Goal: Task Accomplishment & Management: Use online tool/utility

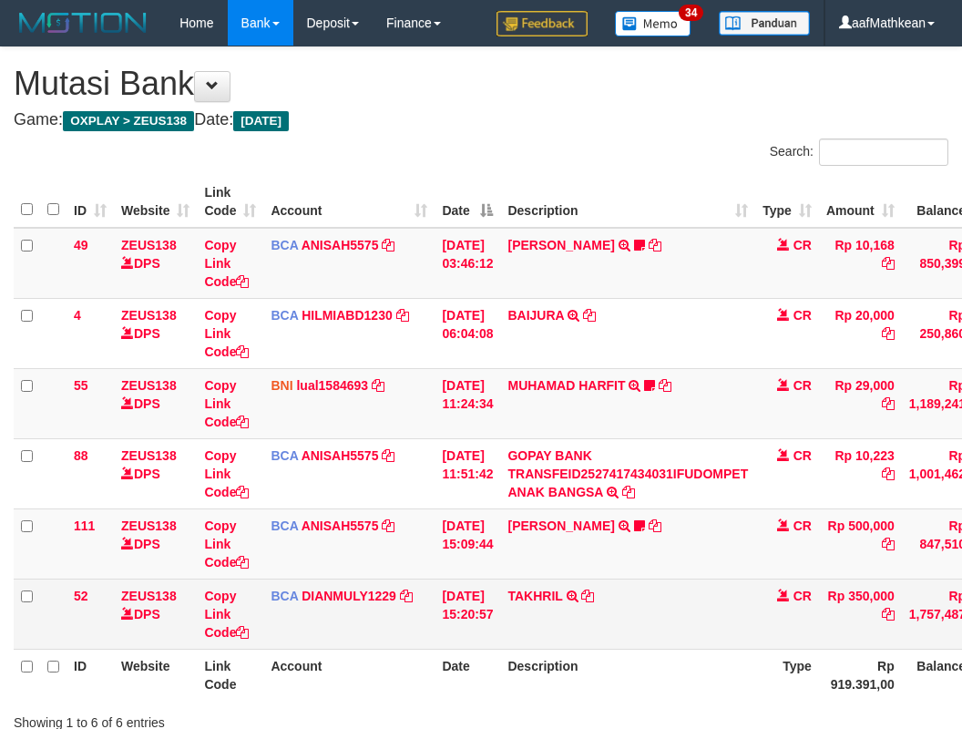
scroll to position [0, 15]
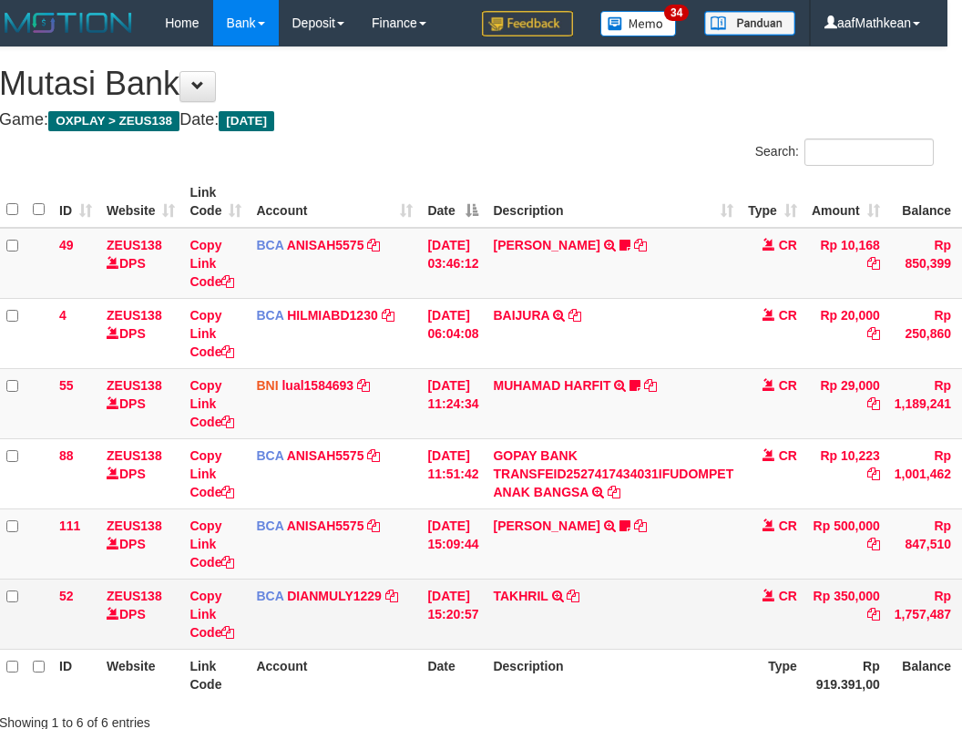
click at [665, 588] on td "TAKHRIL TRSF E-BANKING CR 0110/FTSCY/WS95031 350000.00TAKHRIL" at bounding box center [613, 613] width 255 height 70
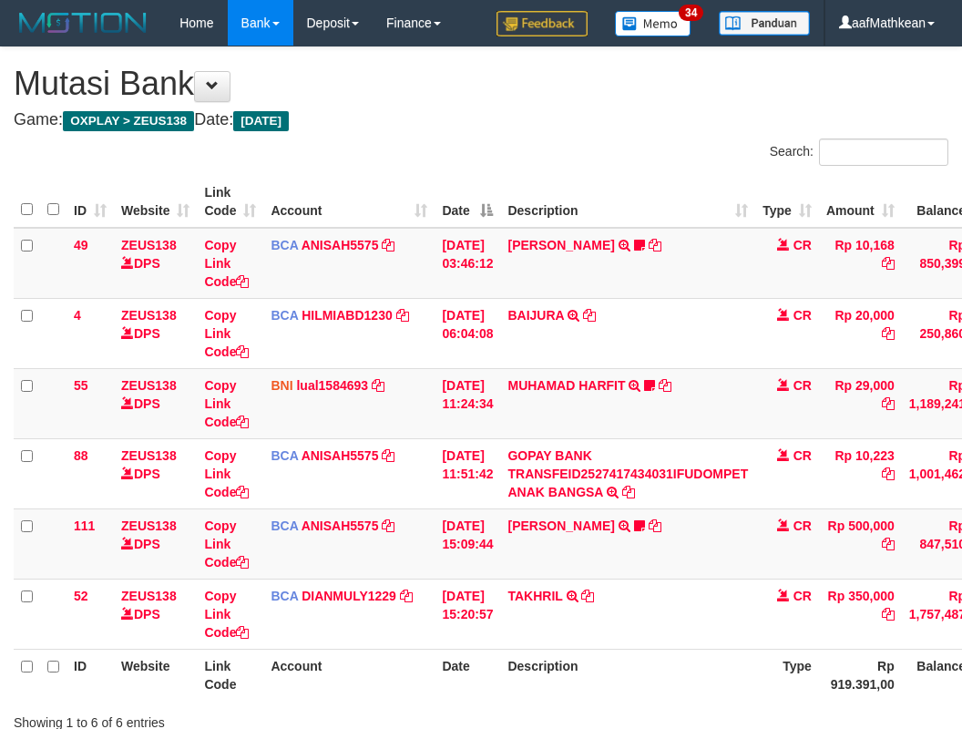
scroll to position [0, 15]
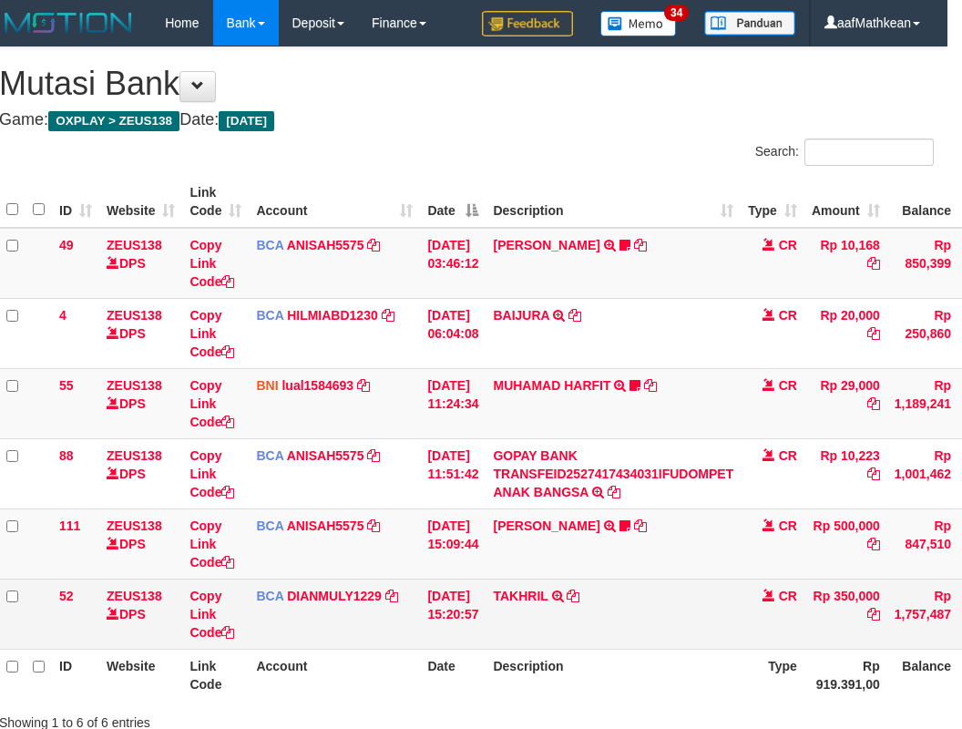
click at [657, 585] on td "TAKHRIL TRSF E-BANKING CR 0110/FTSCY/WS95031 350000.00TAKHRIL" at bounding box center [613, 613] width 255 height 70
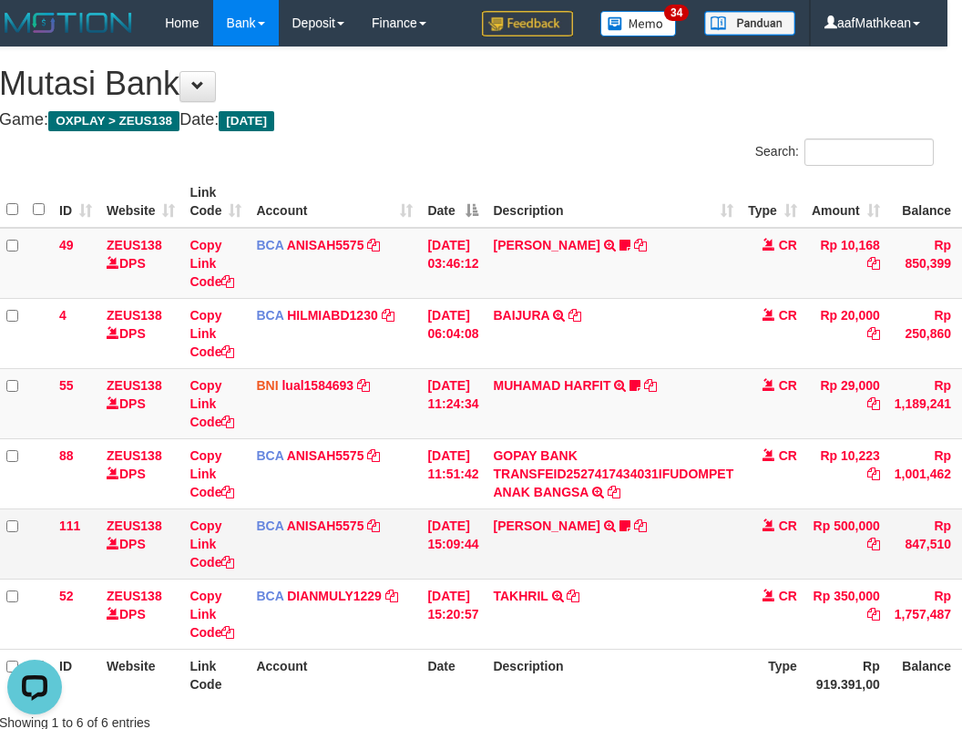
drag, startPoint x: 655, startPoint y: 597, endPoint x: 641, endPoint y: 571, distance: 28.9
click at [651, 588] on td "TAKHRIL TRSF E-BANKING CR 0110/FTSCY/WS95031 350000.00TAKHRIL" at bounding box center [613, 613] width 255 height 70
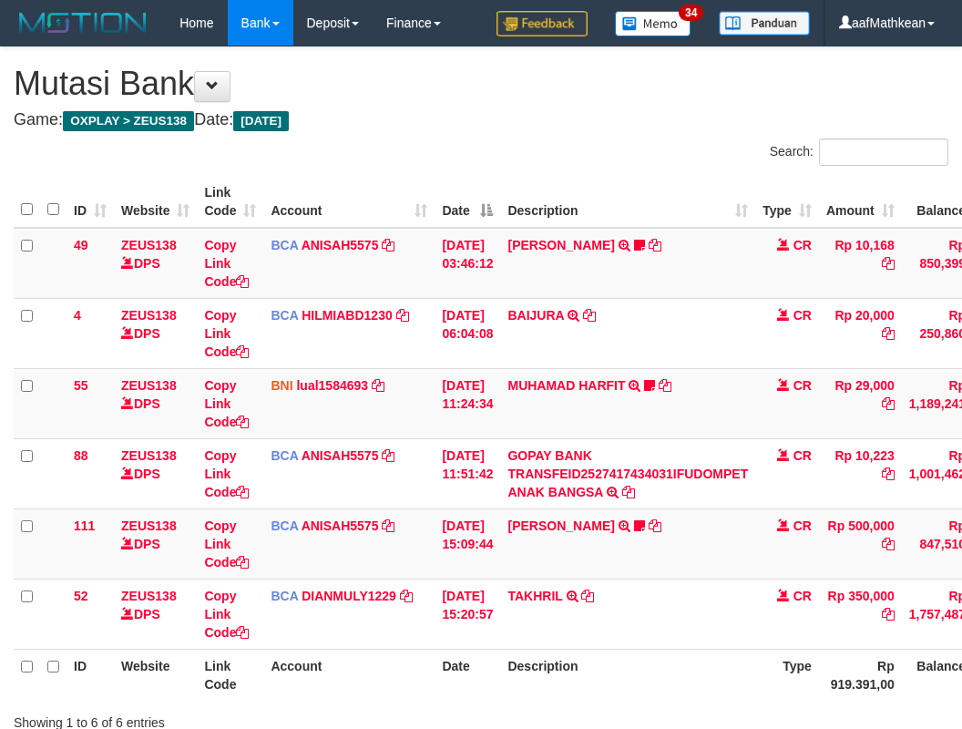
scroll to position [0, 15]
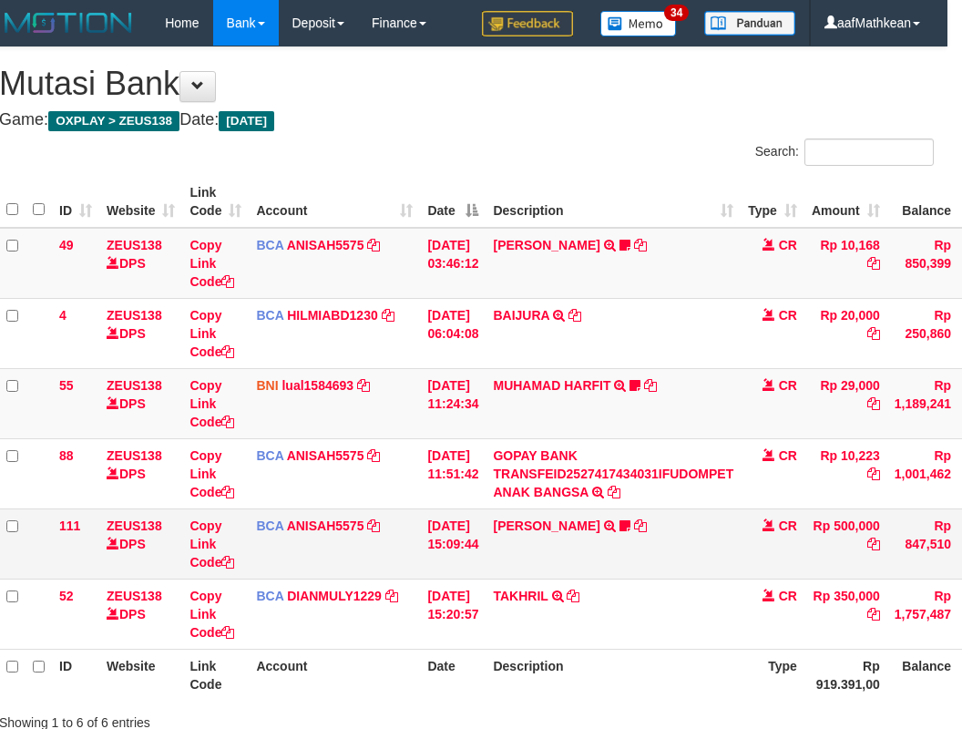
click at [639, 566] on td "[PERSON_NAME] TRSF E-BANKING CR 0110/FTSCY/WS95031 500000.00[PERSON_NAME] Adel67" at bounding box center [613, 543] width 255 height 70
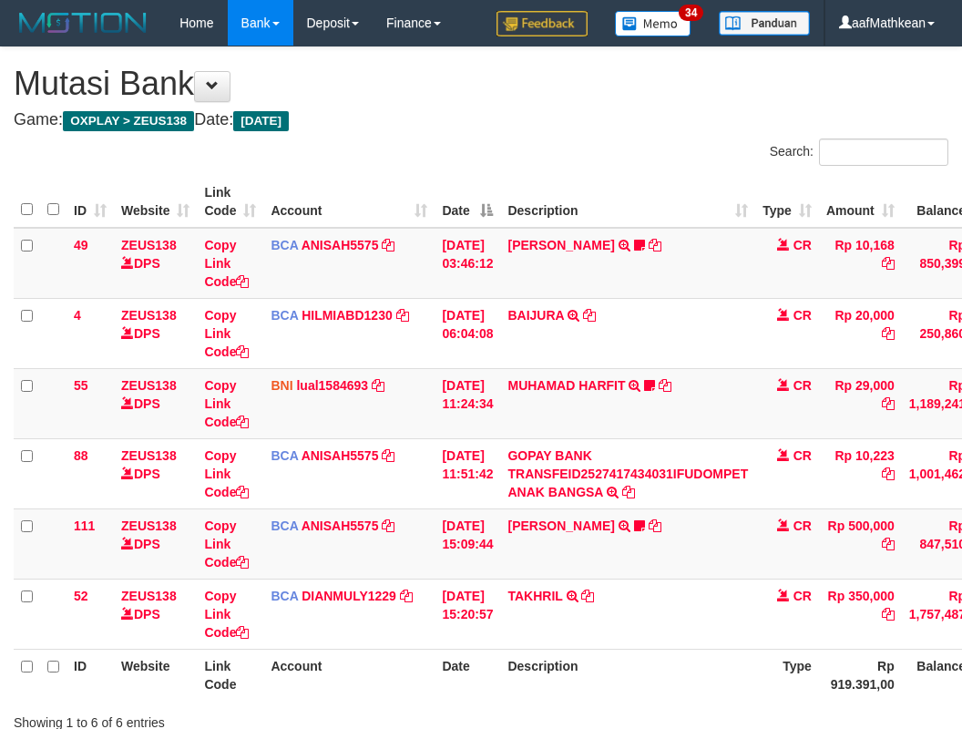
scroll to position [0, 15]
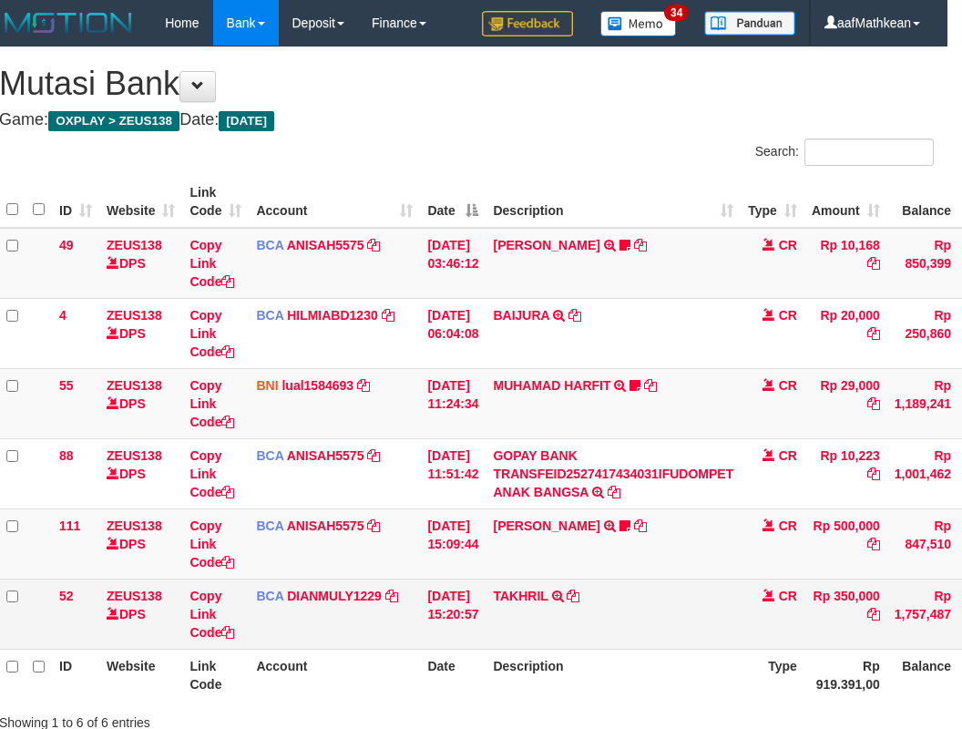
drag, startPoint x: 665, startPoint y: 562, endPoint x: 675, endPoint y: 578, distance: 19.2
click at [670, 579] on tbody "49 ZEUS138 DPS Copy Link Code BCA ANISAH5575 DPS ANISAH mutasi_20251001_3827 | …" at bounding box center [542, 439] width 1087 height 422
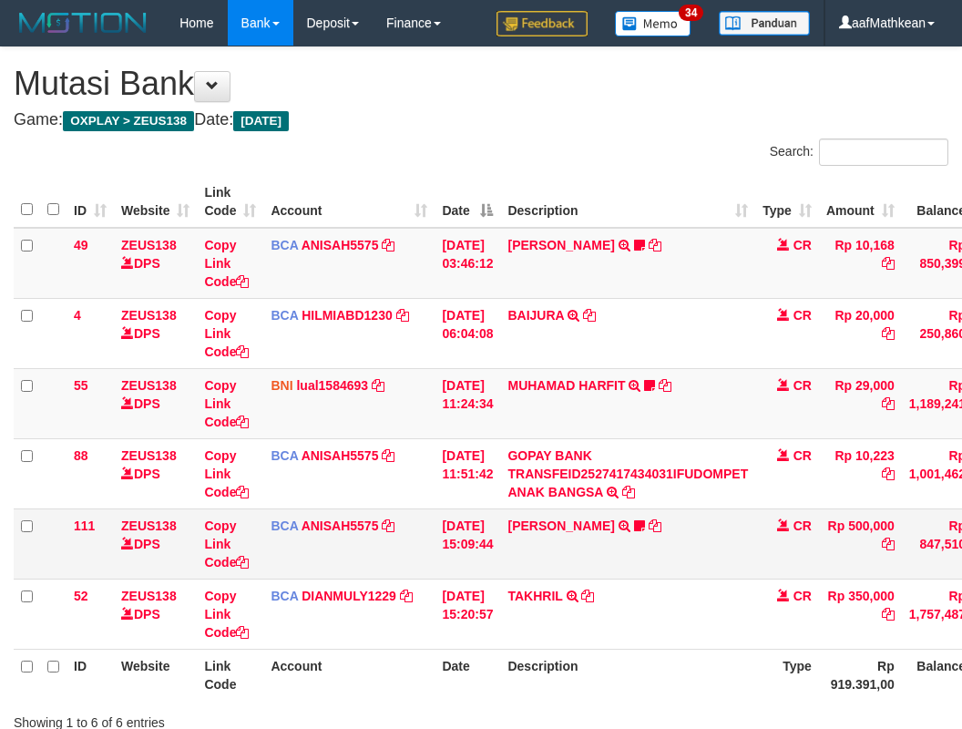
scroll to position [0, 15]
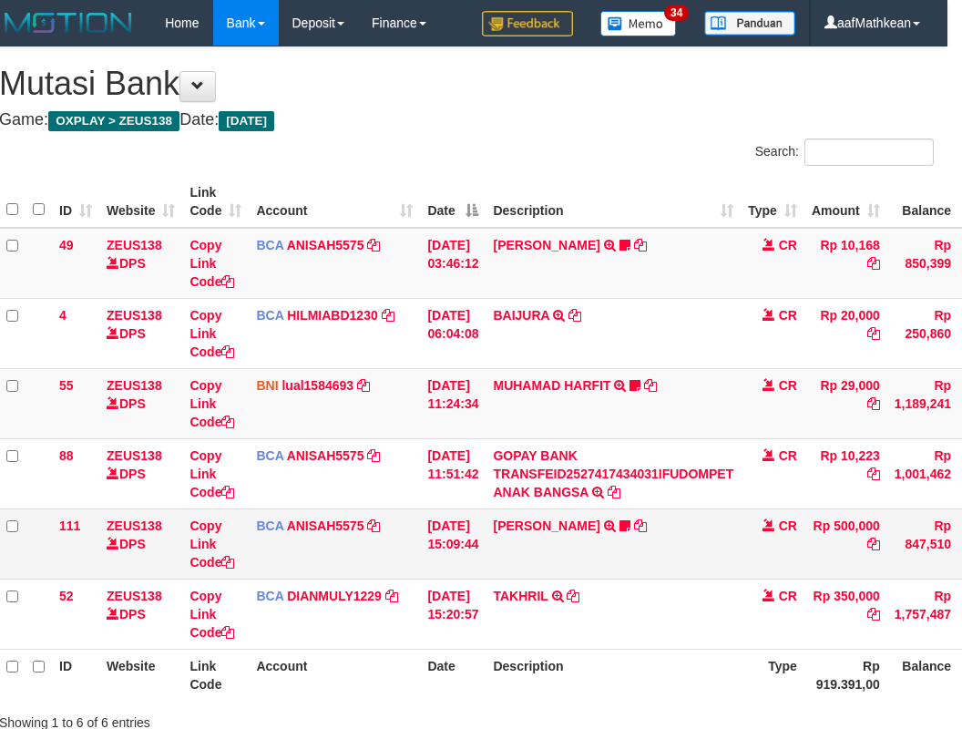
click at [655, 571] on td "KAREN ADELIN MARTH TRSF E-BANKING CR 0110/FTSCY/WS95031 500000.00KAREN ADELIN M…" at bounding box center [613, 543] width 255 height 70
click at [654, 571] on td "KAREN ADELIN MARTH TRSF E-BANKING CR 0110/FTSCY/WS95031 500000.00KAREN ADELIN M…" at bounding box center [613, 543] width 255 height 70
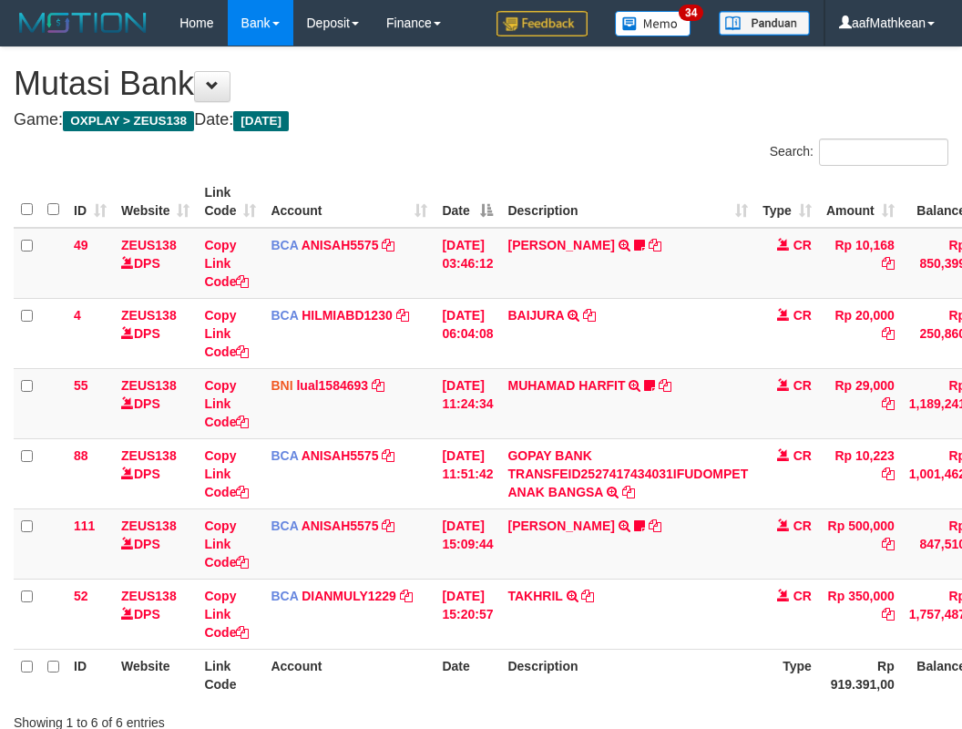
scroll to position [0, 15]
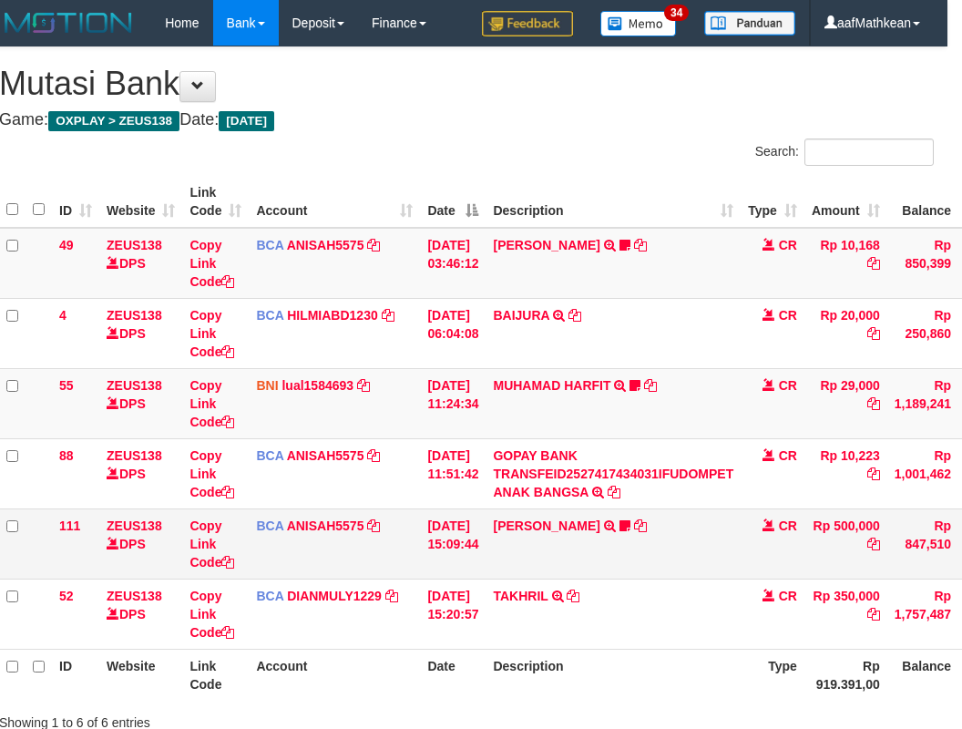
drag, startPoint x: 0, startPoint y: 0, endPoint x: 621, endPoint y: 565, distance: 839.6
click at [621, 565] on td "KAREN ADELIN MARTH TRSF E-BANKING CR 0110/FTSCY/WS95031 500000.00KAREN ADELIN M…" at bounding box center [613, 543] width 255 height 70
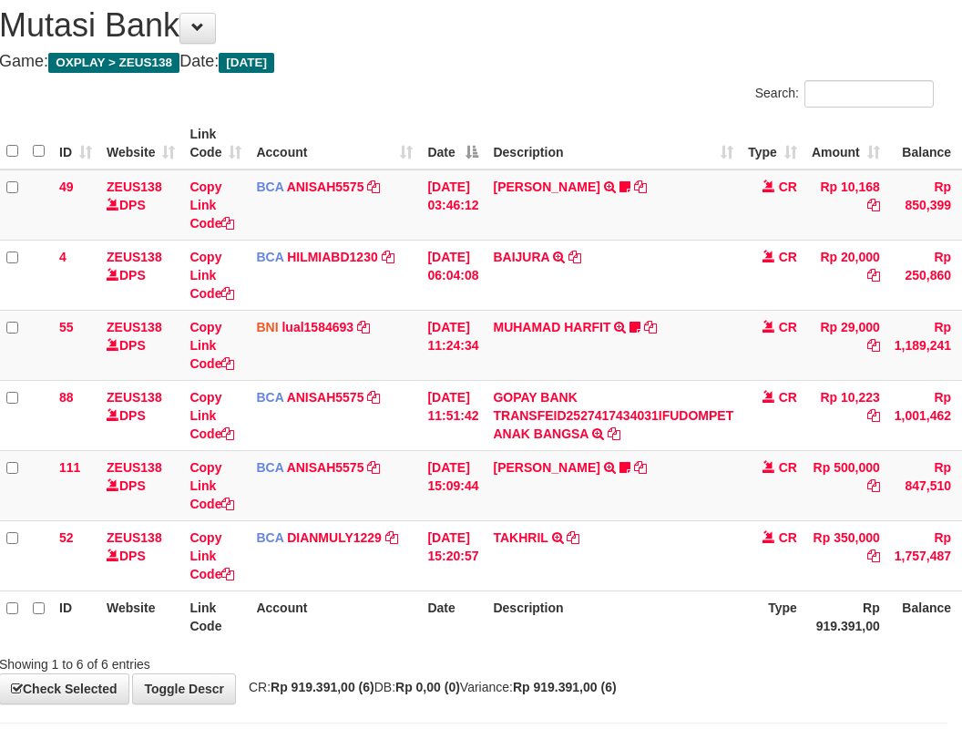
scroll to position [135, 15]
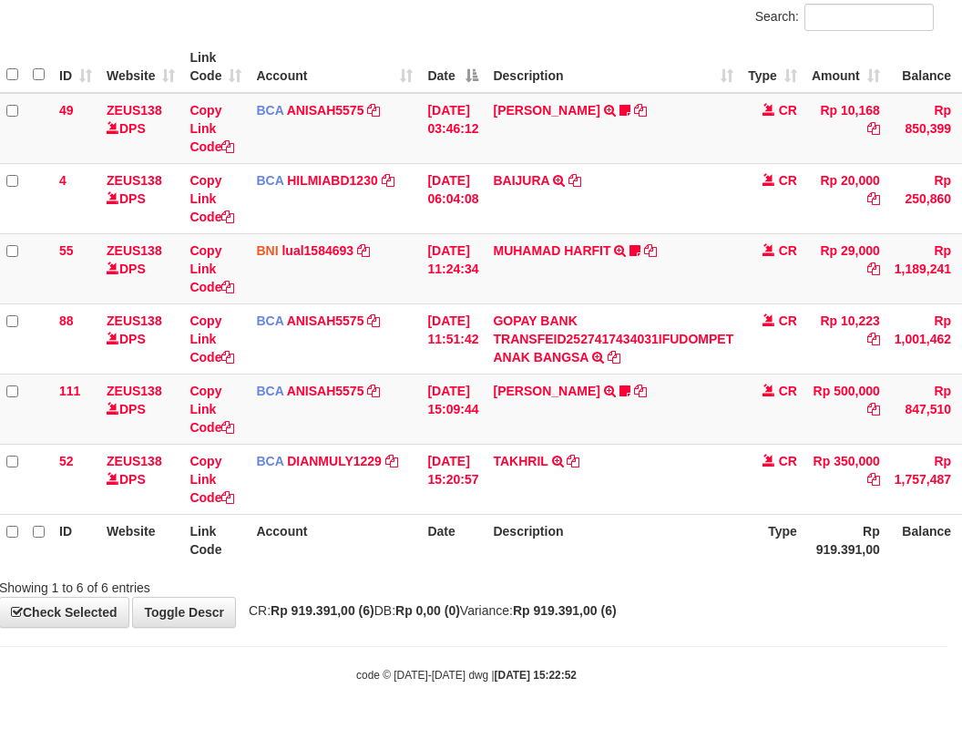
click at [640, 573] on div "Showing 1 to 6 of 6 entries" at bounding box center [466, 584] width 962 height 26
click at [640, 576] on div "Showing 1 to 6 of 6 entries" at bounding box center [466, 584] width 962 height 26
click at [629, 533] on th "Description" at bounding box center [613, 540] width 255 height 52
drag, startPoint x: 629, startPoint y: 558, endPoint x: 619, endPoint y: 557, distance: 10.1
click at [621, 558] on th "Description" at bounding box center [613, 540] width 255 height 52
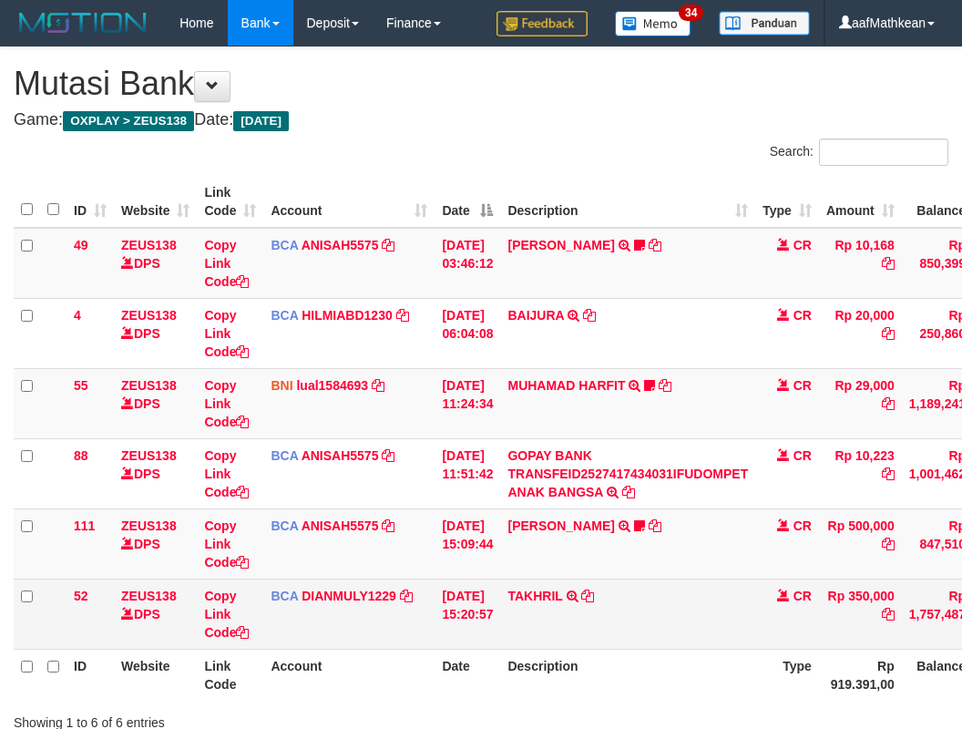
scroll to position [135, 15]
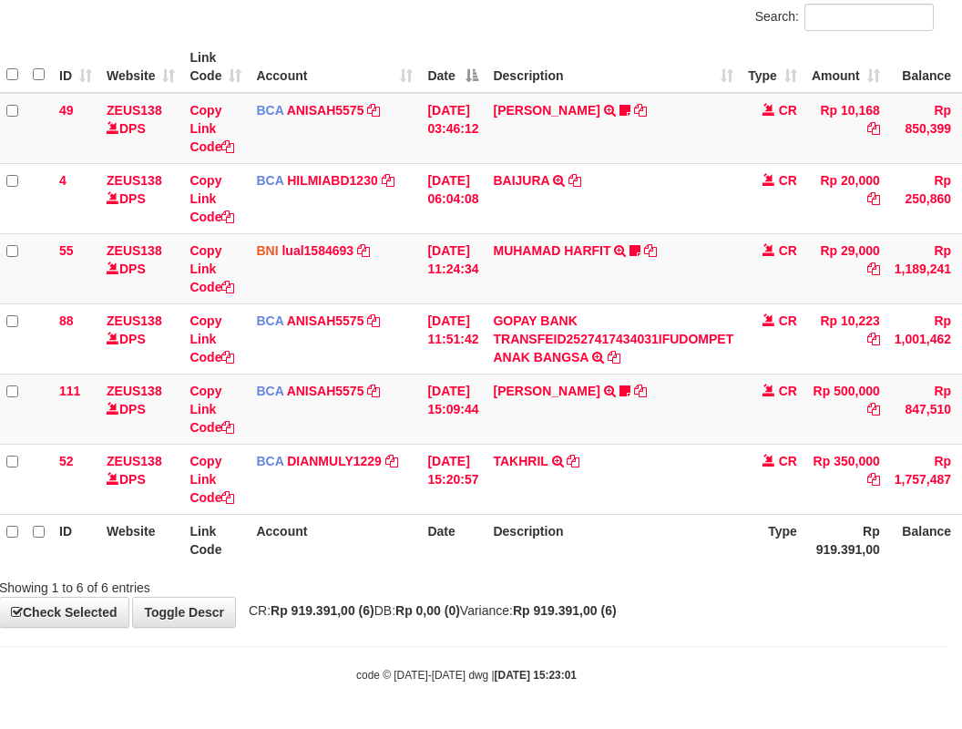
drag, startPoint x: 585, startPoint y: 508, endPoint x: 587, endPoint y: 574, distance: 65.6
click at [585, 517] on table "ID Website Link Code Account Date Description Type Amount Balance Status Action…" at bounding box center [542, 303] width 1087 height 525
click at [586, 578] on div "Showing 1 to 6 of 6 entries" at bounding box center [466, 584] width 962 height 26
click at [547, 539] on th "Description" at bounding box center [613, 540] width 255 height 52
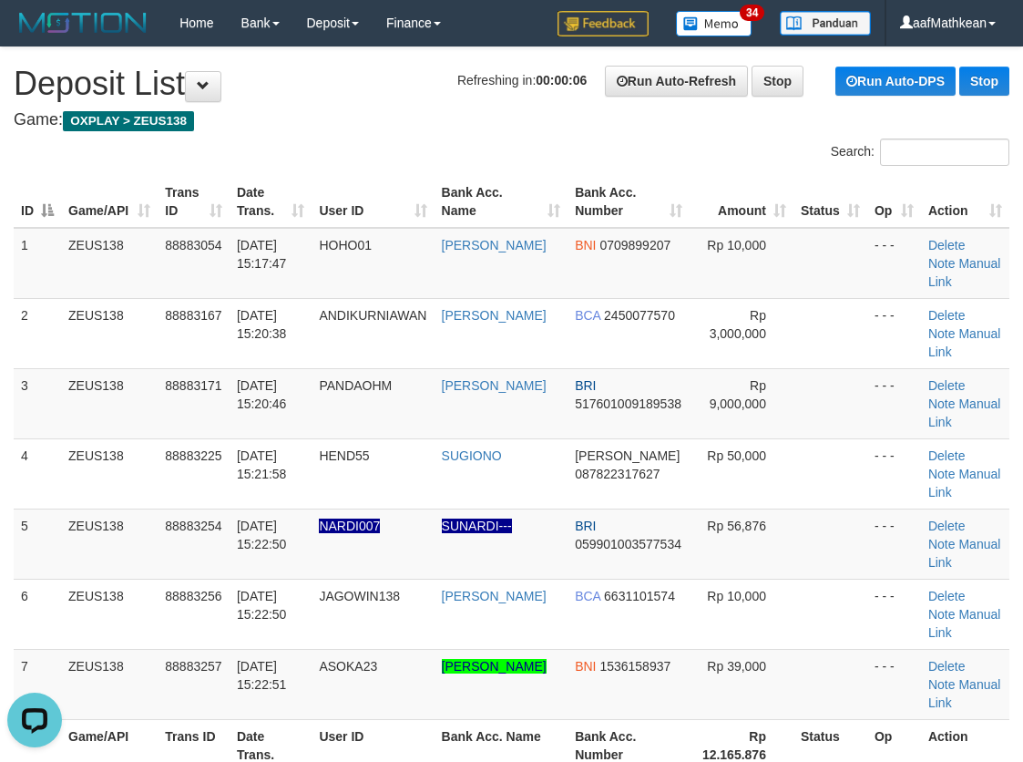
click at [247, 153] on div "Search:" at bounding box center [511, 154] width 1023 height 32
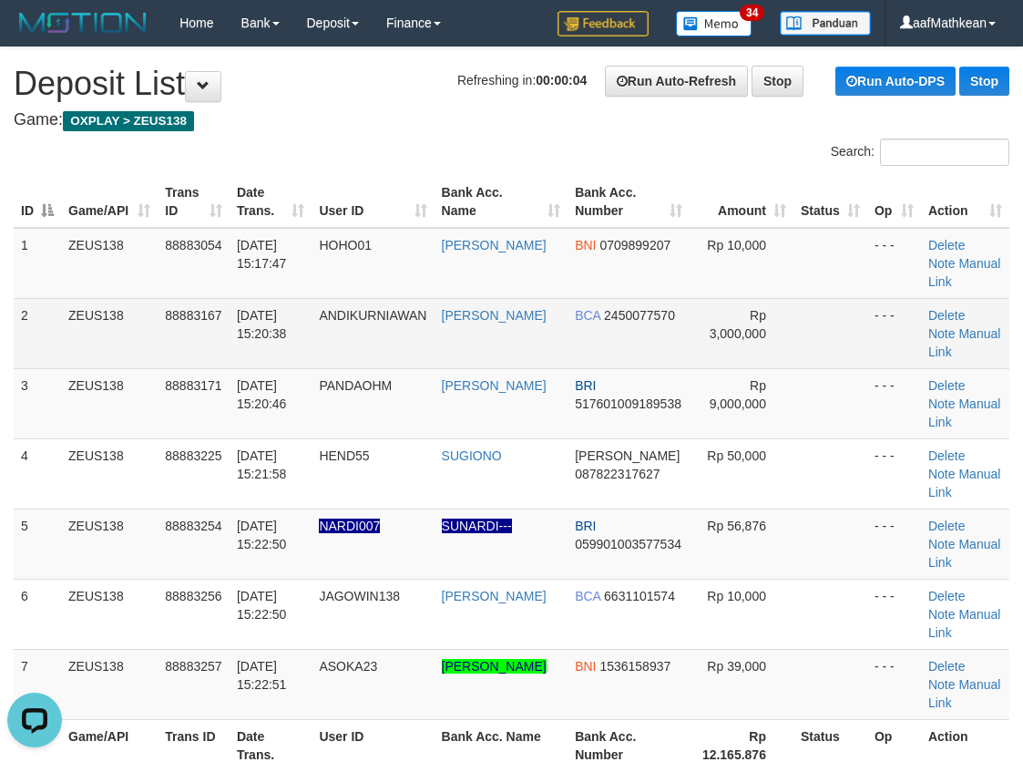
click at [358, 225] on th "User ID" at bounding box center [373, 202] width 122 height 52
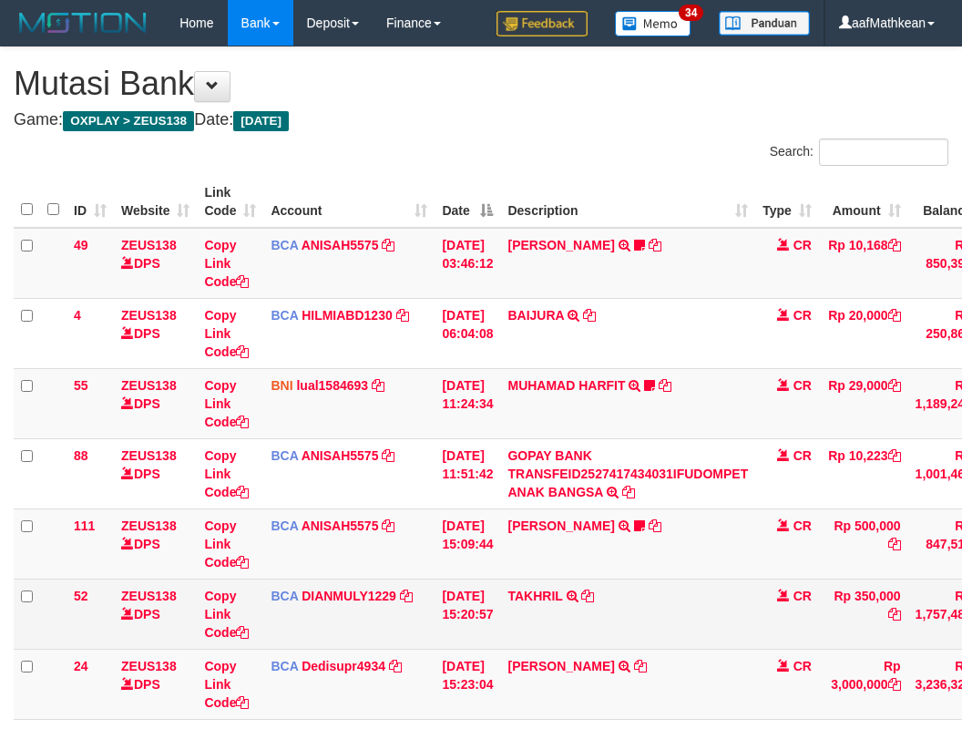
scroll to position [135, 15]
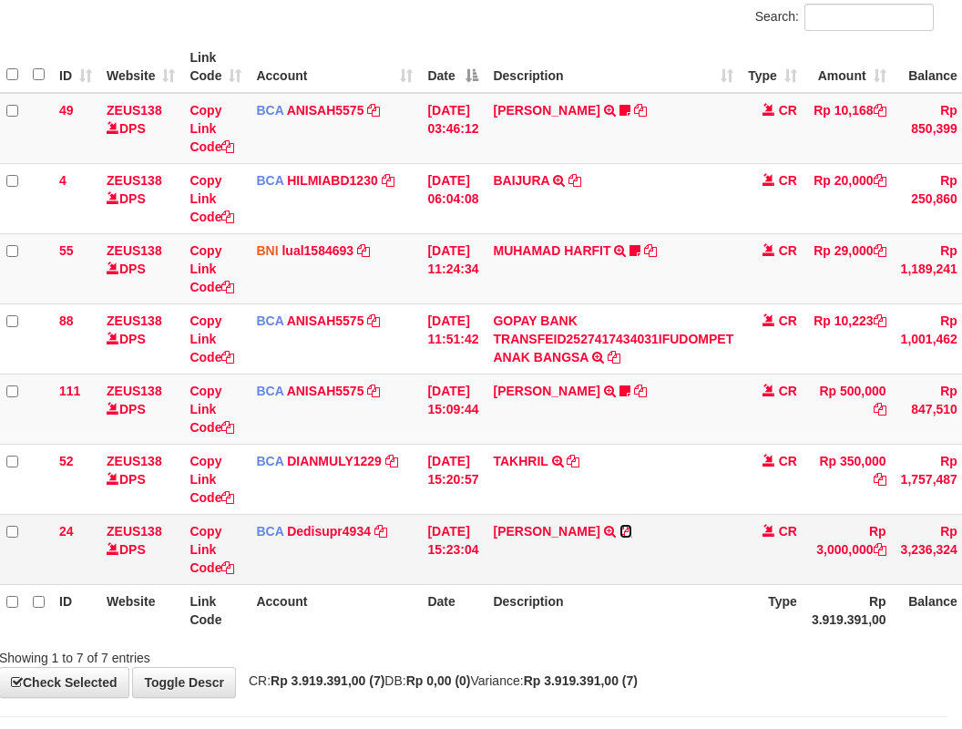
click at [632, 529] on icon at bounding box center [625, 531] width 13 height 13
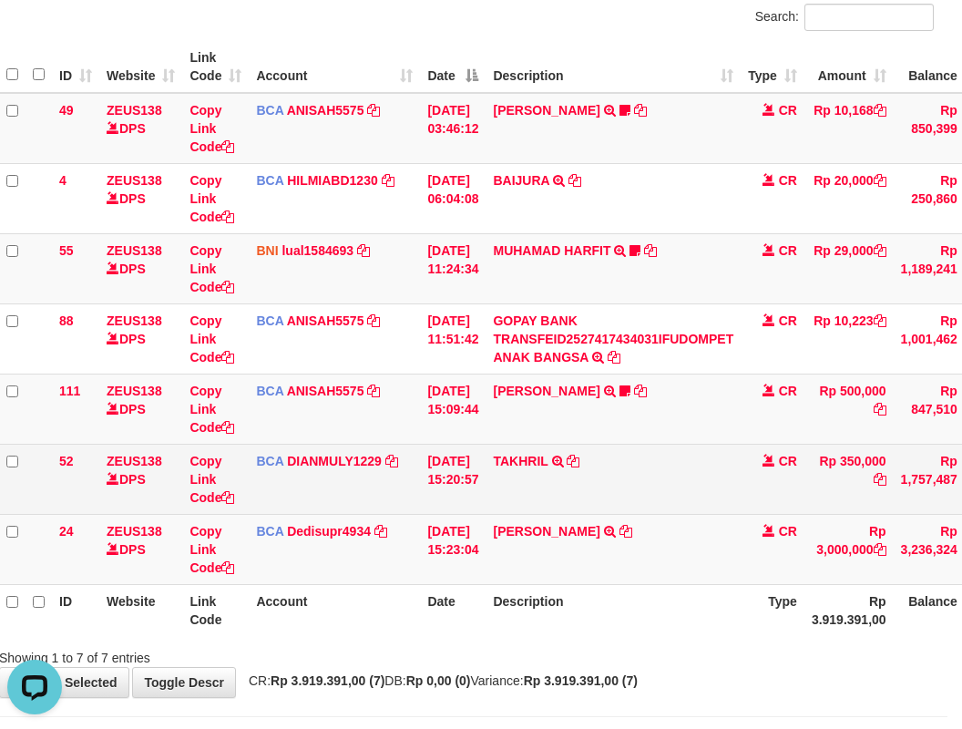
click at [650, 488] on td "TAKHRIL TRSF E-BANKING CR 0110/FTSCY/WS95031 350000.00TAKHRIL" at bounding box center [613, 479] width 255 height 70
click at [677, 503] on td "TAKHRIL TRSF E-BANKING CR 0110/FTSCY/WS95031 350000.00TAKHRIL" at bounding box center [613, 479] width 255 height 70
drag, startPoint x: 732, startPoint y: 497, endPoint x: 790, endPoint y: 491, distance: 57.7
click at [741, 495] on td "TAKHRIL TRSF E-BANKING CR 0110/FTSCY/WS95031 350000.00TAKHRIL" at bounding box center [613, 479] width 255 height 70
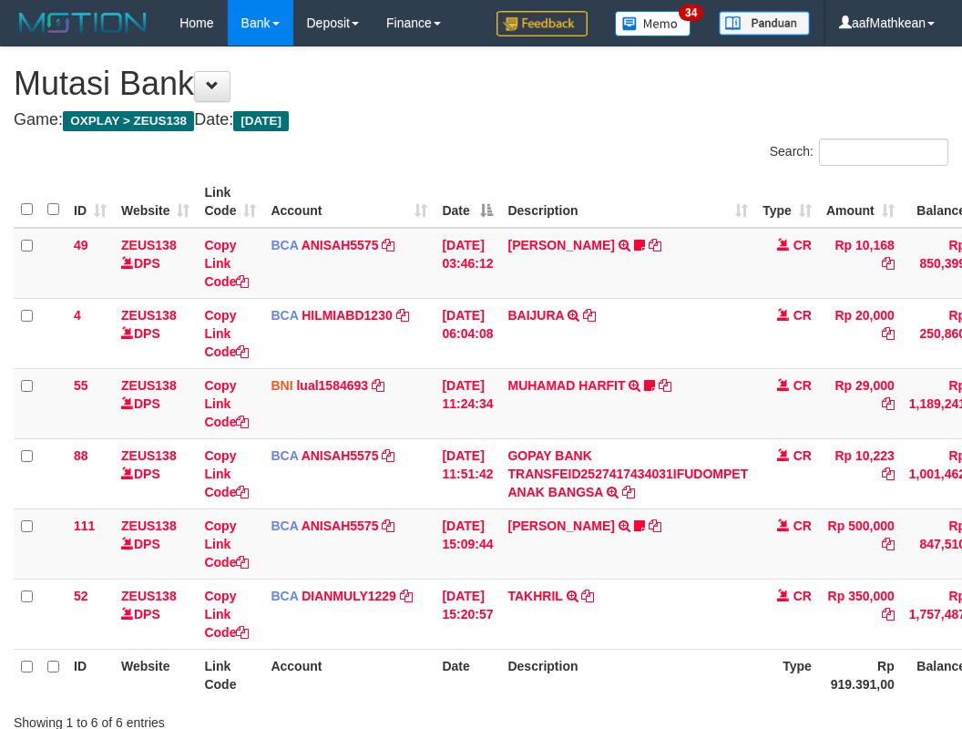
scroll to position [135, 15]
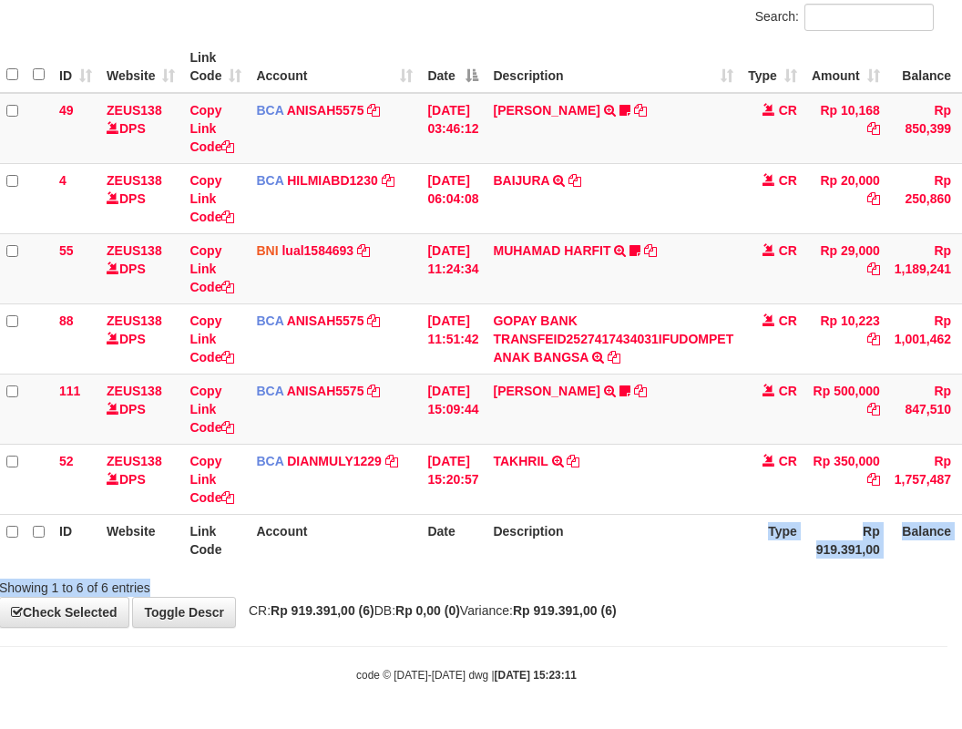
click at [648, 580] on div "Search: ID Website Link Code Account Date Description Type Amount Balance Statu…" at bounding box center [466, 300] width 935 height 593
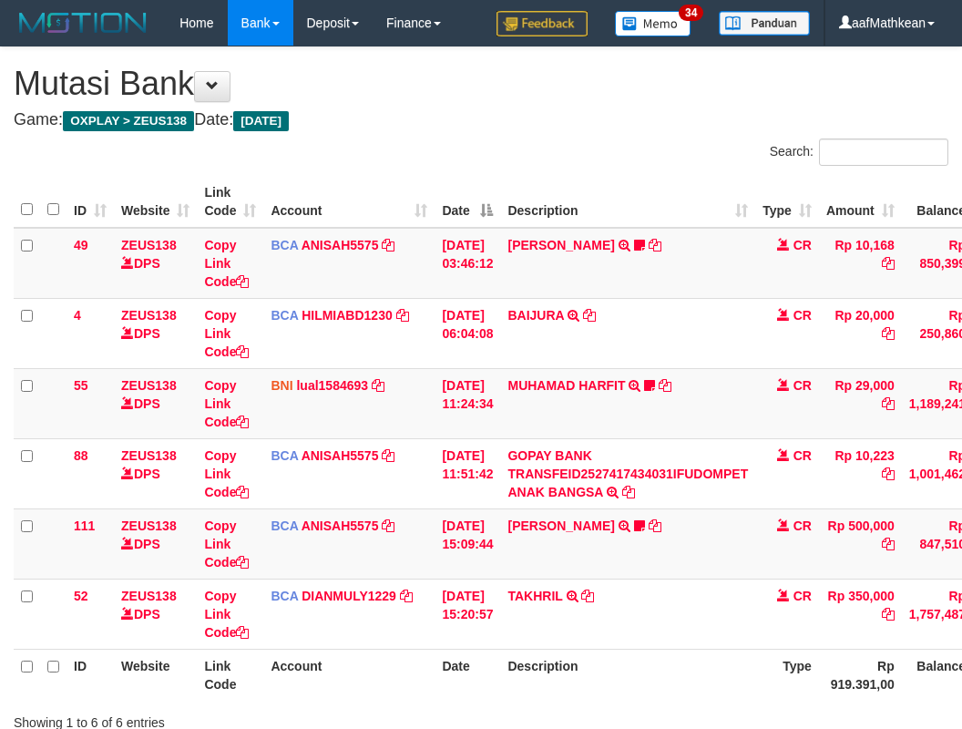
scroll to position [135, 15]
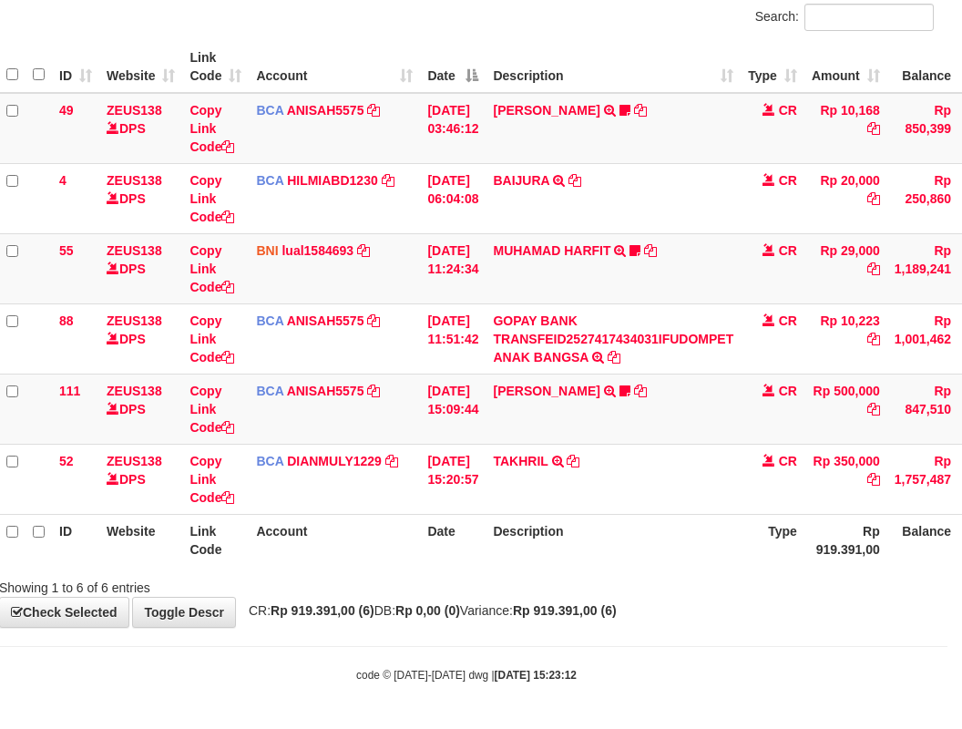
click at [655, 545] on th "Description" at bounding box center [613, 540] width 255 height 52
click at [656, 549] on th "Description" at bounding box center [613, 540] width 255 height 52
click at [668, 555] on th "Description" at bounding box center [613, 540] width 255 height 52
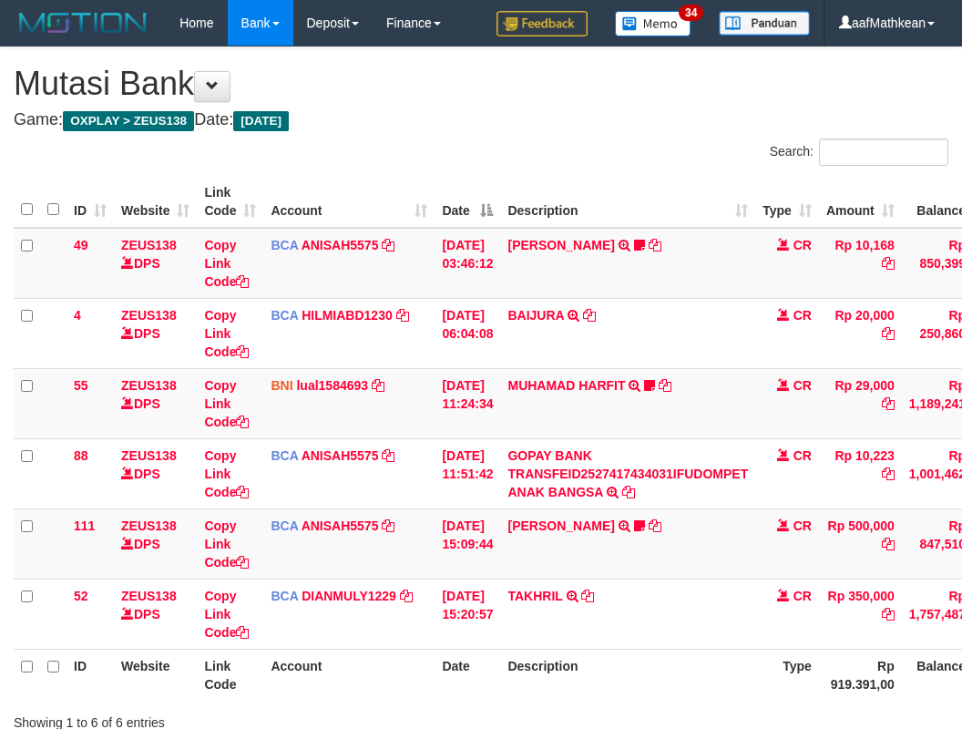
scroll to position [135, 15]
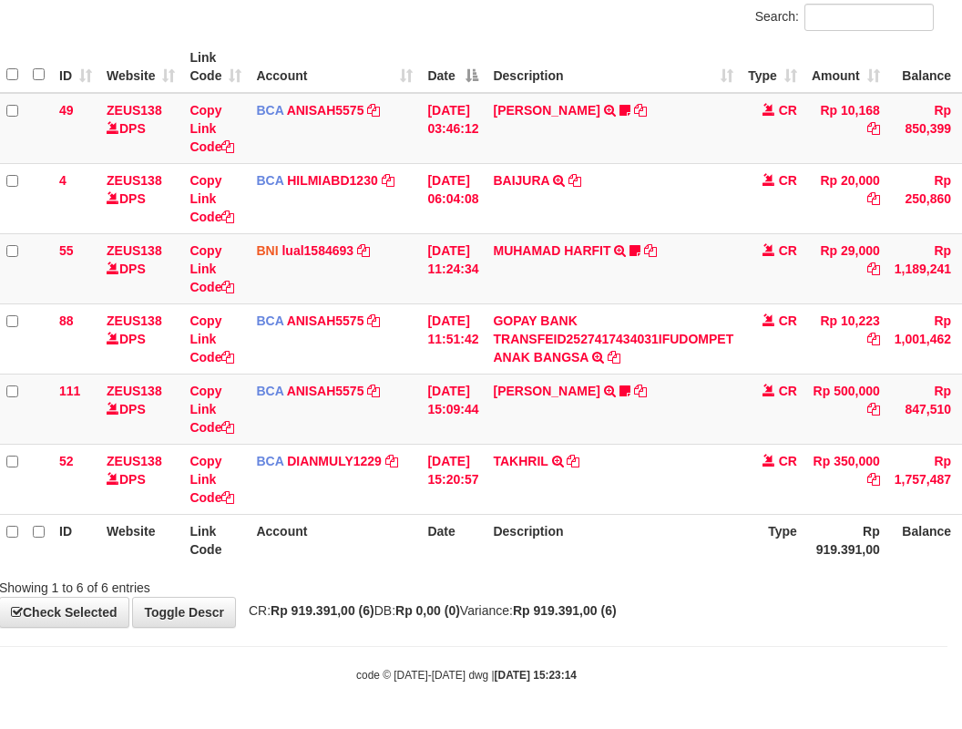
click at [687, 538] on th "Description" at bounding box center [613, 540] width 255 height 52
drag, startPoint x: 656, startPoint y: 538, endPoint x: 666, endPoint y: 539, distance: 10.1
click at [663, 539] on th "Description" at bounding box center [613, 540] width 255 height 52
drag, startPoint x: 666, startPoint y: 539, endPoint x: 974, endPoint y: 578, distance: 310.4
click at [701, 541] on th "Description" at bounding box center [613, 540] width 255 height 52
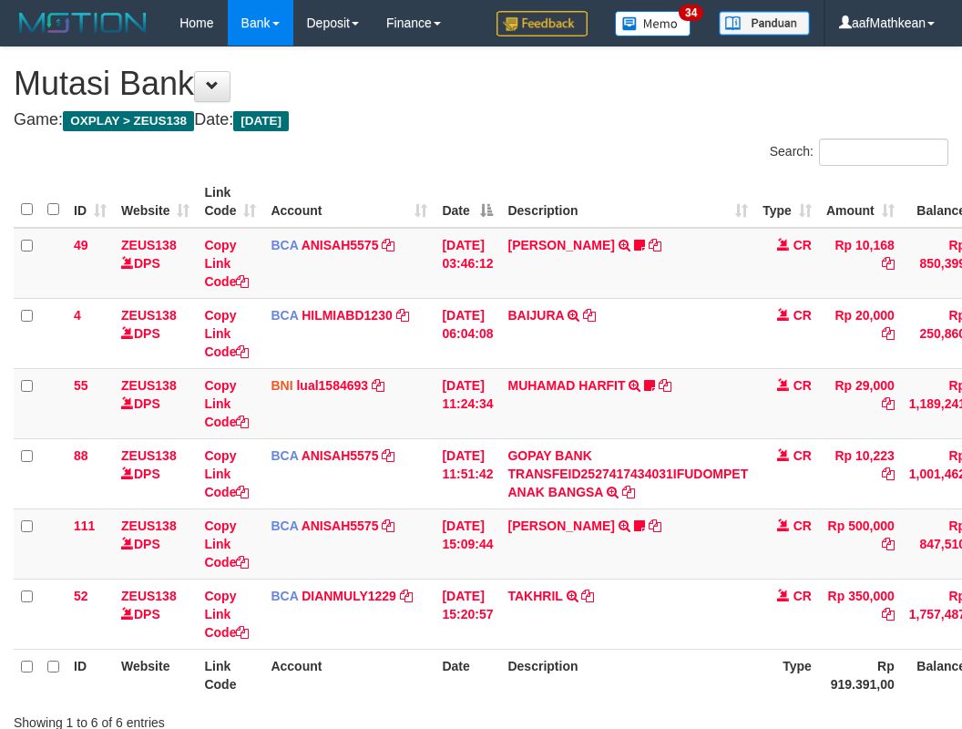
scroll to position [135, 15]
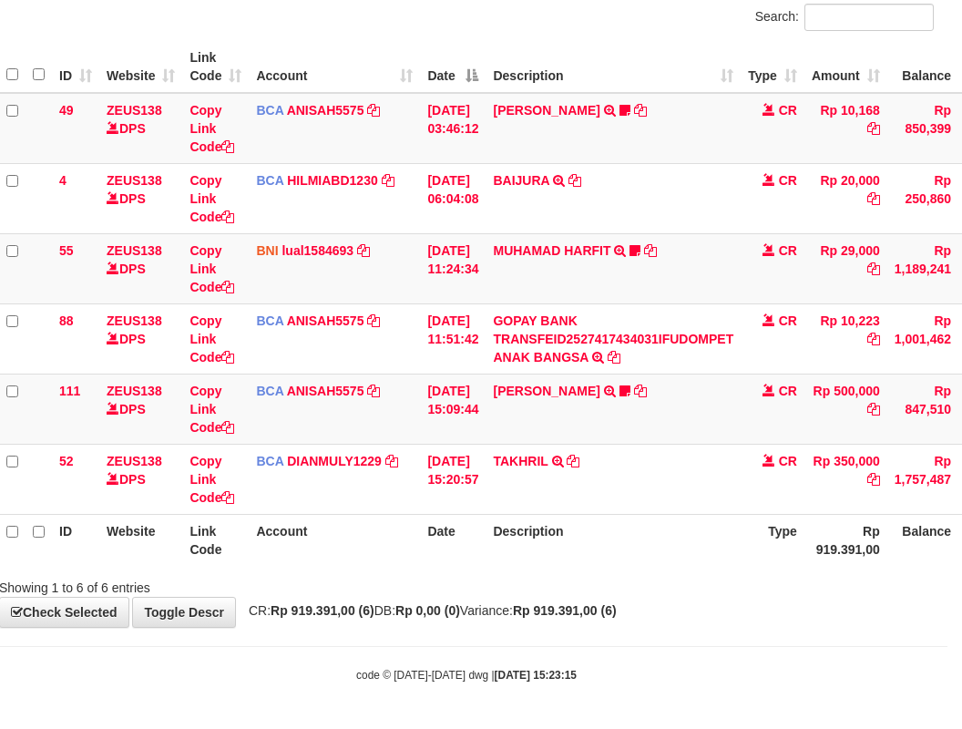
click at [467, 572] on div "Showing 1 to 6 of 6 entries" at bounding box center [466, 584] width 962 height 26
drag, startPoint x: 474, startPoint y: 577, endPoint x: 512, endPoint y: 572, distance: 38.5
click at [487, 578] on div "Showing 1 to 6 of 6 entries" at bounding box center [466, 584] width 962 height 26
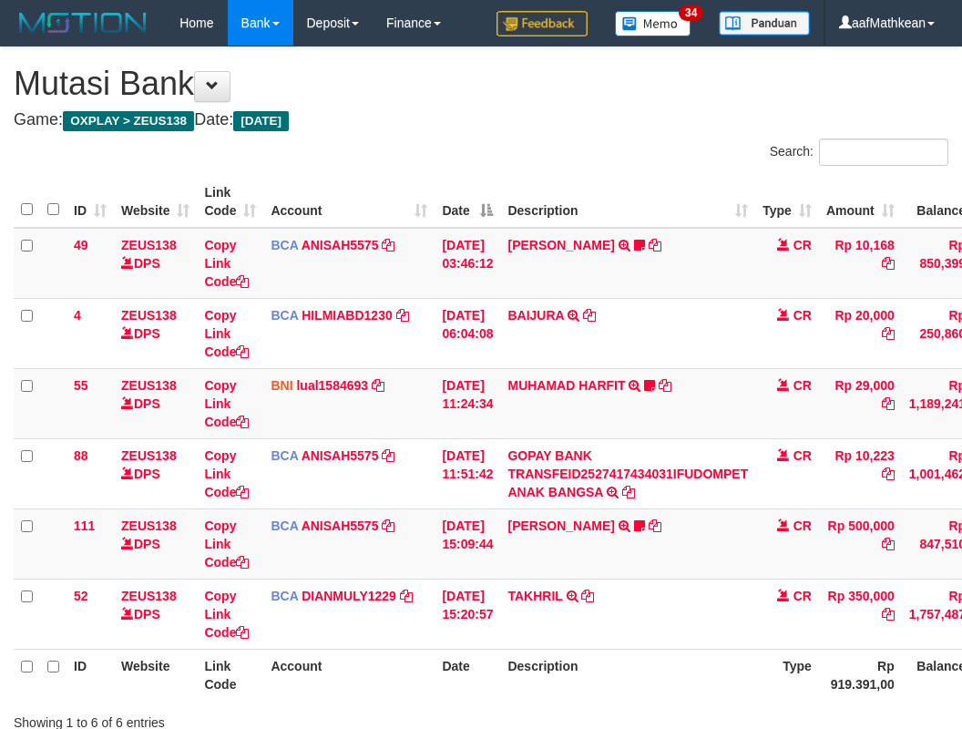
scroll to position [135, 15]
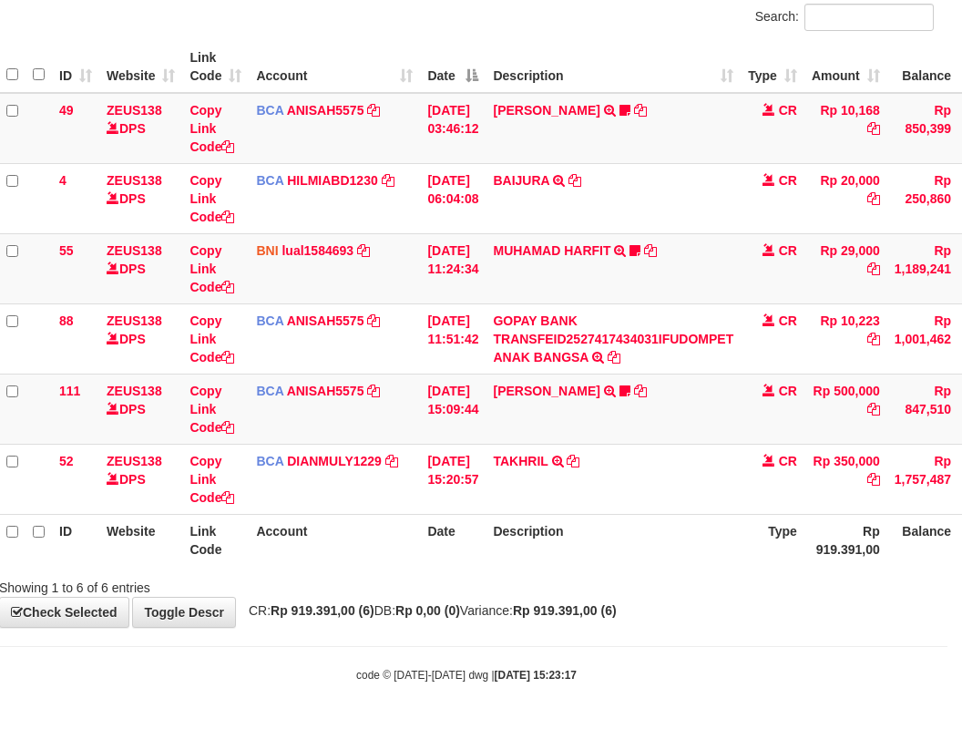
click at [576, 527] on th "Description" at bounding box center [613, 540] width 255 height 52
drag, startPoint x: 650, startPoint y: 528, endPoint x: 657, endPoint y: 547, distance: 20.5
click at [655, 547] on th "Description" at bounding box center [613, 540] width 255 height 52
click at [666, 548] on th "Description" at bounding box center [613, 540] width 255 height 52
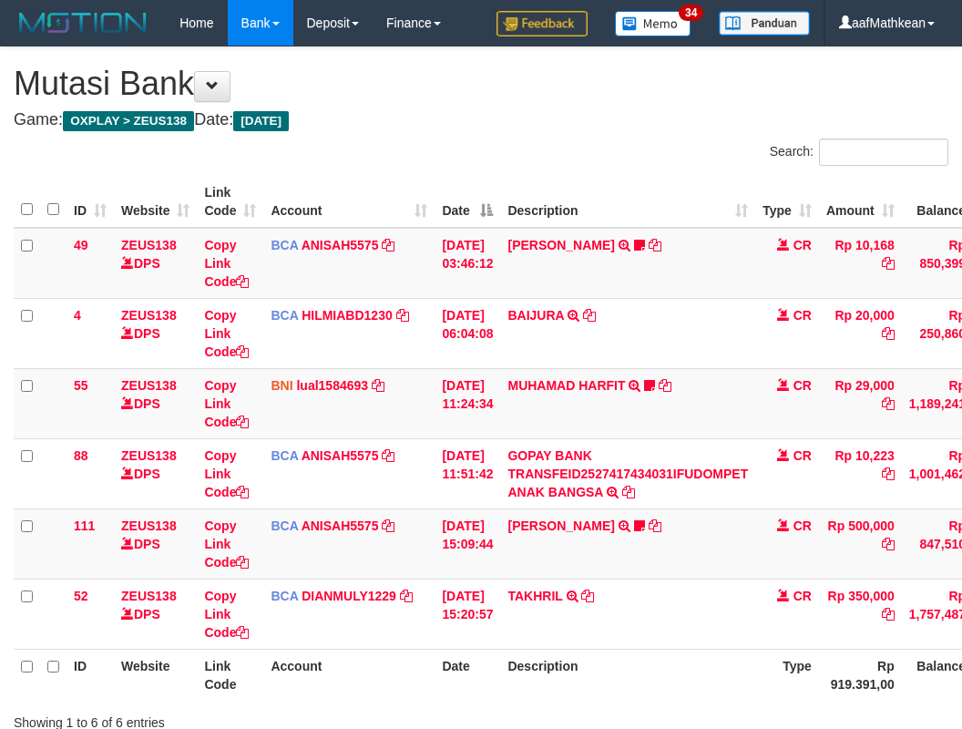
scroll to position [135, 15]
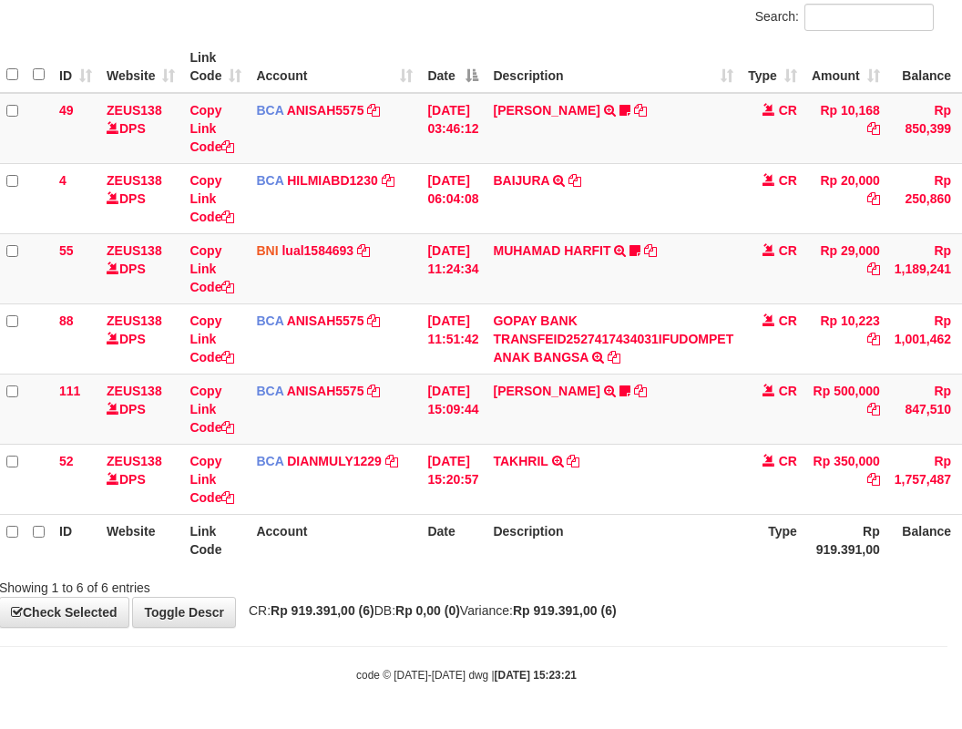
click at [672, 562] on th "Description" at bounding box center [613, 540] width 255 height 52
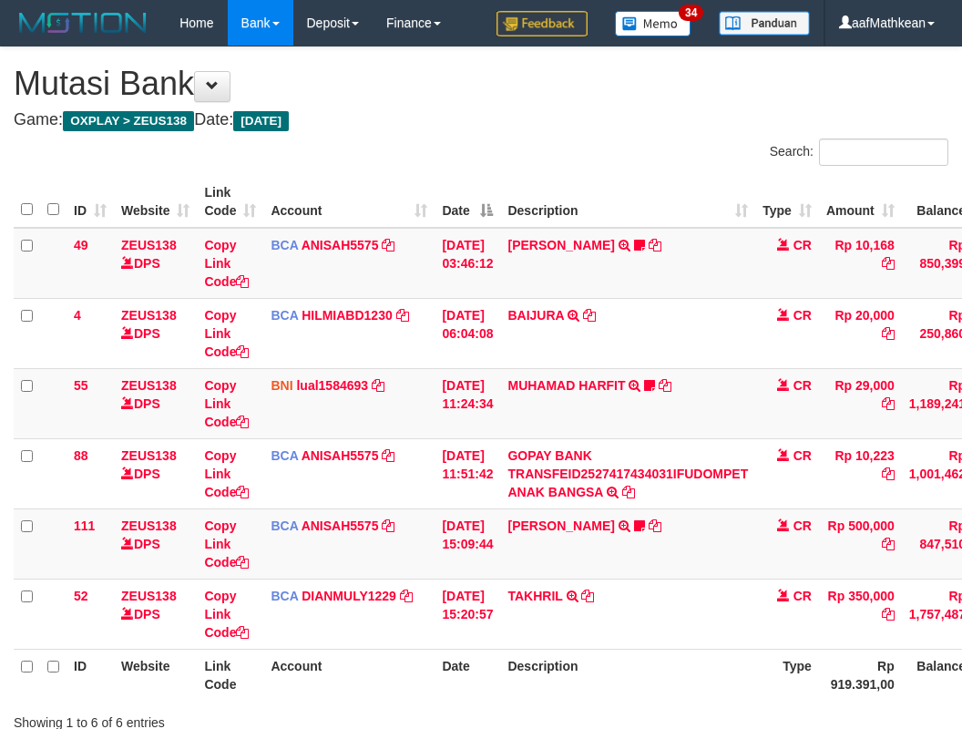
scroll to position [135, 15]
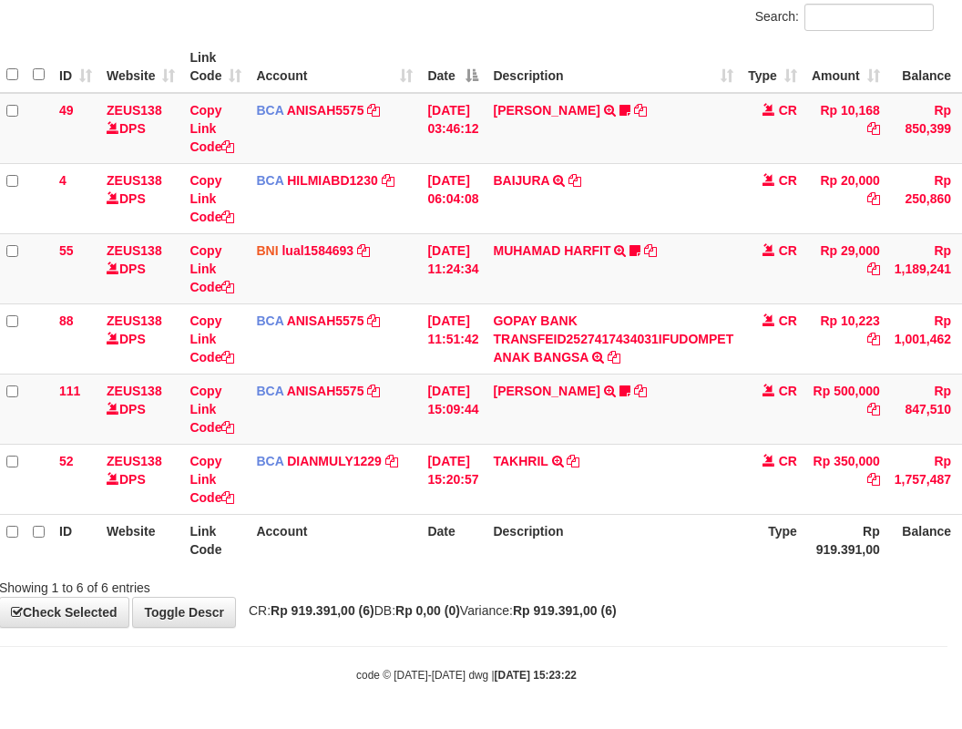
drag, startPoint x: 640, startPoint y: 560, endPoint x: 636, endPoint y: 568, distance: 9.4
click at [637, 565] on th "Description" at bounding box center [613, 540] width 255 height 52
click at [636, 568] on div "ID Website Link Code Account Date Description Type Amount Balance Status Action…" at bounding box center [466, 304] width 962 height 536
click at [652, 557] on th "Description" at bounding box center [613, 540] width 255 height 52
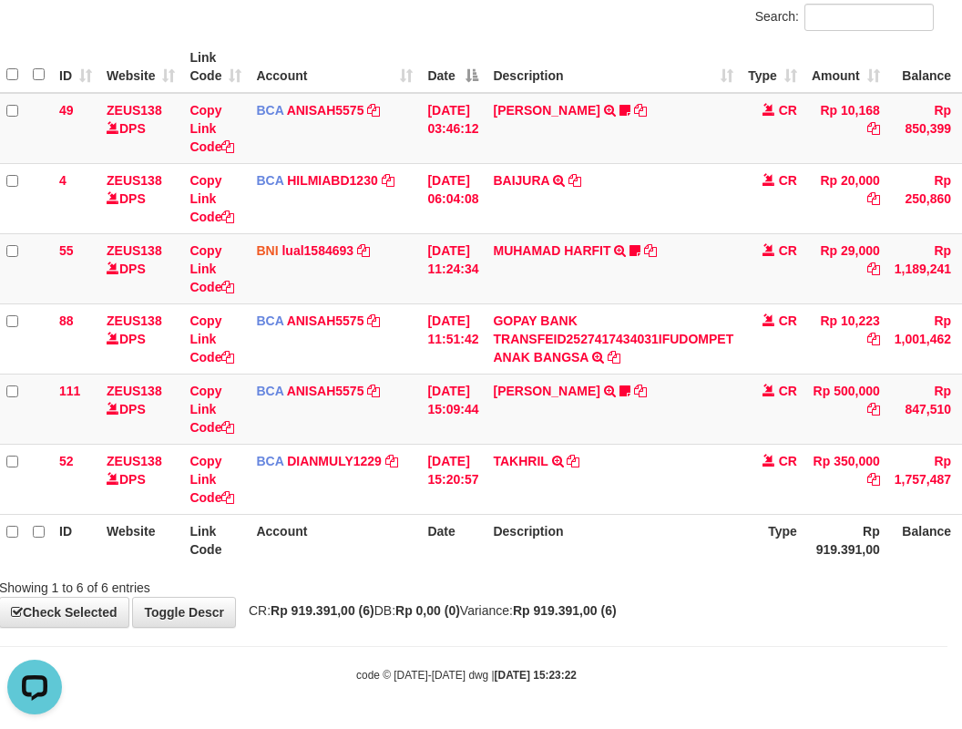
drag, startPoint x: 652, startPoint y: 559, endPoint x: 660, endPoint y: 544, distance: 17.1
click at [657, 562] on th "Description" at bounding box center [613, 540] width 255 height 52
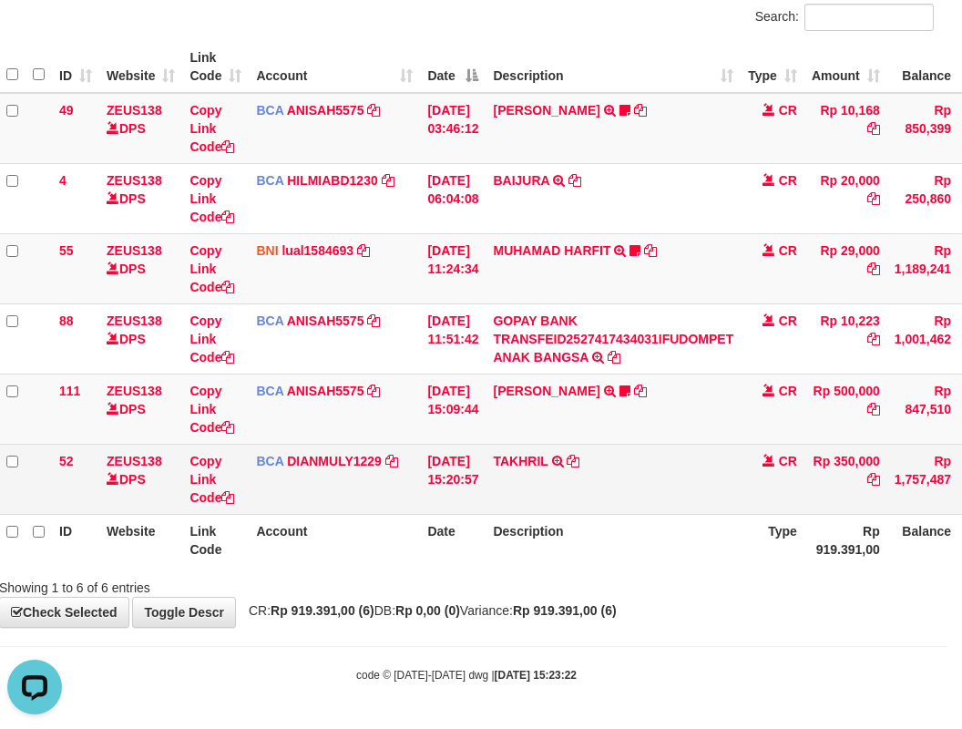
click at [674, 535] on th "Description" at bounding box center [613, 540] width 255 height 52
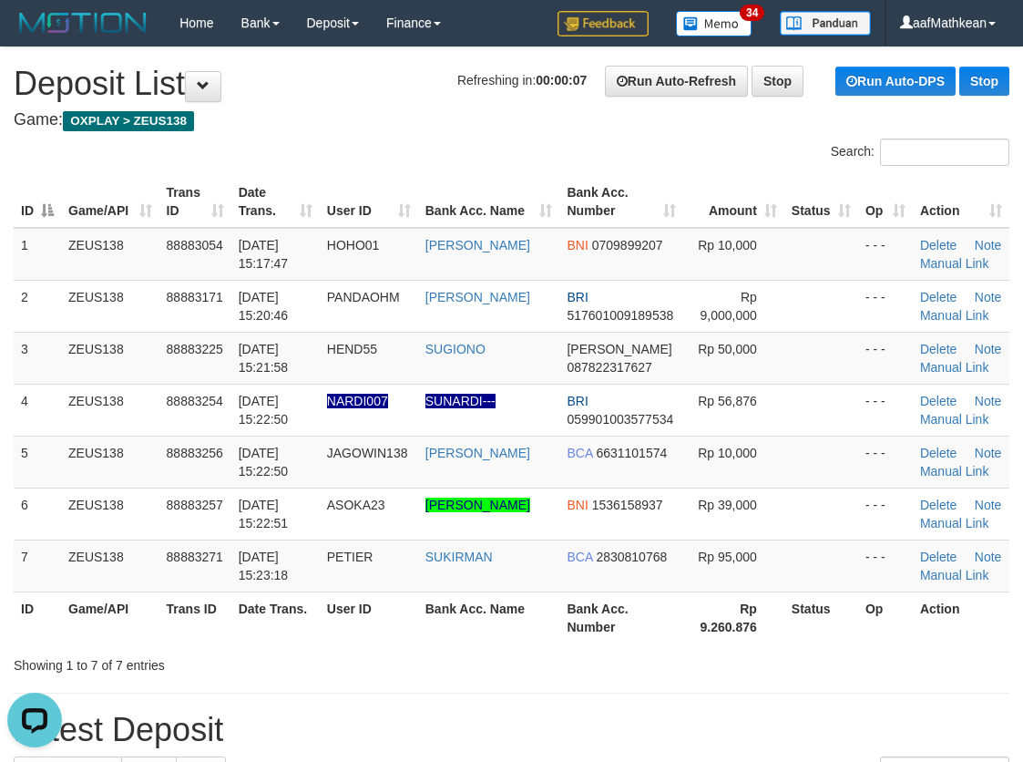
drag, startPoint x: 373, startPoint y: 87, endPoint x: 272, endPoint y: 169, distance: 129.5
click at [383, 150] on div "Search:" at bounding box center [511, 154] width 1023 height 32
click at [415, 142] on div "Search:" at bounding box center [511, 154] width 1023 height 32
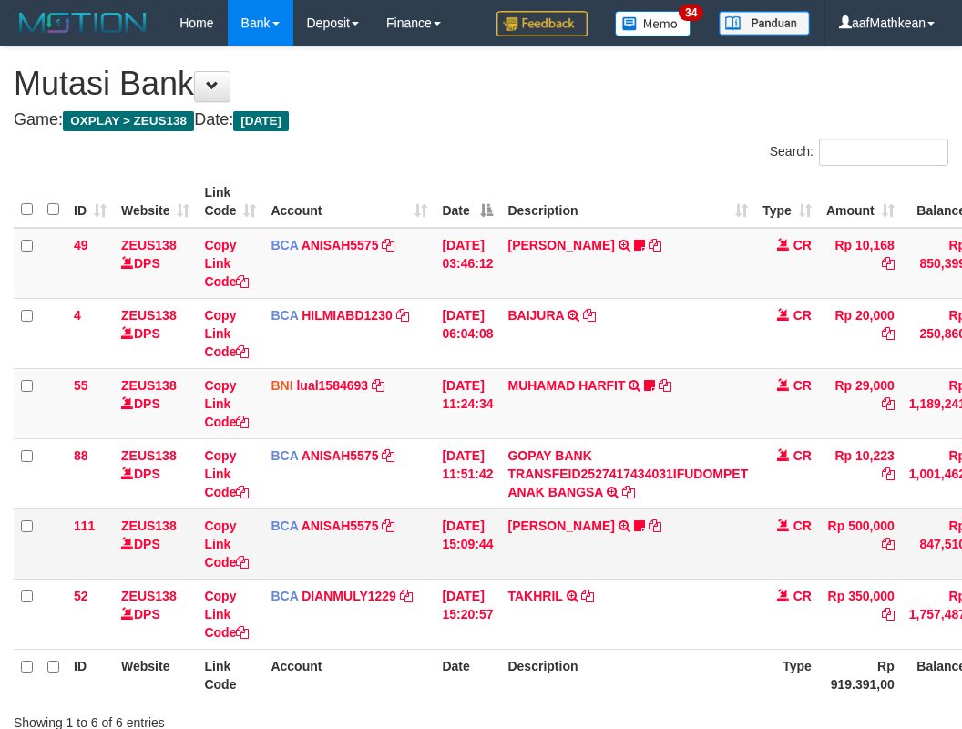
scroll to position [135, 15]
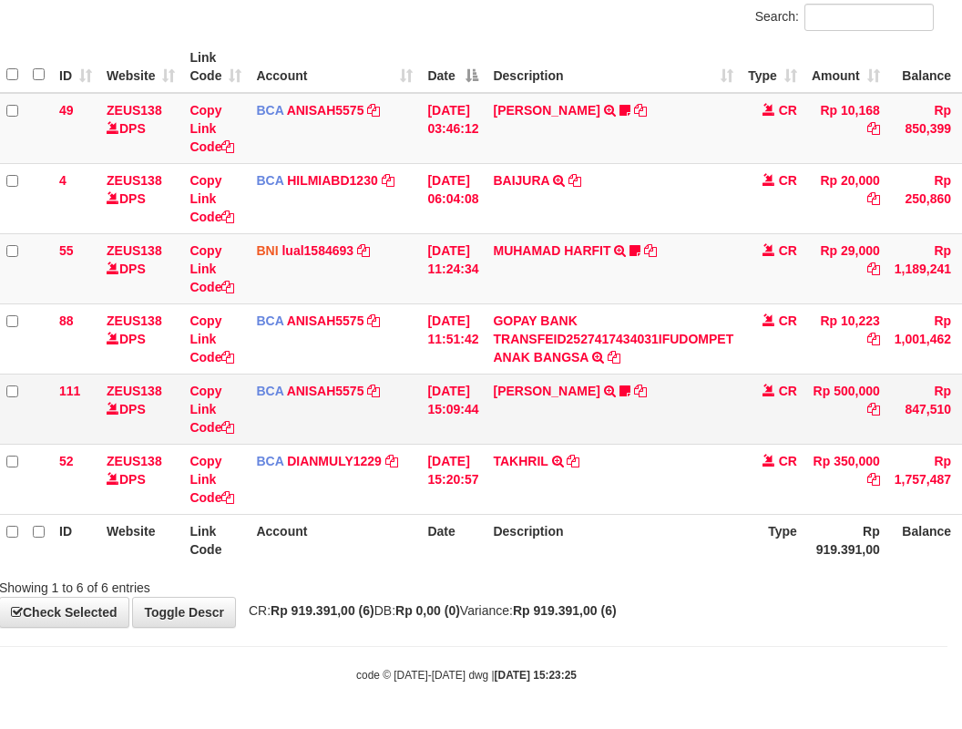
click at [576, 380] on td "KAREN ADELIN MARTH TRSF E-BANKING CR 0110/FTSCY/WS95031 500000.00KAREN ADELIN M…" at bounding box center [613, 408] width 255 height 70
click at [575, 387] on link "KAREN ADELIN MARTH" at bounding box center [546, 391] width 107 height 15
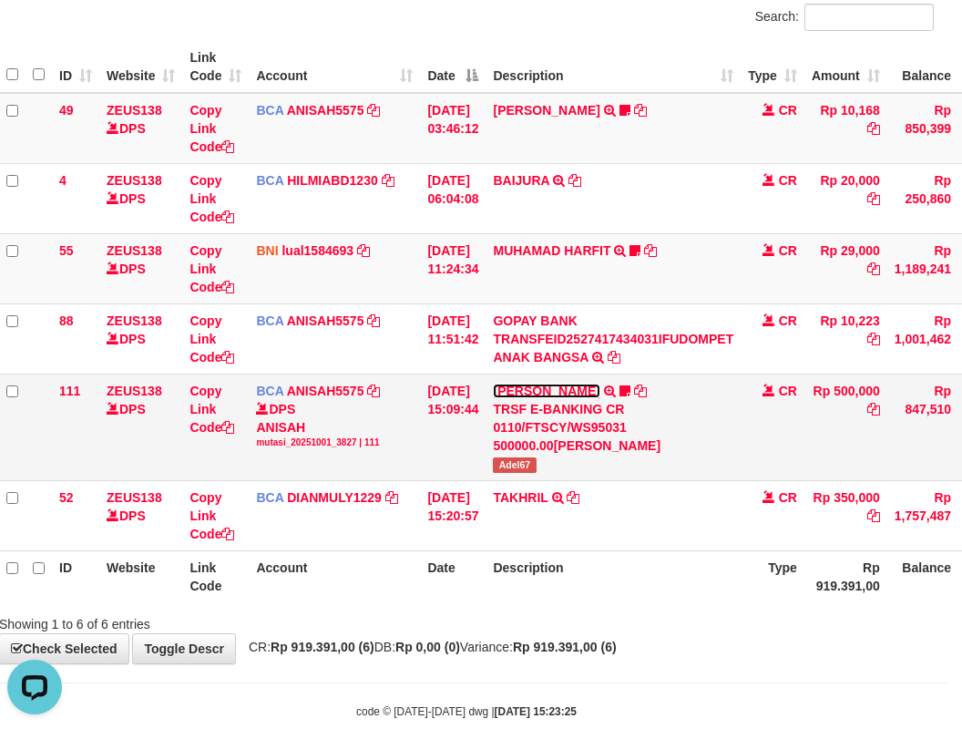
scroll to position [0, 0]
copy span "Adel67"
drag, startPoint x: 512, startPoint y: 469, endPoint x: 695, endPoint y: 375, distance: 205.7
click at [572, 467] on td "KAREN ADELIN MARTH TRSF E-BANKING CR 0110/FTSCY/WS95031 500000.00KAREN ADELIN M…" at bounding box center [613, 426] width 255 height 107
click at [702, 553] on table "ID Website Link Code Account Date Description Type Amount Balance Status Action…" at bounding box center [542, 321] width 1087 height 561
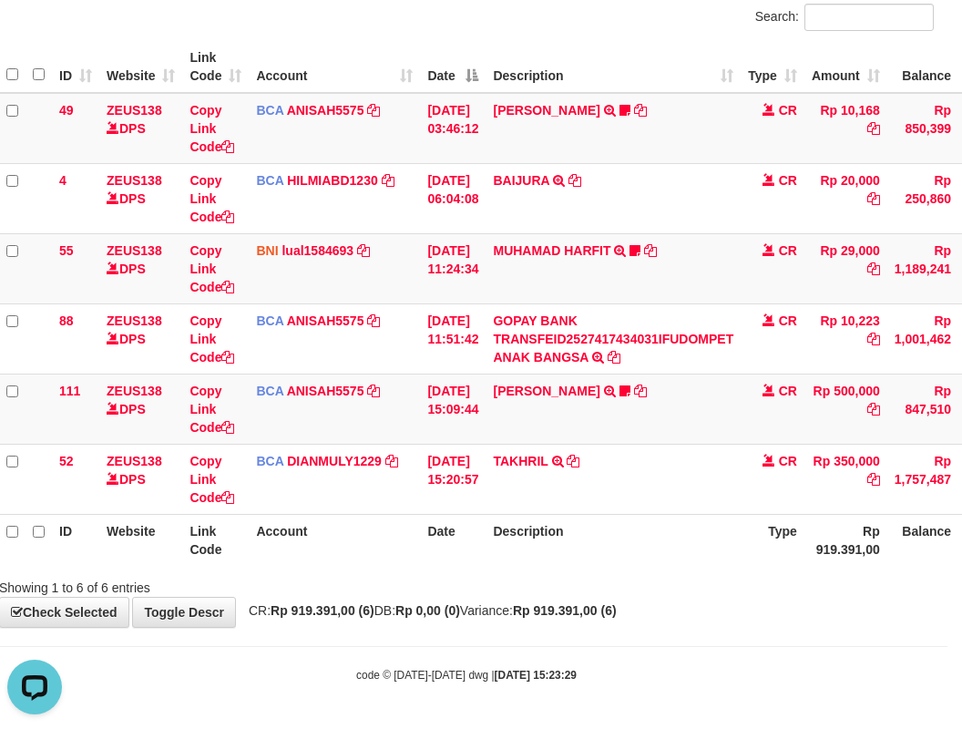
click at [462, 581] on div "Showing 1 to 6 of 6 entries" at bounding box center [466, 584] width 962 height 26
click at [505, 603] on div "**********" at bounding box center [466, 270] width 962 height 714
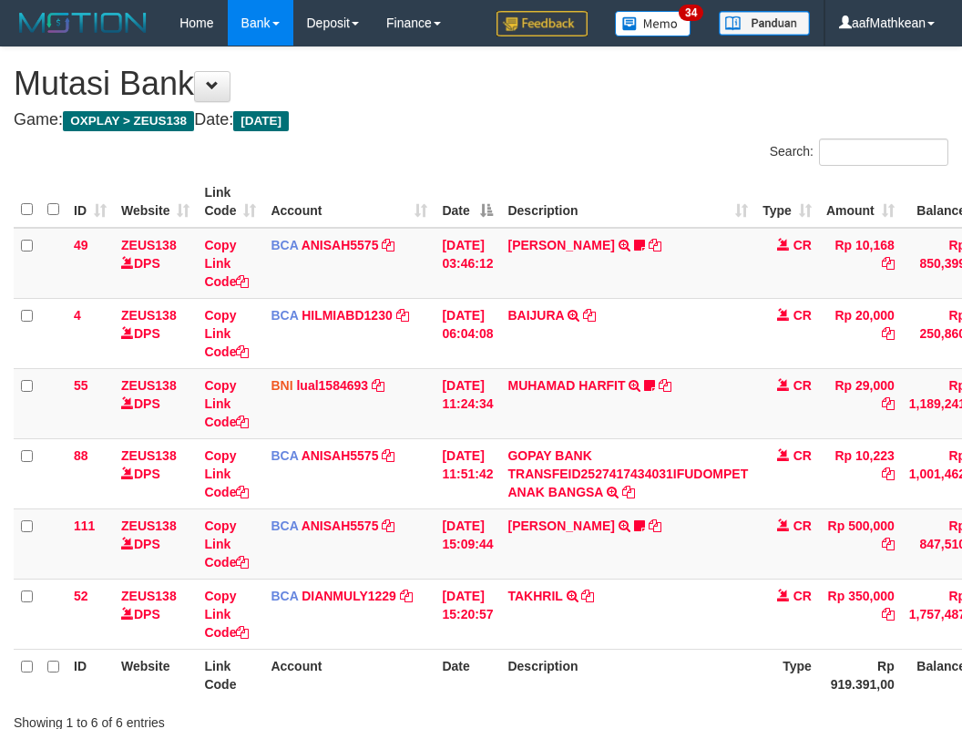
scroll to position [135, 15]
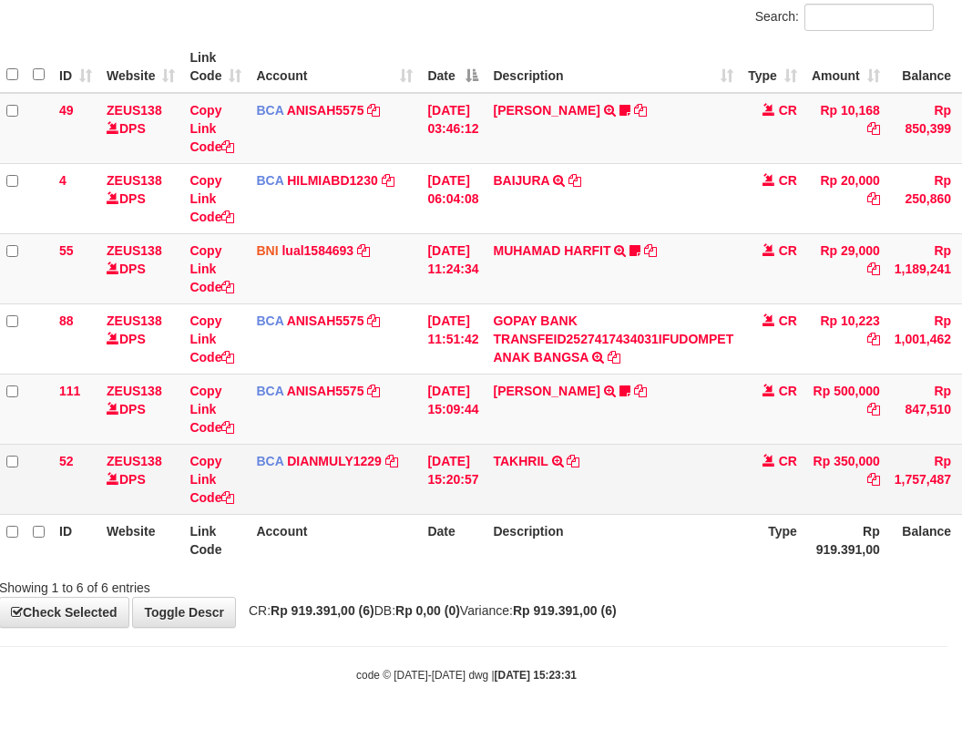
drag, startPoint x: 614, startPoint y: 577, endPoint x: 605, endPoint y: 465, distance: 111.5
click at [612, 493] on div "Search: ID Website Link Code Account Date Description Type Amount Balance Statu…" at bounding box center [466, 300] width 935 height 593
drag, startPoint x: 617, startPoint y: 448, endPoint x: 630, endPoint y: 493, distance: 46.7
click at [619, 465] on tbody "49 ZEUS138 DPS Copy Link Code BCA ANISAH5575 DPS ANISAH mutasi_20251001_3827 | …" at bounding box center [542, 304] width 1087 height 422
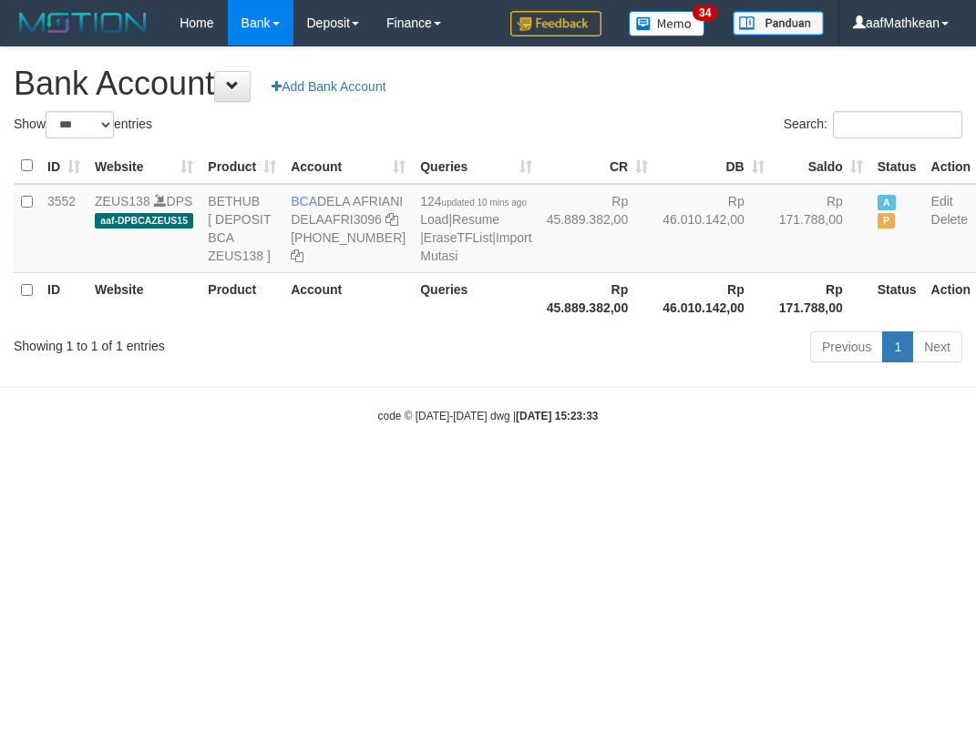
select select "***"
drag, startPoint x: 537, startPoint y: 482, endPoint x: 544, endPoint y: 497, distance: 16.7
click at [542, 470] on body "Toggle navigation Home Bank Account List Load By Website Group [OXPLAY] ZEUS138…" at bounding box center [488, 235] width 976 height 470
select select "***"
click at [476, 470] on body "Toggle navigation Home Bank Account List Load By Website Group [OXPLAY] ZEUS138…" at bounding box center [488, 235] width 976 height 470
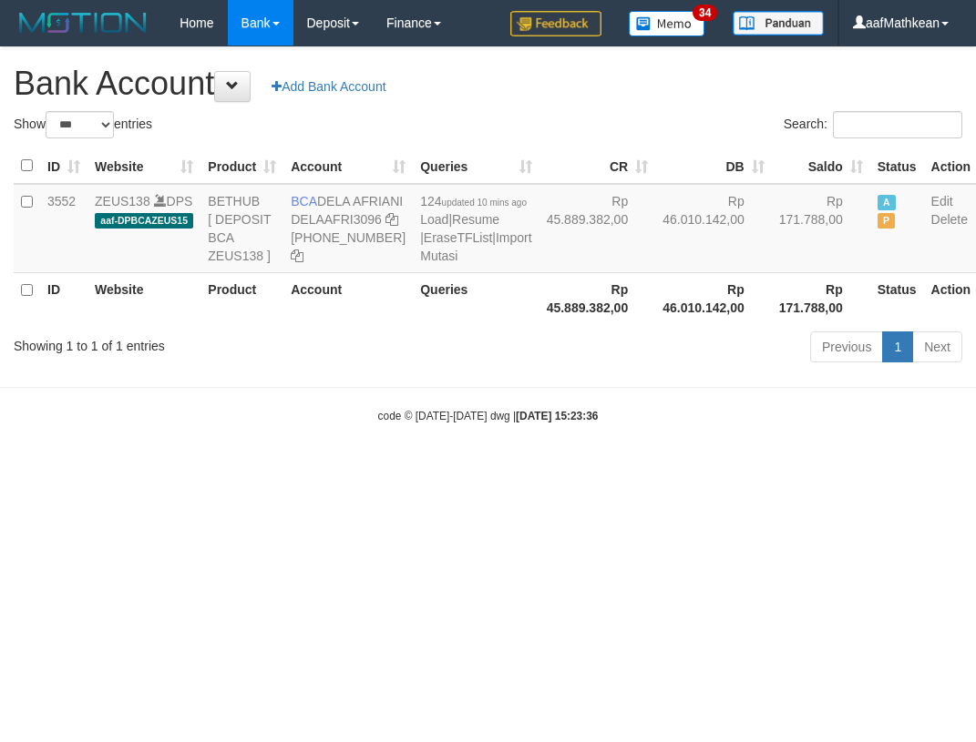
select select "***"
click at [465, 470] on body "Toggle navigation Home Bank Account List Load By Website Group [OXPLAY] ZEUS138…" at bounding box center [488, 235] width 976 height 470
select select "***"
click at [515, 470] on html "Toggle navigation Home Bank Account List Load By Website Group [OXPLAY] ZEUS138…" at bounding box center [488, 235] width 976 height 470
drag, startPoint x: 513, startPoint y: 588, endPoint x: 189, endPoint y: 116, distance: 572.8
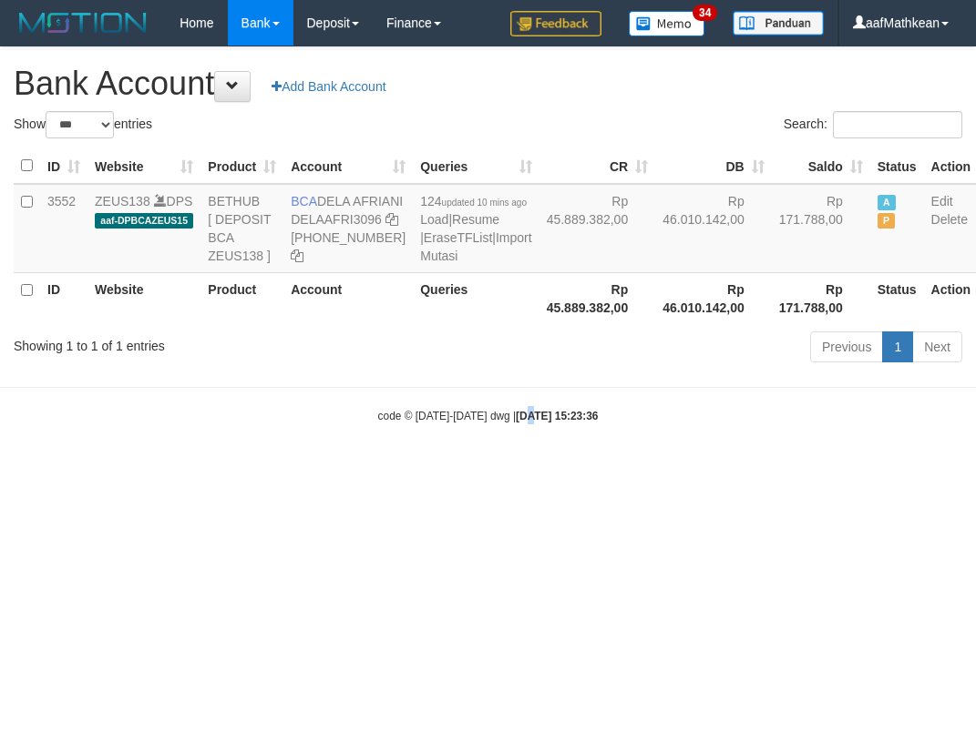
click at [401, 365] on html "Toggle navigation Home Bank Account List Load By Website Group [OXPLAY] ZEUS138…" at bounding box center [488, 235] width 976 height 470
select select "***"
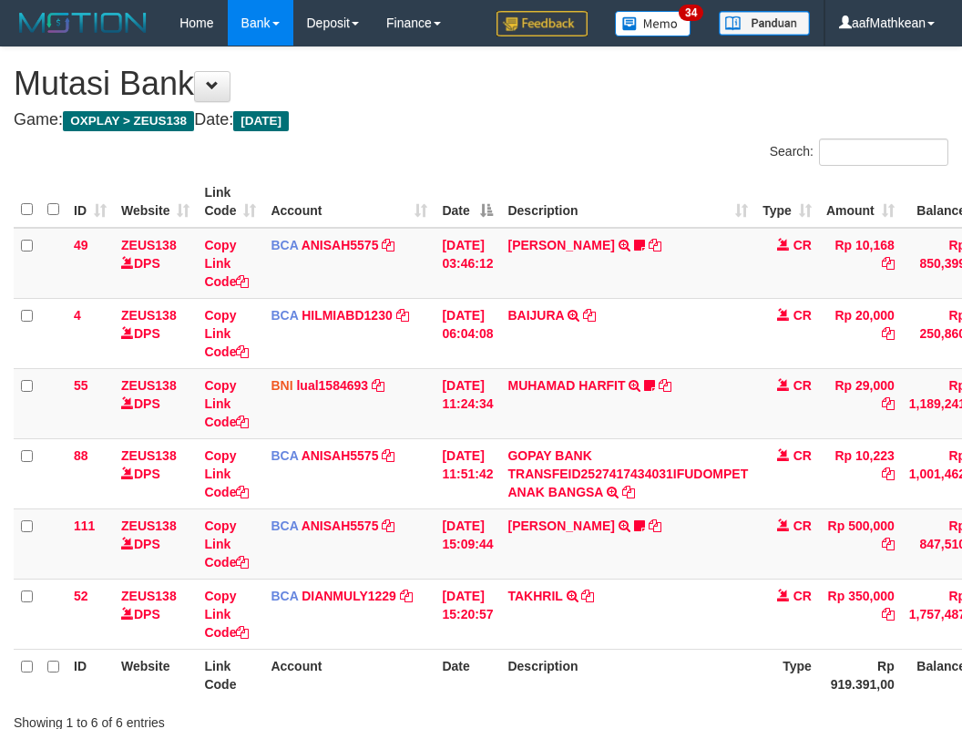
scroll to position [135, 15]
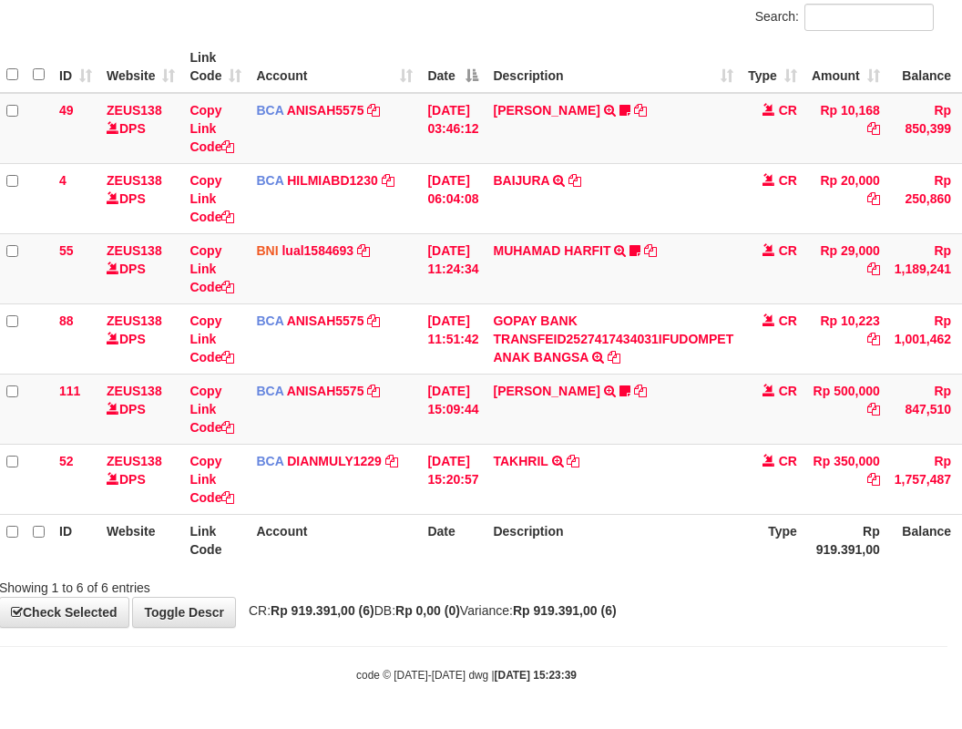
drag, startPoint x: 684, startPoint y: 545, endPoint x: 739, endPoint y: 596, distance: 74.8
click at [693, 560] on th "Description" at bounding box center [613, 540] width 255 height 52
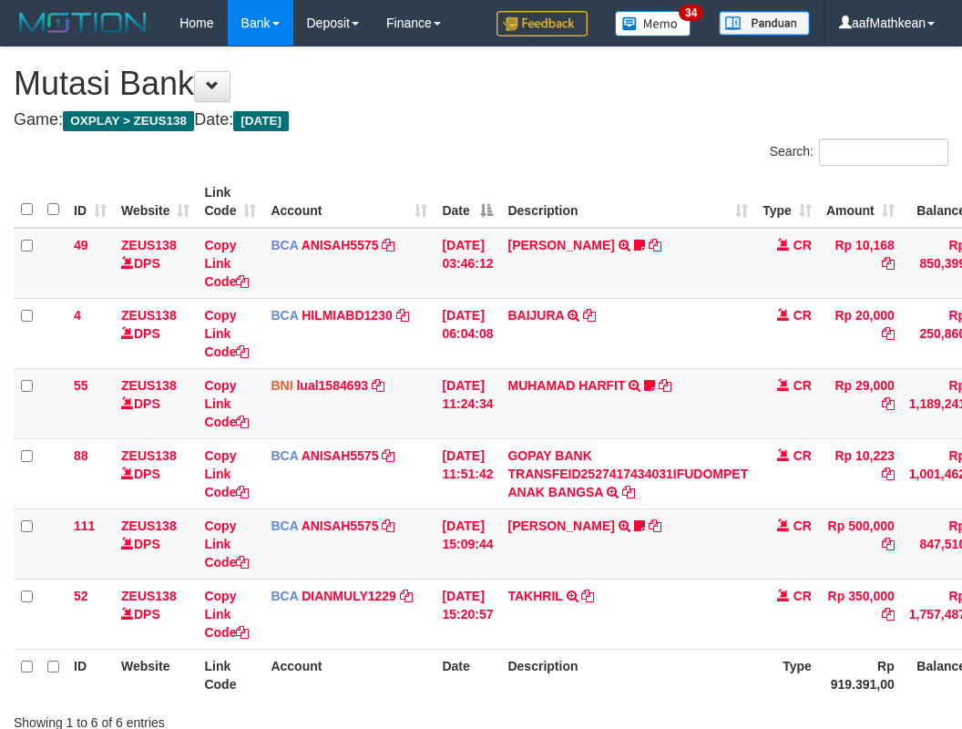
scroll to position [135, 15]
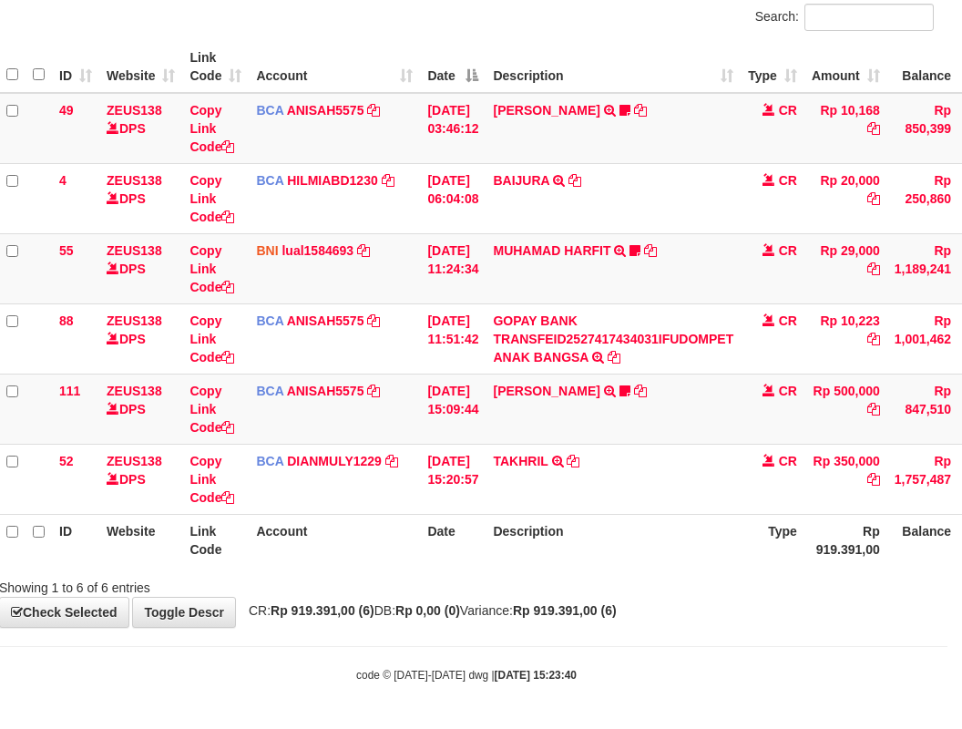
drag, startPoint x: 667, startPoint y: 553, endPoint x: 972, endPoint y: 616, distance: 311.6
click at [778, 590] on div "Search: ID Website Link Code Account Date Description Type Amount Balance Statu…" at bounding box center [466, 300] width 935 height 593
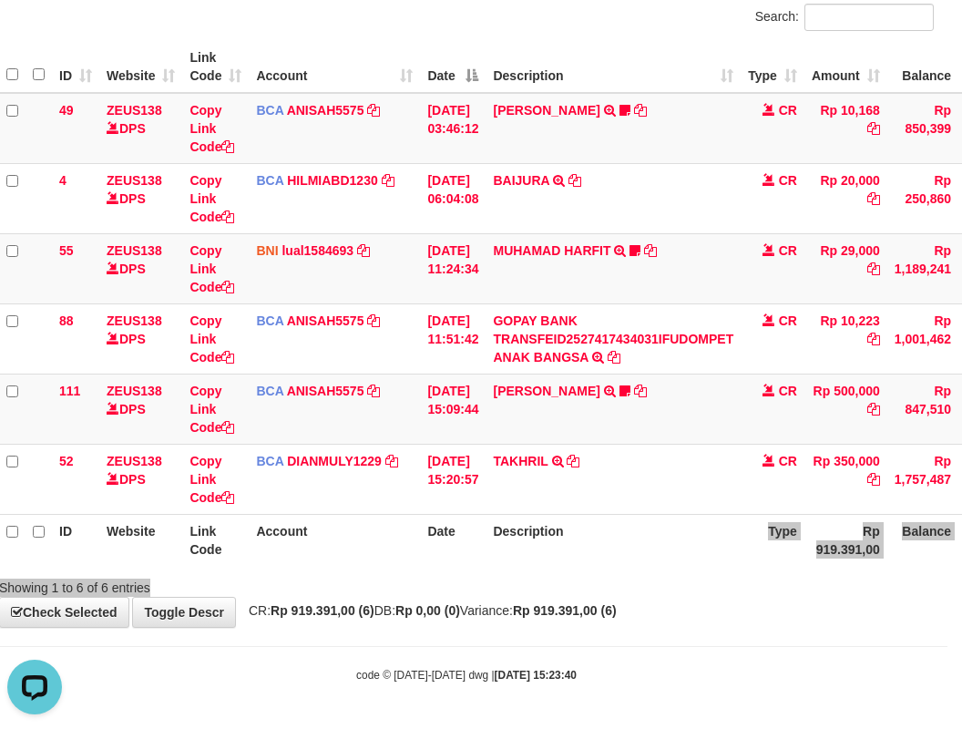
scroll to position [0, 0]
drag, startPoint x: 558, startPoint y: 522, endPoint x: 568, endPoint y: 531, distance: 12.9
click at [558, 522] on th "Description" at bounding box center [613, 540] width 255 height 52
drag, startPoint x: 568, startPoint y: 531, endPoint x: 576, endPoint y: 537, distance: 9.9
click at [574, 536] on th "Description" at bounding box center [613, 540] width 255 height 52
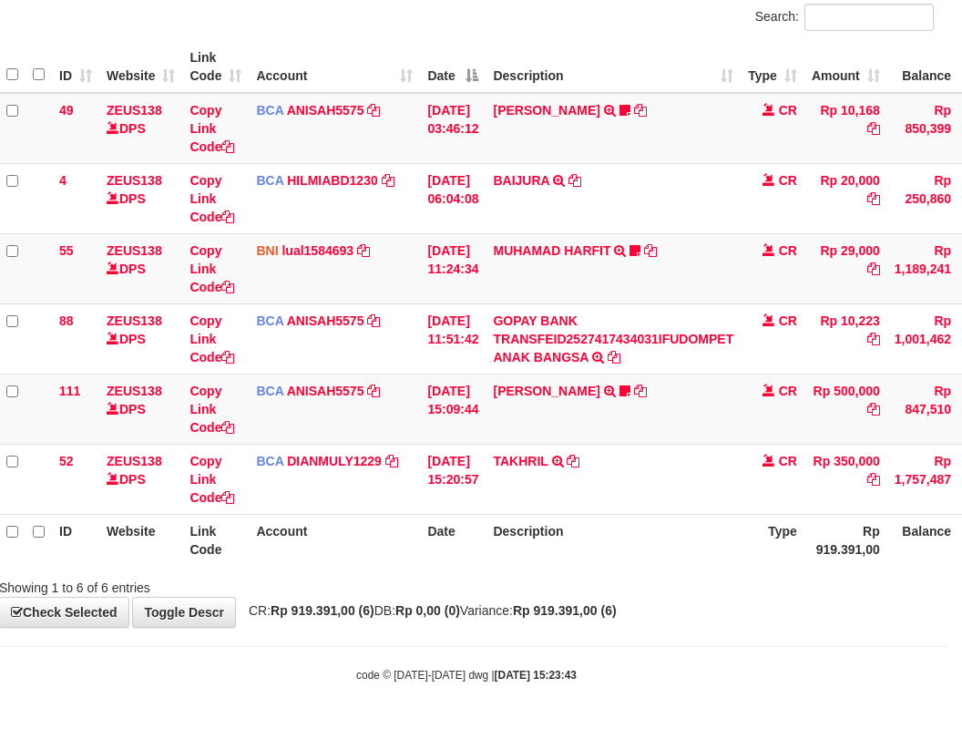
click at [632, 545] on th "Description" at bounding box center [613, 540] width 255 height 52
drag, startPoint x: 636, startPoint y: 549, endPoint x: 651, endPoint y: 553, distance: 15.9
click at [651, 556] on th "Description" at bounding box center [613, 540] width 255 height 52
click at [947, 555] on html "Toggle navigation Home Bank Account List Load By Website Group [OXPLAY] ZEUS138…" at bounding box center [466, 297] width 962 height 864
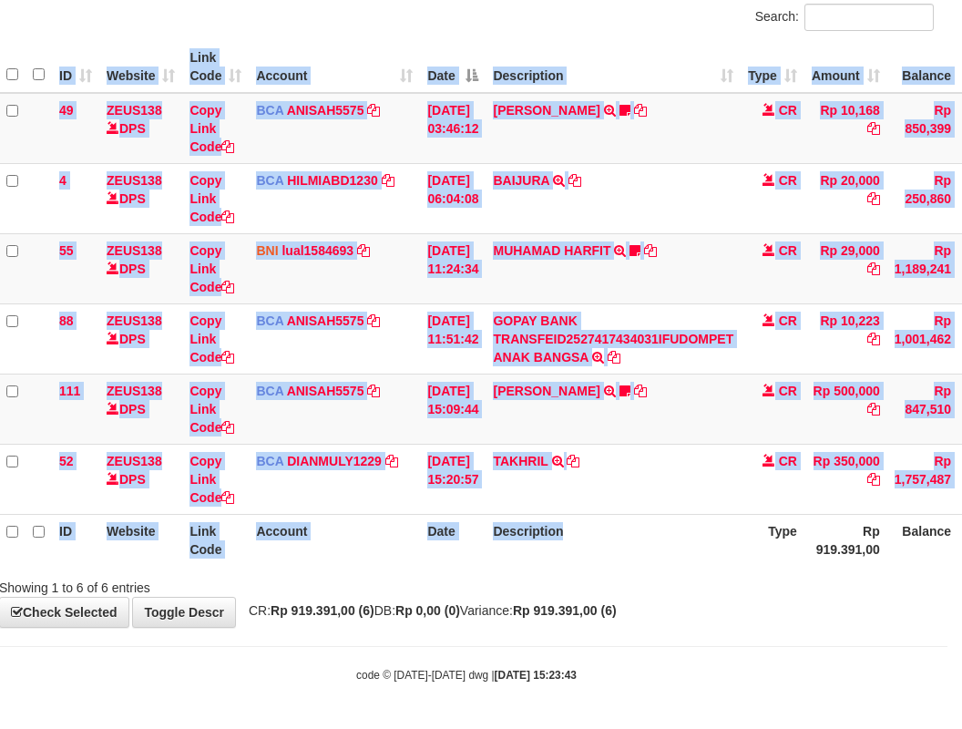
scroll to position [135, 114]
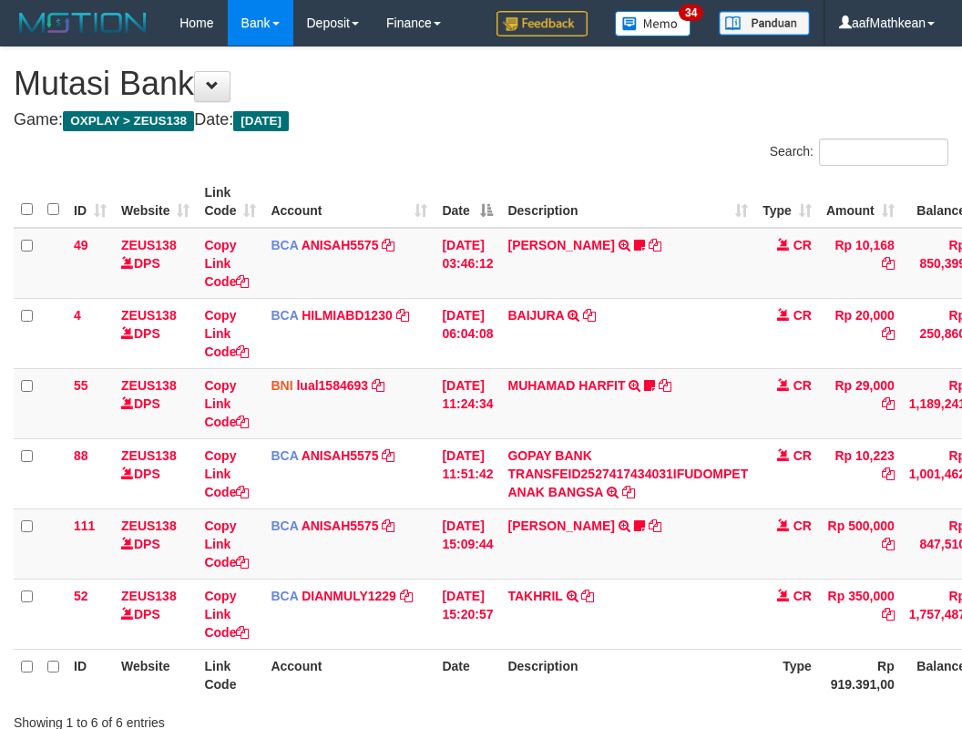
scroll to position [135, 114]
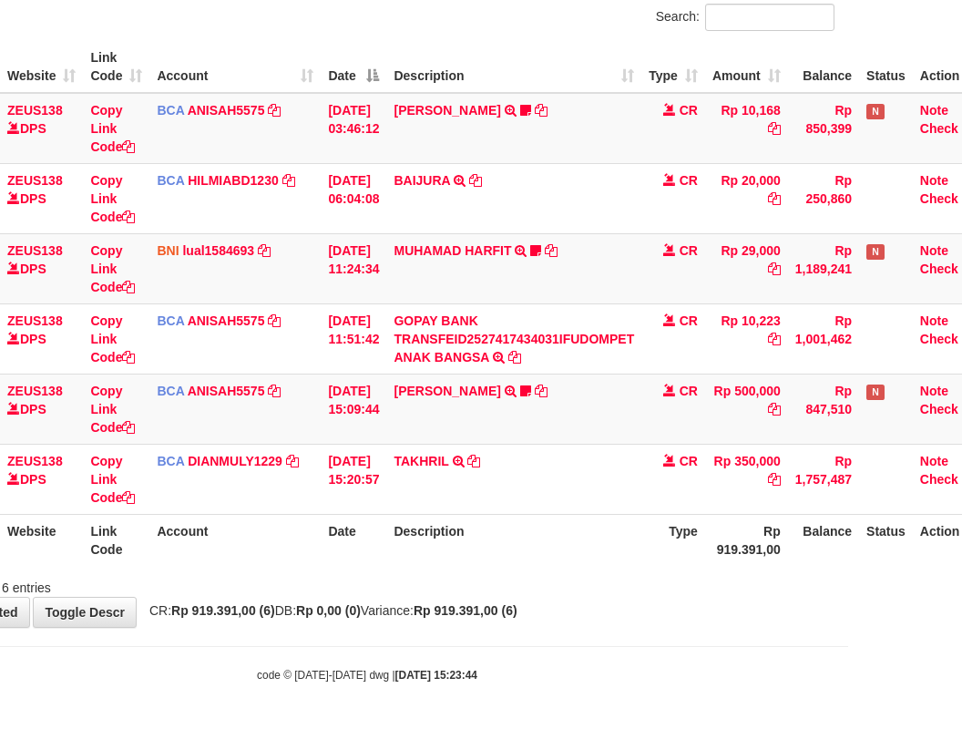
click at [547, 565] on th "Description" at bounding box center [513, 540] width 255 height 52
click at [641, 558] on th "Description" at bounding box center [513, 540] width 255 height 52
click at [641, 559] on th "Description" at bounding box center [513, 540] width 255 height 52
click at [591, 564] on th "Description" at bounding box center [513, 540] width 255 height 52
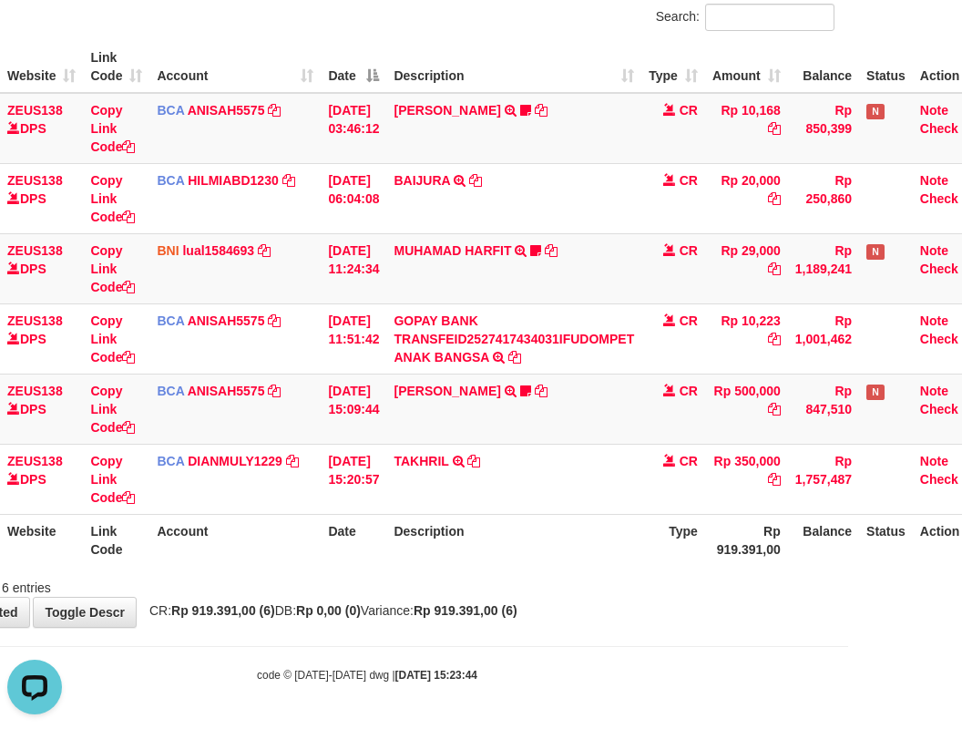
drag, startPoint x: 602, startPoint y: 577, endPoint x: 587, endPoint y: 580, distance: 15.9
click at [604, 581] on div "Showing 1 to 6 of 6 entries" at bounding box center [367, 584] width 962 height 26
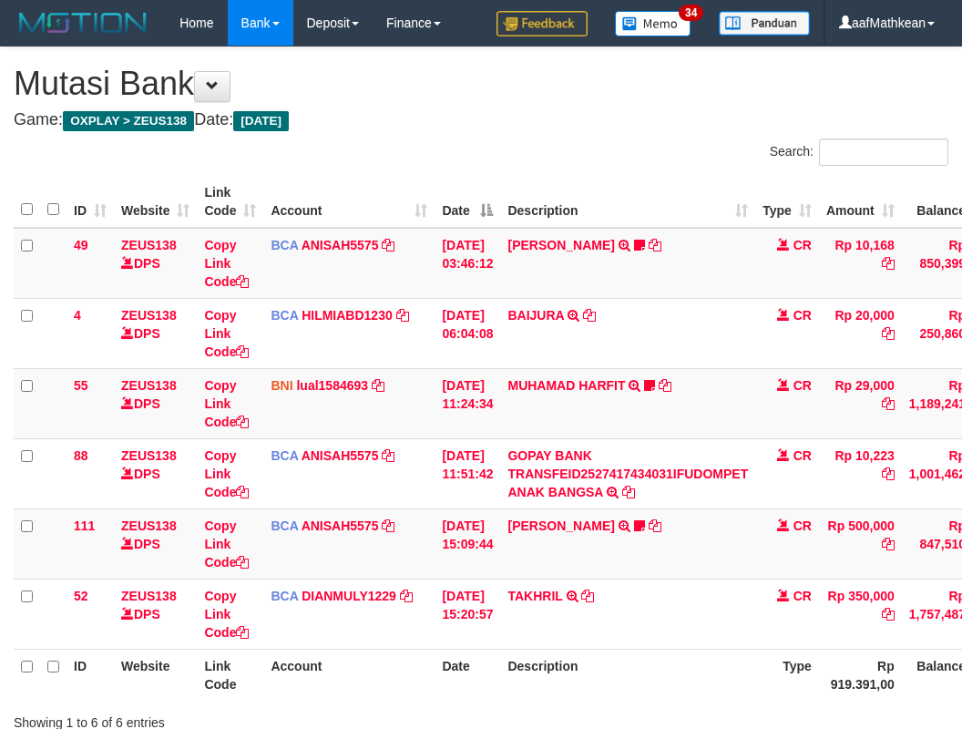
scroll to position [135, 114]
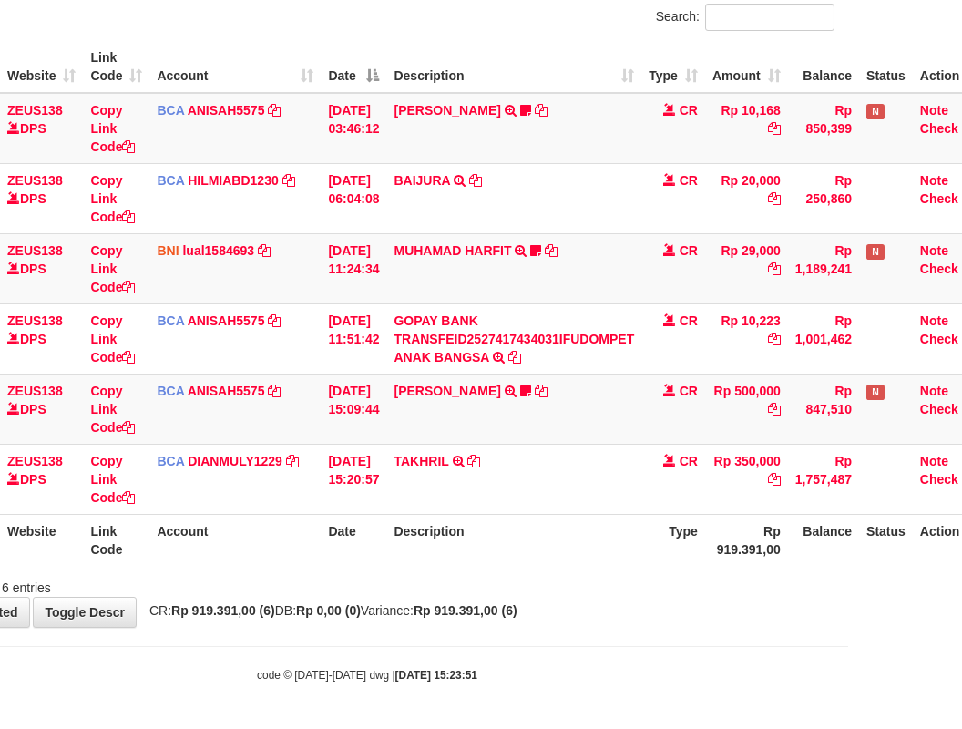
click at [519, 588] on div "Showing 1 to 6 of 6 entries" at bounding box center [367, 584] width 962 height 26
drag, startPoint x: 537, startPoint y: 583, endPoint x: 547, endPoint y: 579, distance: 10.7
click at [536, 582] on div "Showing 1 to 6 of 6 entries" at bounding box center [367, 584] width 962 height 26
click at [543, 581] on div "Showing 1 to 6 of 6 entries" at bounding box center [367, 584] width 962 height 26
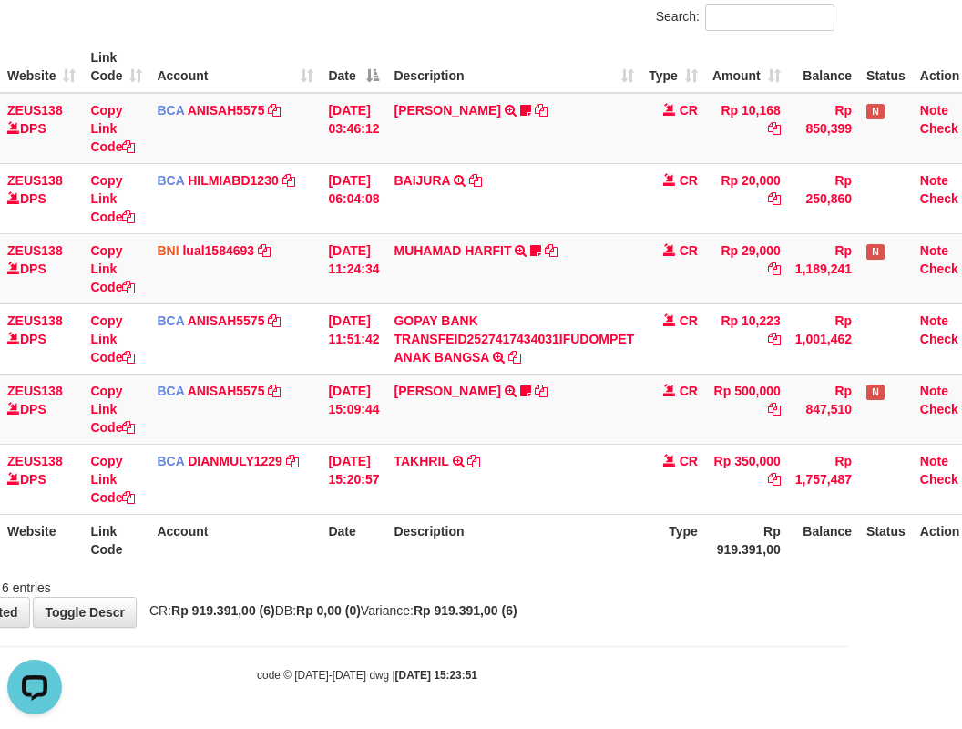
click at [529, 572] on div "Showing 1 to 6 of 6 entries" at bounding box center [367, 584] width 962 height 26
click at [537, 577] on div "Showing 1 to 6 of 6 entries" at bounding box center [367, 584] width 962 height 26
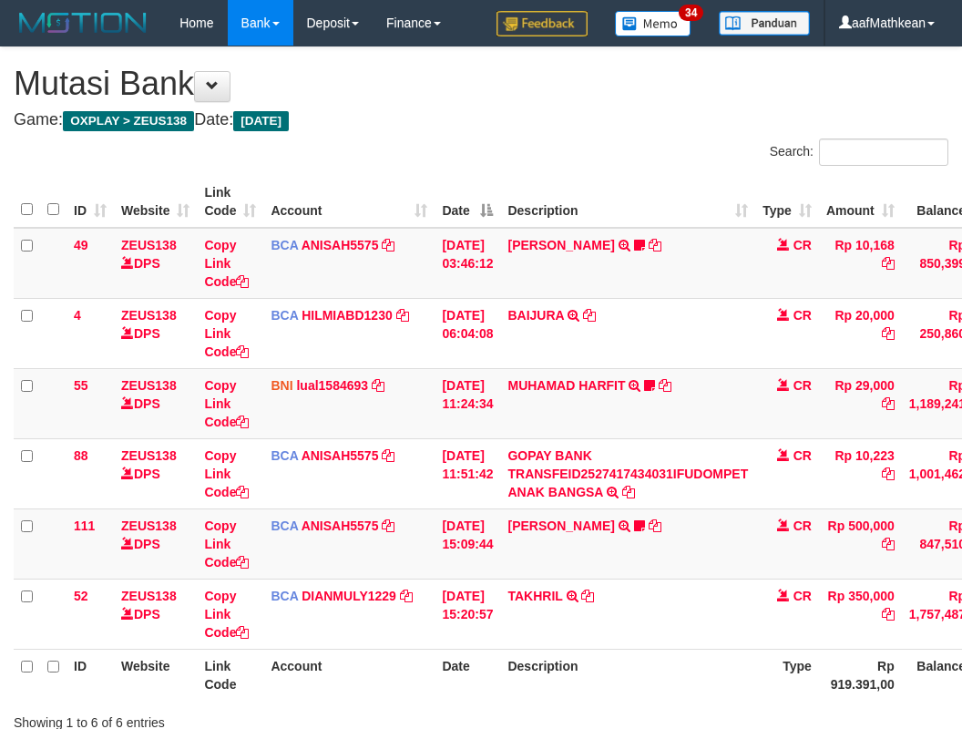
scroll to position [135, 114]
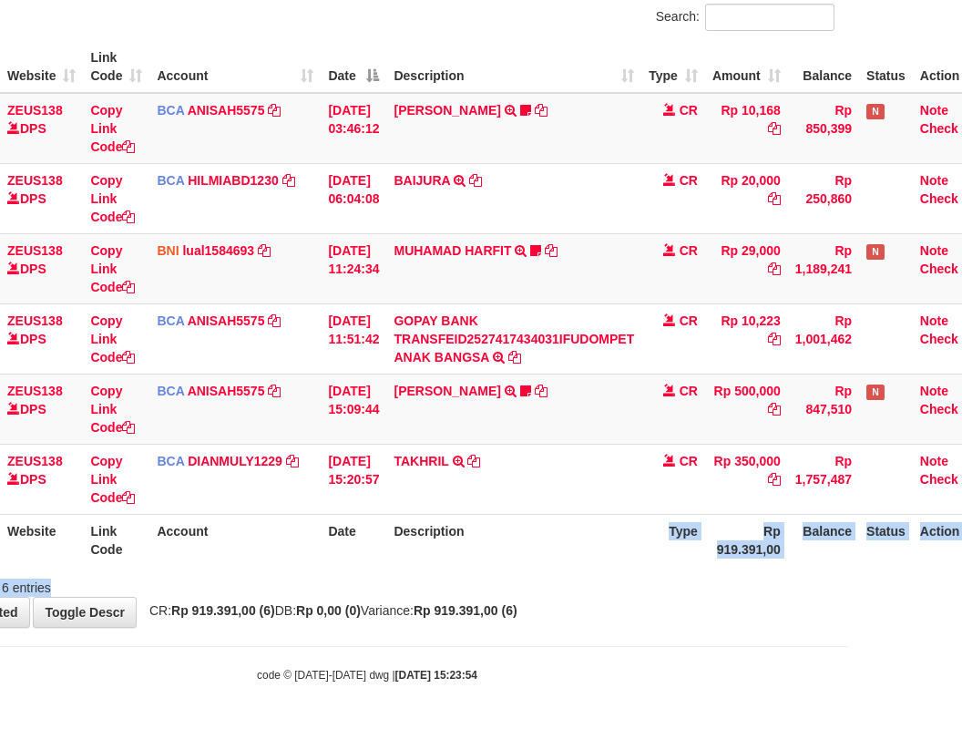
click at [542, 572] on div "Search: ID Website Link Code Account Date Description Type Amount Balance Statu…" at bounding box center [367, 300] width 935 height 593
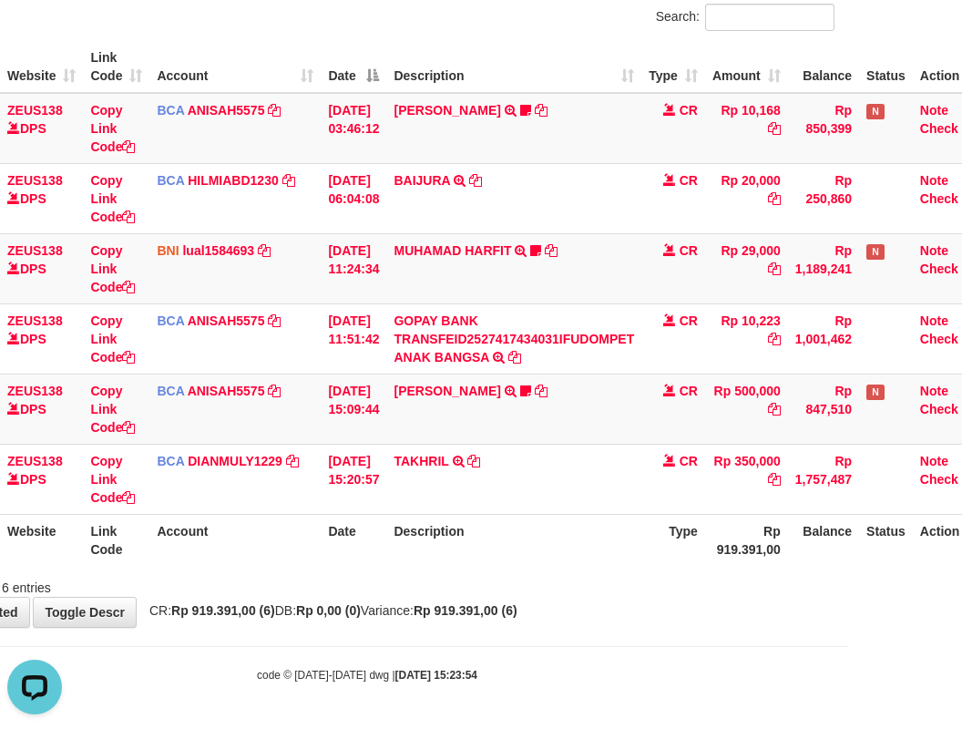
click at [613, 493] on td "TAKHRIL TRSF E-BANKING CR 0110/FTSCY/WS95031 350000.00TAKHRIL" at bounding box center [513, 479] width 255 height 70
drag, startPoint x: 619, startPoint y: 544, endPoint x: 607, endPoint y: 525, distance: 22.5
click at [615, 538] on th "Description" at bounding box center [513, 540] width 255 height 52
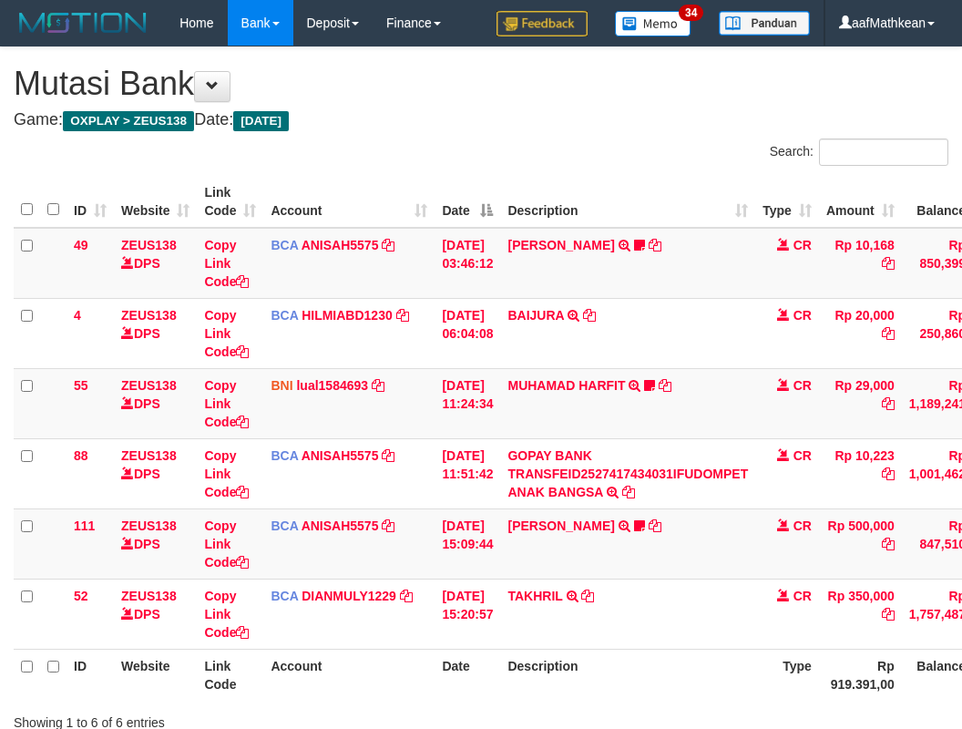
scroll to position [135, 114]
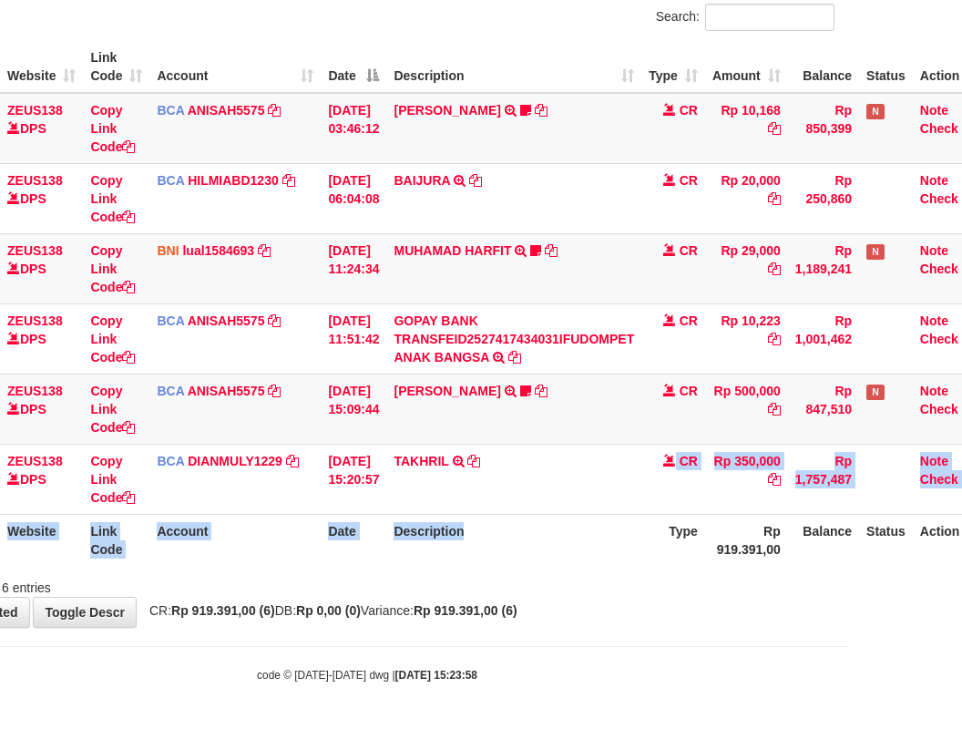
click at [569, 551] on th "Description" at bounding box center [513, 540] width 255 height 52
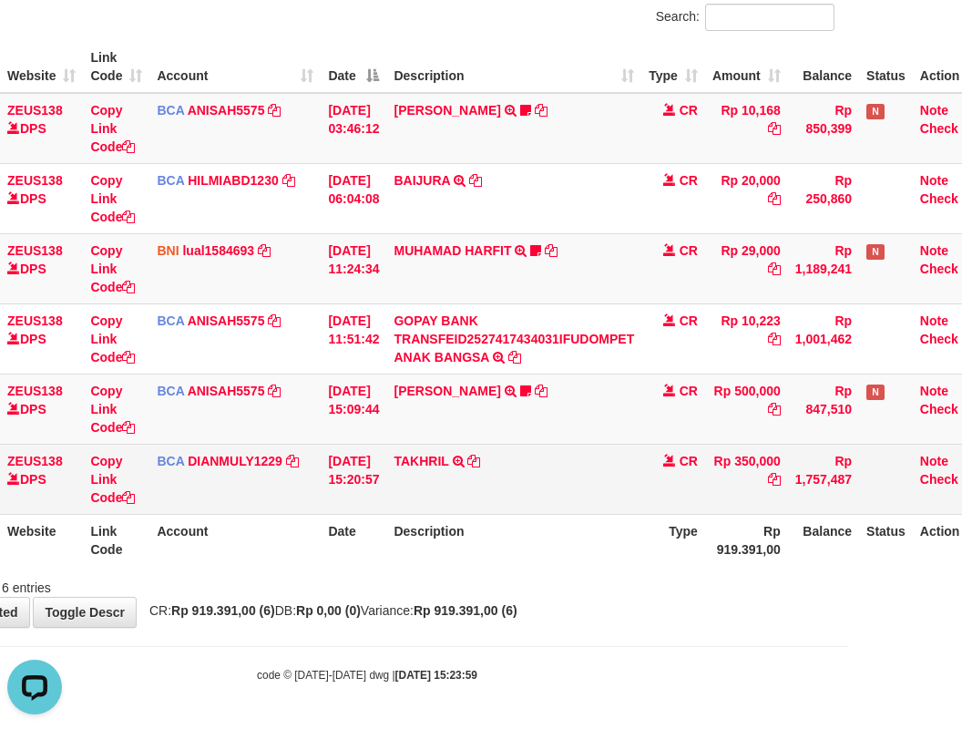
click at [524, 465] on td "TAKHRIL TRSF E-BANKING CR 0110/FTSCY/WS95031 350000.00TAKHRIL" at bounding box center [513, 479] width 255 height 70
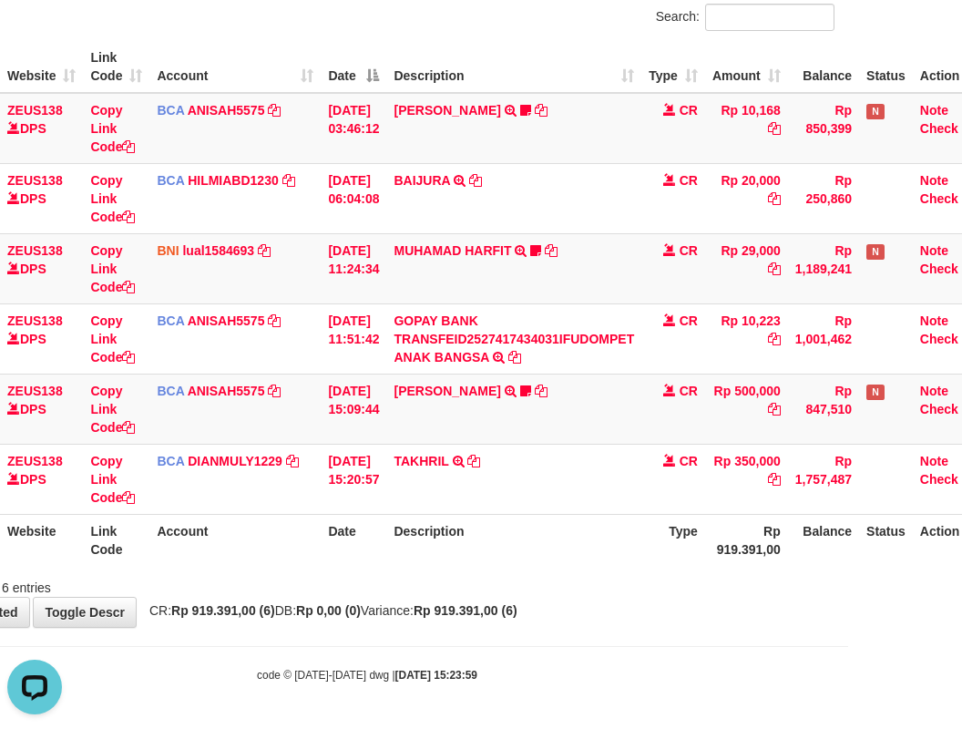
drag, startPoint x: 513, startPoint y: 519, endPoint x: 504, endPoint y: 521, distance: 9.3
click at [512, 522] on table "ID Website Link Code Account Date Description Type Amount Balance Status Action…" at bounding box center [443, 303] width 1087 height 525
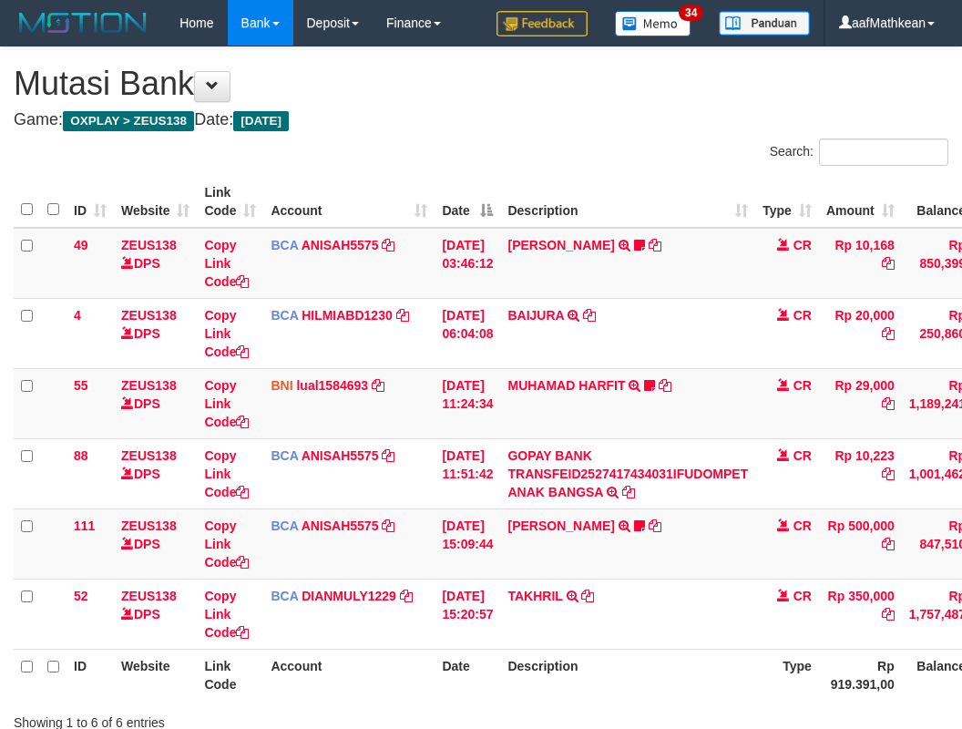
scroll to position [135, 114]
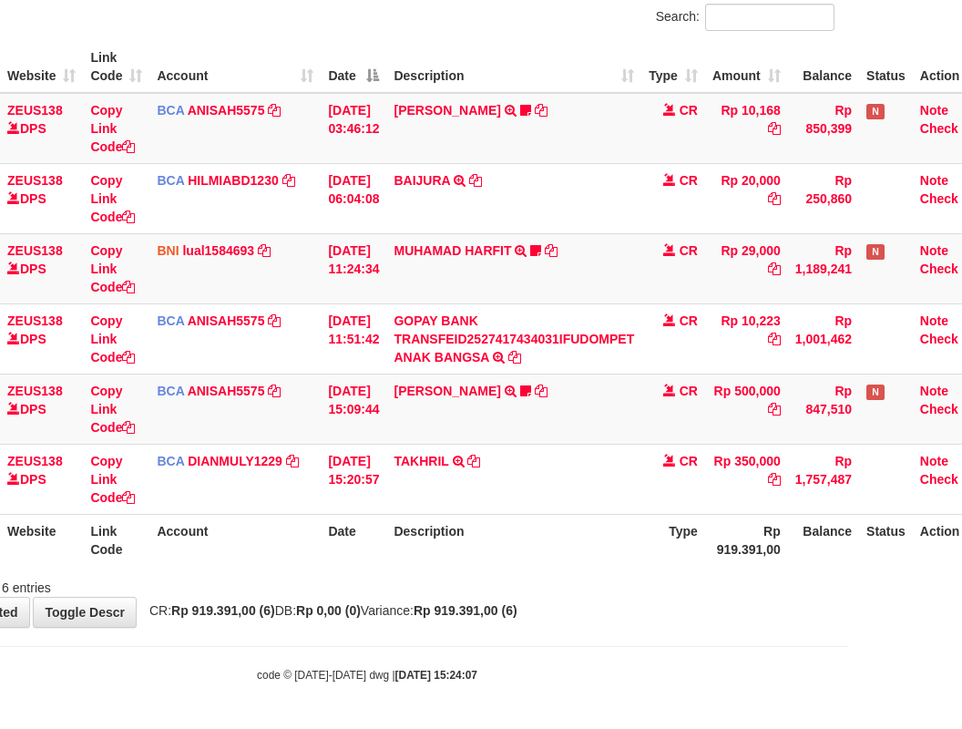
click at [557, 535] on th "Description" at bounding box center [513, 540] width 255 height 52
drag, startPoint x: 558, startPoint y: 534, endPoint x: 570, endPoint y: 523, distance: 16.1
click at [558, 533] on th "Description" at bounding box center [513, 540] width 255 height 52
drag, startPoint x: 518, startPoint y: 519, endPoint x: 521, endPoint y: 557, distance: 37.4
click at [517, 550] on th "Description" at bounding box center [513, 540] width 255 height 52
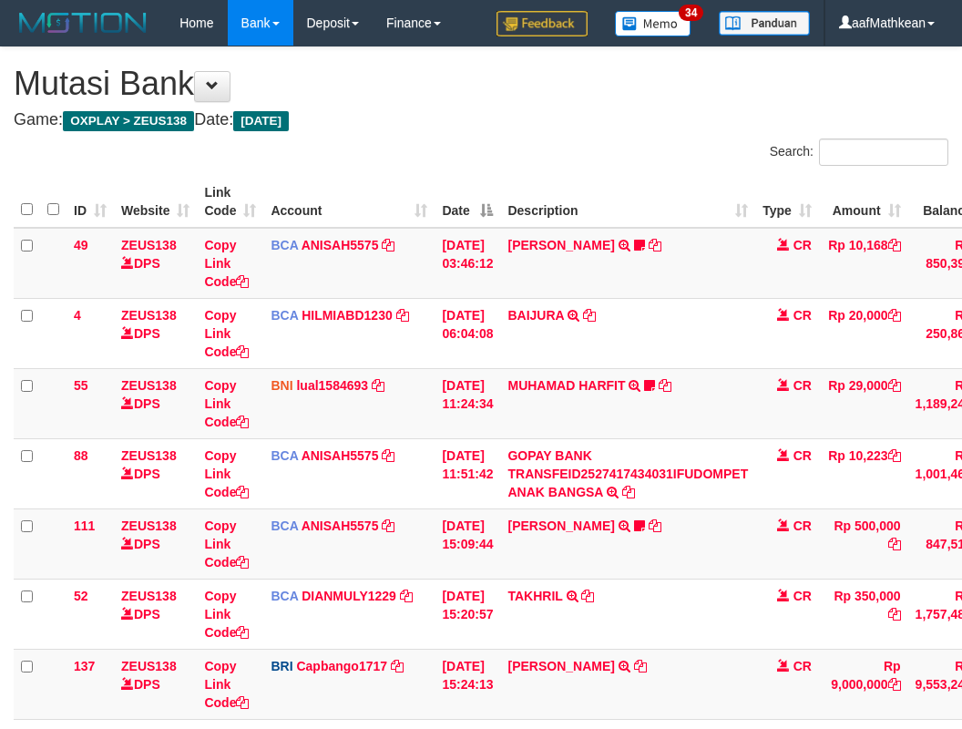
click at [527, 649] on td "ERICTER IMANUE TRANSFER NBMB ERICTER IMANUE TO HELMI" at bounding box center [627, 684] width 255 height 70
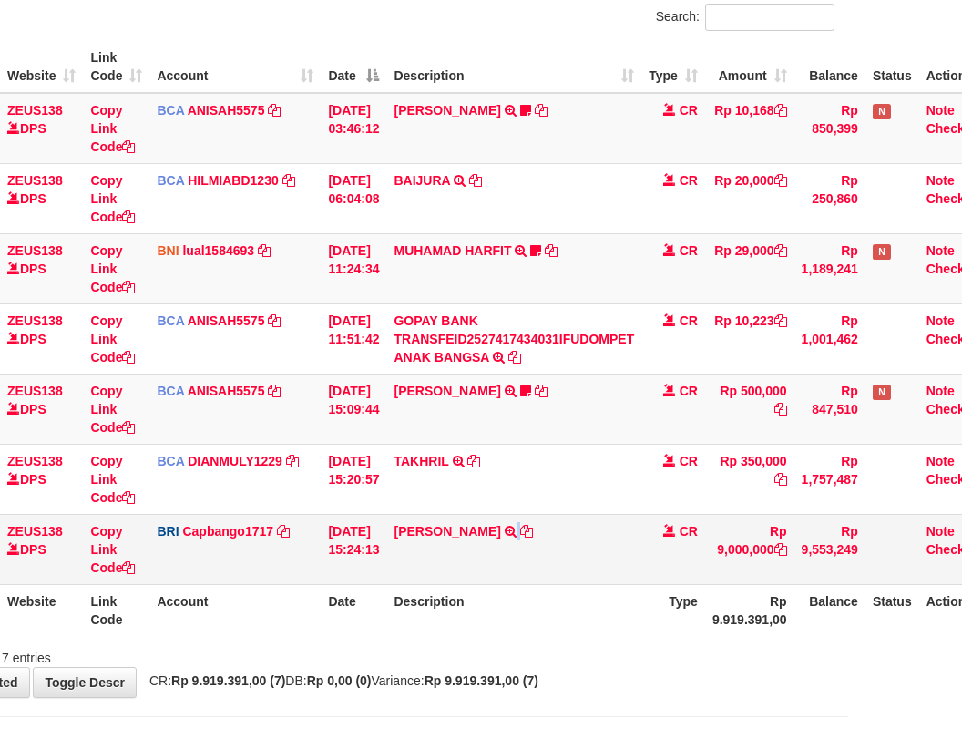
drag, startPoint x: 539, startPoint y: 549, endPoint x: 567, endPoint y: 535, distance: 31.0
click at [551, 545] on td "ERICTER IMANUE TRANSFER NBMB ERICTER IMANUE TO HELMI" at bounding box center [513, 549] width 255 height 70
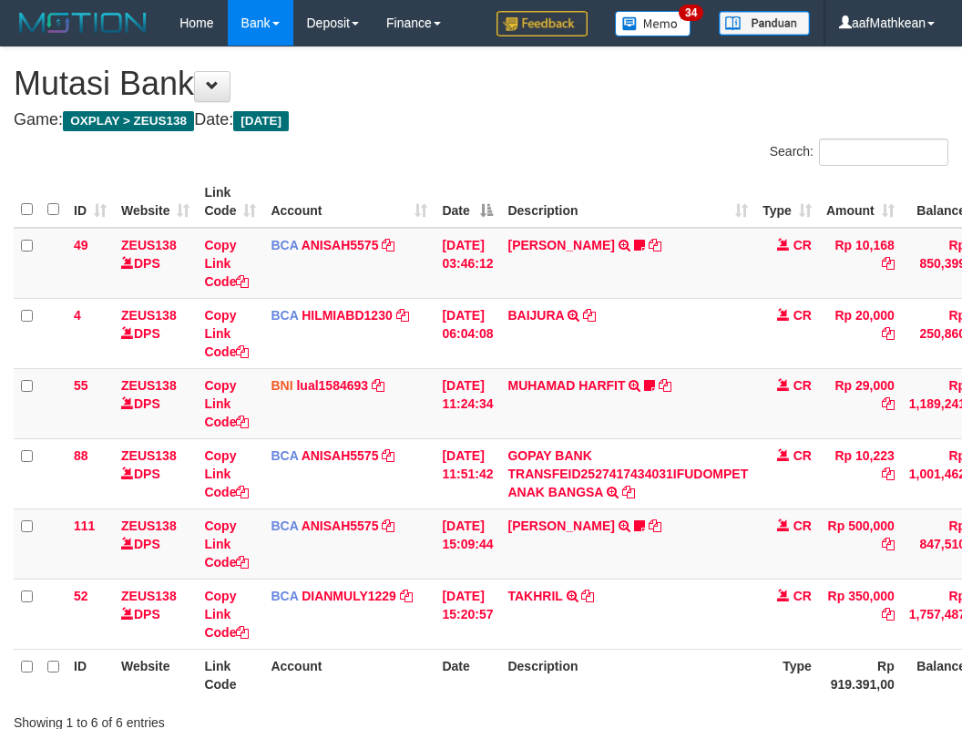
scroll to position [135, 114]
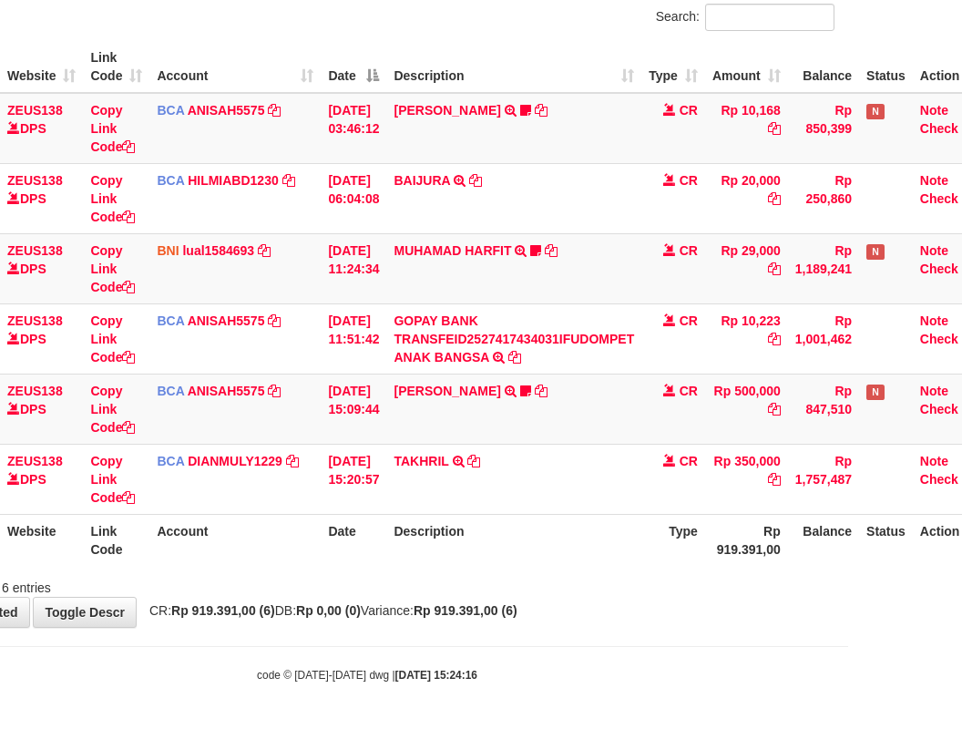
click at [556, 537] on th "Description" at bounding box center [513, 540] width 255 height 52
click at [555, 570] on div "Search: ID Website Link Code Account Date Description Type Amount Balance Statu…" at bounding box center [367, 300] width 935 height 593
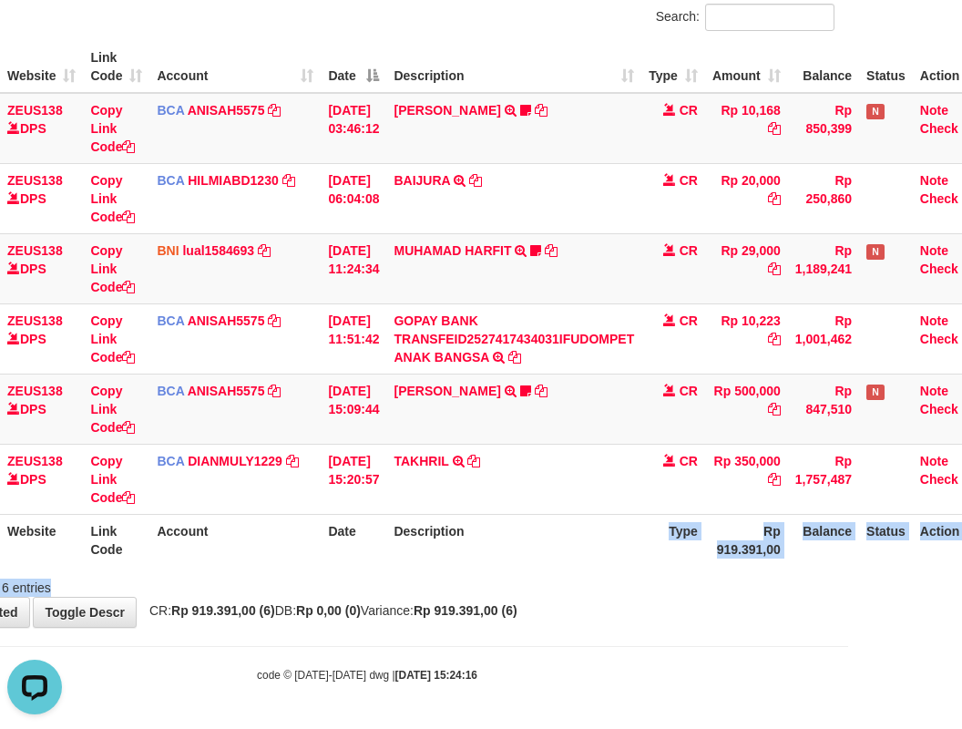
click at [527, 601] on div "**********" at bounding box center [367, 270] width 962 height 714
click at [597, 505] on td "TAKHRIL TRSF E-BANKING CR 0110/FTSCY/WS95031 350000.00TAKHRIL" at bounding box center [513, 479] width 255 height 70
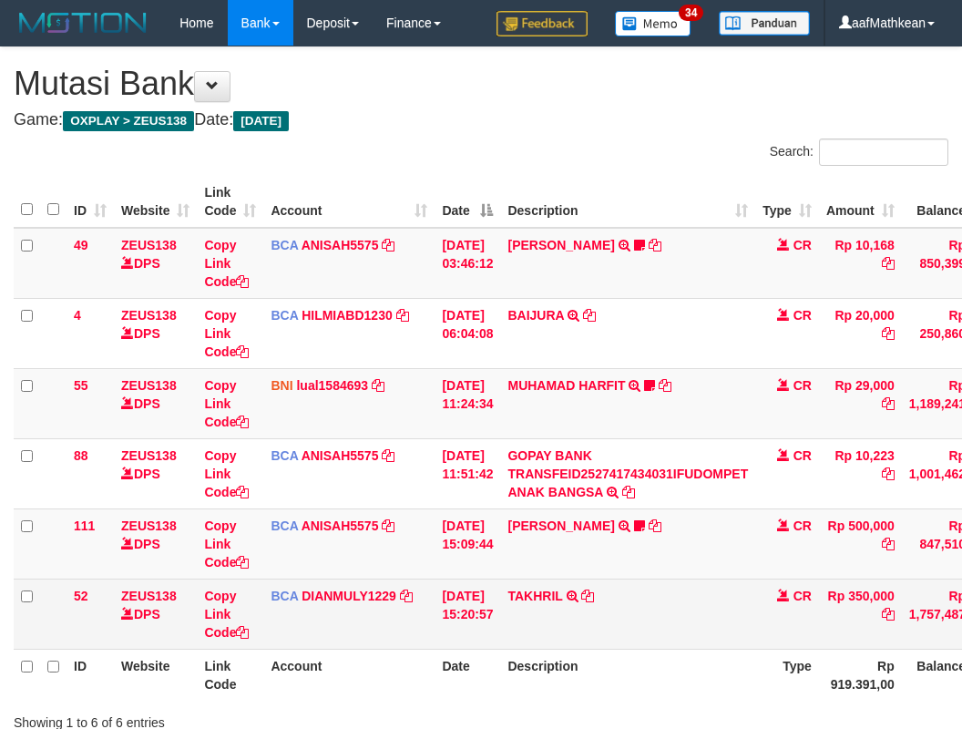
scroll to position [135, 114]
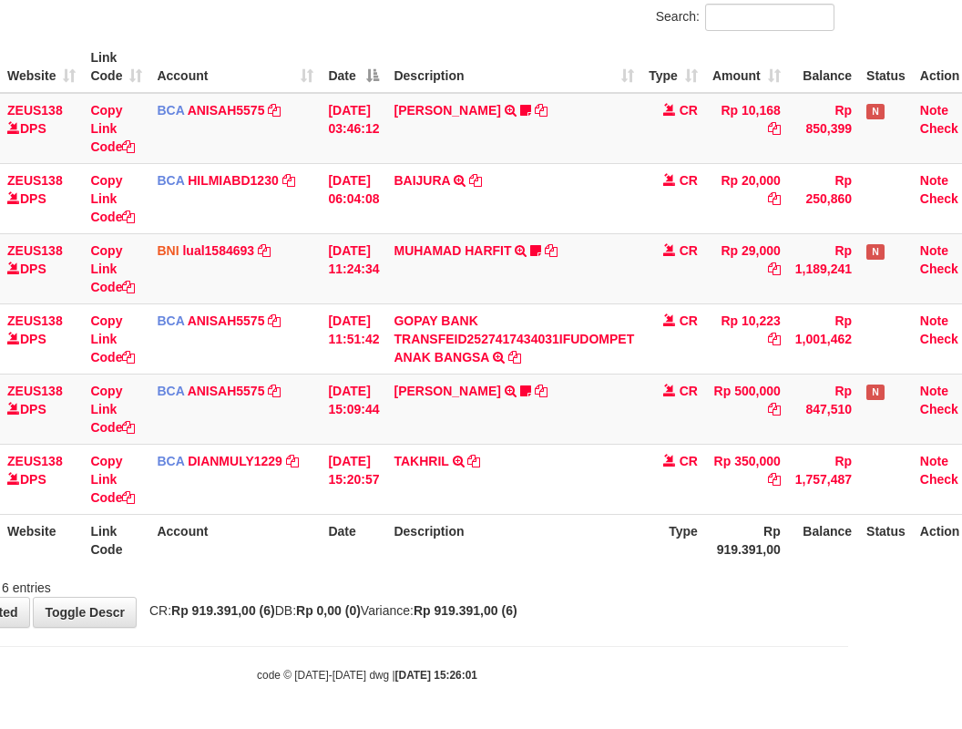
click at [528, 533] on table "ID Website Link Code Account Date Description Type Amount Balance Status Action…" at bounding box center [443, 303] width 1087 height 525
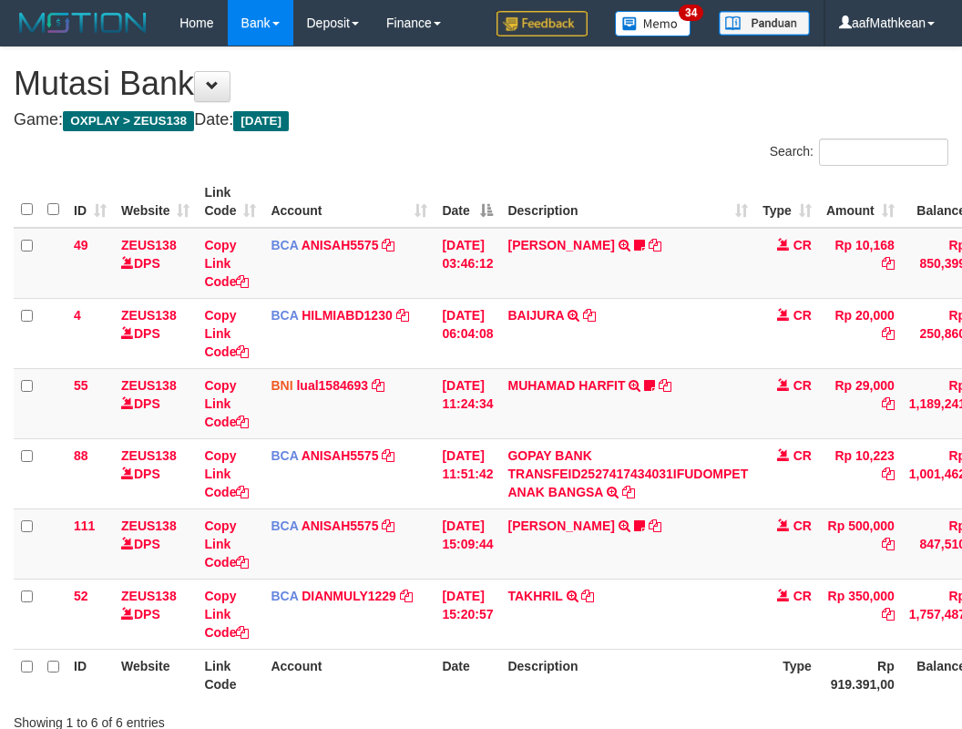
click at [431, 620] on div "**********" at bounding box center [481, 404] width 962 height 714
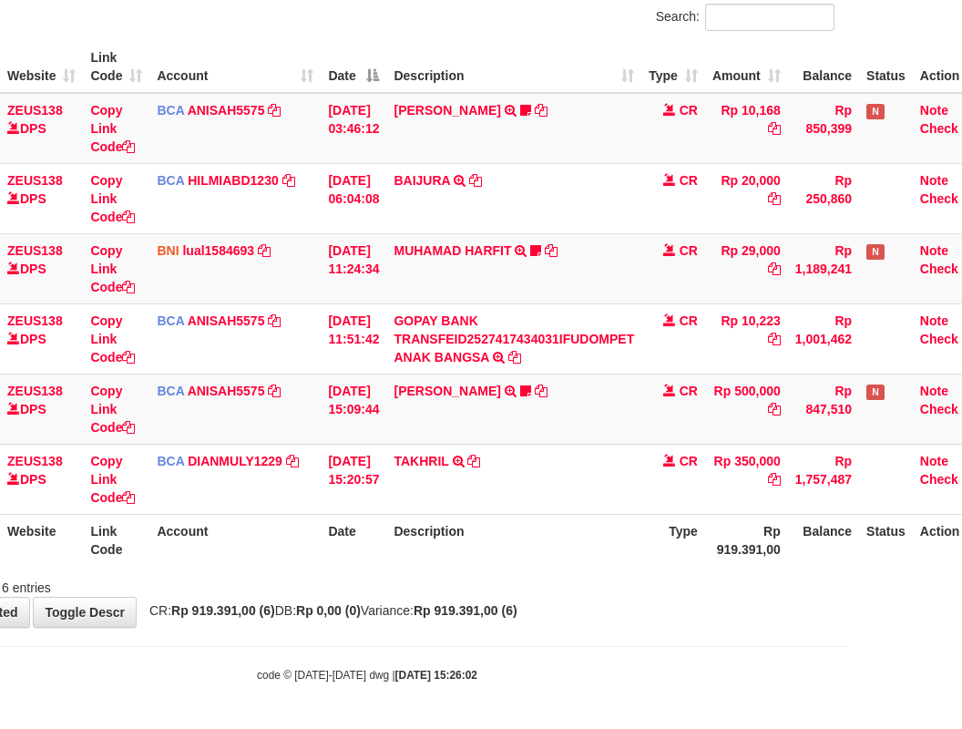
drag, startPoint x: 442, startPoint y: 625, endPoint x: 464, endPoint y: 612, distance: 25.3
click at [449, 618] on body "Toggle navigation Home Bank Account List Load By Website Group [OXPLAY] ZEUS138…" at bounding box center [367, 297] width 962 height 864
click at [415, 598] on div "**********" at bounding box center [367, 270] width 962 height 714
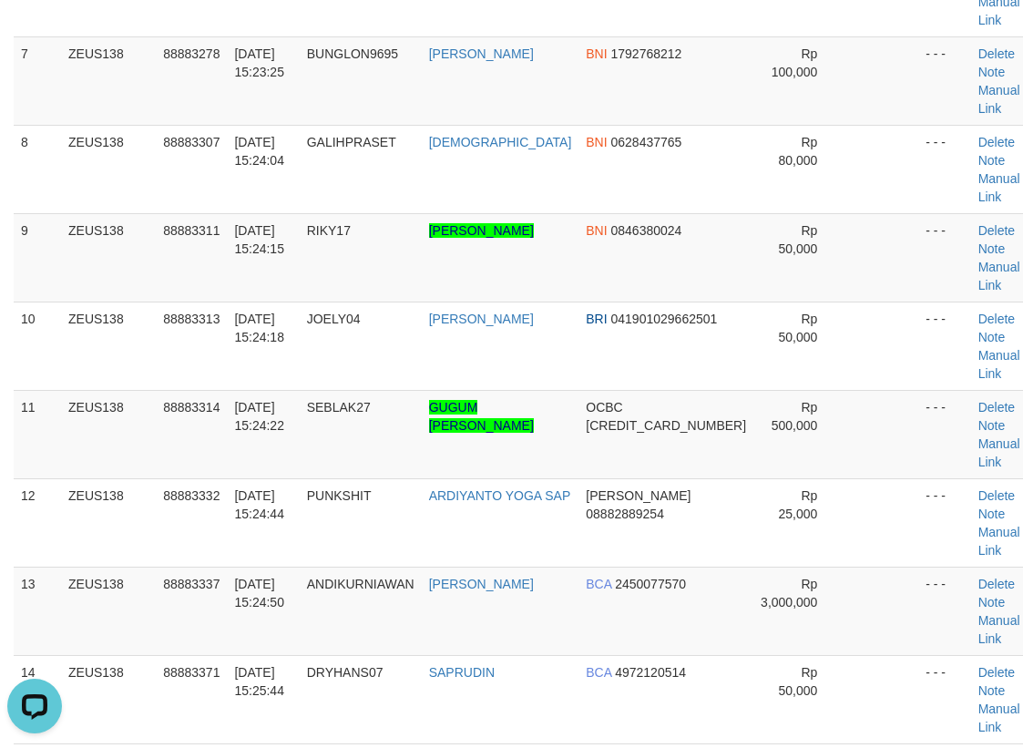
scroll to position [1239, 0]
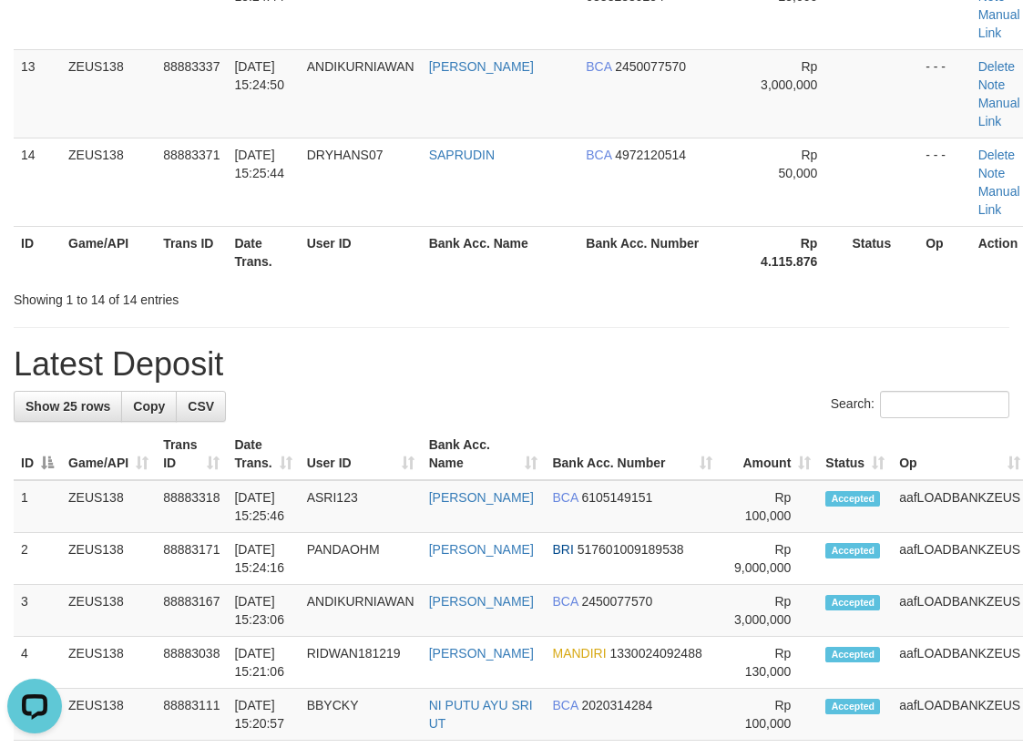
click at [430, 428] on tr "ID Game/API Trans ID Date Trans. User ID Bank Acc. Name Bank Acc. Number Amount…" at bounding box center [558, 454] width 1089 height 52
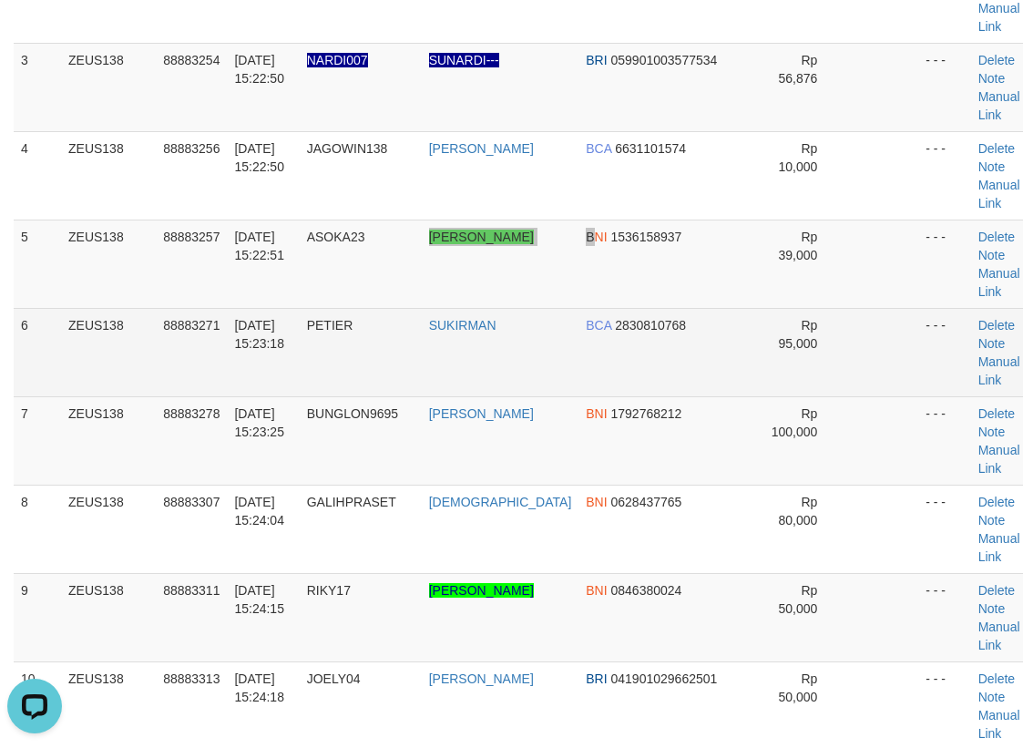
click at [434, 237] on tbody "1 ZEUS138 88883054 01/10/2025 15:17:47 HOHO01 FERI SETIAWAN BNI 0709899207 Rp 1…" at bounding box center [529, 485] width 1031 height 1238
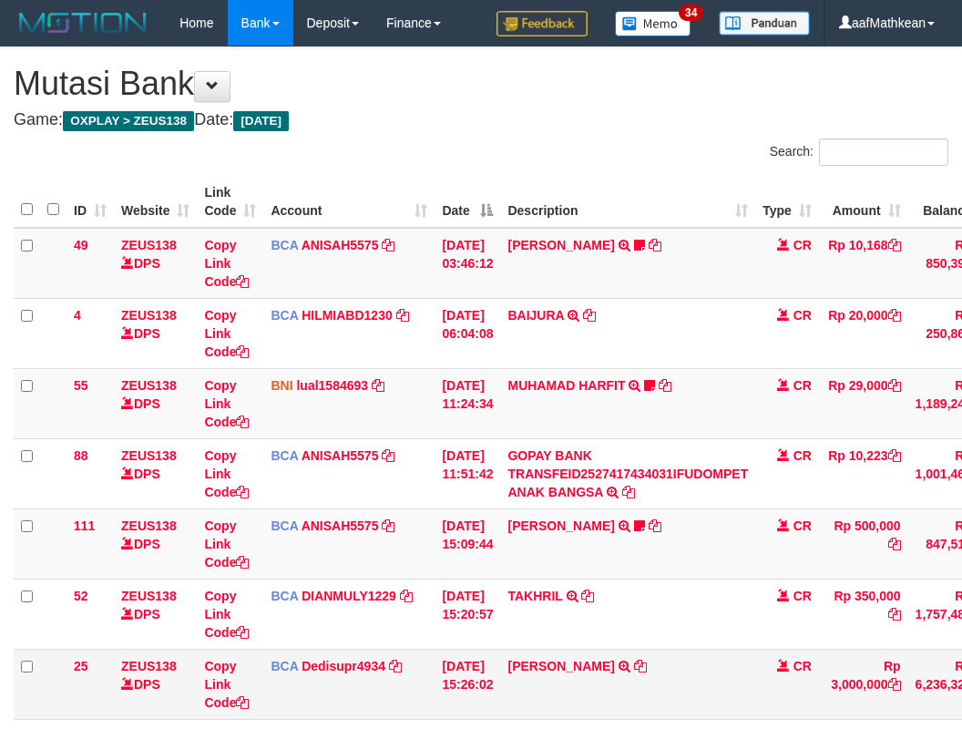
scroll to position [135, 114]
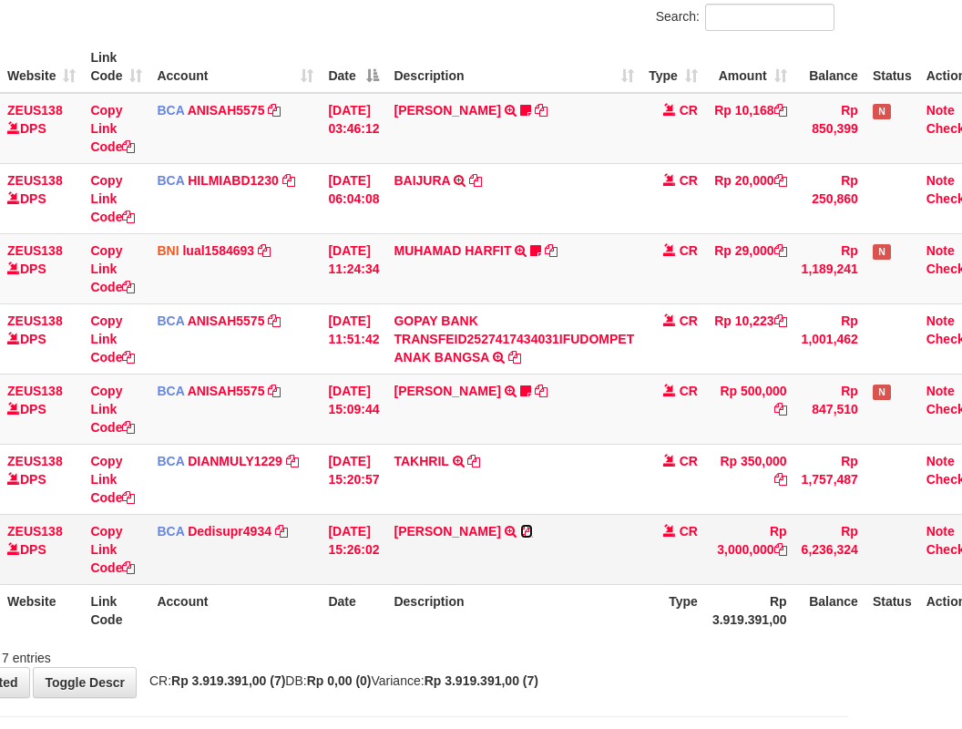
click at [533, 530] on icon at bounding box center [526, 531] width 13 height 13
click at [465, 574] on td "ANDI KURNIAWAN TRSF E-BANKING CR 0110/FTSCY/WS95031 3000000.00ANDI KURNIAWAN" at bounding box center [513, 549] width 255 height 70
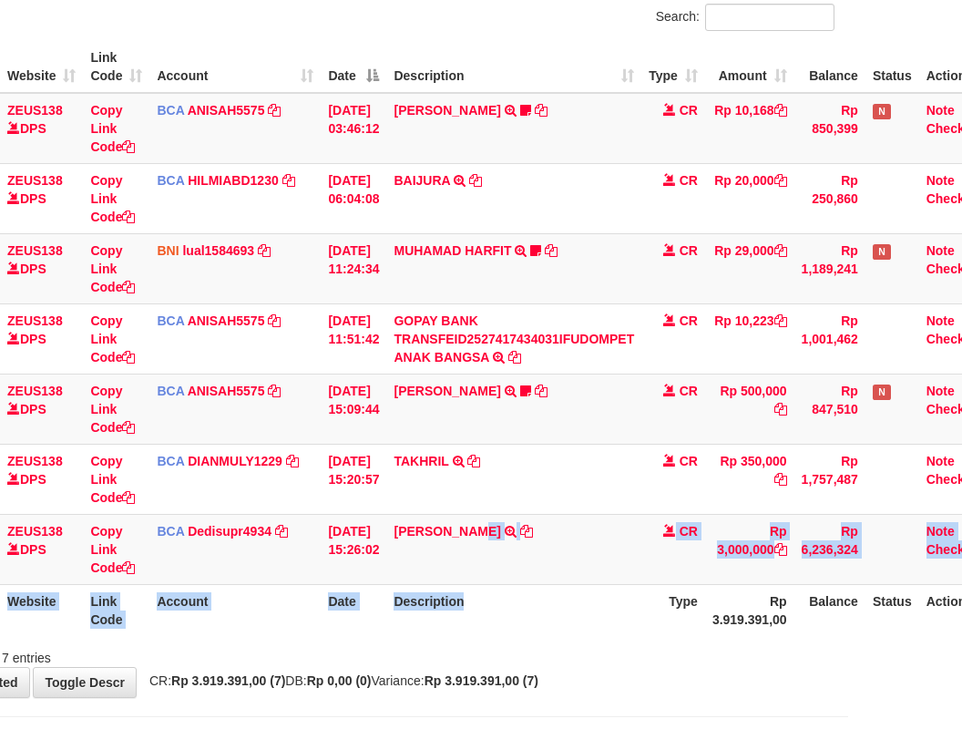
click at [491, 586] on table "ID Website Link Code Account Date Description Type Amount Balance Status Action…" at bounding box center [446, 338] width 1093 height 595
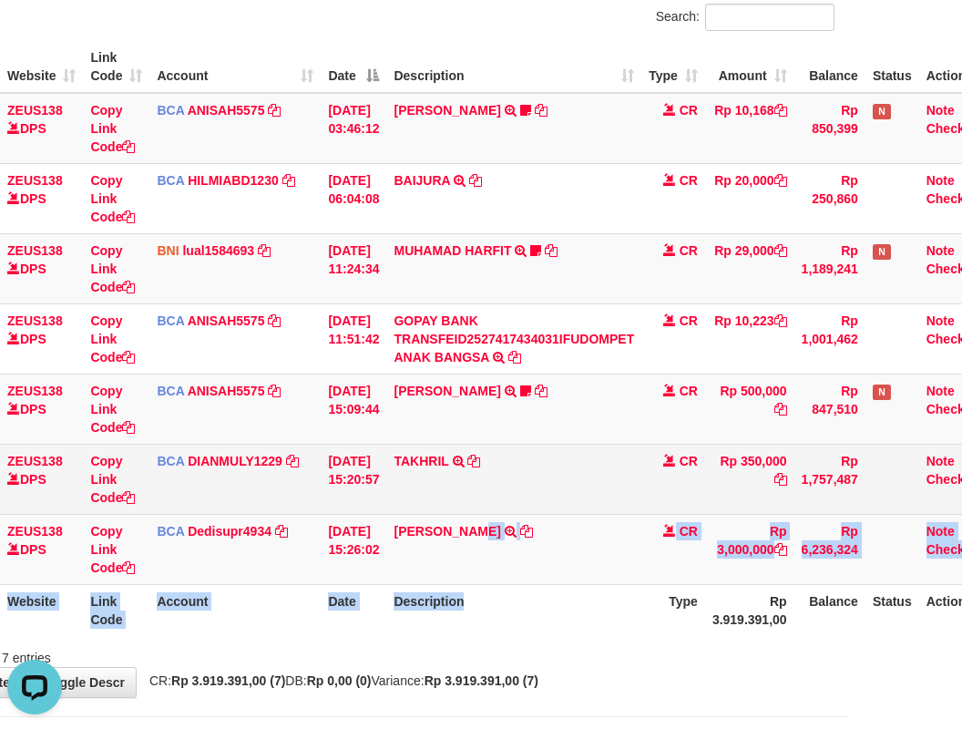
scroll to position [0, 0]
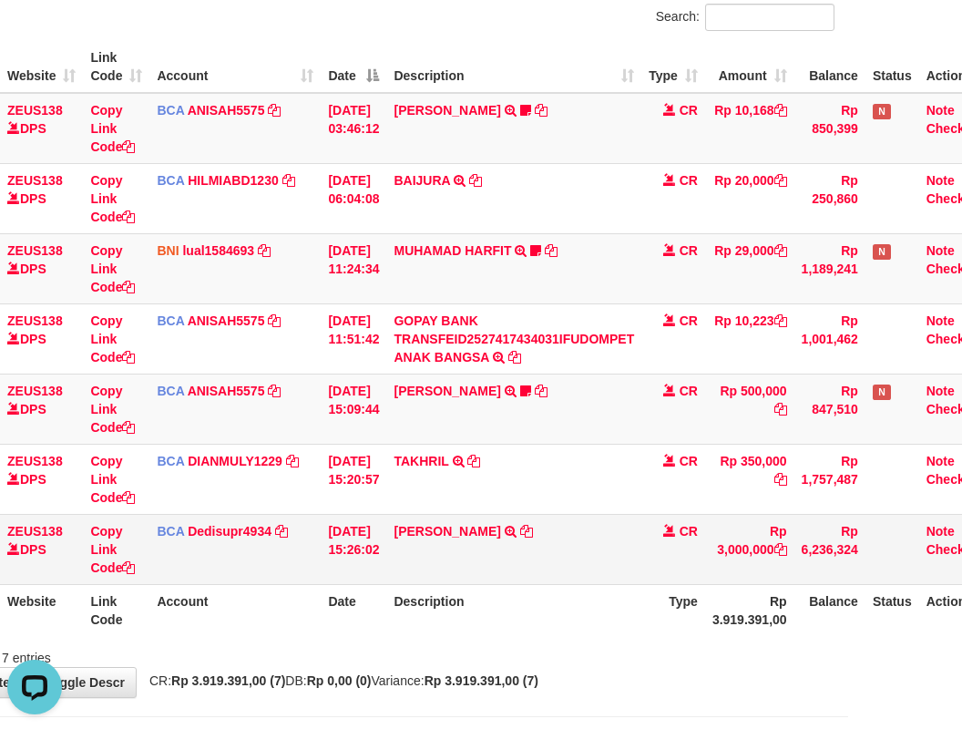
drag, startPoint x: 526, startPoint y: 486, endPoint x: 594, endPoint y: 535, distance: 83.7
click at [531, 502] on td "TAKHRIL TRSF E-BANKING CR 0110/FTSCY/WS95031 350000.00TAKHRIL" at bounding box center [513, 479] width 255 height 70
click at [593, 535] on td "ANDI KURNIAWAN TRSF E-BANKING CR 0110/FTSCY/WS95031 3000000.00ANDI KURNIAWAN" at bounding box center [513, 549] width 255 height 70
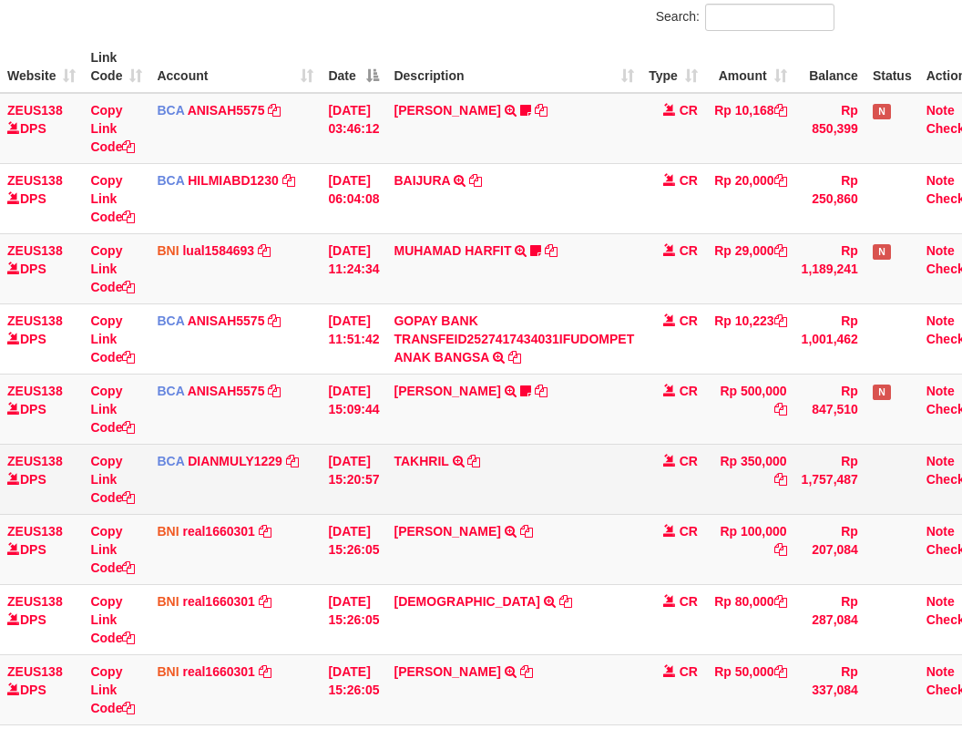
click at [578, 491] on td "TAKHRIL TRSF E-BANKING CR 0110/FTSCY/WS95031 350000.00TAKHRIL" at bounding box center [513, 479] width 255 height 70
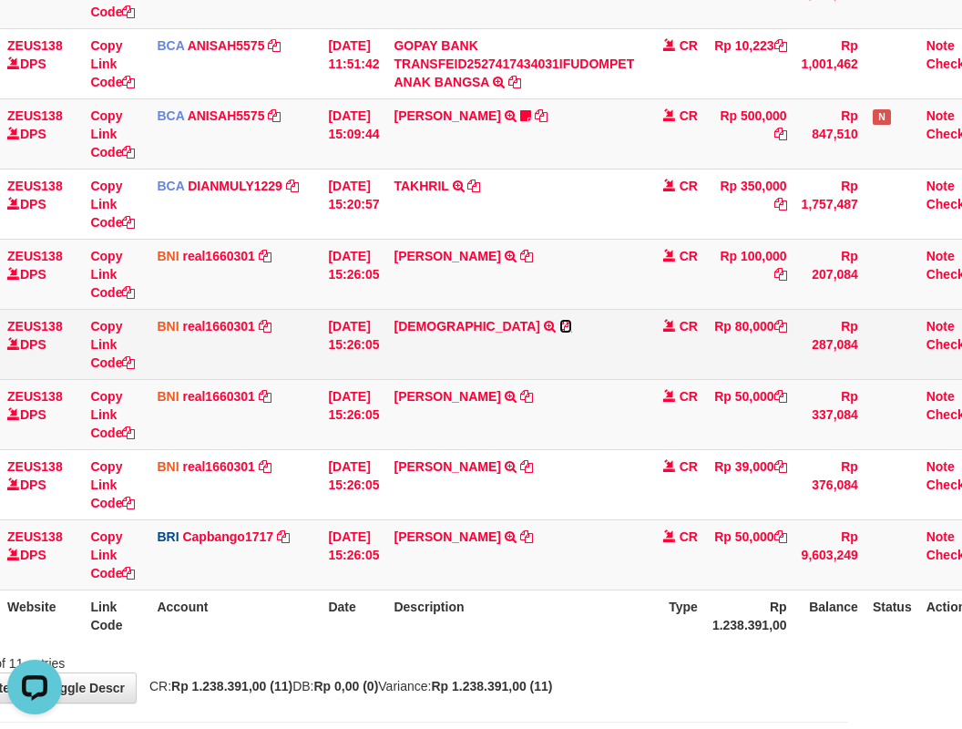
click at [559, 325] on icon at bounding box center [565, 326] width 13 height 13
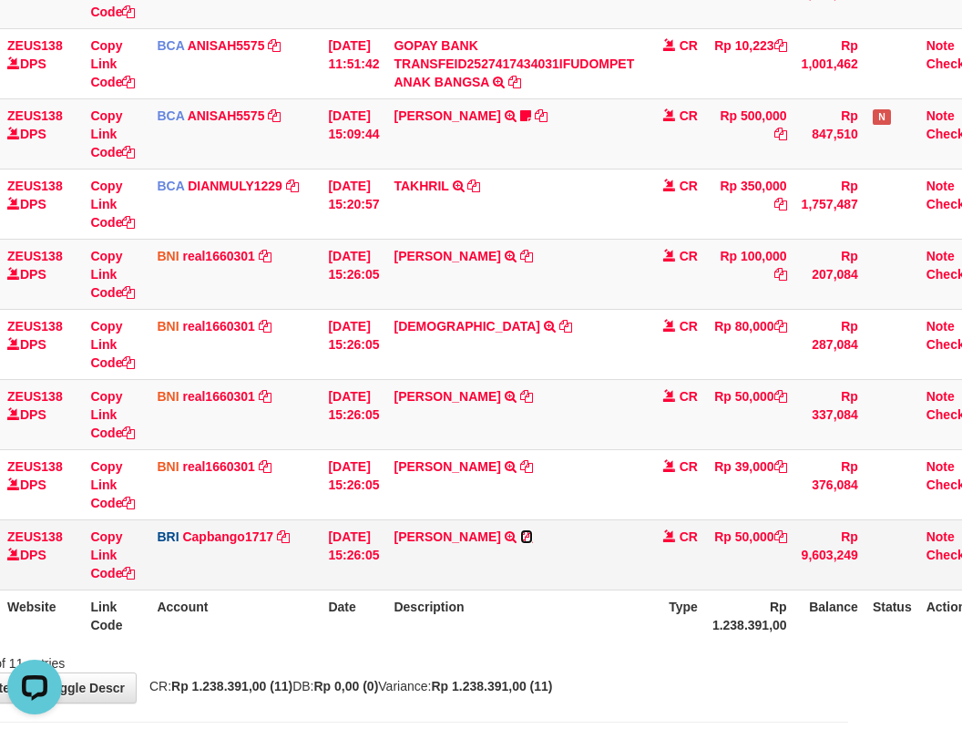
click at [533, 537] on icon at bounding box center [526, 536] width 13 height 13
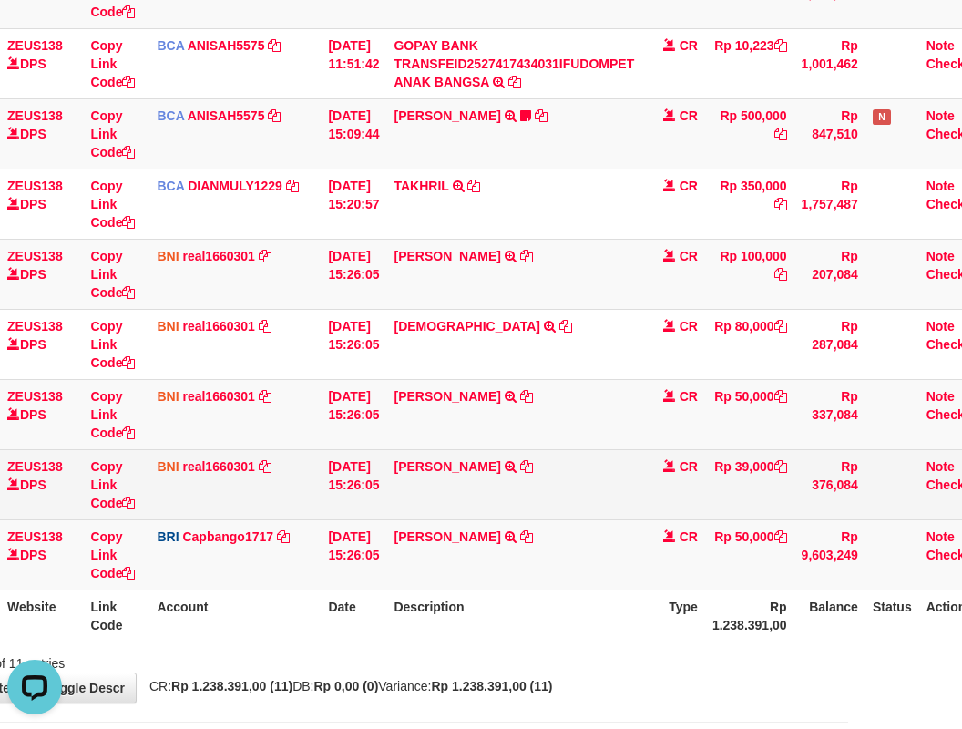
drag, startPoint x: 594, startPoint y: 468, endPoint x: 617, endPoint y: 454, distance: 27.0
click at [594, 469] on td "AGUSTINUS KRISTIANTO M TRANSFER DARI SDR AGUSTINUS KRISTIANTO M" at bounding box center [513, 484] width 255 height 70
click at [533, 466] on icon at bounding box center [526, 466] width 13 height 13
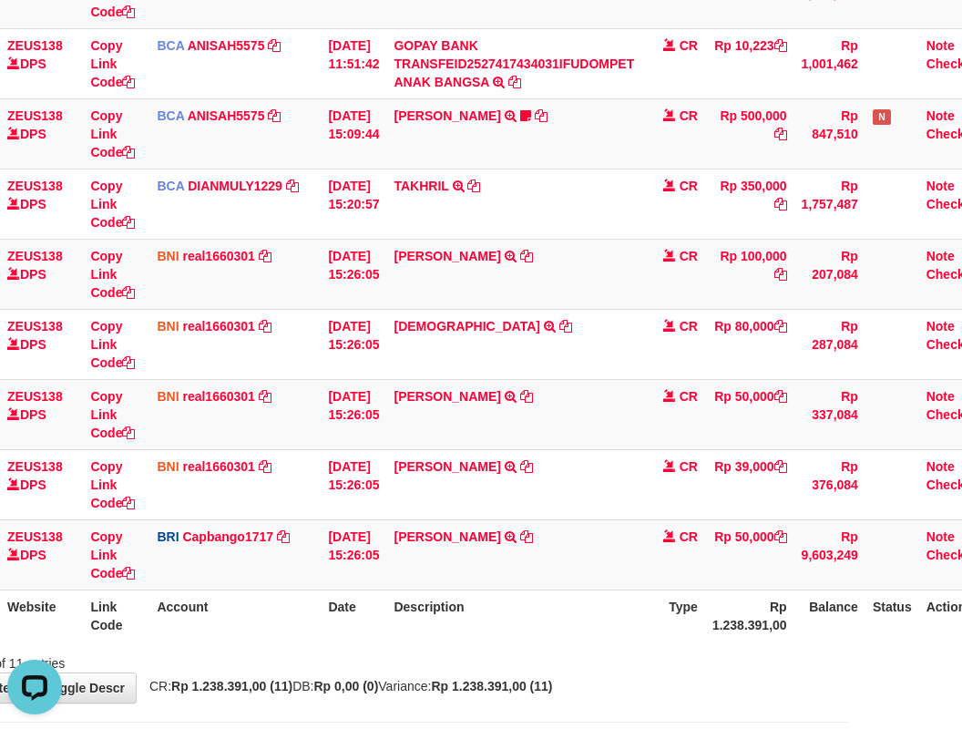
click at [511, 578] on td "YULI SUHARYANT TRANSFER NBMB YULI SUHARYANT TO HELMI" at bounding box center [513, 554] width 255 height 70
drag, startPoint x: 530, startPoint y: 597, endPoint x: 540, endPoint y: 596, distance: 10.1
click at [537, 598] on th "Description" at bounding box center [513, 615] width 255 height 52
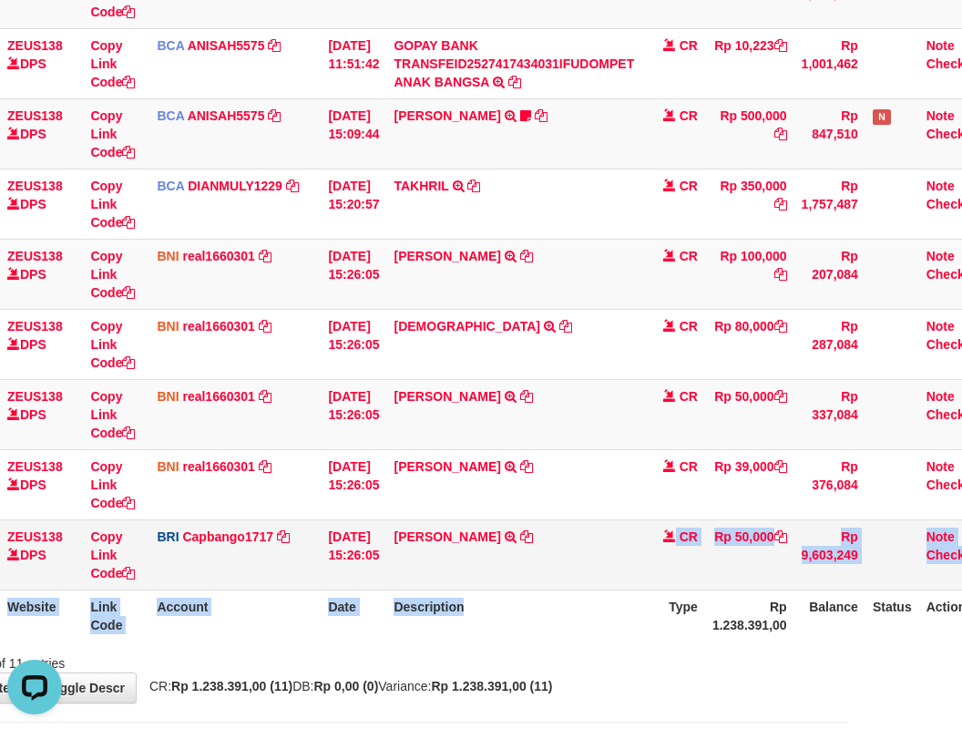
drag, startPoint x: 561, startPoint y: 590, endPoint x: 577, endPoint y: 586, distance: 16.1
click at [569, 594] on table "ID Website Link Code Account Date Description Type Amount Balance Status Action…" at bounding box center [446, 203] width 1093 height 875
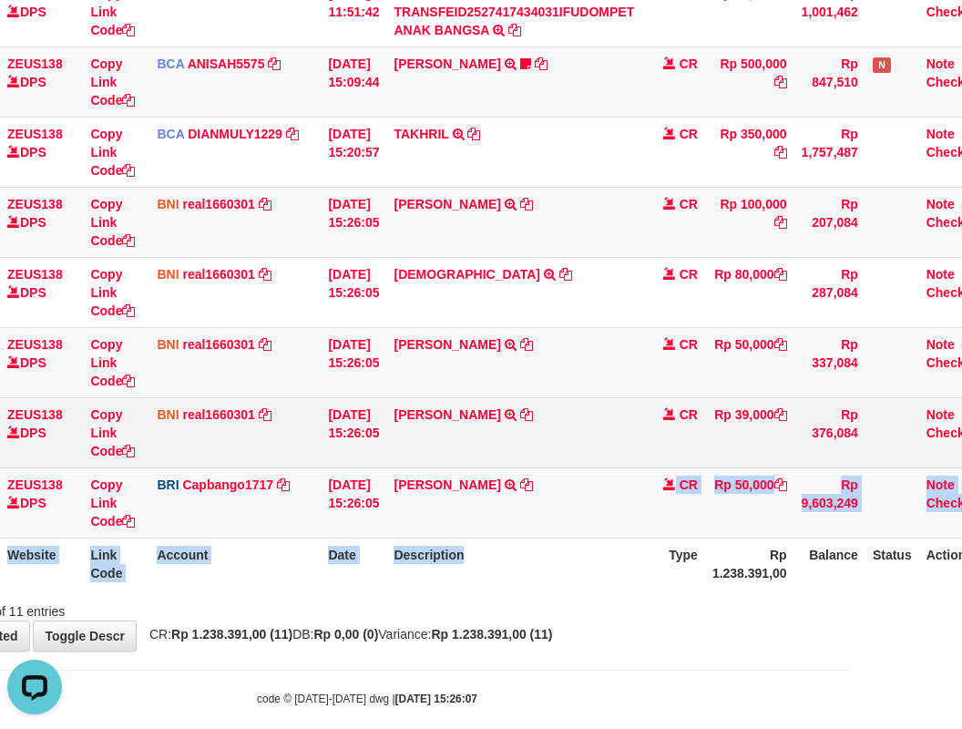
scroll to position [486, 114]
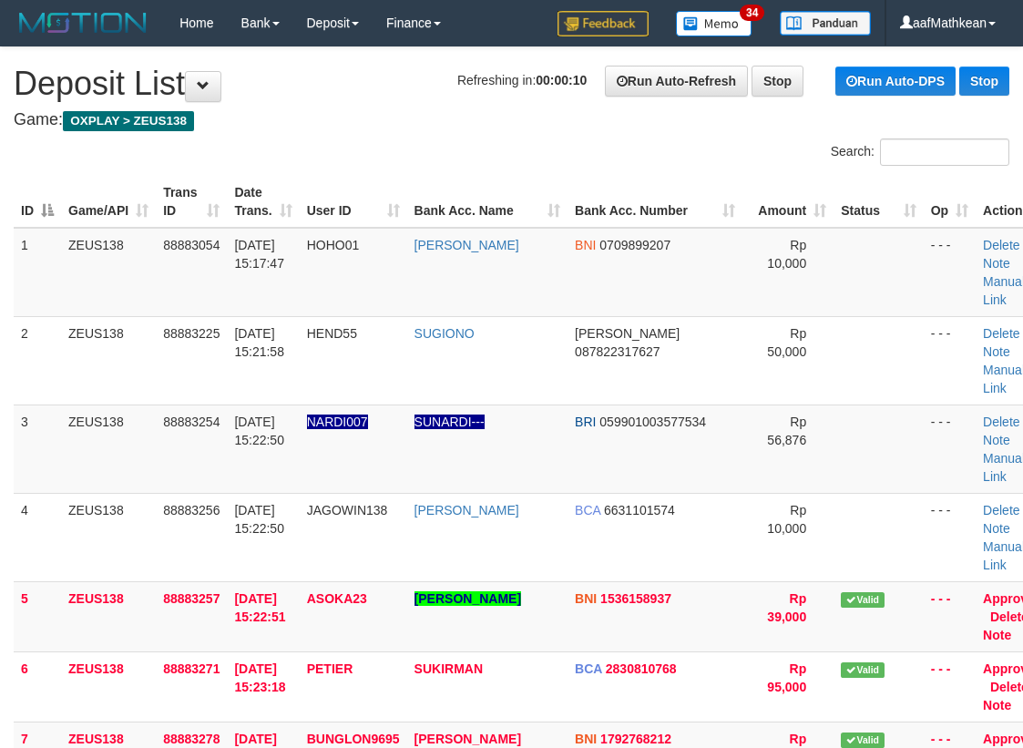
scroll to position [529, 0]
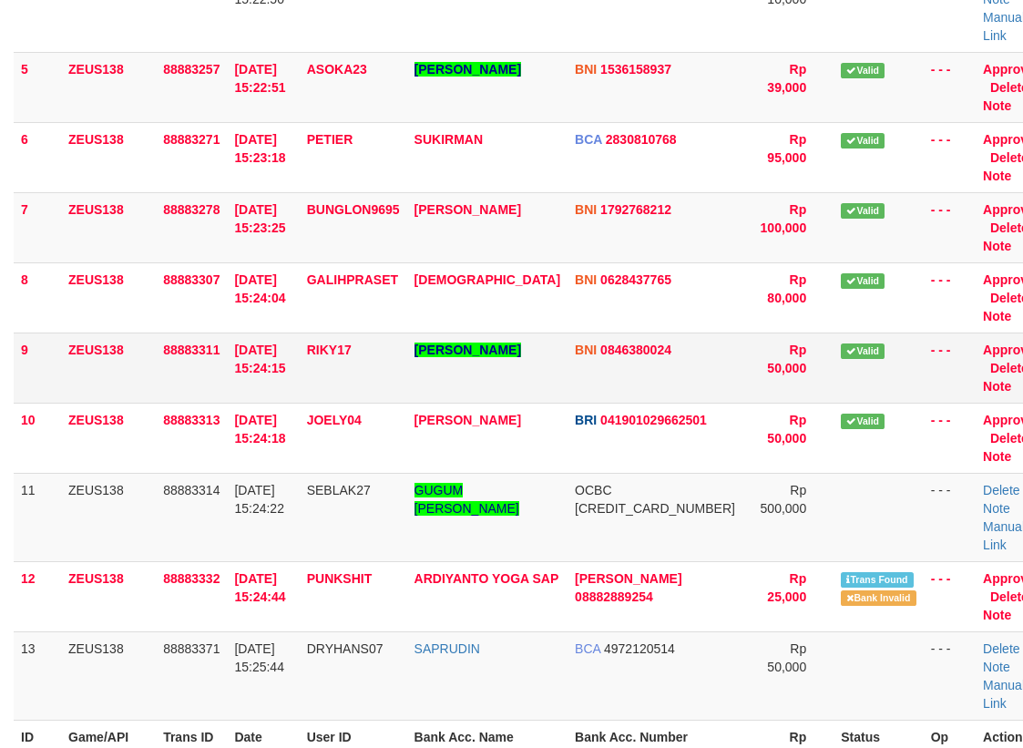
click at [77, 332] on td "ZEUS138" at bounding box center [108, 367] width 95 height 70
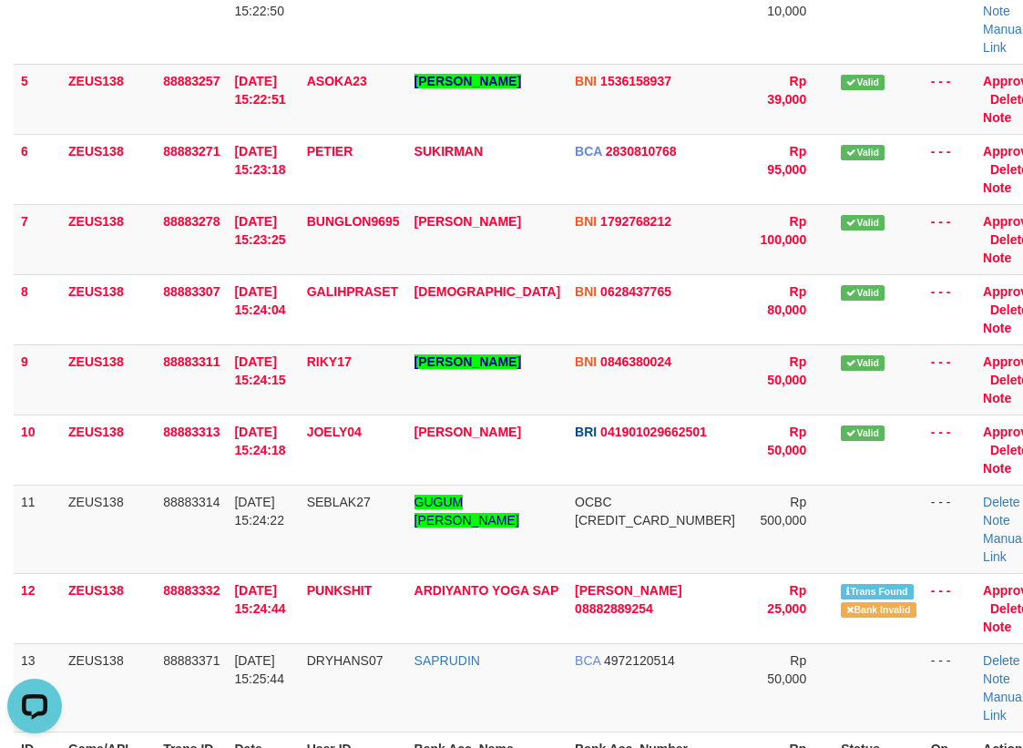
scroll to position [0, 0]
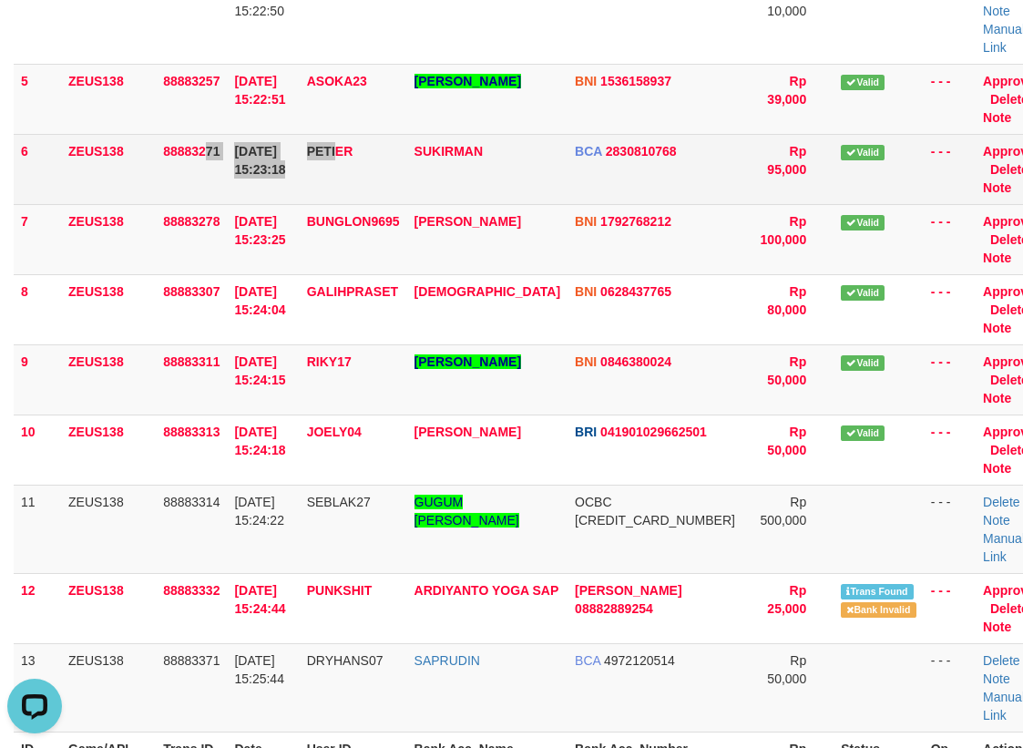
drag, startPoint x: 359, startPoint y: 103, endPoint x: 261, endPoint y: 132, distance: 102.6
click at [350, 134] on tr "6 ZEUS138 88883271 [DATE] 15:23:18 PETIER SUKIRMAN BCA 2830810768 Rp 95,000 Val…" at bounding box center [532, 169] width 1037 height 70
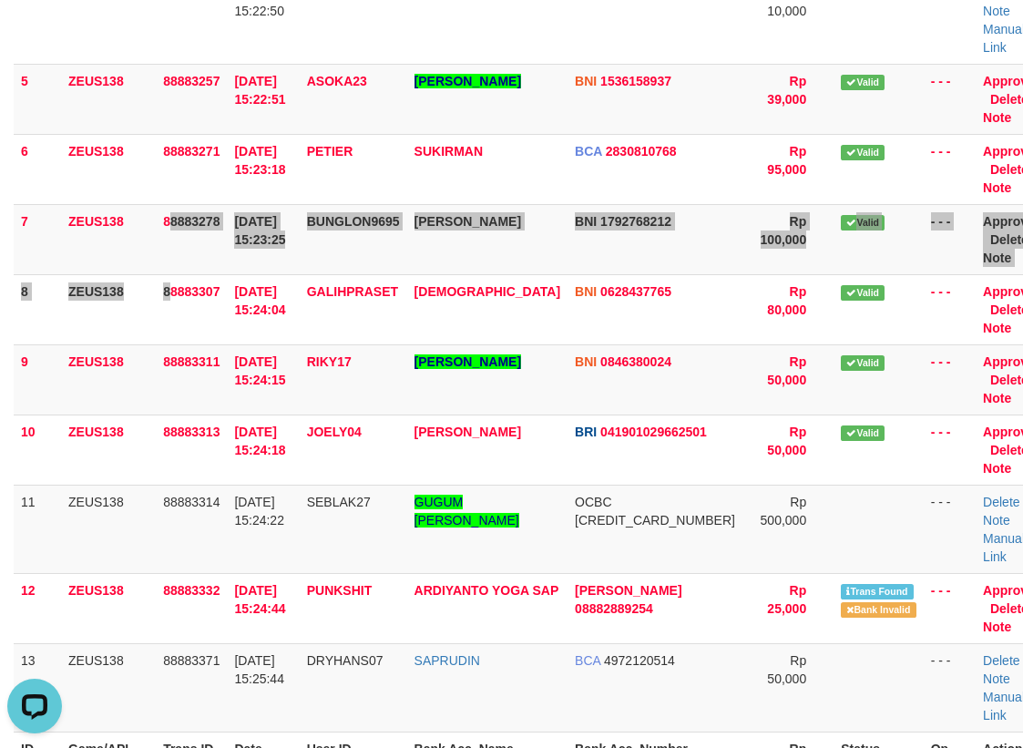
click at [106, 236] on tbody "1 ZEUS138 88883054 [DATE] 15:17:47 HOHO01 [PERSON_NAME] BNI 0709899207 Rp 10,00…" at bounding box center [532, 221] width 1037 height 1022
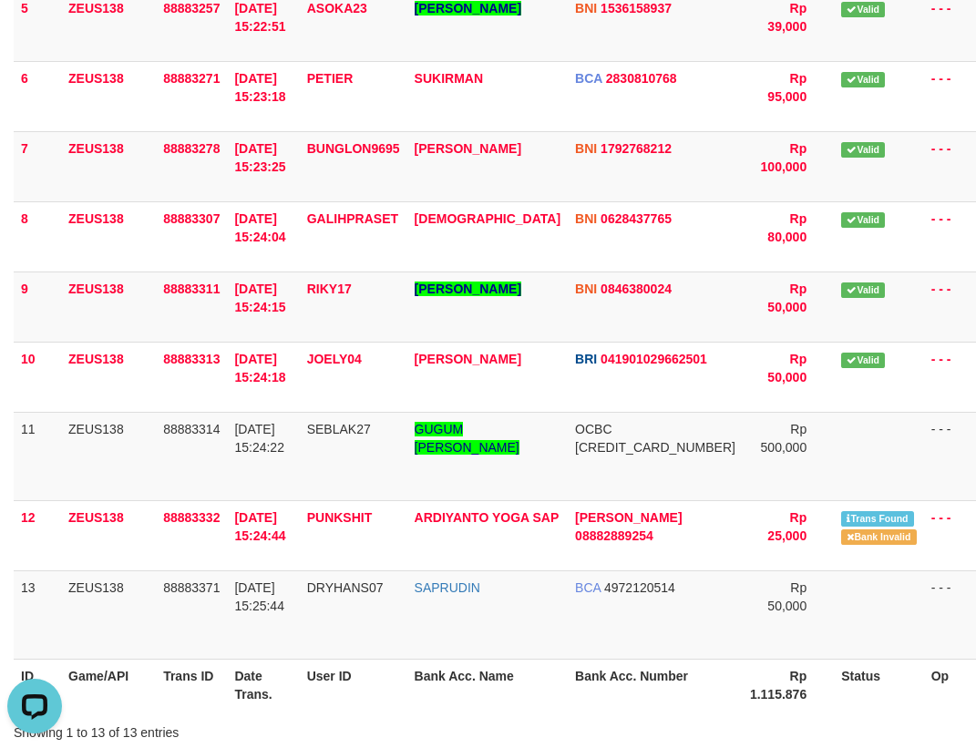
scroll to position [47, 0]
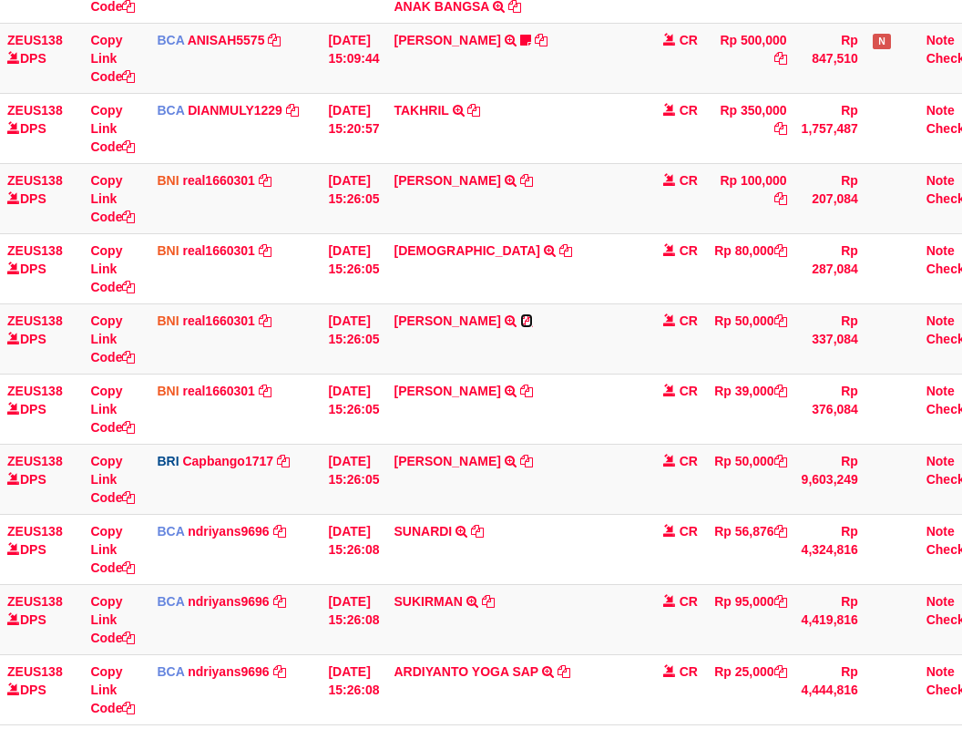
click at [520, 327] on icon at bounding box center [526, 320] width 13 height 13
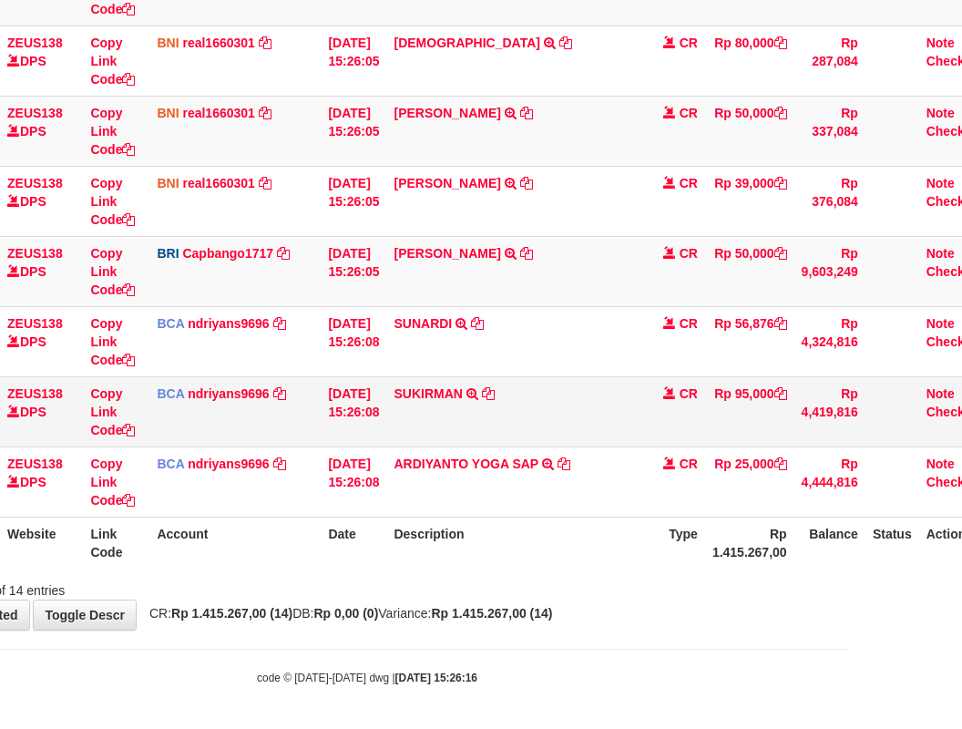
scroll to position [696, 114]
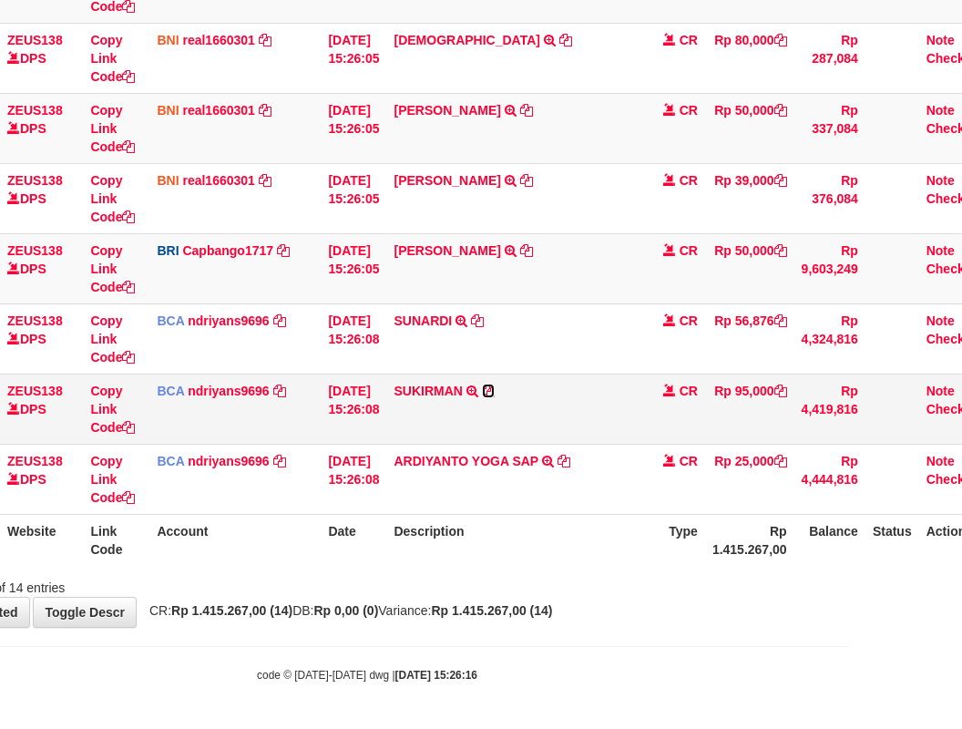
click at [495, 387] on icon at bounding box center [488, 390] width 13 height 13
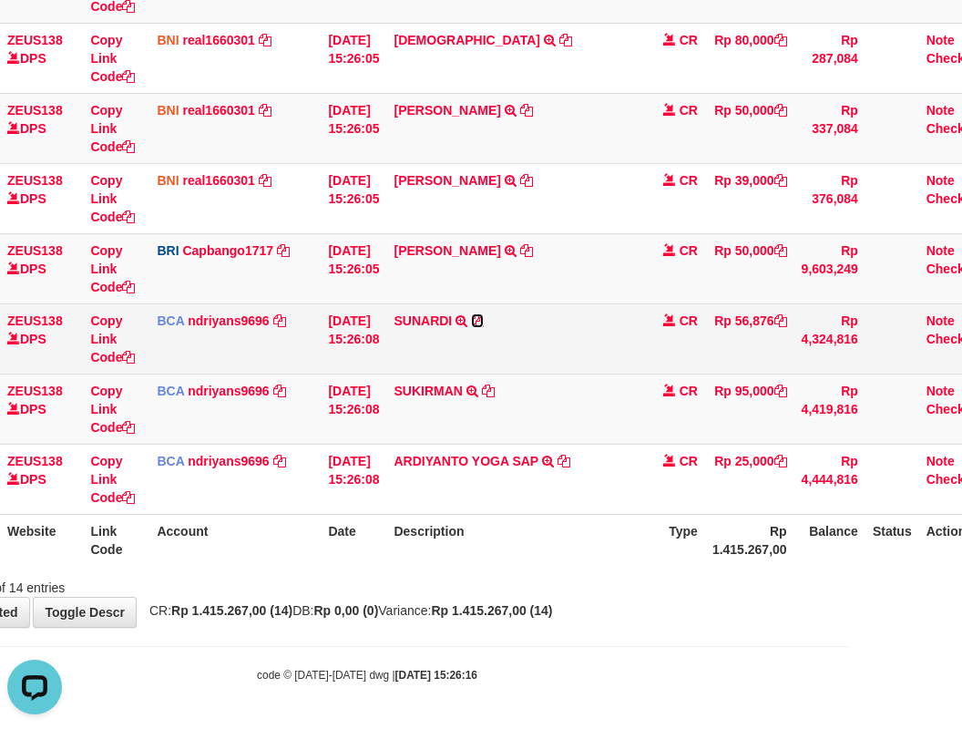
click at [484, 316] on icon at bounding box center [477, 320] width 13 height 13
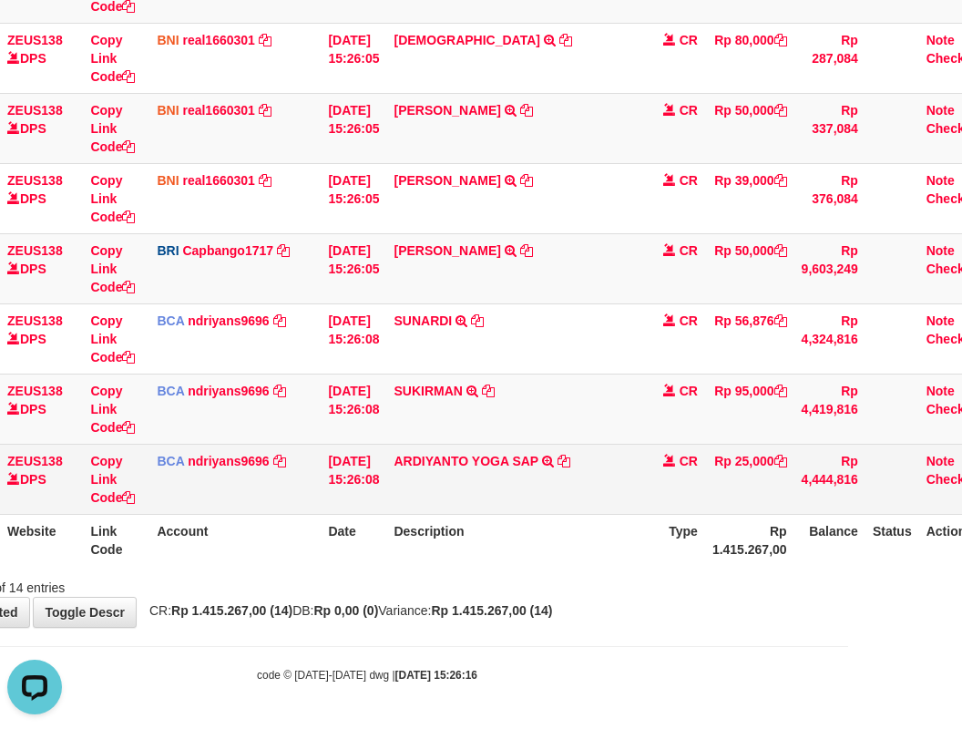
click at [537, 492] on td "ARDIYANTO YOGA SAP TRSF E-BANKING CR 0110/FTSCY/WS95031 25000.00ARDIYANTO YOGA …" at bounding box center [513, 479] width 255 height 70
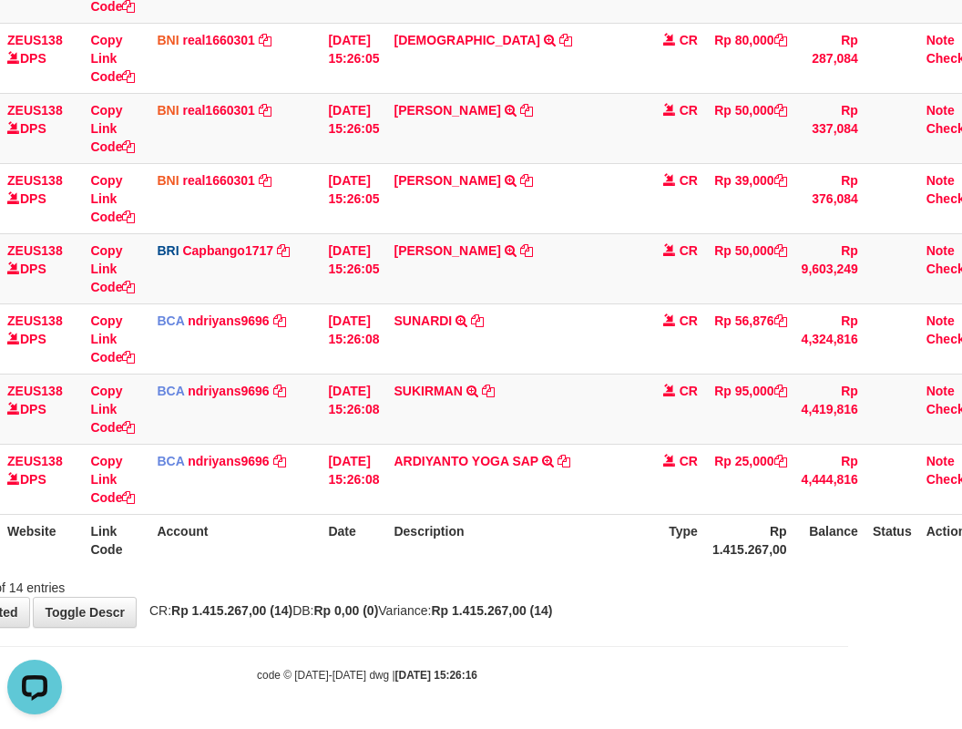
click at [490, 570] on div "Search: ID Website Link Code Account Date Description Type Amount Balance Statu…" at bounding box center [367, 20] width 935 height 1154
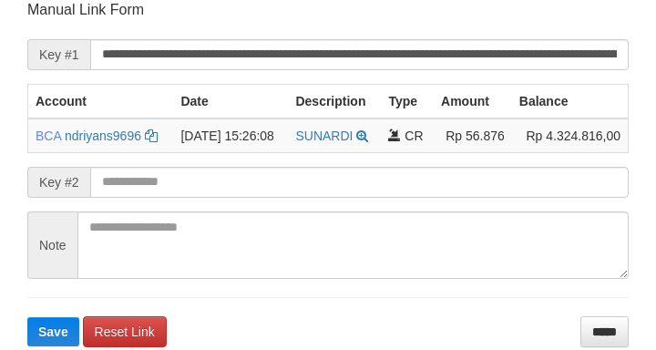
click at [464, 206] on form "**********" at bounding box center [327, 173] width 601 height 346
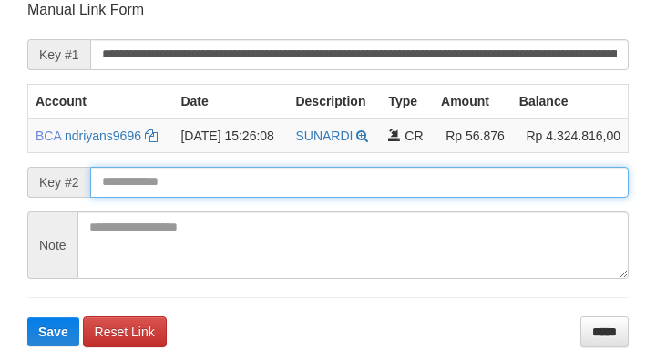
scroll to position [357, 0]
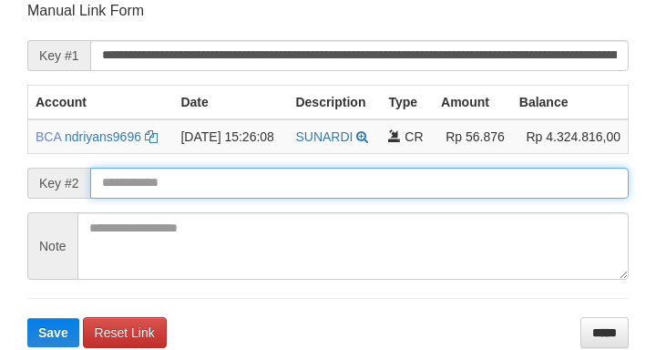
drag, startPoint x: 466, startPoint y: 199, endPoint x: 462, endPoint y: 174, distance: 25.9
click at [466, 196] on input "text" at bounding box center [359, 183] width 538 height 31
click at [27, 318] on button "Save" at bounding box center [53, 332] width 52 height 29
click at [458, 168] on input "text" at bounding box center [359, 183] width 538 height 31
click at [27, 318] on button "Save" at bounding box center [53, 332] width 52 height 29
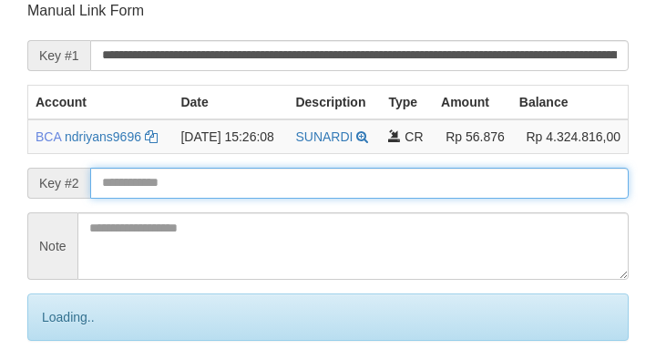
drag, startPoint x: 466, startPoint y: 173, endPoint x: 486, endPoint y: 178, distance: 19.7
click at [481, 178] on input "text" at bounding box center [359, 183] width 538 height 31
drag, startPoint x: 486, startPoint y: 178, endPoint x: 469, endPoint y: 174, distance: 16.8
click at [485, 178] on input "text" at bounding box center [359, 183] width 538 height 31
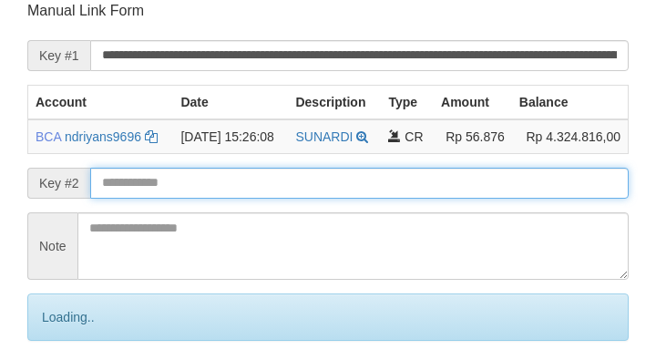
click at [471, 174] on input "text" at bounding box center [359, 183] width 538 height 31
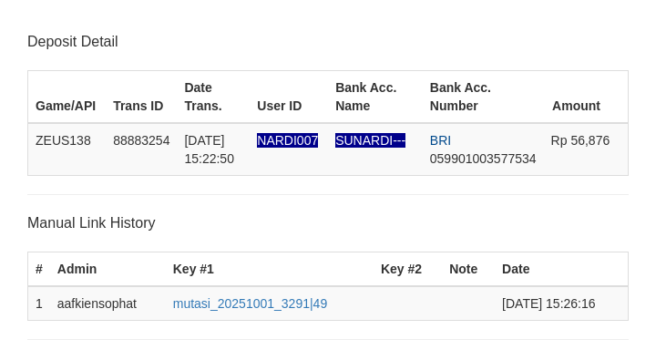
scroll to position [357, 0]
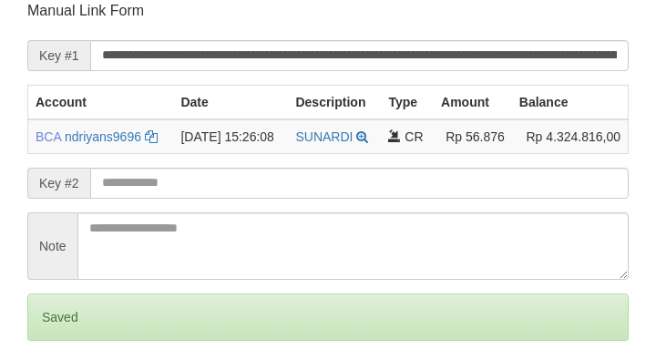
click at [484, 191] on input "text" at bounding box center [359, 183] width 538 height 31
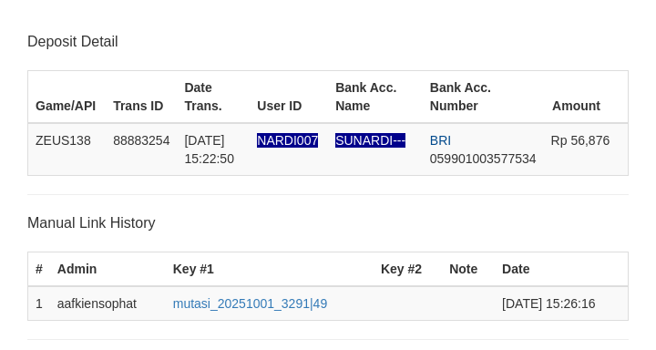
scroll to position [357, 0]
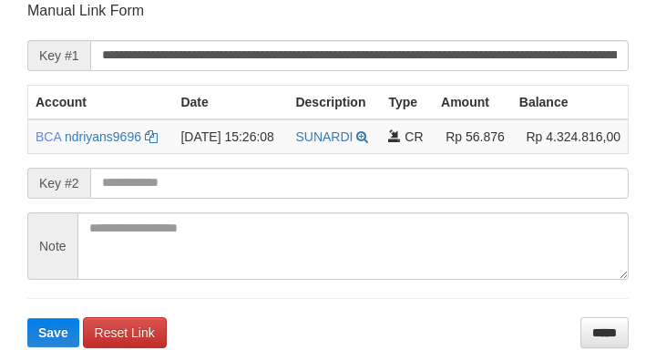
drag, startPoint x: 159, startPoint y: 153, endPoint x: 105, endPoint y: 171, distance: 57.6
click at [159, 155] on form "**********" at bounding box center [327, 174] width 601 height 346
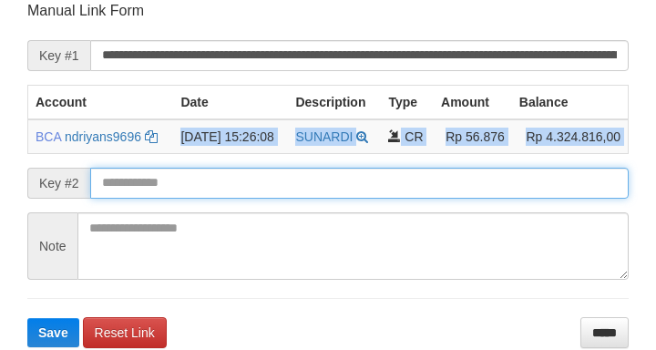
click at [27, 318] on button "Save" at bounding box center [53, 332] width 52 height 29
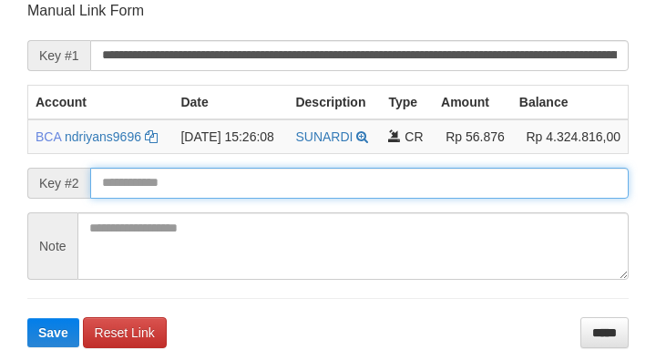
click at [122, 180] on input "text" at bounding box center [359, 183] width 538 height 31
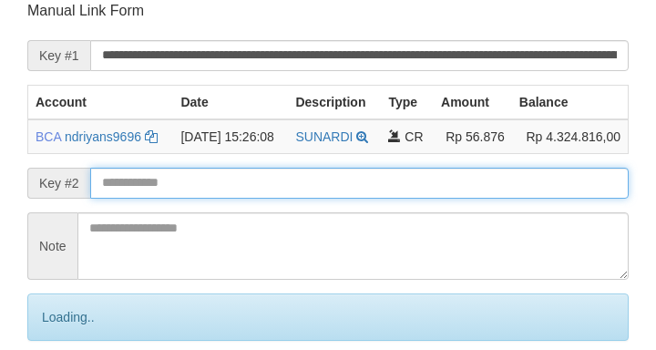
click at [132, 180] on input "text" at bounding box center [359, 183] width 538 height 31
drag, startPoint x: 138, startPoint y: 180, endPoint x: 163, endPoint y: 177, distance: 24.9
click at [141, 180] on input "text" at bounding box center [359, 183] width 538 height 31
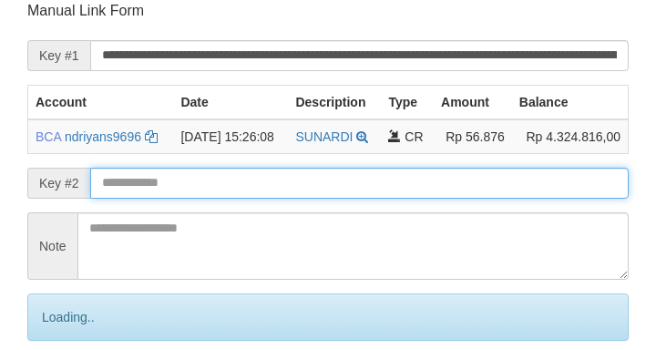
click at [160, 182] on input "text" at bounding box center [359, 183] width 538 height 31
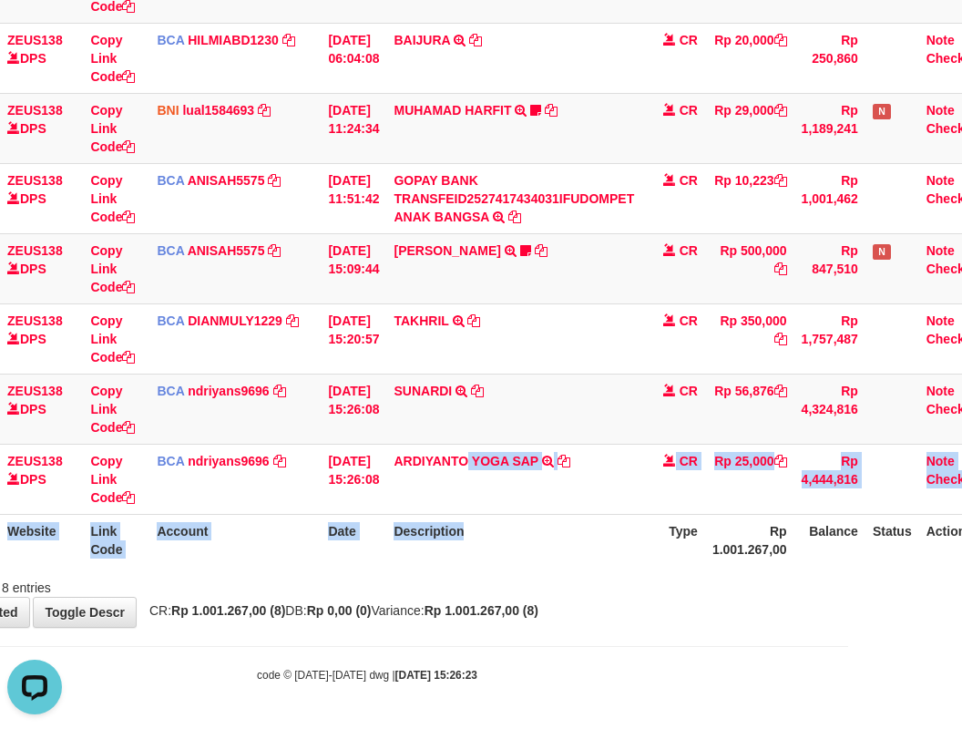
click at [511, 527] on table "ID Website Link Code Account Date Description Type Amount Balance Status Action…" at bounding box center [446, 233] width 1093 height 665
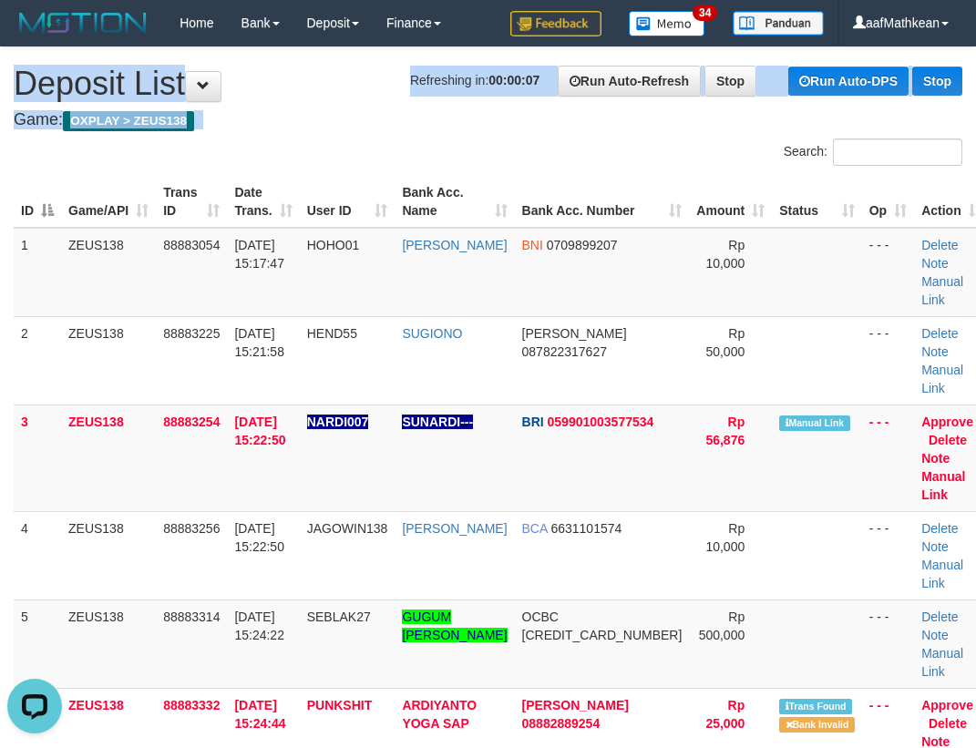
drag, startPoint x: 404, startPoint y: 84, endPoint x: 3, endPoint y: 272, distance: 443.0
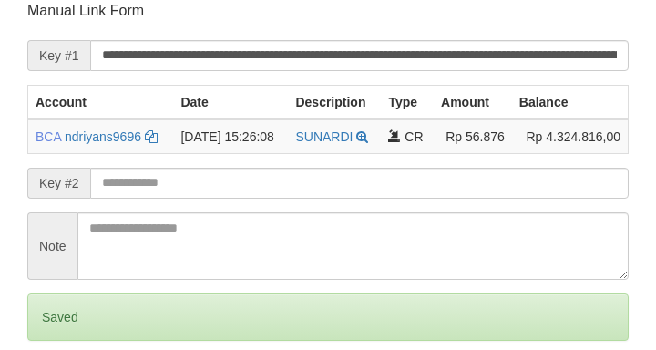
click at [157, 190] on input "text" at bounding box center [359, 183] width 538 height 31
click at [160, 189] on input "text" at bounding box center [359, 183] width 538 height 31
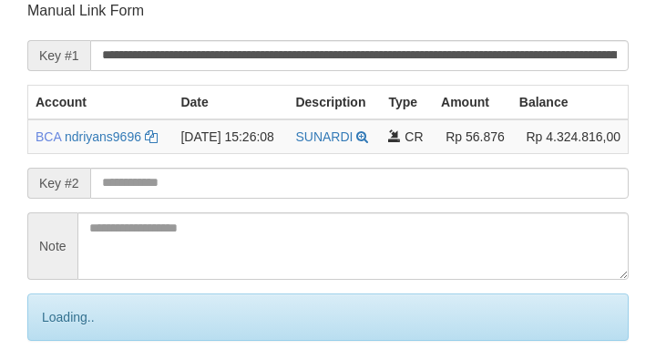
click at [162, 189] on input "text" at bounding box center [359, 183] width 538 height 31
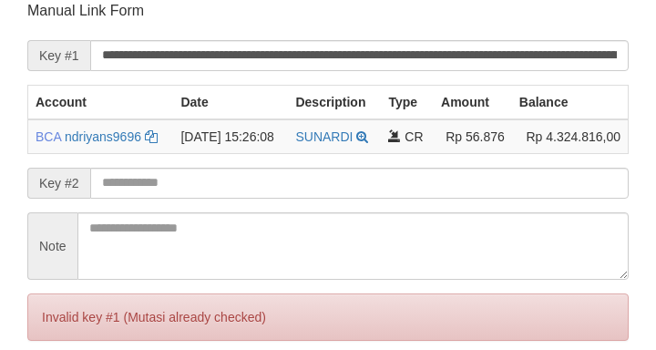
click at [165, 189] on input "text" at bounding box center [359, 183] width 538 height 31
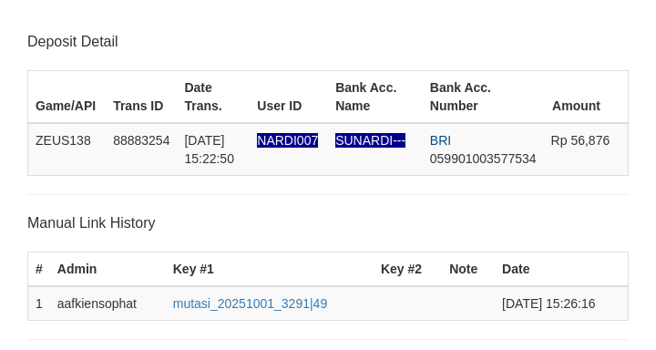
scroll to position [357, 0]
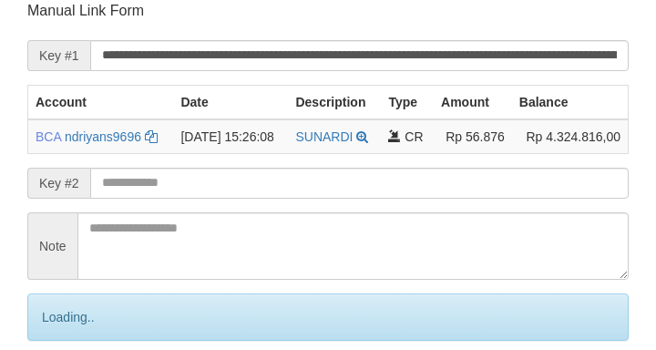
click at [198, 184] on input "text" at bounding box center [359, 183] width 538 height 31
click at [202, 187] on input "text" at bounding box center [359, 183] width 538 height 31
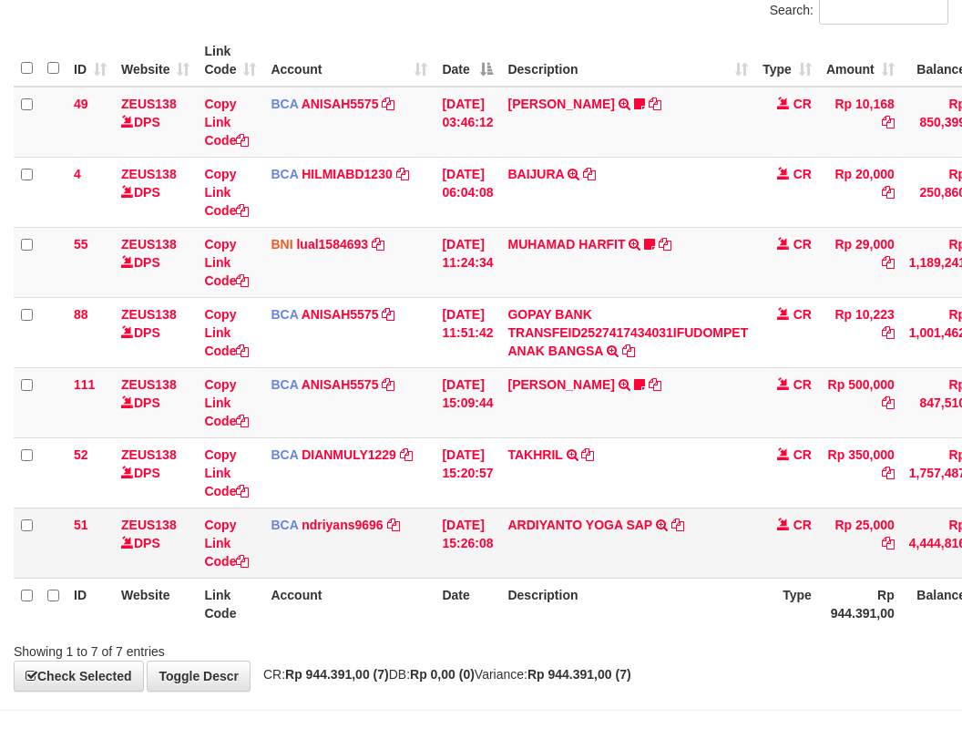
scroll to position [205, 0]
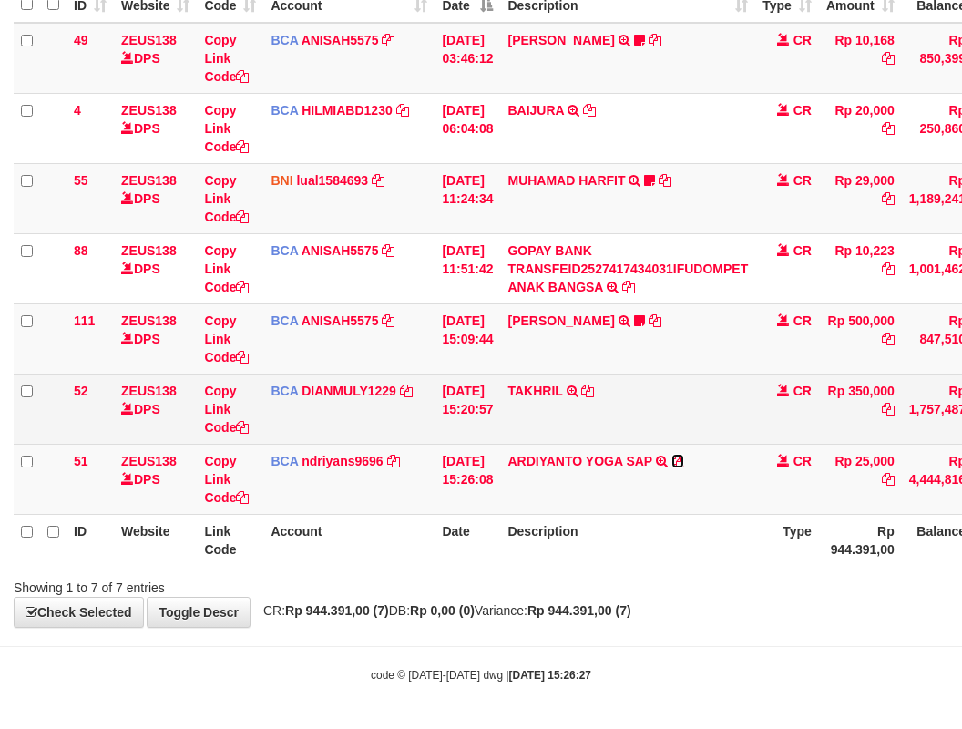
drag, startPoint x: 695, startPoint y: 457, endPoint x: 817, endPoint y: 394, distance: 137.3
click at [684, 457] on icon at bounding box center [677, 461] width 13 height 13
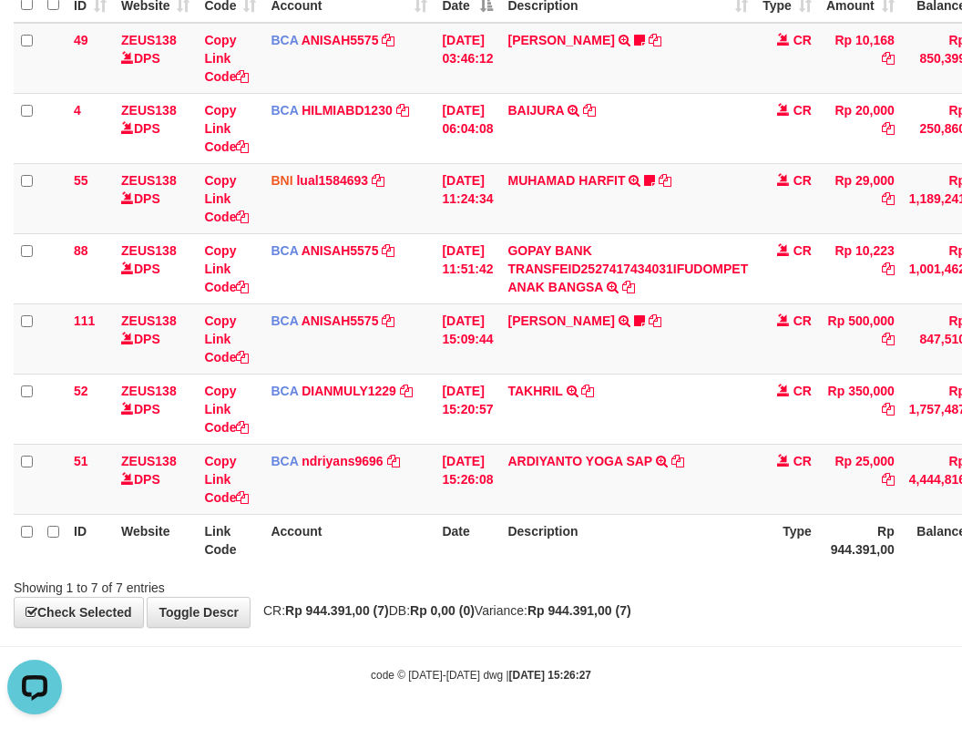
scroll to position [0, 0]
click at [341, 598] on div "**********" at bounding box center [481, 234] width 962 height 784
drag, startPoint x: 458, startPoint y: 632, endPoint x: 486, endPoint y: 516, distance: 119.8
click at [466, 603] on body "Toggle navigation Home Bank Account List Load By Website Group [OXPLAY] ZEUS138…" at bounding box center [481, 262] width 962 height 934
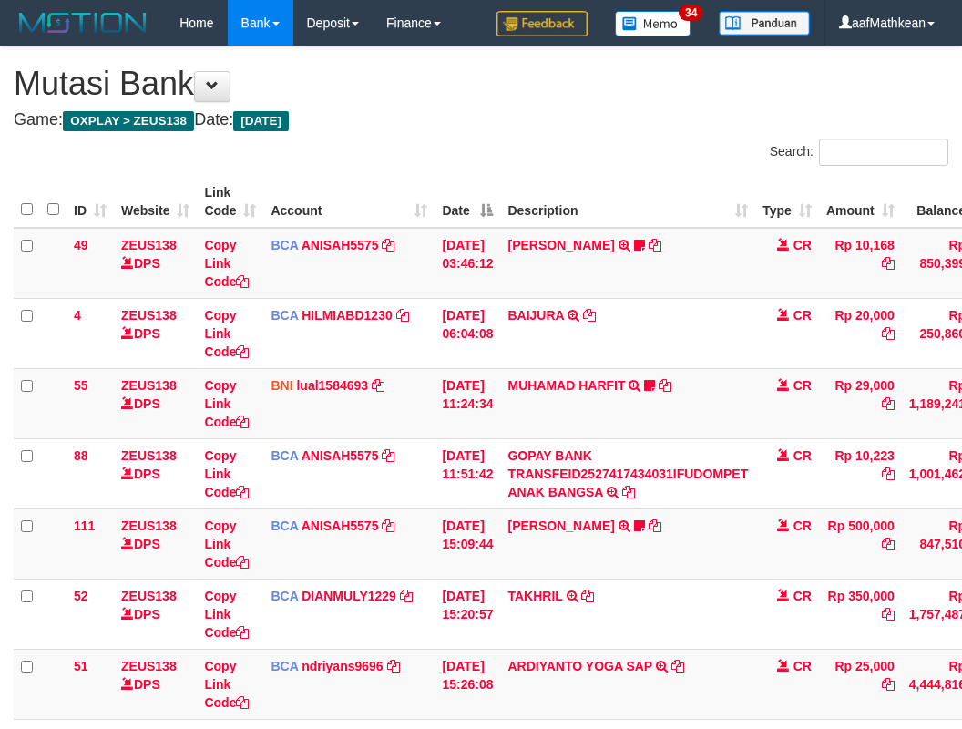
scroll to position [90, 0]
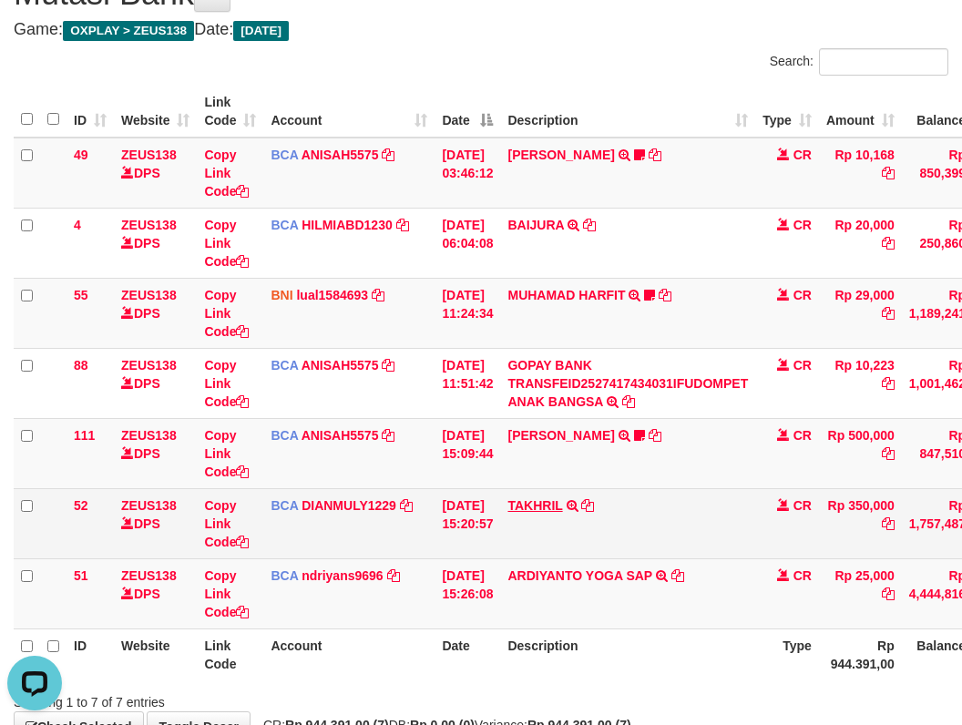
click at [511, 499] on tbody "49 ZEUS138 DPS Copy Link Code BCA ANISAH5575 DPS [PERSON_NAME] mutasi_20251001_…" at bounding box center [557, 384] width 1087 height 492
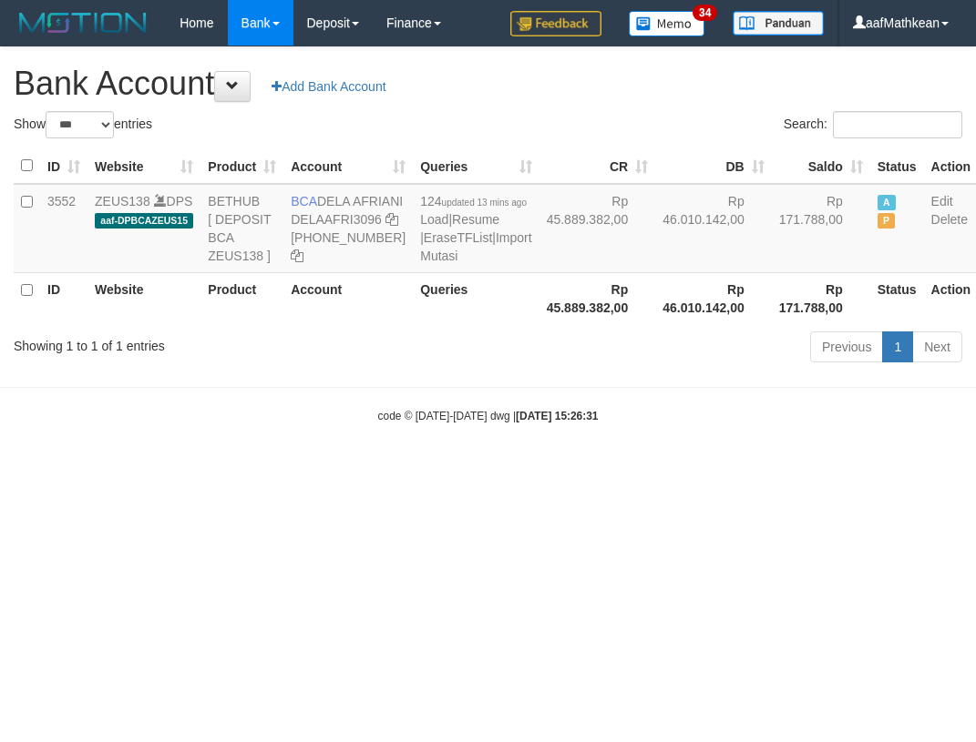
select select "***"
drag, startPoint x: 499, startPoint y: 457, endPoint x: 408, endPoint y: 413, distance: 101.4
click at [445, 445] on body "Toggle navigation Home Bank Account List Load By Website Group [OXPLAY] ZEUS138…" at bounding box center [488, 235] width 976 height 470
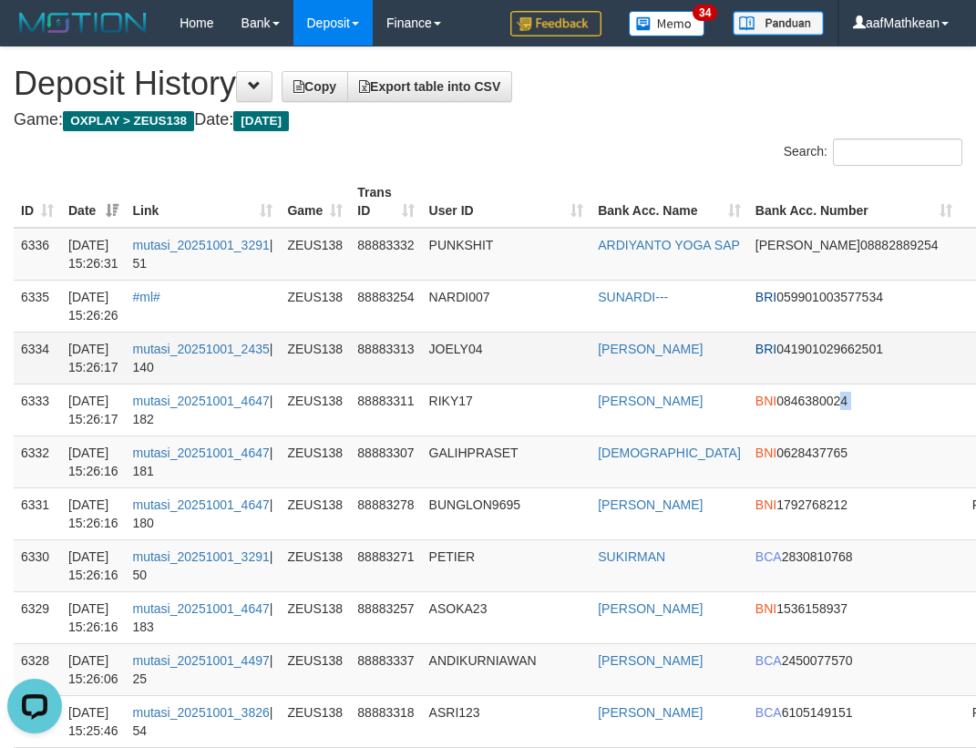
drag, startPoint x: 885, startPoint y: 428, endPoint x: 845, endPoint y: 380, distance: 62.7
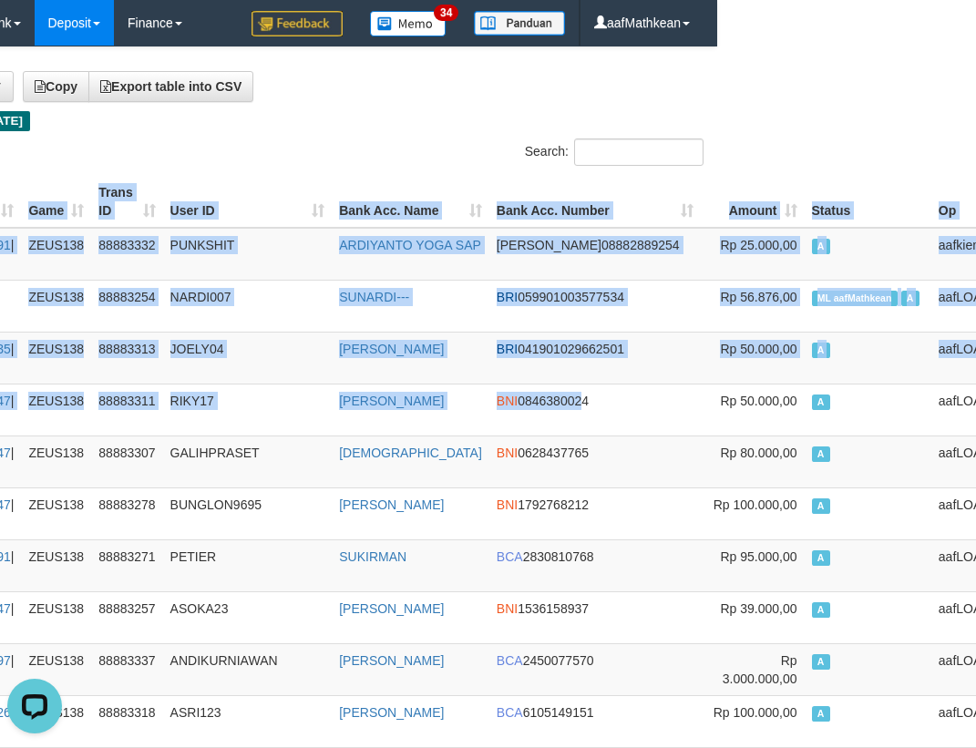
drag, startPoint x: 292, startPoint y: 68, endPoint x: 223, endPoint y: 1, distance: 96.6
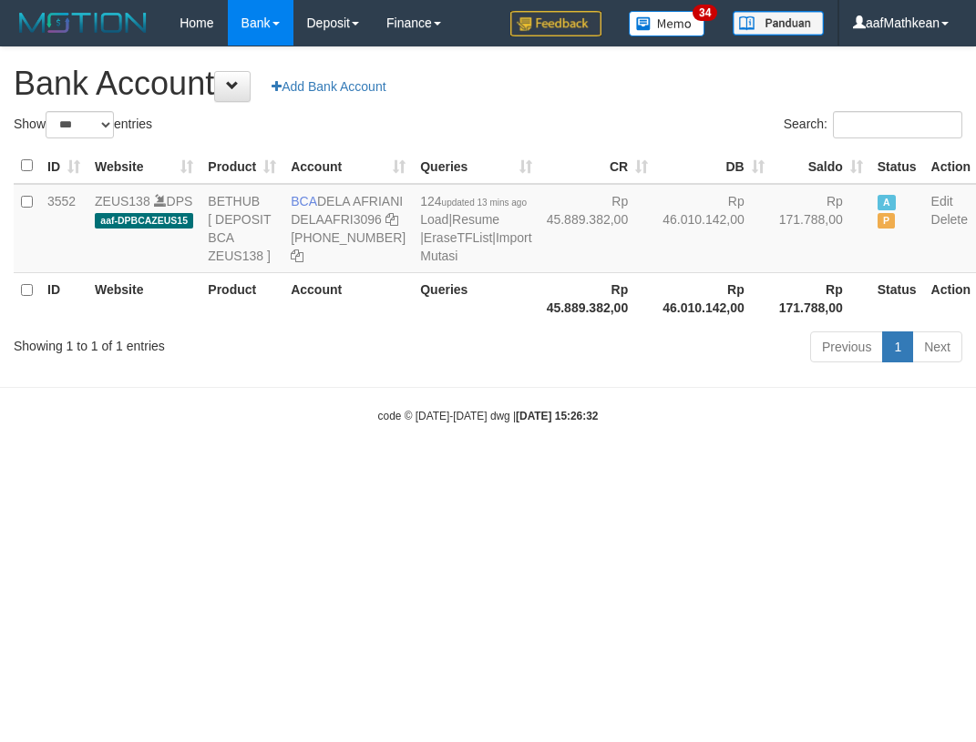
select select "***"
drag, startPoint x: 320, startPoint y: 201, endPoint x: 353, endPoint y: 226, distance: 41.7
click at [353, 226] on td "BCA DELA AFRIANI DELAAFRI3096 [PHONE_NUMBER]" at bounding box center [347, 228] width 129 height 89
copy td "DELA AFRIANI"
drag, startPoint x: 460, startPoint y: 491, endPoint x: 489, endPoint y: 503, distance: 31.5
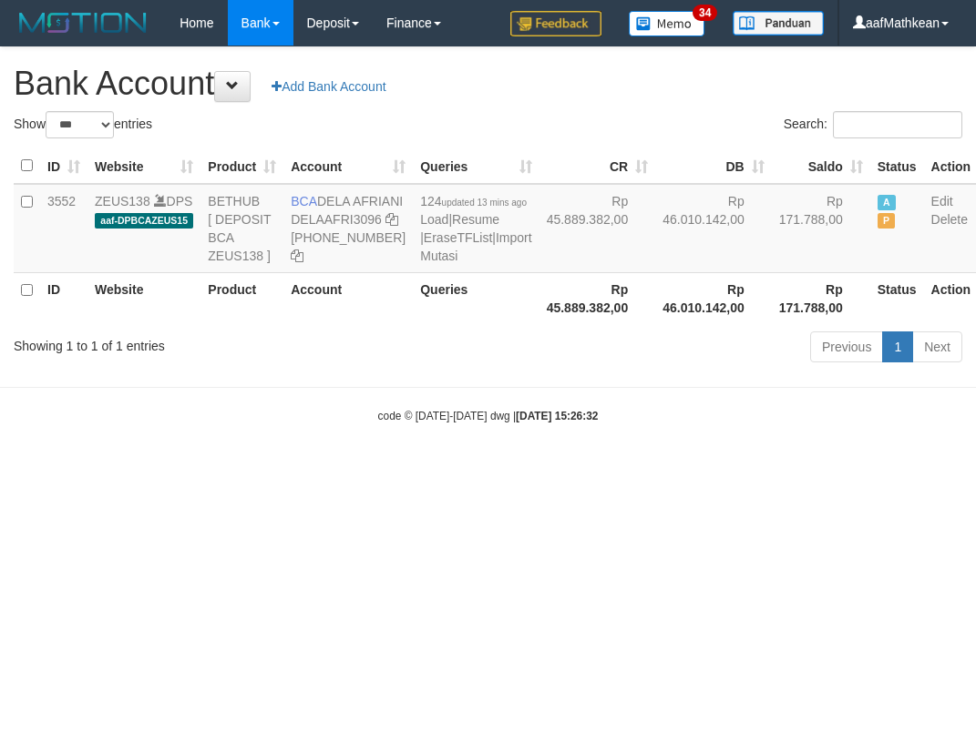
click at [455, 470] on body "Toggle navigation Home Bank Account List Load By Website Group [OXPLAY] ZEUS138…" at bounding box center [488, 235] width 976 height 470
drag, startPoint x: 222, startPoint y: 559, endPoint x: 280, endPoint y: 570, distance: 58.4
click at [242, 470] on html "Toggle navigation Home Bank Account List Load By Website Group [OXPLAY] ZEUS138…" at bounding box center [488, 235] width 976 height 470
drag, startPoint x: 280, startPoint y: 570, endPoint x: 341, endPoint y: 486, distance: 103.7
click at [304, 470] on html "Toggle navigation Home Bank Account List Load By Website Group [OXPLAY] ZEUS138…" at bounding box center [488, 235] width 976 height 470
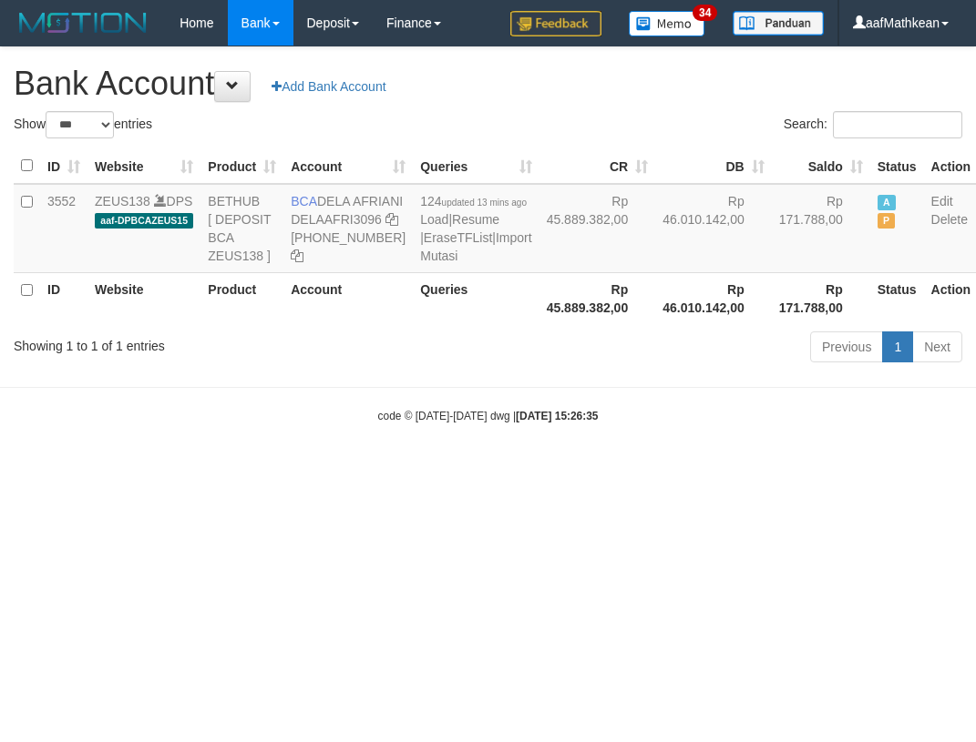
select select "***"
click at [749, 424] on div "code © [DATE]-[DATE] dwg | [DATE] 15:26:36" at bounding box center [488, 415] width 976 height 18
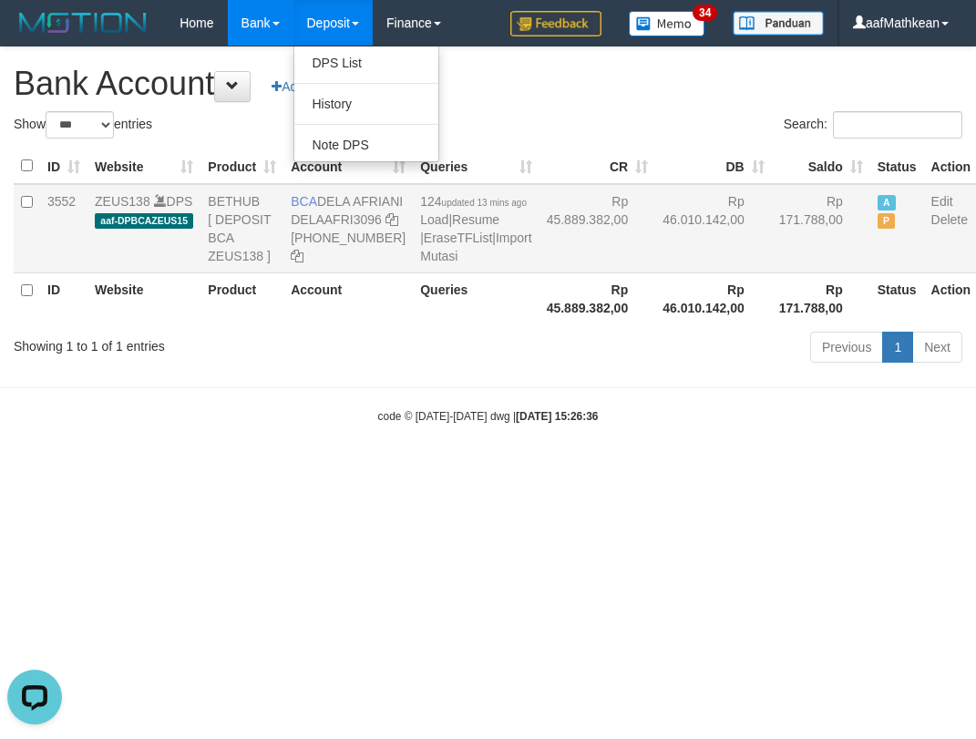
click at [442, 208] on span "updated 13 mins ago" at bounding box center [484, 203] width 85 height 10
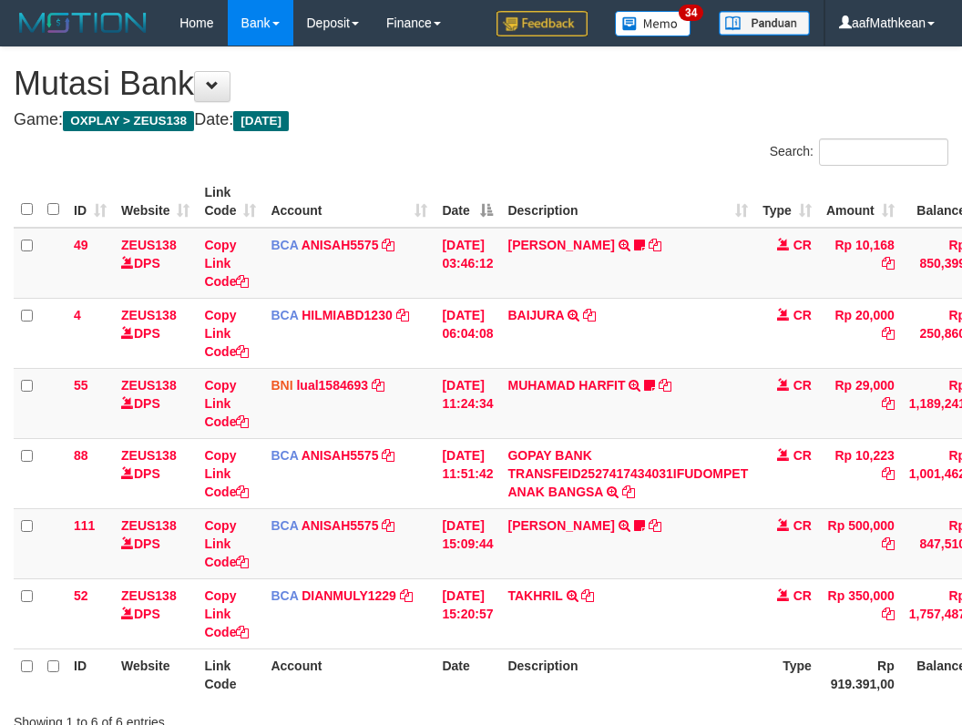
scroll to position [91, 0]
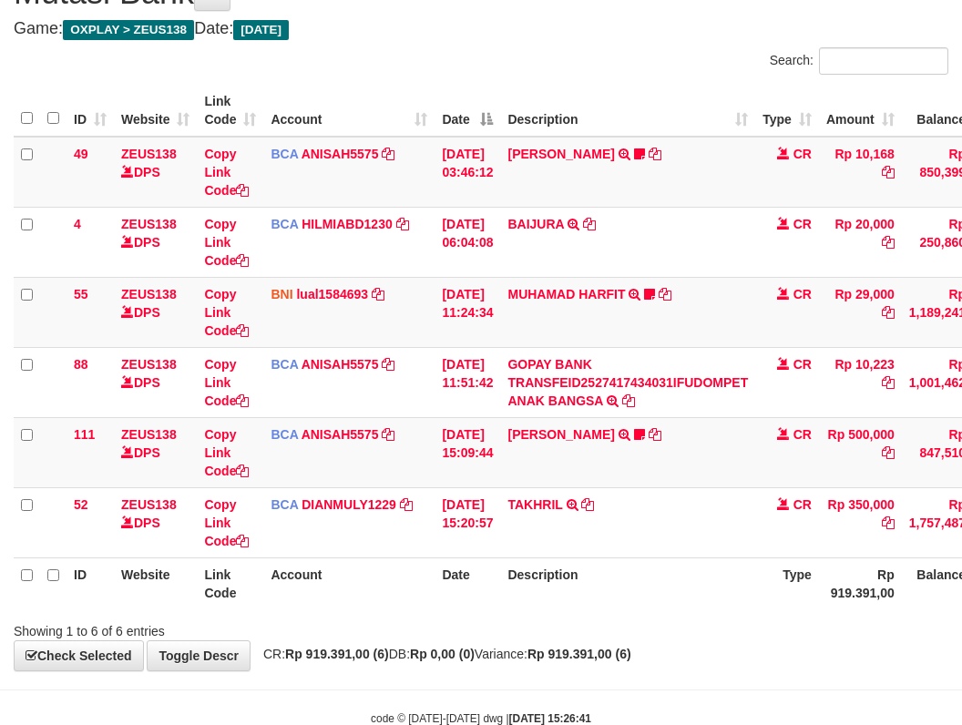
drag, startPoint x: 521, startPoint y: 362, endPoint x: 967, endPoint y: 477, distance: 461.1
click at [710, 411] on tbody "49 ZEUS138 DPS Copy Link Code BCA ANISAH5575 DPS [PERSON_NAME] mutasi_20251001_…" at bounding box center [557, 348] width 1087 height 422
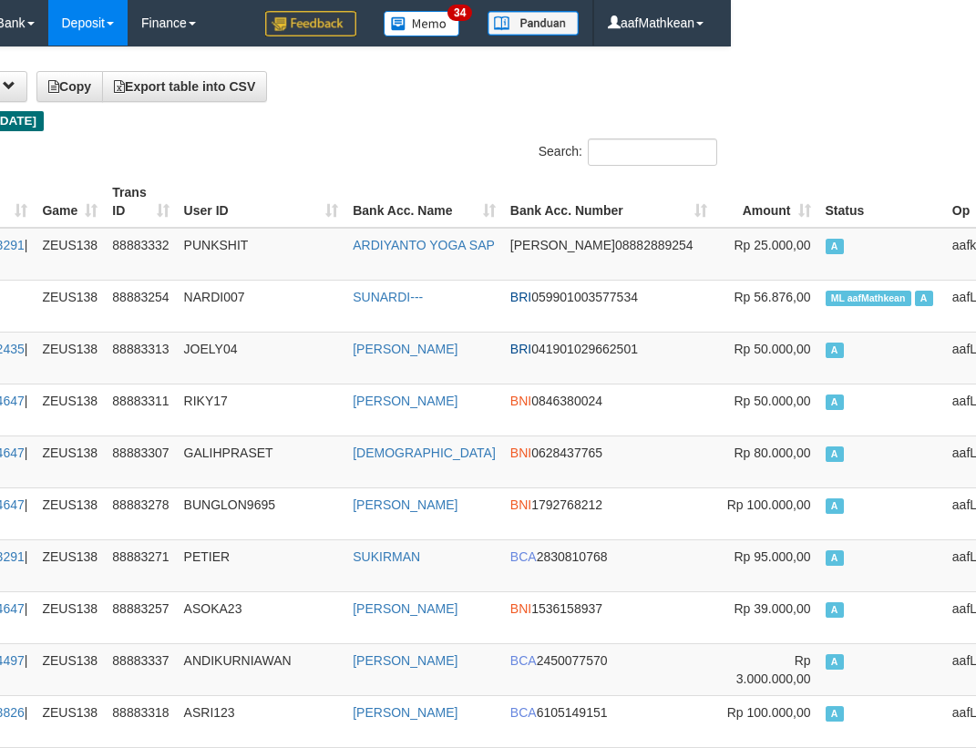
scroll to position [0, 245]
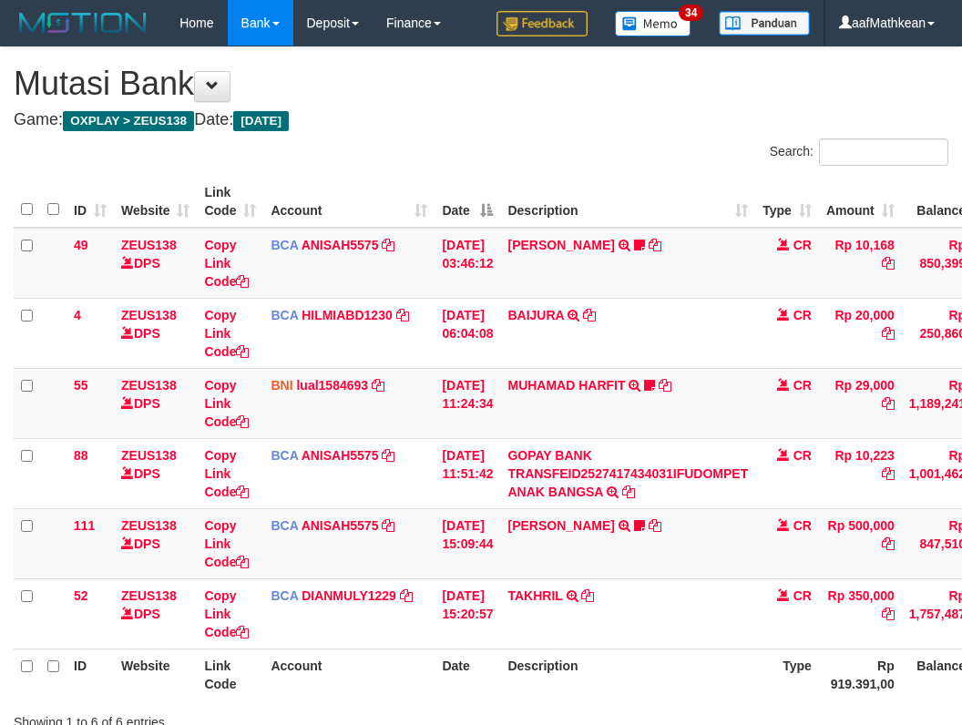
scroll to position [92, 0]
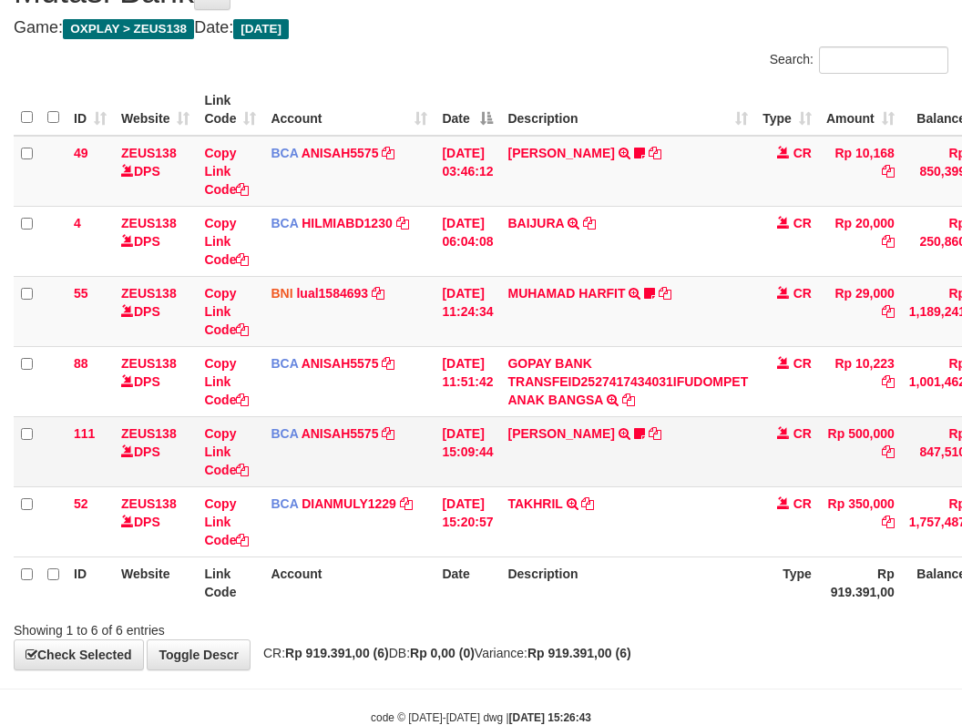
drag, startPoint x: 727, startPoint y: 460, endPoint x: 631, endPoint y: 331, distance: 160.9
click at [724, 461] on td "[PERSON_NAME] TRSF E-BANKING CR 0110/FTSCY/WS95031 500000.00[PERSON_NAME] Adel67" at bounding box center [627, 451] width 255 height 70
click at [708, 427] on td "KAREN ADELIN MARTH TRSF E-BANKING CR 0110/FTSCY/WS95031 500000.00KAREN ADELIN M…" at bounding box center [627, 451] width 255 height 70
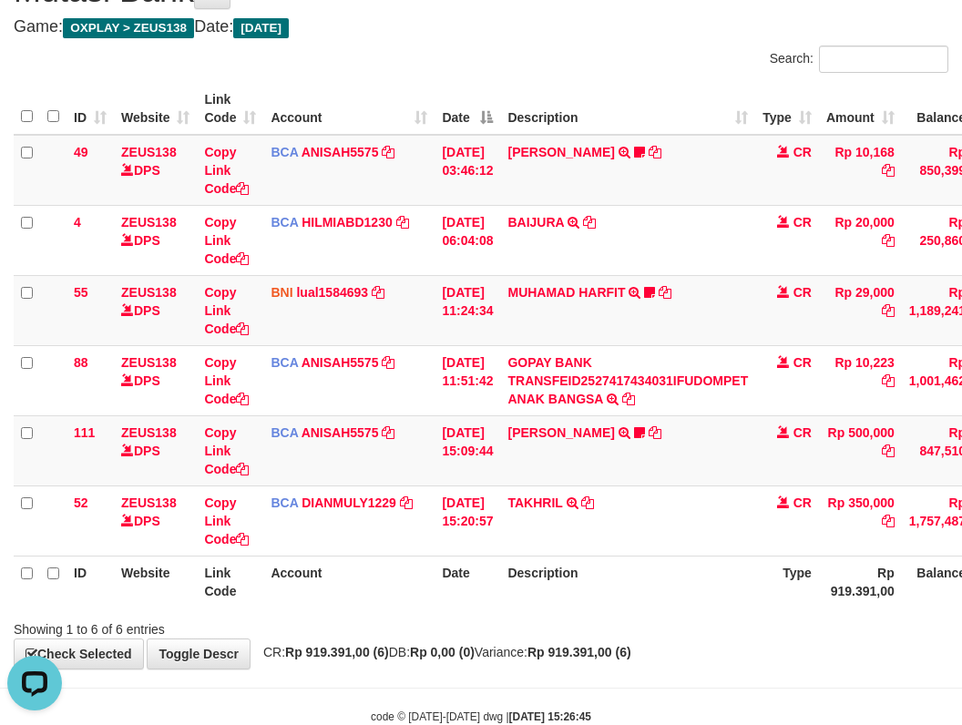
drag, startPoint x: 527, startPoint y: 476, endPoint x: 586, endPoint y: 622, distance: 157.8
click at [530, 596] on table "ID Website Link Code Account Date Description Type Amount Balance Status Action…" at bounding box center [557, 345] width 1087 height 525
drag, startPoint x: 606, startPoint y: 617, endPoint x: 618, endPoint y: 618, distance: 11.9
click at [616, 619] on div "Showing 1 to 6 of 6 entries" at bounding box center [481, 626] width 962 height 26
click at [655, 588] on th "Description" at bounding box center [627, 582] width 255 height 52
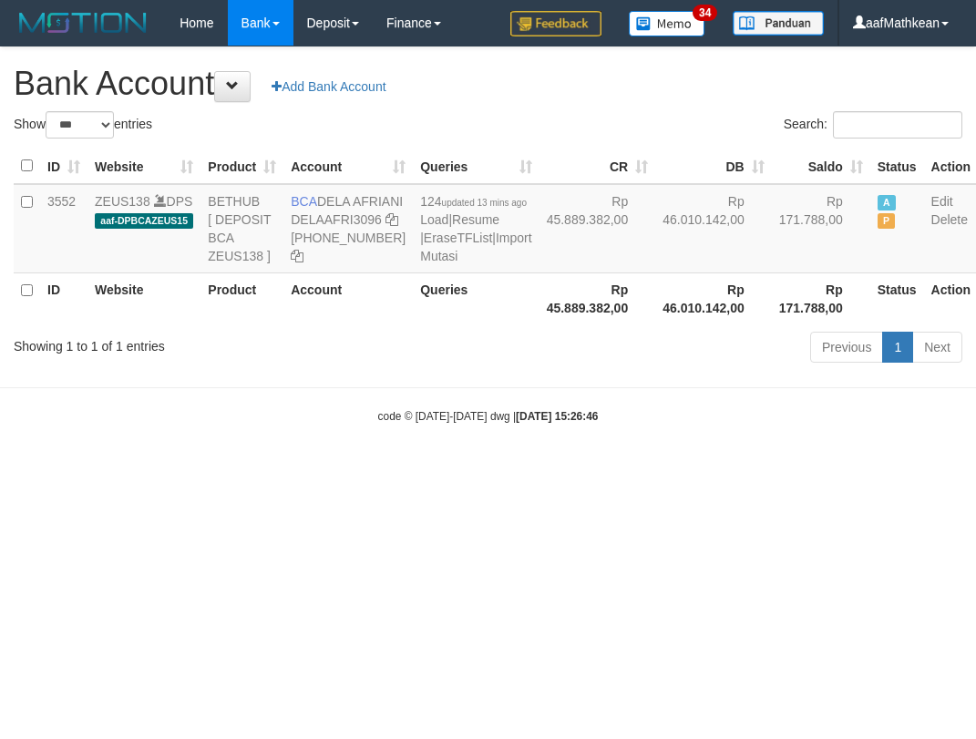
select select "***"
click at [298, 227] on link "DELAAFRI3096" at bounding box center [336, 219] width 91 height 15
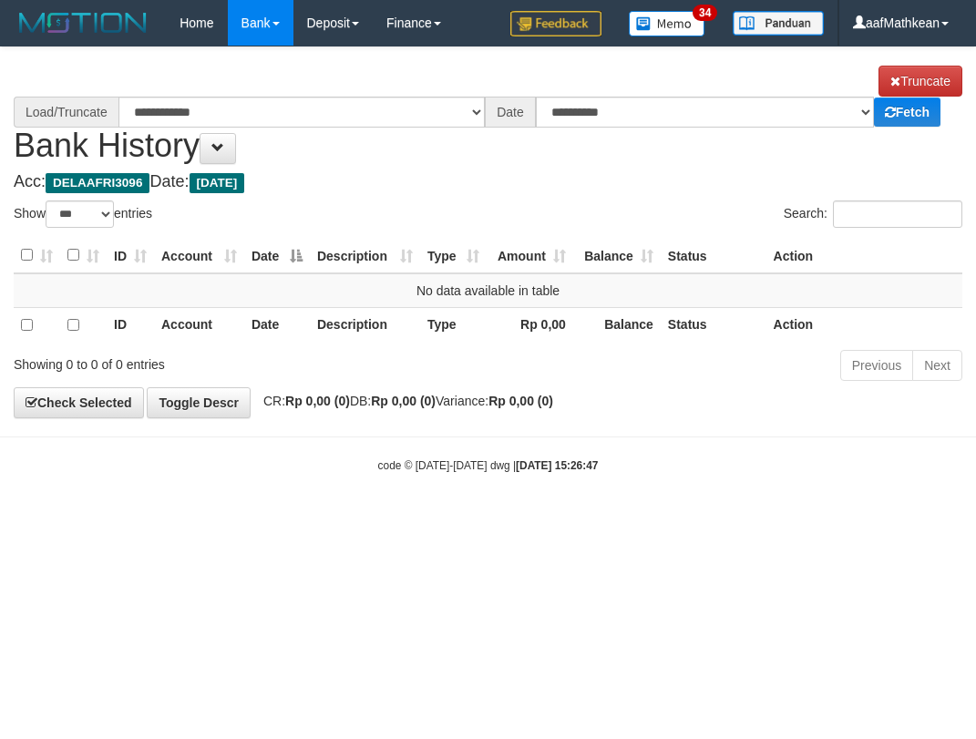
select select "***"
select select "****"
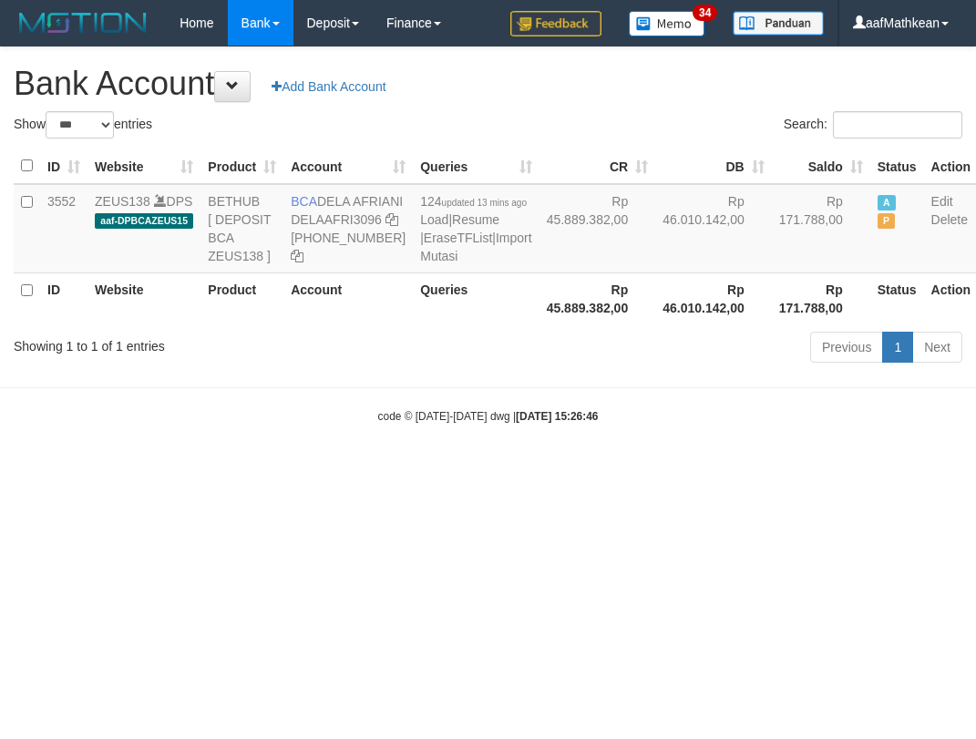
select select "***"
click at [294, 248] on td "BCA DELA AFRIANI DELAAFRI3096 869-245-8639" at bounding box center [347, 228] width 129 height 89
drag, startPoint x: 294, startPoint y: 248, endPoint x: 301, endPoint y: 255, distance: 9.7
click at [298, 253] on td "BCA DELA AFRIANI DELAAFRI3096 869-245-8639" at bounding box center [347, 228] width 129 height 89
click at [290, 253] on td "BCA DELA AFRIANI DELAAFRI3096 869-245-8639" at bounding box center [347, 228] width 129 height 89
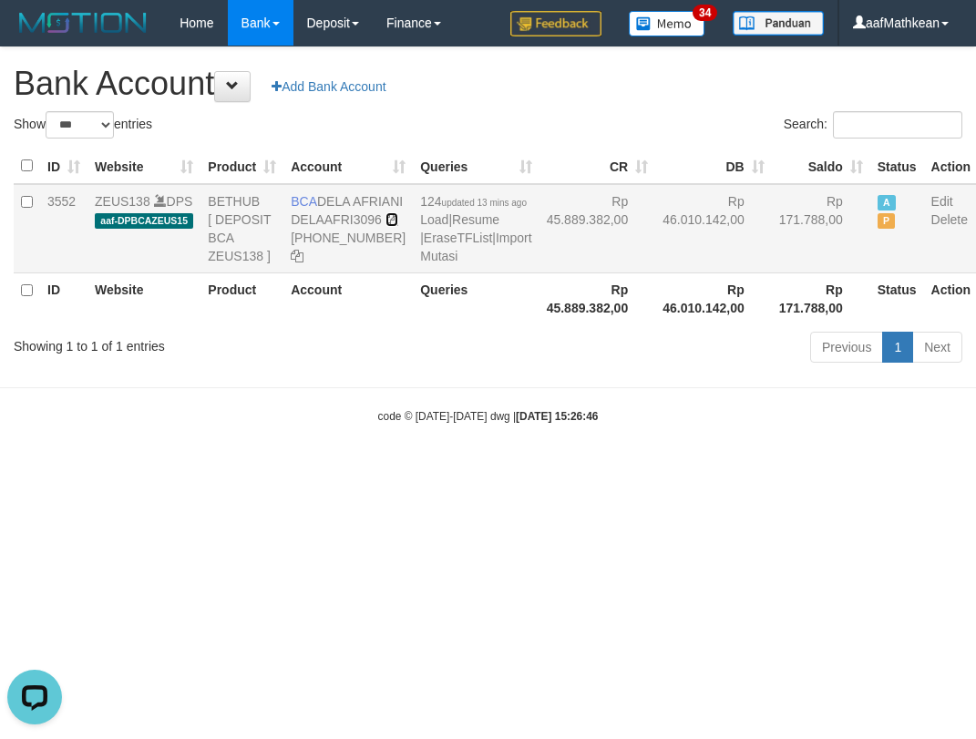
click at [385, 226] on icon at bounding box center [391, 219] width 13 height 13
drag, startPoint x: 809, startPoint y: 612, endPoint x: 1328, endPoint y: 551, distance: 522.8
click at [975, 470] on html "Toggle navigation Home Bank Account List Load By Website Group [OXPLAY] ZEUS138…" at bounding box center [488, 235] width 976 height 470
select select "***"
drag, startPoint x: 537, startPoint y: 397, endPoint x: 975, endPoint y: 422, distance: 438.9
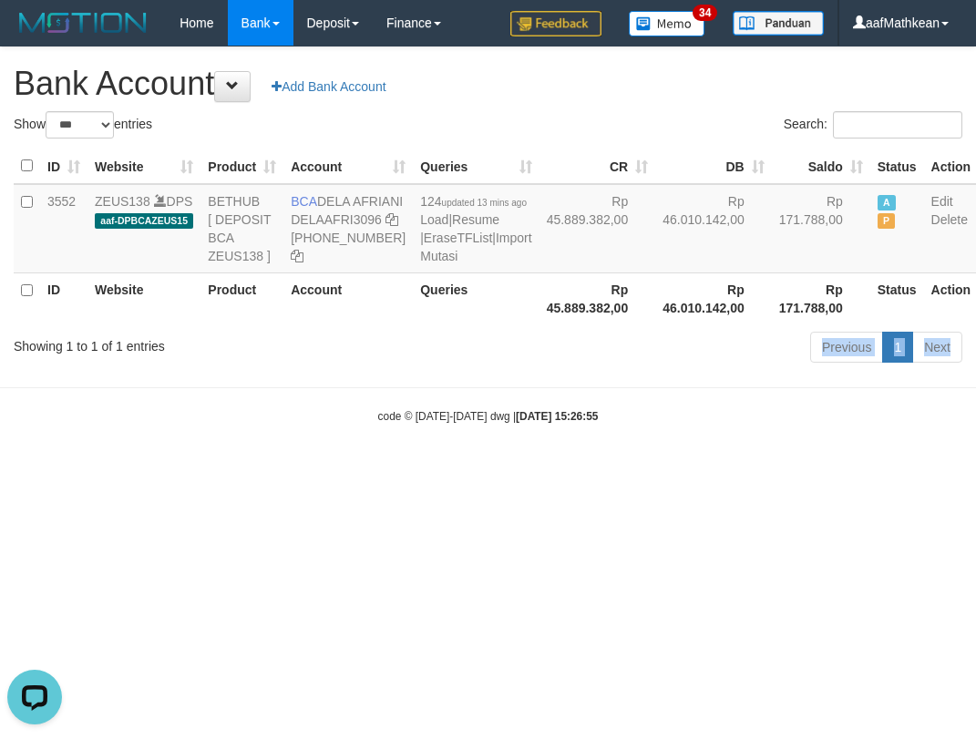
click at [706, 436] on body "Toggle navigation Home Bank Account List Load By Website Group [OXPLAY] ZEUS138…" at bounding box center [488, 235] width 976 height 470
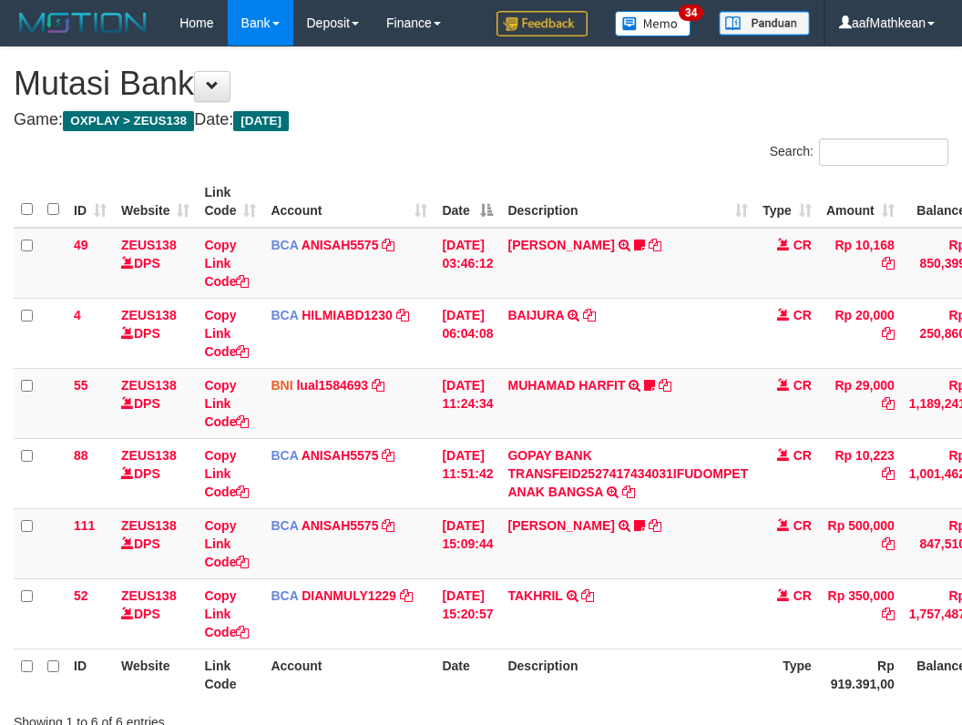
click at [688, 649] on th "Description" at bounding box center [627, 675] width 255 height 52
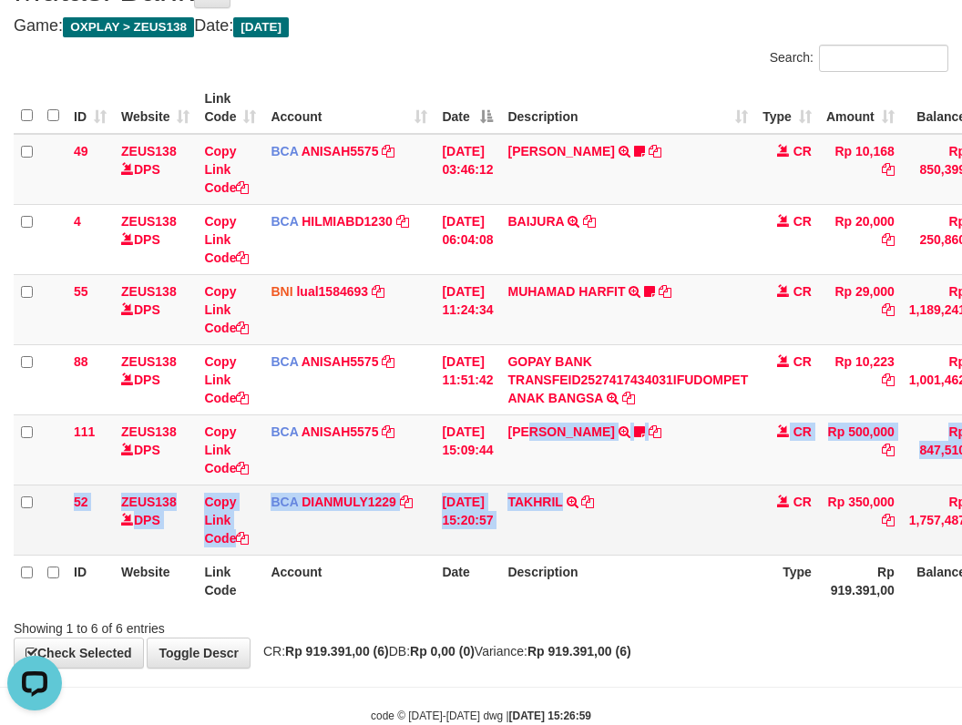
drag, startPoint x: 577, startPoint y: 528, endPoint x: 791, endPoint y: 498, distance: 216.2
click at [621, 539] on tbody "49 ZEUS138 DPS Copy Link Code BCA ANISAH5575 DPS ANISAH mutasi_20251001_3827 | …" at bounding box center [557, 345] width 1087 height 422
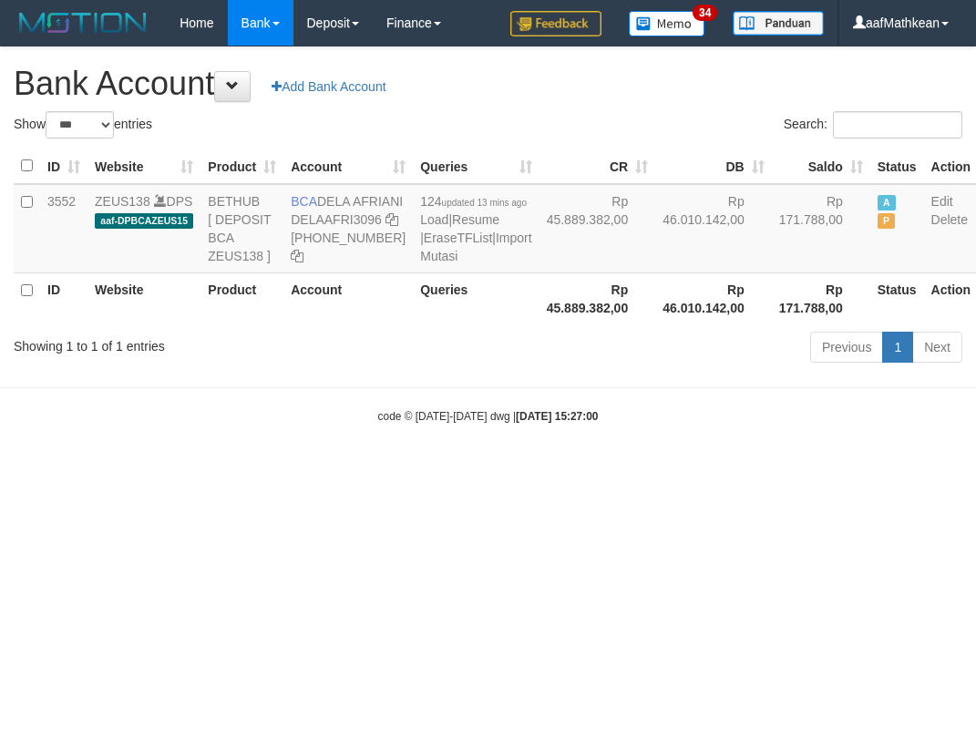
select select "***"
click at [539, 324] on th "Rp 45.889.382,00" at bounding box center [597, 298] width 117 height 52
click at [413, 273] on td "124 updated 13 mins ago Load | Resume | EraseTFList | Import Mutasi" at bounding box center [476, 228] width 126 height 89
click at [420, 263] on link "Import Mutasi" at bounding box center [475, 246] width 111 height 33
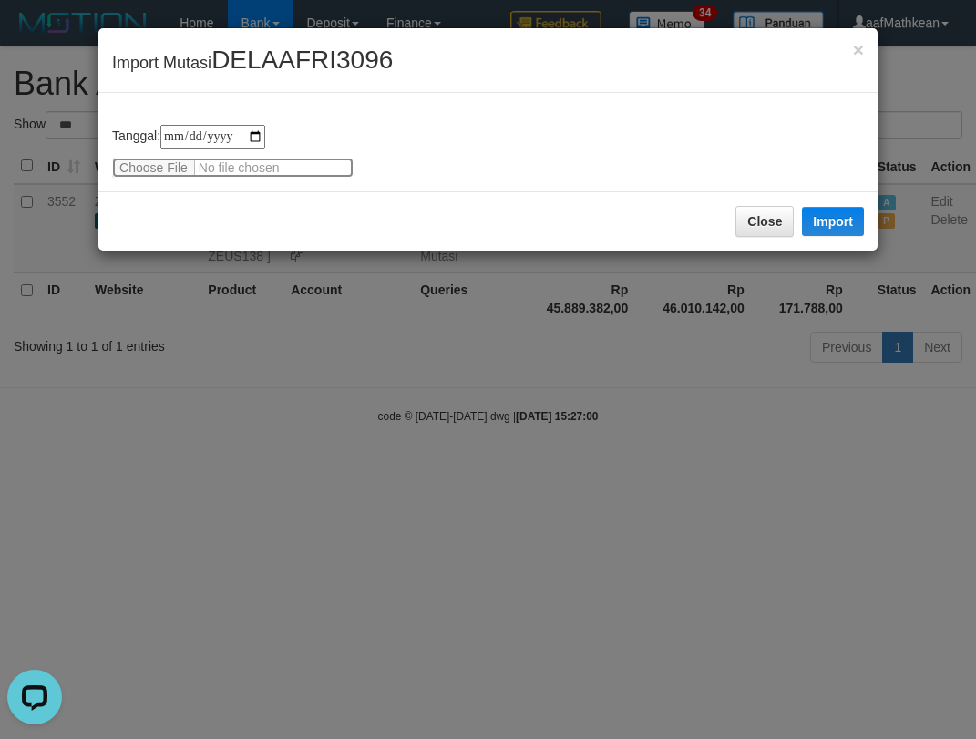
click at [148, 165] on input "file" at bounding box center [232, 168] width 241 height 20
type input "**********"
drag, startPoint x: 833, startPoint y: 218, endPoint x: 264, endPoint y: 0, distance: 608.7
click at [833, 218] on button "Import" at bounding box center [833, 221] width 62 height 29
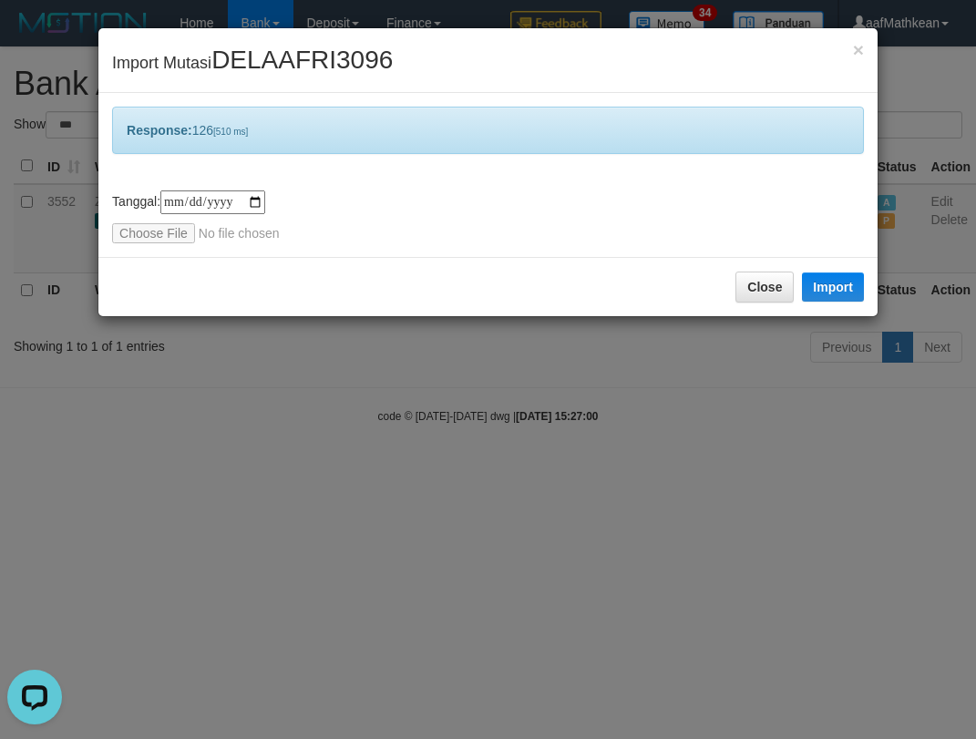
drag, startPoint x: 658, startPoint y: 515, endPoint x: 632, endPoint y: 484, distance: 40.1
click at [659, 526] on div "**********" at bounding box center [488, 369] width 976 height 739
click at [655, 508] on div "**********" at bounding box center [488, 369] width 976 height 739
click at [622, 480] on div "**********" at bounding box center [488, 369] width 976 height 739
drag, startPoint x: 589, startPoint y: 407, endPoint x: 557, endPoint y: 357, distance: 59.4
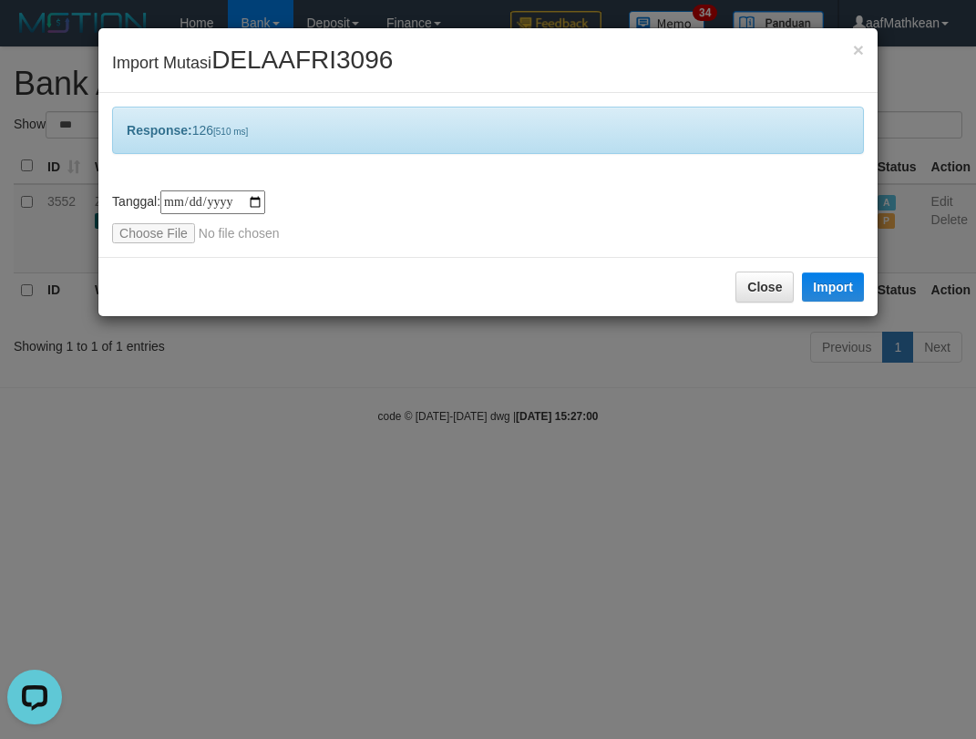
click at [568, 374] on div "**********" at bounding box center [488, 369] width 976 height 739
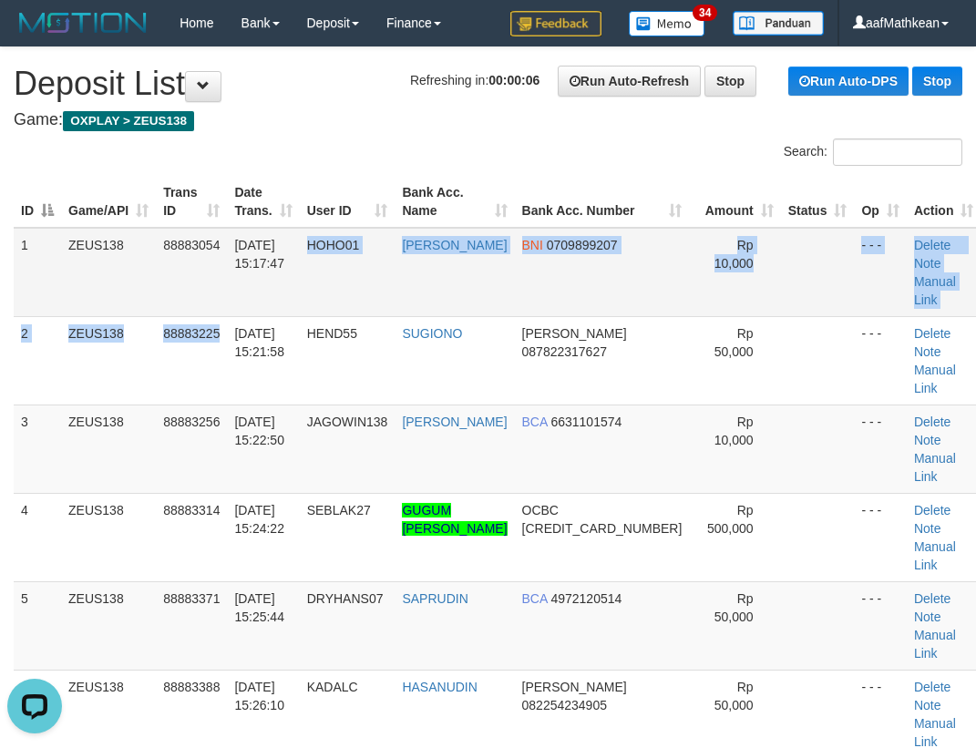
click at [307, 283] on tbody "1 ZEUS138 88883054 01/10/2025 15:17:47 HOHO01 FERI SETIAWAN BNI 0709899207 Rp 1…" at bounding box center [497, 582] width 967 height 708
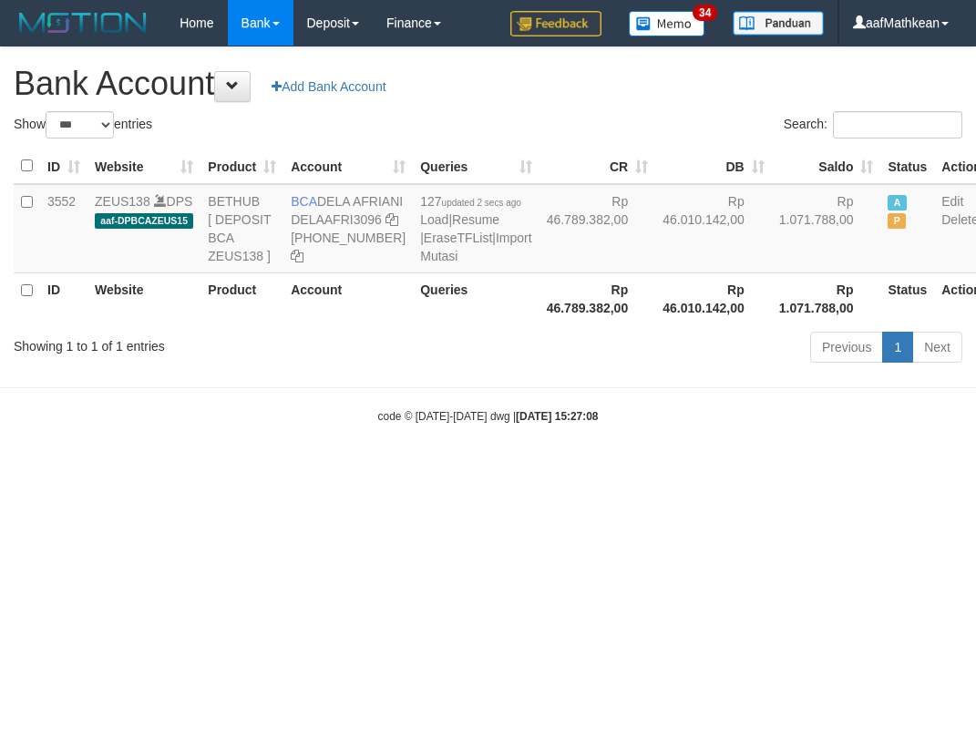
select select "***"
click at [716, 470] on html "Toggle navigation Home Bank Account List Load By Website Group [OXPLAY] ZEUS138…" at bounding box center [488, 235] width 976 height 470
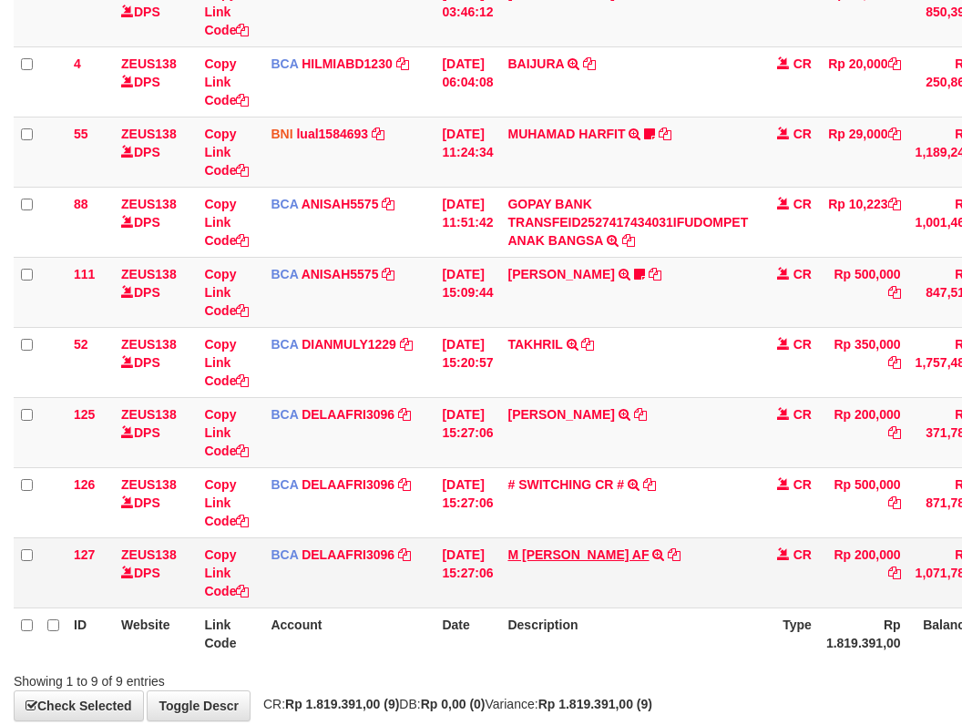
scroll to position [349, 0]
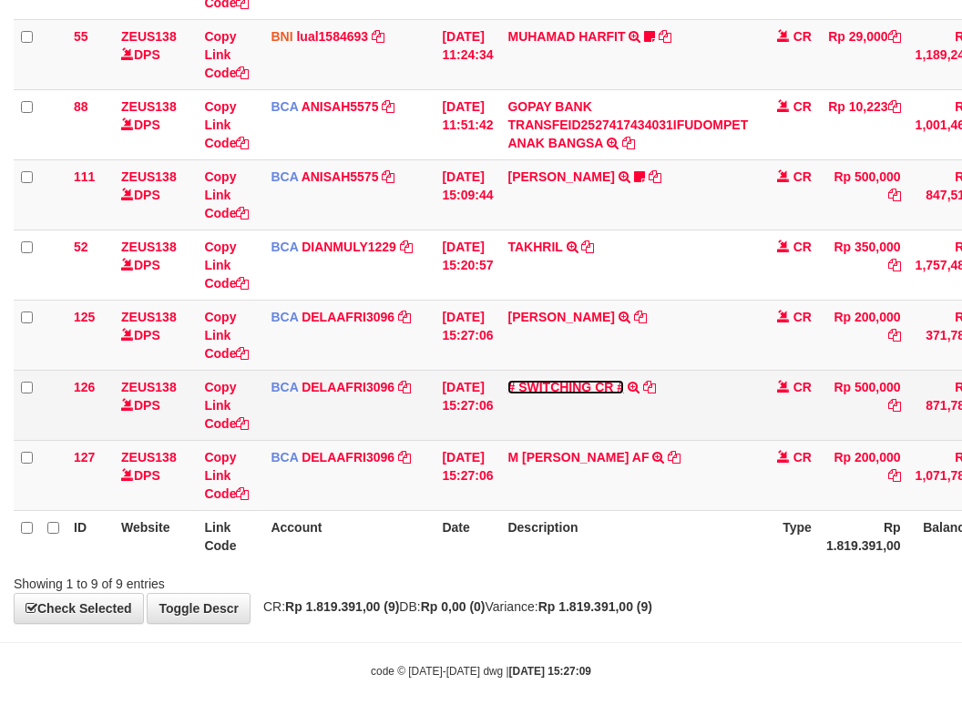
click at [573, 386] on link "# SWITCHING CR #" at bounding box center [565, 387] width 117 height 15
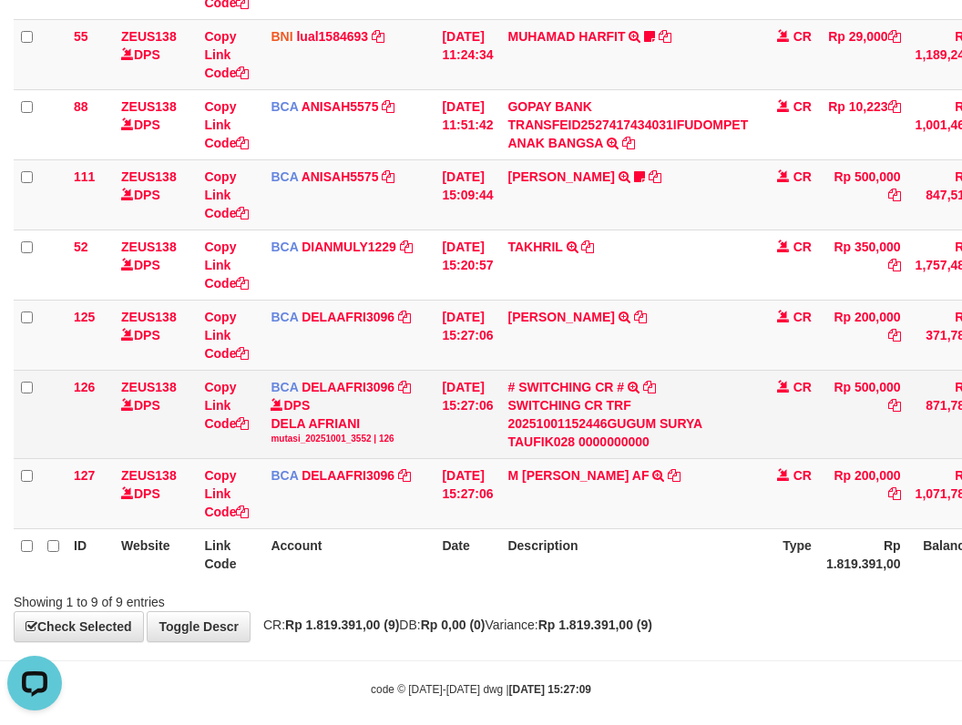
scroll to position [0, 0]
drag, startPoint x: 663, startPoint y: 426, endPoint x: 569, endPoint y: 443, distance: 95.2
click at [565, 447] on div "SWITCHING CR TRF 20251001152446GUGUM SURYA TAUFIK028 0000000000" at bounding box center [627, 423] width 240 height 55
click at [325, 460] on tr "127 ZEUS138 DPS Copy Link Code BCA DELAAFRI3096 DPS DELA AFRIANI mutasi_2025100…" at bounding box center [560, 493] width 1093 height 70
click at [217, 415] on td "Copy Link Code" at bounding box center [230, 414] width 66 height 88
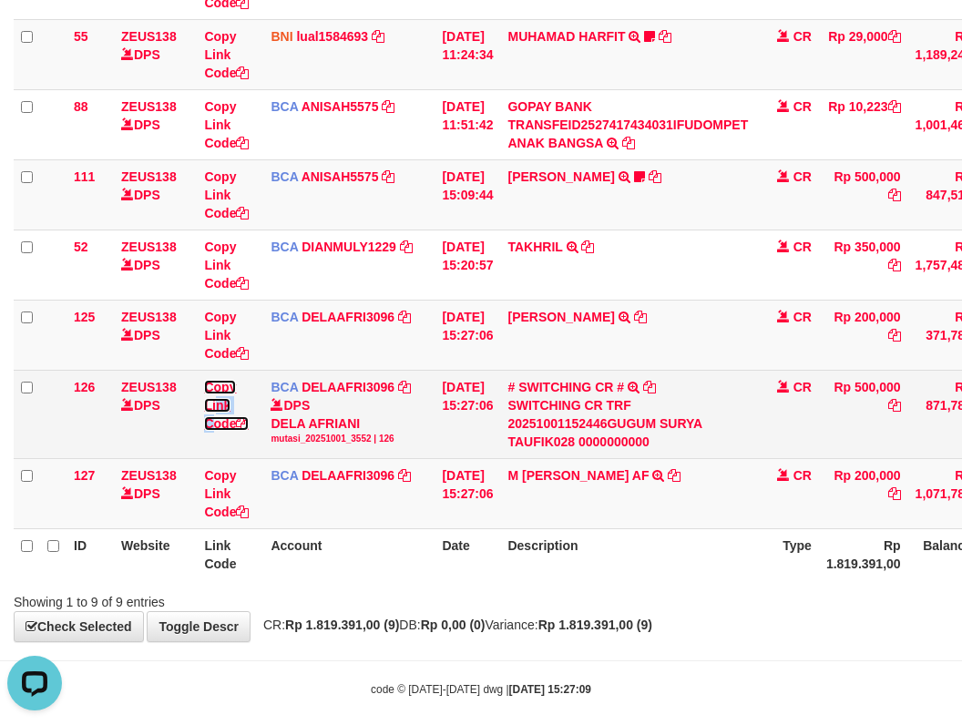
click at [220, 422] on link "Copy Link Code" at bounding box center [226, 405] width 45 height 51
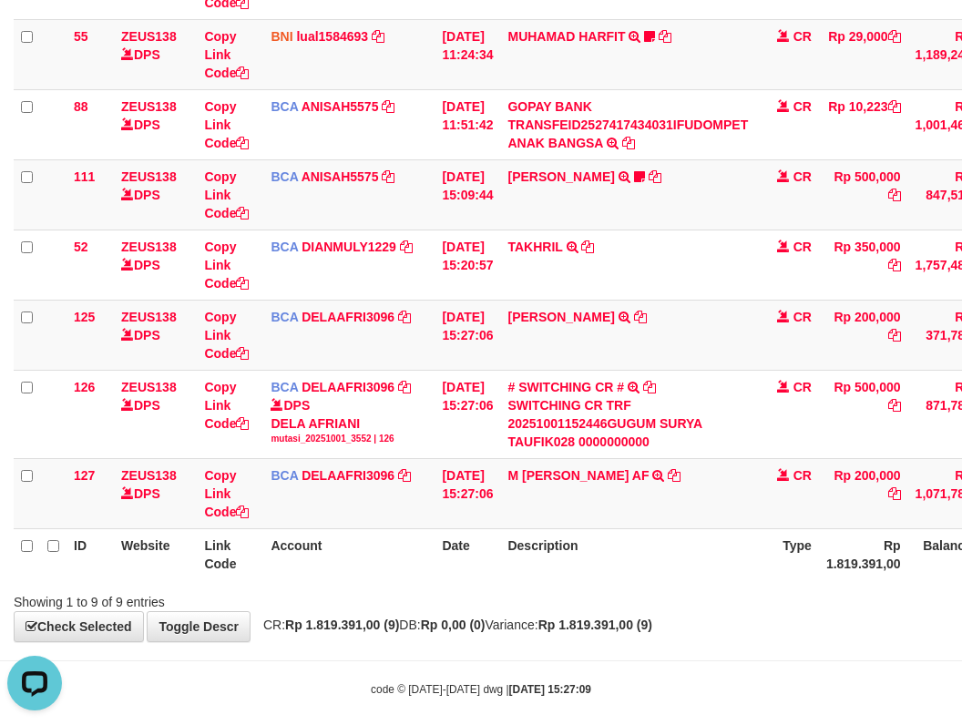
scroll to position [271, 0]
click at [507, 380] on link "# SWITCHING CR #" at bounding box center [565, 387] width 117 height 15
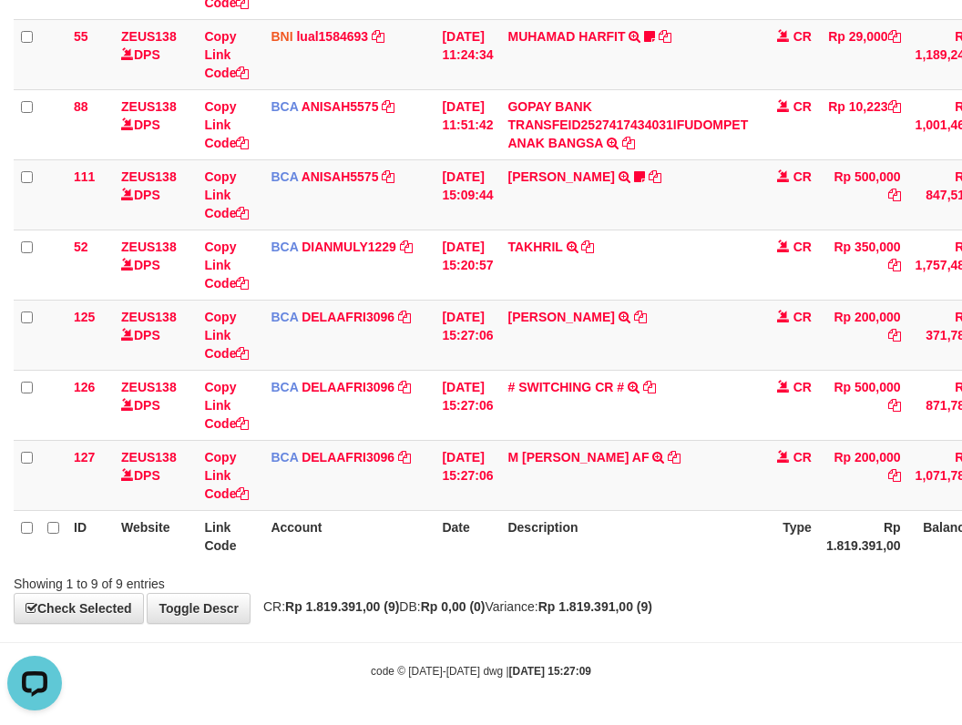
drag, startPoint x: 481, startPoint y: 523, endPoint x: 971, endPoint y: 478, distance: 492.1
click at [515, 525] on tr "ID Website Link Code Account Date Description Type Rp 1.819.391,00 Balance Stat…" at bounding box center [560, 536] width 1093 height 52
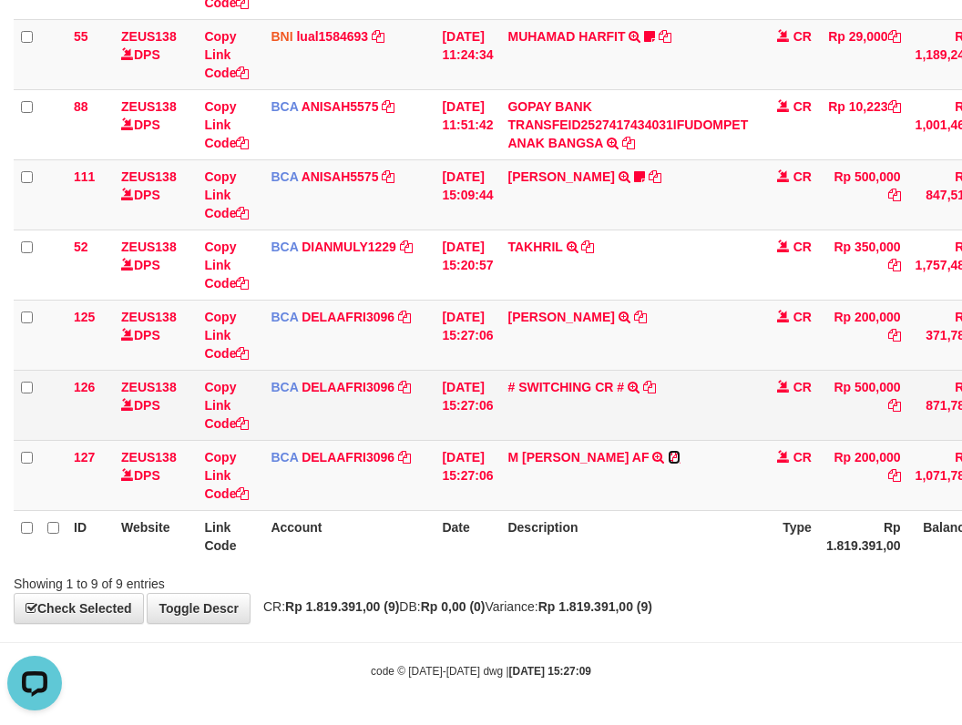
click at [672, 455] on icon at bounding box center [674, 457] width 13 height 13
copy th
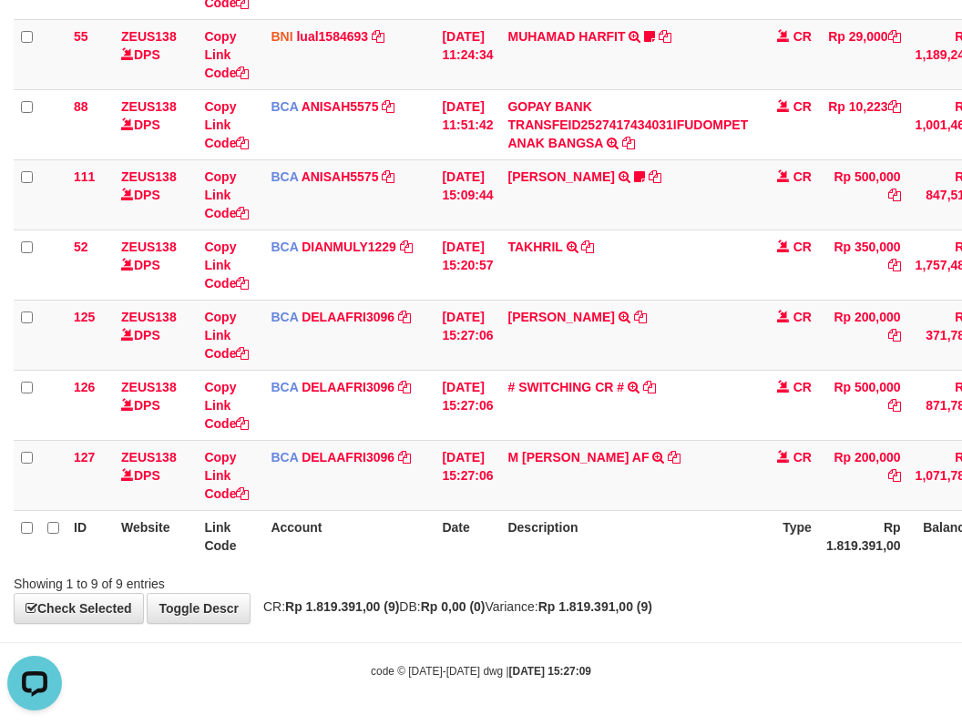
click at [675, 529] on table "ID Website Link Code Account Date Description Type Amount Balance Status Action…" at bounding box center [560, 194] width 1093 height 735
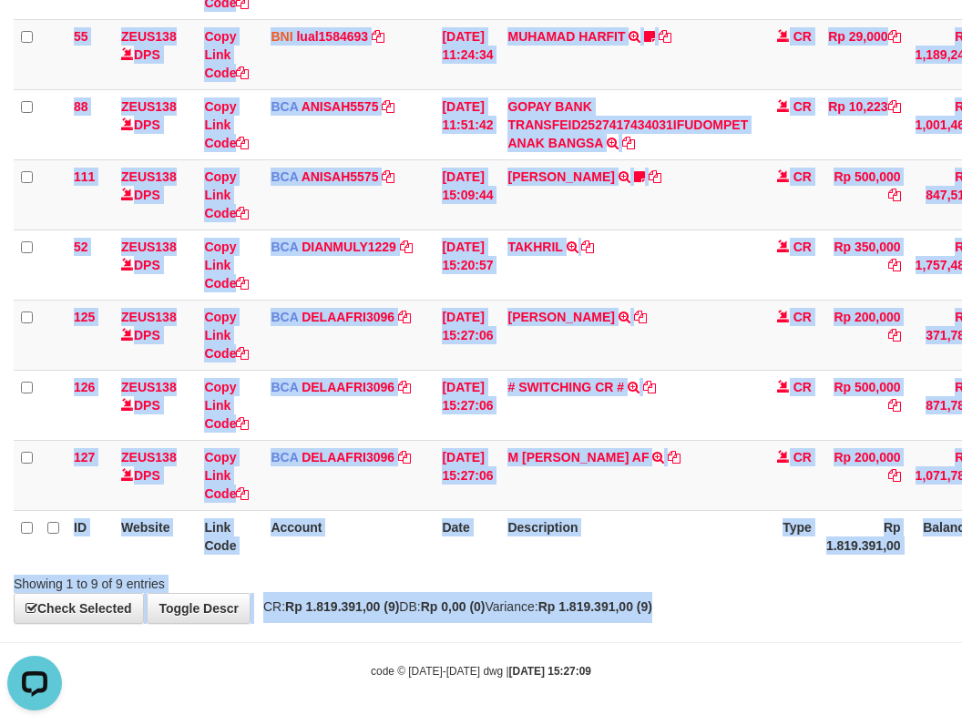
drag, startPoint x: 888, startPoint y: 617, endPoint x: 1123, endPoint y: 631, distance: 235.5
click at [961, 631] on html "Toggle navigation Home Bank Account List Load By Website Group [OXPLAY] ZEUS138…" at bounding box center [481, 188] width 962 height 1074
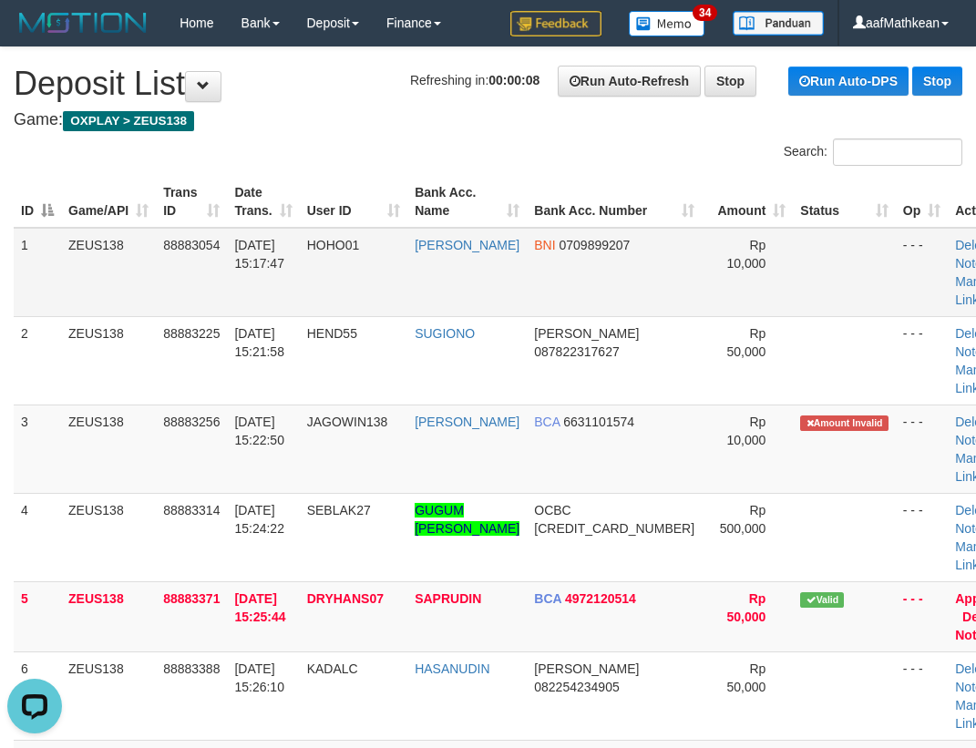
click at [433, 310] on tr "1 ZEUS138 88883054 [DATE] 15:17:47 HOHO01 [PERSON_NAME] BNI 0709899207 Rp 10,00…" at bounding box center [518, 272] width 1008 height 89
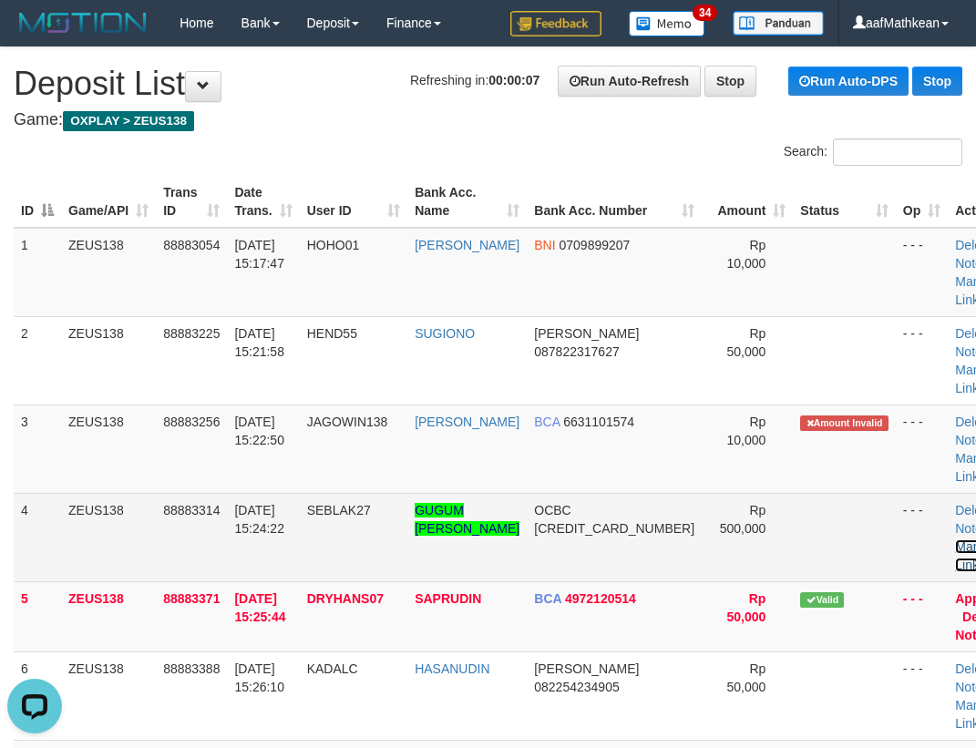
click at [955, 563] on link "Manual Link" at bounding box center [976, 555] width 42 height 33
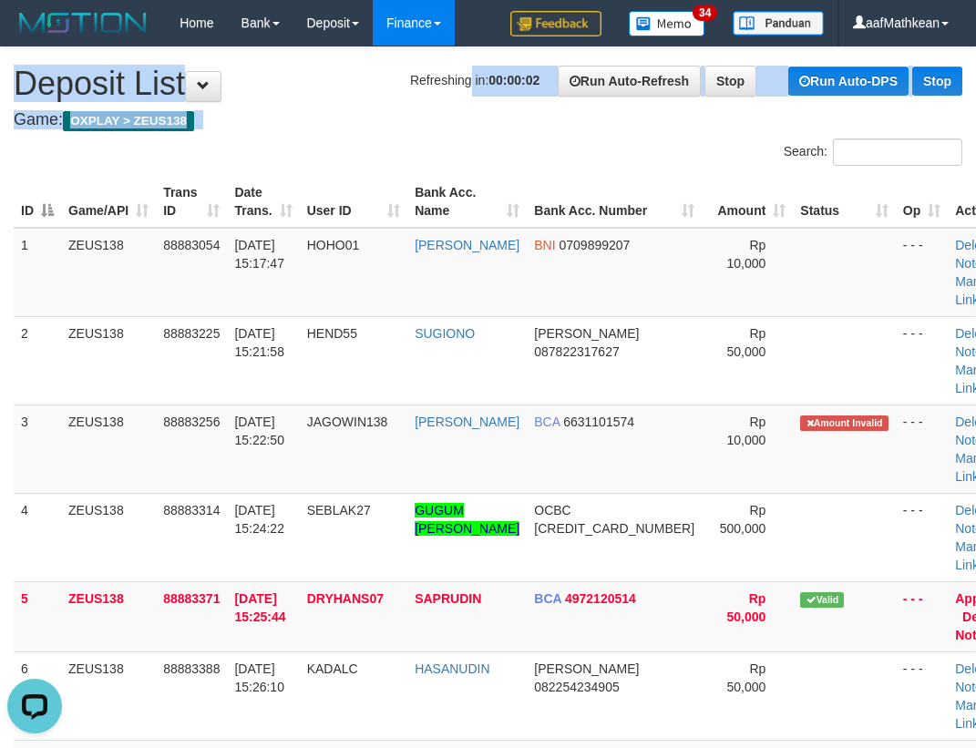
drag, startPoint x: 465, startPoint y: 107, endPoint x: 382, endPoint y: 0, distance: 135.0
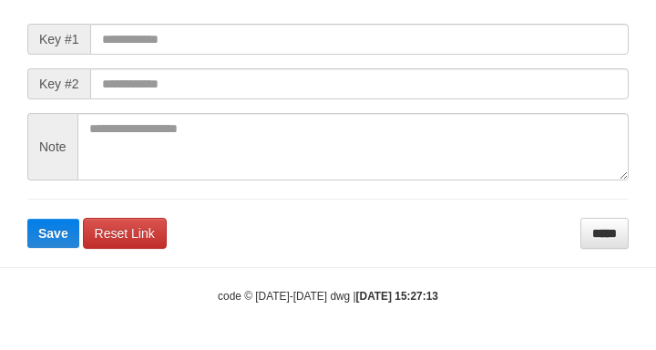
scroll to position [264, 0]
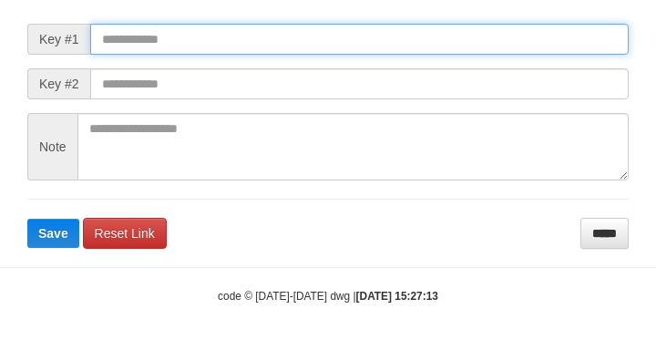
click at [440, 45] on input "text" at bounding box center [359, 39] width 538 height 31
paste input "**********"
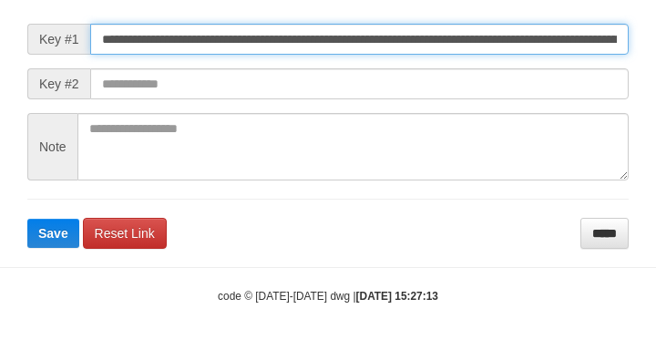
type input "**********"
click at [27, 219] on button "Save" at bounding box center [53, 233] width 52 height 29
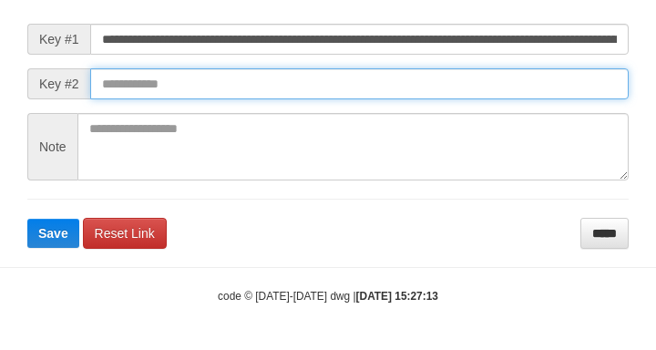
scroll to position [0, 0]
drag, startPoint x: 517, startPoint y: 84, endPoint x: 497, endPoint y: 77, distance: 21.3
click at [508, 85] on input "text" at bounding box center [359, 83] width 538 height 31
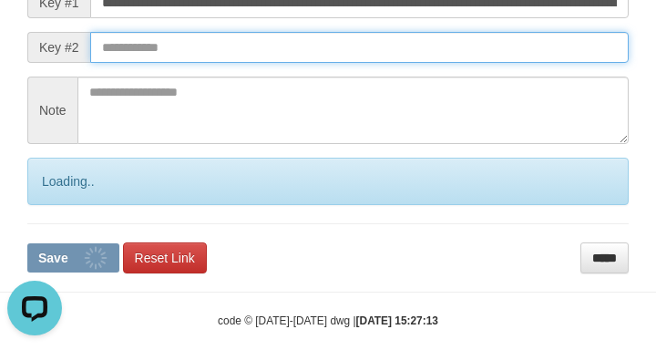
click at [508, 63] on input "text" at bounding box center [359, 47] width 538 height 31
click at [27, 243] on button "Save" at bounding box center [73, 257] width 92 height 29
click at [506, 63] on input "text" at bounding box center [359, 47] width 538 height 31
click at [27, 243] on button "Save" at bounding box center [73, 257] width 92 height 29
drag, startPoint x: 507, startPoint y: 88, endPoint x: 541, endPoint y: 103, distance: 36.7
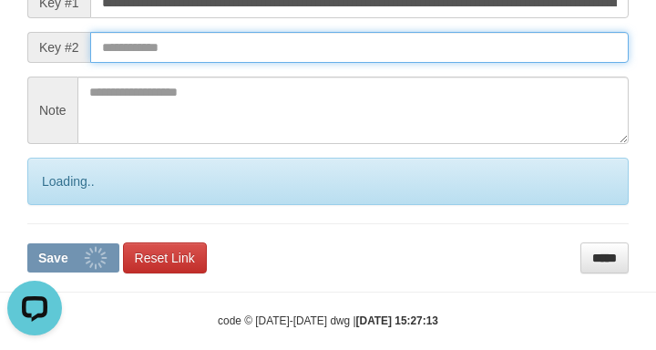
click at [538, 101] on form "**********" at bounding box center [327, 111] width 601 height 324
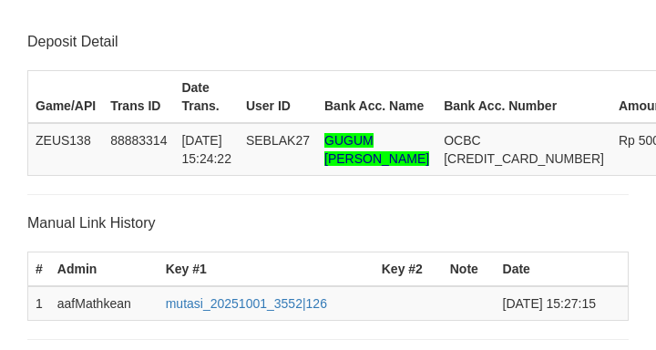
scroll to position [407, 0]
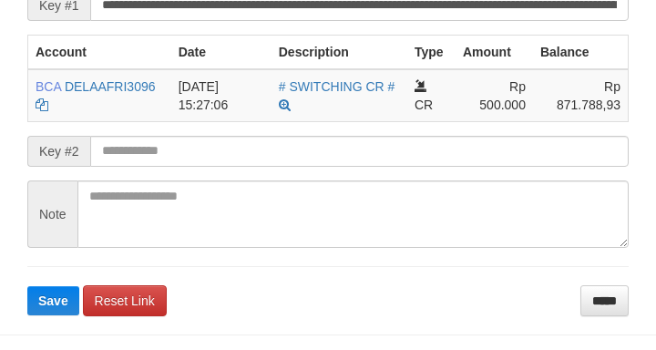
click at [251, 199] on form "**********" at bounding box center [327, 133] width 601 height 364
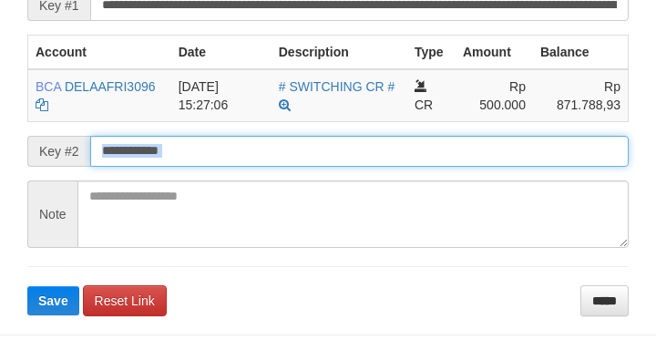
click at [27, 286] on button "Save" at bounding box center [53, 300] width 52 height 29
click at [255, 167] on input "text" at bounding box center [359, 151] width 538 height 31
click at [27, 286] on button "Save" at bounding box center [53, 300] width 52 height 29
click at [250, 167] on input "text" at bounding box center [359, 151] width 538 height 31
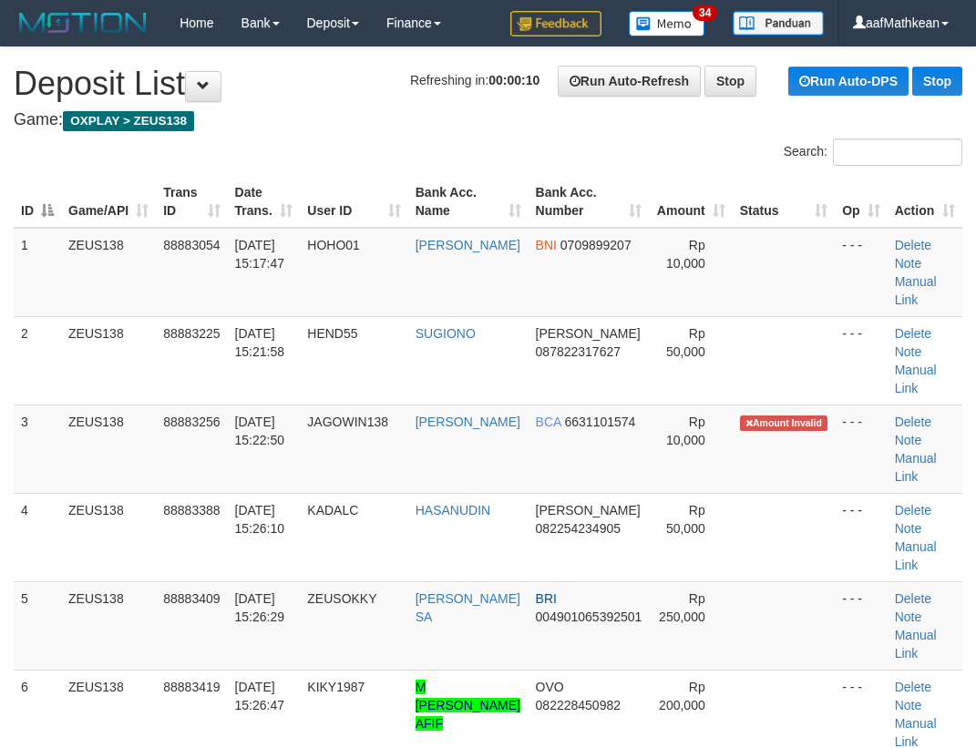
click at [342, 230] on table "ID Game/API Trans ID Date Trans. User ID Bank Acc. Name Bank Acc. Number Amount…" at bounding box center [488, 572] width 948 height 793
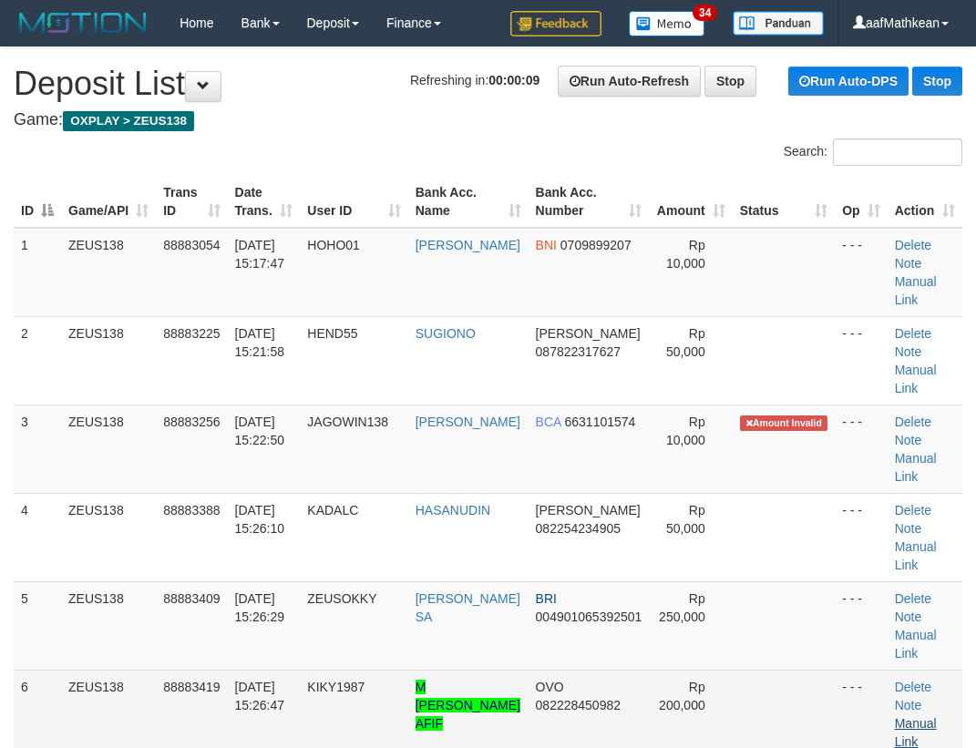
click at [911, 731] on td "Delete Note Manual Link" at bounding box center [924, 714] width 75 height 88
click at [907, 726] on link "Manual Link" at bounding box center [916, 732] width 42 height 33
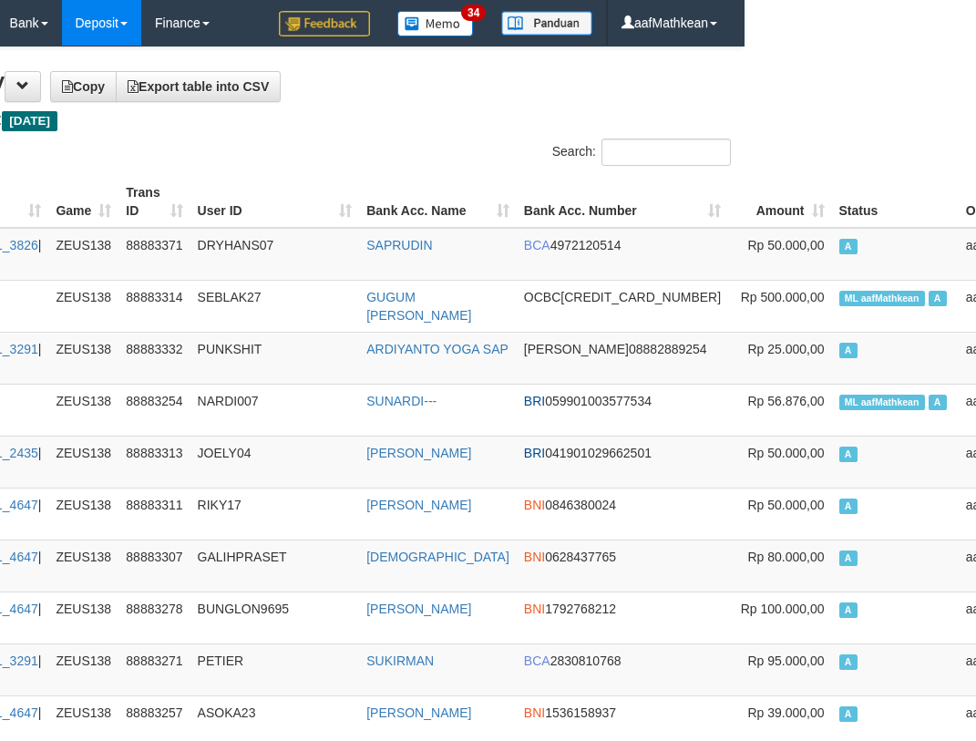
scroll to position [0, 231]
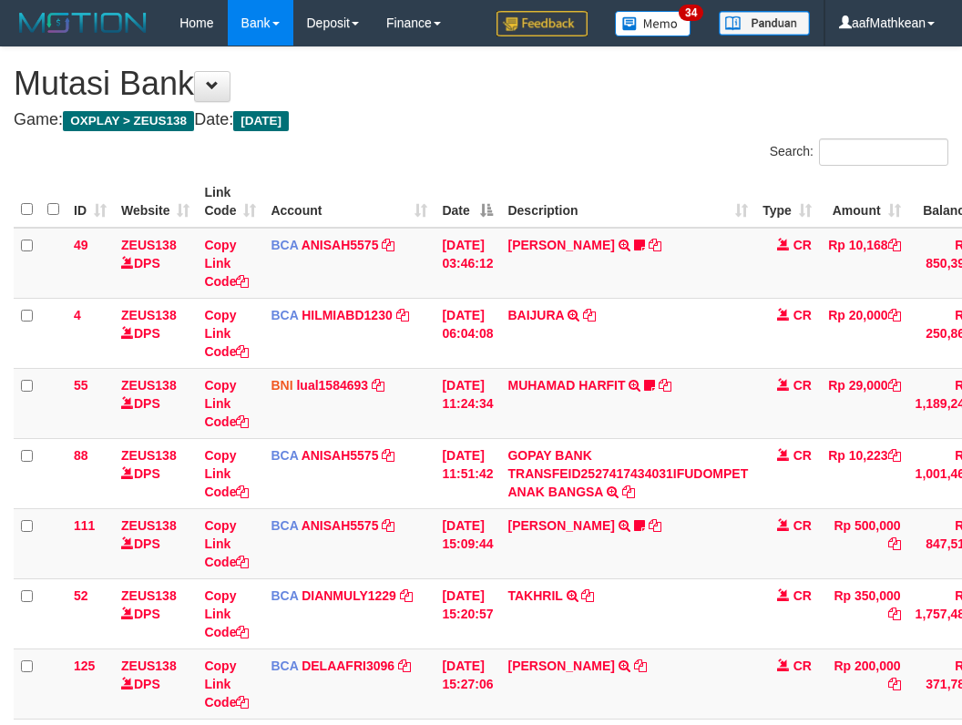
scroll to position [279, 0]
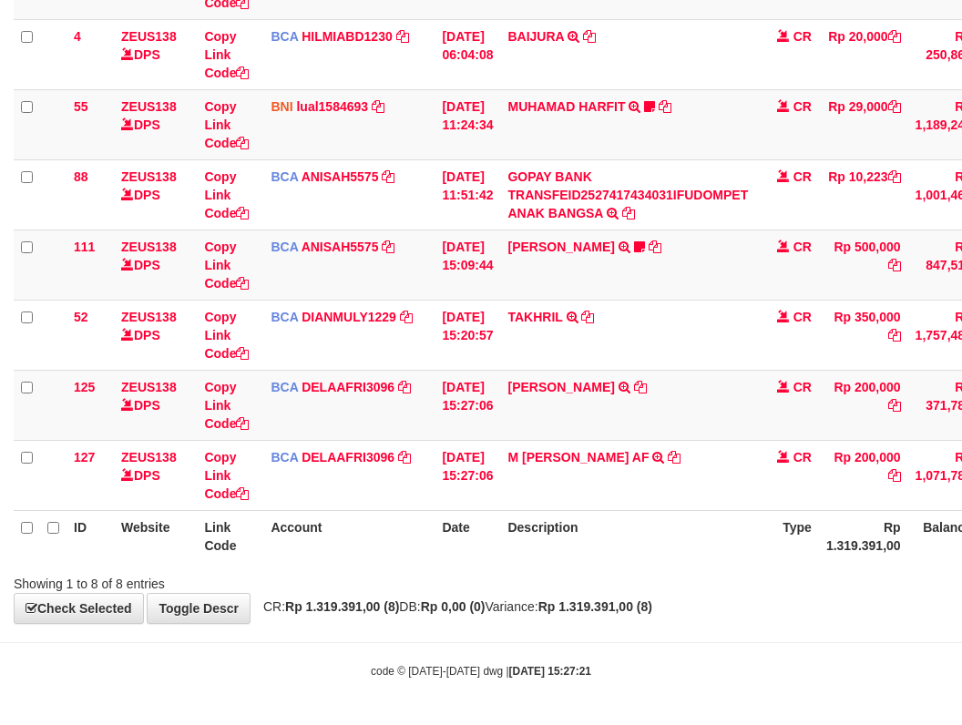
click at [464, 576] on div "Showing 1 to 8 of 8 entries" at bounding box center [481, 581] width 962 height 26
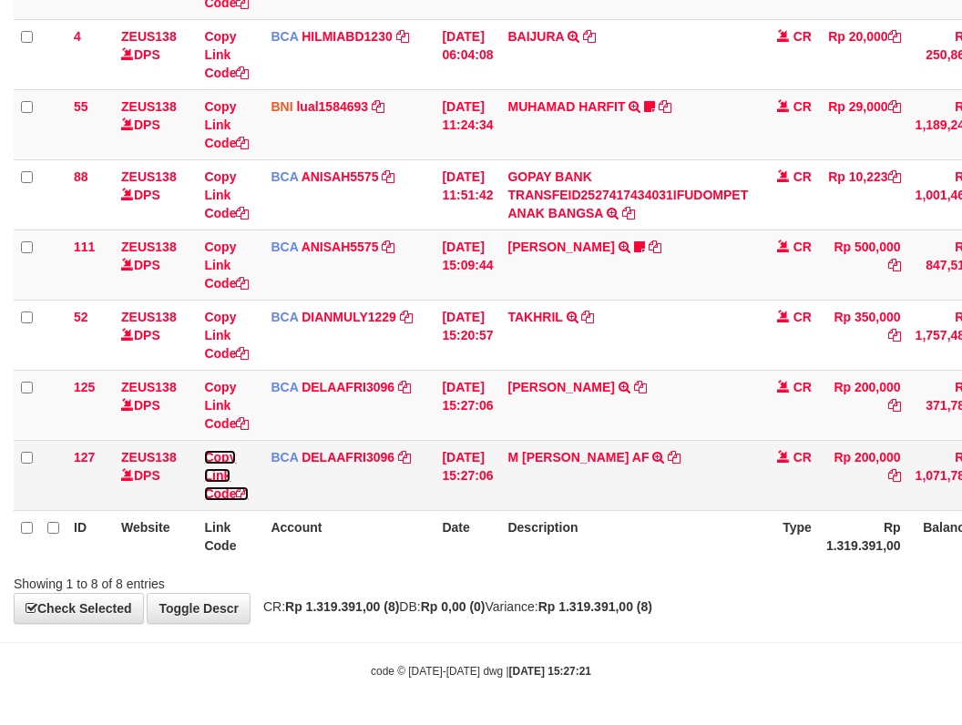
click at [232, 490] on link "Copy Link Code" at bounding box center [226, 475] width 45 height 51
click at [273, 499] on tr "127 ZEUS138 DPS Copy Link Code BCA DELAAFRI3096 DPS DELA AFRIANI mutasi_2025100…" at bounding box center [560, 475] width 1093 height 70
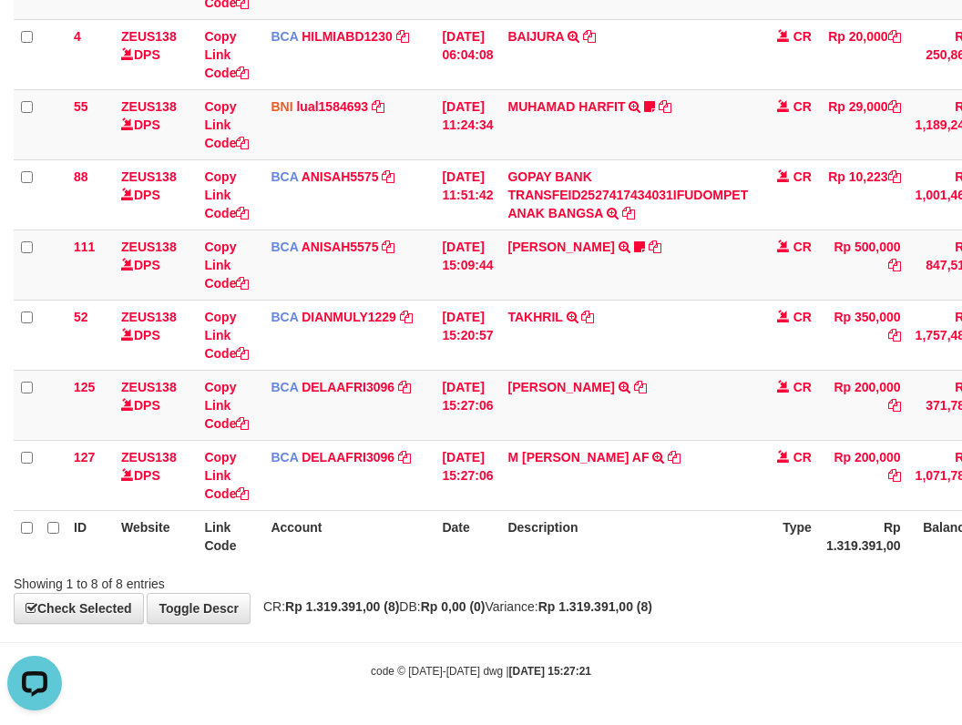
click at [695, 513] on table "ID Website Link Code Account Date Description Type Amount Balance Status Action…" at bounding box center [560, 229] width 1093 height 665
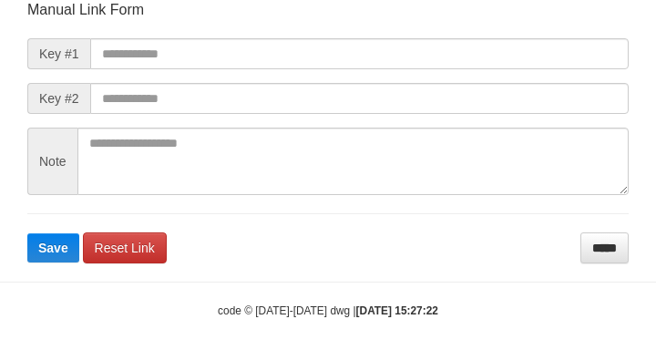
scroll to position [246, 0]
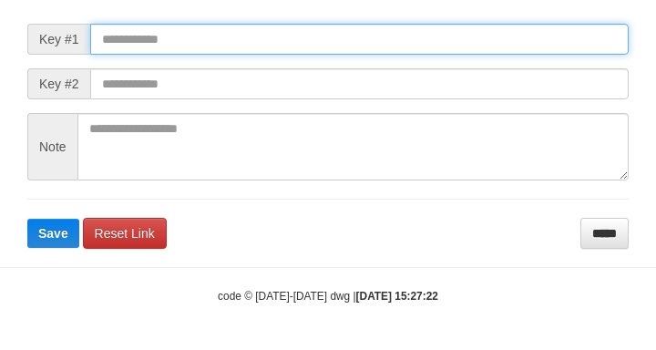
drag, startPoint x: 275, startPoint y: 51, endPoint x: 283, endPoint y: 58, distance: 11.0
click at [275, 51] on input "text" at bounding box center [359, 39] width 538 height 31
paste input "**********"
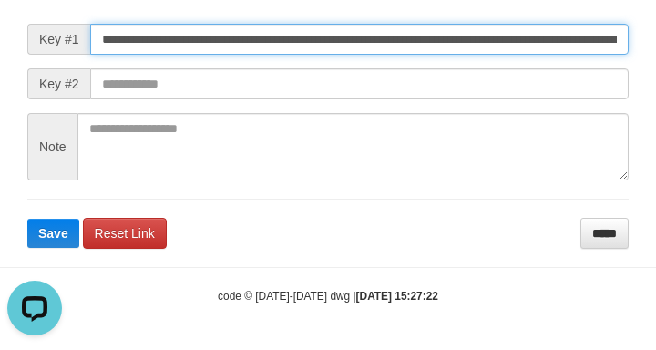
type input "**********"
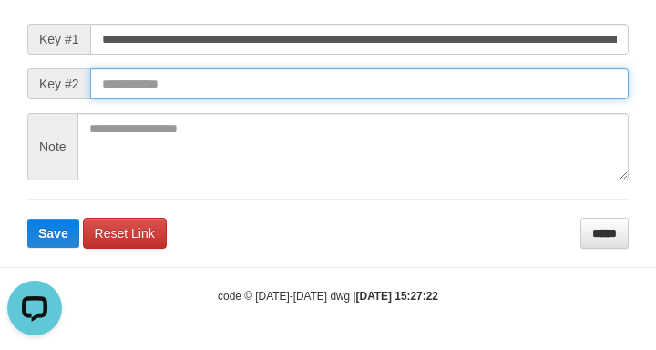
scroll to position [0, 0]
drag, startPoint x: 502, startPoint y: 94, endPoint x: 486, endPoint y: 86, distance: 18.3
click at [501, 93] on input "text" at bounding box center [359, 83] width 538 height 31
click at [27, 219] on button "Save" at bounding box center [53, 233] width 52 height 29
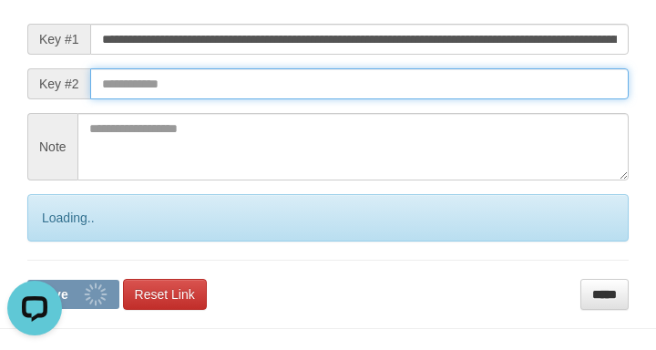
drag, startPoint x: 487, startPoint y: 85, endPoint x: 517, endPoint y: 90, distance: 30.6
click at [497, 87] on input "text" at bounding box center [359, 83] width 538 height 31
click at [27, 280] on button "Save" at bounding box center [73, 294] width 92 height 29
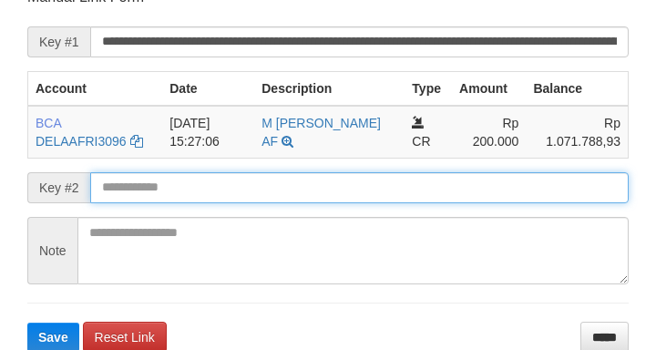
drag, startPoint x: 307, startPoint y: 195, endPoint x: 324, endPoint y: 187, distance: 19.2
click at [323, 189] on input "text" at bounding box center [359, 187] width 538 height 31
click at [323, 185] on input "text" at bounding box center [359, 187] width 538 height 31
click at [27, 322] on button "Save" at bounding box center [53, 336] width 52 height 29
click at [322, 187] on input "text" at bounding box center [359, 187] width 538 height 31
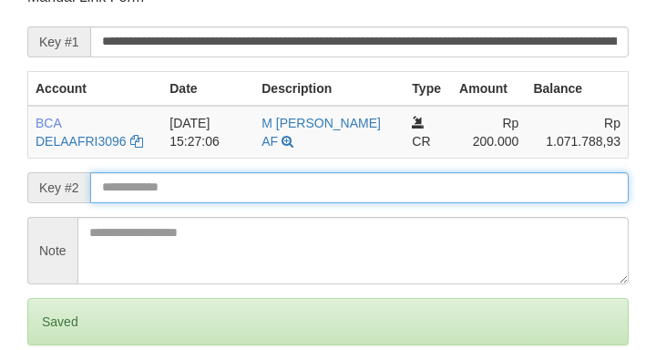
scroll to position [246, 0]
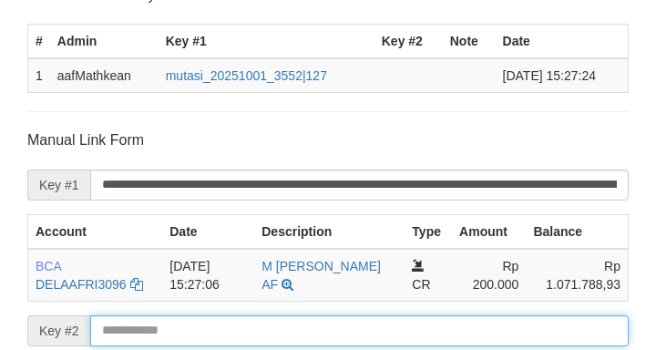
click at [319, 184] on form "**********" at bounding box center [327, 342] width 601 height 425
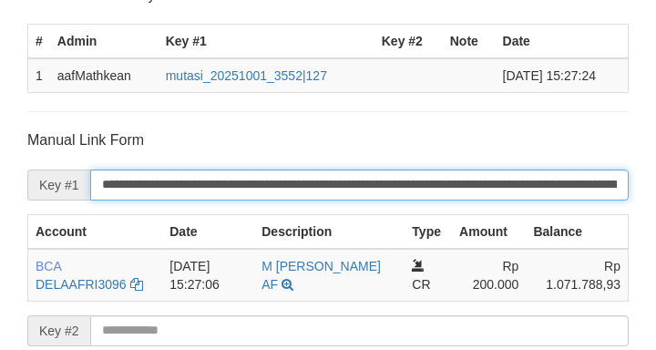
click at [320, 185] on input "**********" at bounding box center [359, 184] width 538 height 31
click at [320, 188] on input "**********" at bounding box center [359, 184] width 538 height 31
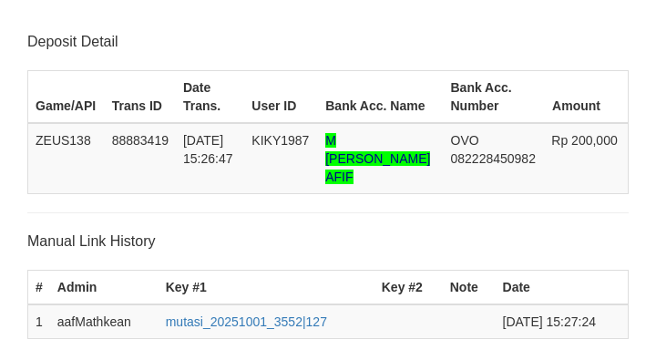
scroll to position [493, 0]
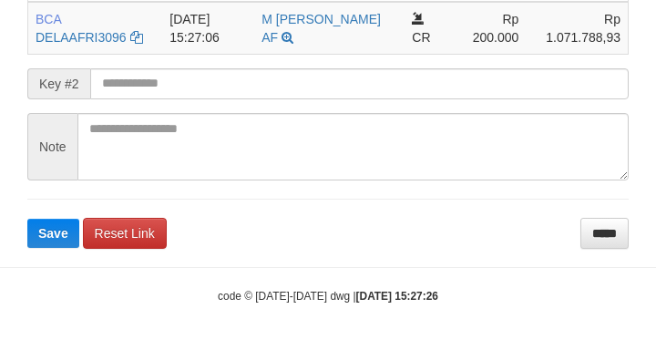
click at [186, 86] on form "**********" at bounding box center [327, 65] width 601 height 364
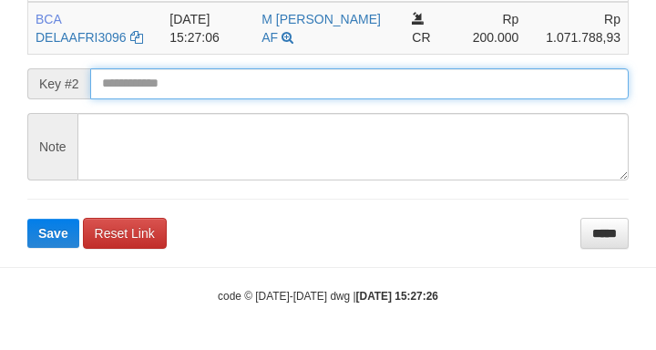
click at [194, 82] on input "text" at bounding box center [359, 83] width 538 height 31
click at [27, 219] on button "Save" at bounding box center [53, 233] width 52 height 29
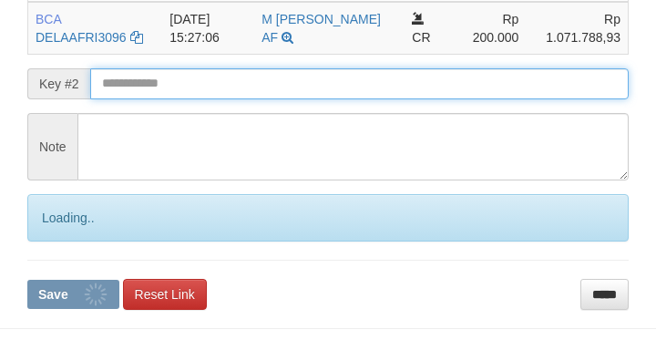
drag, startPoint x: 209, startPoint y: 82, endPoint x: 261, endPoint y: 82, distance: 52.8
click at [219, 78] on input "text" at bounding box center [359, 83] width 538 height 31
click at [27, 280] on button "Save" at bounding box center [73, 294] width 92 height 29
click at [261, 82] on input "text" at bounding box center [359, 83] width 538 height 31
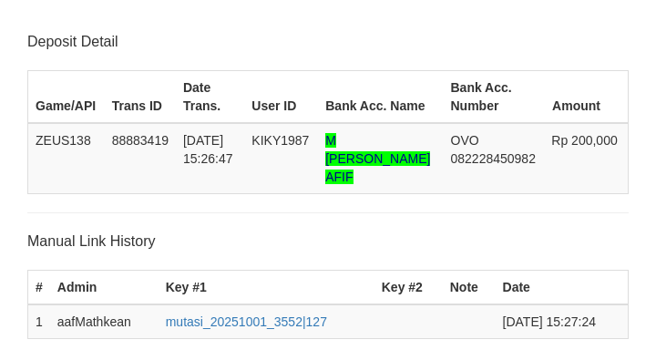
scroll to position [493, 0]
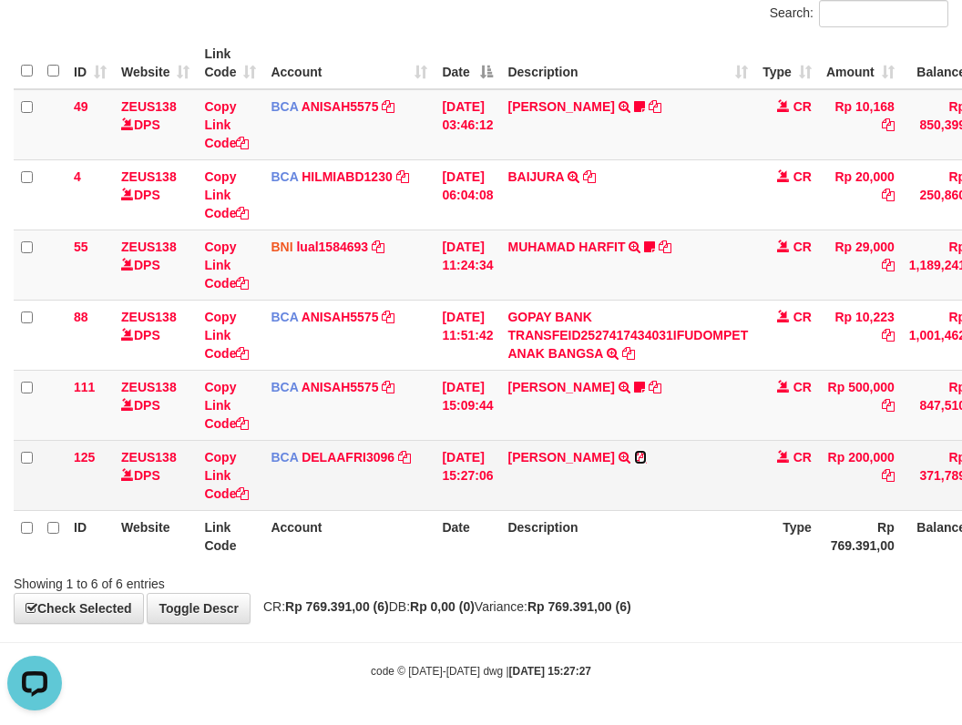
click at [647, 457] on icon at bounding box center [640, 457] width 13 height 13
drag, startPoint x: 650, startPoint y: 459, endPoint x: 975, endPoint y: 294, distance: 364.6
click at [647, 458] on icon at bounding box center [640, 457] width 13 height 13
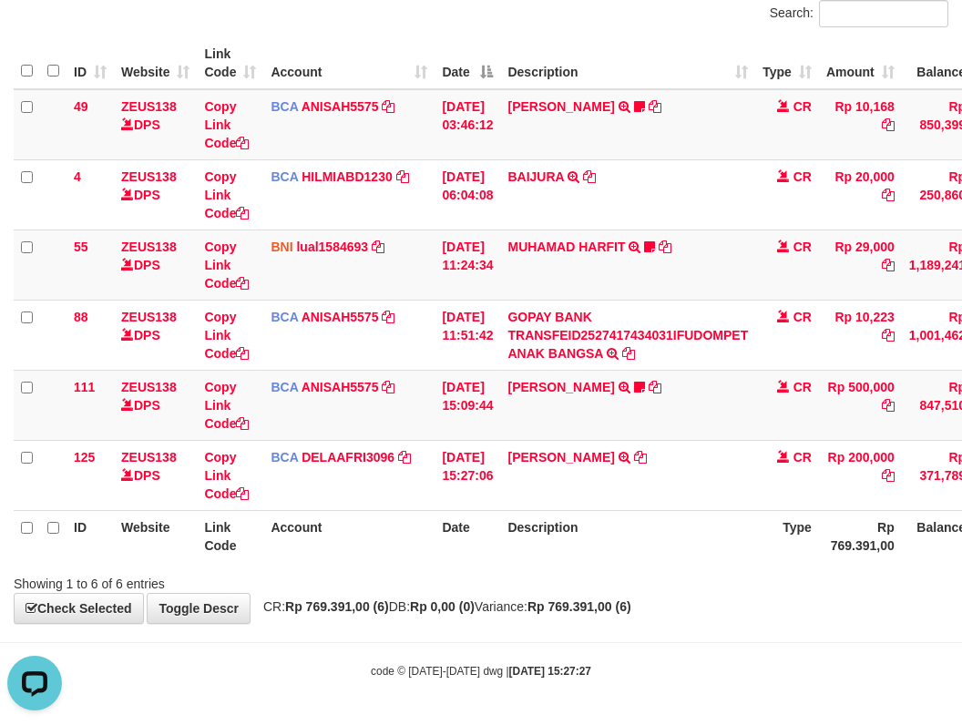
click at [537, 560] on th "Description" at bounding box center [627, 536] width 255 height 52
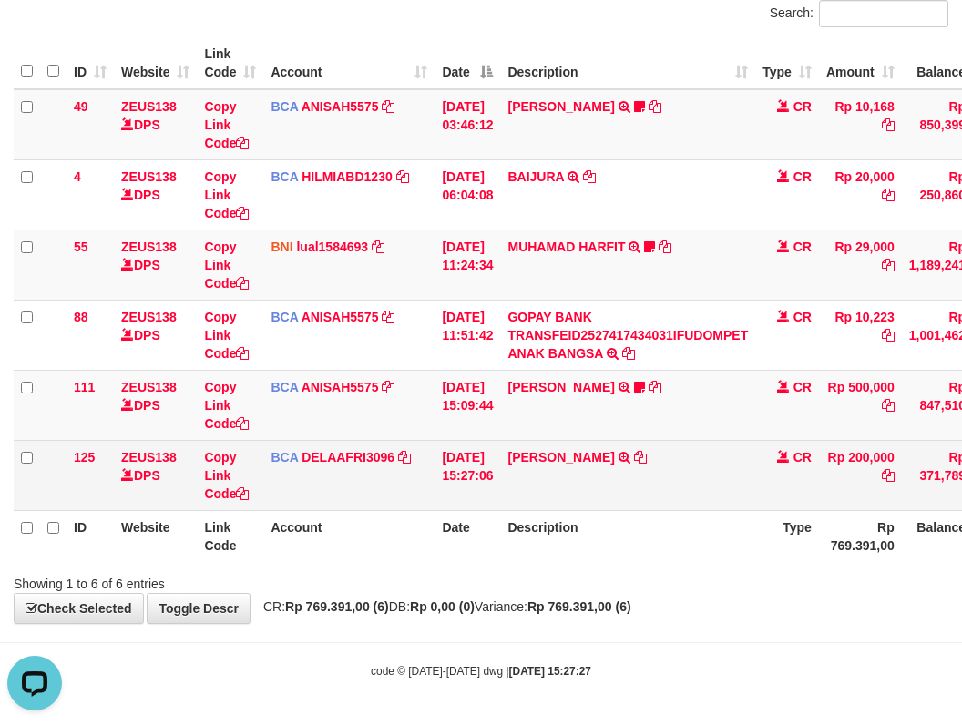
drag, startPoint x: 557, startPoint y: 586, endPoint x: 920, endPoint y: 477, distance: 379.3
click at [579, 591] on div "Showing 1 to 6 of 6 entries" at bounding box center [481, 581] width 962 height 26
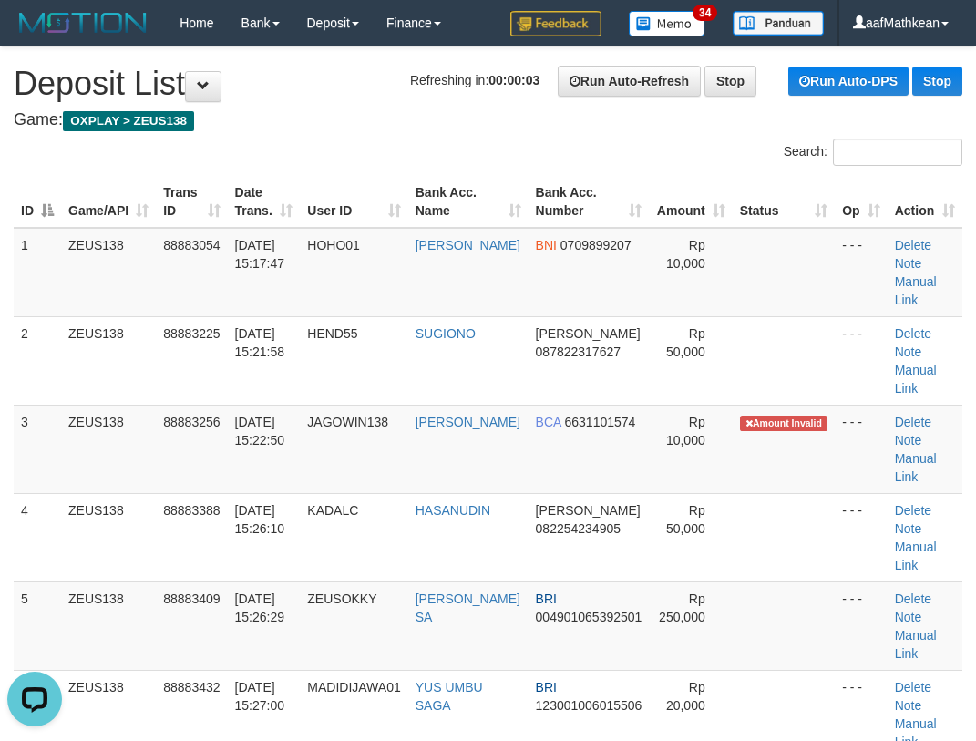
drag, startPoint x: 365, startPoint y: 106, endPoint x: 200, endPoint y: 169, distance: 176.5
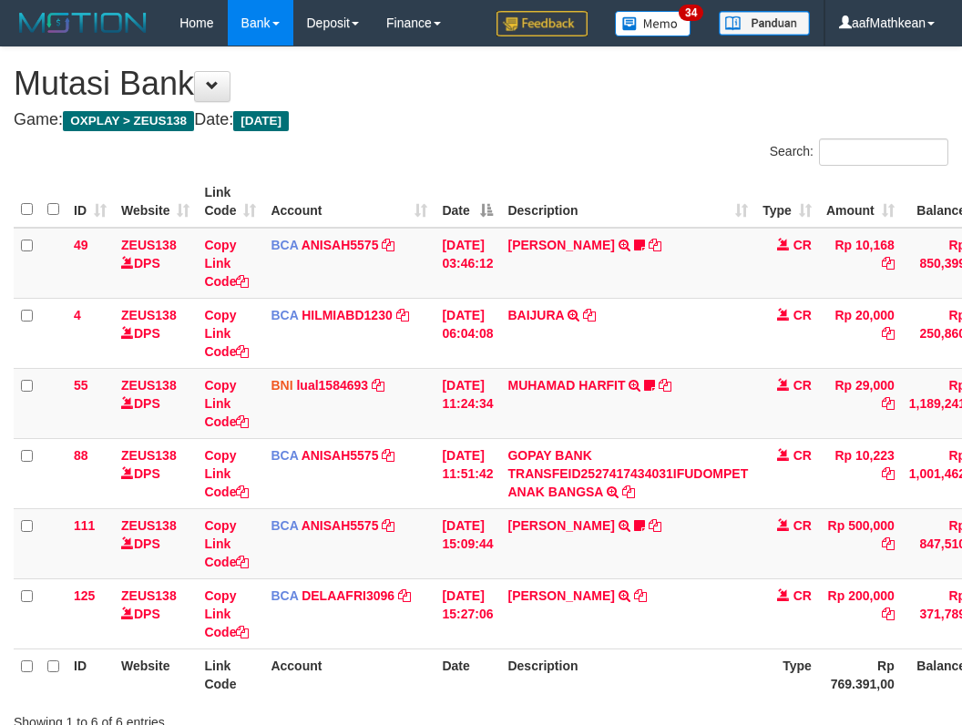
scroll to position [79, 0]
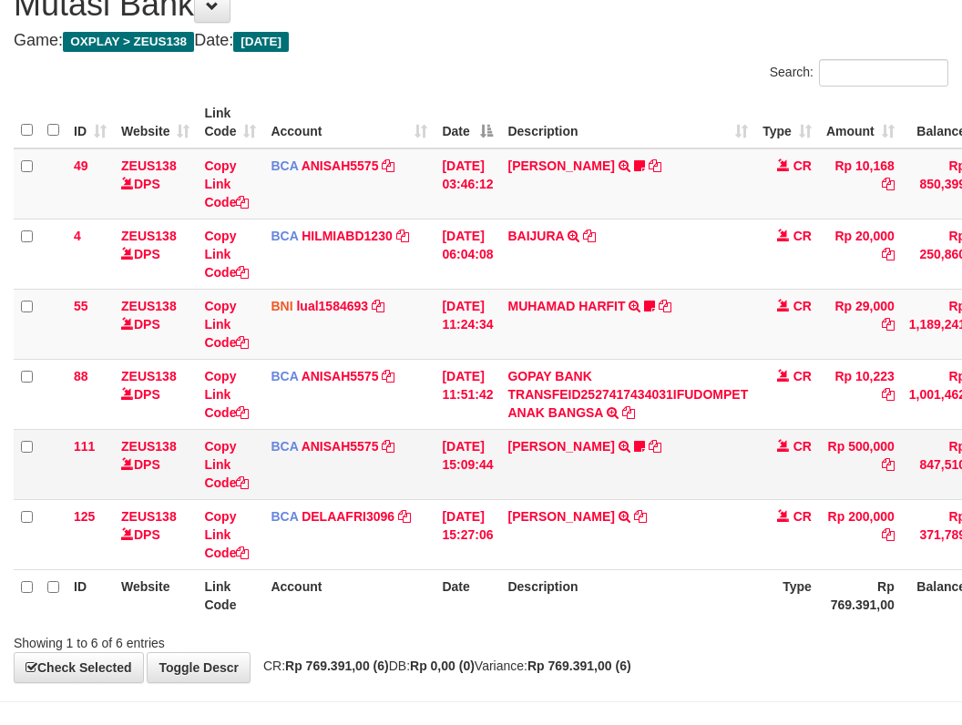
click at [403, 492] on td "BCA ANISAH5575 DPS ANISAH mutasi_20251001_3827 | 111 mutasi_20251001_3827 | 111" at bounding box center [348, 464] width 171 height 70
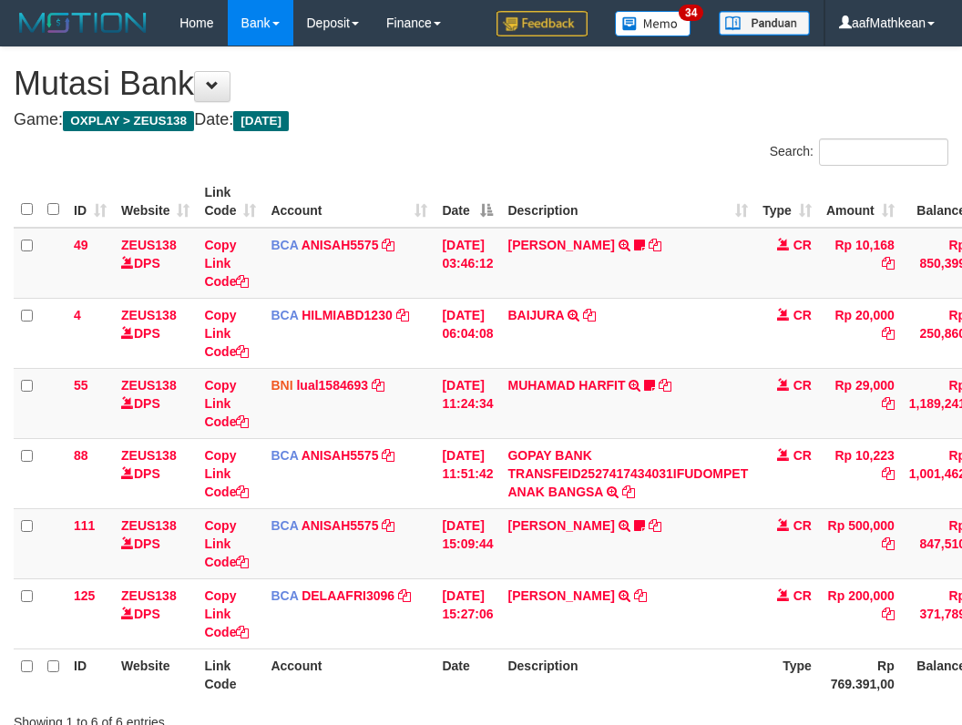
scroll to position [79, 0]
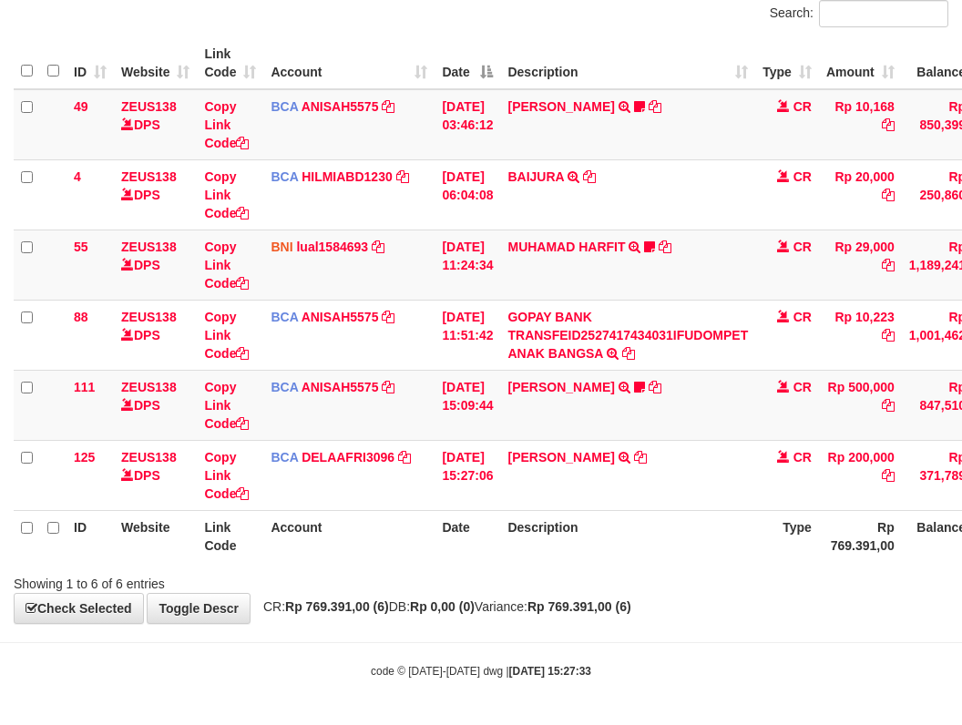
drag, startPoint x: 601, startPoint y: 578, endPoint x: 613, endPoint y: 574, distance: 12.4
click at [602, 577] on div "Showing 1 to 6 of 6 entries" at bounding box center [481, 581] width 962 height 26
drag, startPoint x: 613, startPoint y: 574, endPoint x: 631, endPoint y: 579, distance: 19.0
click at [621, 578] on div "Showing 1 to 6 of 6 entries" at bounding box center [481, 581] width 962 height 26
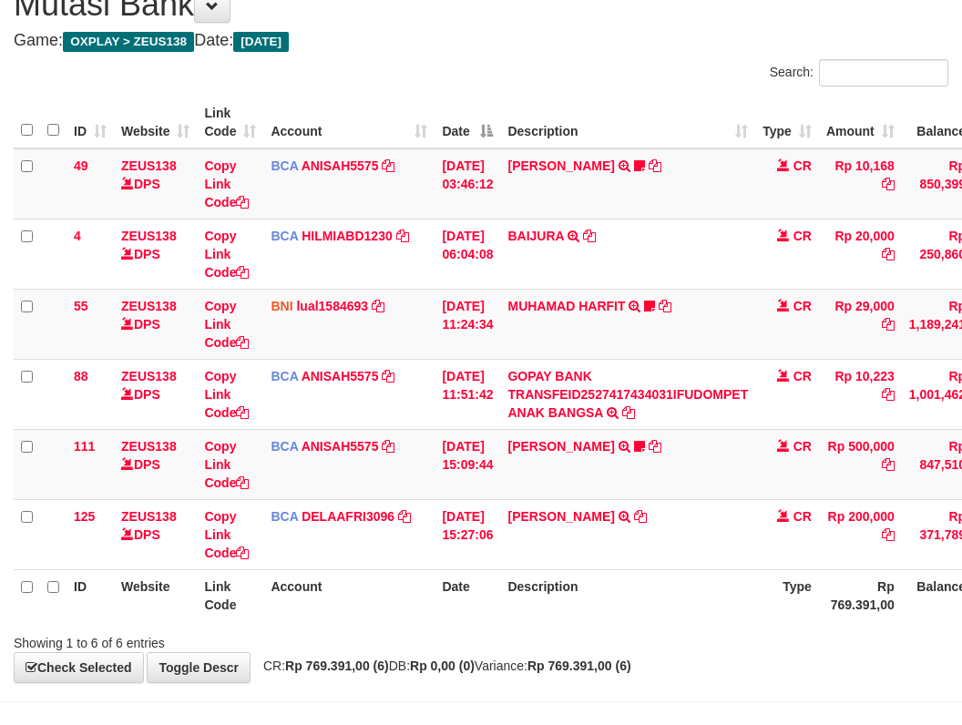
scroll to position [138, 0]
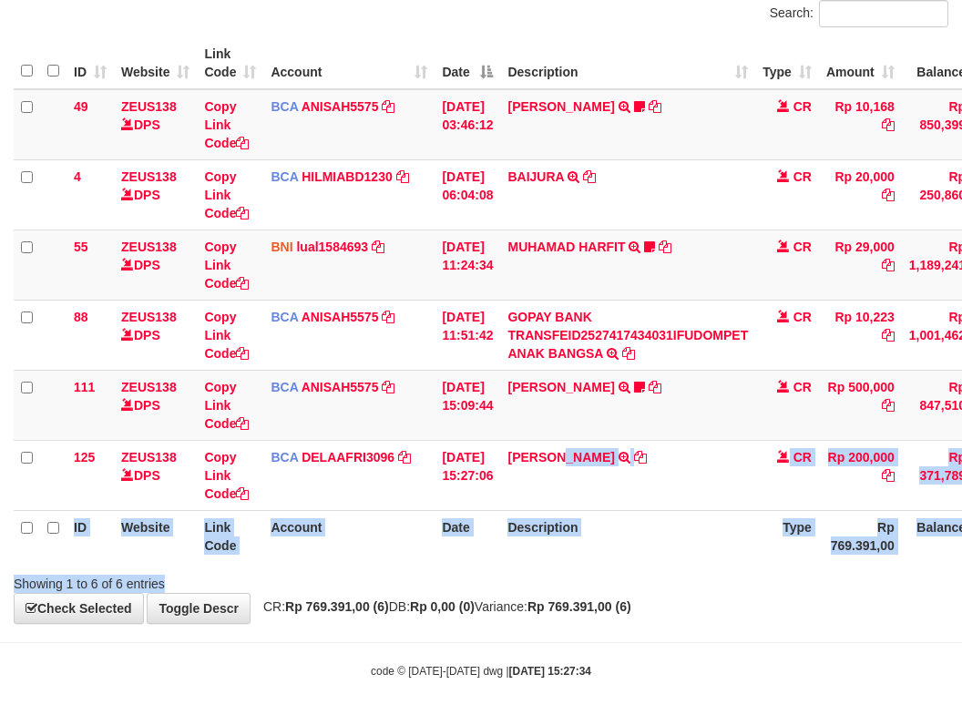
click at [550, 636] on body "Toggle navigation Home Bank Account List Load By Website Group [OXPLAY] ZEUS138…" at bounding box center [481, 294] width 962 height 864
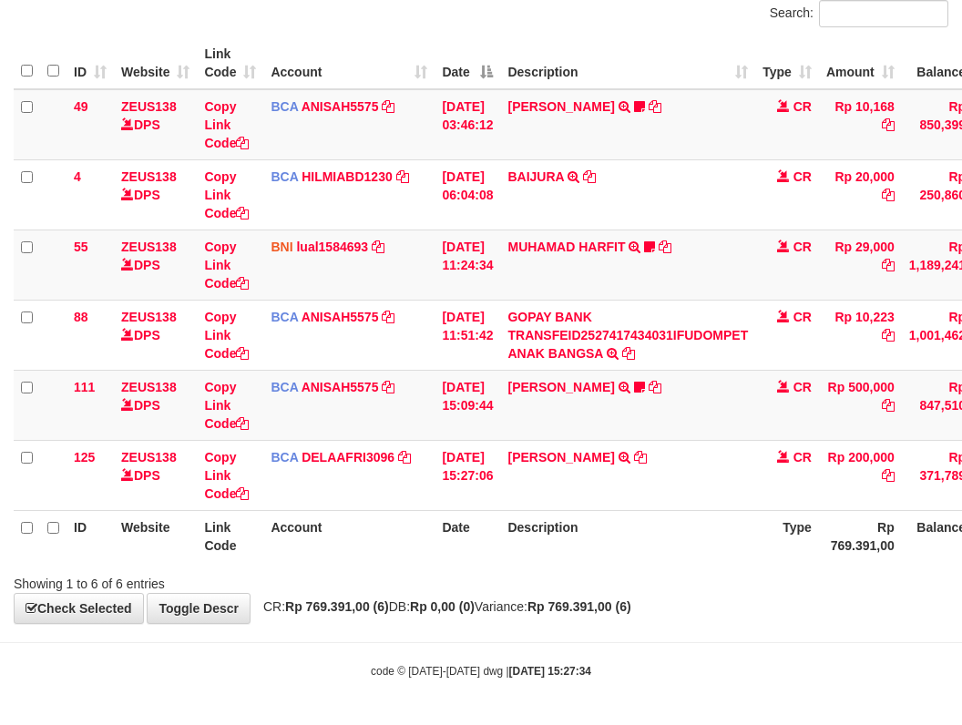
click at [605, 636] on body "Toggle navigation Home Bank Account List Load By Website Group [OXPLAY] ZEUS138…" at bounding box center [481, 294] width 962 height 864
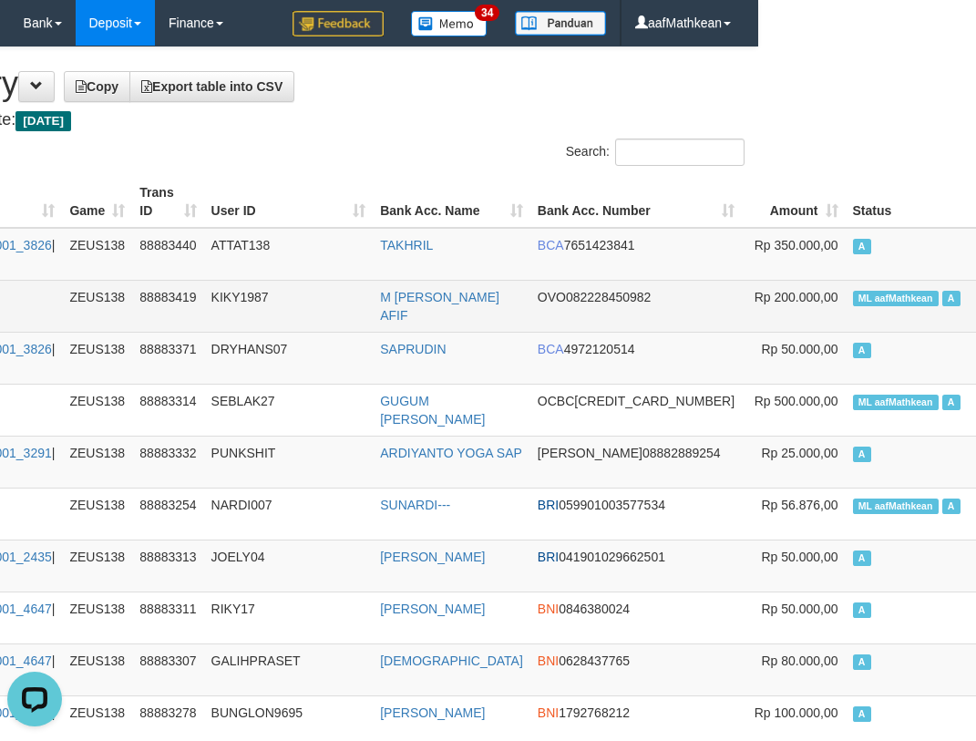
click at [853, 303] on span "ML aafMathkean" at bounding box center [896, 298] width 86 height 15
copy td "aafMathkean"
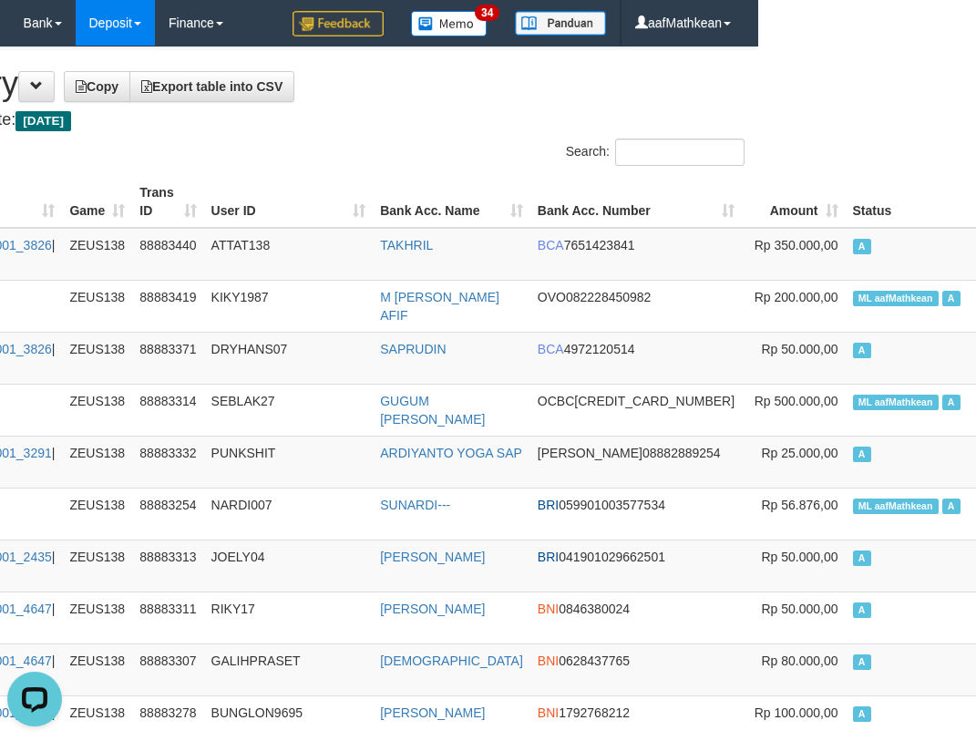
scroll to position [706, 218]
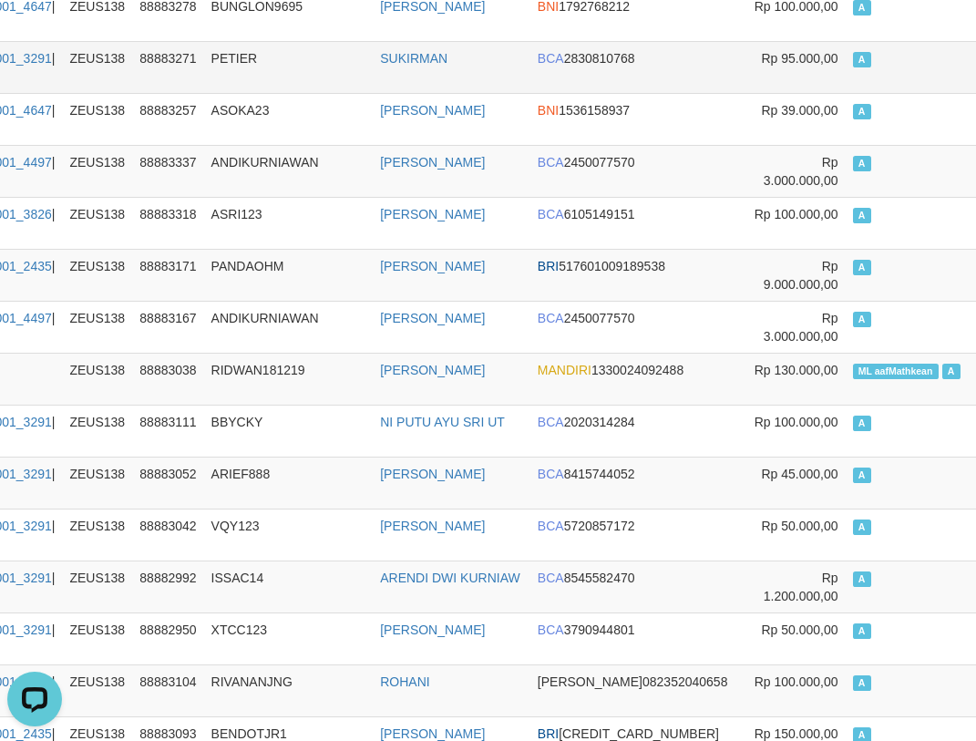
drag, startPoint x: 179, startPoint y: 116, endPoint x: 172, endPoint y: 66, distance: 49.6
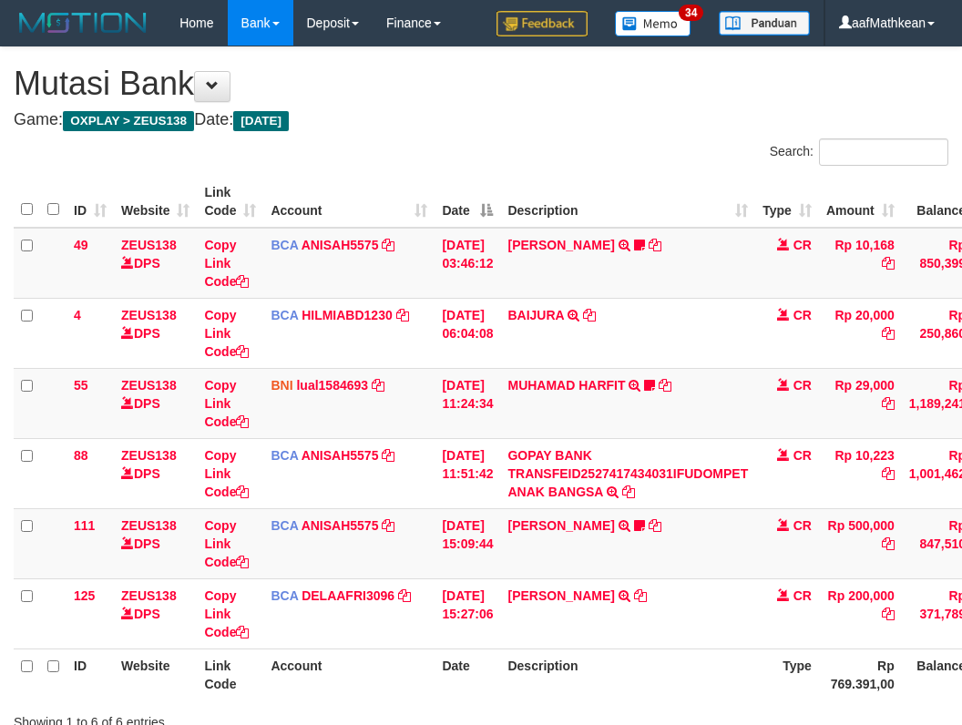
click at [668, 649] on th "Description" at bounding box center [627, 675] width 255 height 52
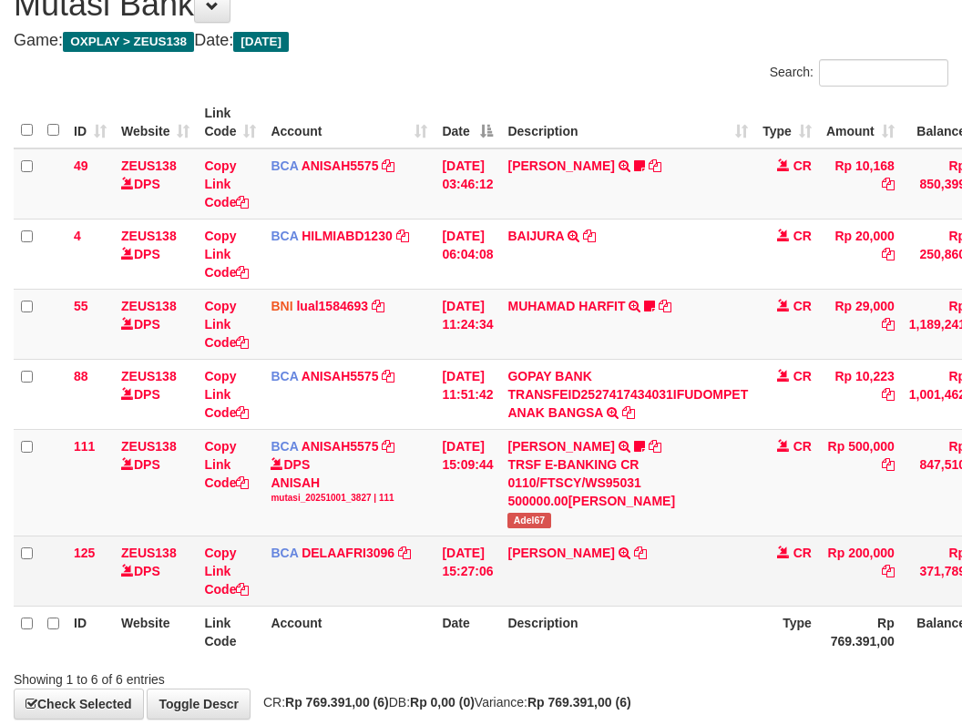
scroll to position [138, 0]
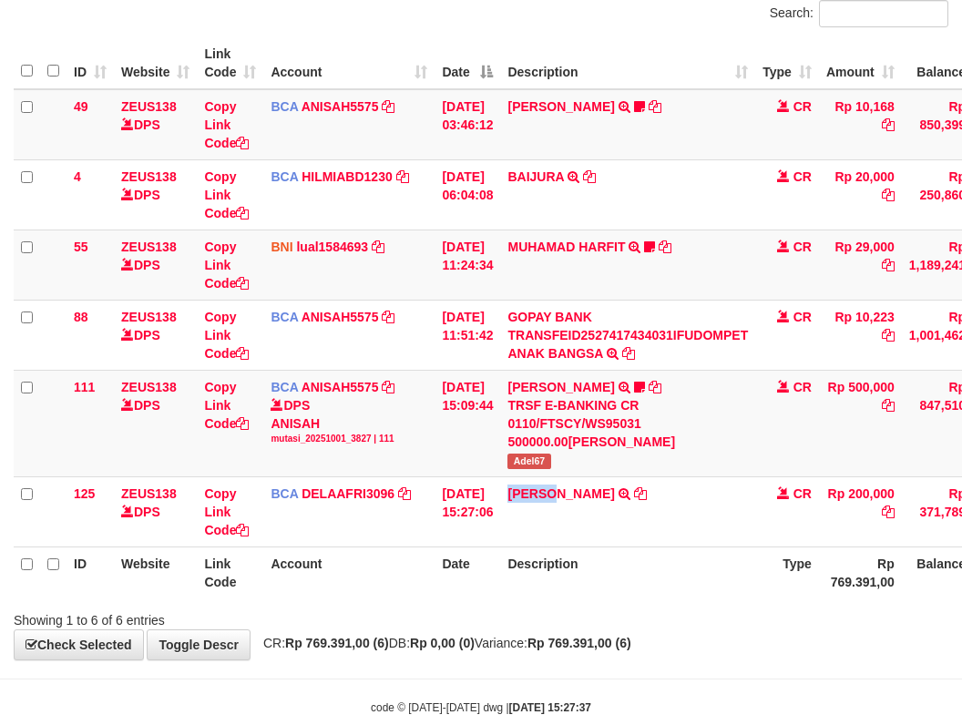
drag, startPoint x: 526, startPoint y: 519, endPoint x: 969, endPoint y: 302, distance: 494.2
click at [578, 513] on td "RAMA SARMADA TRSF E-BANKING CR 0110/FTSCY/WS95031 200000.00RAMA SARMADA" at bounding box center [627, 511] width 255 height 70
click at [547, 471] on td "KAREN ADELIN MARTH TRSF E-BANKING CR 0110/FTSCY/WS95031 500000.00KAREN ADELIN M…" at bounding box center [627, 423] width 255 height 107
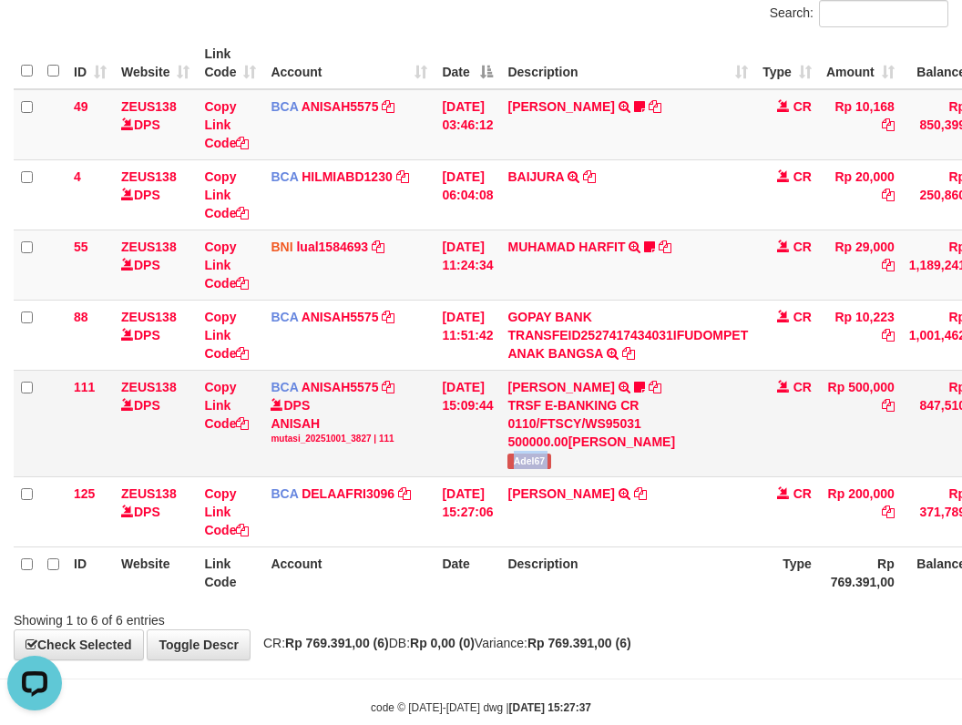
click at [547, 470] on td "KAREN ADELIN MARTH TRSF E-BANKING CR 0110/FTSCY/WS95031 500000.00KAREN ADELIN M…" at bounding box center [627, 423] width 255 height 107
copy tr "Adel67"
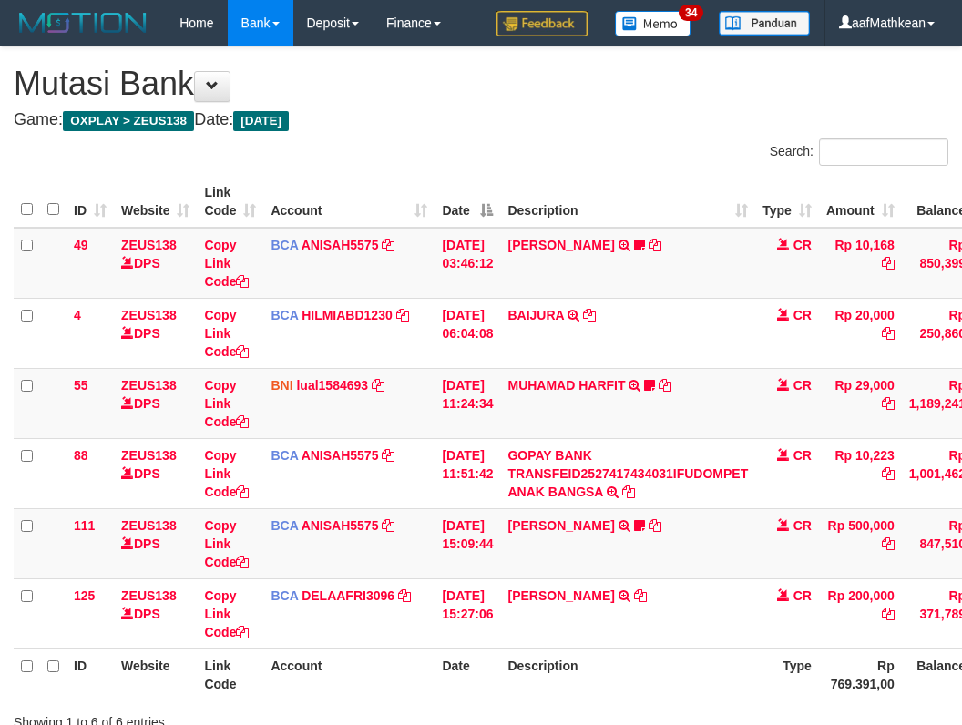
scroll to position [79, 0]
click at [705, 595] on table "ID Website Link Code Account Date Description Type Amount Balance Status Action…" at bounding box center [557, 438] width 1087 height 525
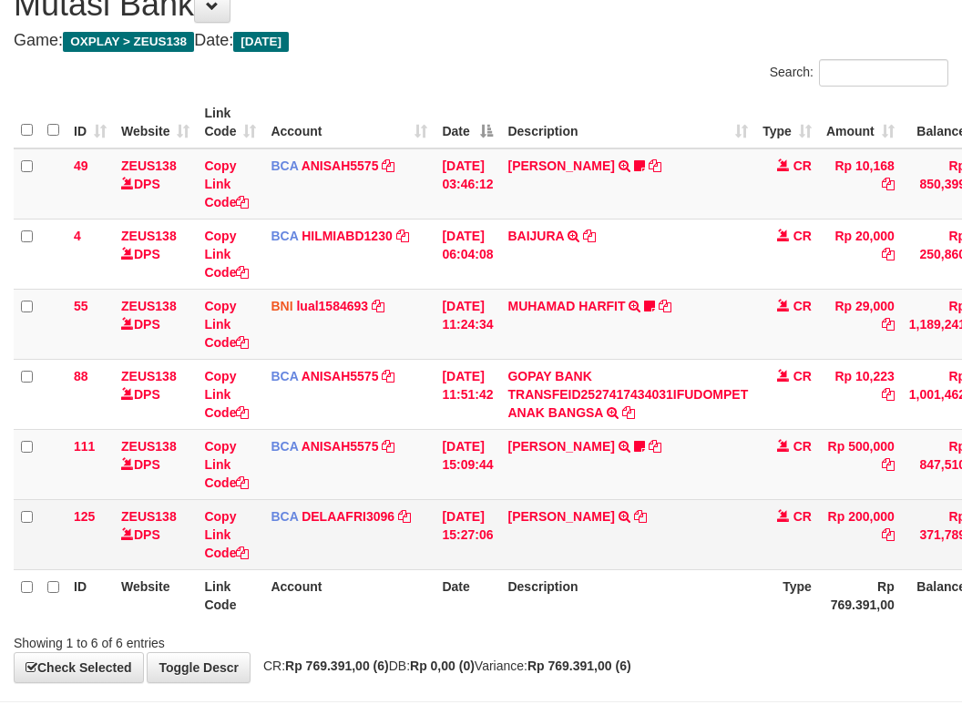
scroll to position [138, 0]
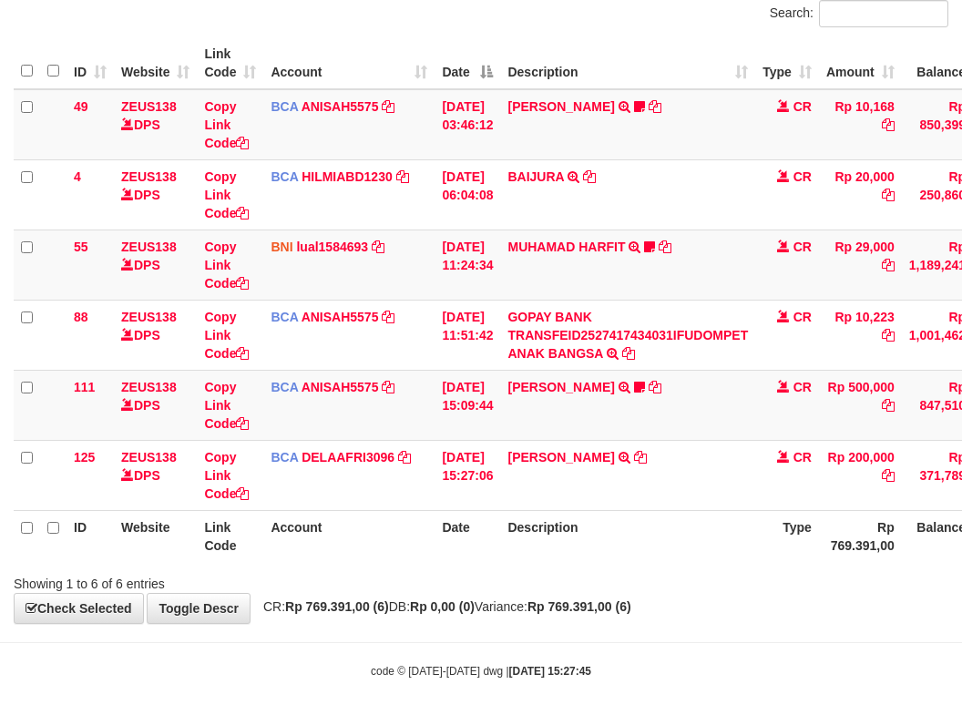
drag, startPoint x: 387, startPoint y: 509, endPoint x: 402, endPoint y: 514, distance: 15.3
click at [390, 510] on table "ID Website Link Code Account Date Description Type Amount Balance Status Action…" at bounding box center [557, 299] width 1087 height 525
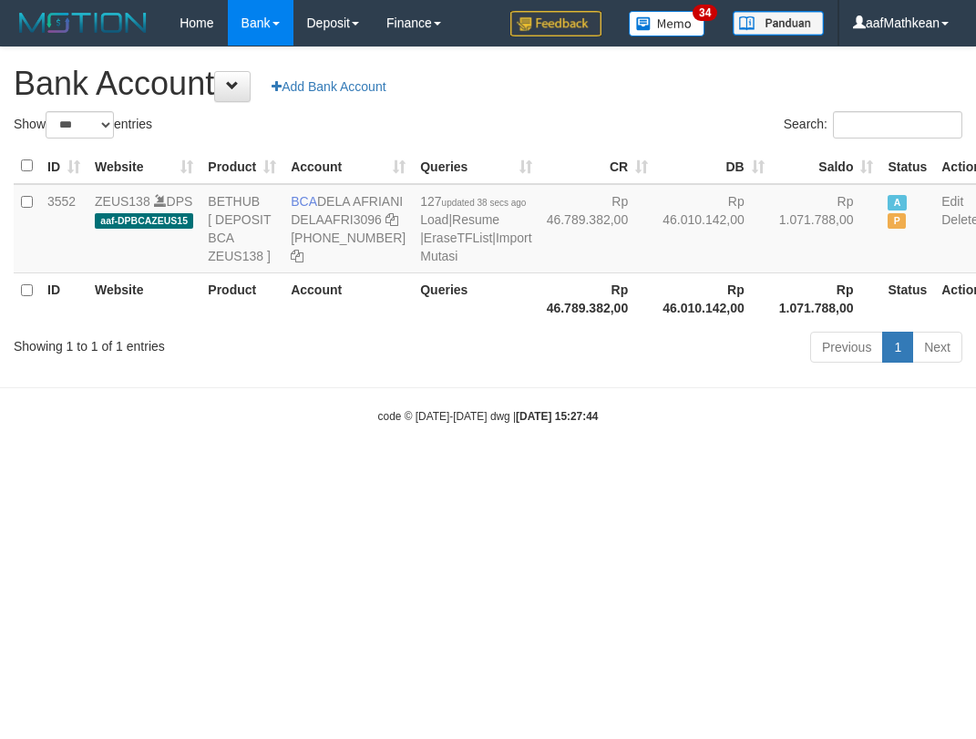
select select "***"
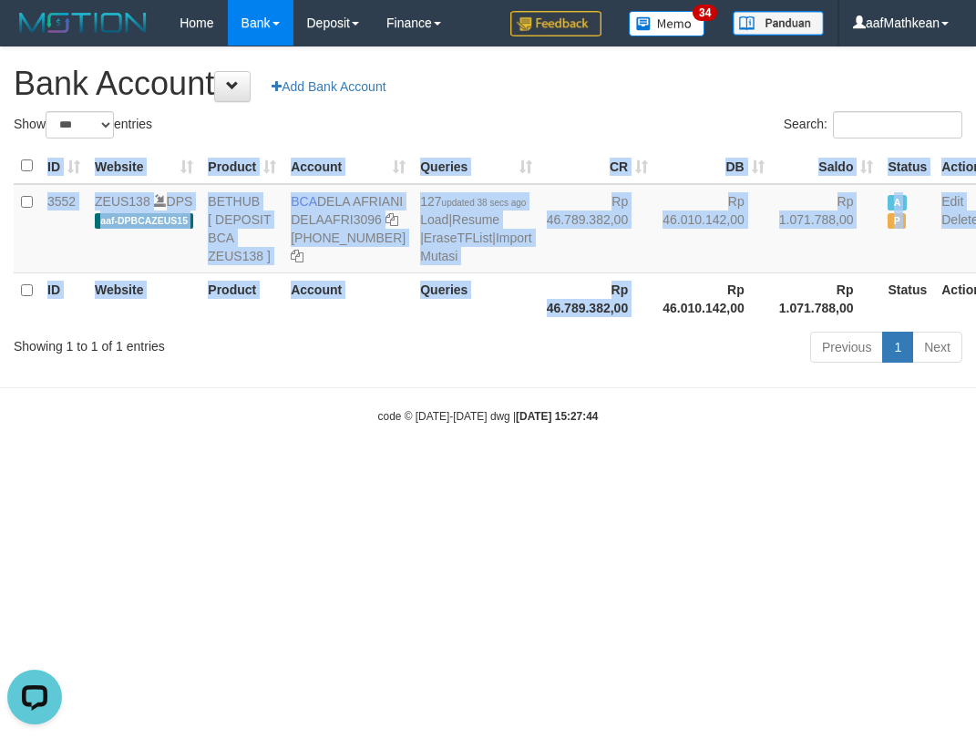
drag, startPoint x: 603, startPoint y: 481, endPoint x: 650, endPoint y: 566, distance: 96.6
click at [607, 470] on html "Toggle navigation Home Bank Account List Load By Website Group [OXPLAY] ZEUS138…" at bounding box center [488, 235] width 976 height 470
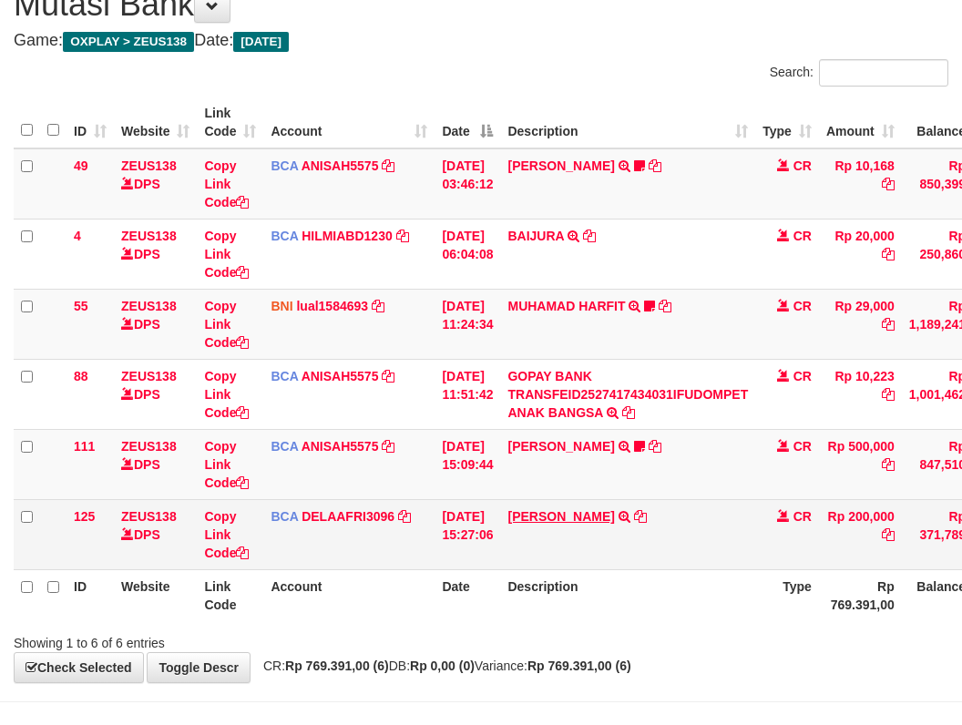
click at [506, 500] on tbody "49 ZEUS138 DPS Copy Link Code BCA ANISAH5575 DPS ANISAH mutasi_20251001_3827 | …" at bounding box center [557, 359] width 1087 height 422
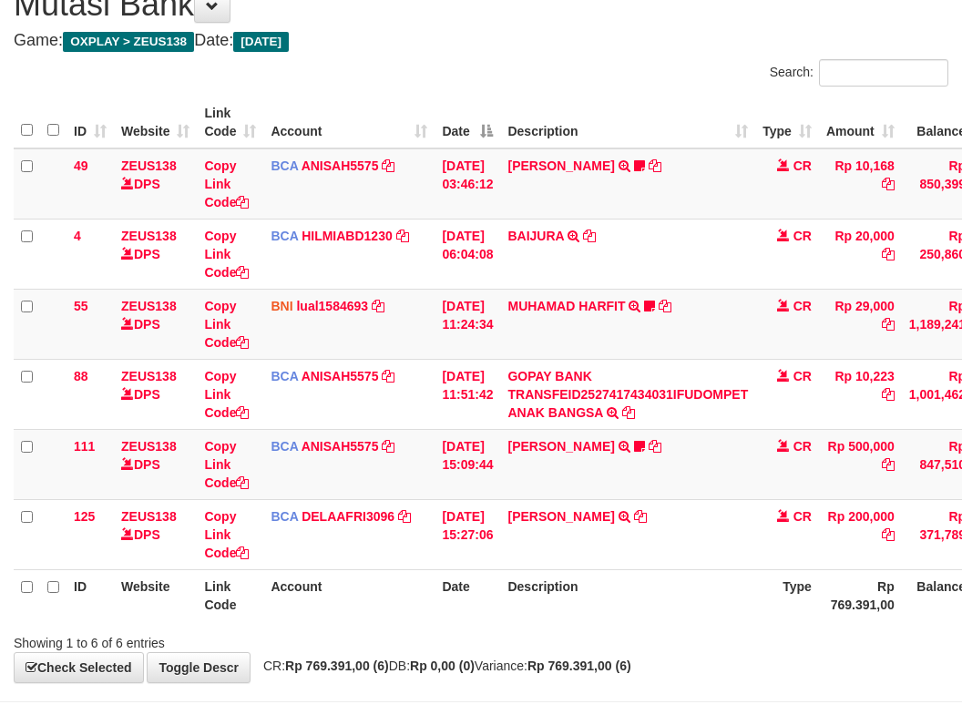
scroll to position [138, 0]
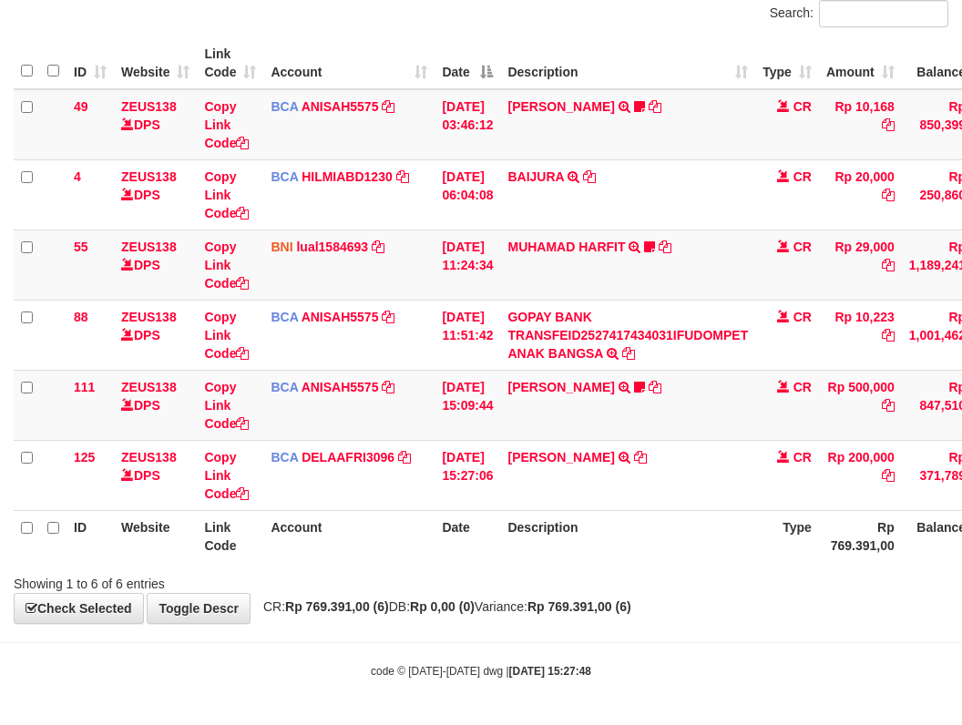
click at [528, 642] on body "Toggle navigation Home Bank Account List Load By Website Group [OXPLAY] ZEUS138…" at bounding box center [481, 294] width 962 height 864
click at [584, 689] on body "Toggle navigation Home Bank Account List Load By Website Group [OXPLAY] ZEUS138…" at bounding box center [481, 294] width 962 height 864
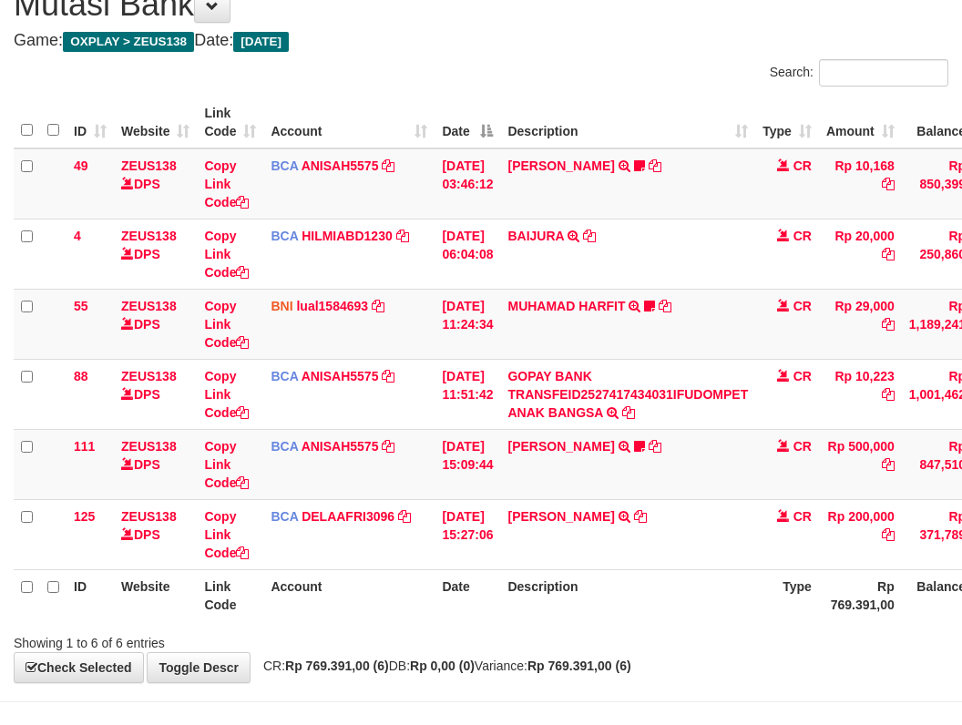
click at [606, 653] on div "**********" at bounding box center [481, 325] width 962 height 714
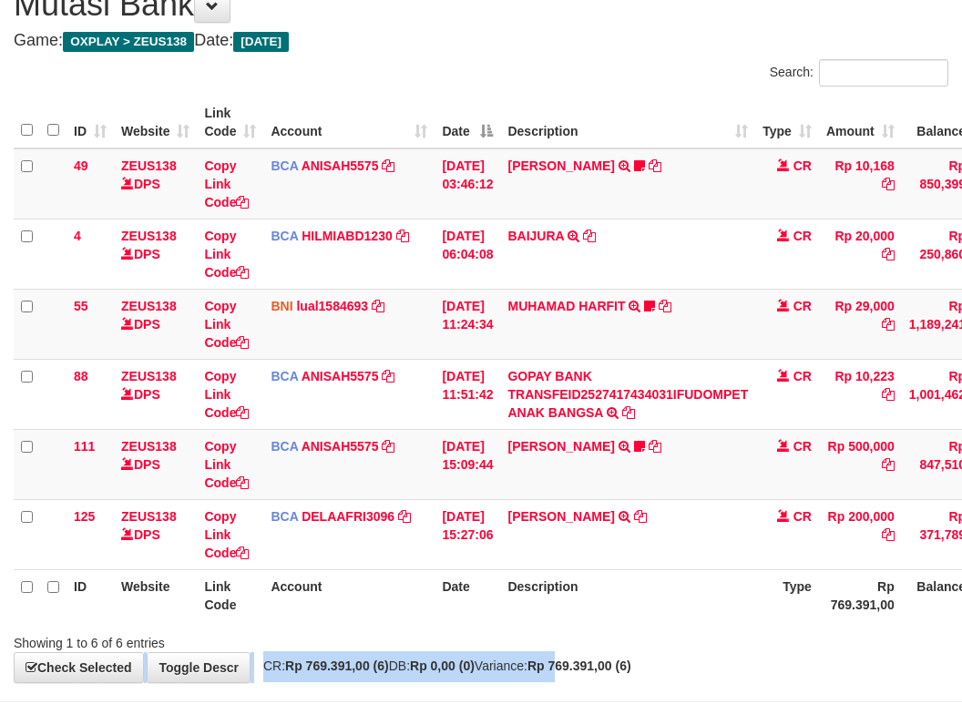
scroll to position [138, 0]
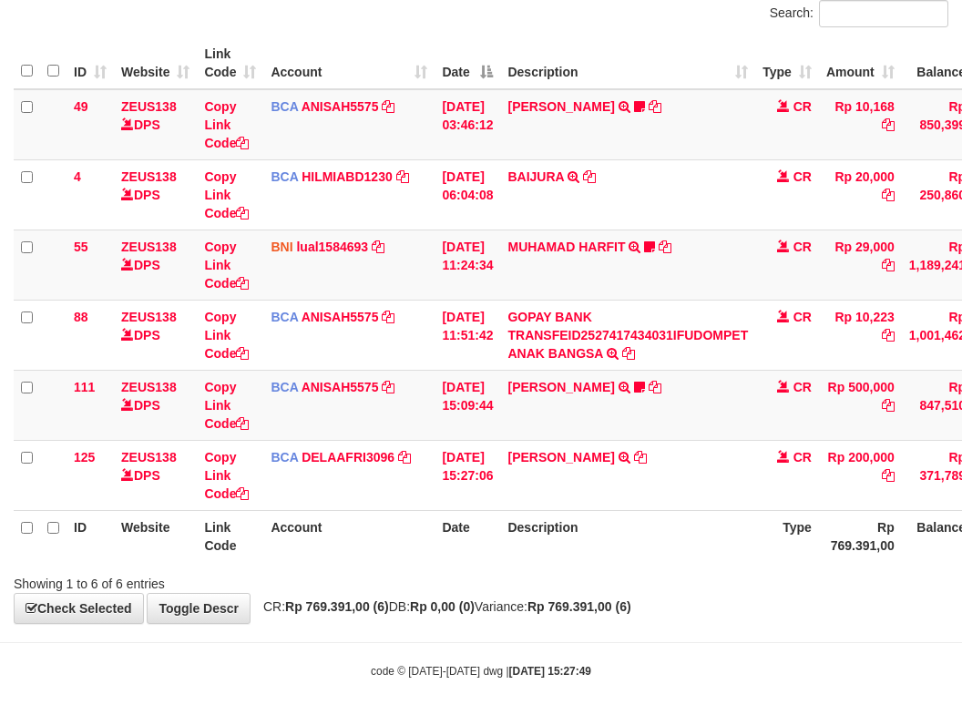
click at [544, 638] on body "Toggle navigation Home Bank Account List Load By Website Group [OXPLAY] ZEUS138…" at bounding box center [481, 294] width 962 height 864
drag, startPoint x: 551, startPoint y: 654, endPoint x: 529, endPoint y: 645, distance: 23.7
click at [550, 655] on body "Toggle navigation Home Bank Account List Load By Website Group [OXPLAY] ZEUS138…" at bounding box center [481, 294] width 962 height 864
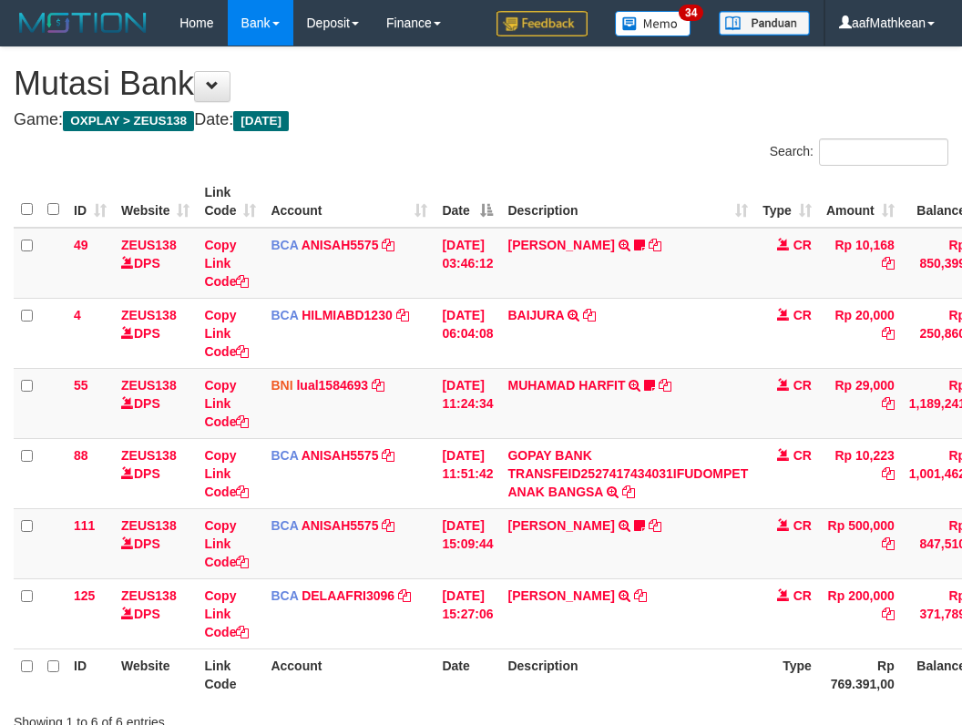
scroll to position [79, 0]
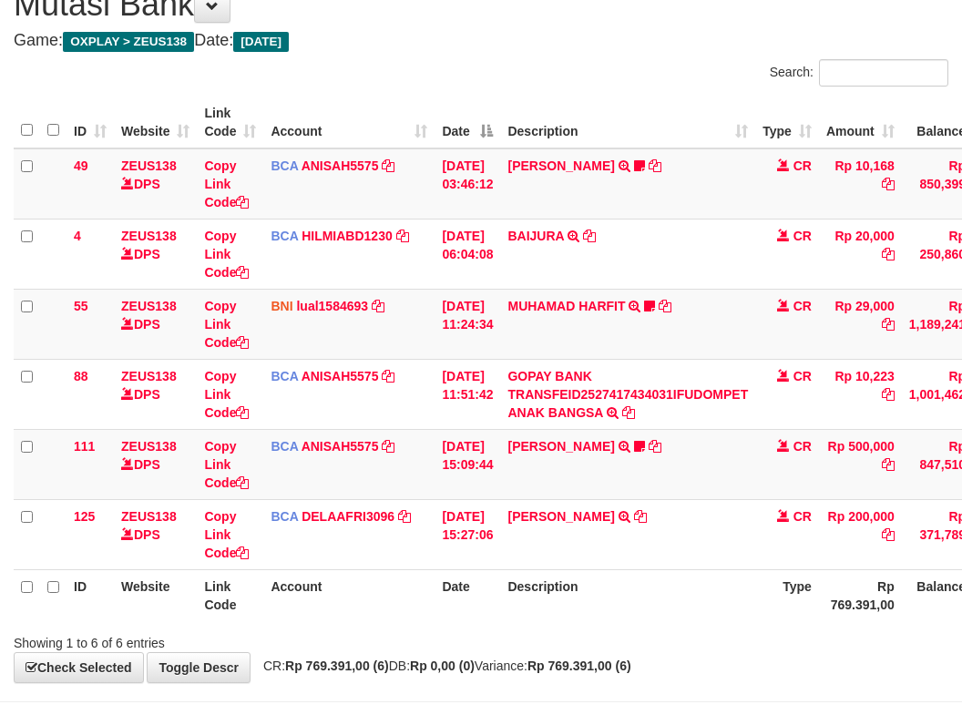
click at [597, 654] on div "**********" at bounding box center [481, 325] width 962 height 714
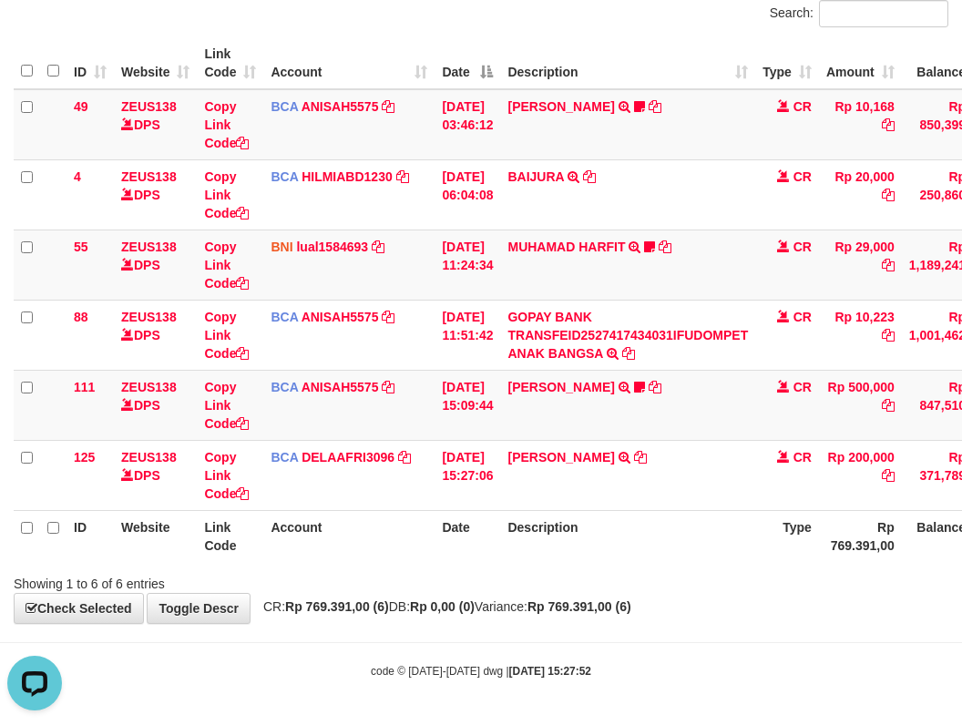
click at [605, 618] on div "**********" at bounding box center [481, 266] width 962 height 714
click at [603, 650] on body "Toggle navigation Home Bank Account List Load By Website Group [OXPLAY] ZEUS138…" at bounding box center [481, 294] width 962 height 864
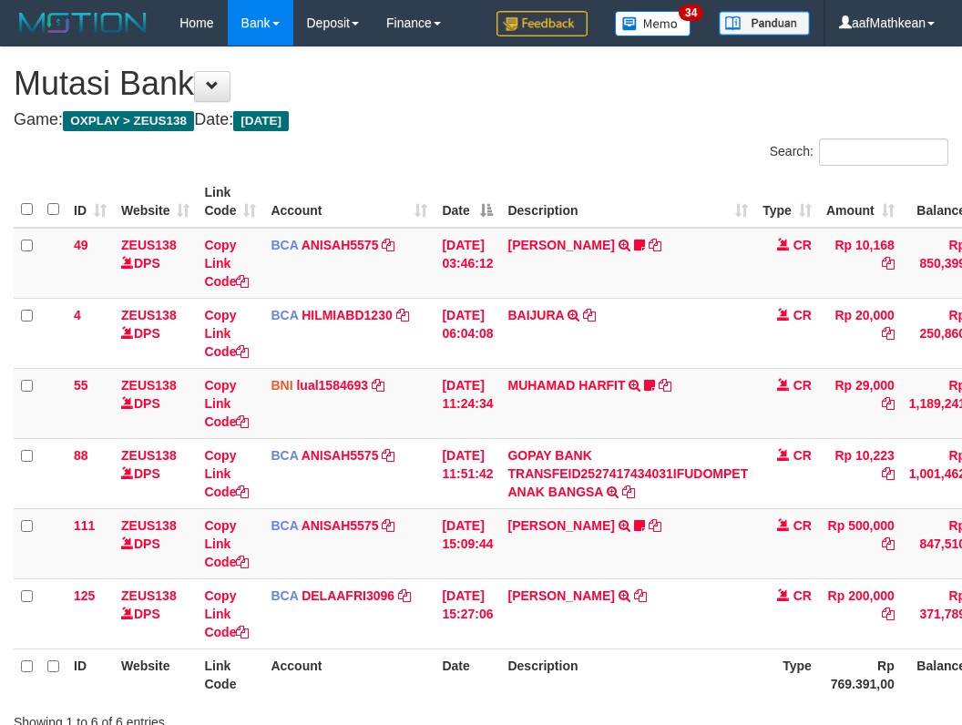
scroll to position [79, 0]
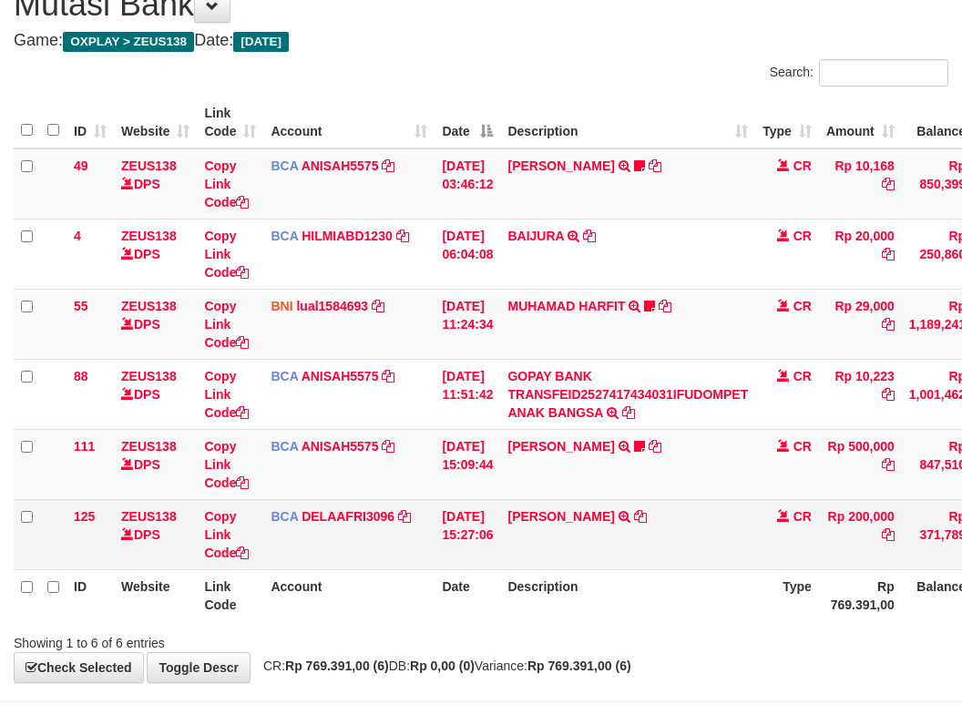
drag, startPoint x: 455, startPoint y: 506, endPoint x: 480, endPoint y: 517, distance: 27.8
click at [464, 513] on td "[DATE] 15:27:06" at bounding box center [468, 534] width 66 height 70
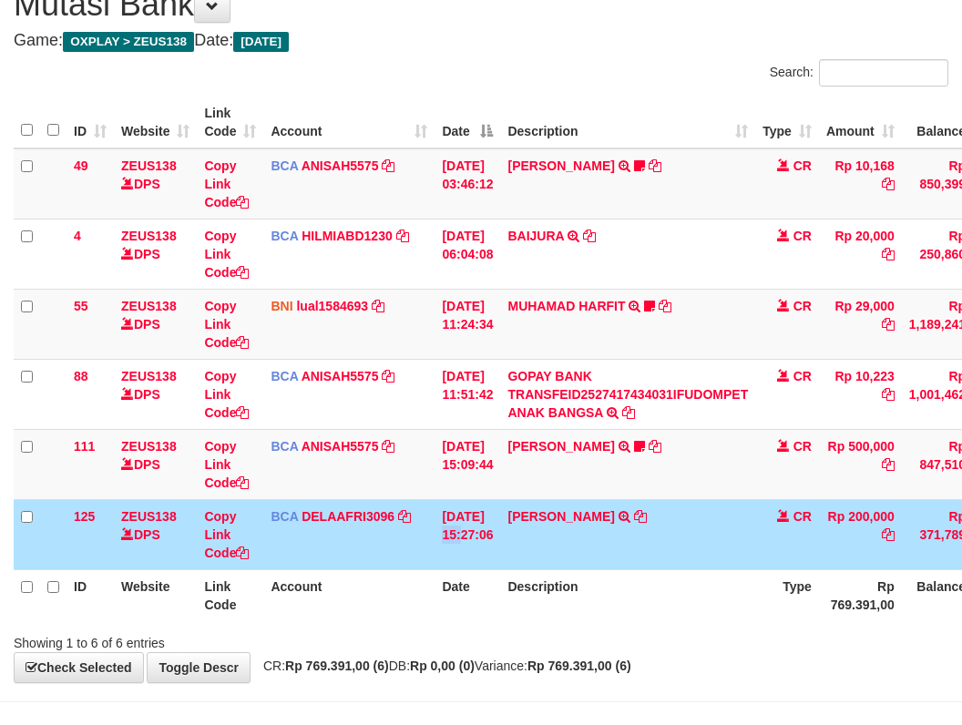
drag, startPoint x: 495, startPoint y: 518, endPoint x: 506, endPoint y: 518, distance: 10.9
click at [500, 518] on td "[DATE] 15:27:06" at bounding box center [468, 534] width 66 height 70
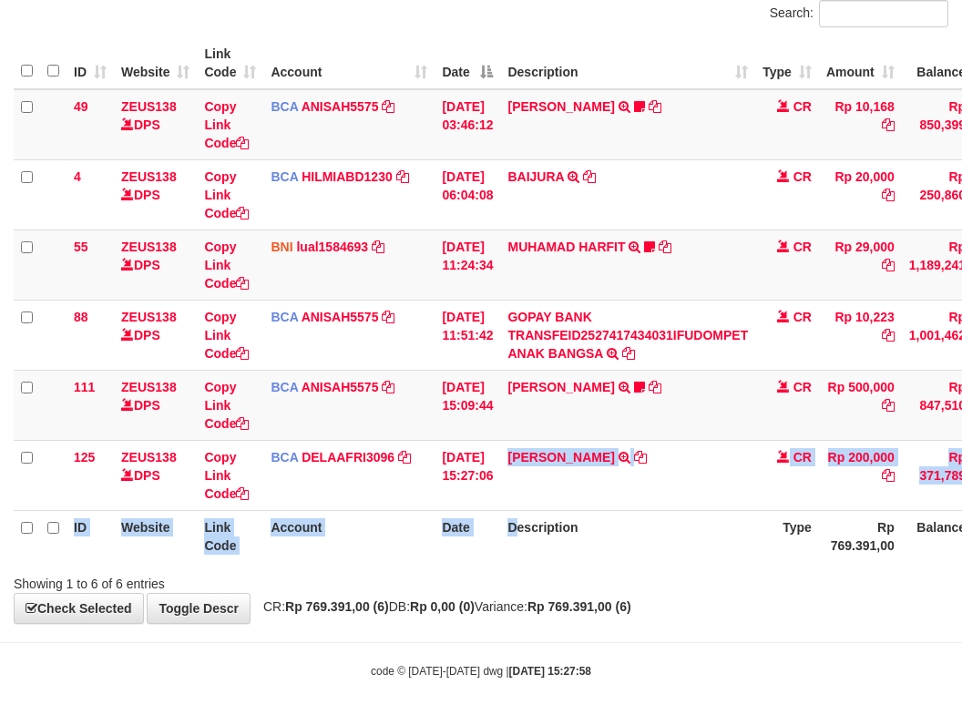
click at [529, 521] on table "ID Website Link Code Account Date Description Type Amount Balance Status Action…" at bounding box center [557, 299] width 1087 height 525
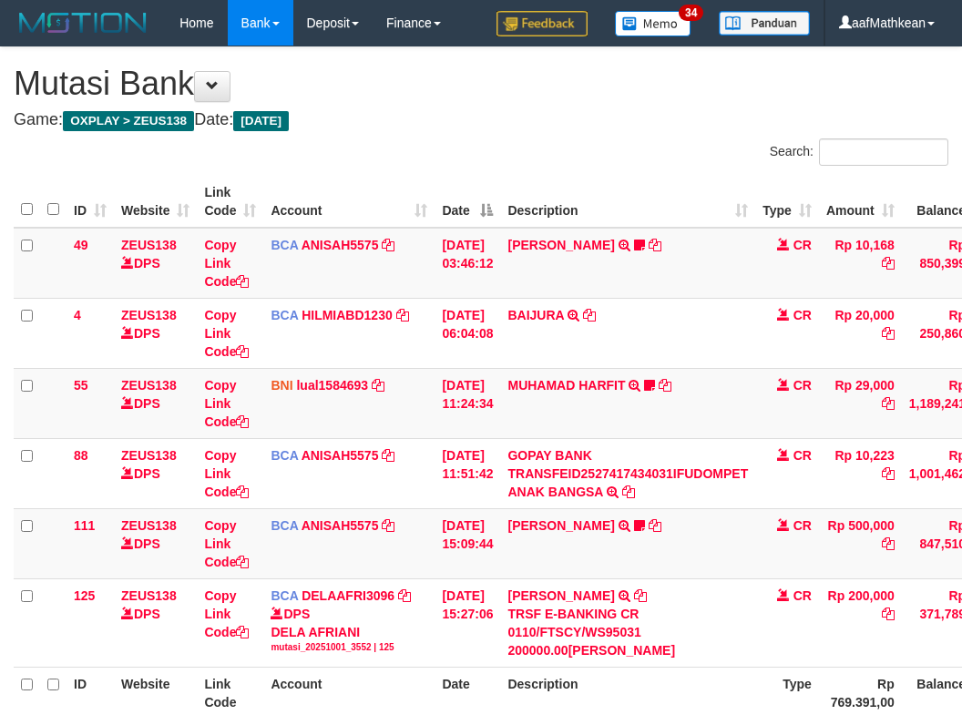
scroll to position [79, 0]
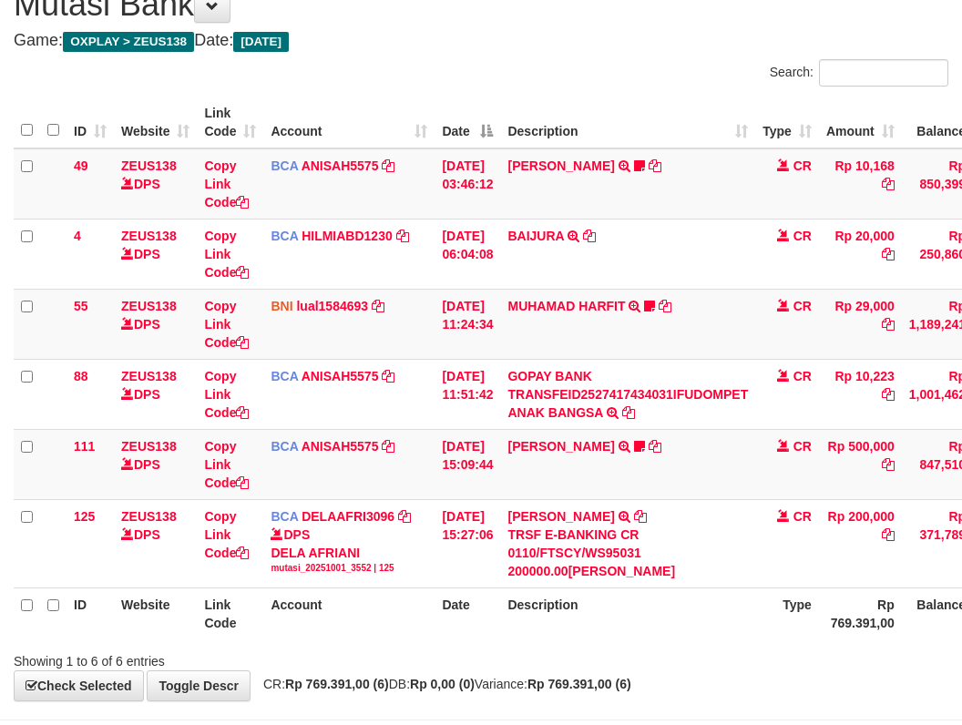
click at [507, 509] on link "[PERSON_NAME]" at bounding box center [560, 516] width 107 height 15
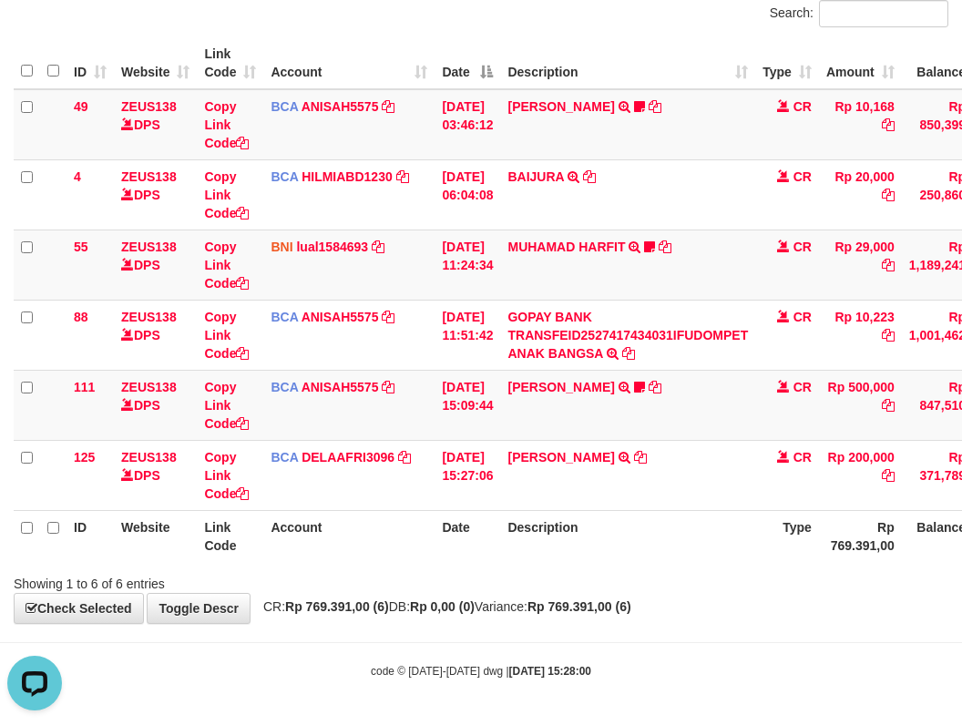
drag, startPoint x: 631, startPoint y: 538, endPoint x: 644, endPoint y: 557, distance: 22.2
click at [633, 547] on th "Description" at bounding box center [627, 536] width 255 height 52
click at [644, 557] on th "Description" at bounding box center [627, 536] width 255 height 52
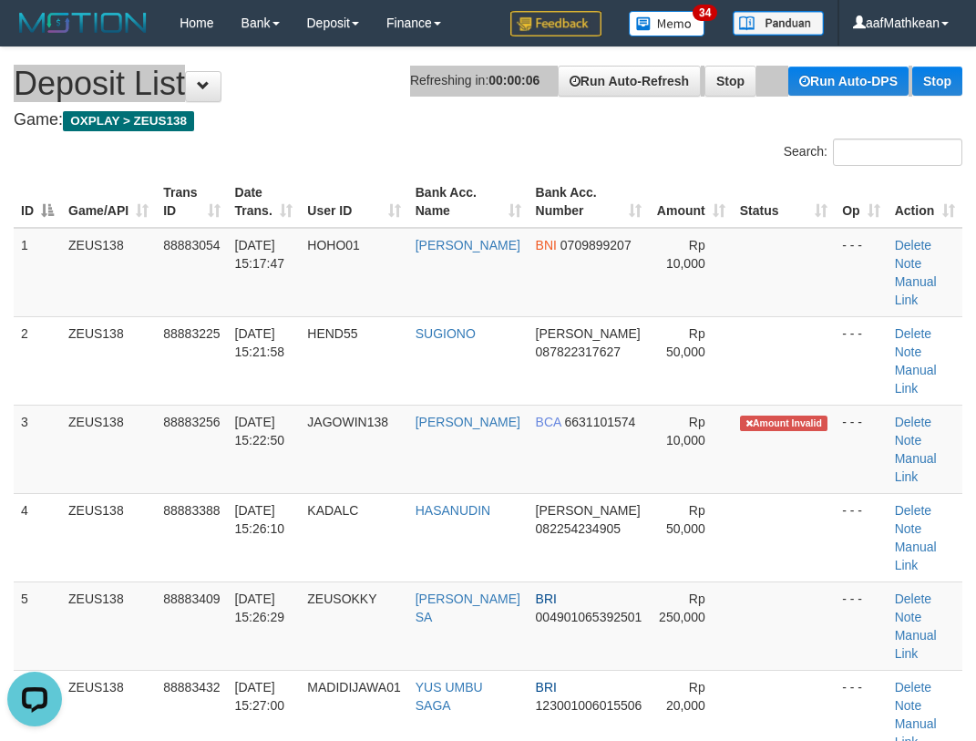
drag, startPoint x: 417, startPoint y: 85, endPoint x: 329, endPoint y: 109, distance: 91.7
click at [394, 94] on h1 "Refreshing in: 00:00:06 Run Auto-Refresh Stop Run Auto-DPS Stop Deposit List" at bounding box center [488, 84] width 948 height 36
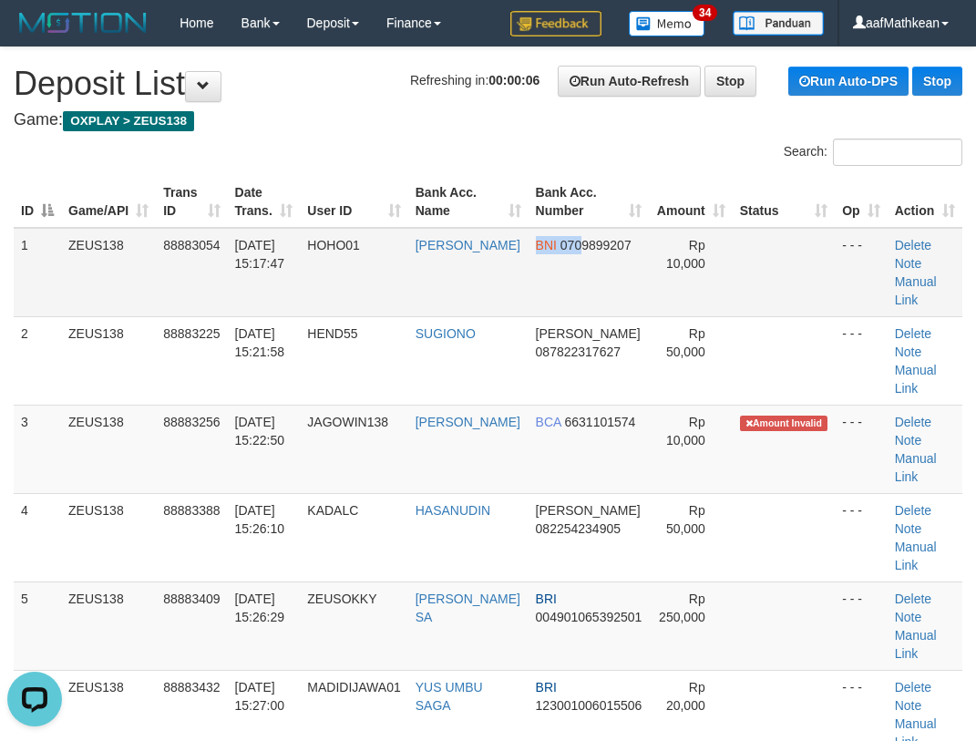
drag, startPoint x: 573, startPoint y: 280, endPoint x: 550, endPoint y: 286, distance: 23.6
click at [558, 286] on td "BNI 0709899207" at bounding box center [588, 272] width 121 height 89
click at [534, 283] on td "BNI 0709899207" at bounding box center [588, 272] width 121 height 89
click at [528, 286] on td "BNI 0709899207" at bounding box center [588, 272] width 121 height 89
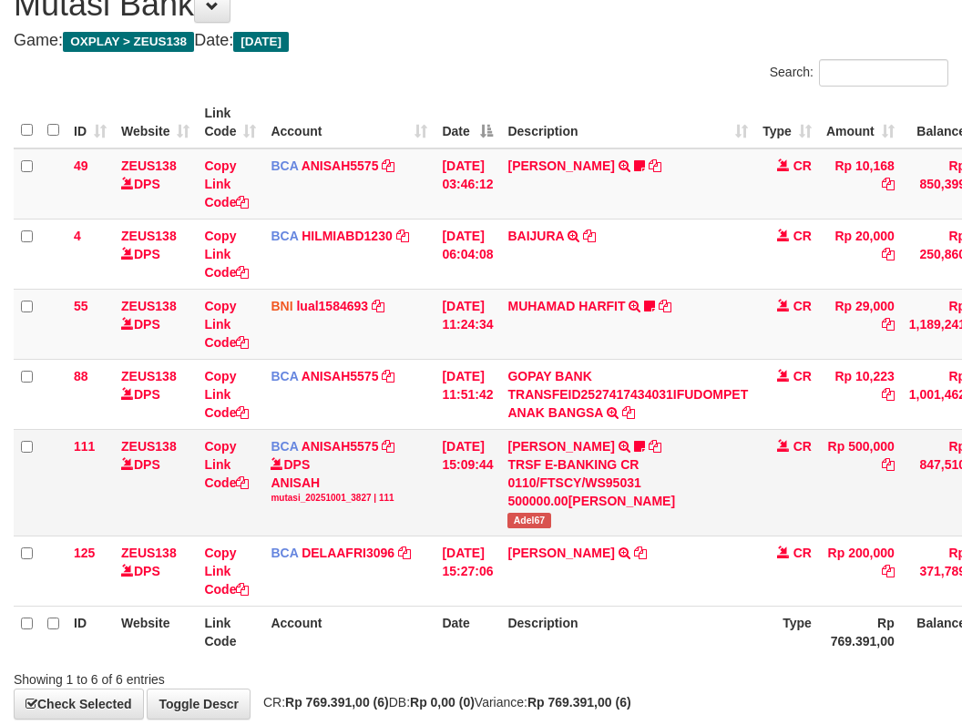
scroll to position [138, 0]
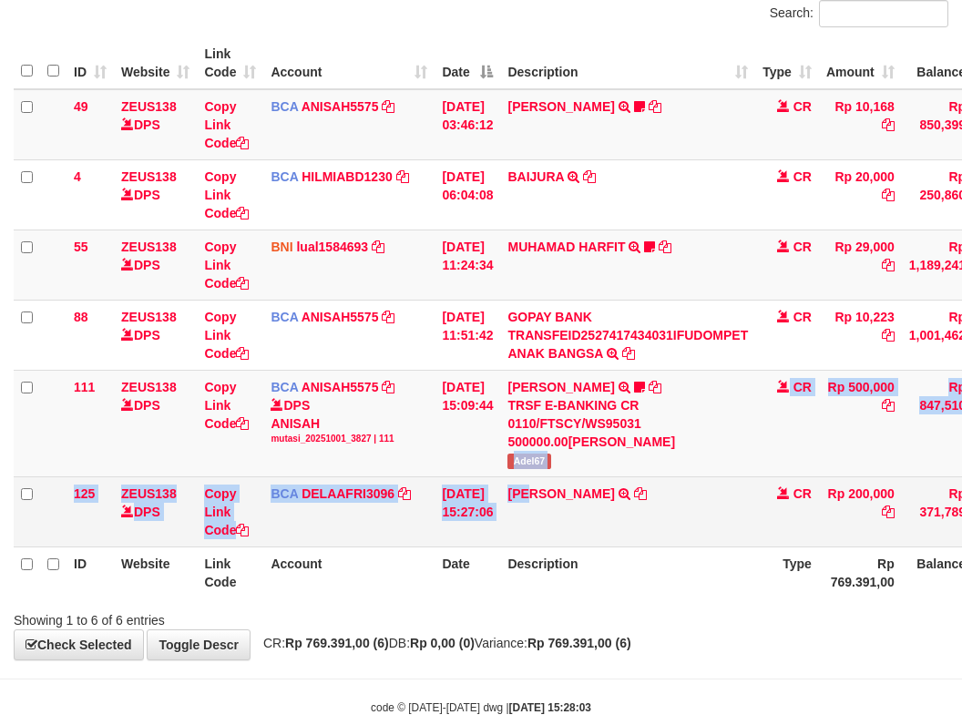
drag, startPoint x: 532, startPoint y: 525, endPoint x: 556, endPoint y: 474, distance: 56.2
click at [553, 523] on tbody "49 ZEUS138 DPS Copy Link Code BCA ANISAH5575 DPS [PERSON_NAME] mutasi_20251001_…" at bounding box center [557, 318] width 1087 height 458
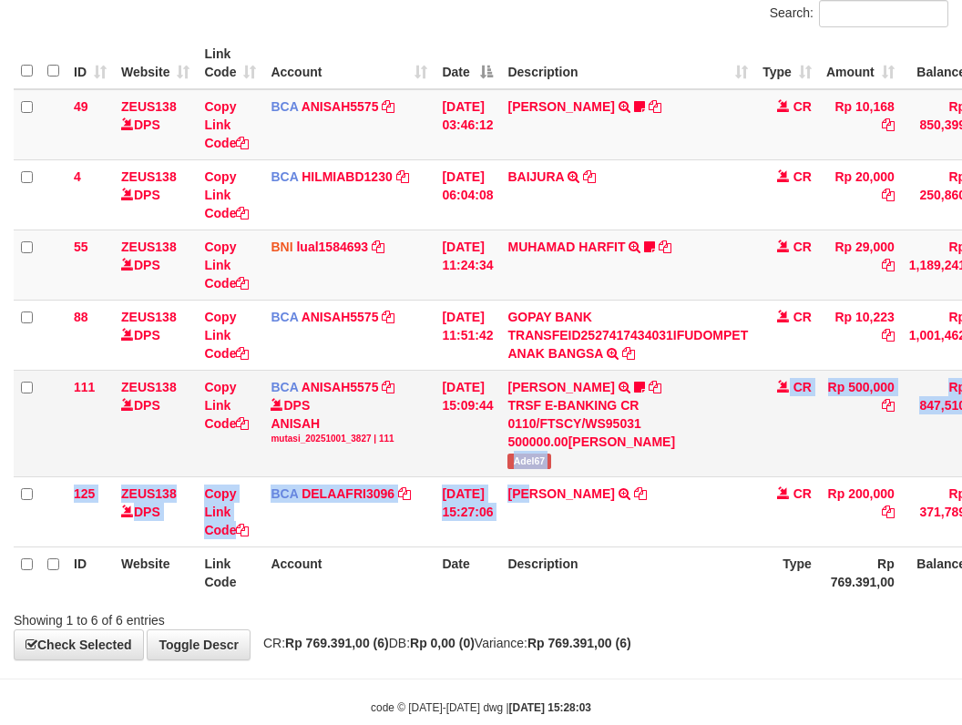
click at [550, 463] on span "Adel67" at bounding box center [528, 461] width 43 height 15
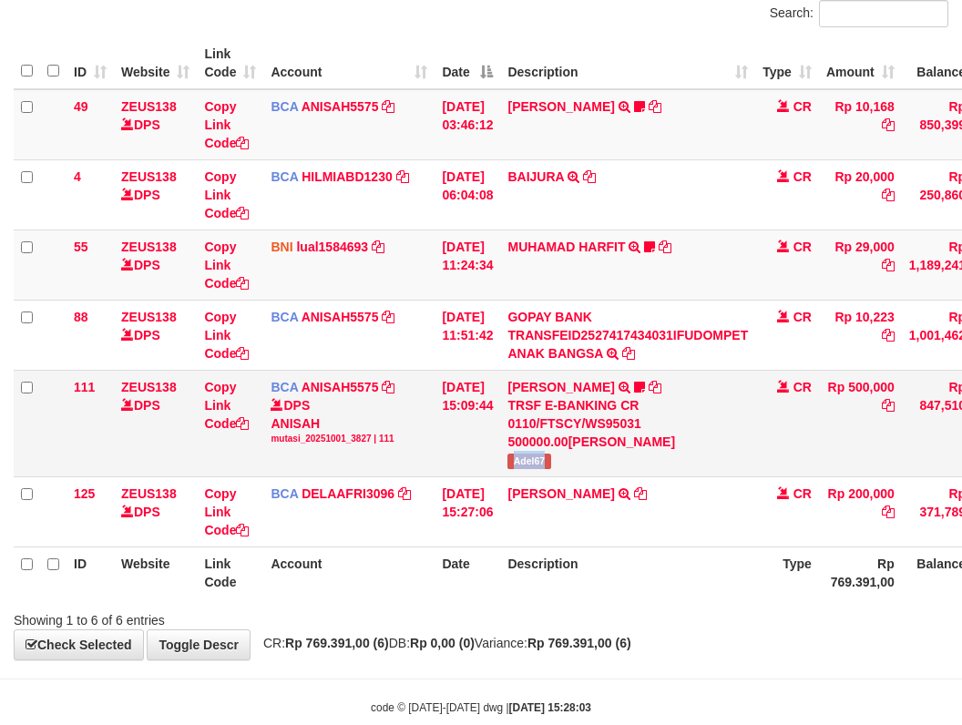
click at [550, 463] on span "Adel67" at bounding box center [528, 461] width 43 height 15
drag, startPoint x: 579, startPoint y: 250, endPoint x: 561, endPoint y: 297, distance: 50.8
click at [578, 250] on link "MUHAMAD HARFIT" at bounding box center [566, 247] width 118 height 15
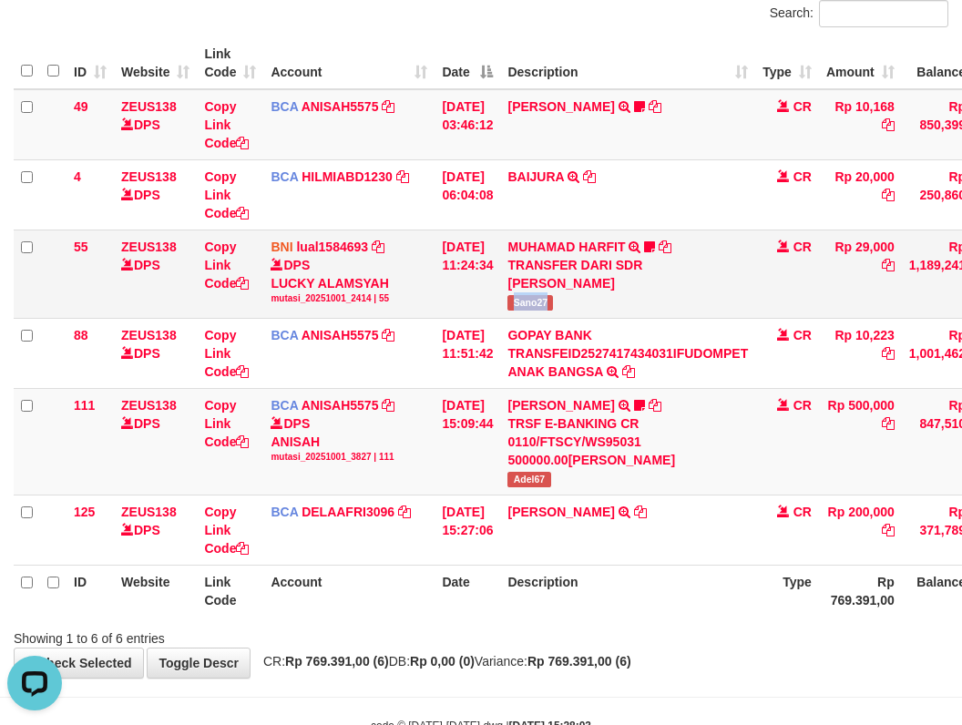
drag, startPoint x: 534, startPoint y: 302, endPoint x: 588, endPoint y: 302, distance: 54.7
click at [553, 309] on span "Sano27" at bounding box center [530, 302] width 46 height 15
drag, startPoint x: 507, startPoint y: 527, endPoint x: 594, endPoint y: 581, distance: 101.9
click at [520, 562] on tr "125 ZEUS138 DPS Copy Link Code BCA DELAAFRI3096 DPS DELA AFRIANI mutasi_2025100…" at bounding box center [557, 530] width 1087 height 70
click at [580, 584] on th "Description" at bounding box center [627, 591] width 255 height 52
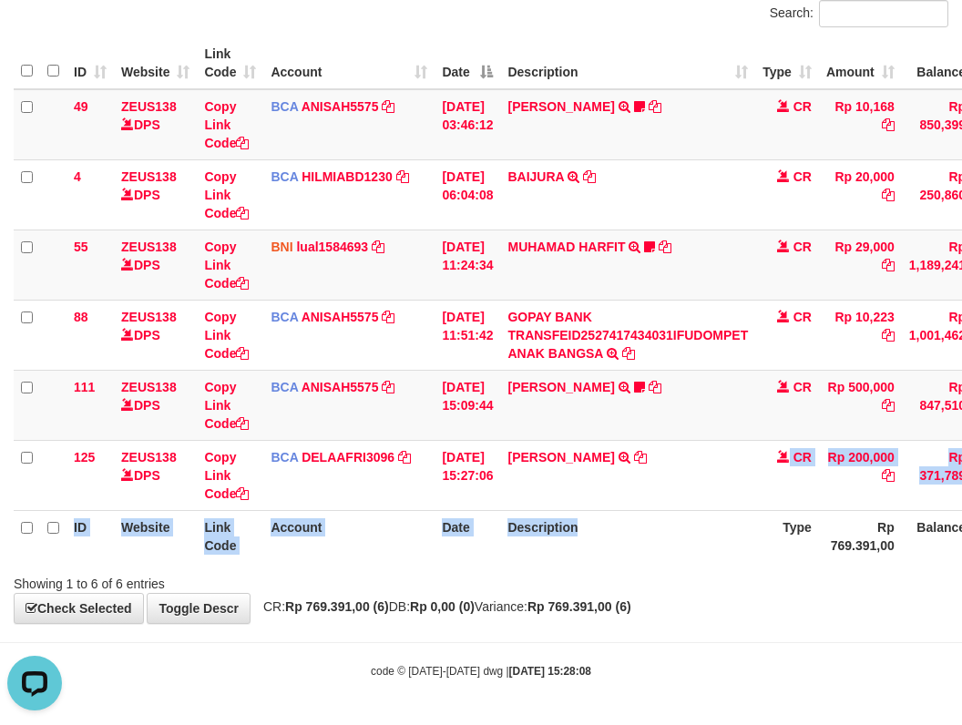
click at [677, 531] on table "ID Website Link Code Account Date Description Type Amount Balance Status Action…" at bounding box center [557, 299] width 1087 height 525
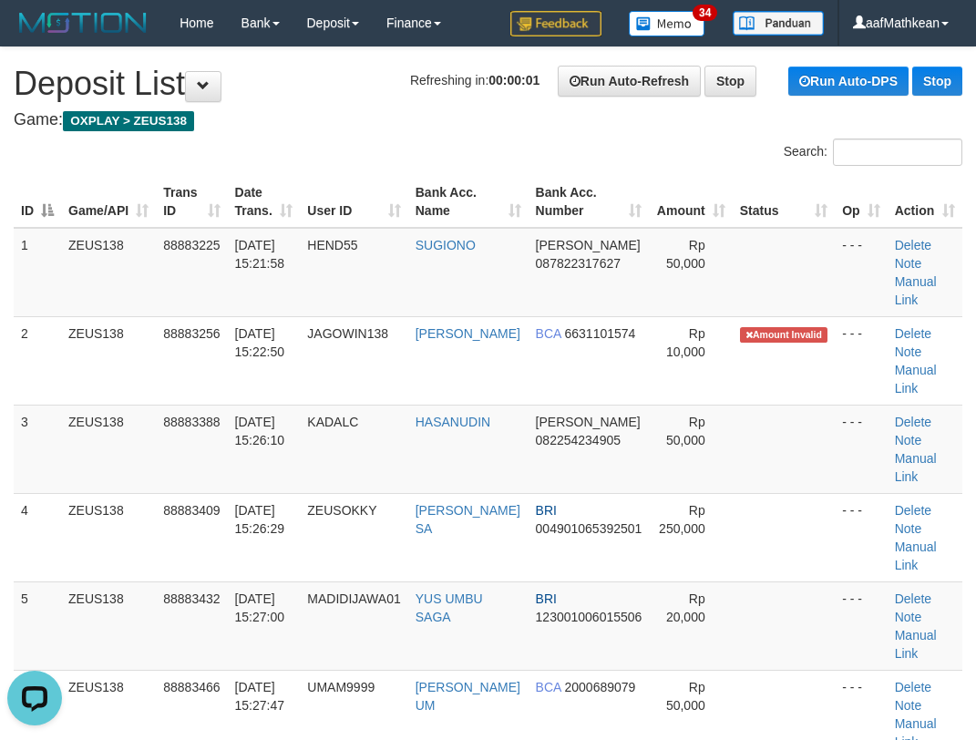
click at [445, 190] on table "ID Game/API Trans ID Date Trans. User ID Bank Acc. Name Bank Acc. Number Amount…" at bounding box center [488, 493] width 948 height 634
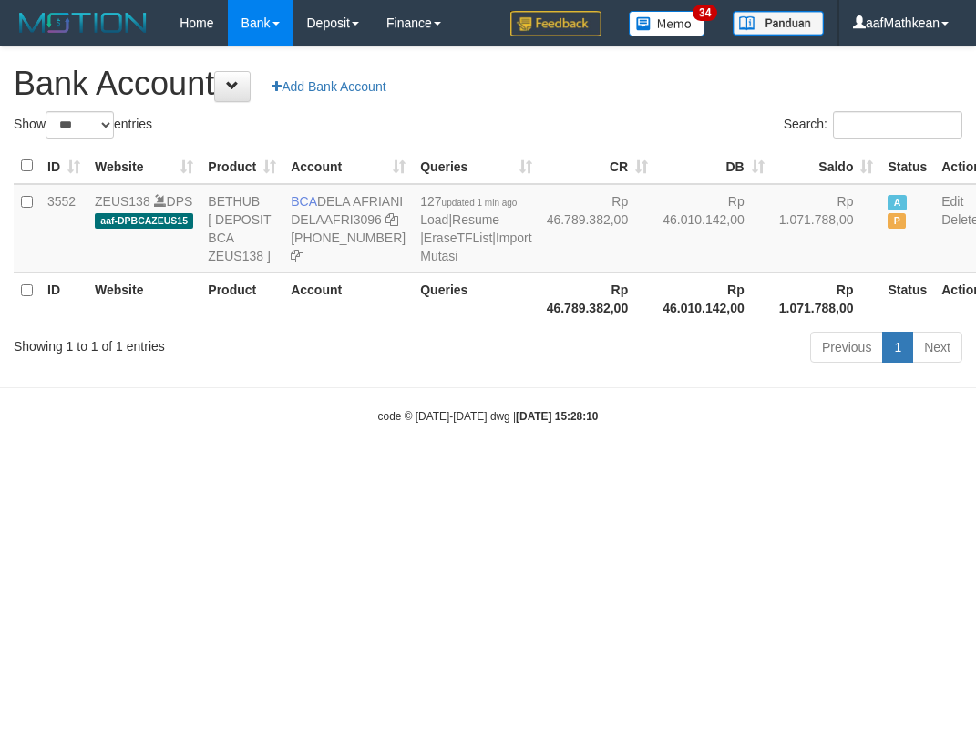
select select "***"
click at [633, 470] on body "Toggle navigation Home Bank Account List Load By Website Group [OXPLAY] ZEUS138…" at bounding box center [488, 235] width 976 height 470
drag, startPoint x: 799, startPoint y: 445, endPoint x: 956, endPoint y: 373, distance: 172.4
click at [870, 415] on body "Toggle navigation Home Bank Account List Load By Website Group [OXPLAY] ZEUS138…" at bounding box center [488, 235] width 976 height 470
select select "***"
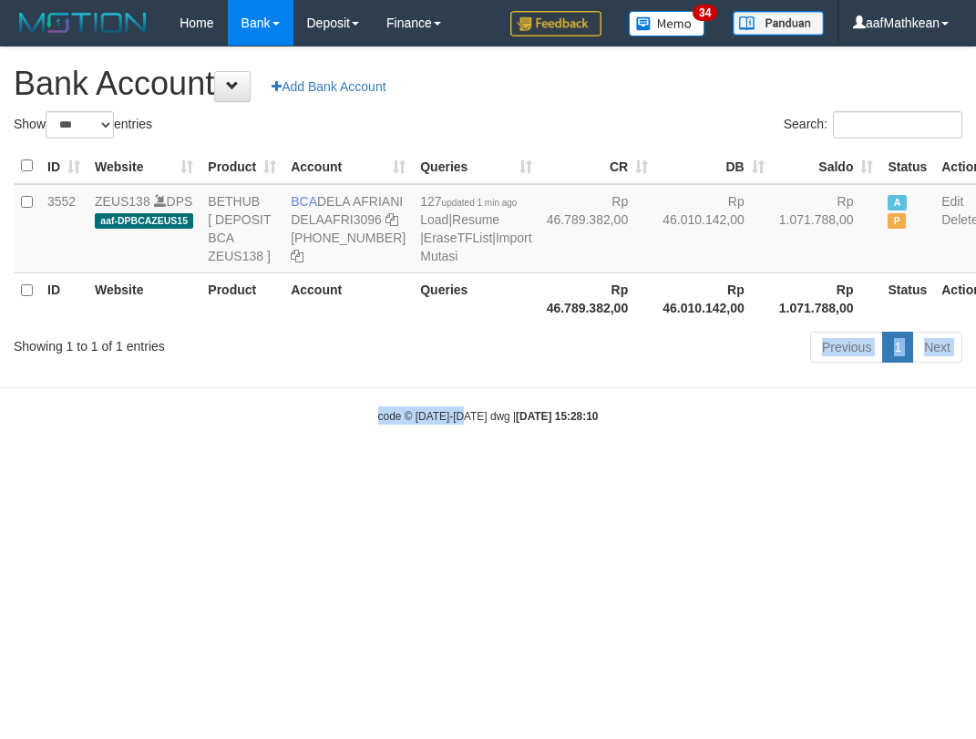
drag, startPoint x: 399, startPoint y: 434, endPoint x: 810, endPoint y: 516, distance: 418.9
click at [810, 470] on body "Toggle navigation Home Bank Account List Load By Website Group [OXPLAY] ZEUS138…" at bounding box center [488, 235] width 976 height 470
select select "***"
click at [472, 324] on table "ID Website Product Account Queries CR [PERSON_NAME] Status Action 3552 ZEUS138 …" at bounding box center [501, 236] width 975 height 176
select select "***"
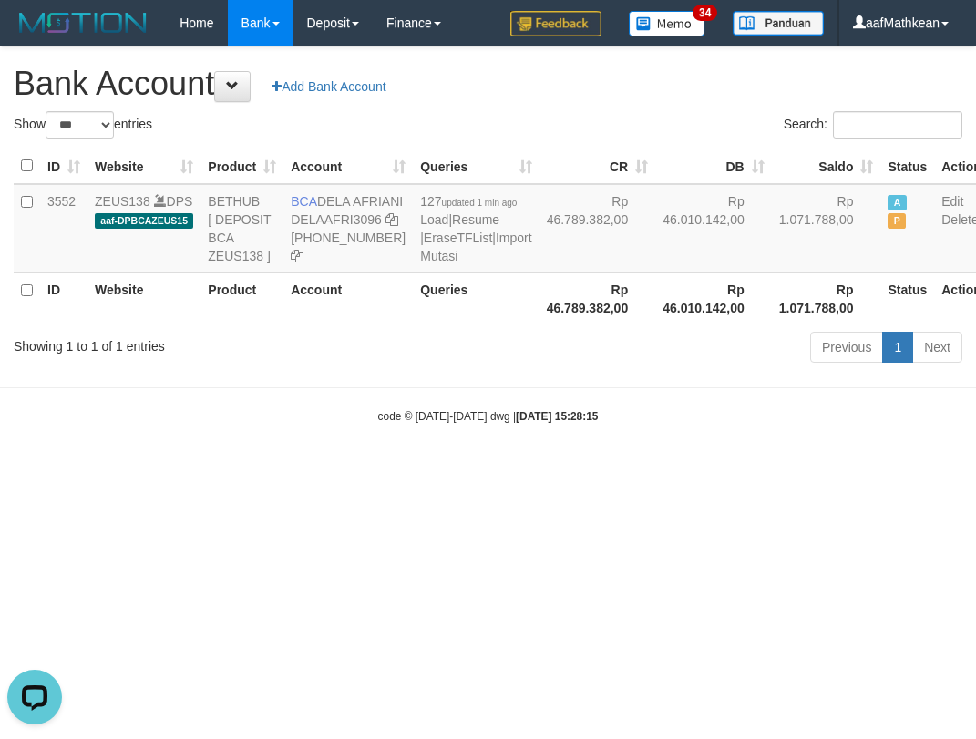
click at [612, 470] on body "Toggle navigation Home Bank Account List Load By Website Group [OXPLAY] ZEUS138…" at bounding box center [488, 235] width 976 height 470
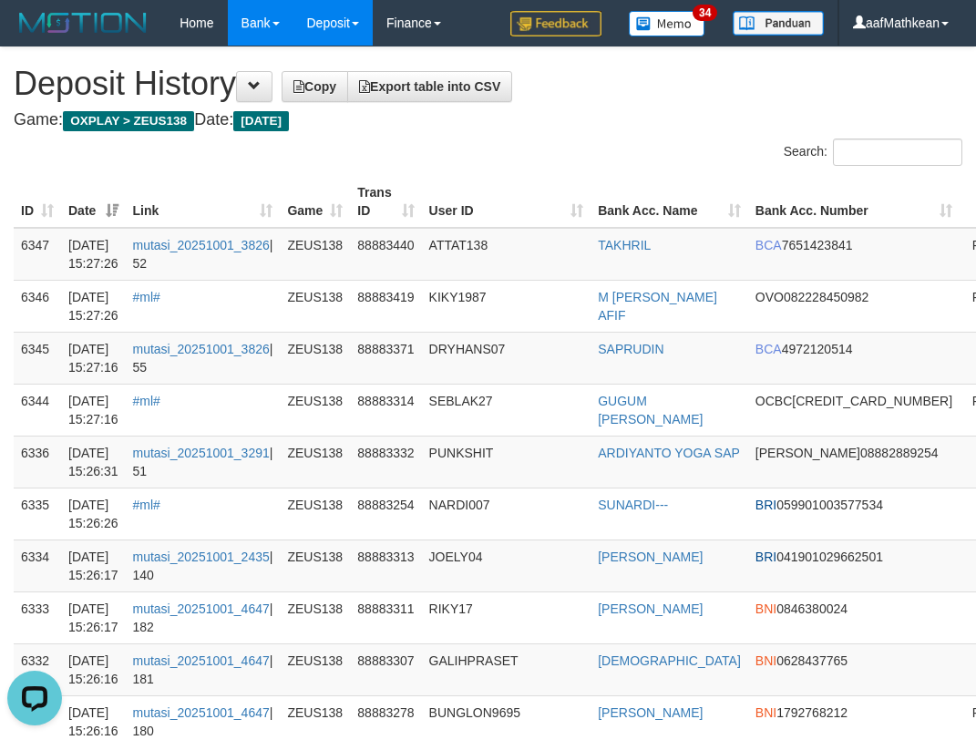
drag, startPoint x: 499, startPoint y: 173, endPoint x: 234, endPoint y: 5, distance: 313.6
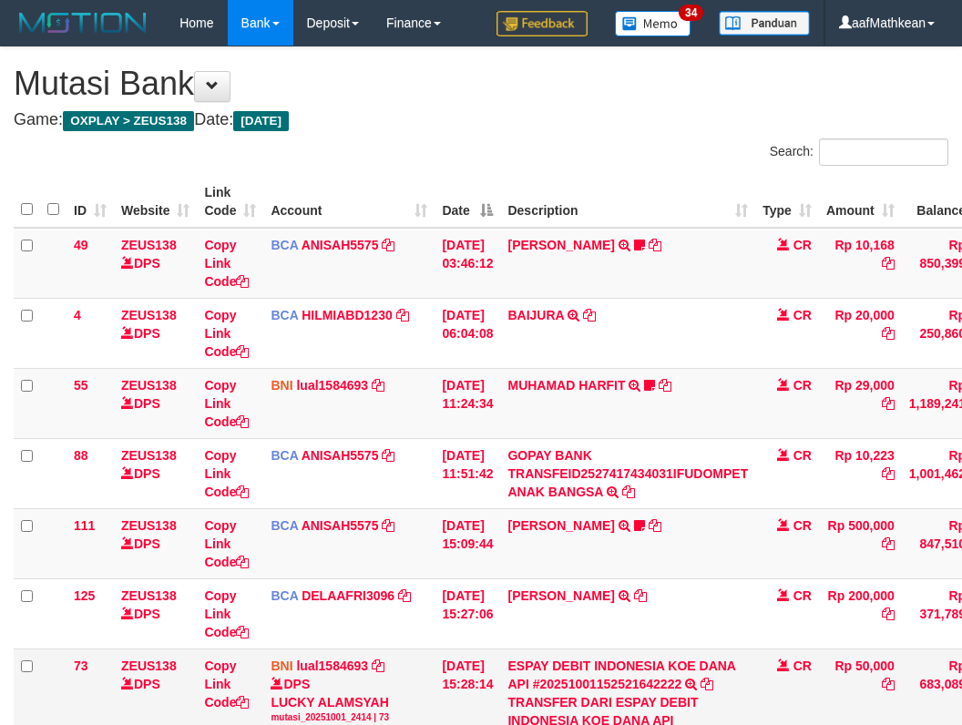
scroll to position [138, 0]
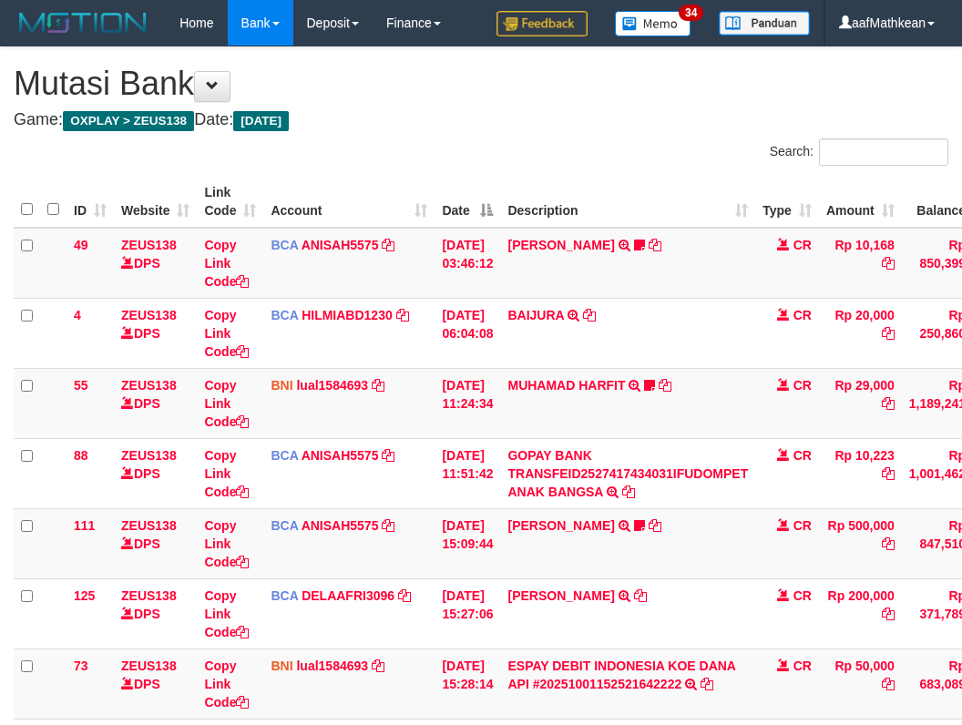
scroll to position [138, 0]
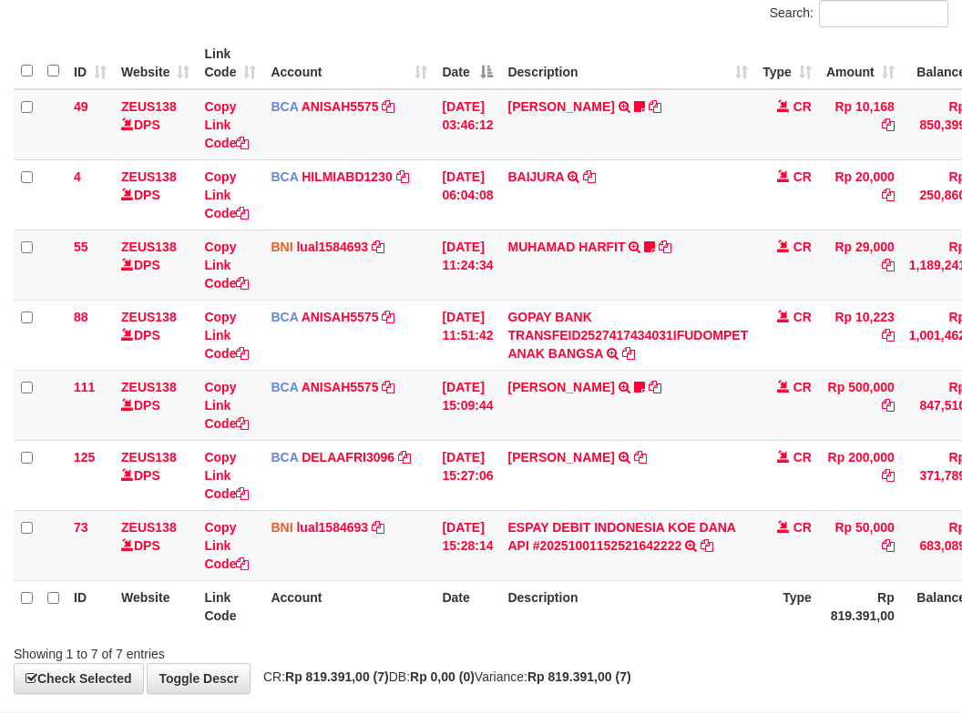
click at [805, 573] on td "CR" at bounding box center [787, 545] width 64 height 70
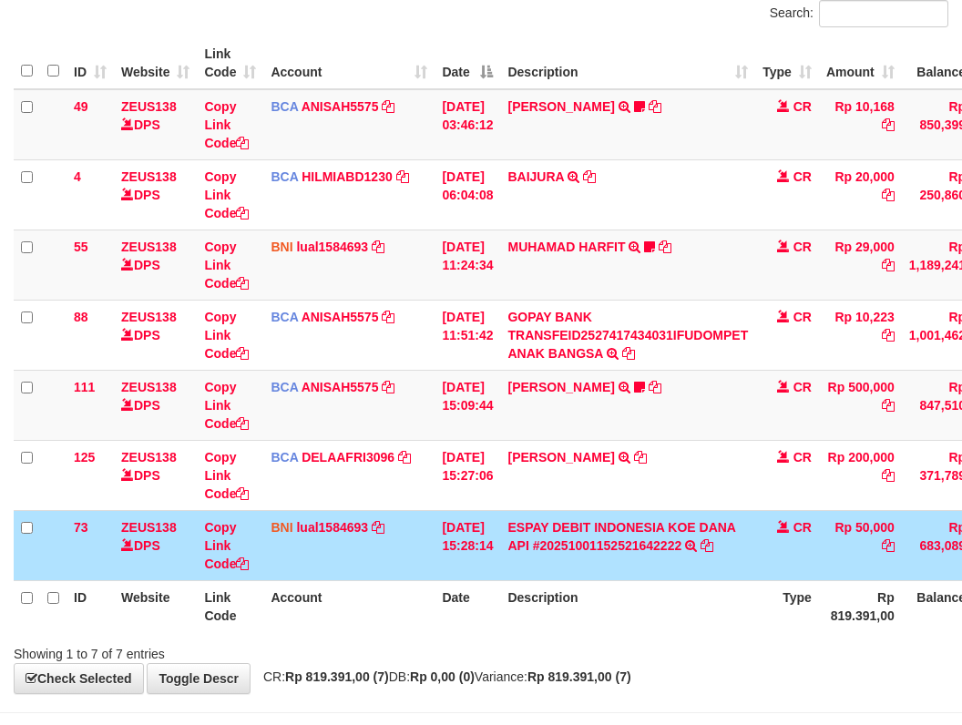
drag, startPoint x: 780, startPoint y: 619, endPoint x: 756, endPoint y: 626, distance: 24.8
click at [764, 630] on tr "ID Website Link Code Account Date Description Type Rp 819.391,00 Balance Status…" at bounding box center [557, 606] width 1087 height 52
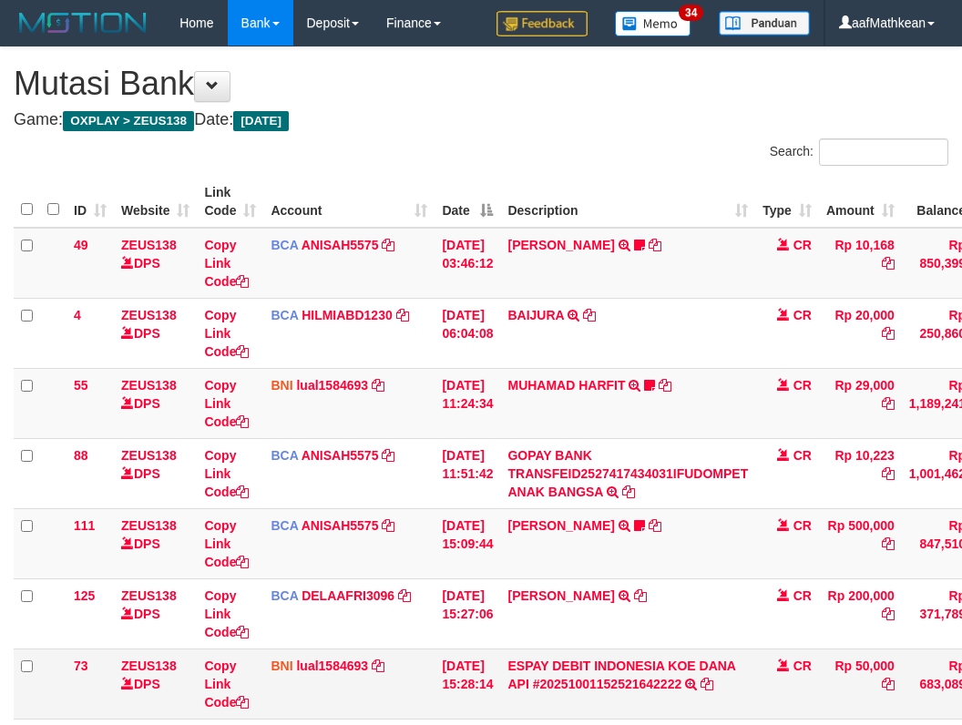
scroll to position [138, 0]
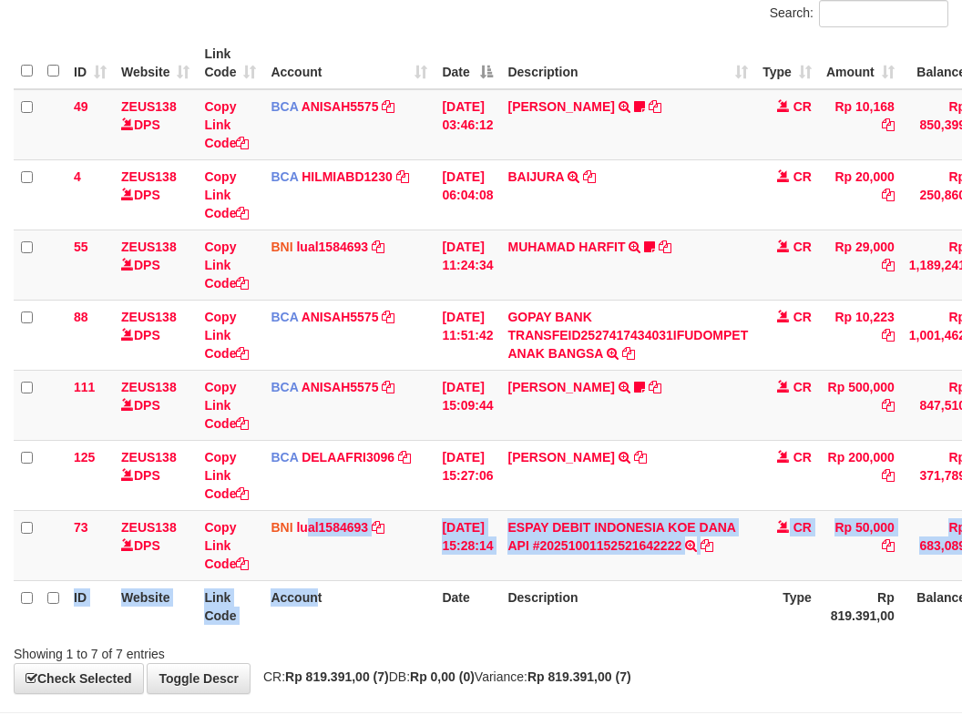
click at [323, 588] on table "ID Website Link Code Account Date Description Type Amount Balance Status Action…" at bounding box center [557, 334] width 1087 height 595
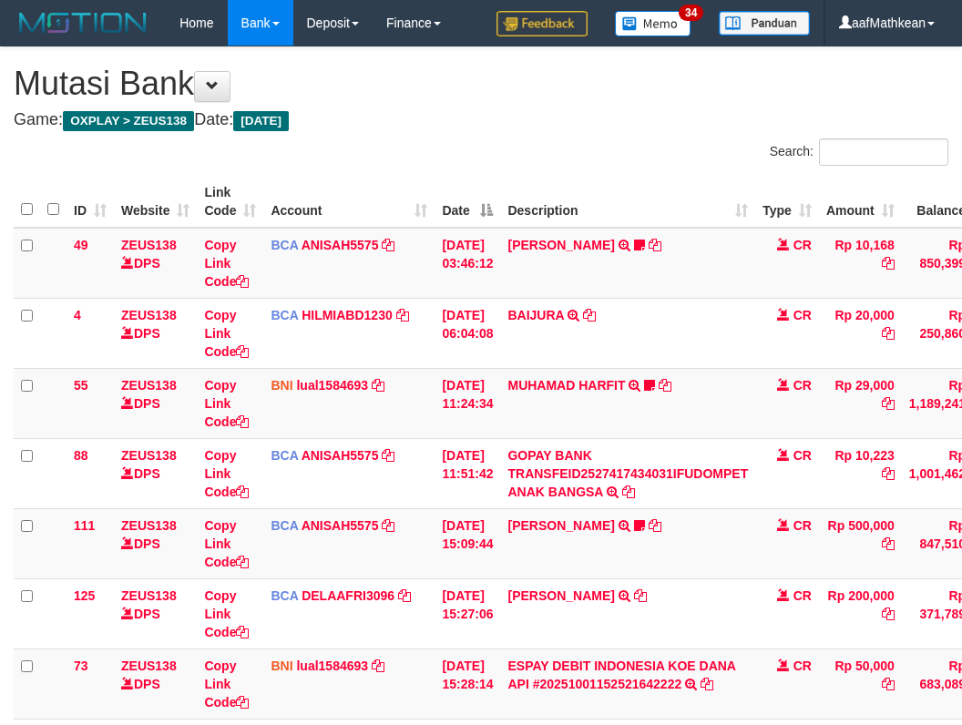
scroll to position [138, 0]
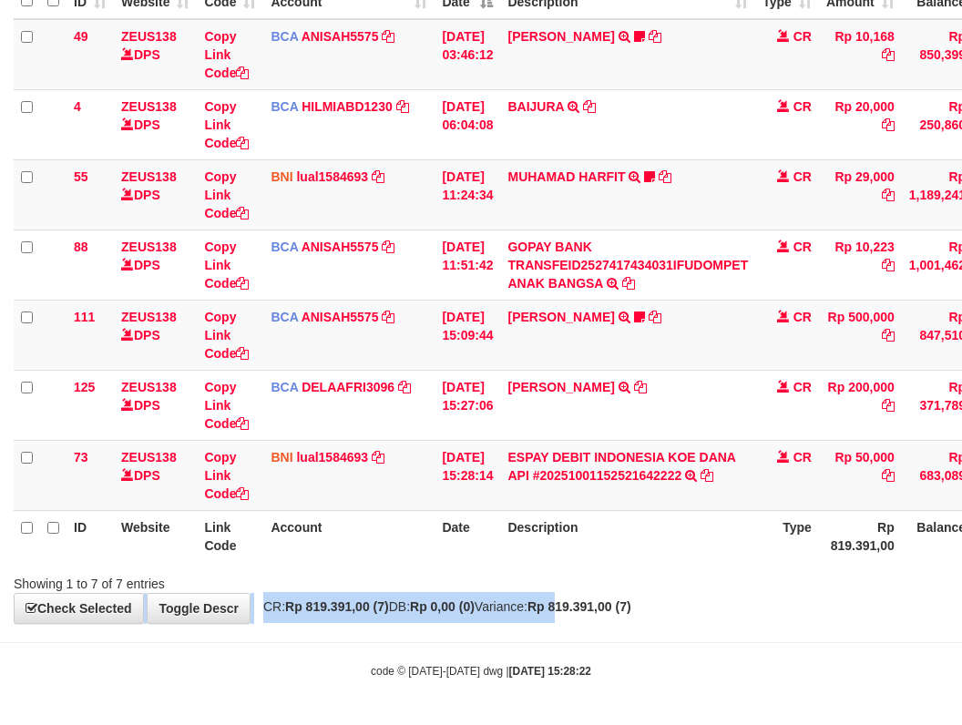
click at [609, 598] on div "**********" at bounding box center [481, 231] width 962 height 784
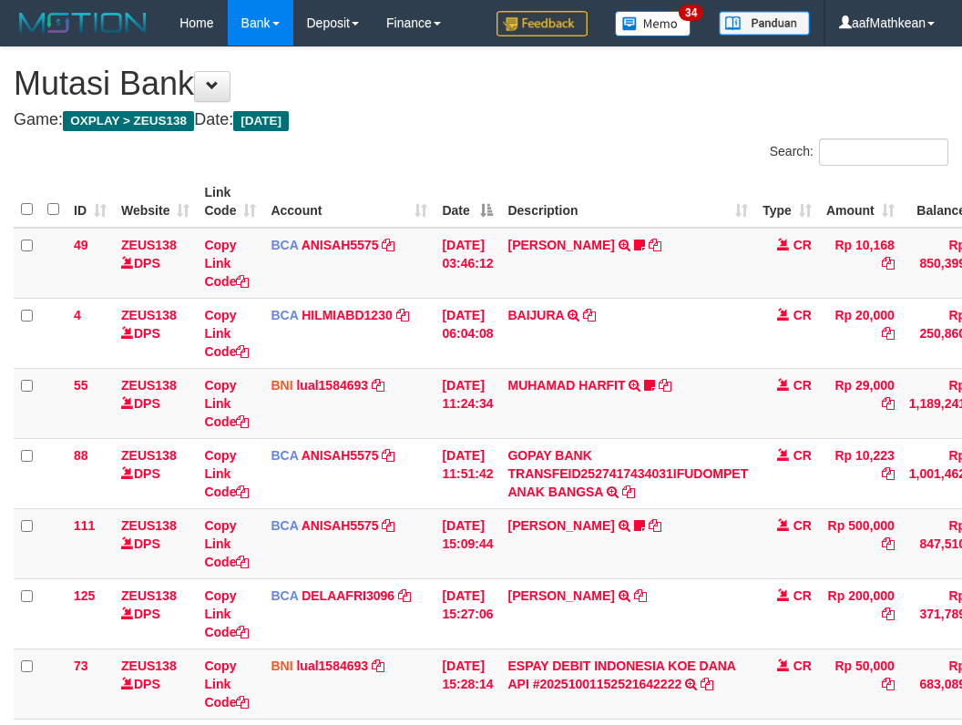
click at [626, 659] on link "ESPAY DEBIT INDONESIA KOE DANA API #20251001152521642222" at bounding box center [621, 675] width 228 height 33
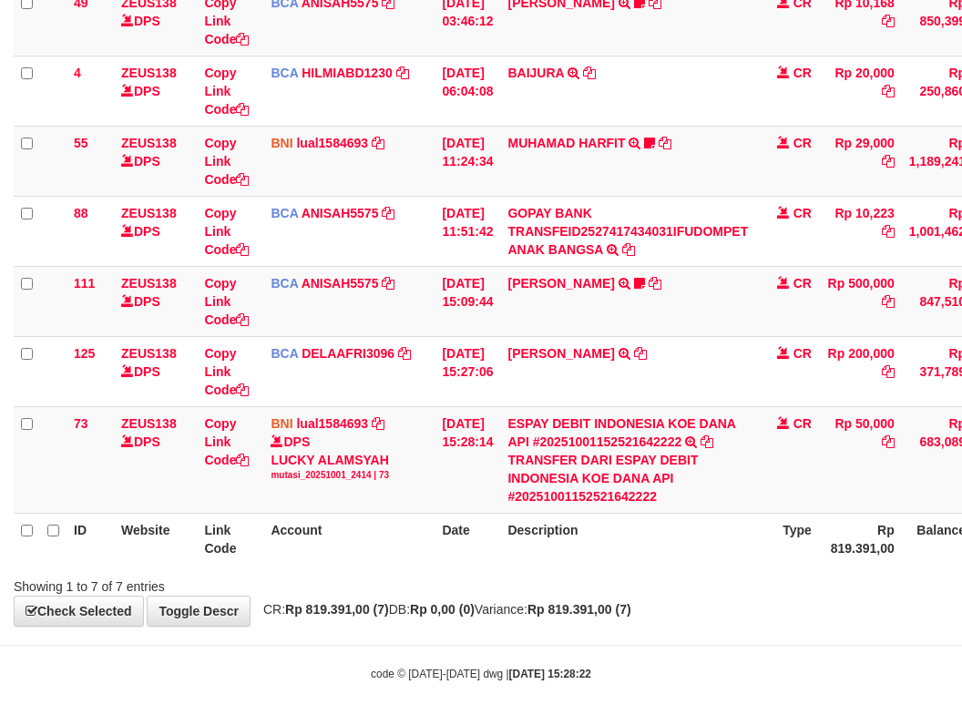
click at [507, 416] on link "ESPAY DEBIT INDONESIA KOE DANA API #20251001152521642222" at bounding box center [621, 432] width 228 height 33
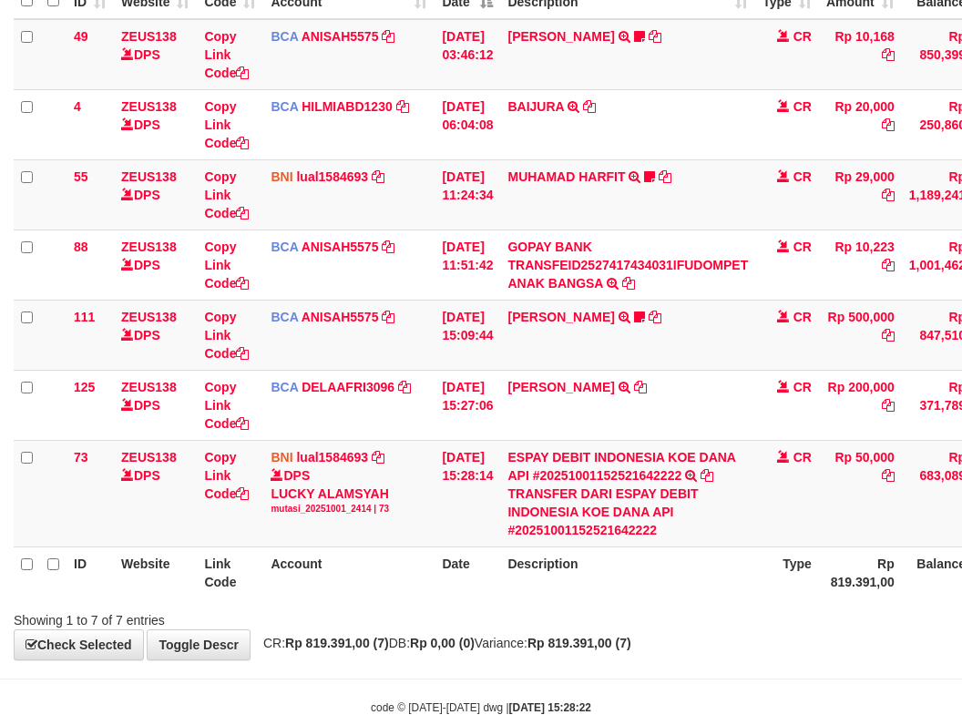
click at [693, 604] on div "Showing 1 to 7 of 7 entries" at bounding box center [481, 617] width 962 height 26
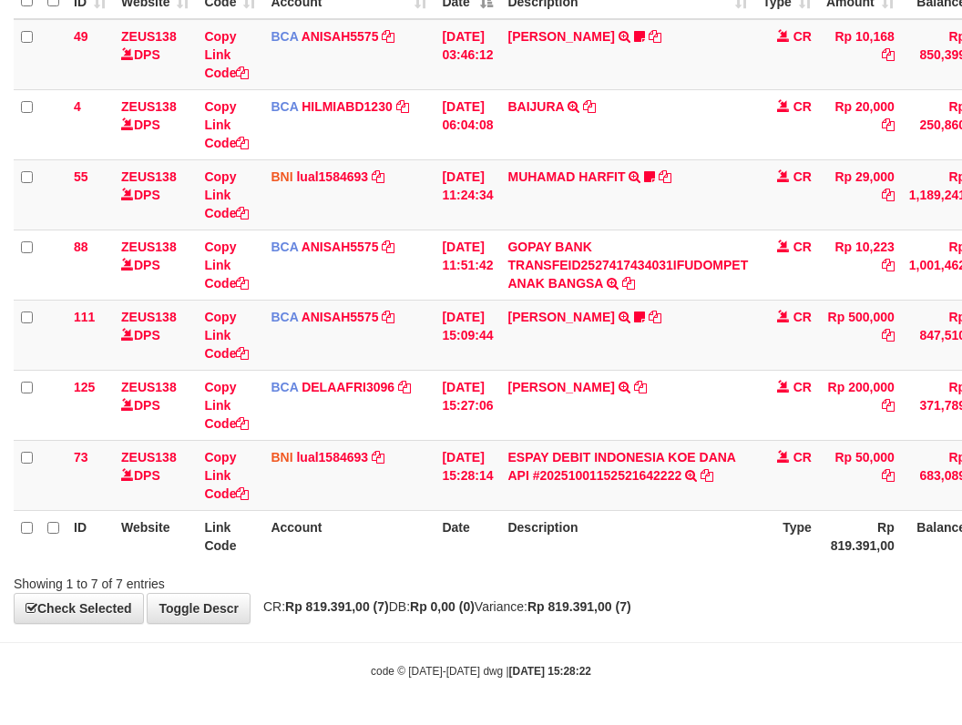
click at [693, 592] on div "**********" at bounding box center [481, 231] width 962 height 784
click at [669, 590] on div "Showing 1 to 7 of 7 entries" at bounding box center [481, 581] width 962 height 26
drag, startPoint x: 670, startPoint y: 596, endPoint x: 1033, endPoint y: 677, distance: 372.4
click at [961, 677] on html "Toggle navigation Home Bank Account List Load By Website Group [OXPLAY] ZEUS138…" at bounding box center [481, 258] width 962 height 934
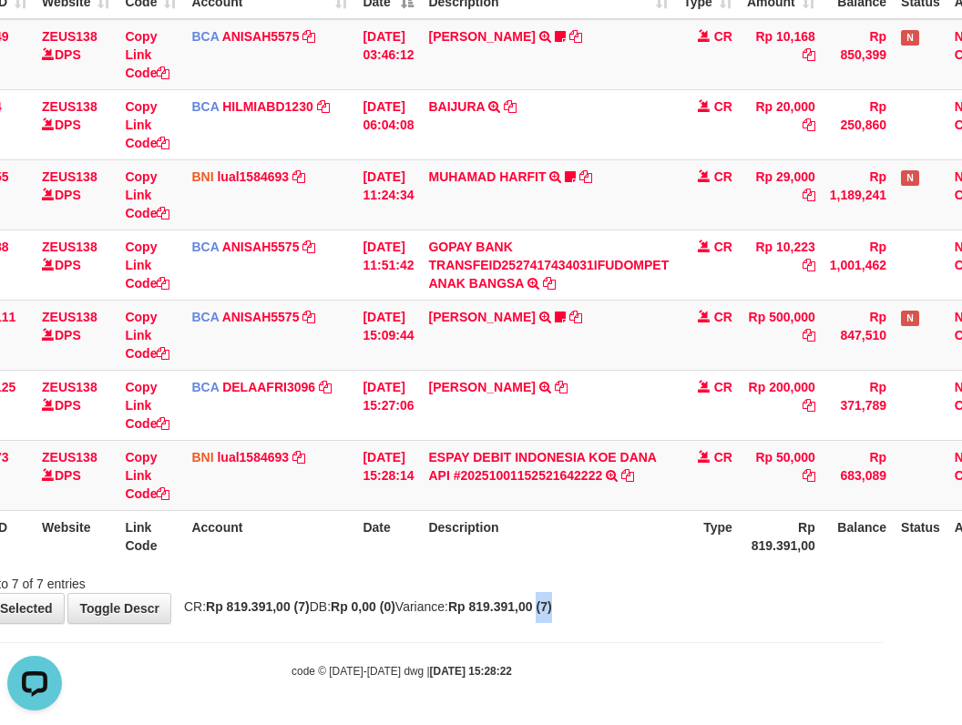
scroll to position [0, 0]
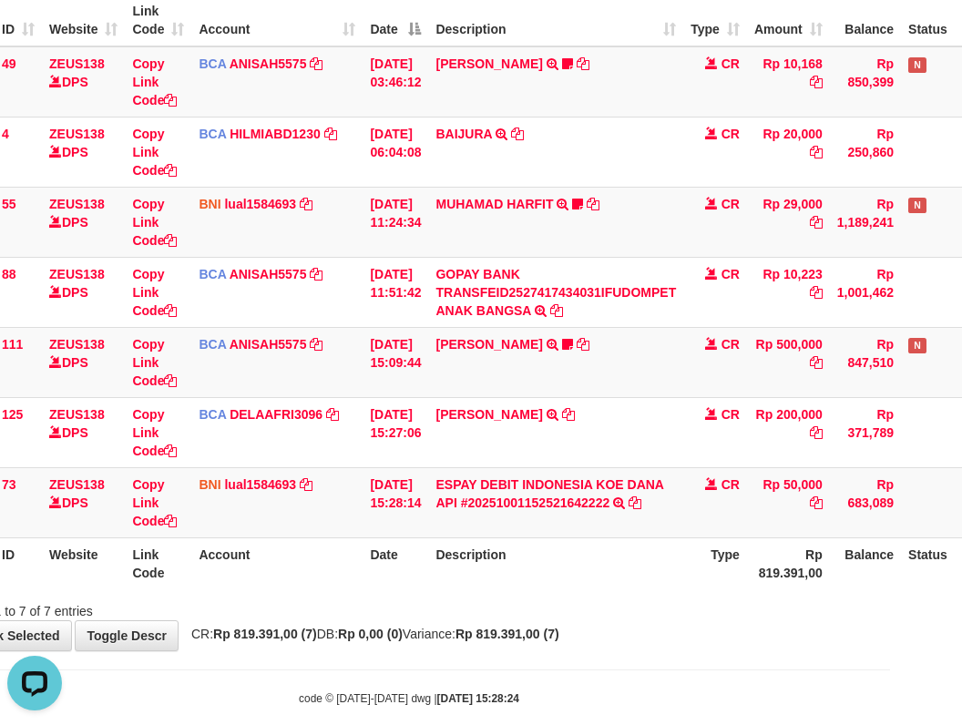
click at [542, 636] on strong "Rp 819.391,00 (7)" at bounding box center [507, 634] width 104 height 15
click at [545, 637] on strong "Rp 819.391,00 (7)" at bounding box center [507, 634] width 104 height 15
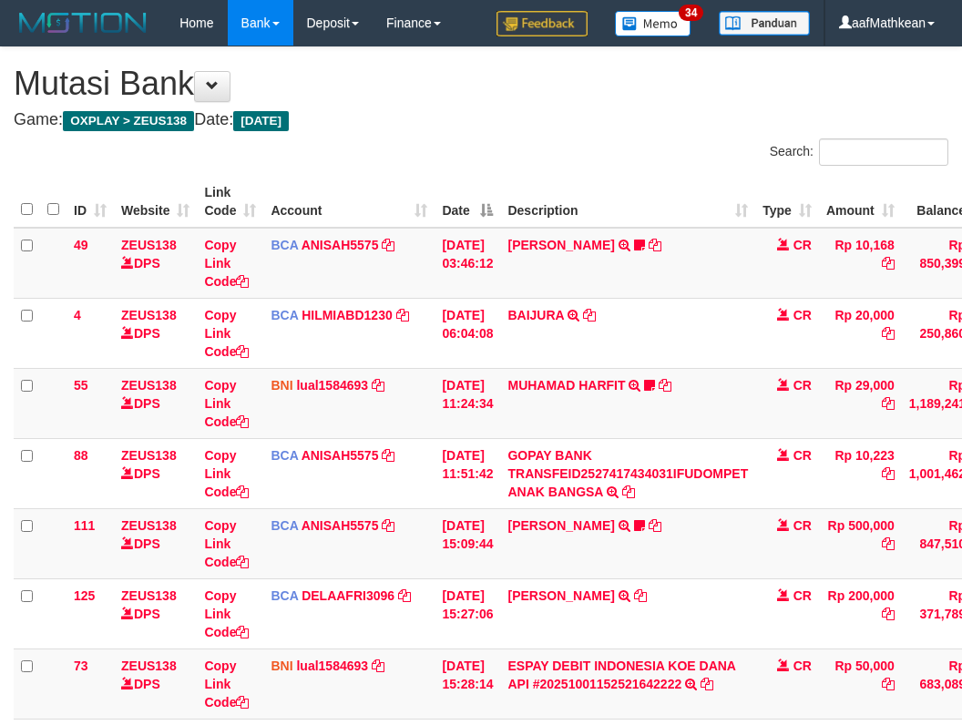
scroll to position [154, 65]
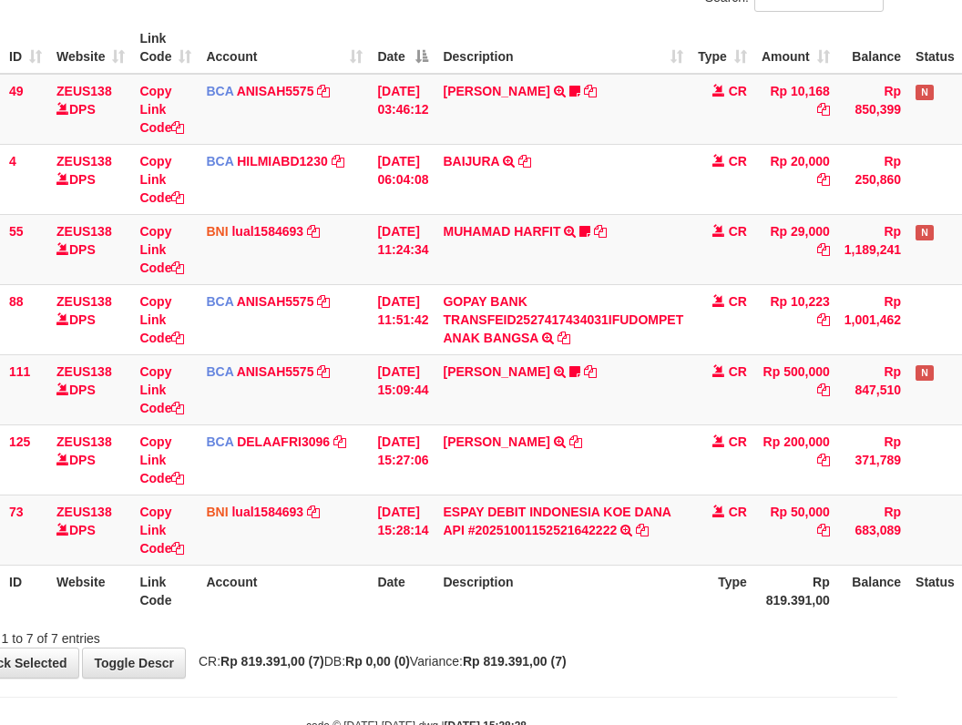
click at [475, 635] on div "Showing 1 to 7 of 7 entries" at bounding box center [416, 635] width 962 height 26
click at [498, 638] on div "Showing 1 to 7 of 7 entries" at bounding box center [416, 635] width 962 height 26
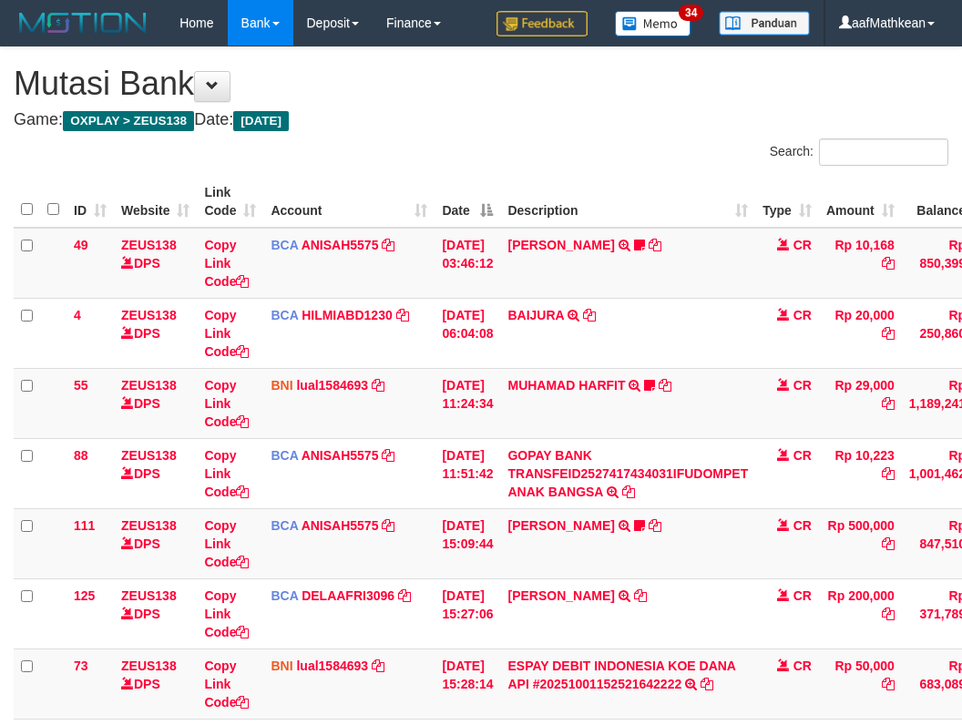
scroll to position [187, 0]
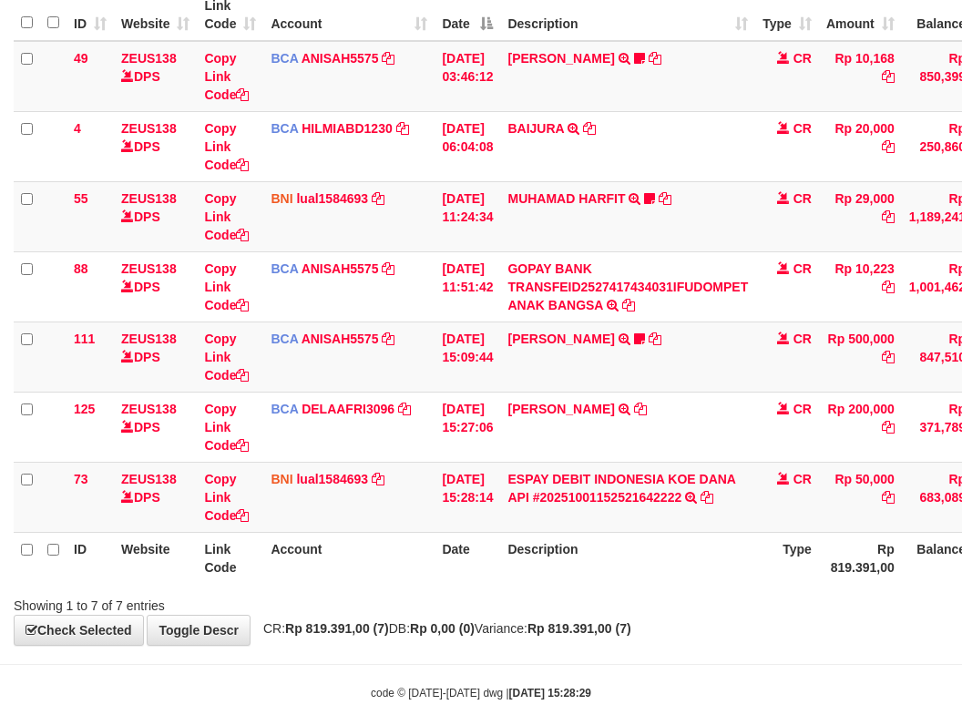
click at [676, 598] on div "Showing 1 to 7 of 7 entries" at bounding box center [481, 602] width 962 height 26
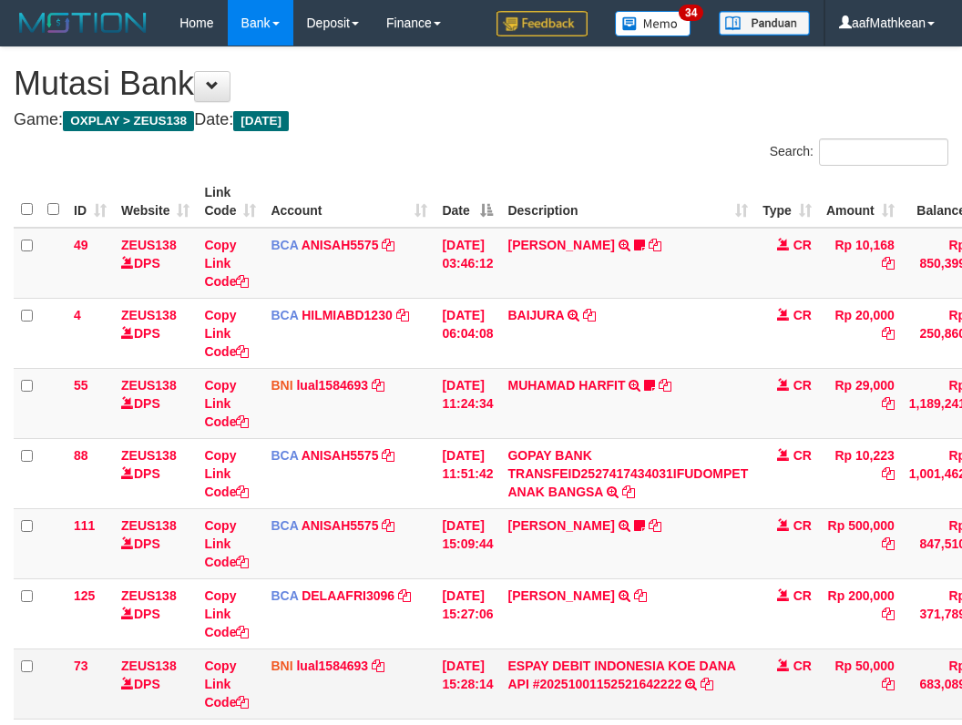
scroll to position [122, 12]
click at [688, 622] on table "ID Website Link Code Account Date Description Type Amount Balance Status Action…" at bounding box center [557, 473] width 1087 height 595
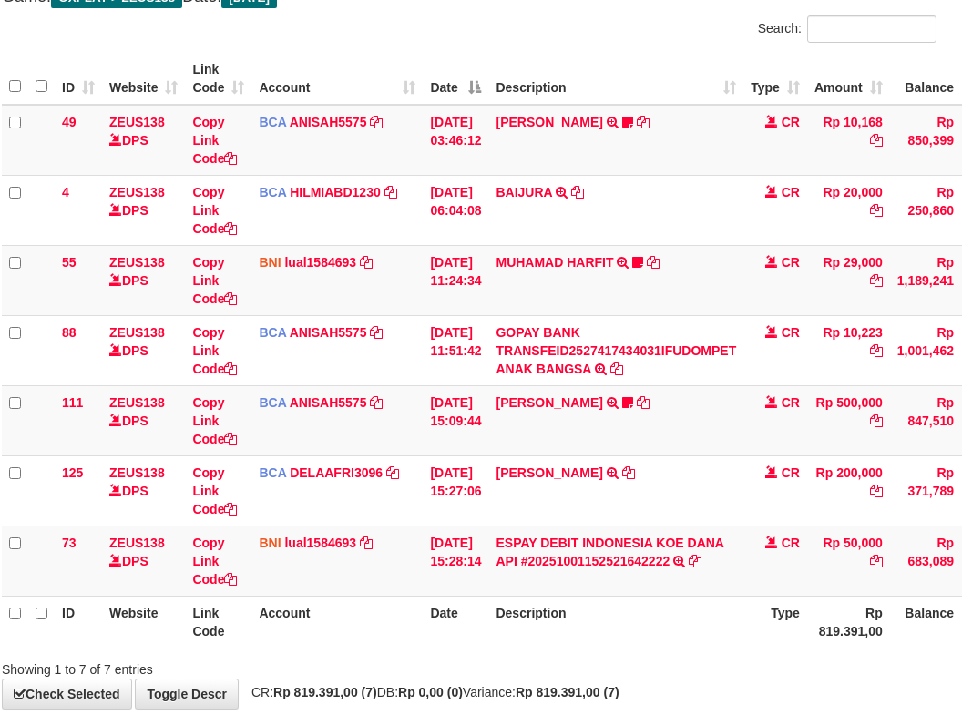
drag, startPoint x: 598, startPoint y: 614, endPoint x: 607, endPoint y: 627, distance: 15.2
click at [612, 636] on th "Description" at bounding box center [615, 622] width 255 height 52
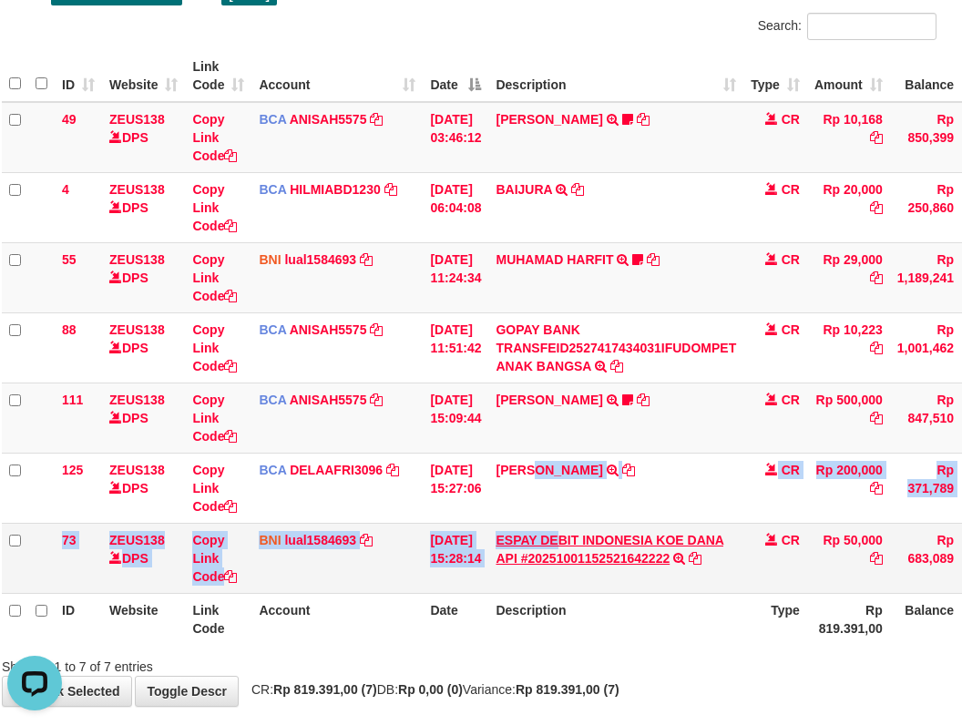
drag, startPoint x: 551, startPoint y: 499, endPoint x: 578, endPoint y: 556, distance: 62.7
click at [576, 553] on tbody "49 ZEUS138 DPS Copy Link Code BCA ANISAH5575 DPS [PERSON_NAME] mutasi_20251001_…" at bounding box center [545, 348] width 1087 height 492
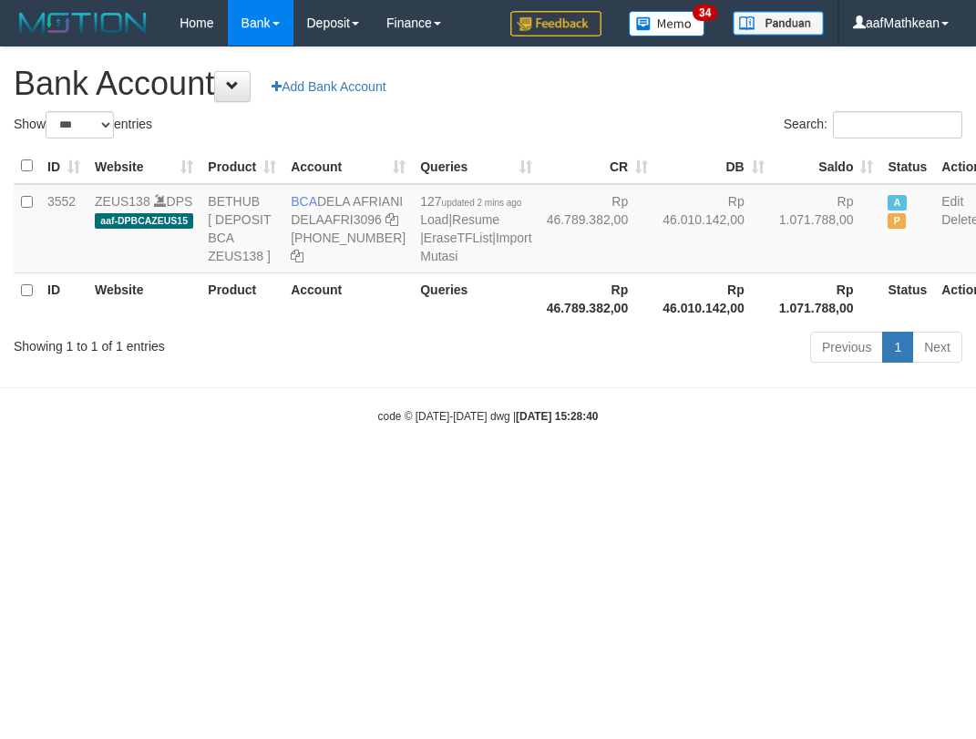
select select "***"
drag, startPoint x: 510, startPoint y: 267, endPoint x: 477, endPoint y: 253, distance: 35.5
click at [582, 369] on div "Show ** ** ** *** *** entries Search: ID Website Product Account Queries CR DB …" at bounding box center [488, 240] width 948 height 258
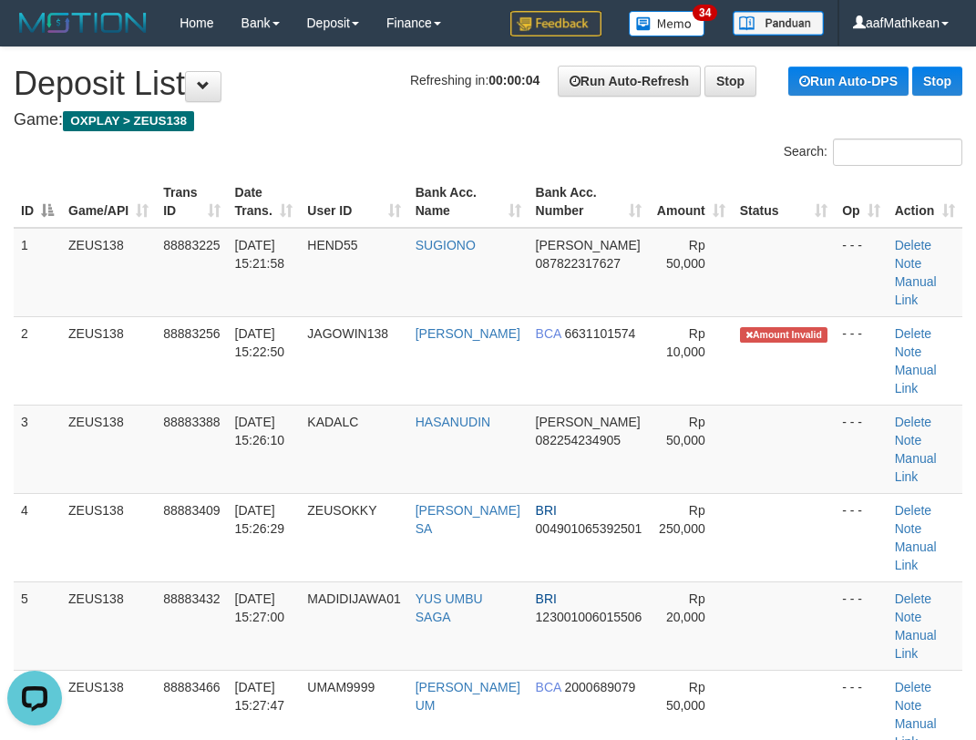
click at [316, 86] on h1 "Refreshing in: 00:00:04 Run Auto-Refresh Stop Run Auto-DPS Stop Deposit List" at bounding box center [488, 84] width 948 height 36
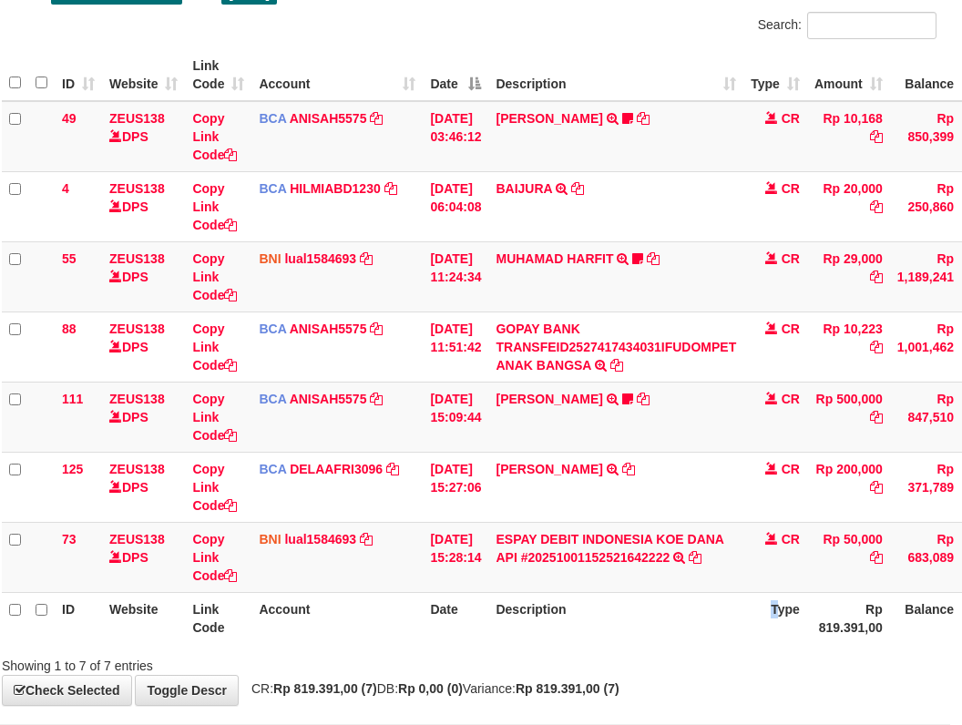
drag, startPoint x: 711, startPoint y: 633, endPoint x: 1567, endPoint y: 597, distance: 856.2
click at [950, 597] on html "Toggle navigation Home Bank Account List Load By Website Group [OXPLAY] ZEUS138…" at bounding box center [469, 340] width 962 height 934
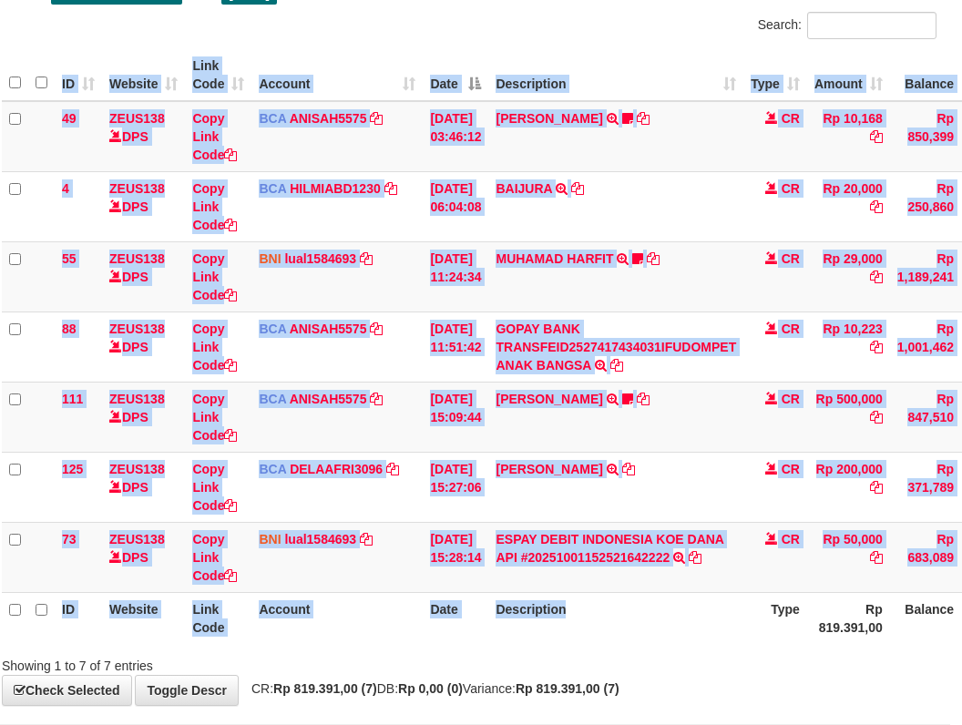
scroll to position [127, 151]
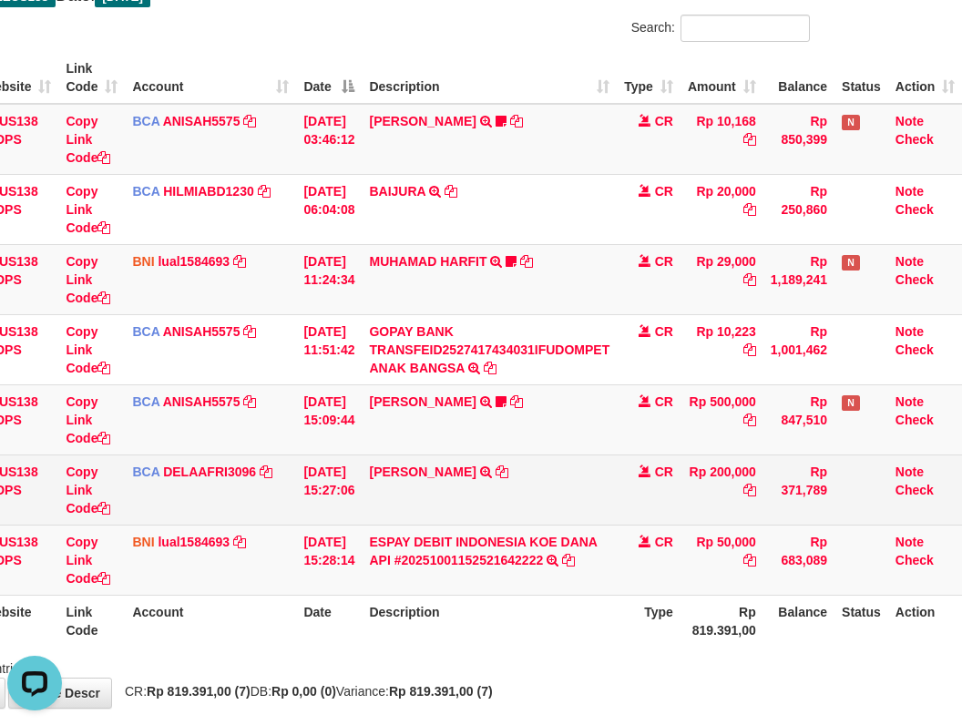
drag, startPoint x: 605, startPoint y: 492, endPoint x: 600, endPoint y: 506, distance: 14.4
click at [606, 504] on td "[PERSON_NAME] TRSF E-BANKING CR 0110/FTSCY/WS95031 200000.00[PERSON_NAME]" at bounding box center [489, 490] width 255 height 70
drag, startPoint x: 604, startPoint y: 497, endPoint x: 613, endPoint y: 501, distance: 9.8
click at [604, 498] on td "[PERSON_NAME] TRSF E-BANKING CR 0110/FTSCY/WS95031 200000.00[PERSON_NAME]" at bounding box center [489, 490] width 255 height 70
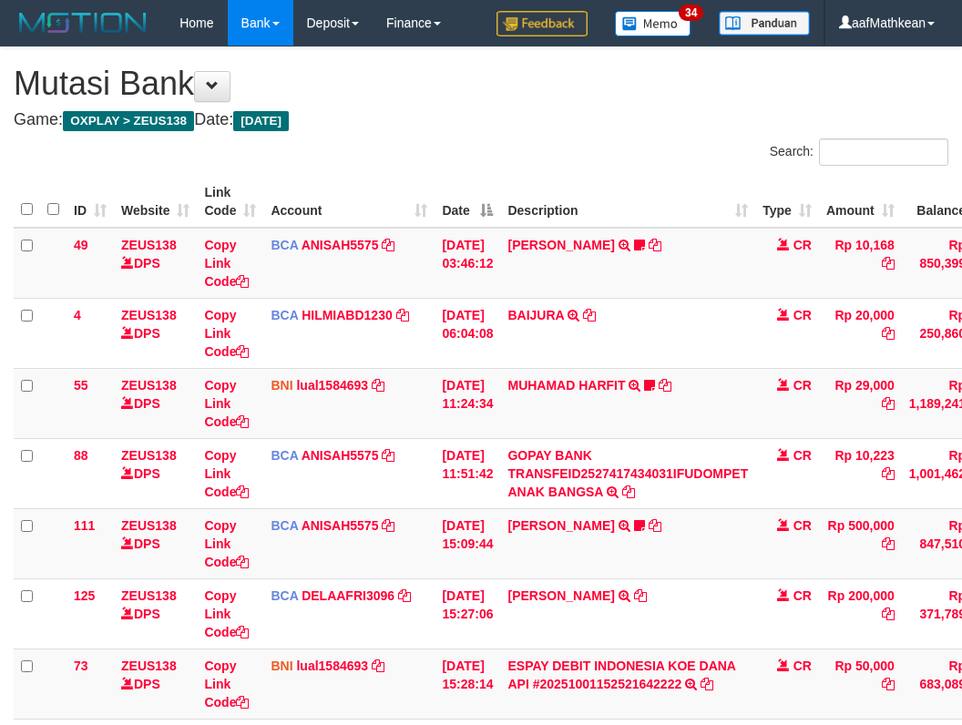
scroll to position [121, 137]
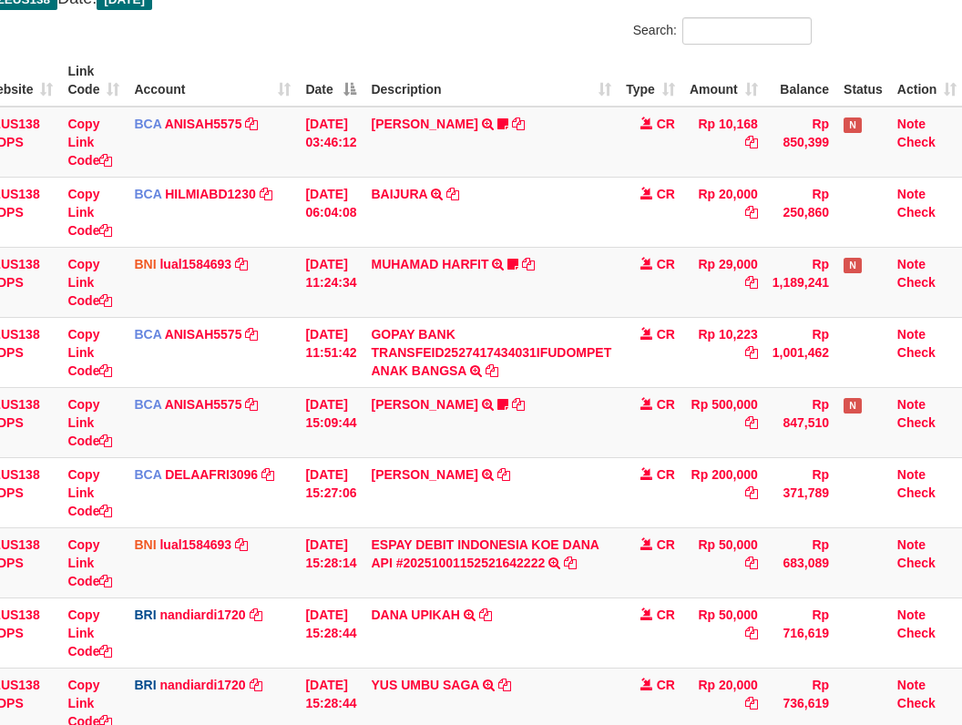
click at [608, 498] on td "RAMA SARMADA TRSF E-BANKING CR 0110/FTSCY/WS95031 200000.00RAMA SARMADA" at bounding box center [490, 492] width 255 height 70
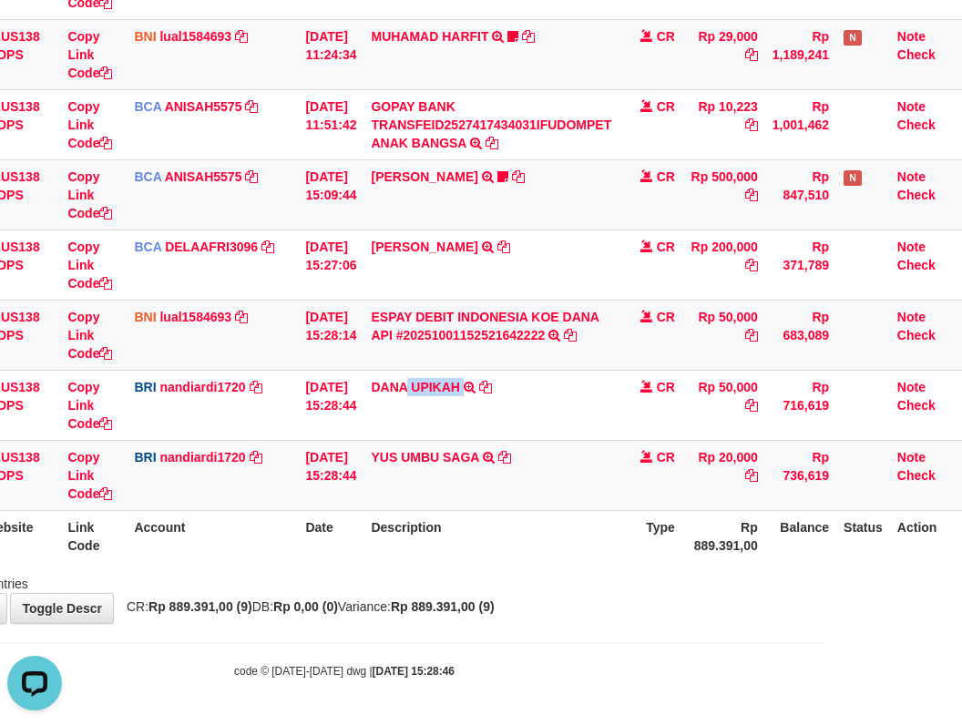
drag, startPoint x: 472, startPoint y: 377, endPoint x: 971, endPoint y: 214, distance: 525.2
click at [480, 378] on td "[PERSON_NAME] UPIKAH TRANSFER NBMB [PERSON_NAME] UPIKAH TO NANDI ARDIANSYAH" at bounding box center [490, 405] width 255 height 70
click at [570, 511] on table "ID Website Link Code Account Date Description Type Amount Balance Status Action…" at bounding box center [420, 194] width 1087 height 735
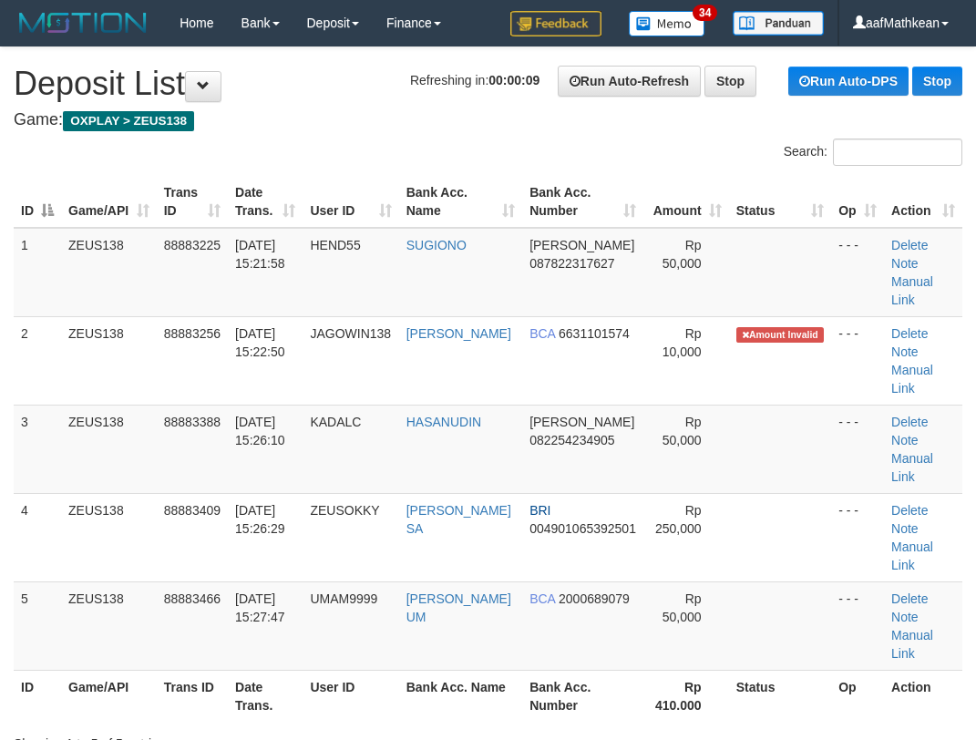
click at [406, 238] on link "SUGIONO" at bounding box center [436, 245] width 60 height 15
click at [422, 128] on h4 "Game: OXPLAY > ZEUS138" at bounding box center [488, 120] width 948 height 18
click at [404, 152] on div "Search:" at bounding box center [488, 154] width 976 height 32
drag, startPoint x: 645, startPoint y: 152, endPoint x: 9, endPoint y: 290, distance: 650.5
click at [581, 171] on div "Search: ID Game/API Trans ID Date Trans. User ID Bank Acc. Name Bank Acc. Numbe…" at bounding box center [488, 445] width 948 height 614
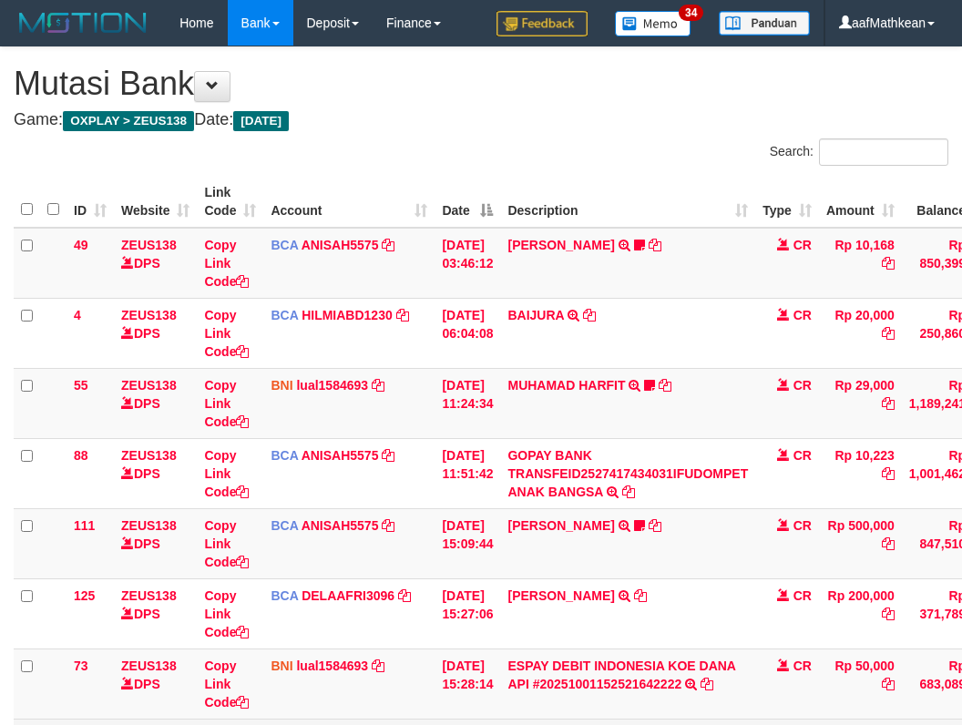
scroll to position [279, 137]
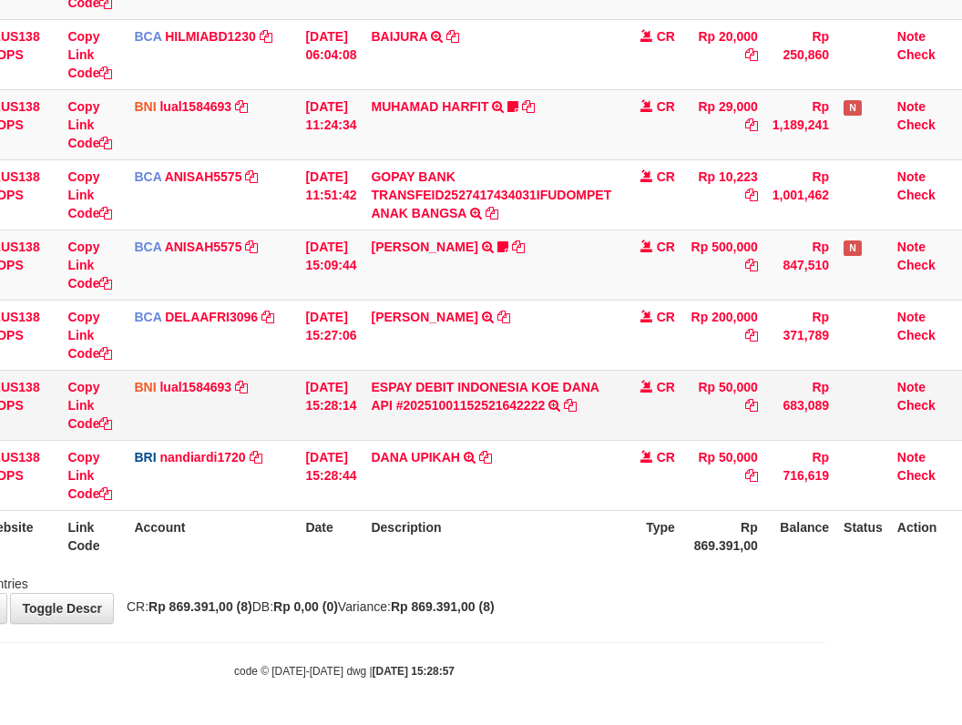
click at [557, 487] on td "[PERSON_NAME] UPIKAH TRANSFER NBMB [PERSON_NAME] UPIKAH TO NANDI ARDIANSYAH" at bounding box center [490, 475] width 255 height 70
click at [552, 568] on div "Search: ID Website Link Code Account Date Description Type Amount Balance Statu…" at bounding box center [344, 226] width 935 height 733
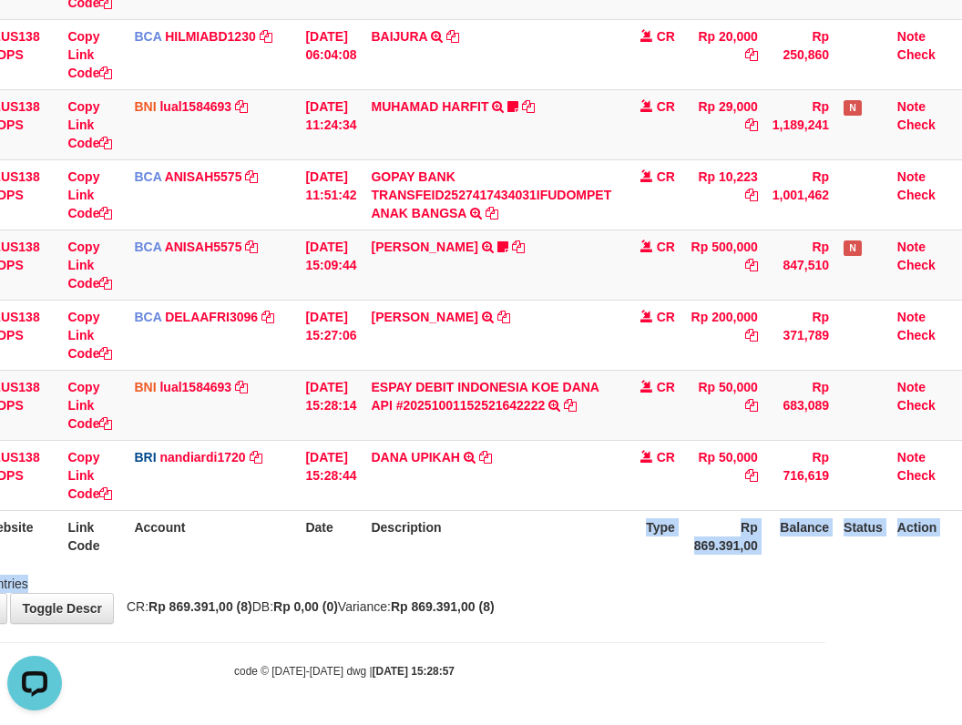
drag, startPoint x: 572, startPoint y: 569, endPoint x: 577, endPoint y: 560, distance: 10.2
click at [570, 569] on div "Showing 1 to 8 of 8 entries" at bounding box center [344, 581] width 962 height 26
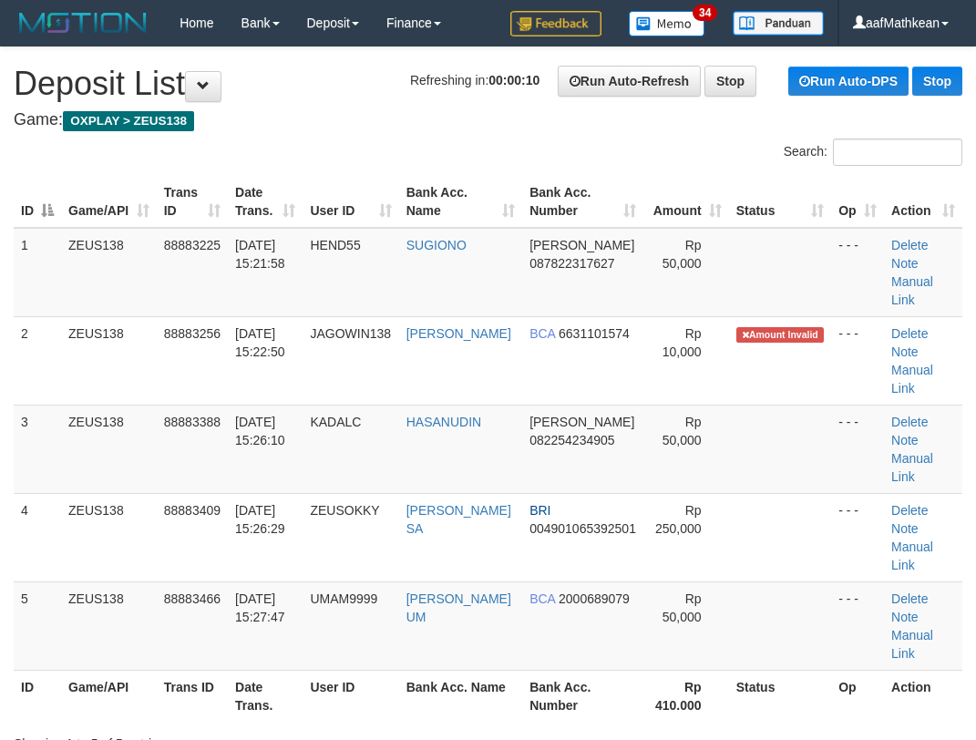
click at [406, 187] on tr "ID Game/API Trans ID Date Trans. User ID Bank Acc. Name Bank Acc. Number Amount…" at bounding box center [488, 202] width 948 height 52
click at [441, 229] on tr "1 ZEUS138 88883225 01/10/2025 15:21:58 HEND55 SUGIONO DANA 087822317627 Rp 50,0…" at bounding box center [488, 272] width 948 height 89
drag, startPoint x: 554, startPoint y: 252, endPoint x: 435, endPoint y: 276, distance: 121.7
click at [471, 272] on tr "1 ZEUS138 88883225 01/10/2025 15:21:58 HEND55 SUGIONO DANA 087822317627 Rp 50,0…" at bounding box center [488, 272] width 948 height 89
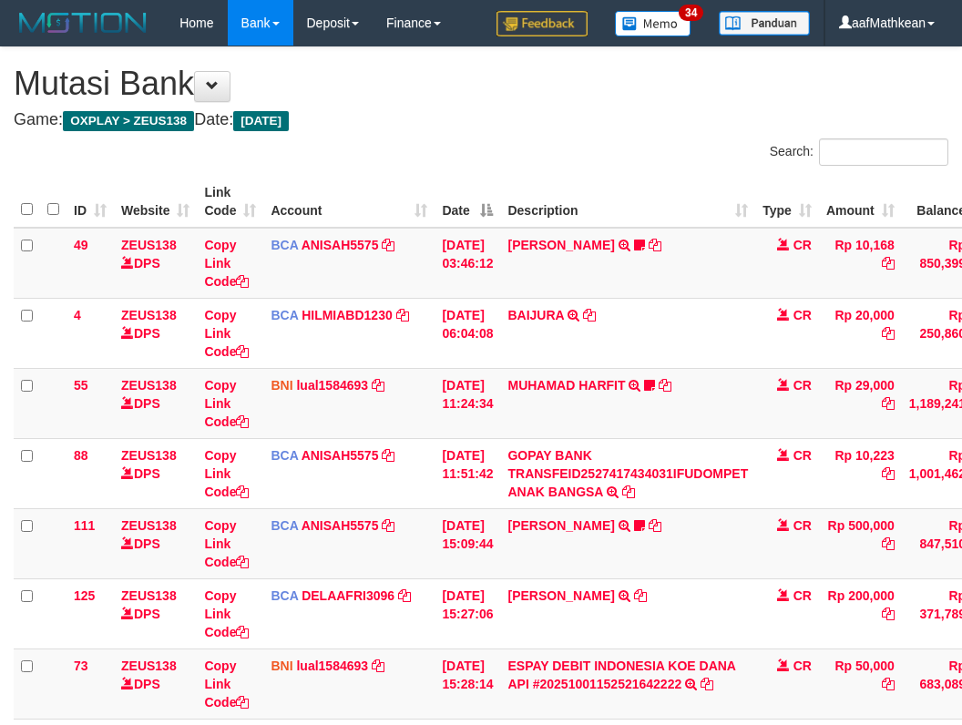
scroll to position [279, 137]
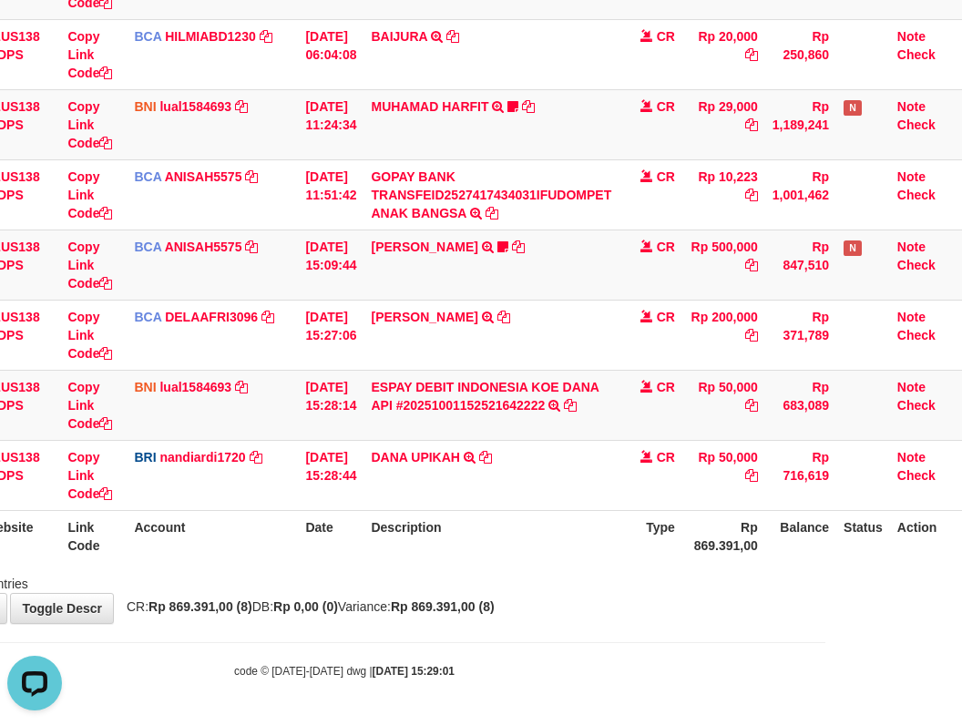
click at [340, 584] on div "Search: ID Website Link Code Account Date Description Type Amount Balance Statu…" at bounding box center [344, 226] width 935 height 733
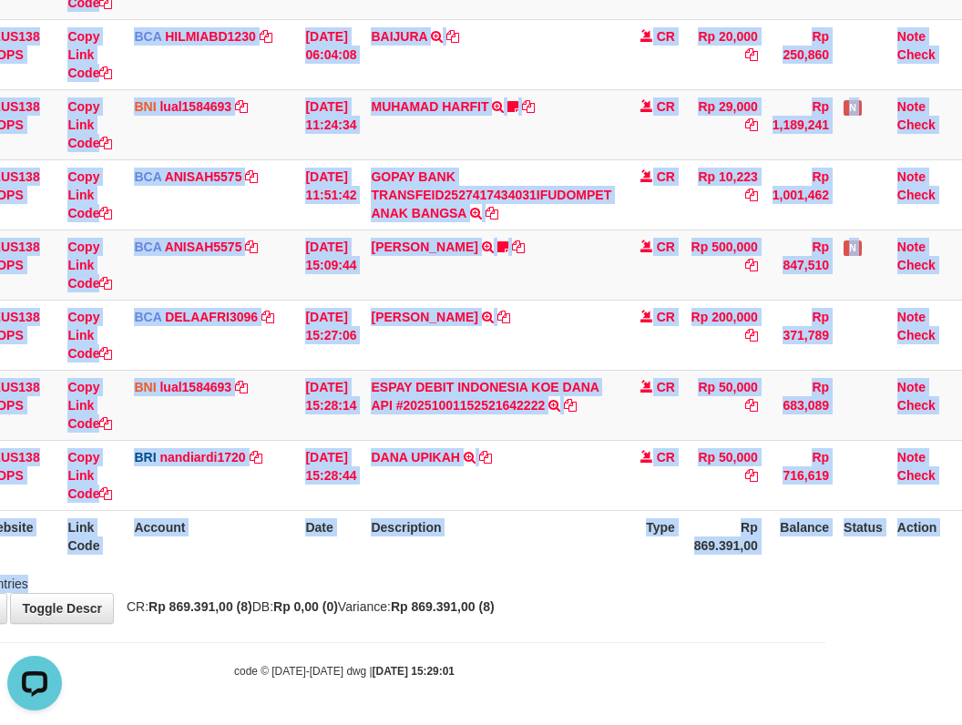
click at [445, 614] on span "CR: Rp 869.391,00 (8) DB: Rp 0,00 (0) Variance: Rp 869.391,00 (8)" at bounding box center [306, 606] width 377 height 15
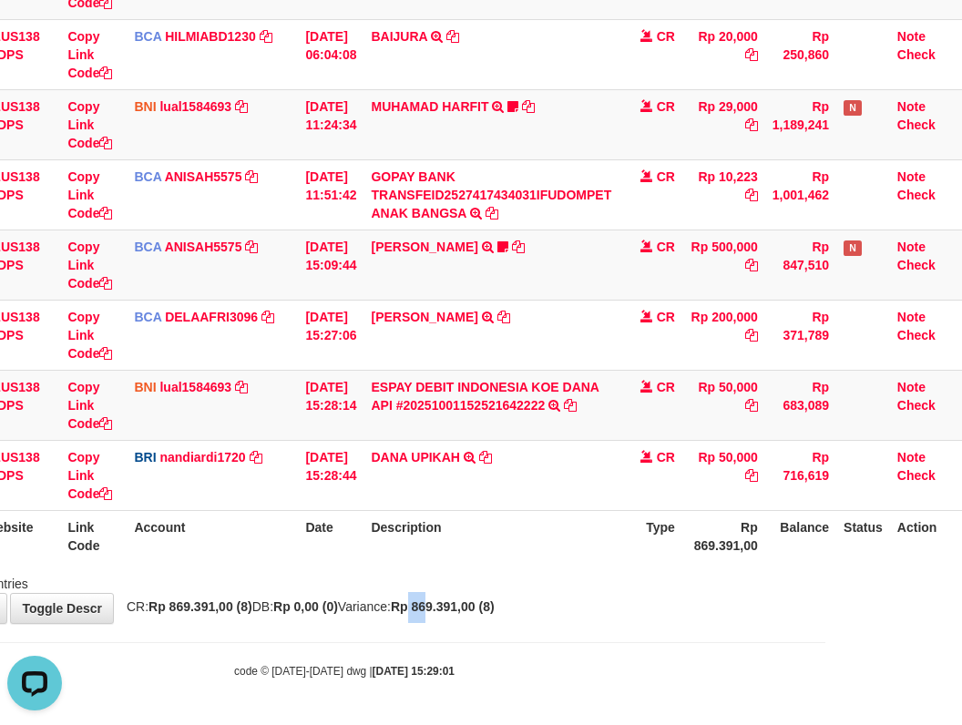
click at [484, 608] on div "**********" at bounding box center [344, 196] width 962 height 854
drag, startPoint x: 735, startPoint y: 448, endPoint x: 975, endPoint y: 353, distance: 257.6
click at [778, 453] on tr "94 ZEUS138 DPS Copy Link Code BRI nandiardi1720 DPS NANDI ARDIANSYAH mutasi_202…" at bounding box center [420, 475] width 1087 height 70
copy td "0,000"
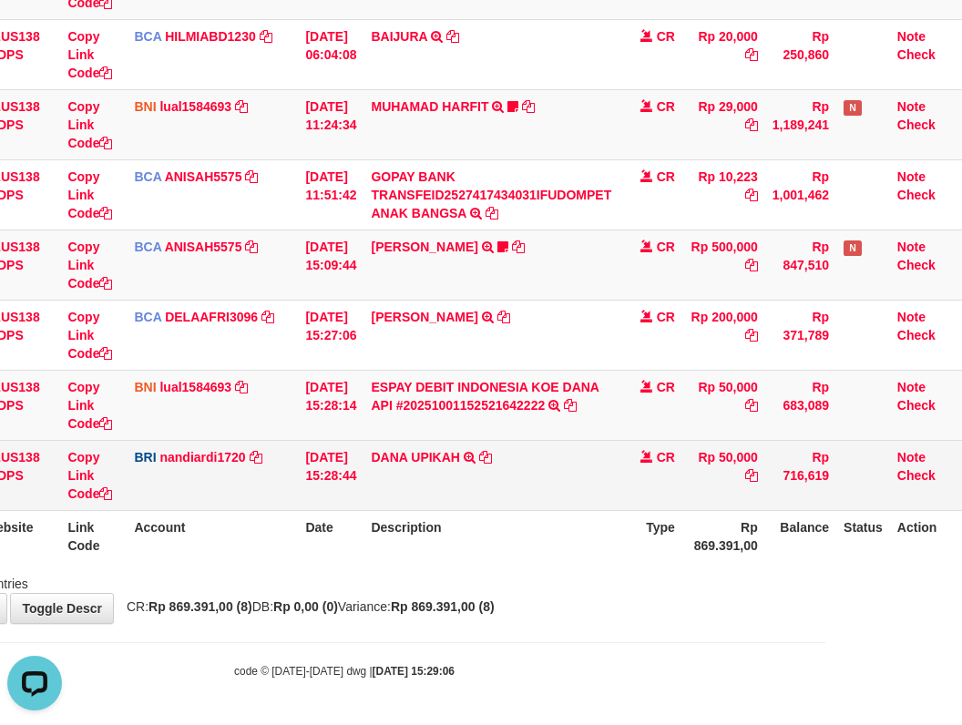
drag, startPoint x: 731, startPoint y: 445, endPoint x: 775, endPoint y: 456, distance: 46.2
click at [765, 456] on td "Rp 50,000" at bounding box center [723, 475] width 83 height 70
copy td "50,000"
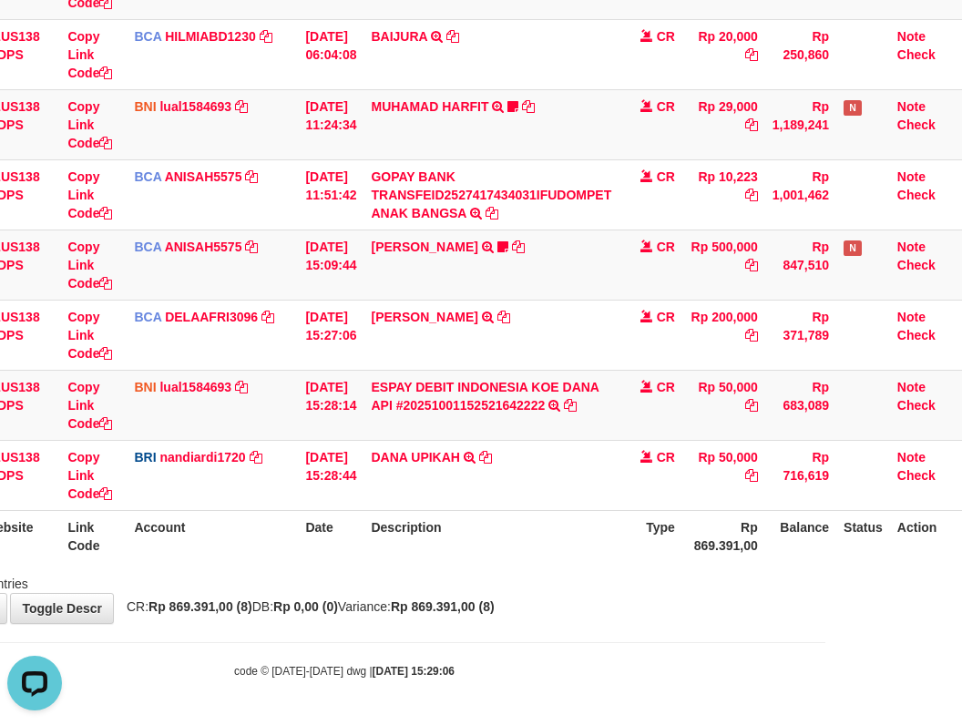
drag, startPoint x: 335, startPoint y: 587, endPoint x: 354, endPoint y: 609, distance: 29.7
click at [335, 589] on div "Showing 1 to 8 of 8 entries" at bounding box center [344, 581] width 962 height 26
click at [338, 609] on strong "Rp 0,00 (0)" at bounding box center [305, 606] width 65 height 15
click at [338, 613] on strong "Rp 0,00 (0)" at bounding box center [305, 606] width 65 height 15
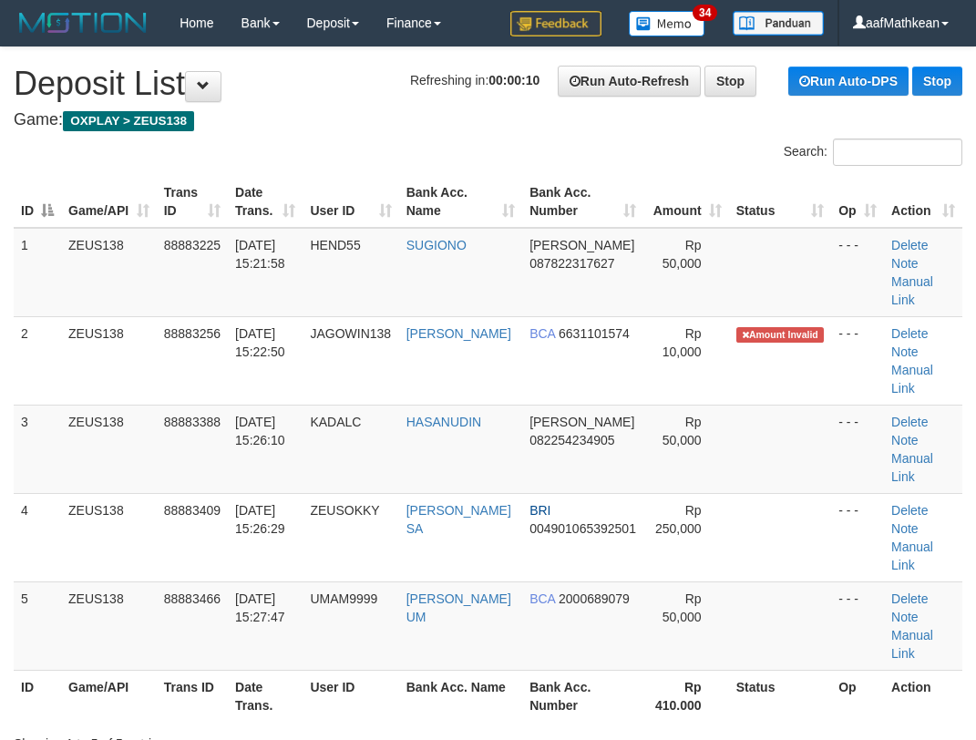
drag, startPoint x: 294, startPoint y: 143, endPoint x: 285, endPoint y: 148, distance: 10.6
click at [408, 144] on div "Search: ID Game/API Trans ID Date Trans. User ID Bank Acc. Name Bank Acc. Numbe…" at bounding box center [488, 445] width 948 height 614
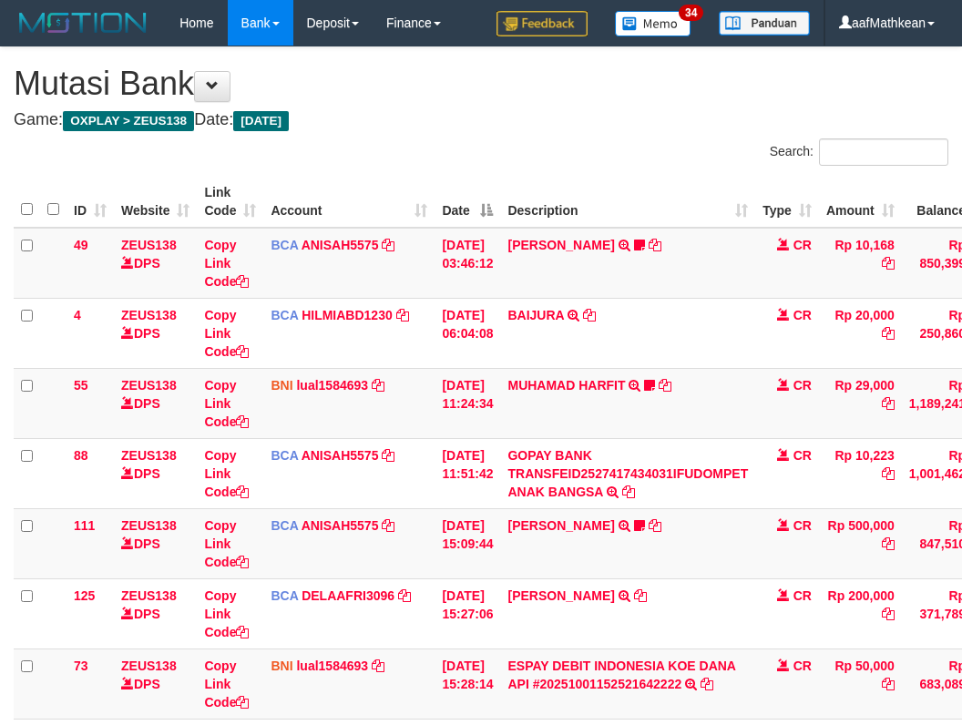
scroll to position [279, 137]
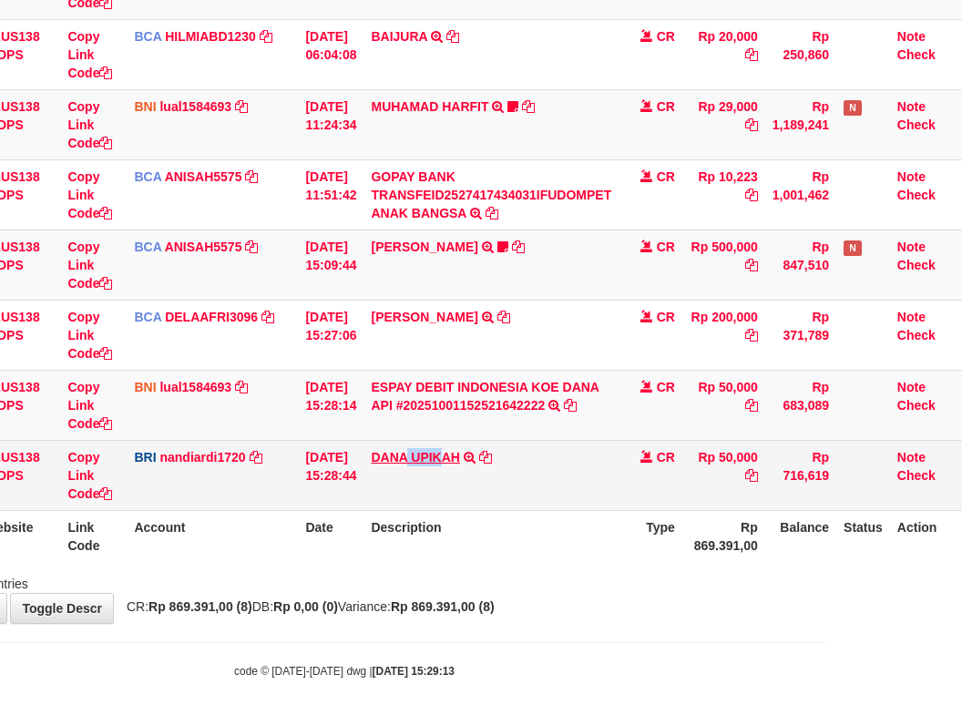
drag, startPoint x: 435, startPoint y: 450, endPoint x: 455, endPoint y: 464, distance: 25.0
click at [455, 464] on td "[PERSON_NAME] UPIKAH TRANSFER NBMB [PERSON_NAME] UPIKAH TO NANDI ARDIANSYAH" at bounding box center [490, 475] width 255 height 70
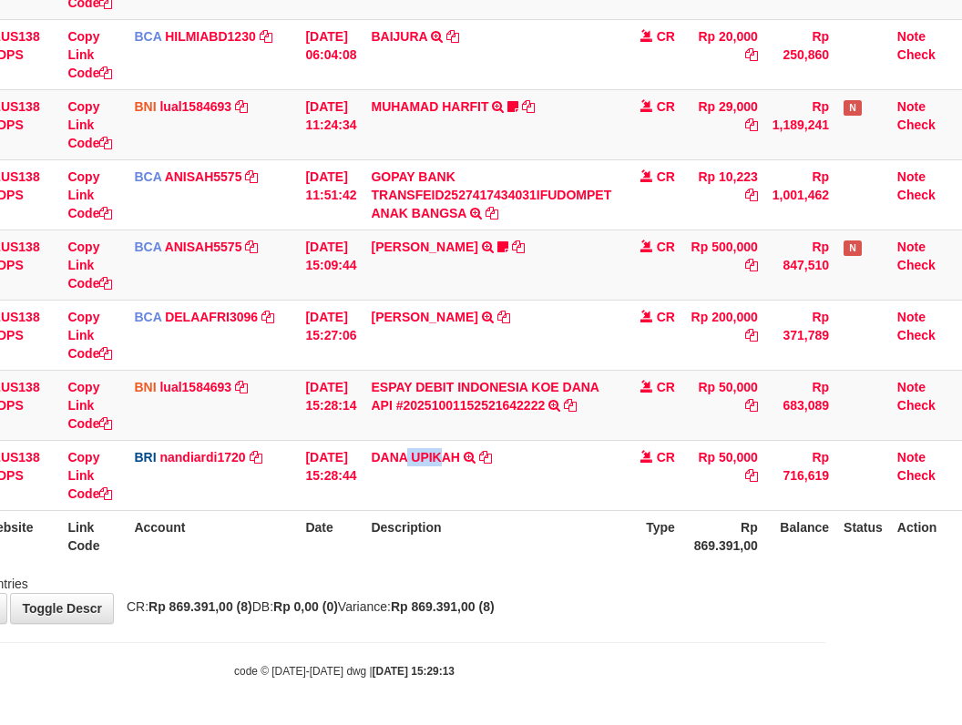
click at [286, 621] on div "**********" at bounding box center [344, 196] width 962 height 854
drag, startPoint x: 321, startPoint y: 661, endPoint x: 353, endPoint y: 663, distance: 31.9
click at [340, 673] on body "Toggle navigation Home Bank Account List Load By Website Group [OXPLAY] ZEUS138…" at bounding box center [344, 223] width 962 height 1004
click at [394, 646] on body "Toggle navigation Home Bank Account List Load By Website Group [OXPLAY] ZEUS138…" at bounding box center [344, 223] width 962 height 1004
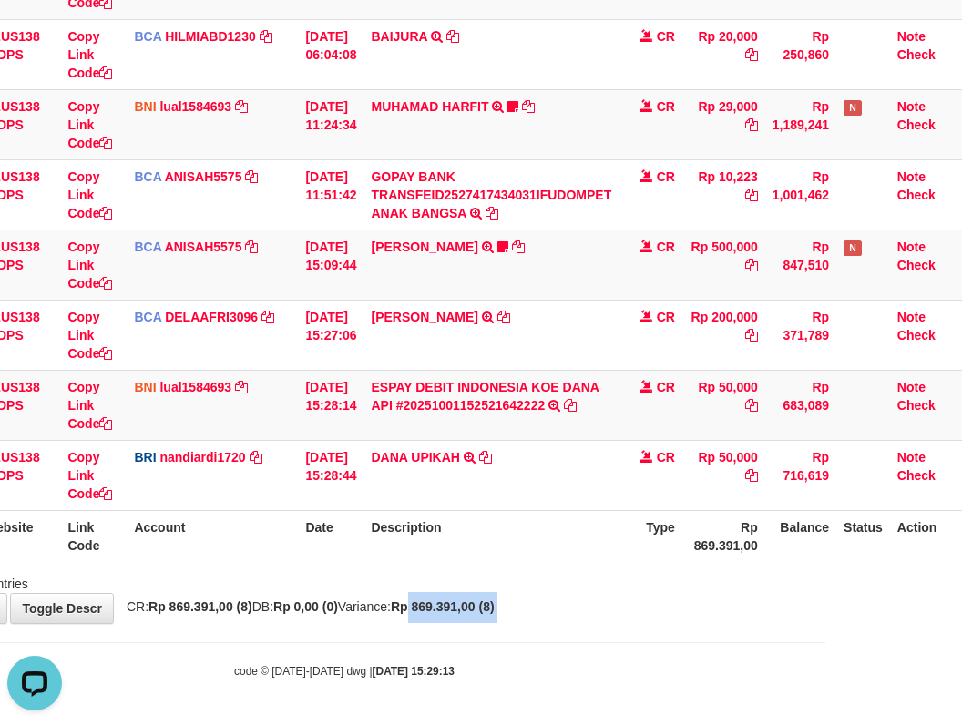
drag, startPoint x: 450, startPoint y: 621, endPoint x: 492, endPoint y: 615, distance: 42.4
click at [462, 622] on body "Toggle navigation Home Bank Account List Load By Website Group [OXPLAY] ZEUS138…" at bounding box center [344, 223] width 962 height 1004
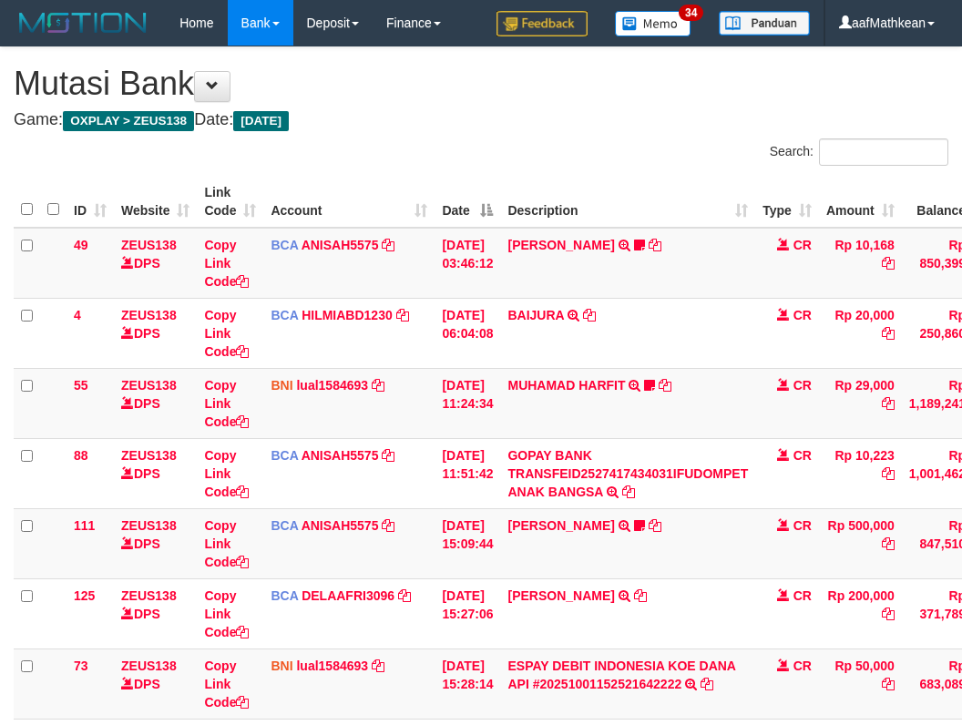
scroll to position [279, 137]
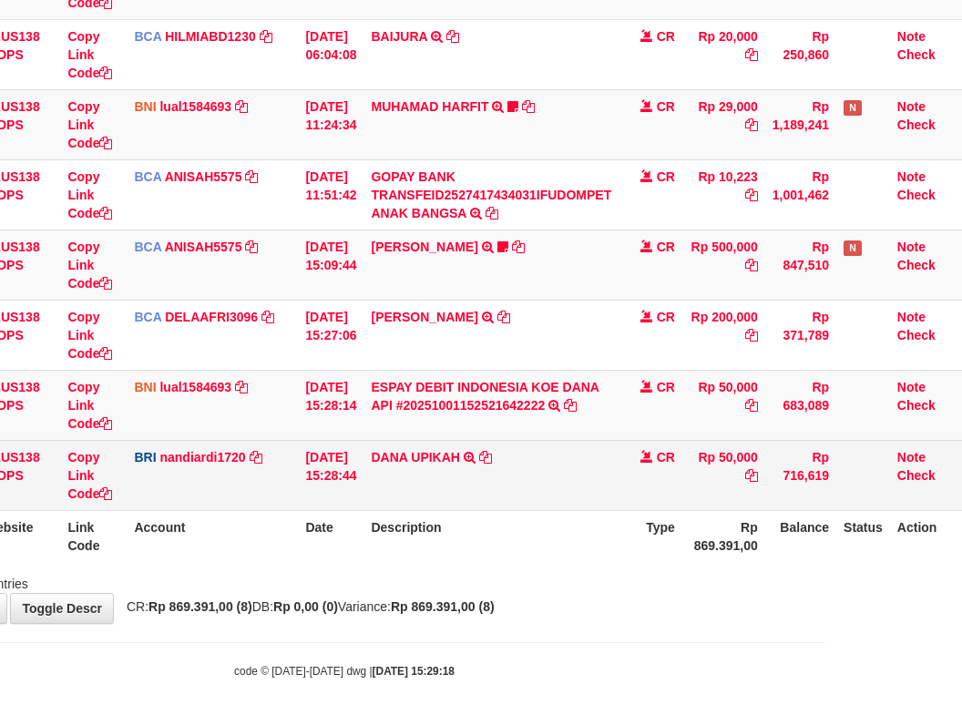
click at [518, 506] on td "DANA UPIKAH TRANSFER NBMB DANA UPIKAH TO [PERSON_NAME]" at bounding box center [490, 475] width 255 height 70
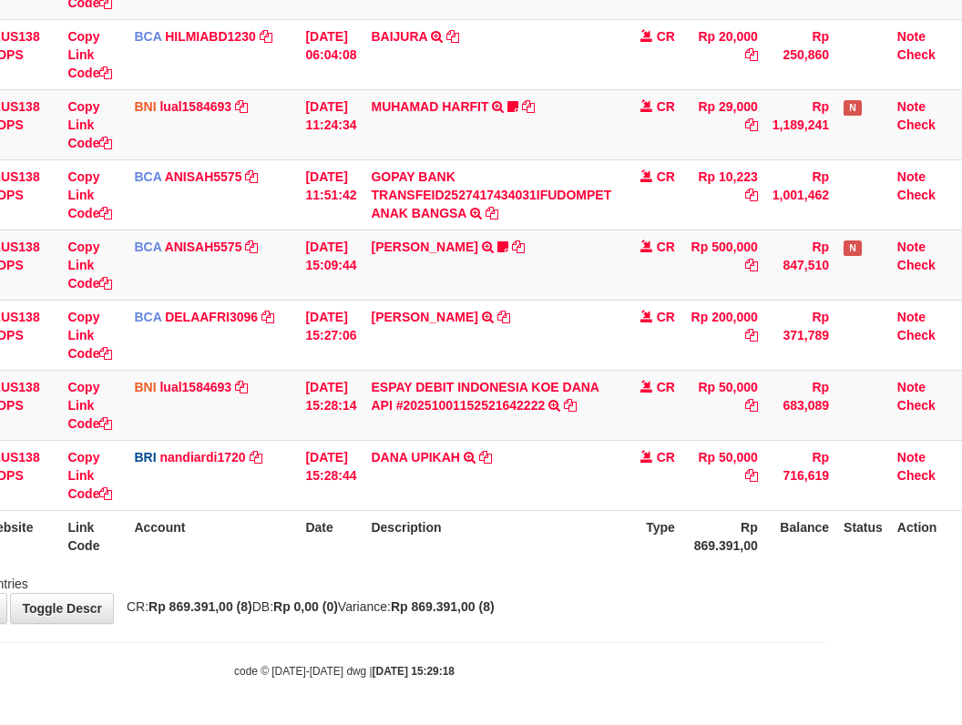
drag, startPoint x: 518, startPoint y: 508, endPoint x: 969, endPoint y: 353, distance: 476.8
click at [676, 465] on tr "94 ZEUS138 DPS Copy Link Code BRI nandiardi1720 DPS [PERSON_NAME] mutasi_202510…" at bounding box center [420, 475] width 1087 height 70
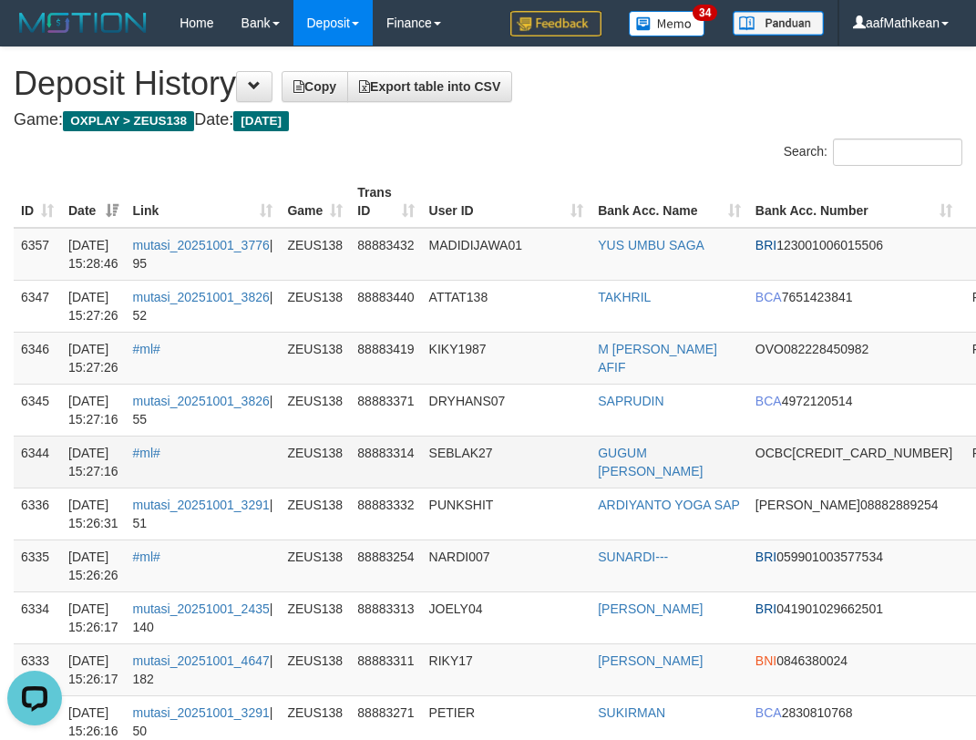
drag, startPoint x: 1018, startPoint y: 381, endPoint x: 167, endPoint y: 441, distance: 853.9
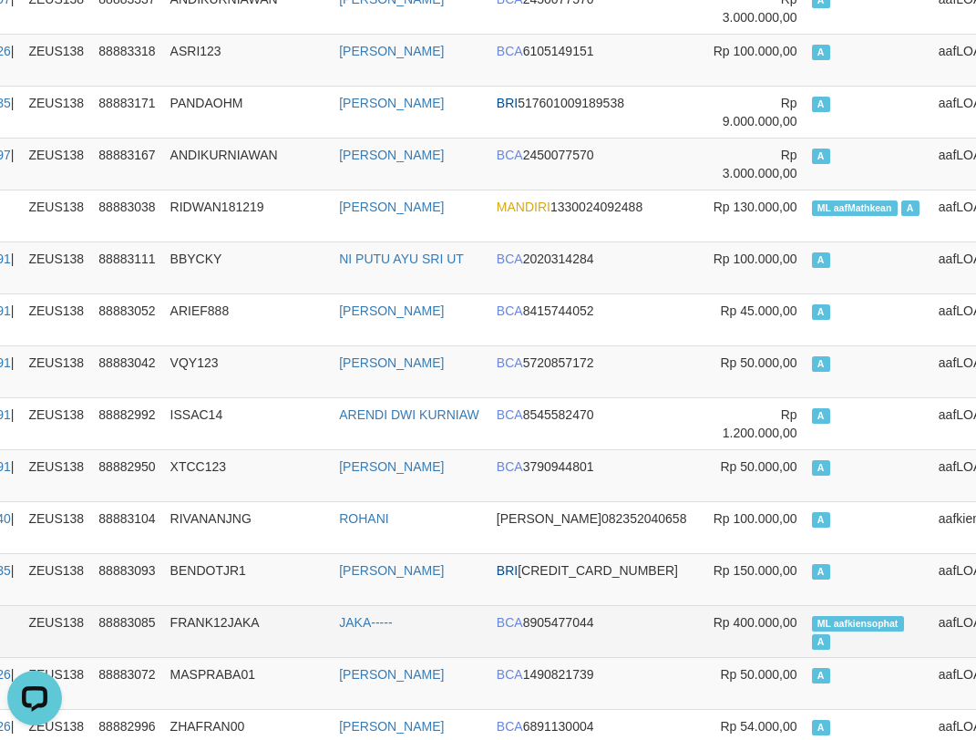
scroll to position [1002, 259]
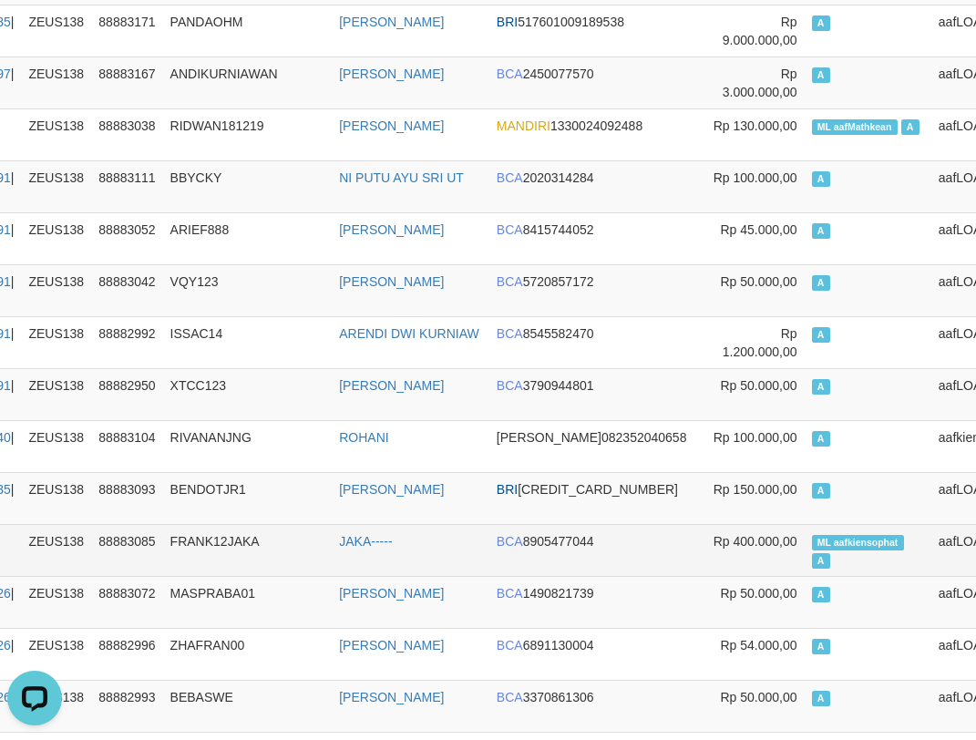
click at [812, 547] on span "ML aafkiensophat" at bounding box center [858, 542] width 92 height 15
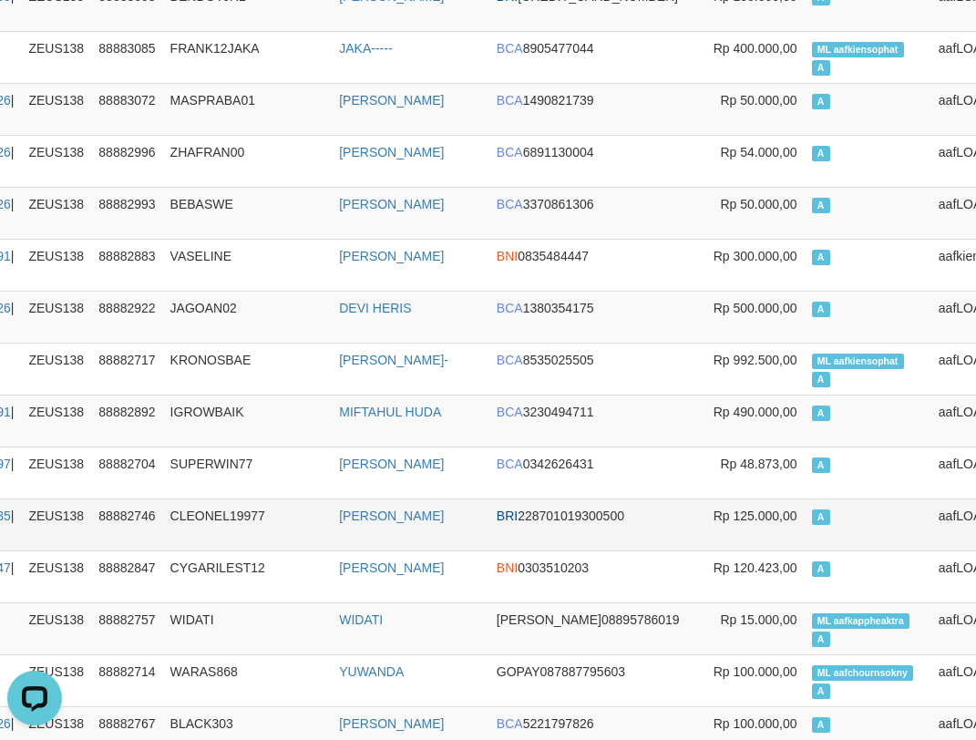
scroll to position [2741, 259]
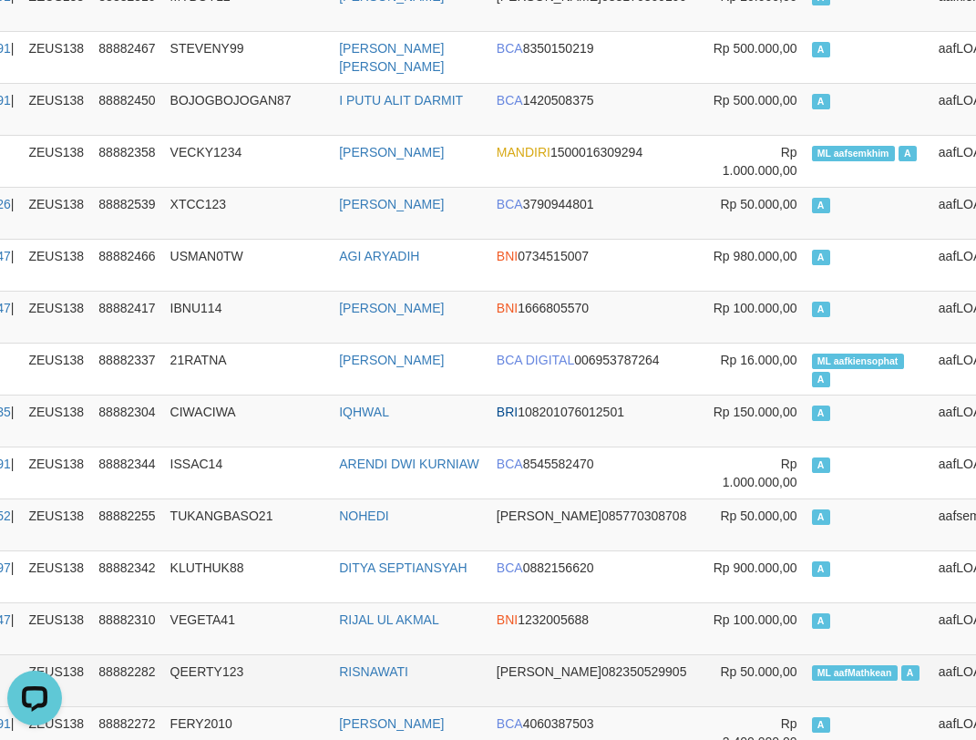
click at [804, 663] on td "ML aafMathkean A" at bounding box center [867, 680] width 127 height 52
click at [812, 668] on span "ML aafMathkean" at bounding box center [855, 672] width 86 height 15
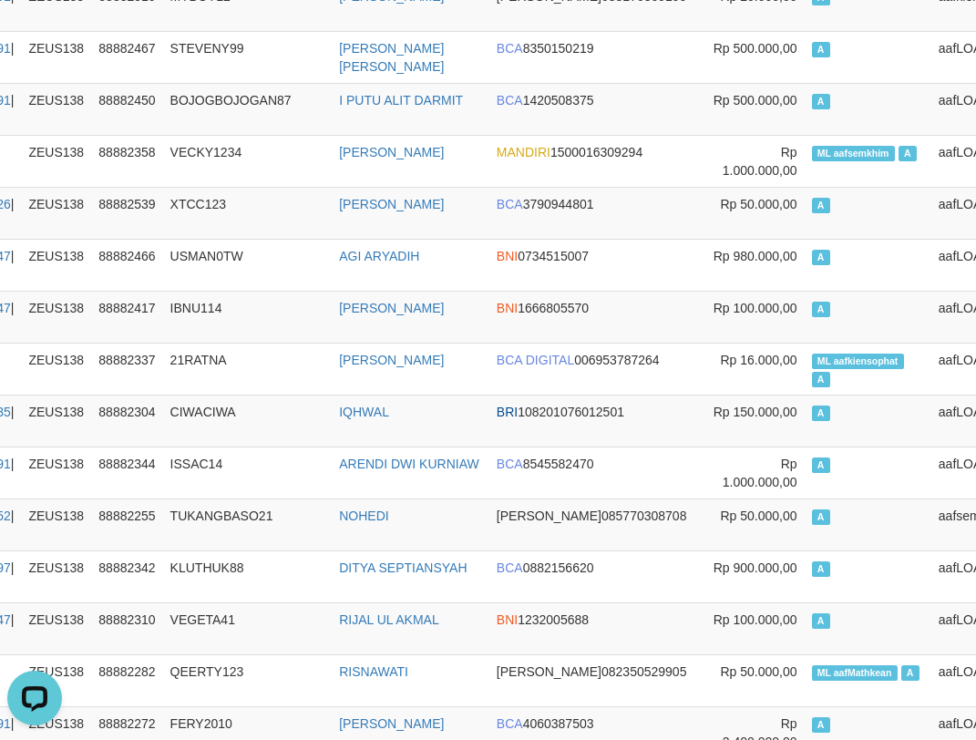
scroll to position [5172, 259]
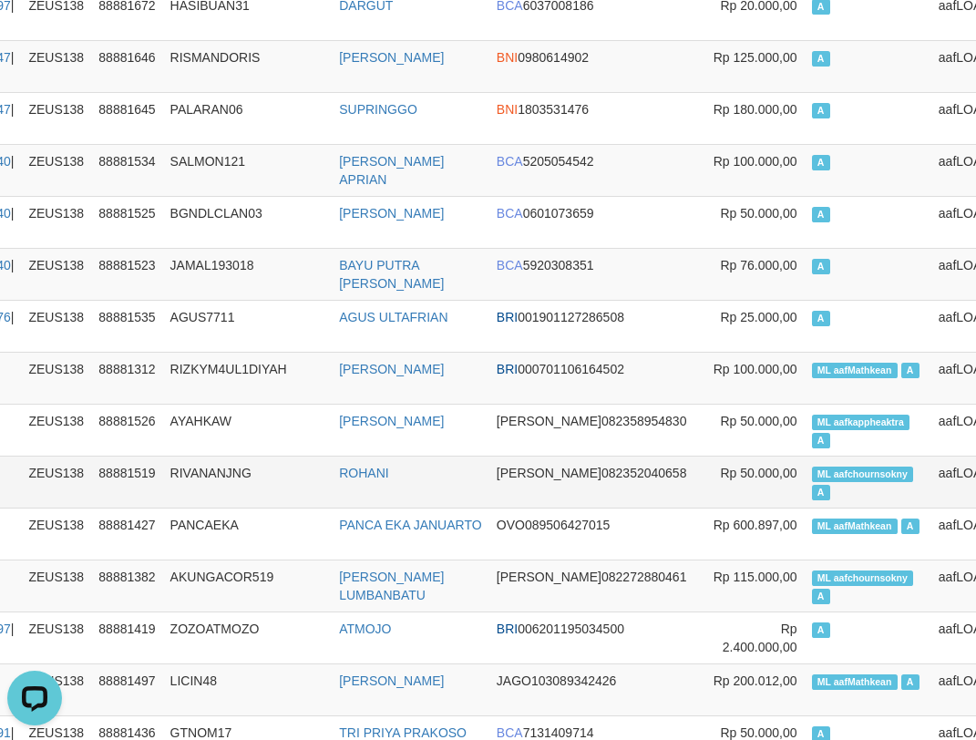
click at [812, 470] on span "ML aafchournsokny" at bounding box center [863, 473] width 102 height 15
copy td "aafchournsokny"
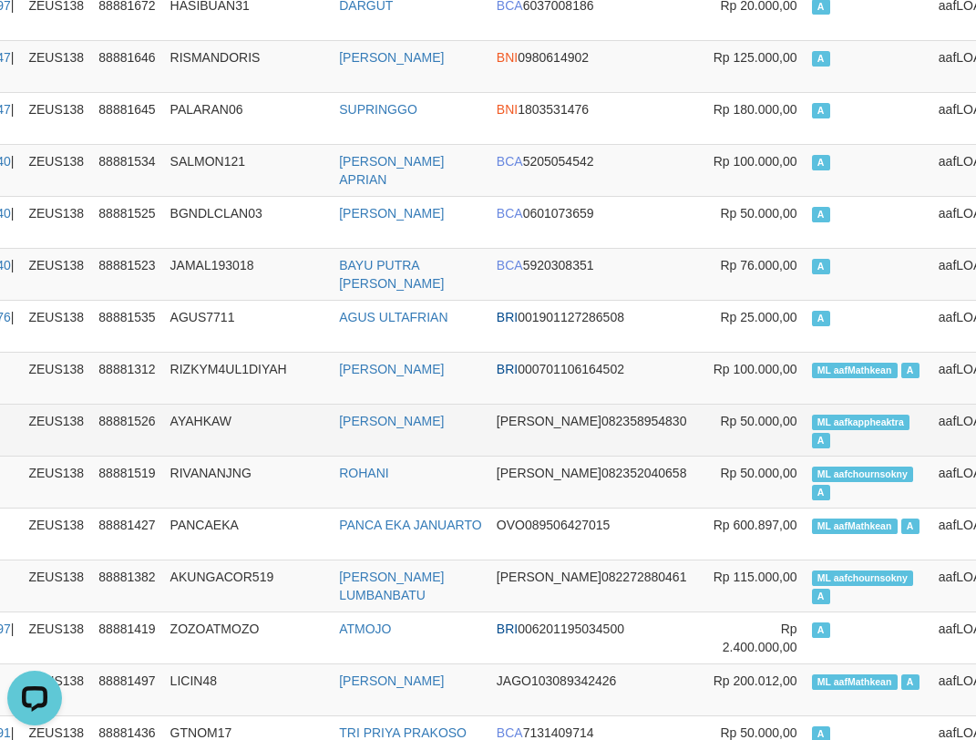
click at [812, 421] on span "ML aafkappheaktra" at bounding box center [861, 421] width 98 height 15
copy td "aafkappheaktra"
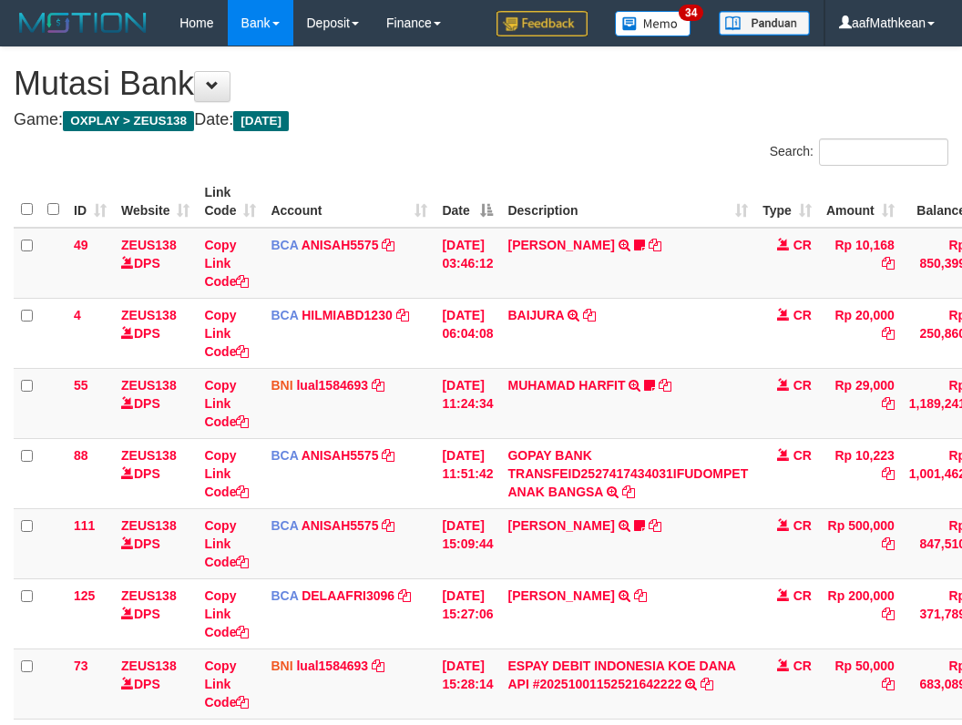
scroll to position [279, 137]
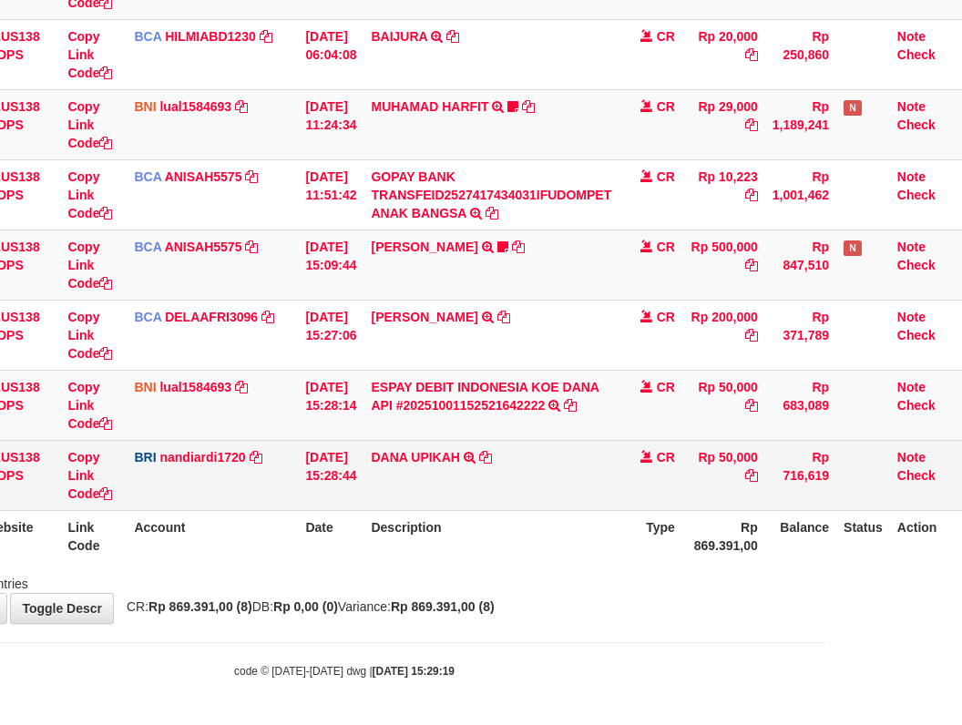
drag, startPoint x: 550, startPoint y: 464, endPoint x: 589, endPoint y: 497, distance: 51.7
click at [577, 495] on td "[PERSON_NAME] UPIKAH TRANSFER NBMB [PERSON_NAME] UPIKAH TO NANDI ARDIANSYAH" at bounding box center [490, 475] width 255 height 70
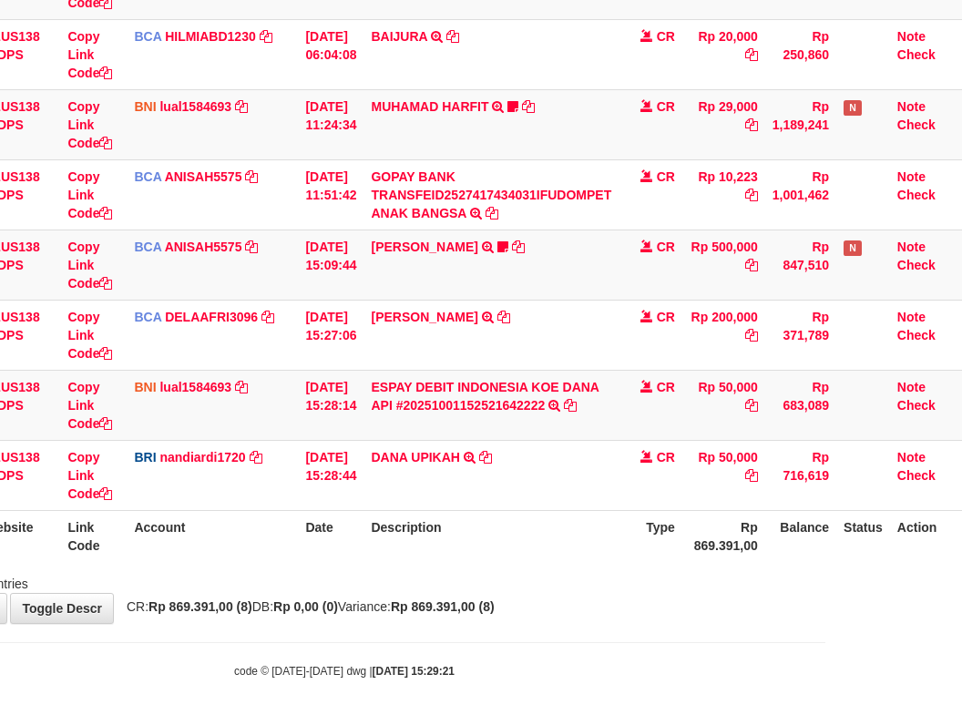
drag, startPoint x: 554, startPoint y: 537, endPoint x: 1071, endPoint y: 552, distance: 517.6
click at [553, 537] on th "Description" at bounding box center [490, 536] width 255 height 52
click at [825, 552] on html "Toggle navigation Home Bank Account List Load By Website Group [OXPLAY] ZEUS138…" at bounding box center [344, 223] width 962 height 1004
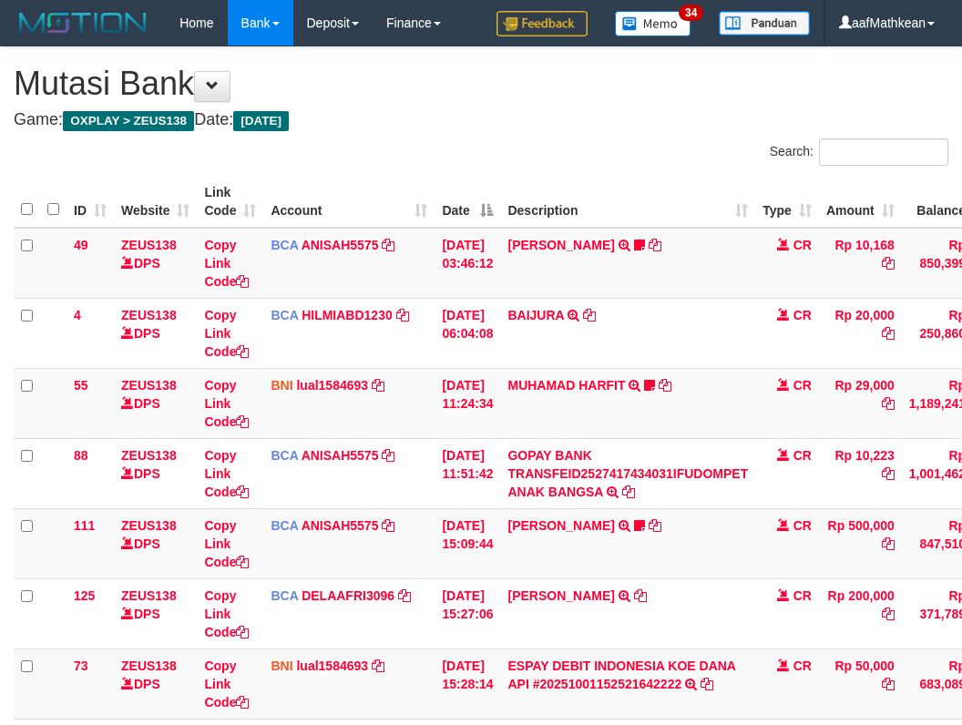
click at [629, 605] on div "**********" at bounding box center [481, 474] width 962 height 854
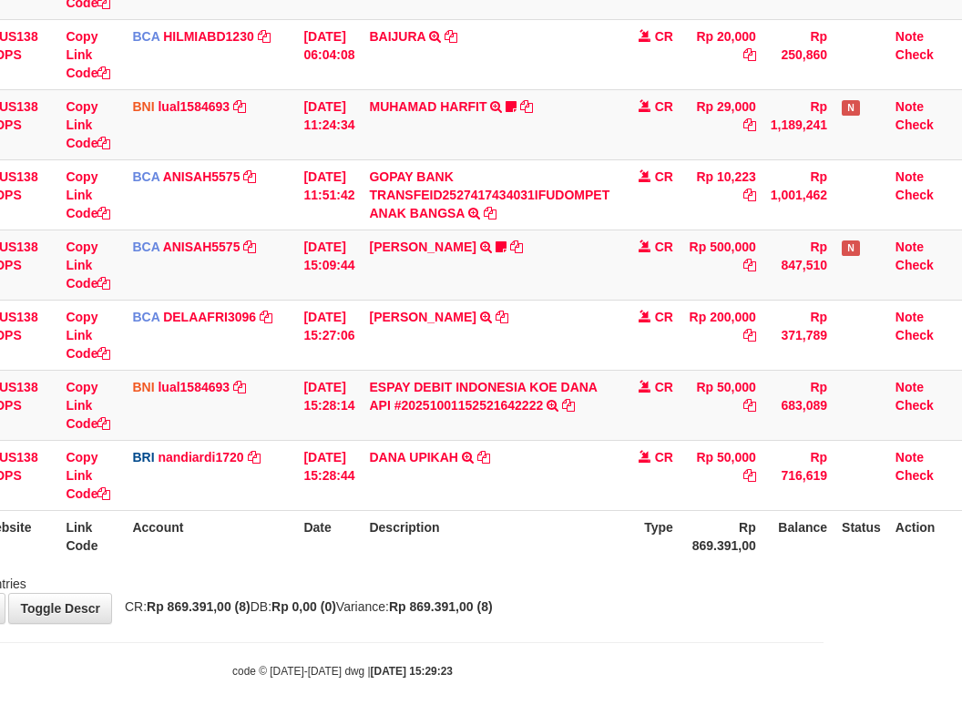
click at [575, 554] on th "Description" at bounding box center [489, 536] width 255 height 52
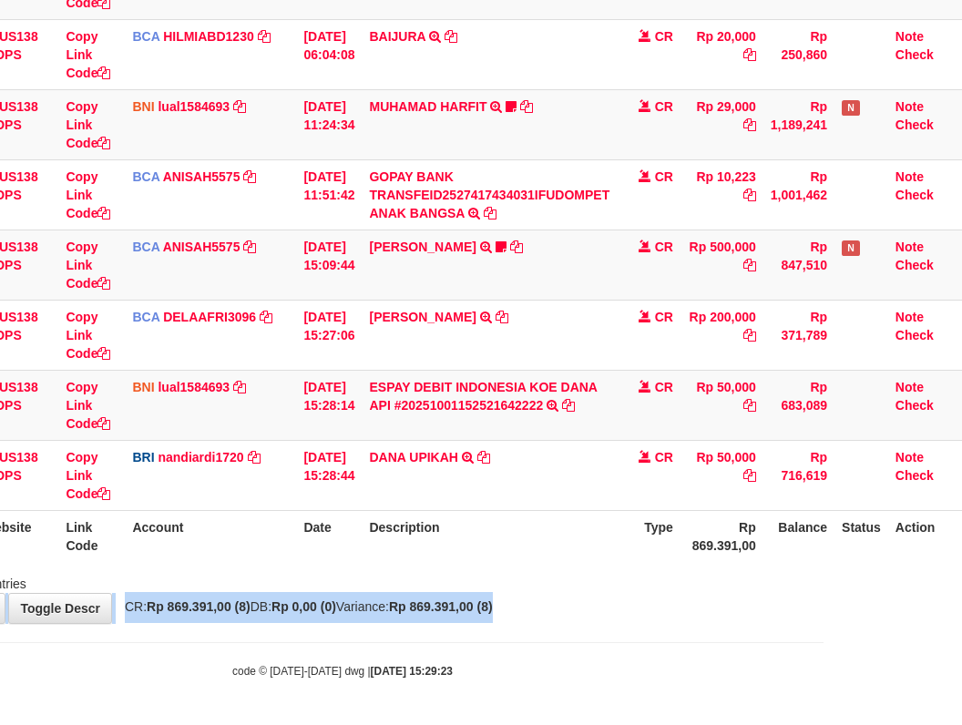
click at [608, 606] on div "**********" at bounding box center [343, 196] width 962 height 854
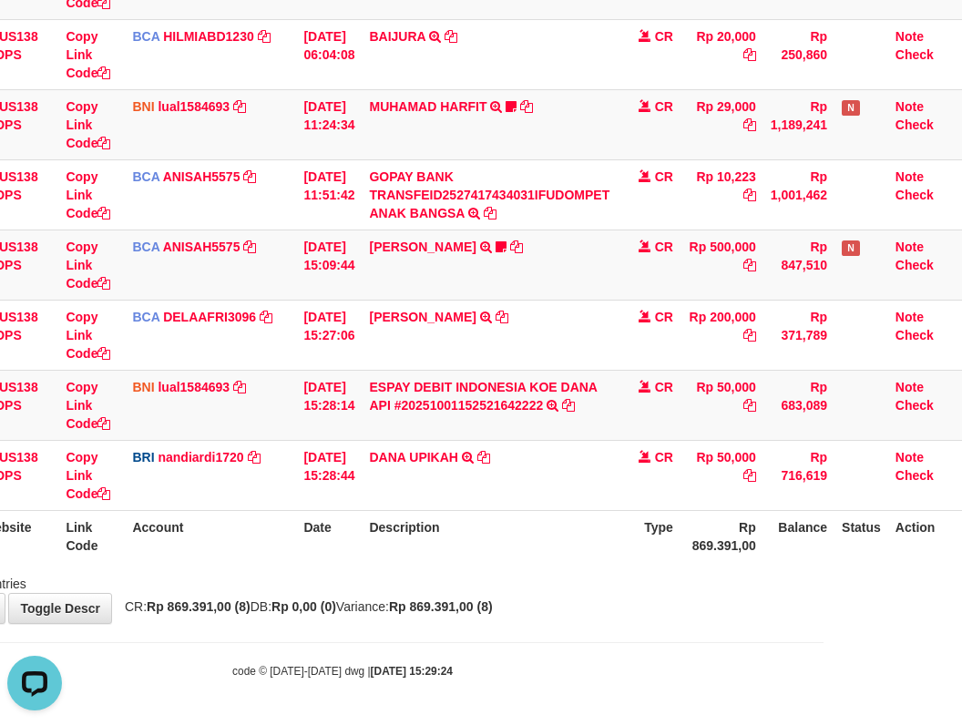
click at [300, 614] on strong "Rp 0,00 (0)" at bounding box center [303, 606] width 65 height 15
drag, startPoint x: 321, startPoint y: 628, endPoint x: 365, endPoint y: 625, distance: 44.7
click at [328, 629] on body "Toggle navigation Home Bank Account List Load By Website Group [OXPLAY] ZEUS138…" at bounding box center [343, 223] width 962 height 1004
drag, startPoint x: 365, startPoint y: 625, endPoint x: 387, endPoint y: 640, distance: 26.8
click at [369, 641] on body "Toggle navigation Home Bank Account List Load By Website Group [OXPLAY] ZEUS138…" at bounding box center [343, 223] width 962 height 1004
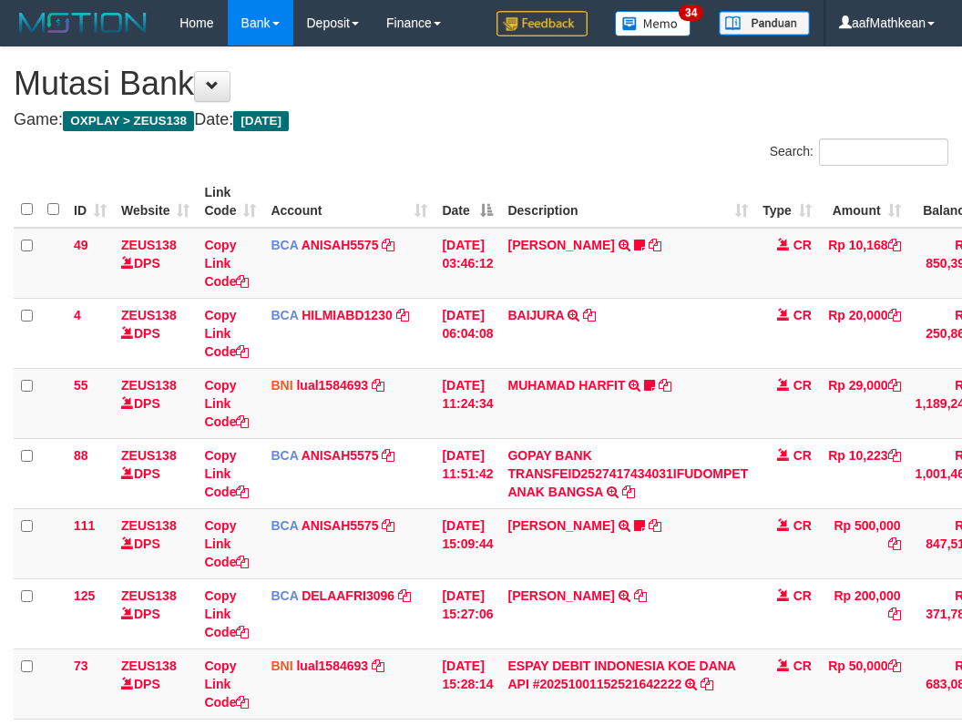
scroll to position [279, 151]
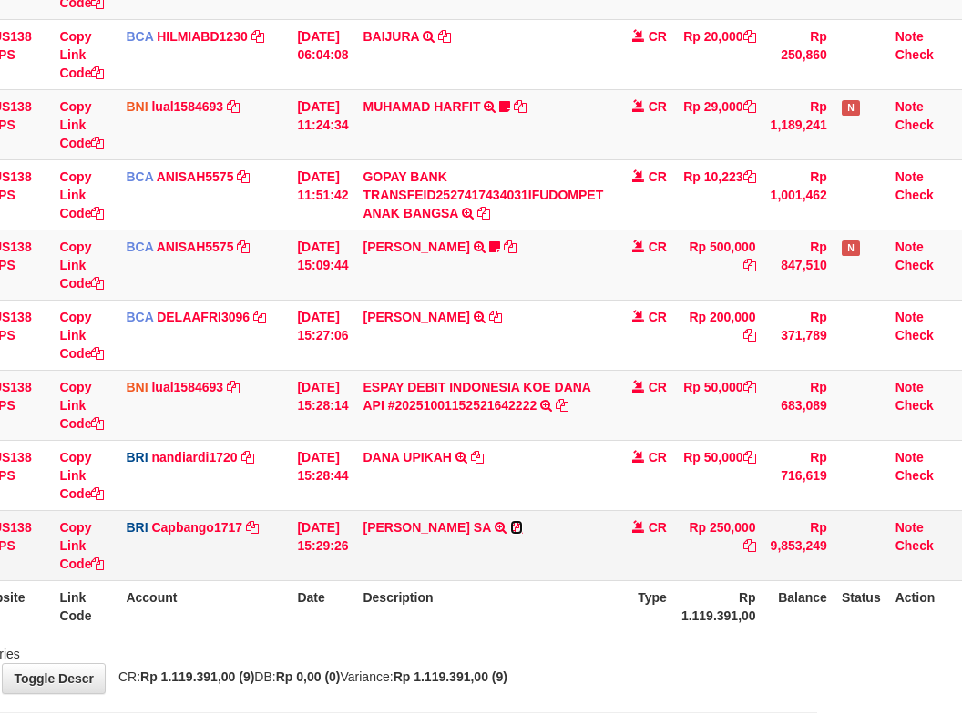
click at [510, 525] on icon at bounding box center [516, 527] width 13 height 13
click at [510, 527] on icon at bounding box center [516, 527] width 13 height 13
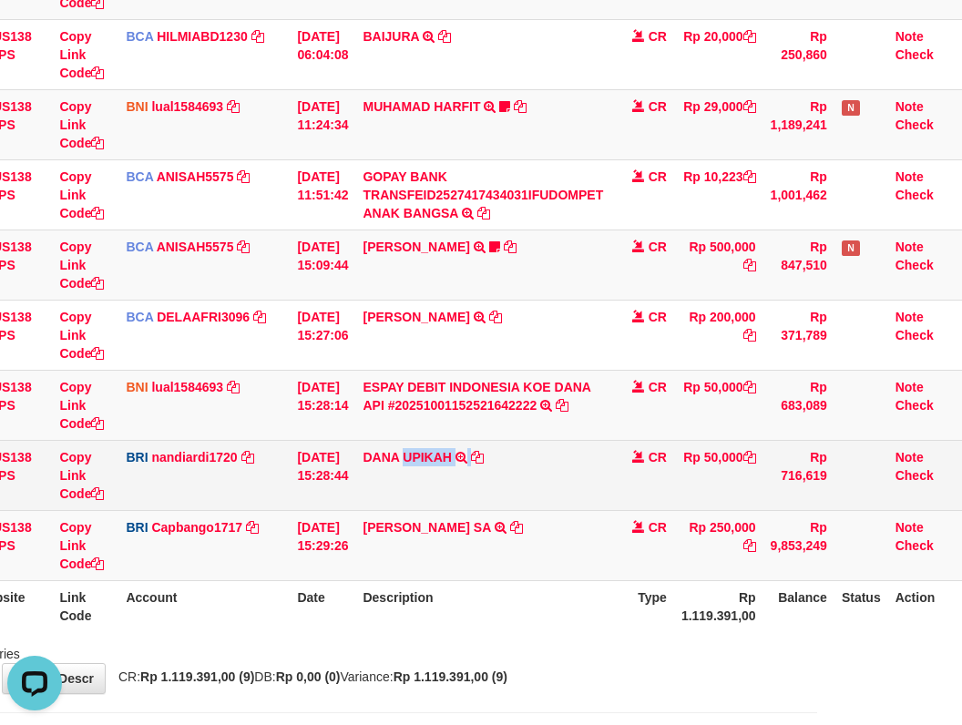
drag, startPoint x: 409, startPoint y: 445, endPoint x: 478, endPoint y: 456, distance: 70.2
click at [478, 456] on td "DANA UPIKAH TRANSFER NBMB DANA UPIKAH TO NANDI ARDIANSYAH" at bounding box center [482, 475] width 255 height 70
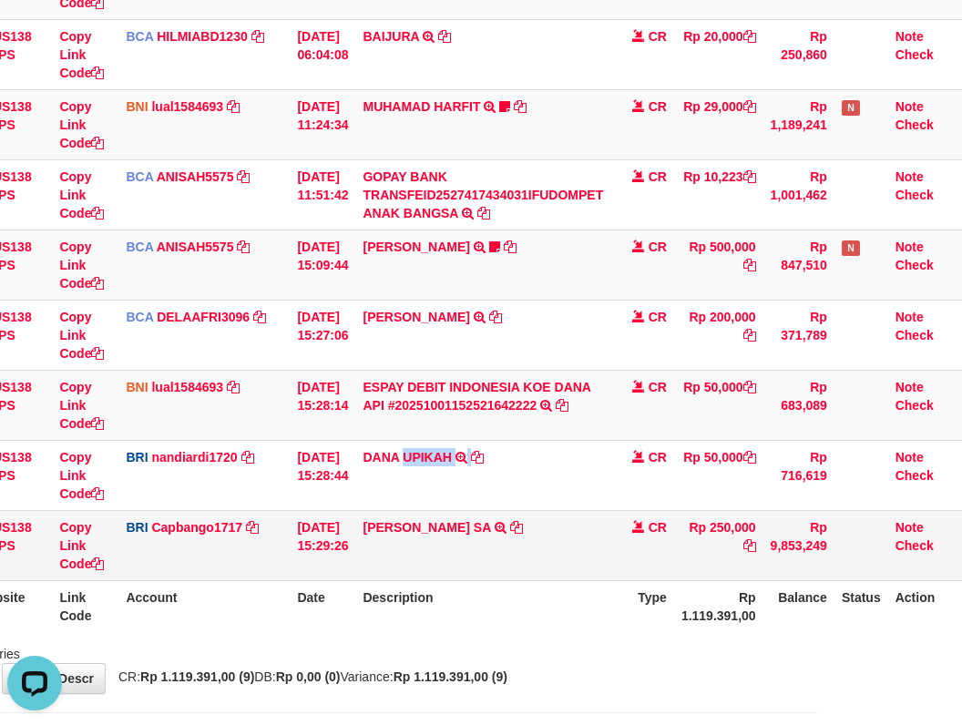
click at [352, 554] on td "01/10/2025 15:29:26" at bounding box center [323, 545] width 66 height 70
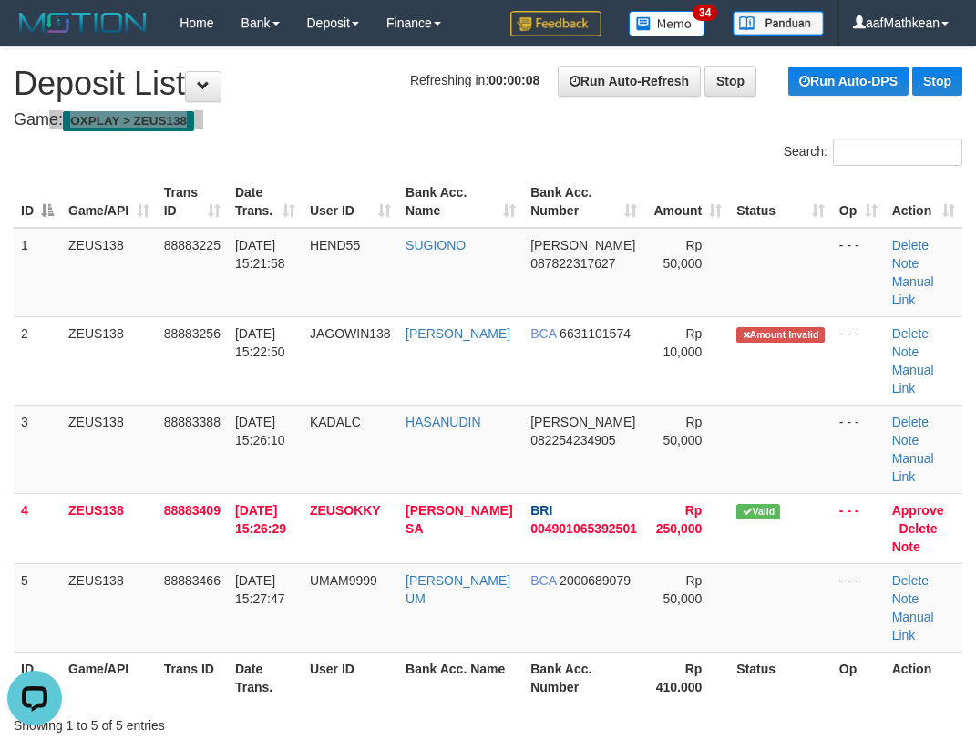
click at [281, 166] on div "Search:" at bounding box center [488, 154] width 976 height 32
click at [269, 263] on span "01/10/2025 15:21:58" at bounding box center [260, 254] width 50 height 33
click at [268, 260] on span "01/10/2025 15:21:58" at bounding box center [260, 254] width 50 height 33
drag, startPoint x: 275, startPoint y: 259, endPoint x: 286, endPoint y: 252, distance: 12.7
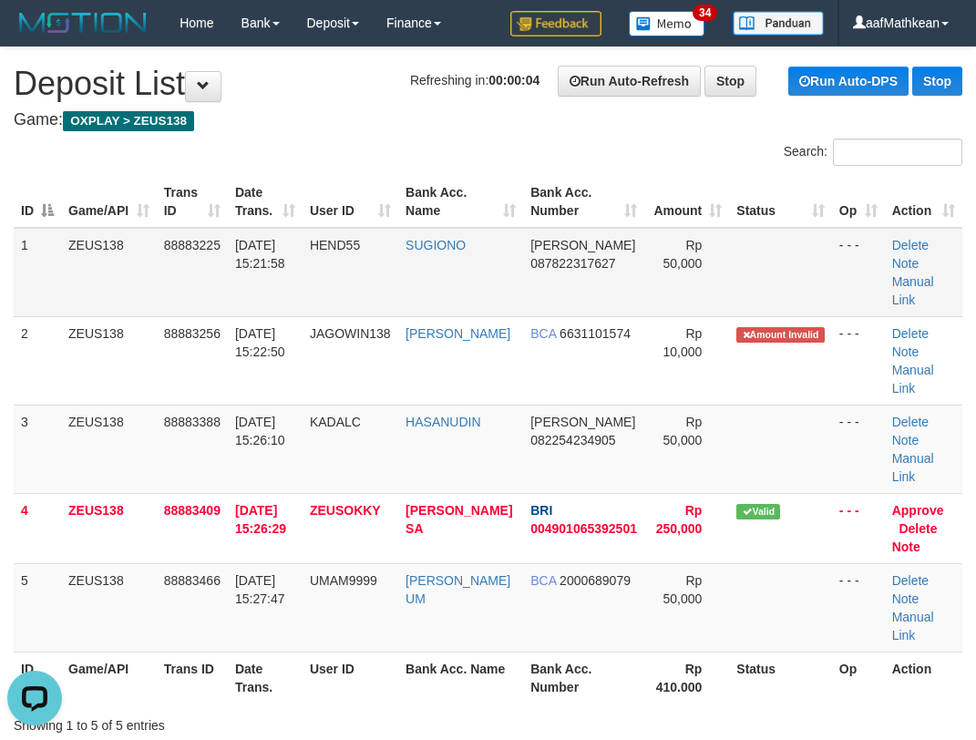
click at [277, 255] on span "01/10/2025 15:21:58" at bounding box center [260, 254] width 50 height 33
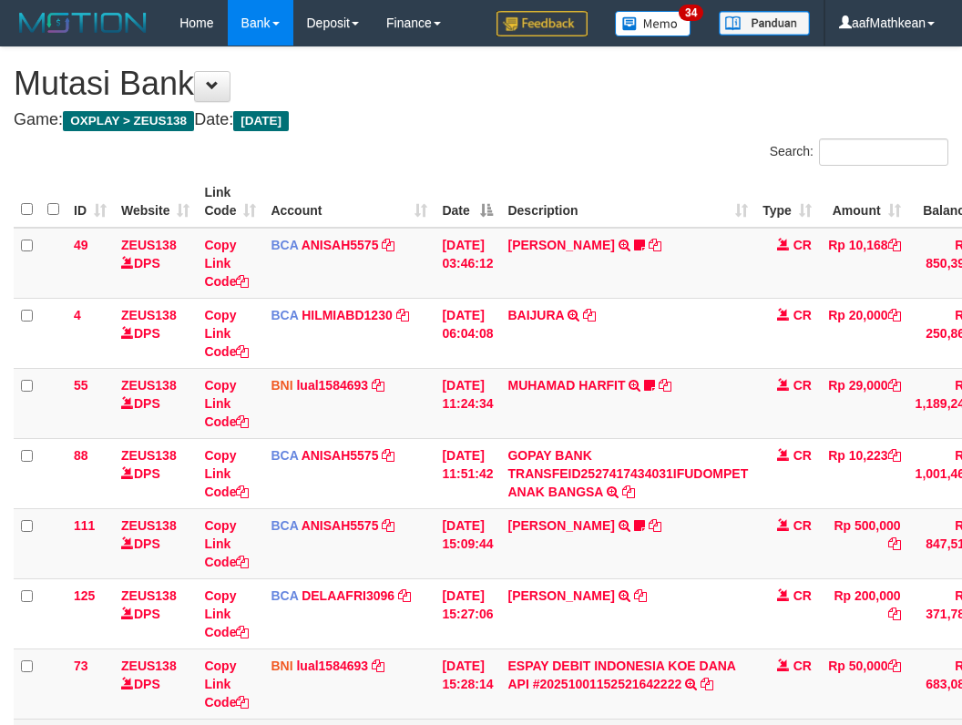
scroll to position [279, 151]
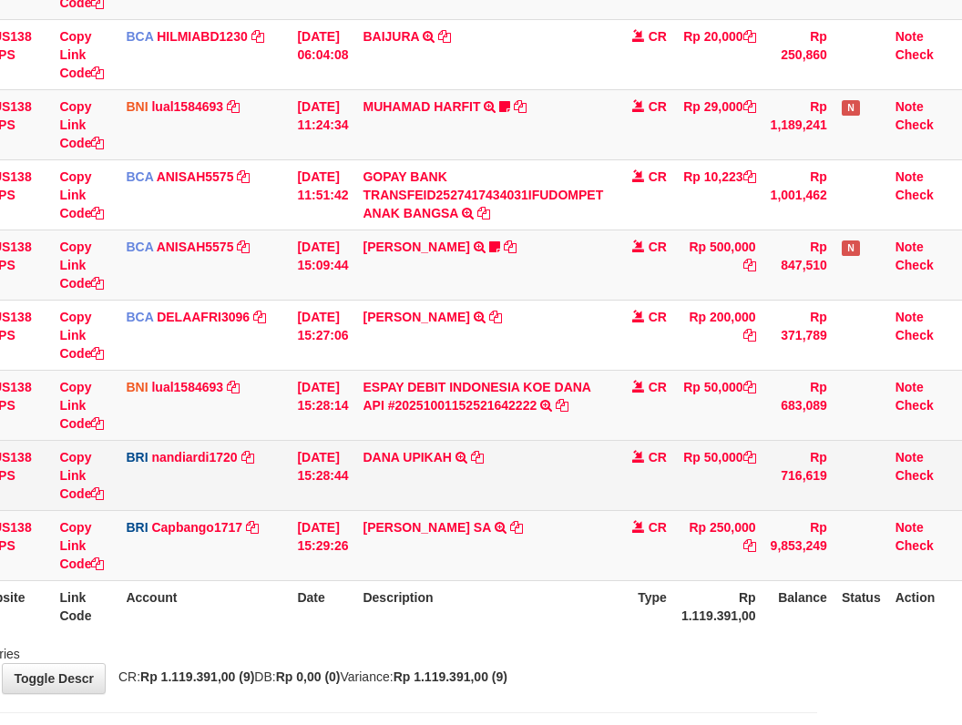
click at [600, 487] on td "[PERSON_NAME] UPIKAH TRANSFER NBMB [PERSON_NAME] UPIKAH TO NANDI ARDIANSYAH" at bounding box center [482, 475] width 255 height 70
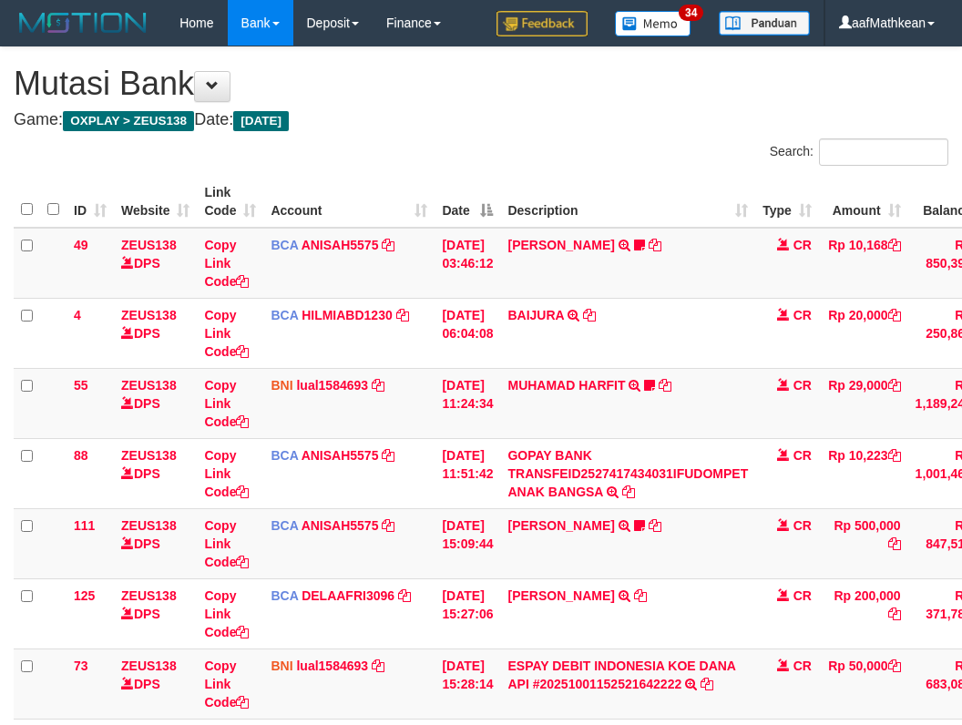
scroll to position [279, 151]
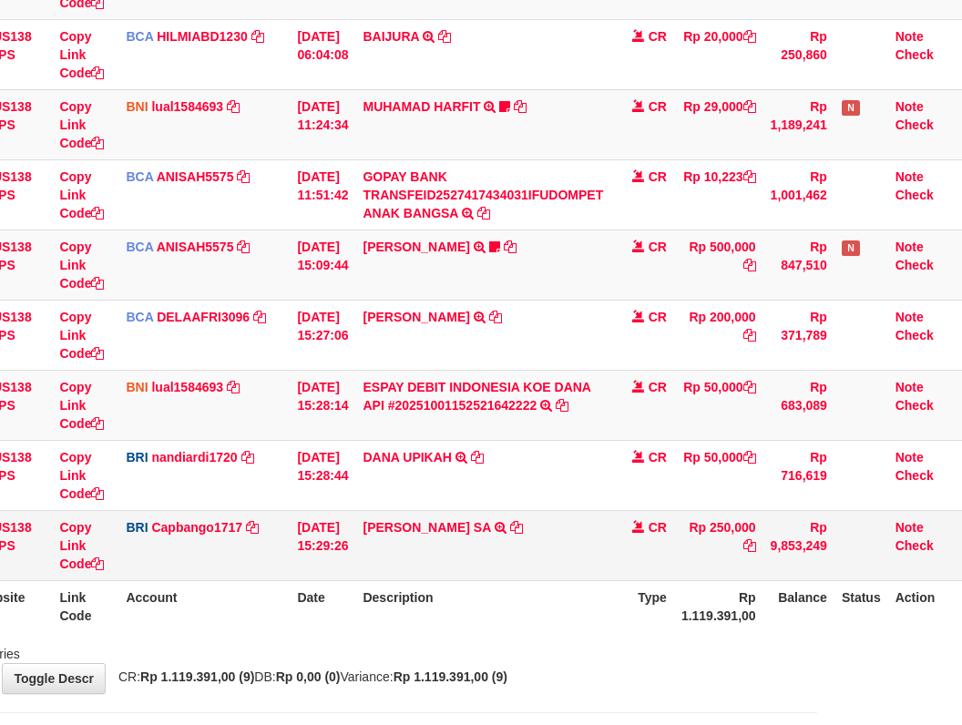
drag, startPoint x: 536, startPoint y: 523, endPoint x: 519, endPoint y: 539, distance: 23.2
click at [533, 526] on td "[PERSON_NAME] SA TRANSFER NBMB [PERSON_NAME] SA TO HELMI" at bounding box center [482, 545] width 255 height 70
click at [518, 544] on td "[PERSON_NAME] SA TRANSFER NBMB [PERSON_NAME] SA TO HELMI" at bounding box center [482, 545] width 255 height 70
click at [532, 528] on td "[PERSON_NAME] SA TRANSFER NBMB [PERSON_NAME] SA TO HELMI" at bounding box center [482, 545] width 255 height 70
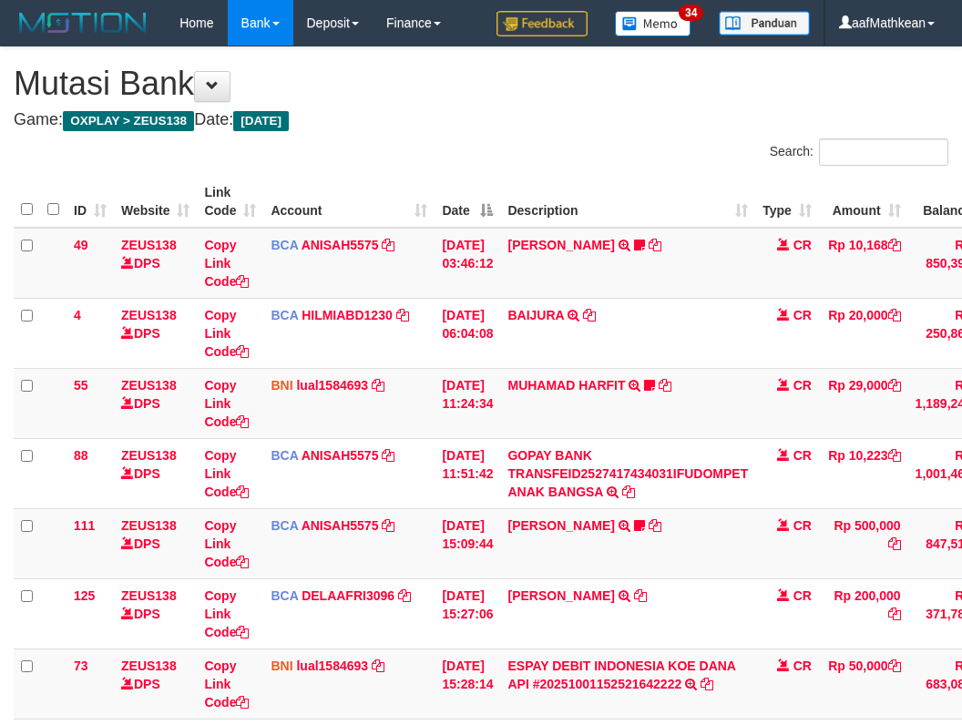
scroll to position [279, 151]
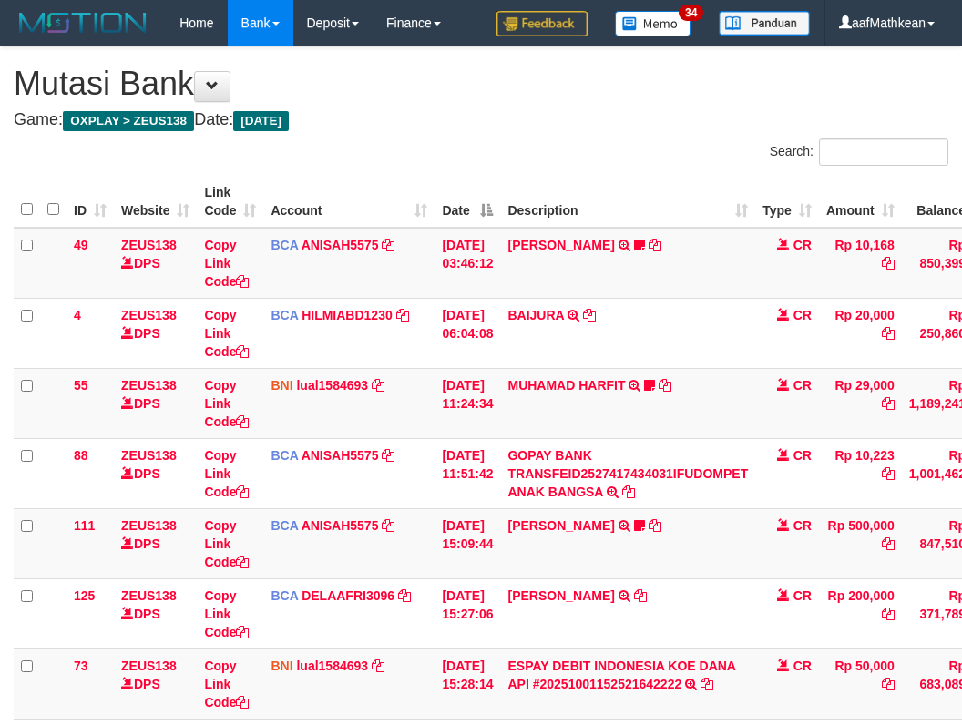
scroll to position [279, 151]
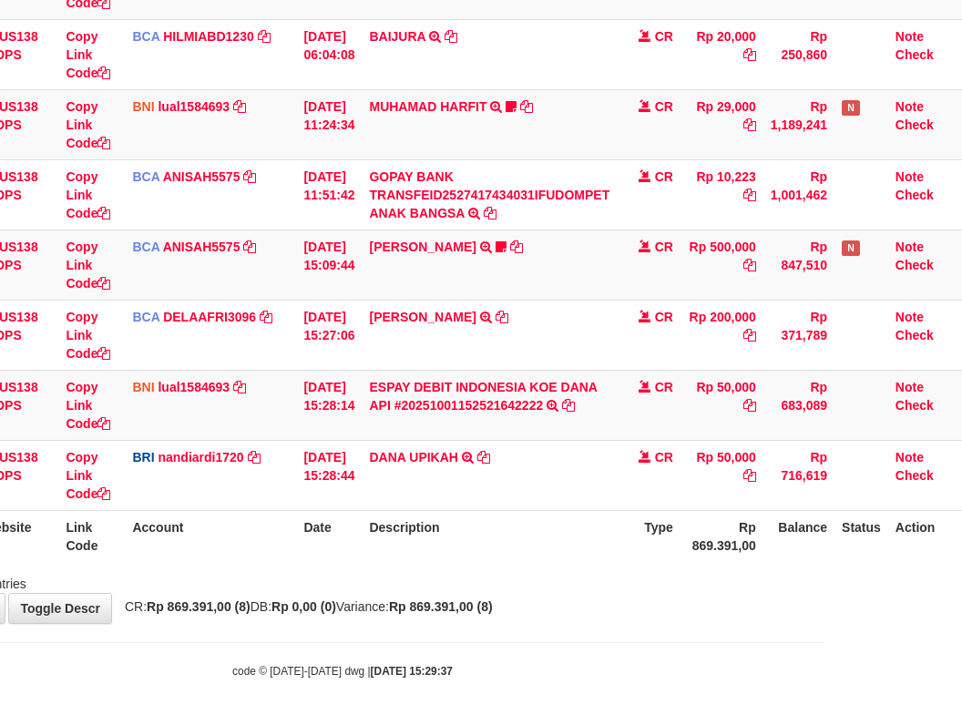
drag, startPoint x: 411, startPoint y: 573, endPoint x: 424, endPoint y: 571, distance: 12.9
click at [427, 578] on div "Showing 1 to 8 of 8 entries" at bounding box center [343, 581] width 962 height 26
click at [508, 557] on div "Search: ID Website Link Code Account Date Description Type Amount Balance Statu…" at bounding box center [342, 226] width 935 height 733
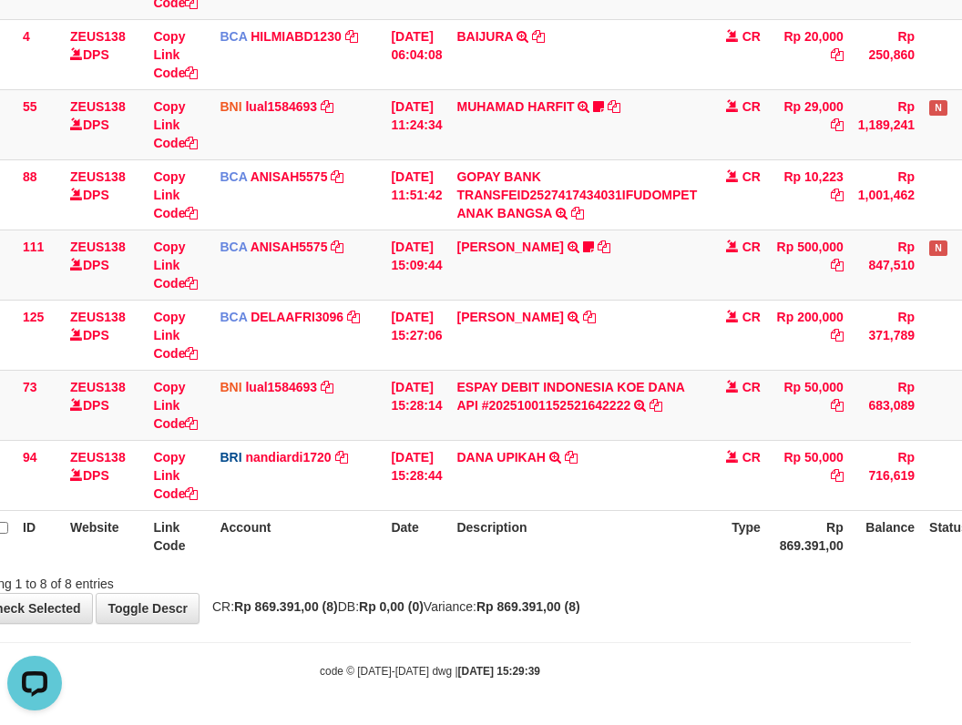
click at [507, 541] on th "Description" at bounding box center [576, 536] width 255 height 52
click at [589, 559] on th "Description" at bounding box center [576, 536] width 255 height 52
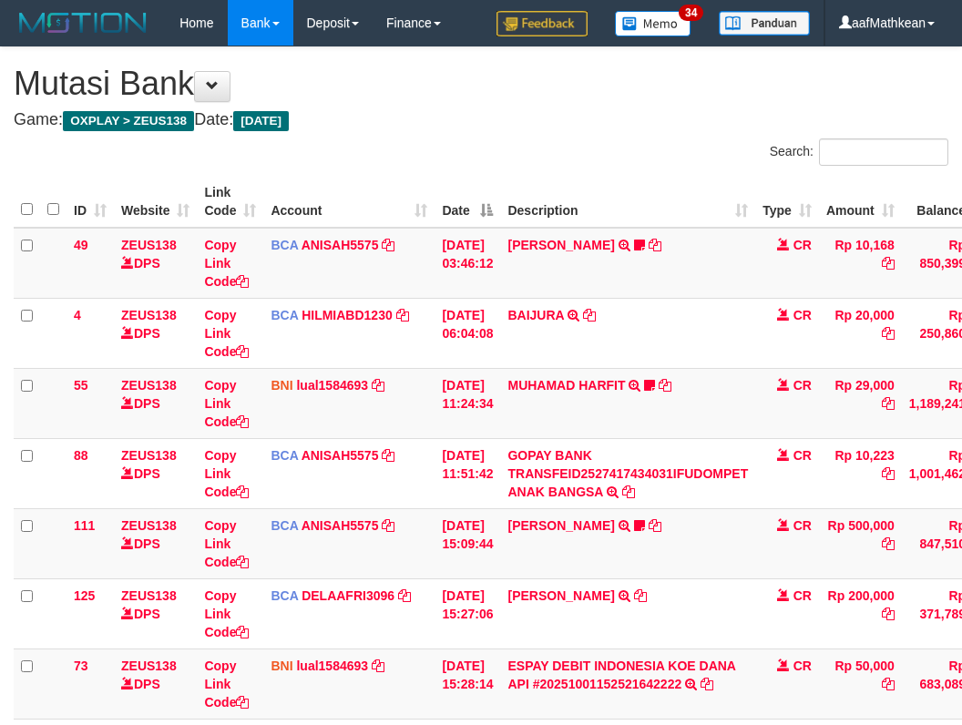
scroll to position [279, 25]
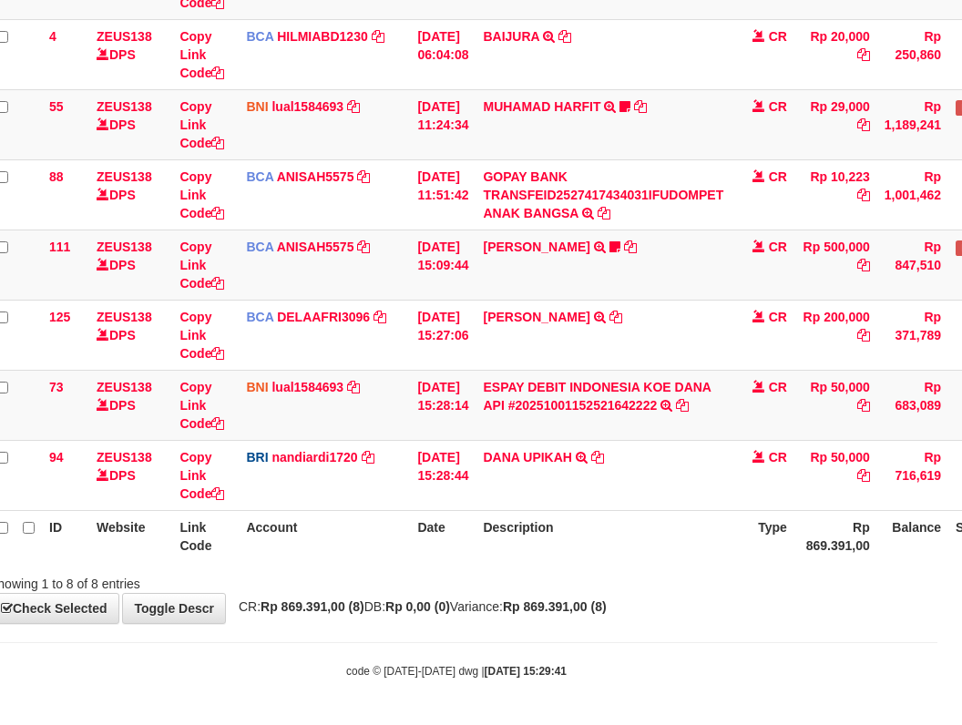
drag, startPoint x: 500, startPoint y: 518, endPoint x: 525, endPoint y: 540, distance: 32.9
click at [499, 521] on th "Description" at bounding box center [603, 536] width 255 height 52
click at [516, 541] on th "Description" at bounding box center [603, 536] width 255 height 52
click at [544, 539] on th "Description" at bounding box center [603, 536] width 255 height 52
drag, startPoint x: 523, startPoint y: 546, endPoint x: 973, endPoint y: 535, distance: 450.1
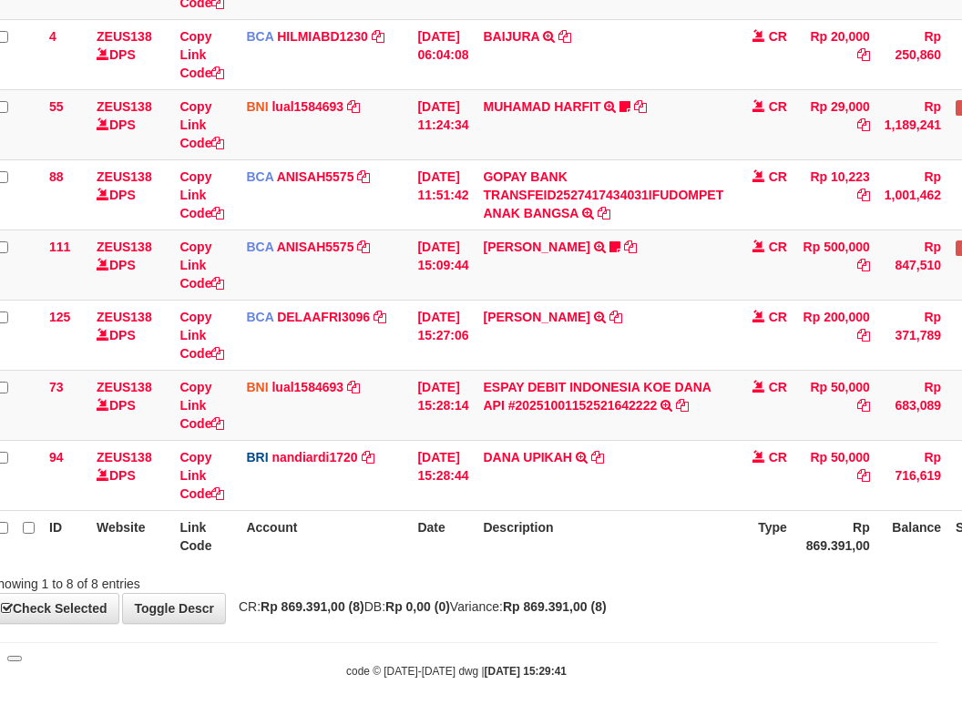
click at [731, 544] on th "Description" at bounding box center [603, 536] width 255 height 52
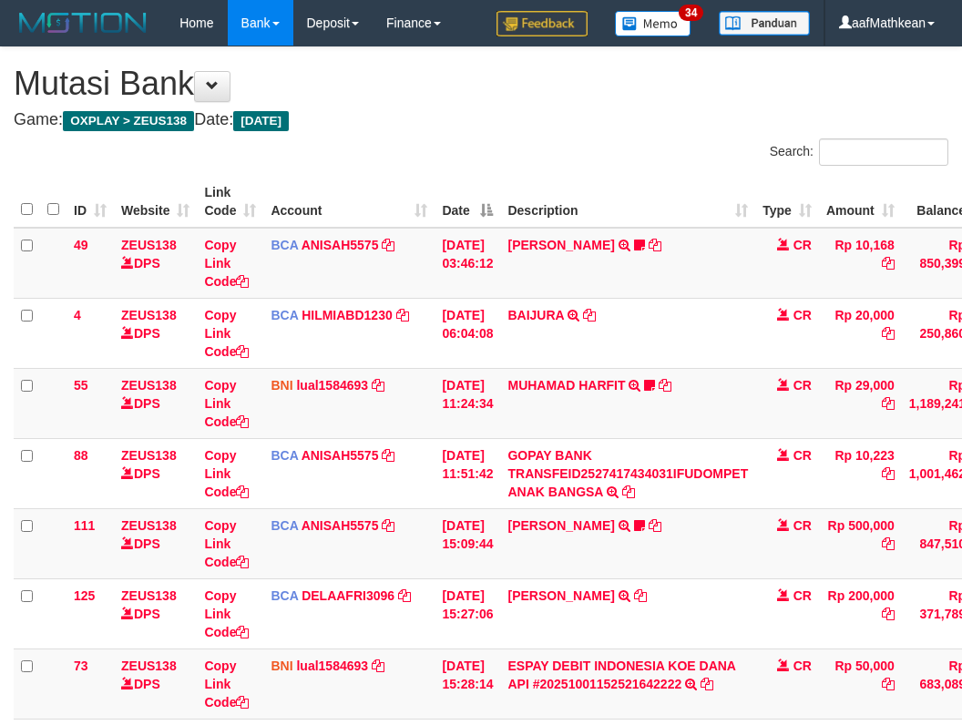
scroll to position [279, 25]
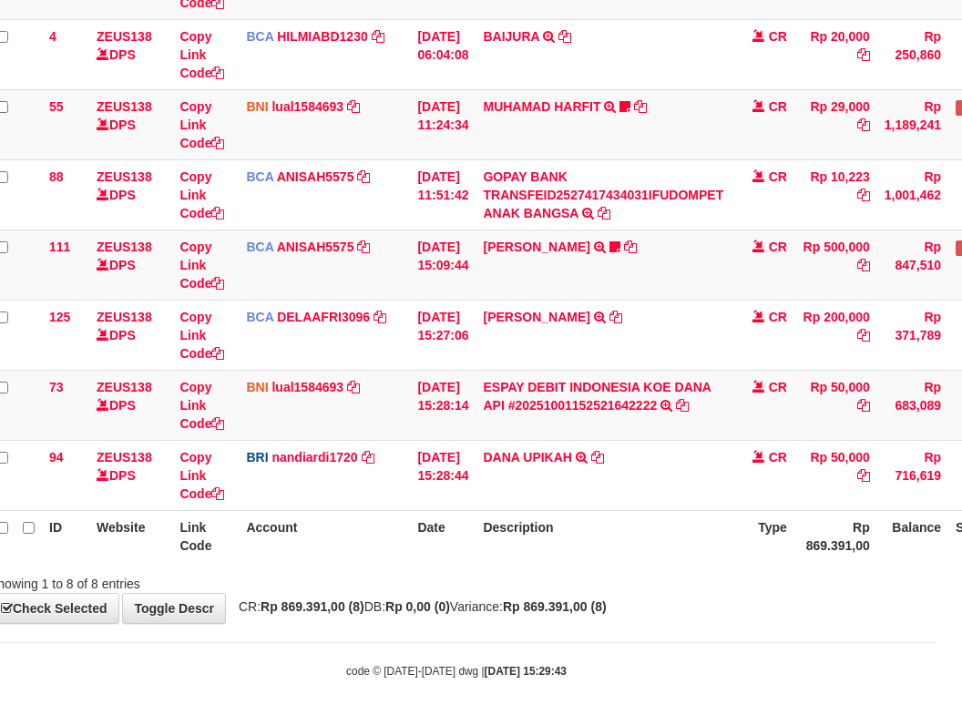
click at [394, 625] on body "Toggle navigation Home Bank Account List Load By Website Group [OXPLAY] ZEUS138…" at bounding box center [456, 223] width 962 height 1004
drag, startPoint x: 432, startPoint y: 638, endPoint x: 1035, endPoint y: 606, distance: 603.9
click at [937, 606] on html "Toggle navigation Home Bank Account List Load By Website Group [OXPLAY] ZEUS138…" at bounding box center [456, 223] width 962 height 1004
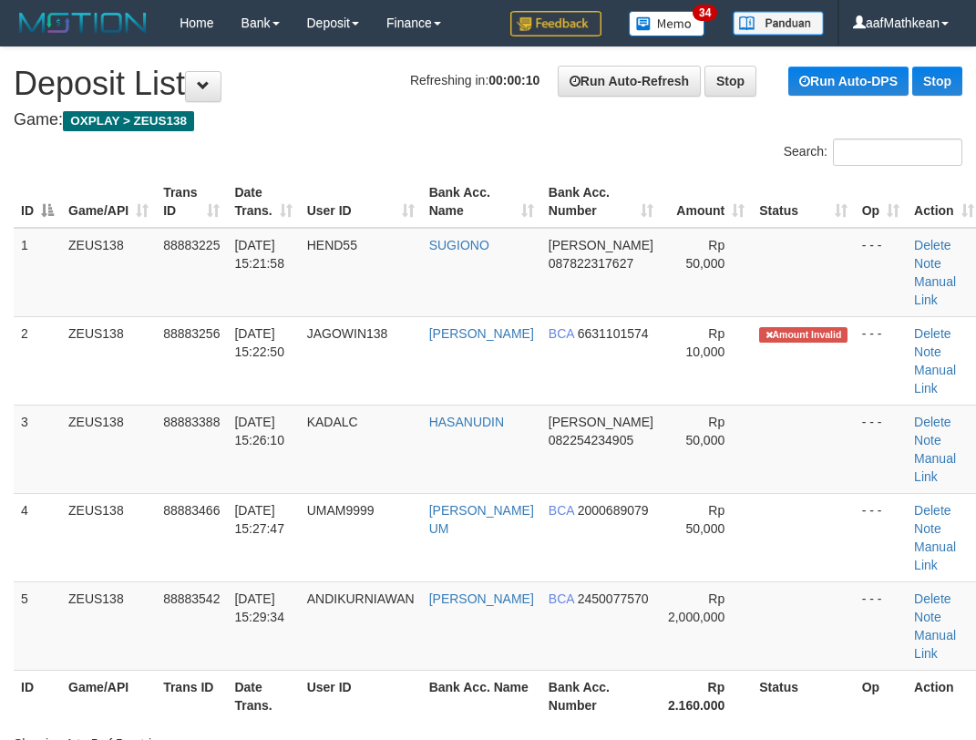
click at [361, 182] on th "User ID" at bounding box center [361, 202] width 122 height 52
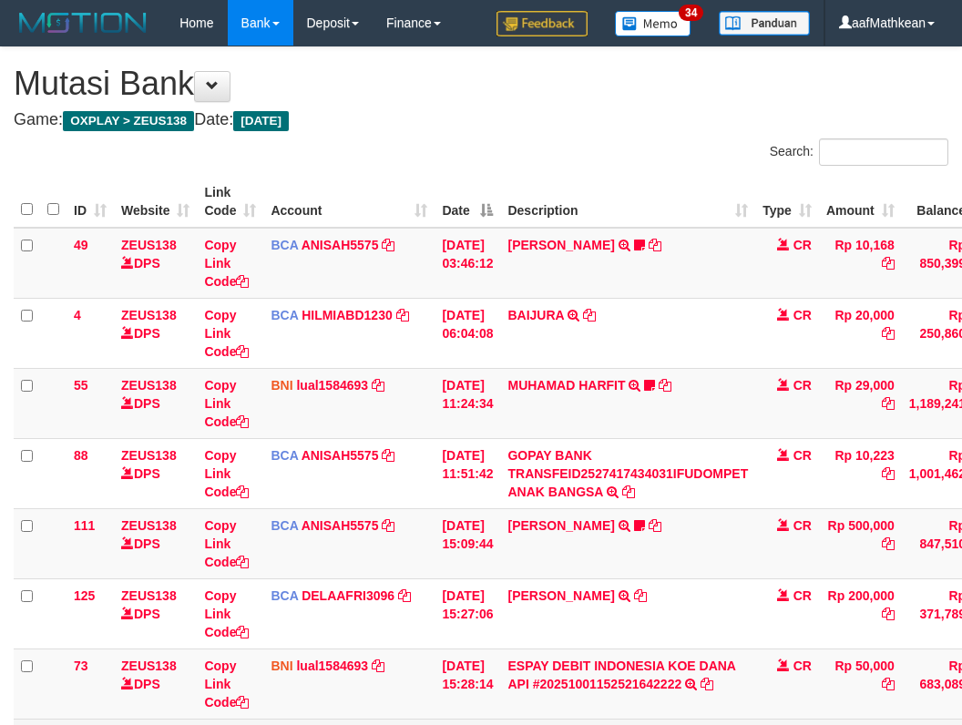
scroll to position [279, 25]
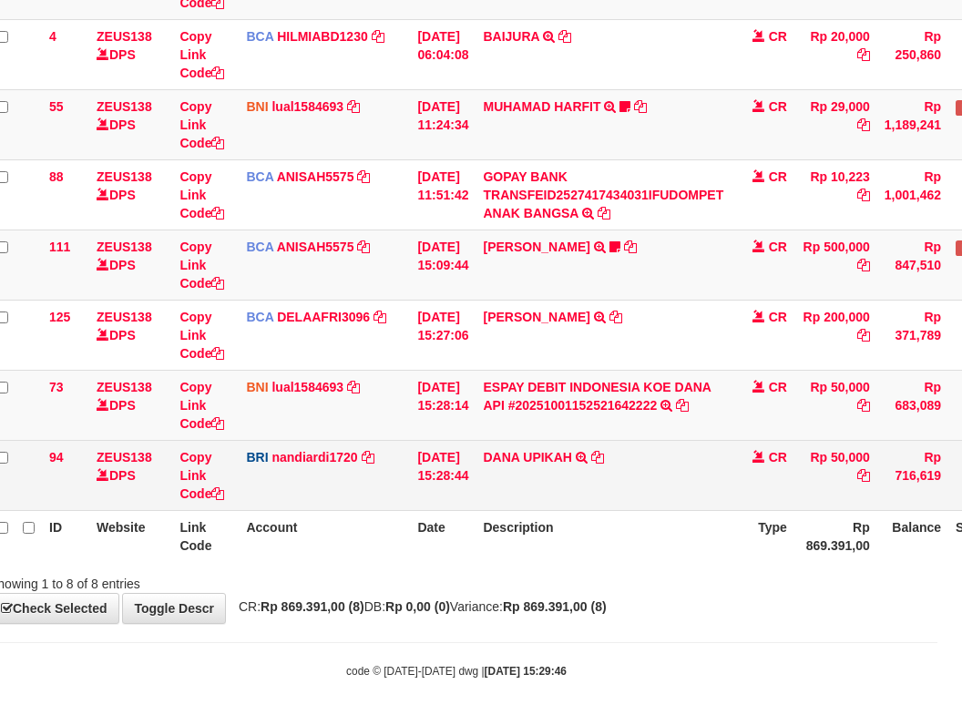
click at [666, 500] on td "[PERSON_NAME] UPIKAH TRANSFER NBMB [PERSON_NAME] UPIKAH TO NANDI ARDIANSYAH" at bounding box center [603, 475] width 255 height 70
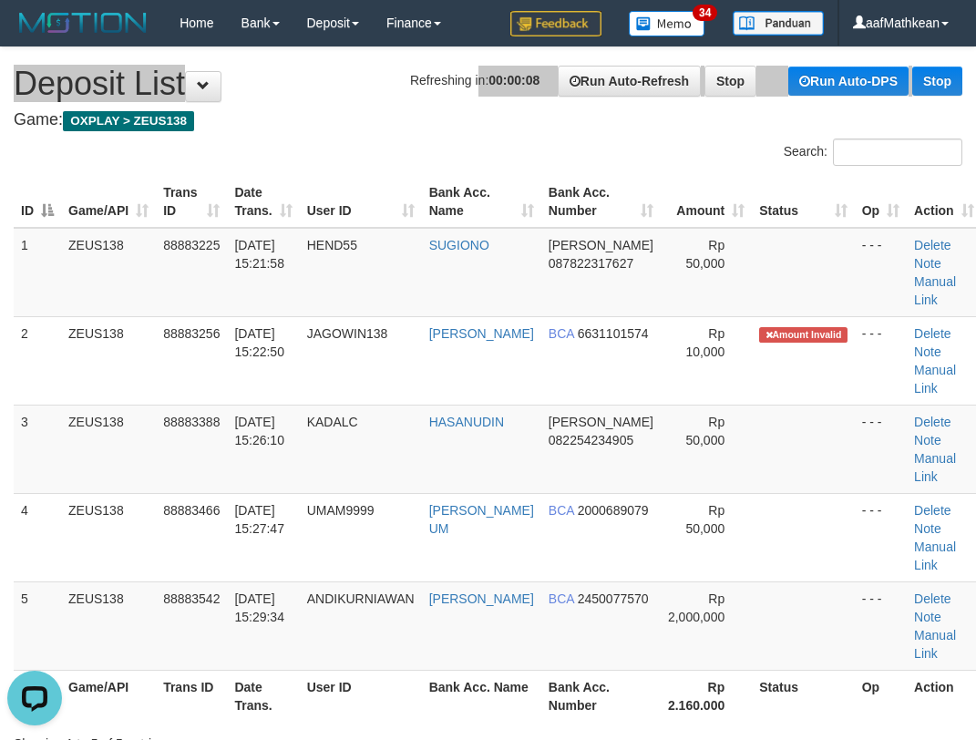
click at [380, 94] on h1 "Refreshing in: 00:00:08 Run Auto-Refresh Stop Run Auto-DPS Stop Deposit List" at bounding box center [488, 84] width 948 height 36
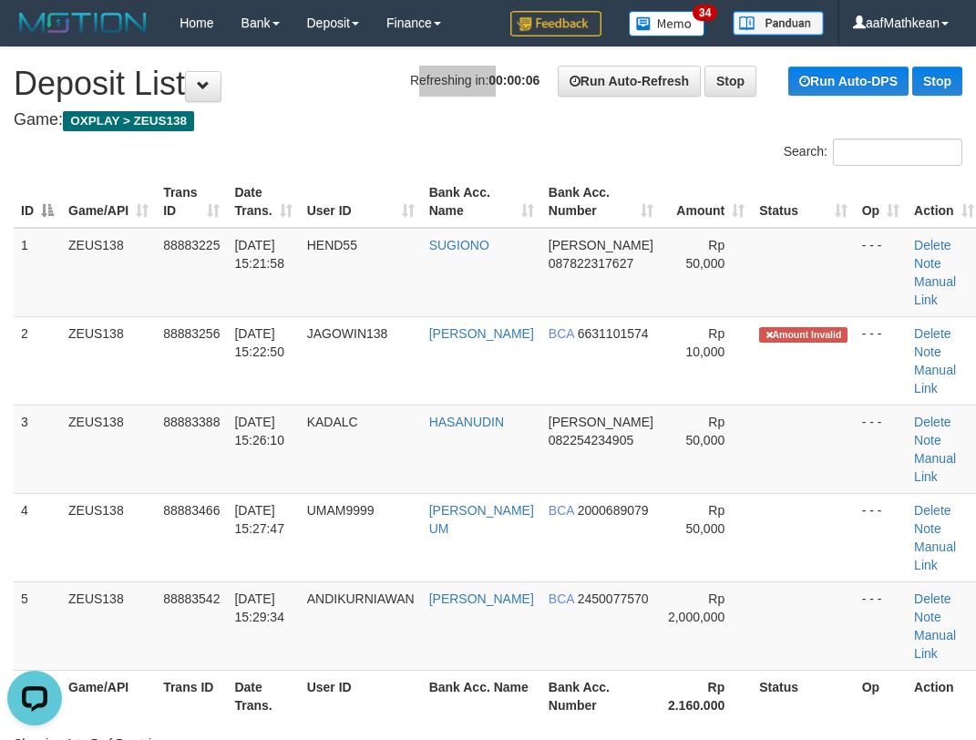
drag, startPoint x: 498, startPoint y: 50, endPoint x: 334, endPoint y: 116, distance: 176.6
click at [394, 100] on h1 "Refreshing in: 00:00:06 Run Auto-Refresh Stop Run Auto-DPS Stop Deposit List" at bounding box center [488, 84] width 948 height 36
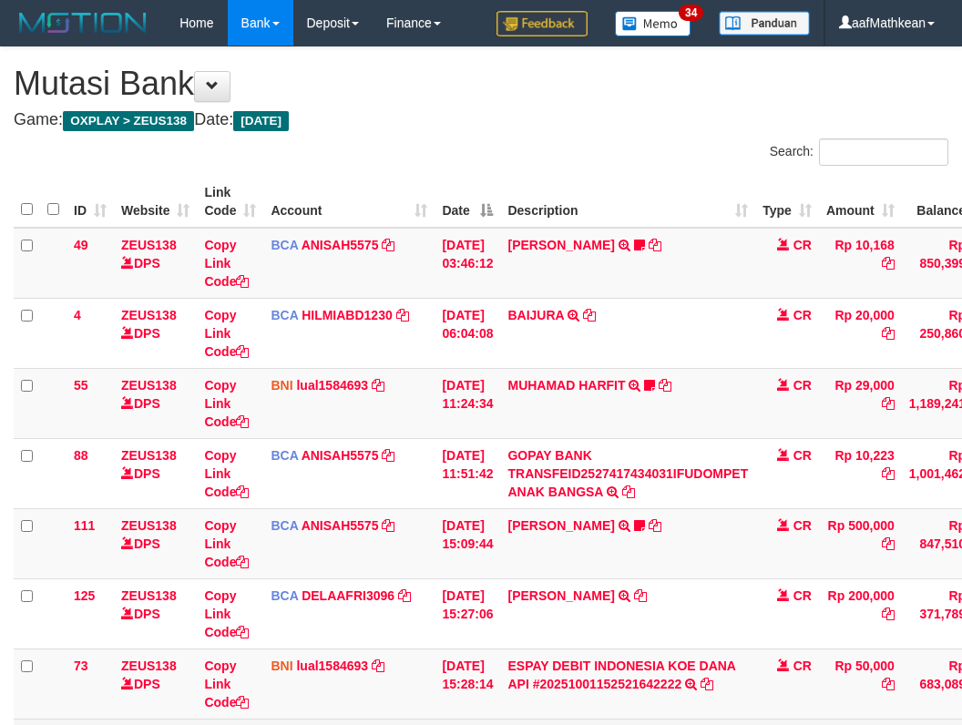
scroll to position [279, 25]
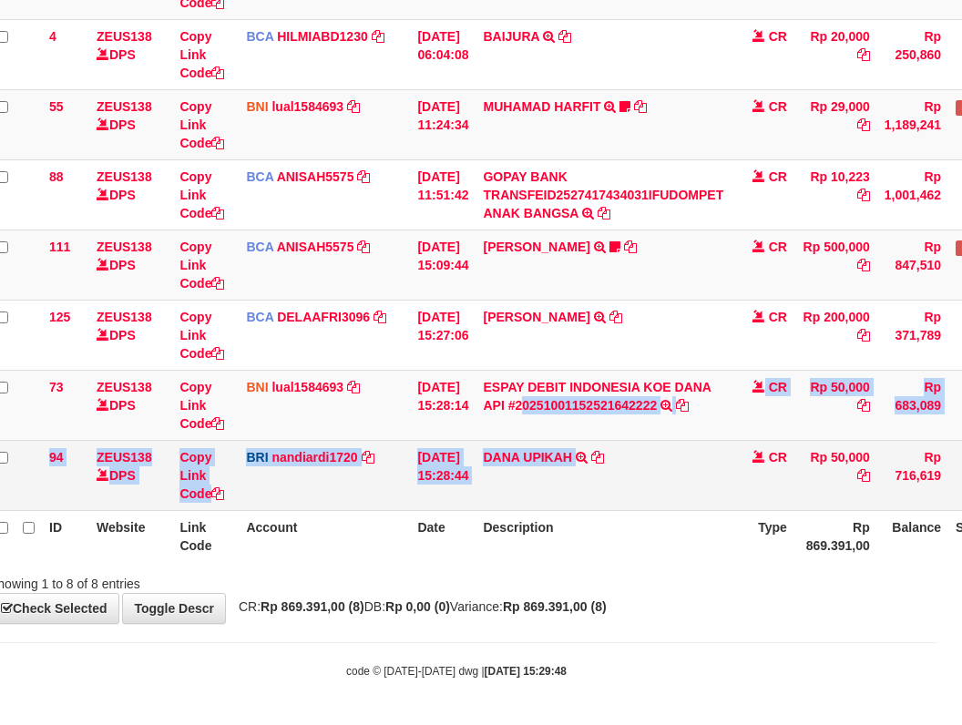
copy tbody "0251001152521642222 TRANSFER [PERSON_NAME] DEBIT INDONESIA [PERSON_NAME] API #2…"
drag, startPoint x: 538, startPoint y: 439, endPoint x: 629, endPoint y: 442, distance: 90.2
click at [598, 459] on tbody "49 ZEUS138 DPS Copy Link Code BCA ANISAH5575 DPS [PERSON_NAME] mutasi_20251001_…" at bounding box center [532, 230] width 1087 height 562
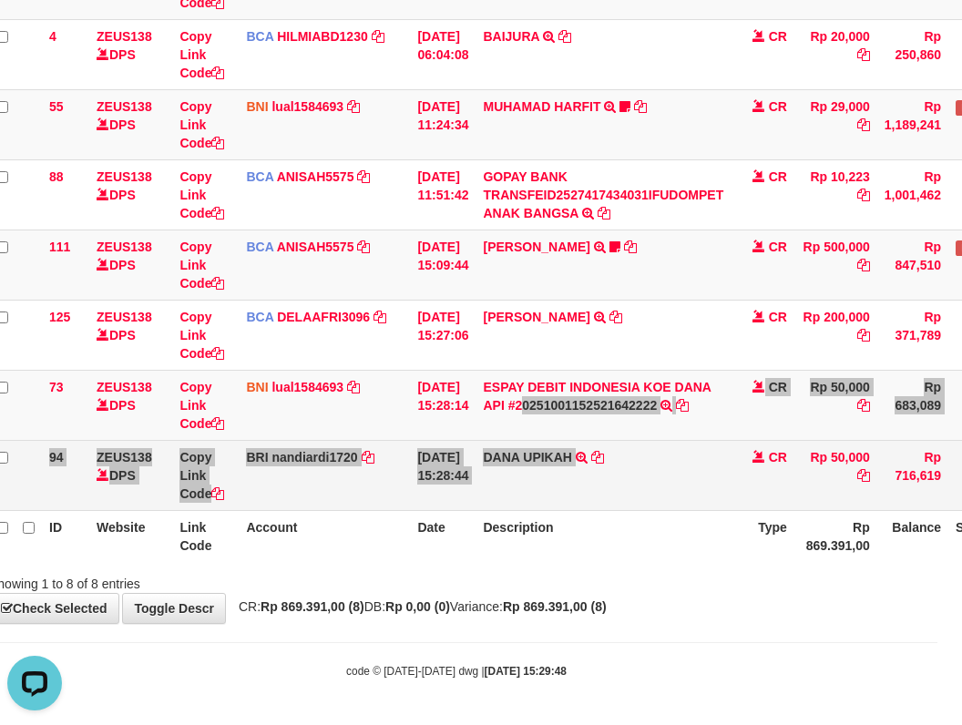
scroll to position [0, 0]
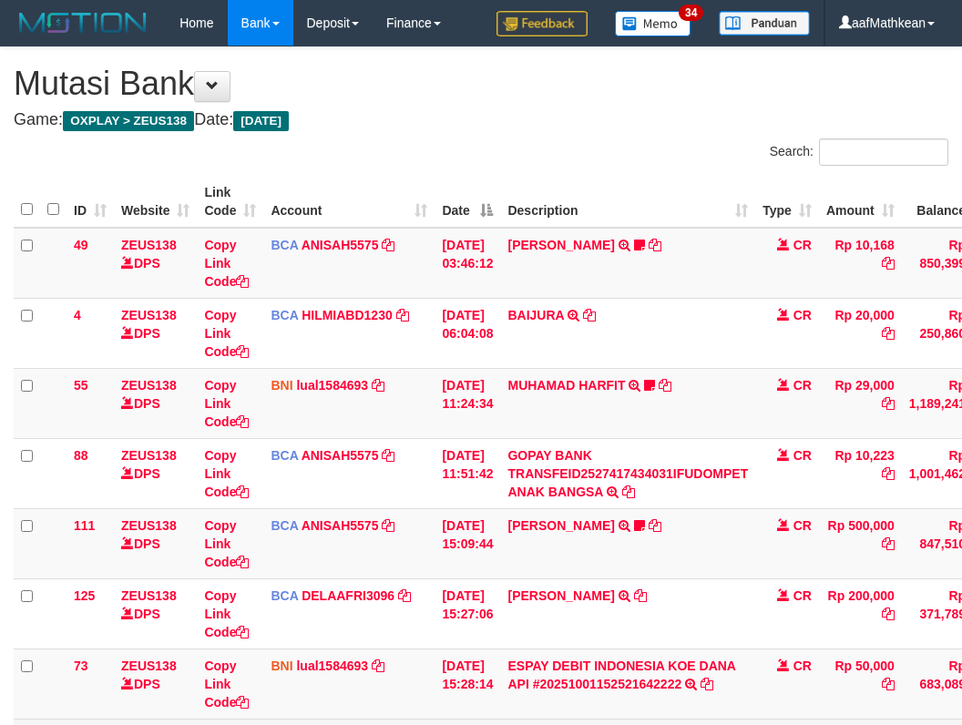
scroll to position [279, 25]
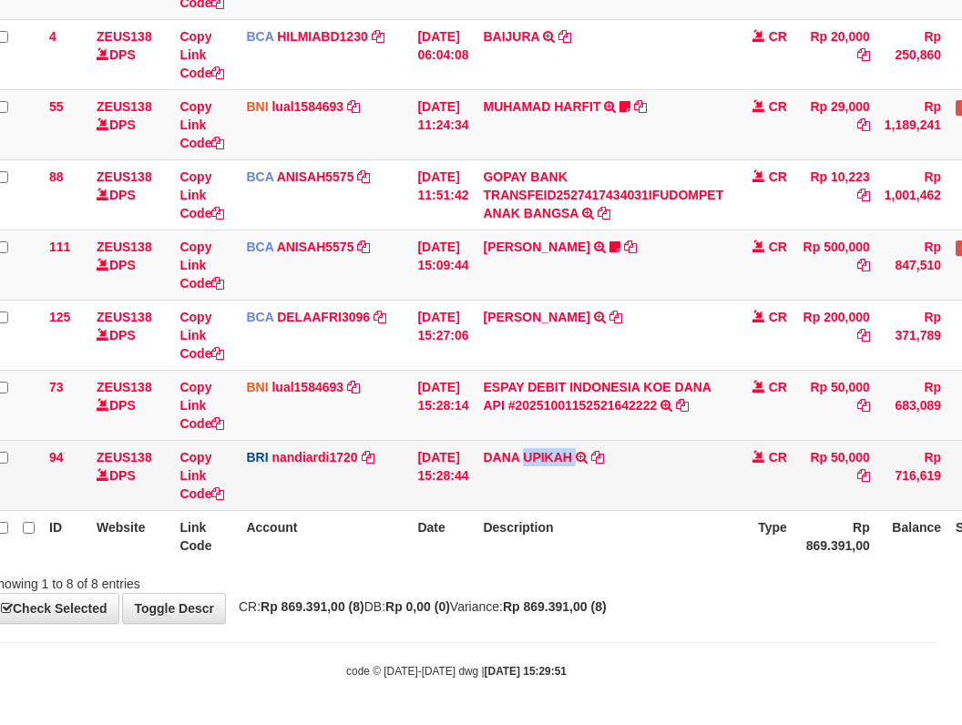
click at [588, 456] on td "[PERSON_NAME] UPIKAH TRANSFER NBMB [PERSON_NAME] UPIKAH TO NANDI ARDIANSYAH" at bounding box center [603, 475] width 255 height 70
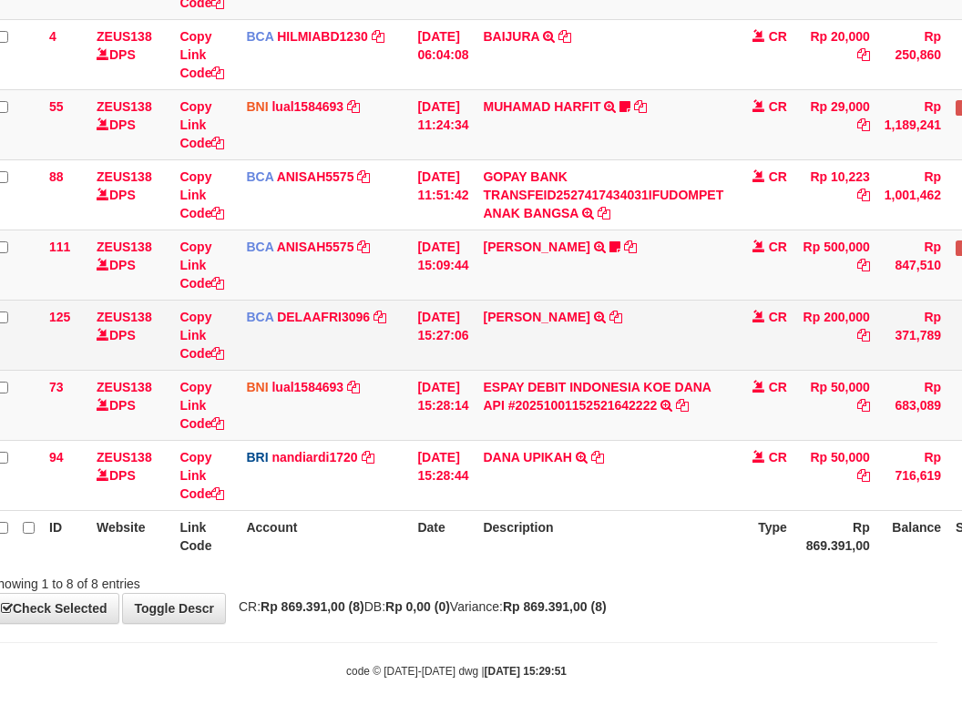
click at [425, 361] on td "[DATE] 15:27:06" at bounding box center [443, 335] width 66 height 70
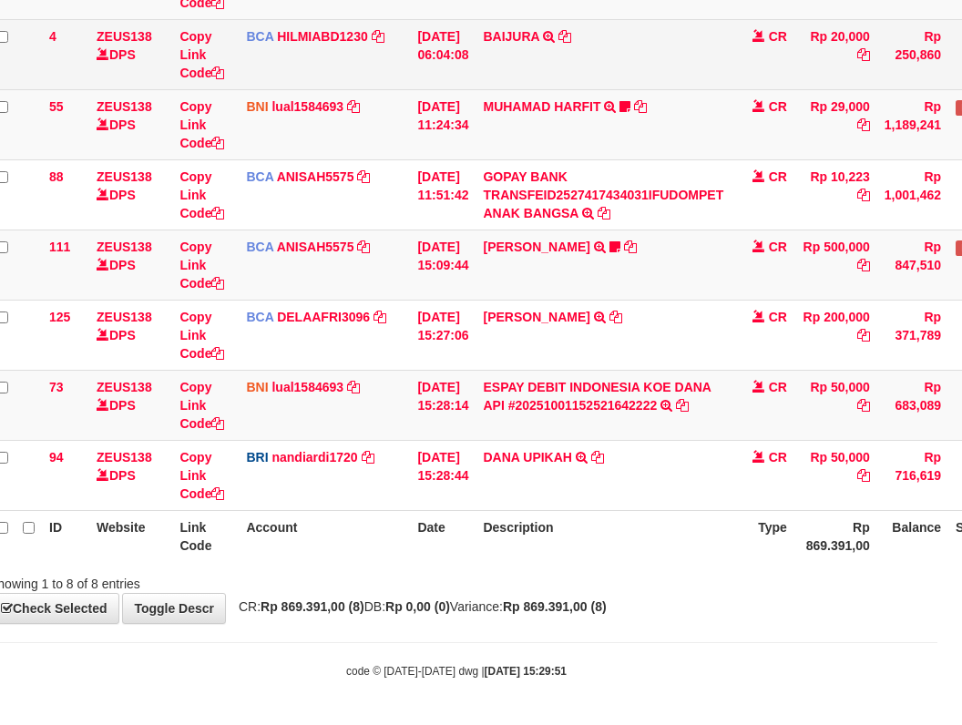
click at [422, 247] on tbody "49 ZEUS138 DPS Copy Link Code BCA ANISAH5575 DPS [PERSON_NAME] mutasi_20251001_…" at bounding box center [532, 230] width 1087 height 562
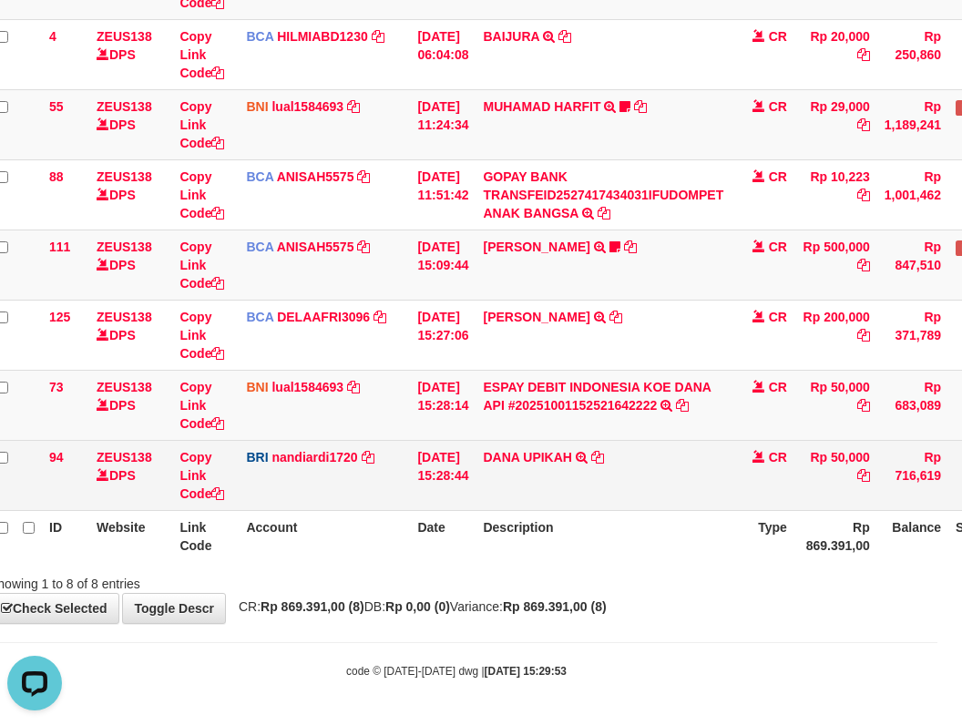
drag, startPoint x: 274, startPoint y: 53, endPoint x: 557, endPoint y: 478, distance: 510.6
click at [514, 383] on tbody "49 ZEUS138 DPS Copy Link Code BCA ANISAH5575 DPS ANISAH mutasi_20251001_3827 | …" at bounding box center [532, 230] width 1087 height 562
drag, startPoint x: 570, startPoint y: 481, endPoint x: 741, endPoint y: 448, distance: 173.5
click at [570, 484] on td "DANA UPIKAH TRANSFER NBMB DANA UPIKAH TO NANDI ARDIANSYAH" at bounding box center [603, 475] width 255 height 70
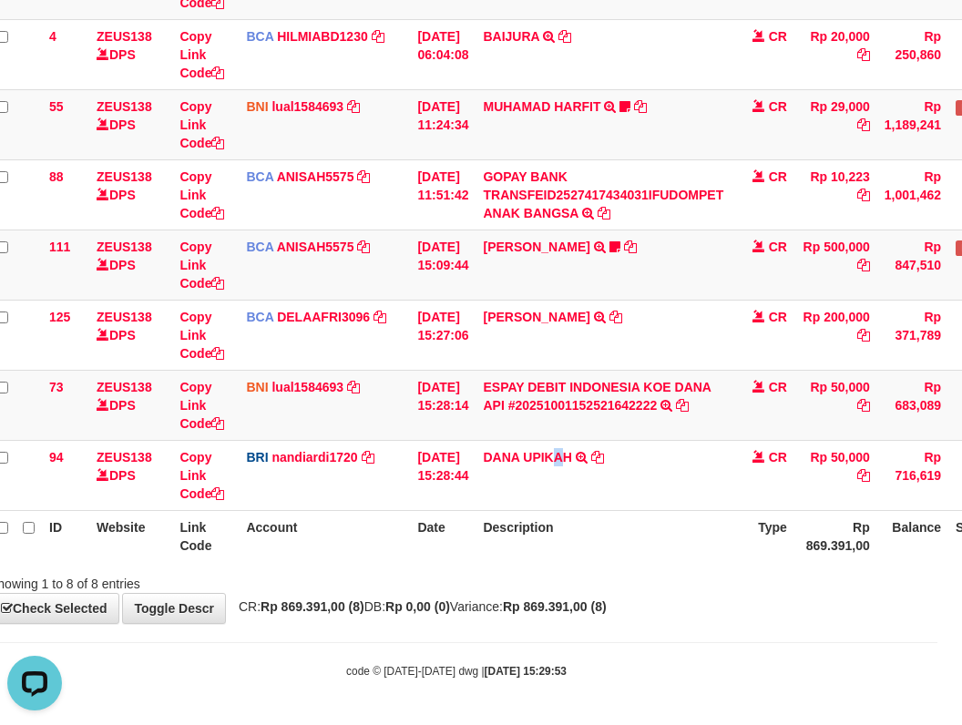
click at [552, 578] on div "Search: ID Website Link Code Account Date Description Type Amount Balance Statu…" at bounding box center [456, 226] width 935 height 733
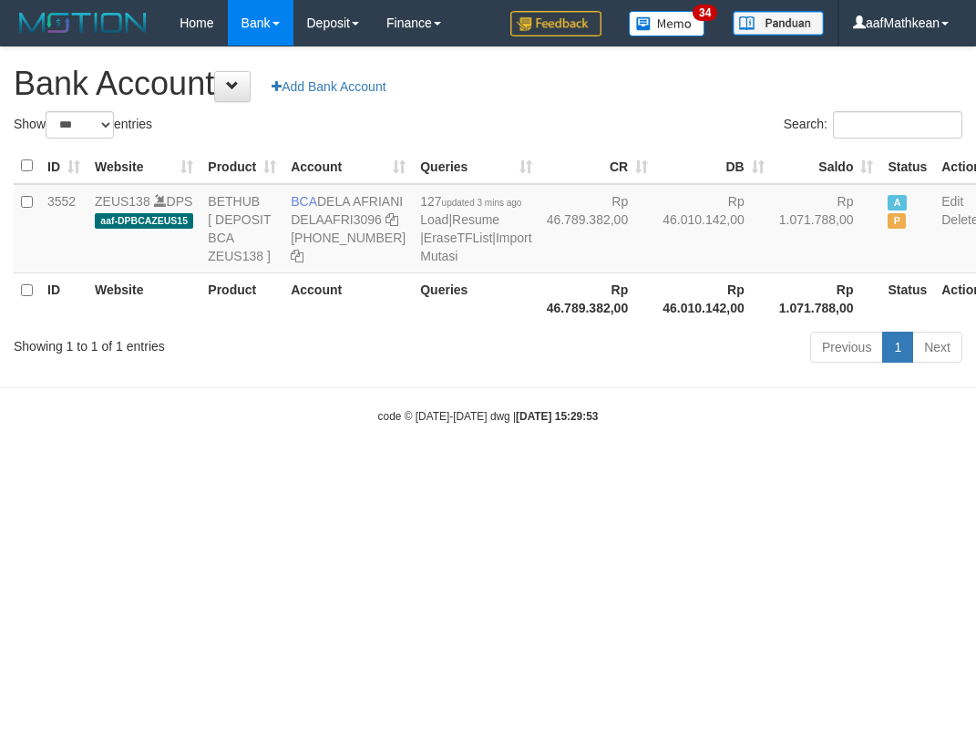
select select "***"
drag, startPoint x: 0, startPoint y: 0, endPoint x: 337, endPoint y: 213, distance: 398.8
click at [337, 213] on td "BCA DELA AFRIANI DELAAFRI3096 [PHONE_NUMBER]" at bounding box center [347, 228] width 129 height 89
click at [324, 203] on td "BCA DELA AFRIANI DELAAFRI3096 [PHONE_NUMBER]" at bounding box center [347, 228] width 129 height 89
drag, startPoint x: 323, startPoint y: 202, endPoint x: 338, endPoint y: 218, distance: 21.3
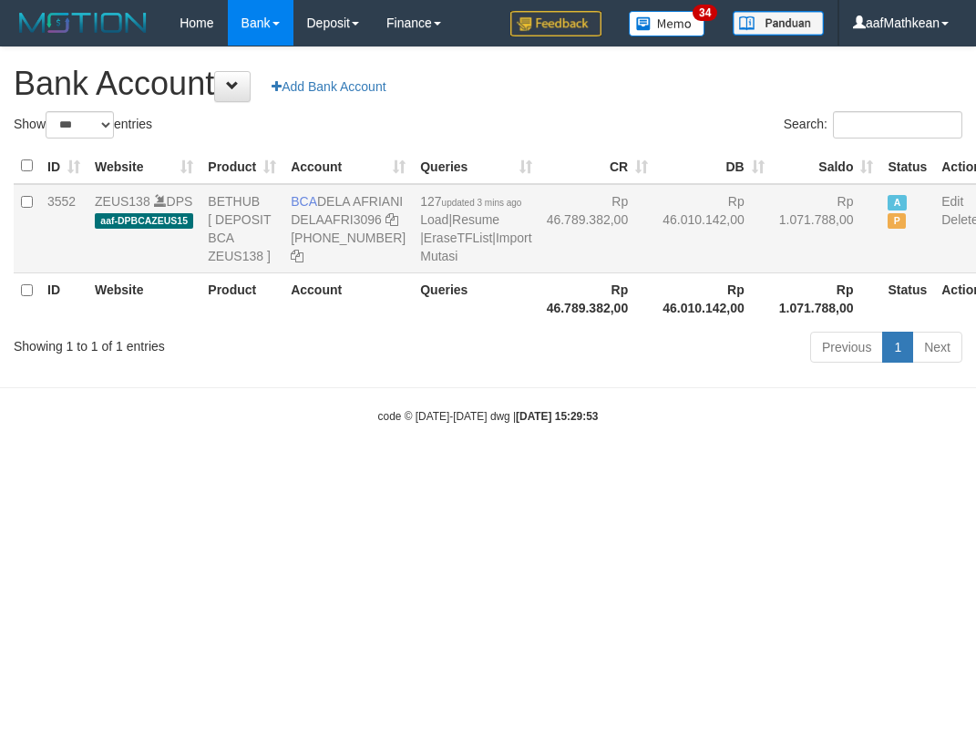
click at [338, 218] on td "BCA DELA AFRIANI DELAAFRI3096 869-245-8639" at bounding box center [347, 228] width 129 height 89
click at [655, 324] on th "Rp 46.010.142,00" at bounding box center [713, 298] width 117 height 52
select select "***"
drag, startPoint x: 475, startPoint y: 386, endPoint x: 469, endPoint y: 367, distance: 19.9
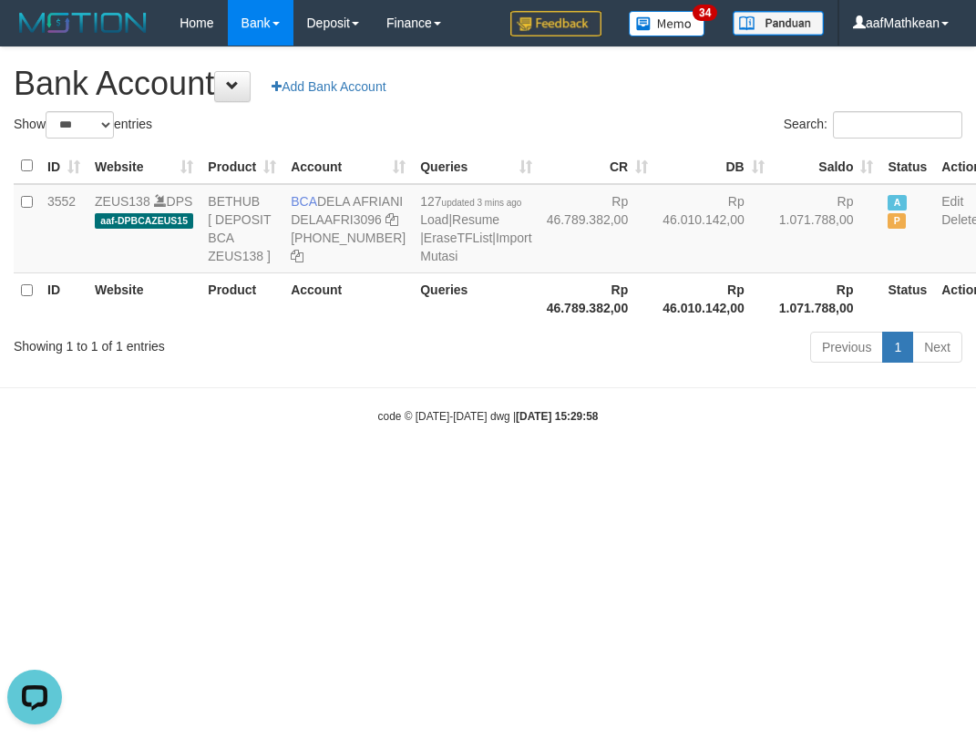
click at [473, 369] on div "Previous 1 Next" at bounding box center [691, 349] width 542 height 39
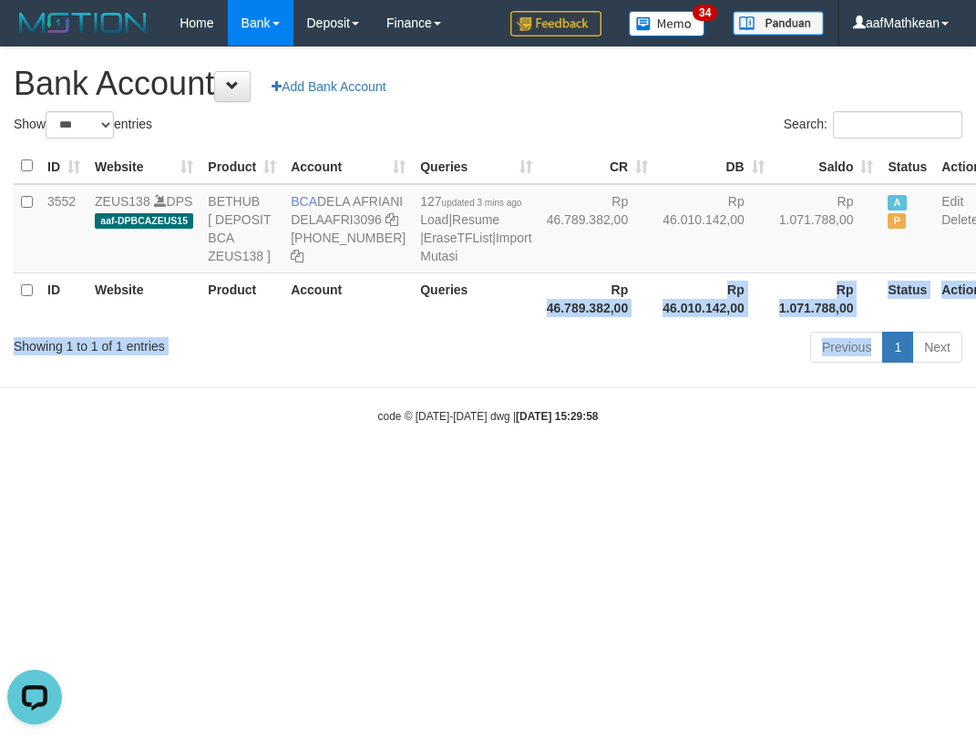
click at [470, 369] on div "Show ** ** ** *** *** entries Search: ID Website Product Account Queries CR DB …" at bounding box center [488, 240] width 948 height 258
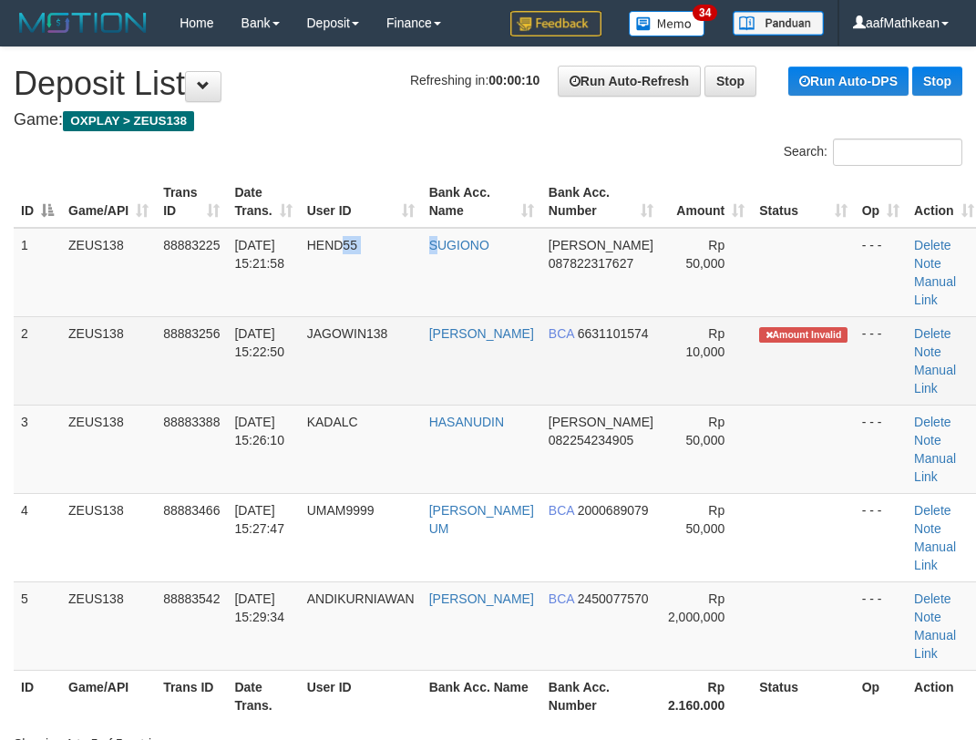
click at [417, 292] on td "HEND55" at bounding box center [361, 272] width 122 height 89
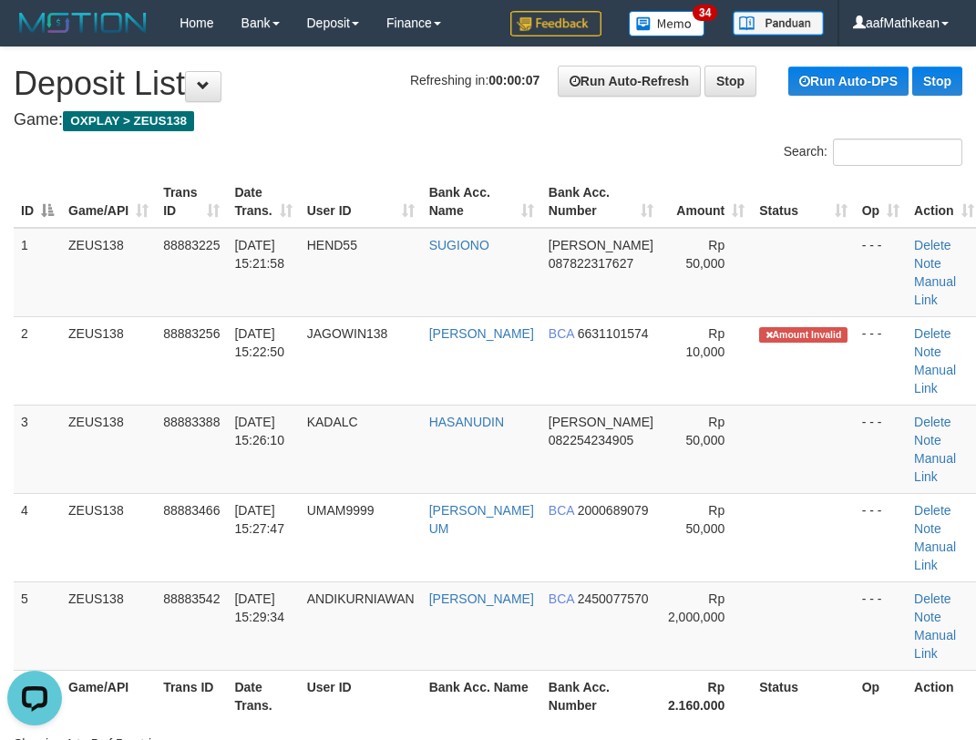
click at [261, 240] on table "ID Game/API Trans ID Date Trans. User ID Bank Acc. Name Bank Acc. Number Amount…" at bounding box center [497, 449] width 967 height 546
click at [285, 186] on th "Date Trans." at bounding box center [263, 202] width 72 height 52
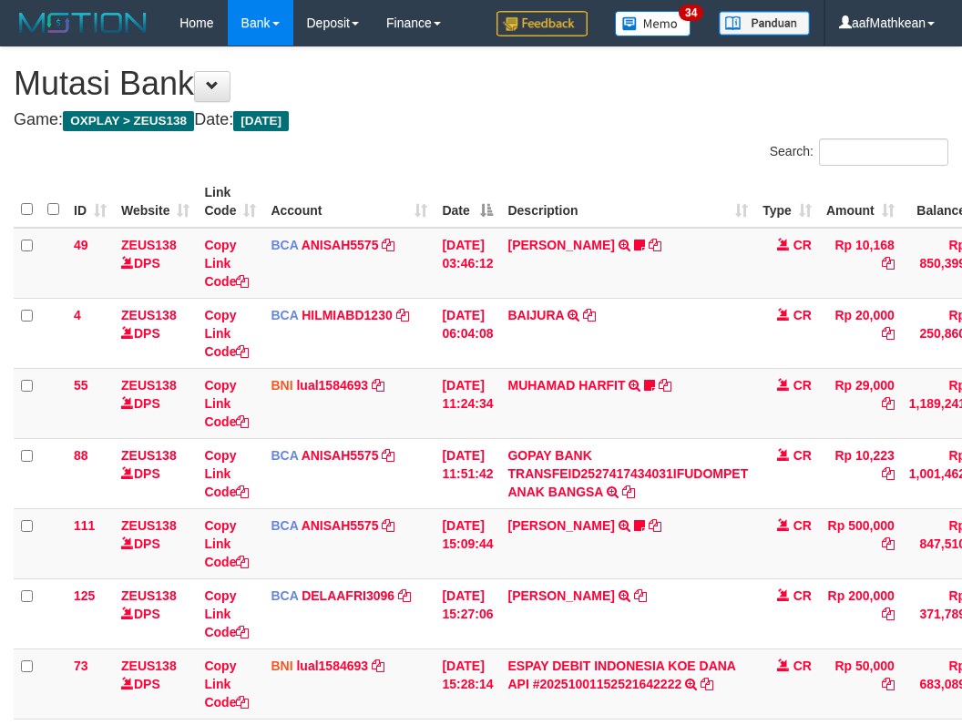
scroll to position [279, 25]
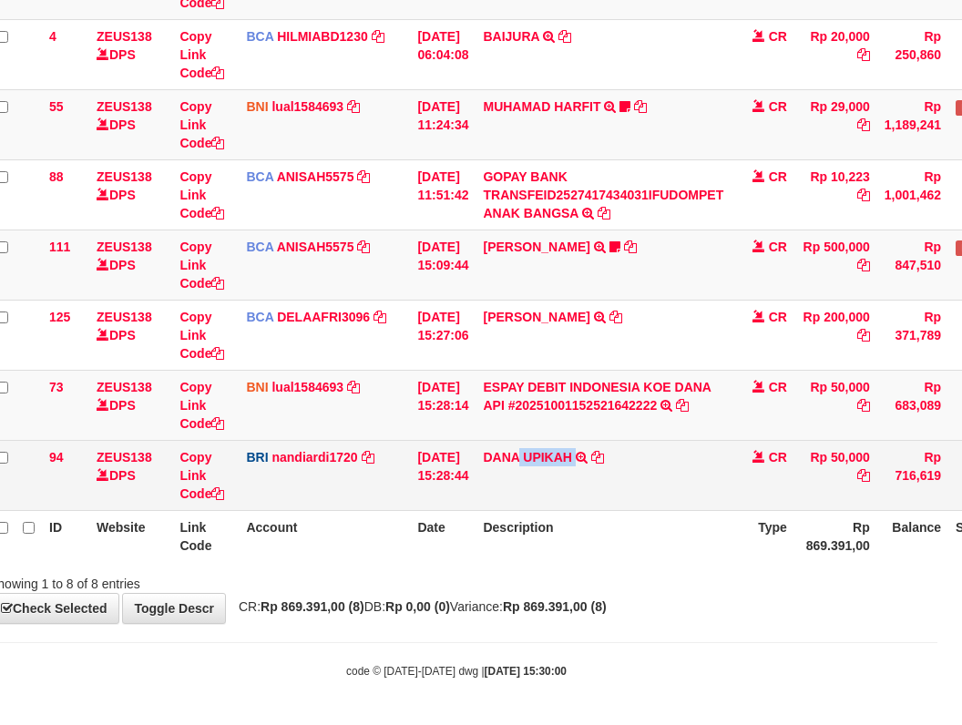
drag, startPoint x: 533, startPoint y: 445, endPoint x: 598, endPoint y: 451, distance: 65.0
click at [591, 454] on td "[PERSON_NAME] UPIKAH TRANSFER NBMB [PERSON_NAME] UPIKAH TO NANDI ARDIANSYAH" at bounding box center [603, 475] width 255 height 70
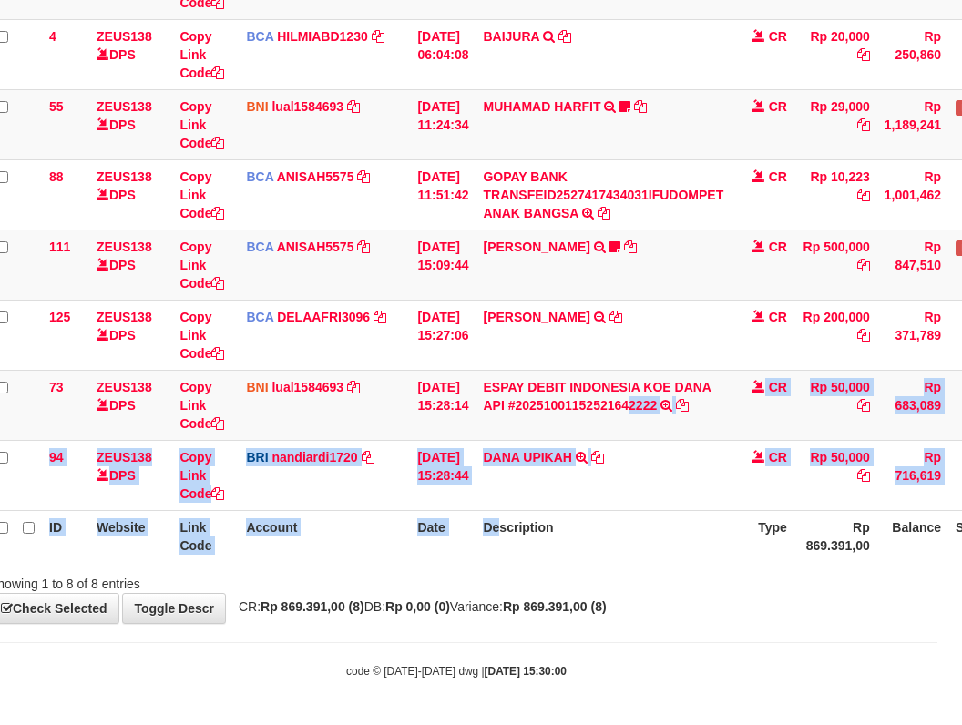
click at [533, 553] on table "ID Website Link Code Account Date Description Type Amount Balance Status Action…" at bounding box center [532, 229] width 1087 height 665
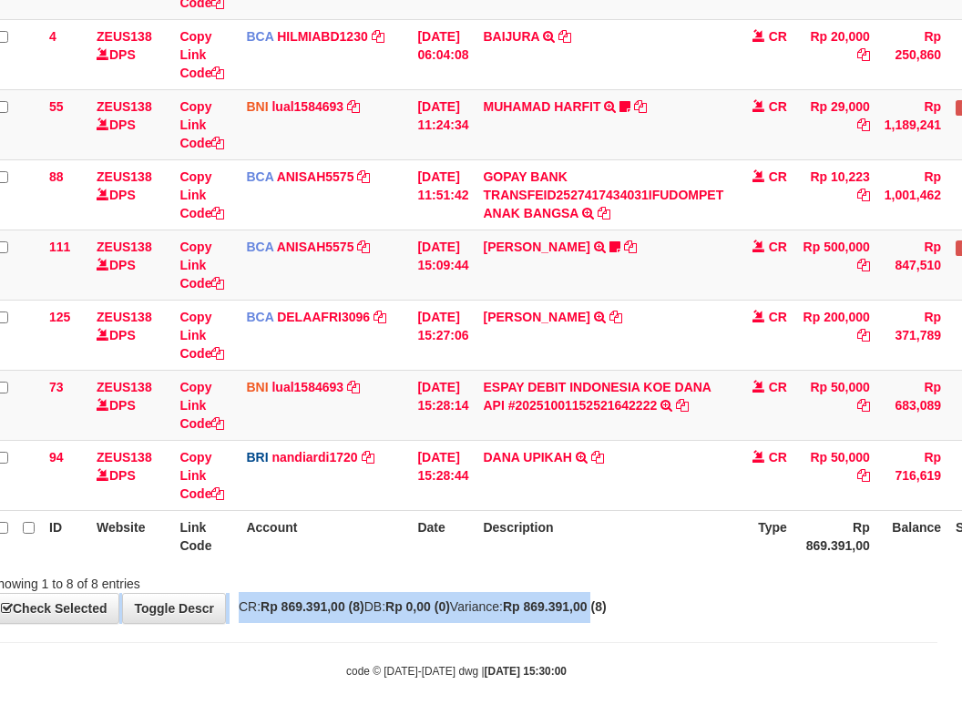
click at [647, 613] on div "**********" at bounding box center [456, 196] width 962 height 854
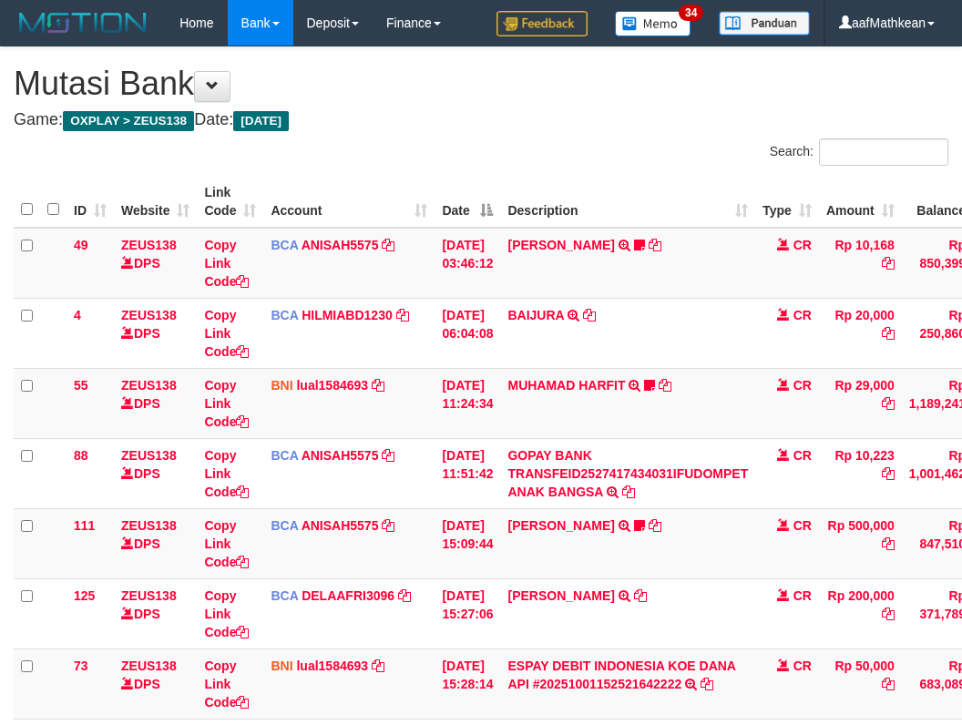
scroll to position [279, 25]
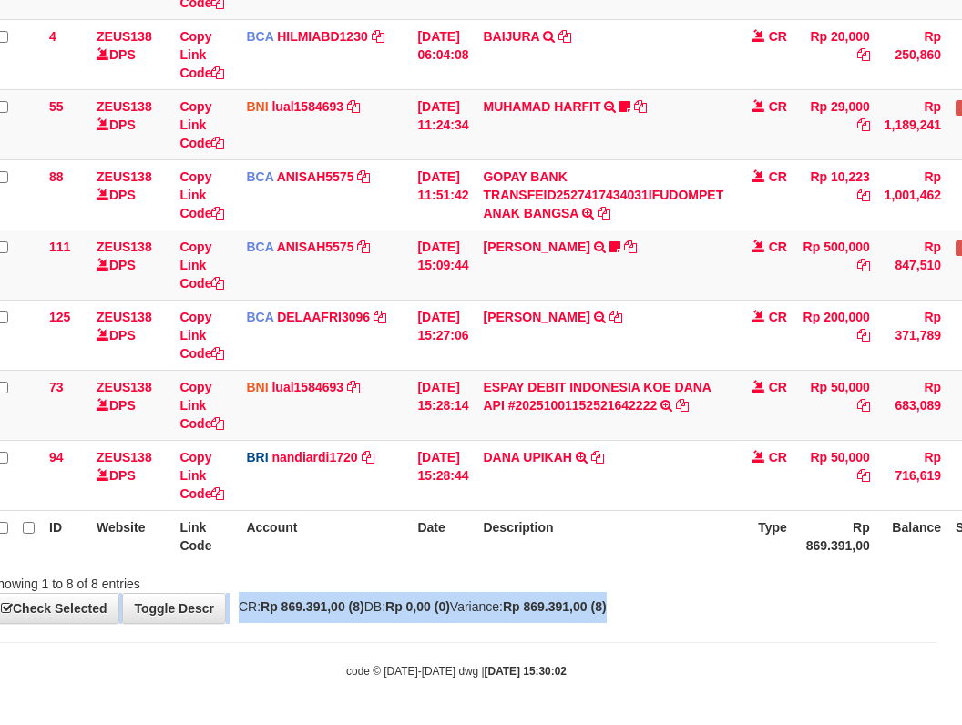
click at [763, 603] on div "**********" at bounding box center [456, 196] width 962 height 854
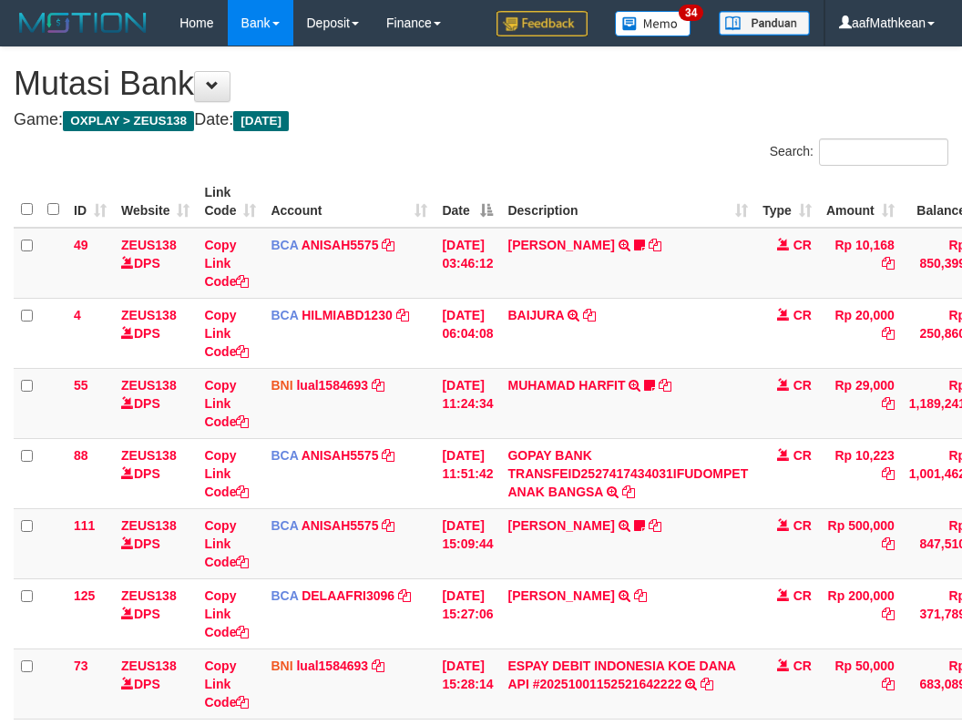
scroll to position [279, 25]
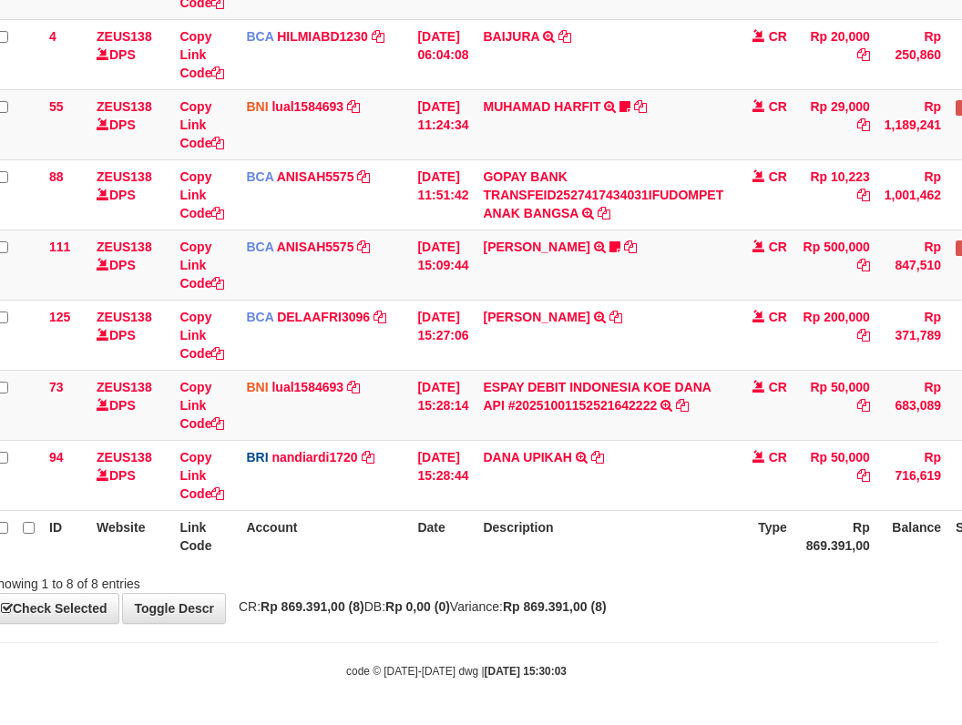
click at [777, 631] on body "Toggle navigation Home Bank Account List Load By Website Group [OXPLAY] ZEUS138…" at bounding box center [456, 223] width 962 height 1004
click at [572, 572] on div "Search: ID Website Link Code Account Date Description Type Amount Balance Statu…" at bounding box center [456, 226] width 935 height 733
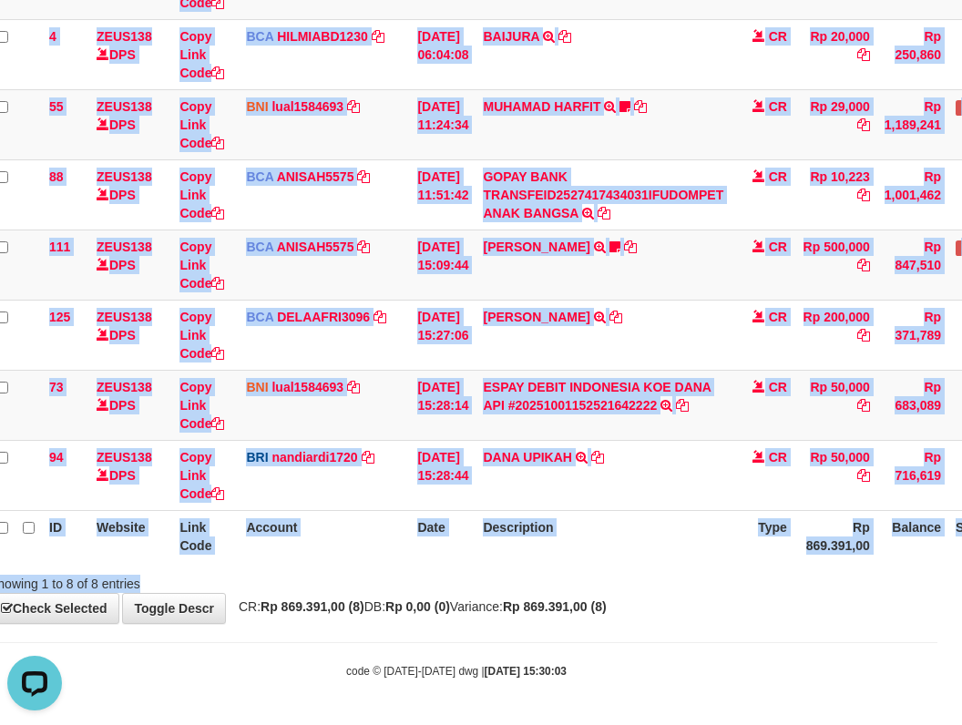
drag, startPoint x: 424, startPoint y: 600, endPoint x: 964, endPoint y: 594, distance: 540.2
click at [431, 602] on strong "Rp 0,00 (0)" at bounding box center [417, 606] width 65 height 15
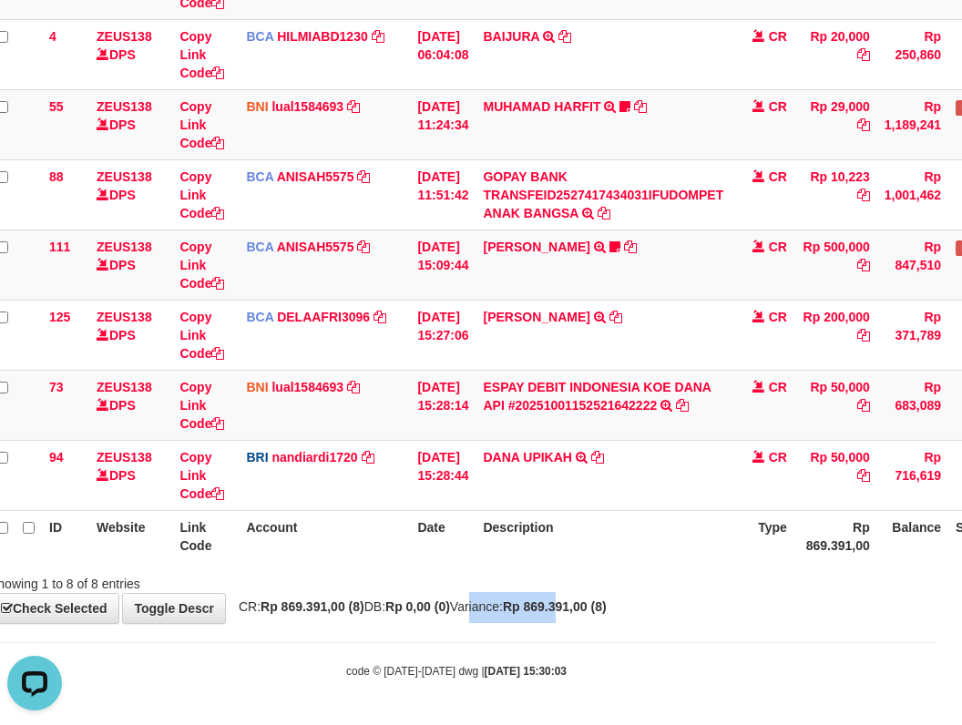
click at [864, 604] on div "**********" at bounding box center [456, 196] width 962 height 854
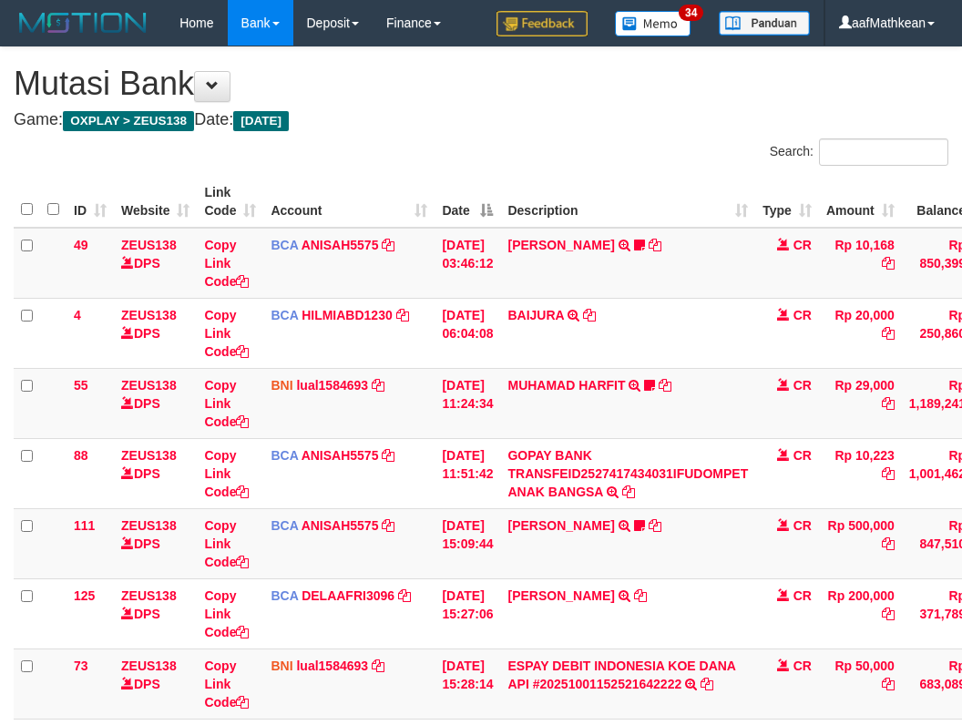
scroll to position [279, 25]
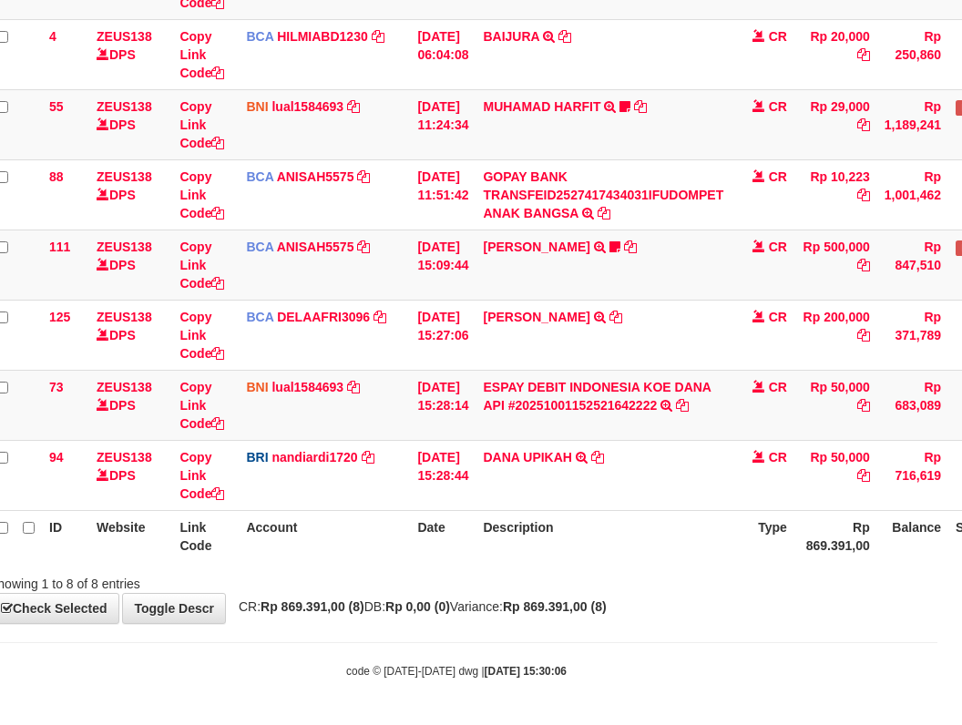
click at [637, 569] on div "Showing 1 to 8 of 8 entries" at bounding box center [456, 581] width 962 height 26
drag, startPoint x: 645, startPoint y: 572, endPoint x: 658, endPoint y: 566, distance: 14.3
click at [655, 568] on div "Showing 1 to 8 of 8 entries" at bounding box center [456, 581] width 962 height 26
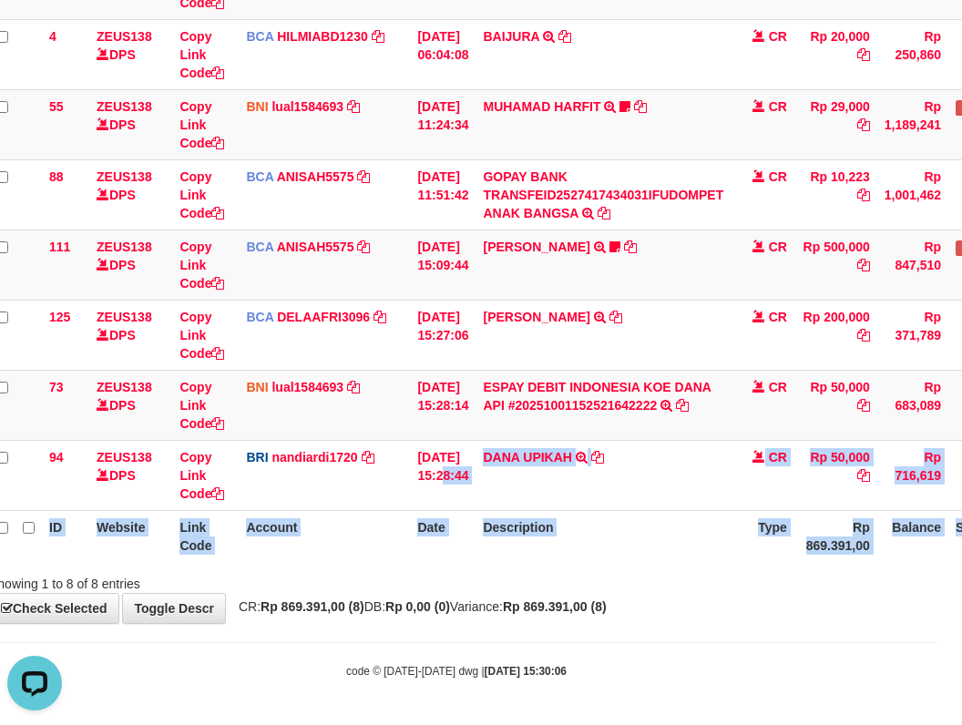
drag, startPoint x: 465, startPoint y: 464, endPoint x: 1102, endPoint y: 578, distance: 647.9
click at [937, 578] on html "Toggle navigation Home Bank Account List Load By Website Group [OXPLAY] ZEUS138…" at bounding box center [456, 223] width 962 height 1004
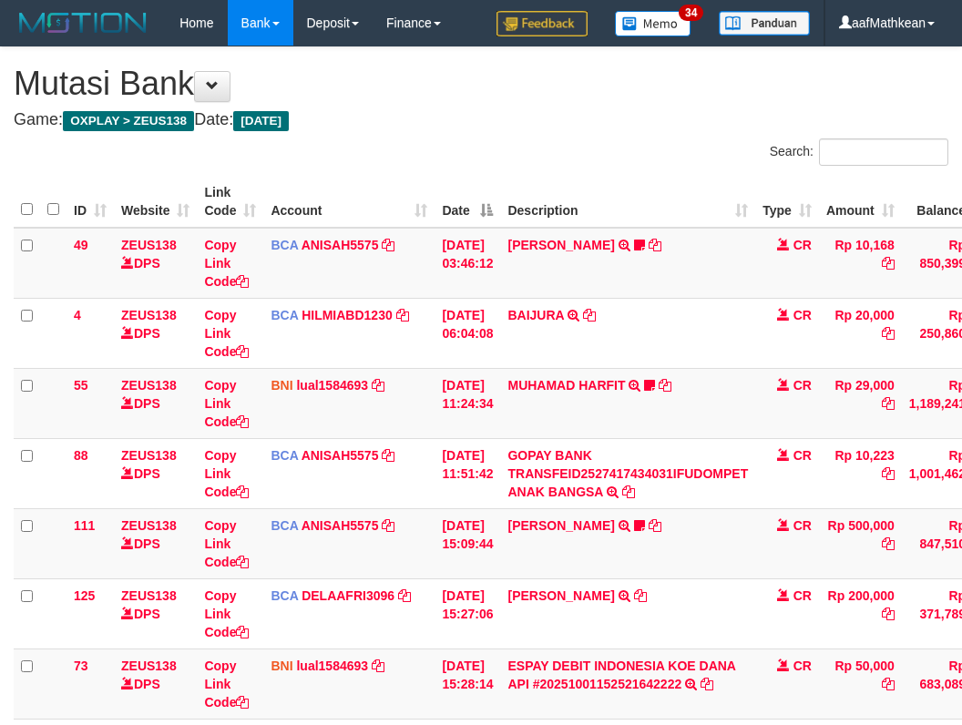
scroll to position [279, 84]
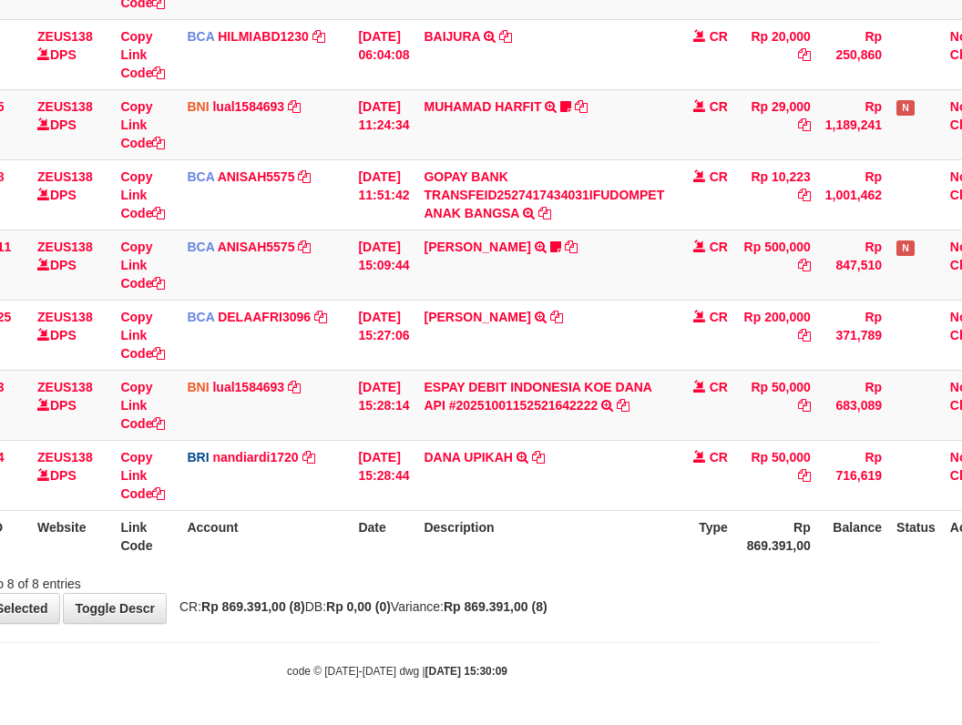
click at [421, 580] on div "Showing 1 to 8 of 8 entries" at bounding box center [397, 581] width 962 height 26
click at [864, 584] on div "Showing 1 to 8 of 8 entries" at bounding box center [397, 581] width 962 height 26
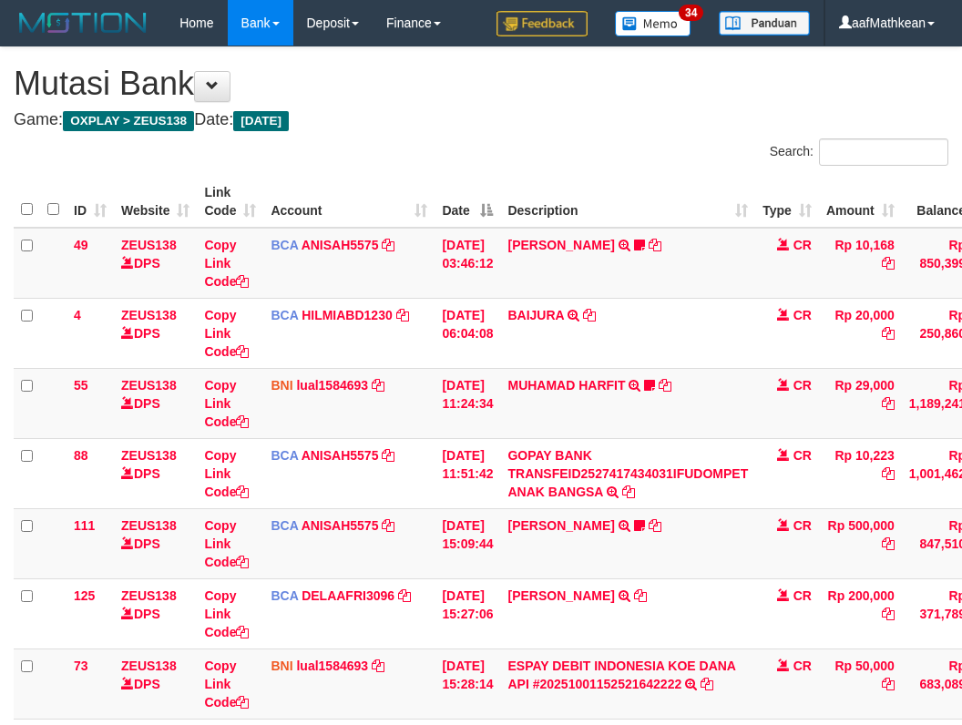
scroll to position [279, 84]
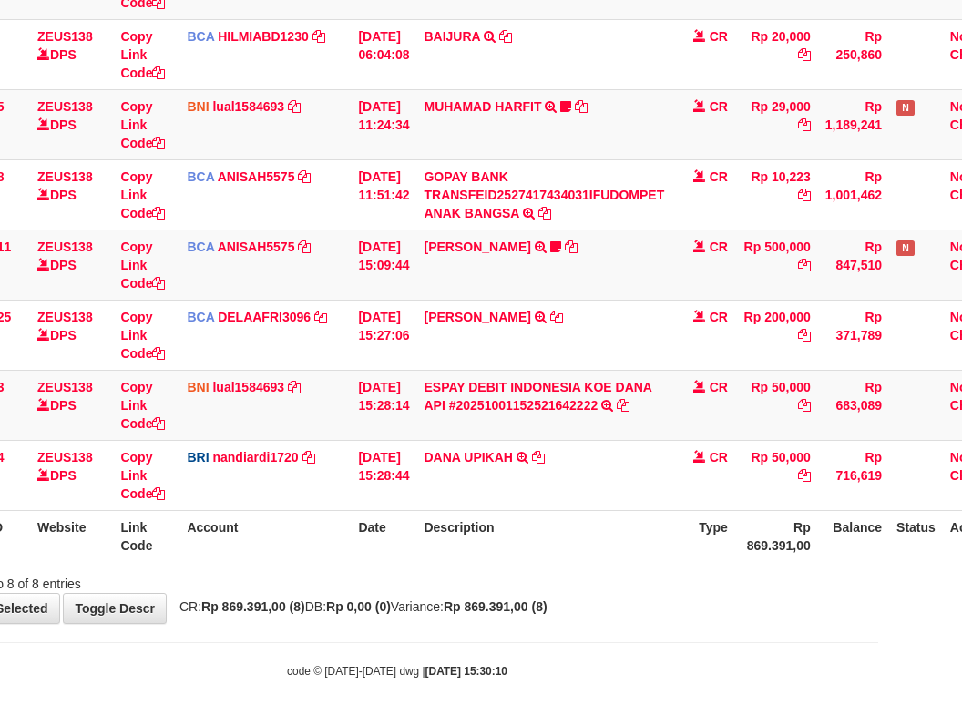
drag, startPoint x: 649, startPoint y: 636, endPoint x: 668, endPoint y: 649, distance: 23.0
click at [667, 645] on body "Toggle navigation Home Bank Account List Load By Website Group [OXPLAY] ZEUS138…" at bounding box center [397, 223] width 962 height 1004
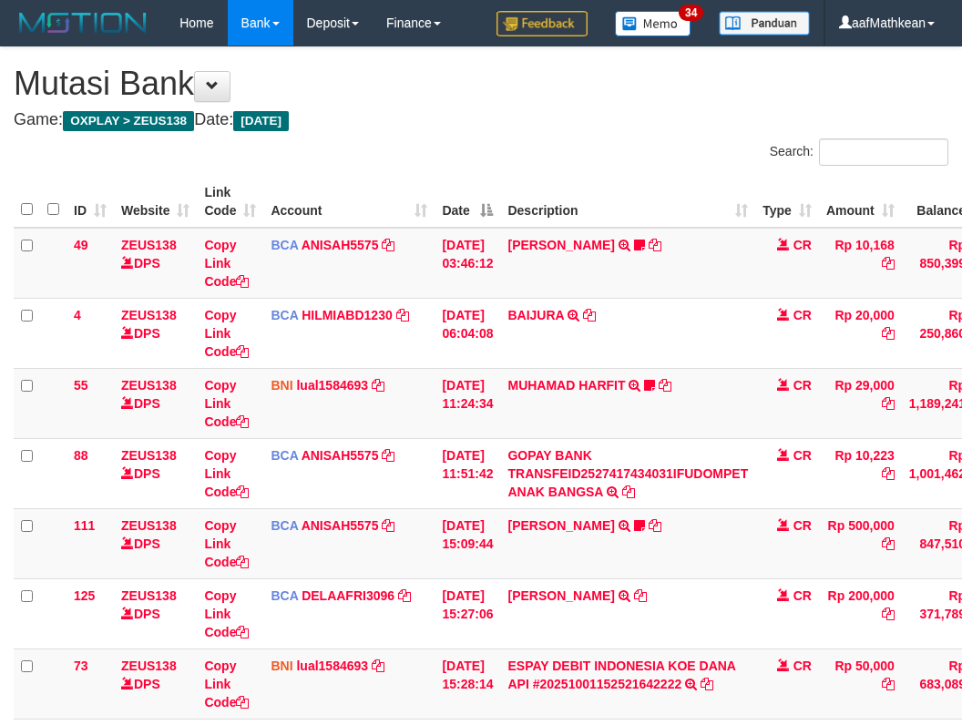
scroll to position [279, 84]
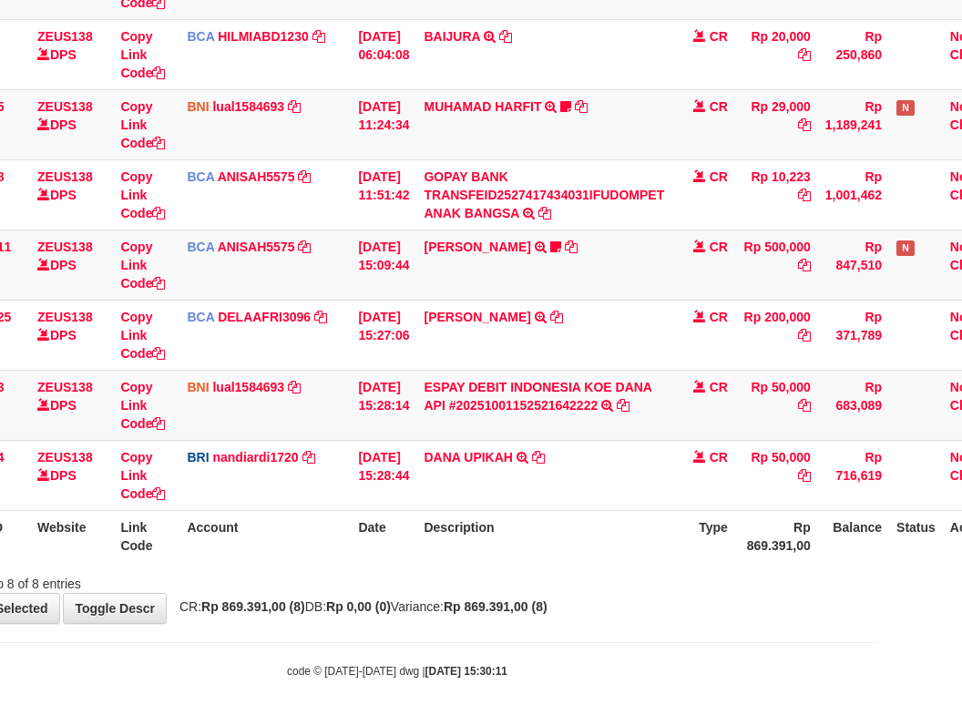
click at [696, 656] on body "Toggle navigation Home Bank Account List Load By Website Group [OXPLAY] ZEUS138…" at bounding box center [397, 223] width 962 height 1004
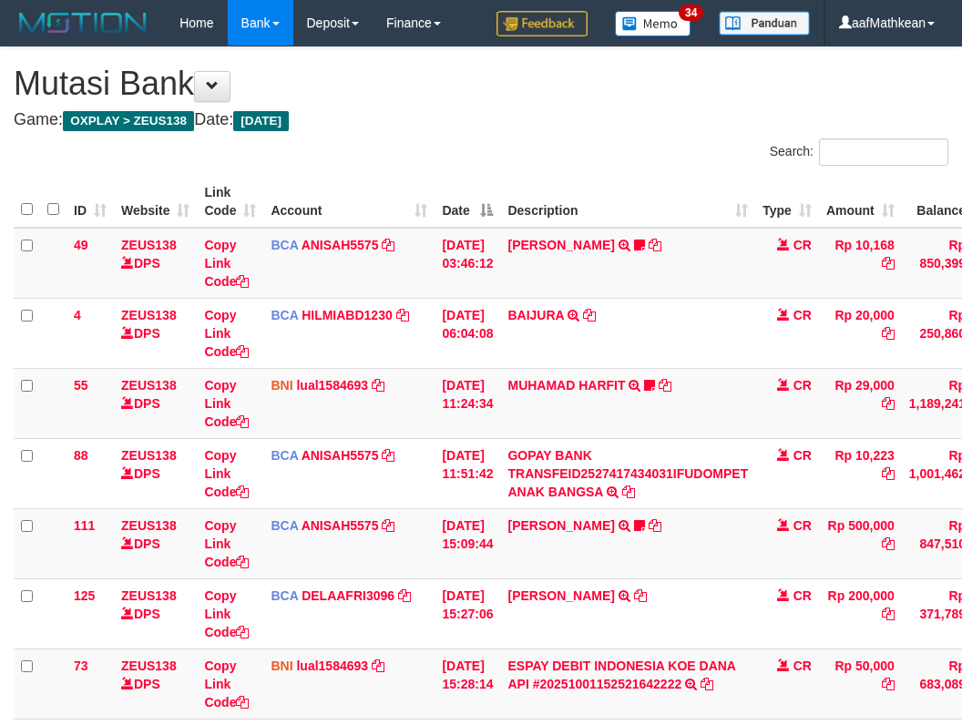
scroll to position [279, 84]
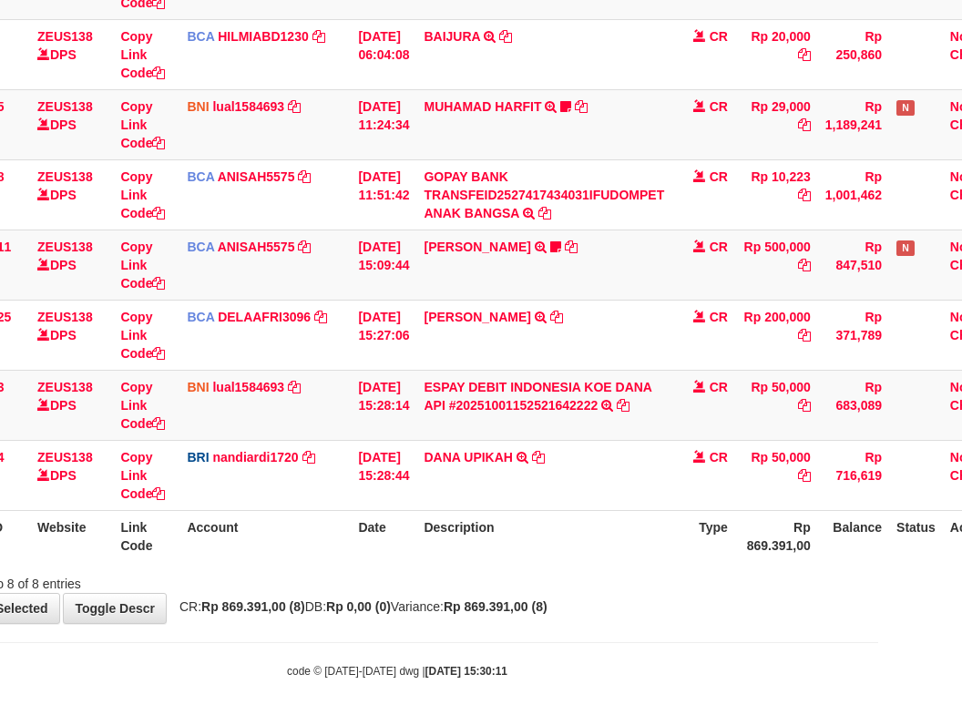
drag, startPoint x: 713, startPoint y: 618, endPoint x: 682, endPoint y: 613, distance: 31.3
click at [713, 617] on div "**********" at bounding box center [397, 196] width 962 height 854
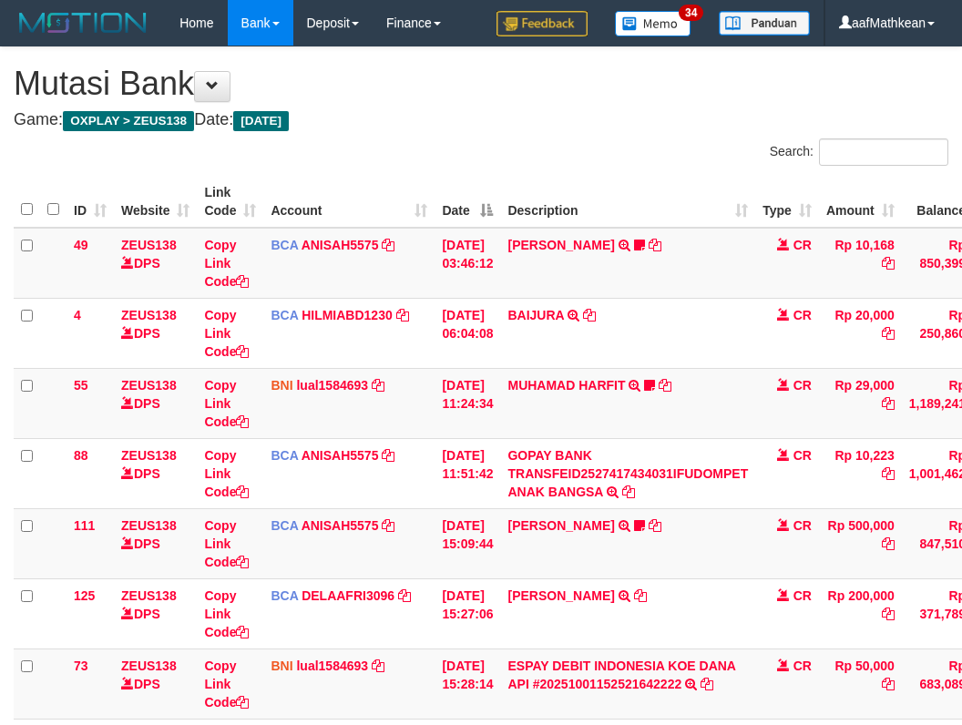
drag, startPoint x: 0, startPoint y: 0, endPoint x: 652, endPoint y: 618, distance: 898.3
click at [641, 601] on div "**********" at bounding box center [481, 474] width 962 height 854
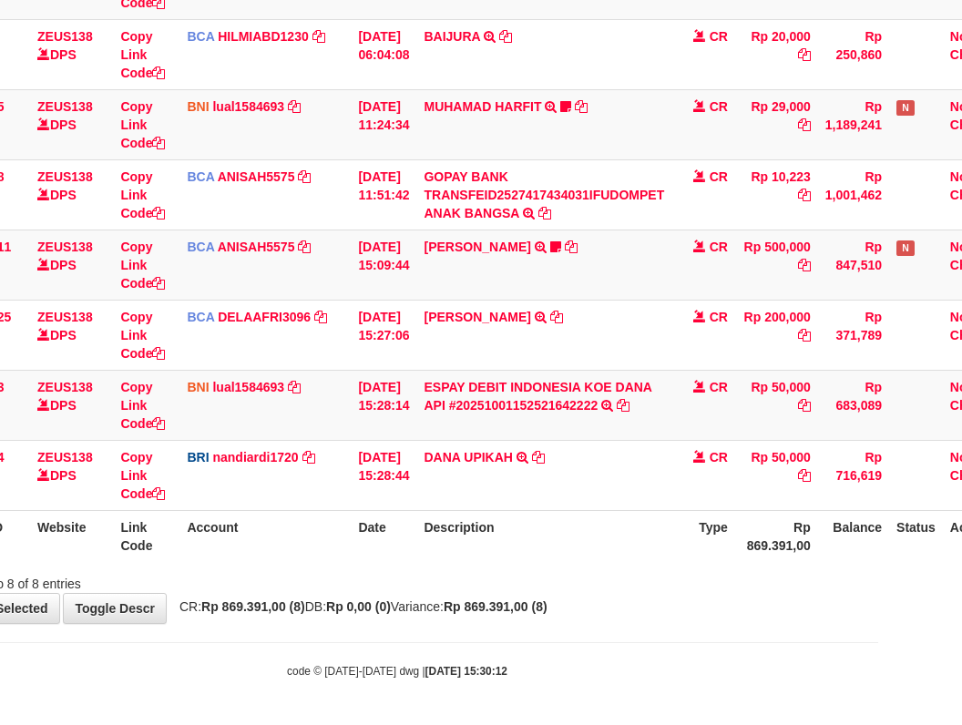
click at [652, 619] on div "**********" at bounding box center [397, 196] width 962 height 854
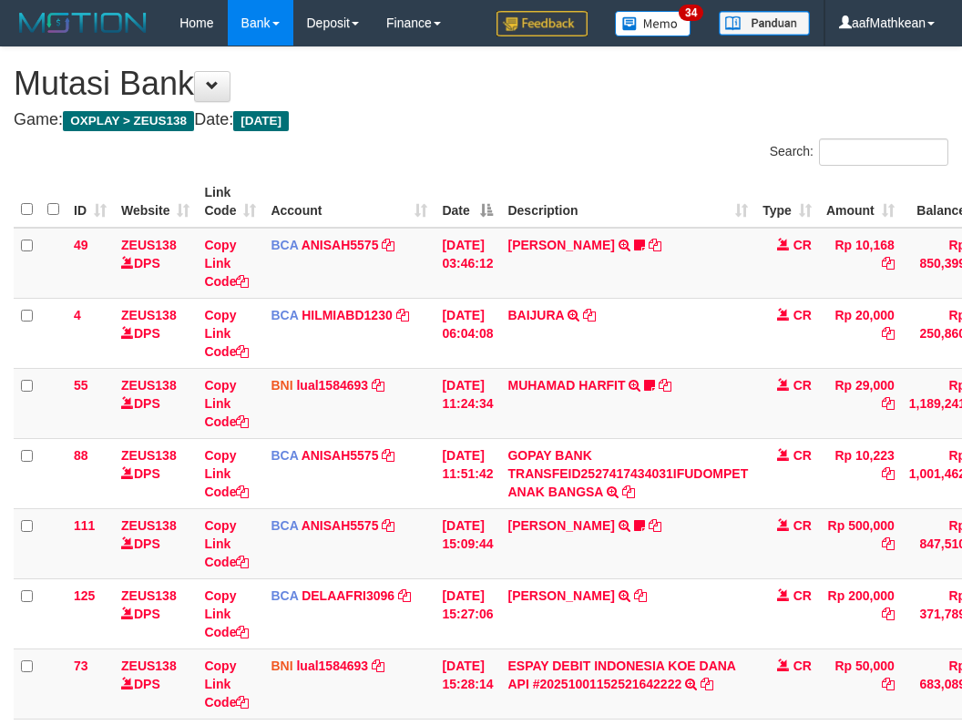
scroll to position [279, 84]
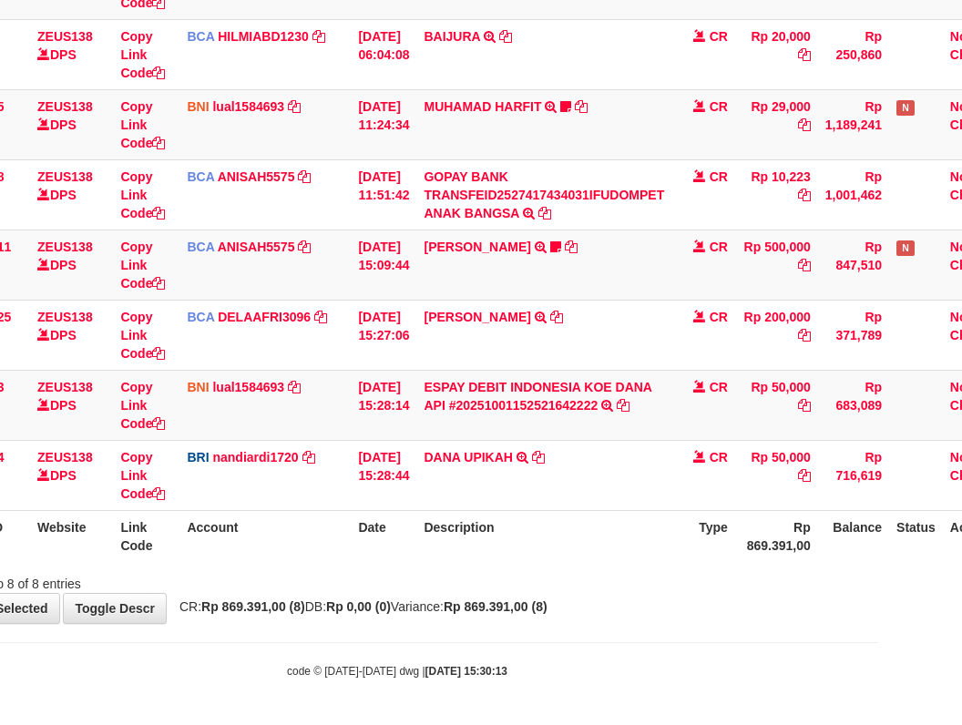
drag, startPoint x: 643, startPoint y: 604, endPoint x: 975, endPoint y: 557, distance: 334.8
click at [878, 569] on html "Toggle navigation Home Bank Account List Load By Website Group [OXPLAY] ZEUS138…" at bounding box center [397, 223] width 962 height 1004
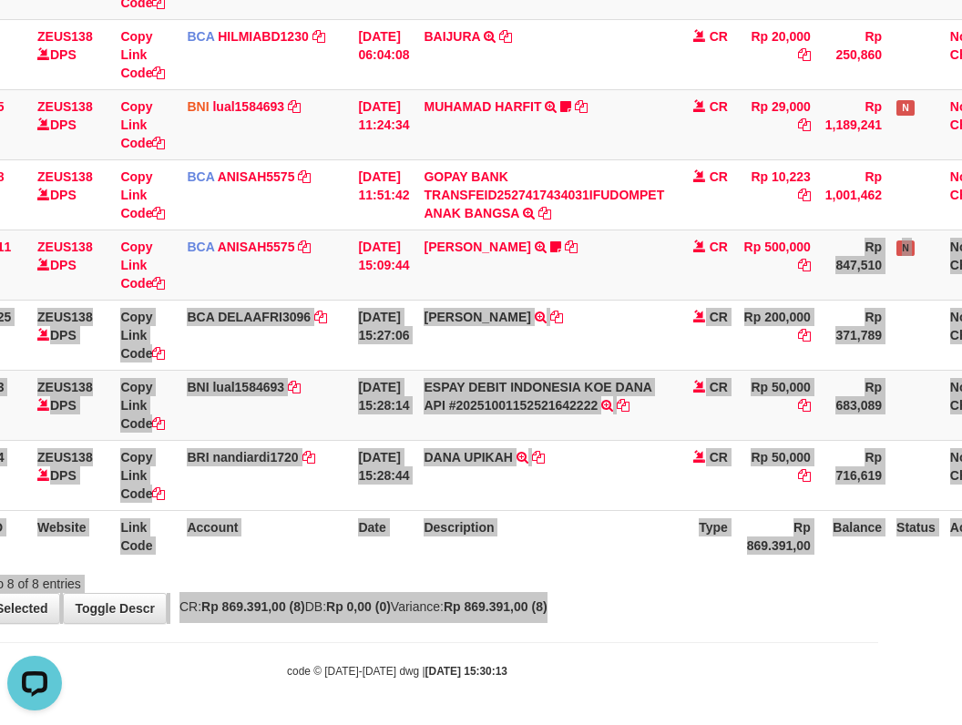
scroll to position [0, 0]
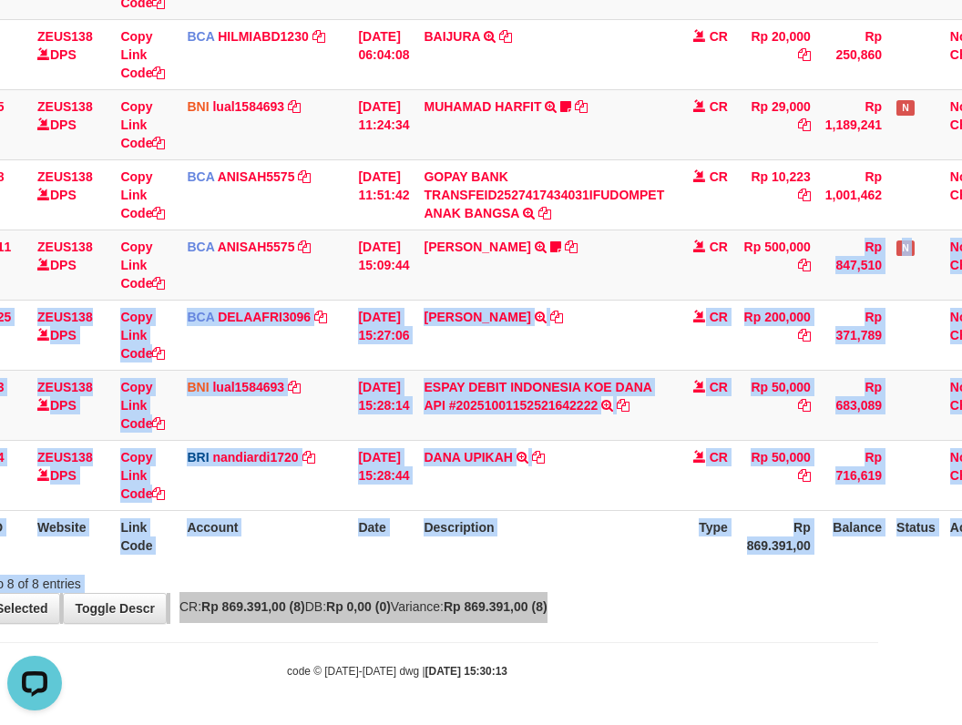
click at [446, 527] on th "Description" at bounding box center [543, 536] width 255 height 52
drag, startPoint x: 307, startPoint y: 652, endPoint x: 769, endPoint y: 686, distance: 463.1
click at [340, 660] on body "Toggle navigation Home Bank Account List Load By Website Group [OXPLAY] ZEUS138…" at bounding box center [397, 223] width 962 height 1004
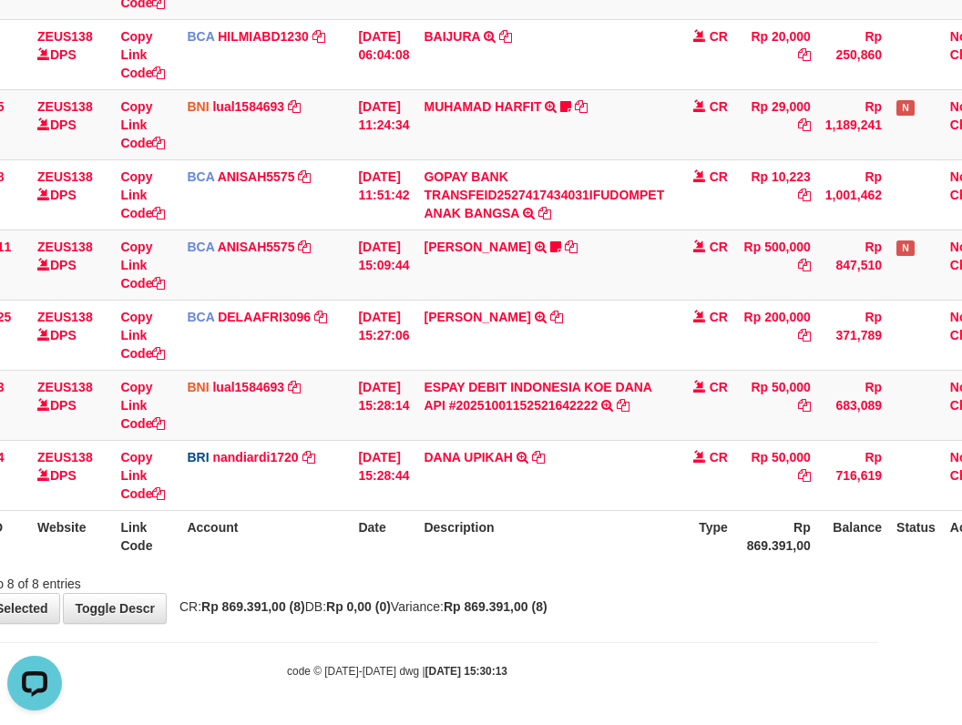
drag, startPoint x: 769, startPoint y: 686, endPoint x: 973, endPoint y: 688, distance: 204.1
click at [878, 688] on html "Toggle navigation Home Bank Account List Load By Website Group [OXPLAY] ZEUS138…" at bounding box center [397, 223] width 962 height 1004
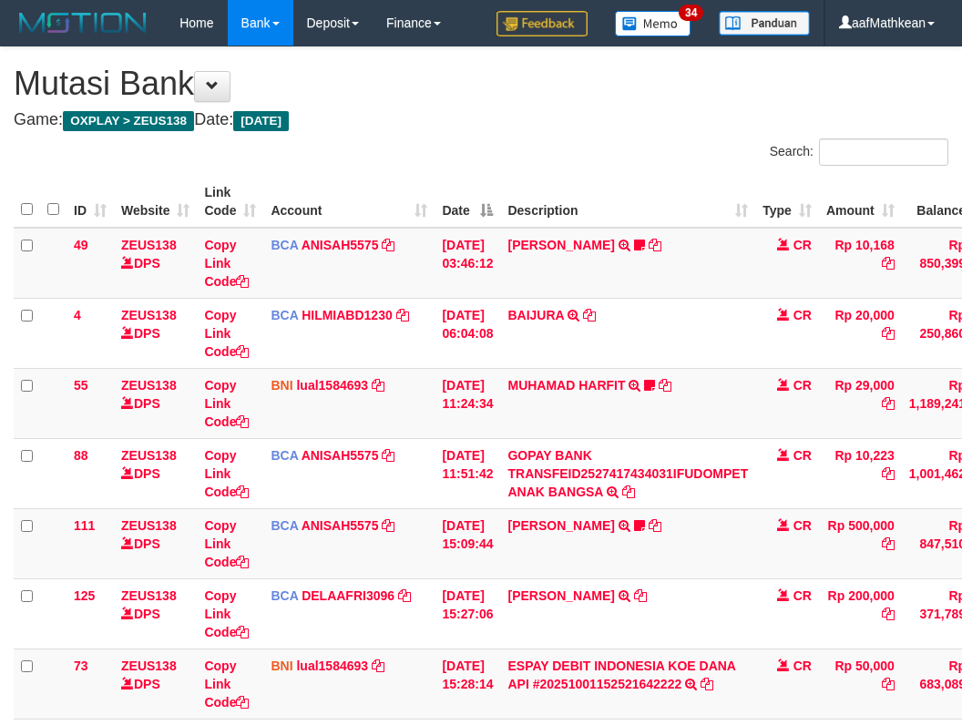
scroll to position [279, 84]
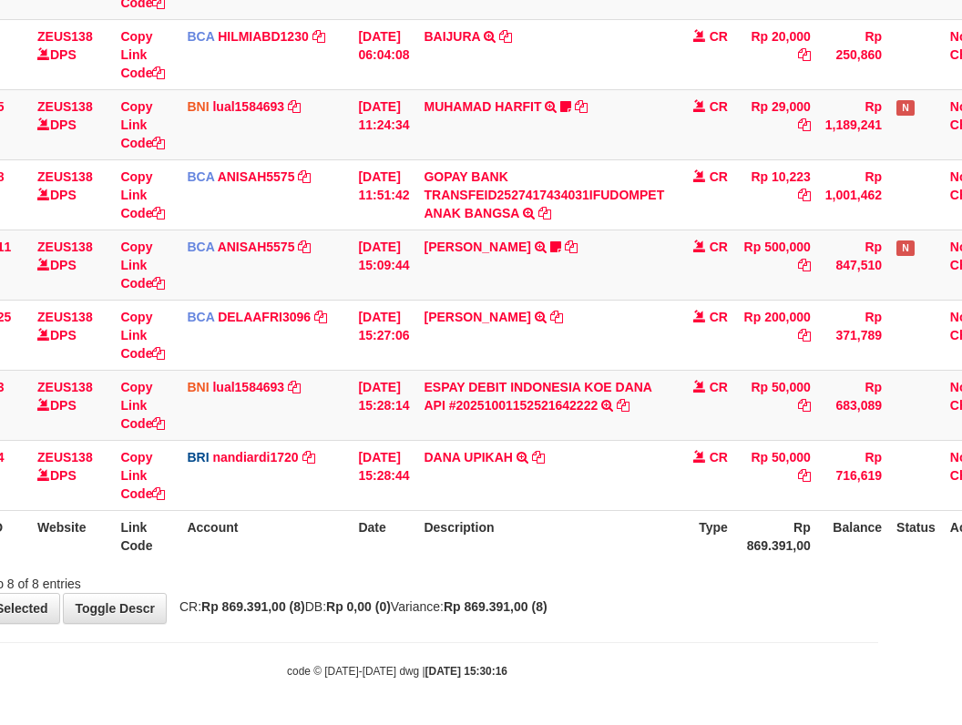
click at [625, 673] on div "code © [DATE]-[DATE] dwg | [DATE] 15:30:16" at bounding box center [397, 670] width 962 height 18
drag, startPoint x: 639, startPoint y: 676, endPoint x: 860, endPoint y: 678, distance: 220.5
click at [674, 678] on div "code © [DATE]-[DATE] dwg | [DATE] 15:30:16" at bounding box center [397, 670] width 962 height 18
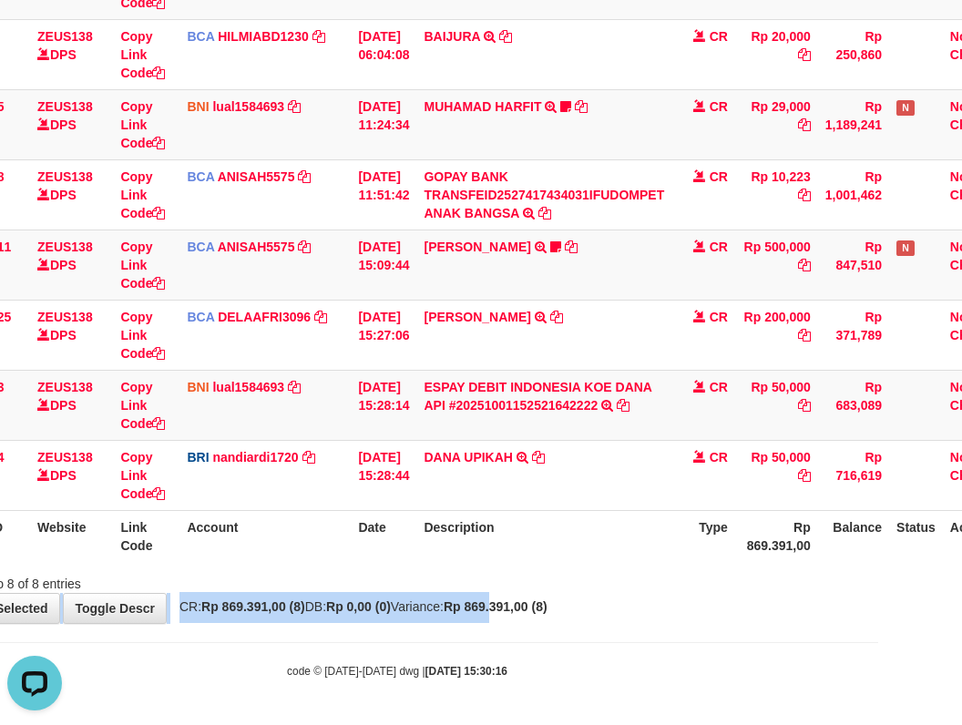
drag, startPoint x: 503, startPoint y: 582, endPoint x: 1032, endPoint y: 633, distance: 531.7
click at [878, 633] on html "Toggle navigation Home Bank Account List Load By Website Group [OXPLAY] ZEUS138…" at bounding box center [397, 223] width 962 height 1004
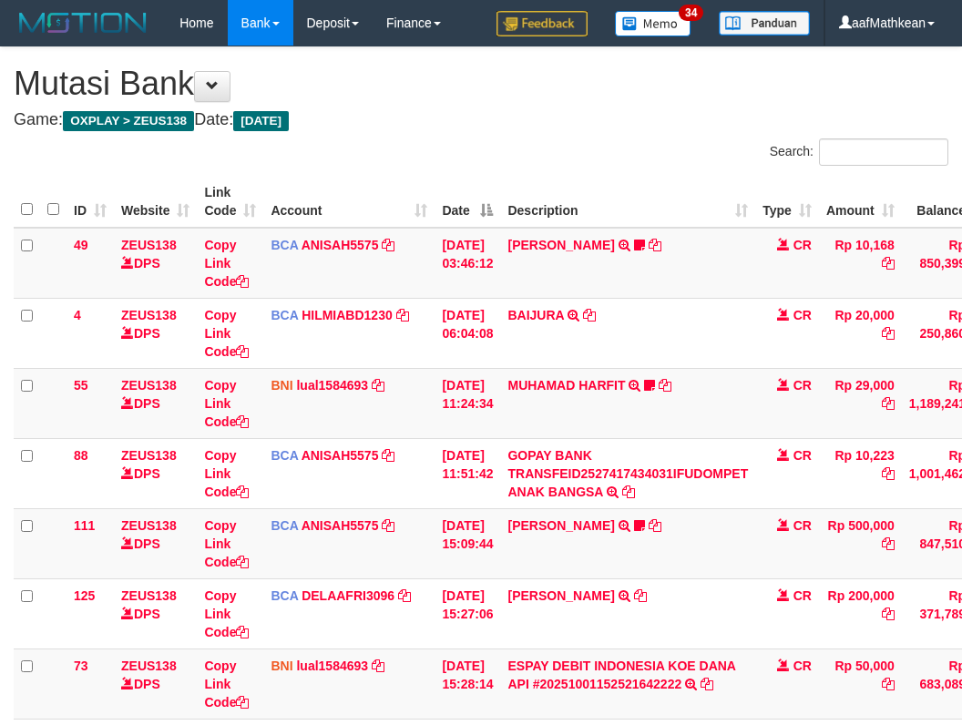
scroll to position [279, 84]
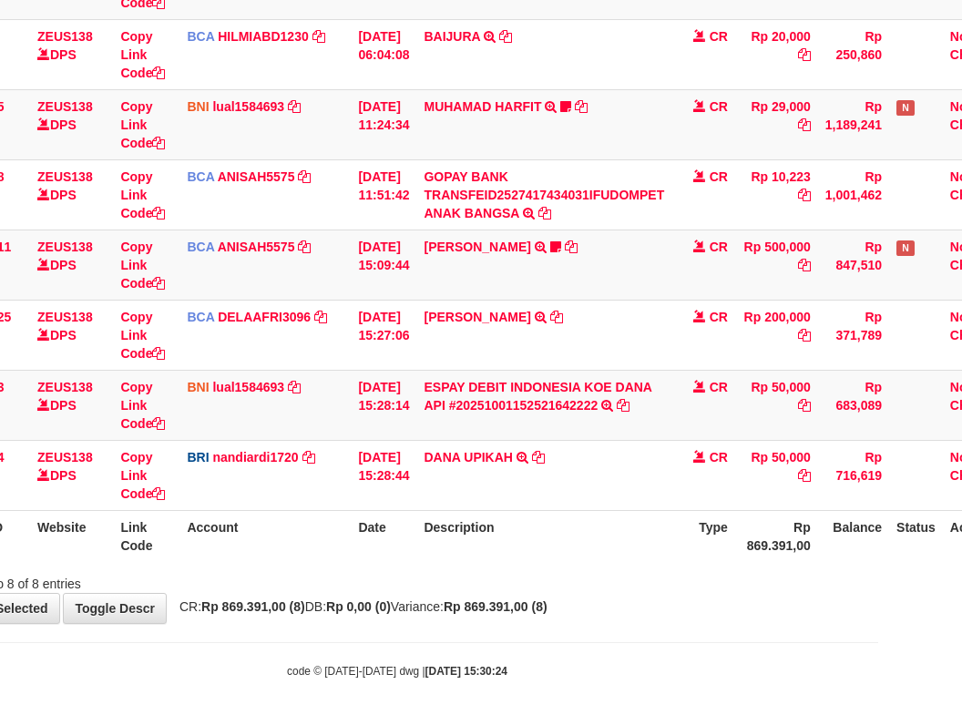
click at [484, 604] on span "CR: Rp 869.391,00 (8) DB: Rp 0,00 (0) Variance: Rp 869.391,00 (8)" at bounding box center [358, 606] width 377 height 15
click at [830, 656] on body "Toggle navigation Home Bank Account List Load By Website Group [OXPLAY] ZEUS138…" at bounding box center [397, 223] width 962 height 1004
drag, startPoint x: 624, startPoint y: 541, endPoint x: 624, endPoint y: 562, distance: 21.0
click at [623, 549] on th "Description" at bounding box center [543, 536] width 255 height 52
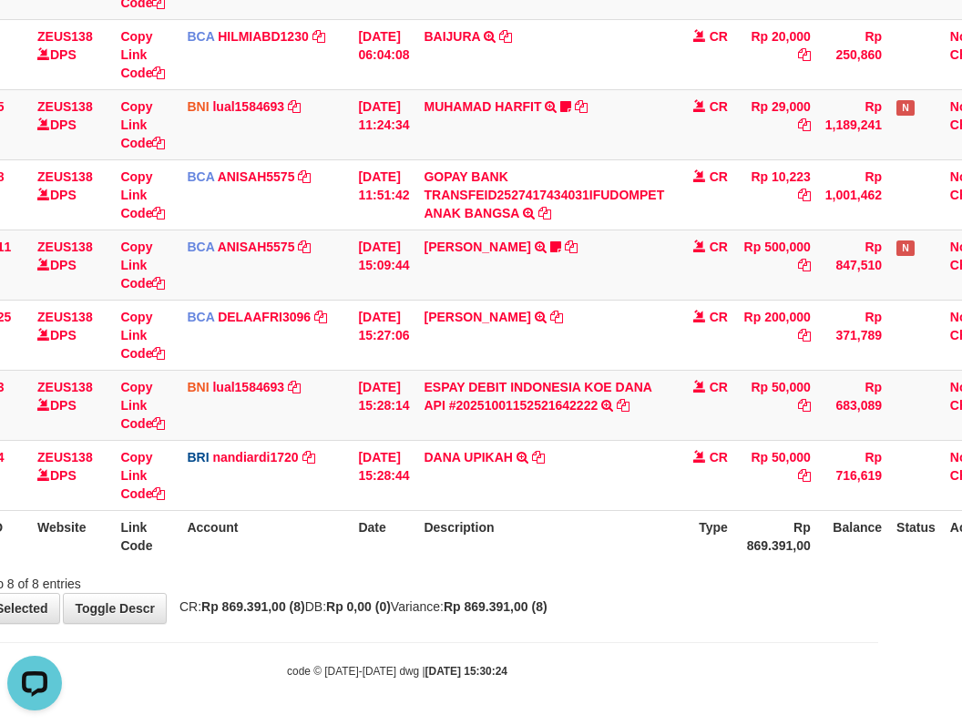
click at [625, 562] on div "ID Website Link Code Account Date Description Type Amount Balance Status Action…" at bounding box center [397, 230] width 962 height 676
click at [514, 547] on th "Description" at bounding box center [543, 536] width 255 height 52
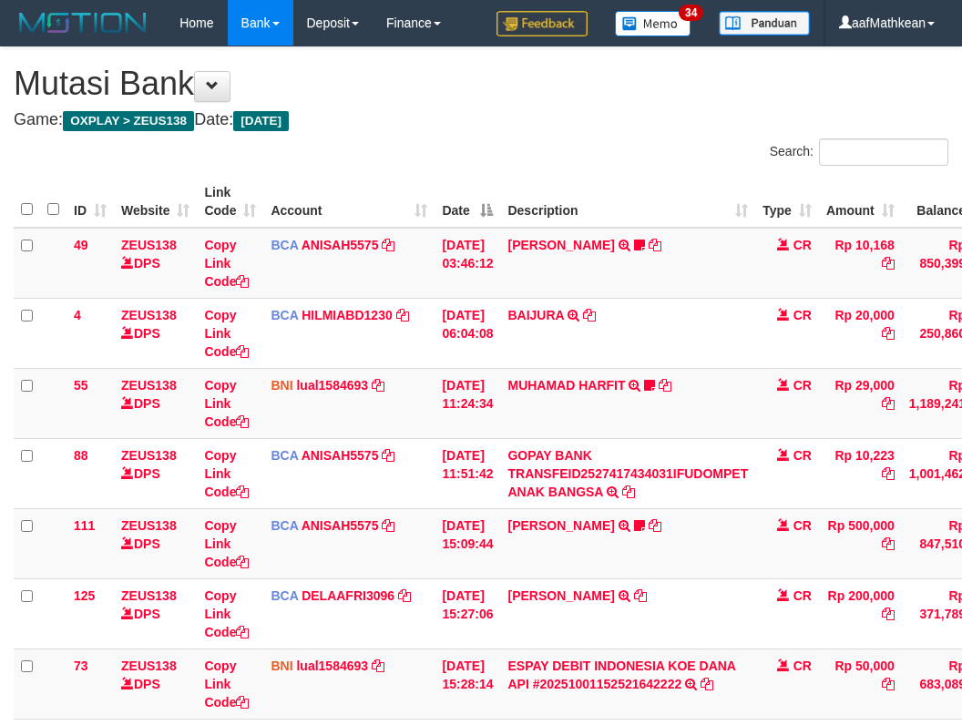
scroll to position [279, 84]
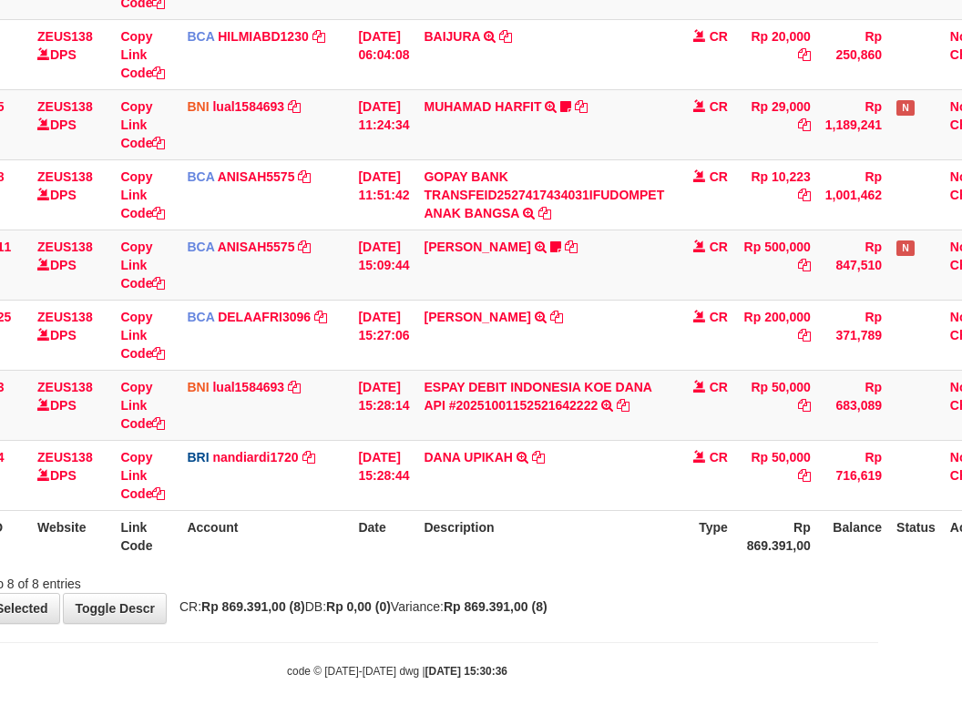
click at [592, 546] on th "Description" at bounding box center [543, 536] width 255 height 52
click at [590, 556] on th "Description" at bounding box center [543, 536] width 255 height 52
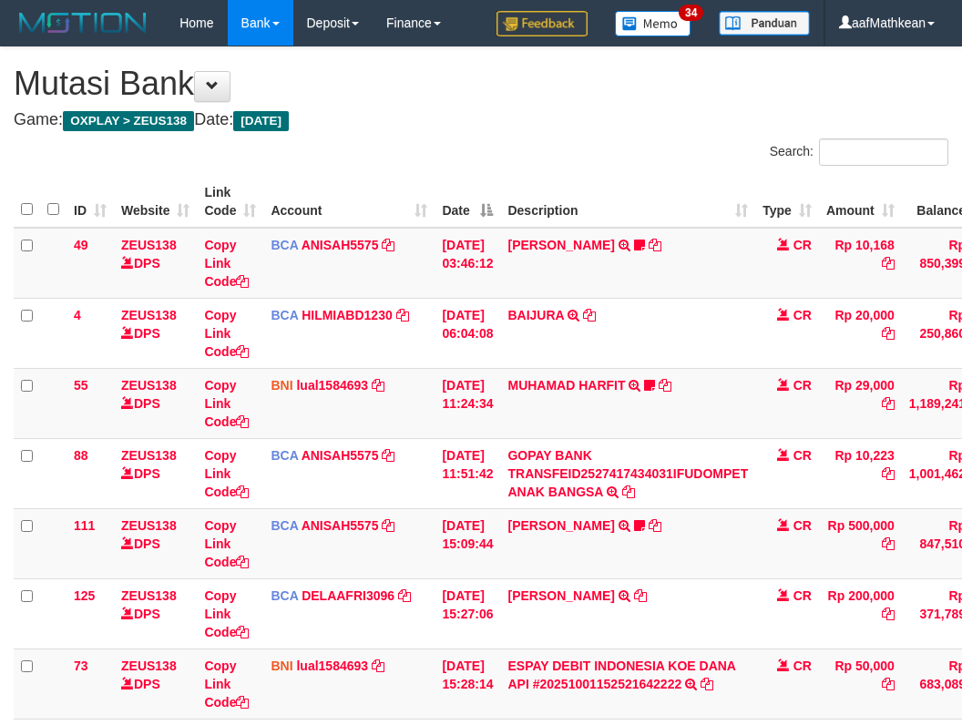
scroll to position [279, 84]
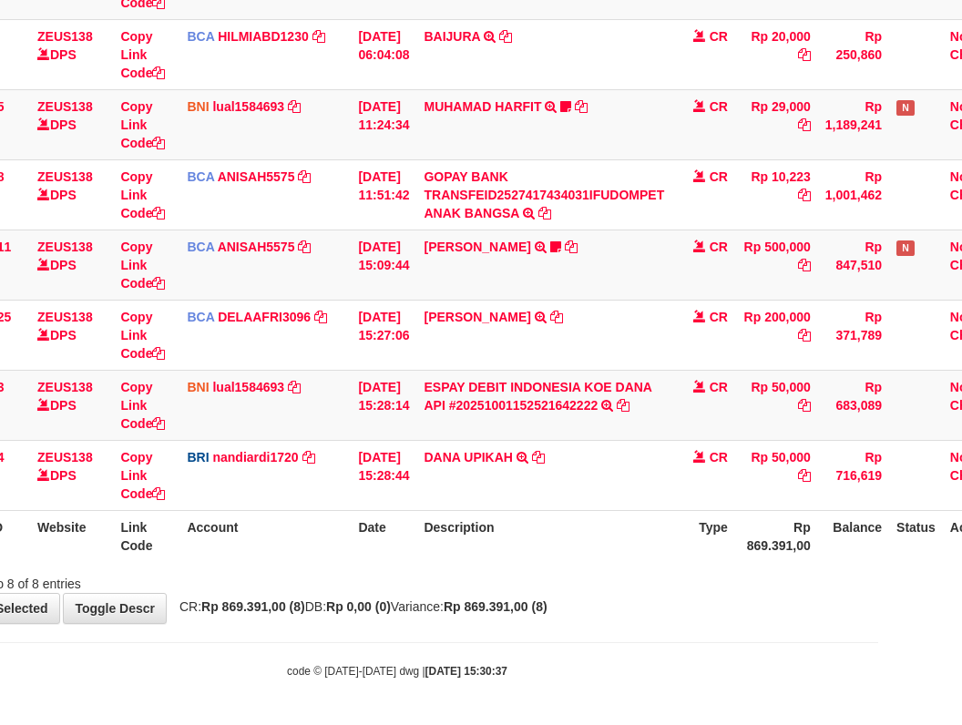
click at [654, 574] on div "Showing 1 to 8 of 8 entries" at bounding box center [397, 581] width 962 height 26
click at [713, 575] on div "Showing 1 to 8 of 8 entries" at bounding box center [397, 581] width 962 height 26
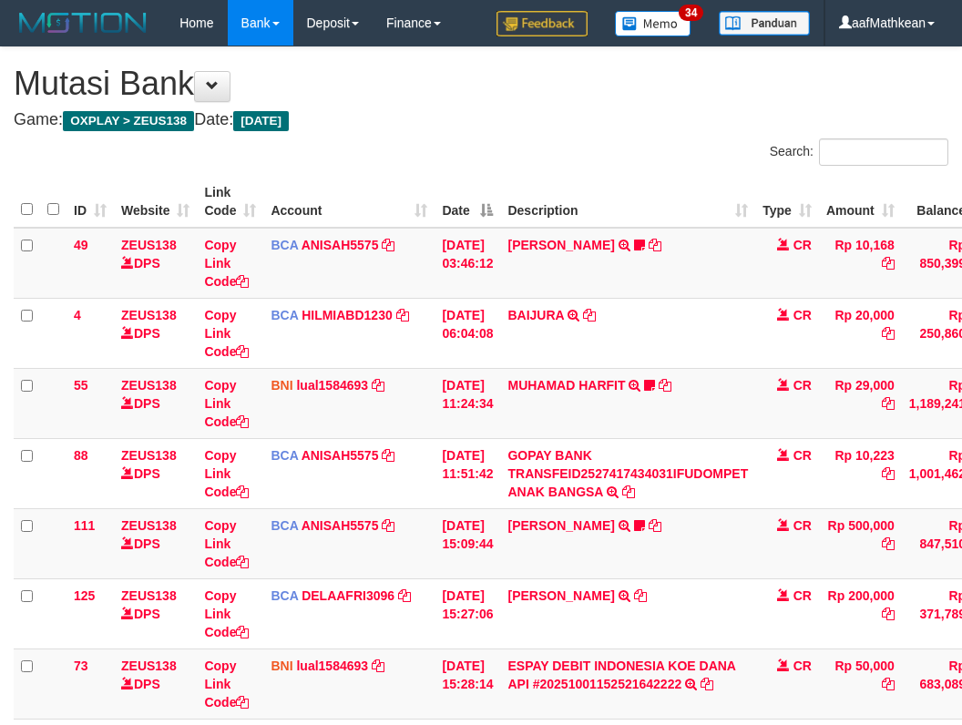
scroll to position [279, 84]
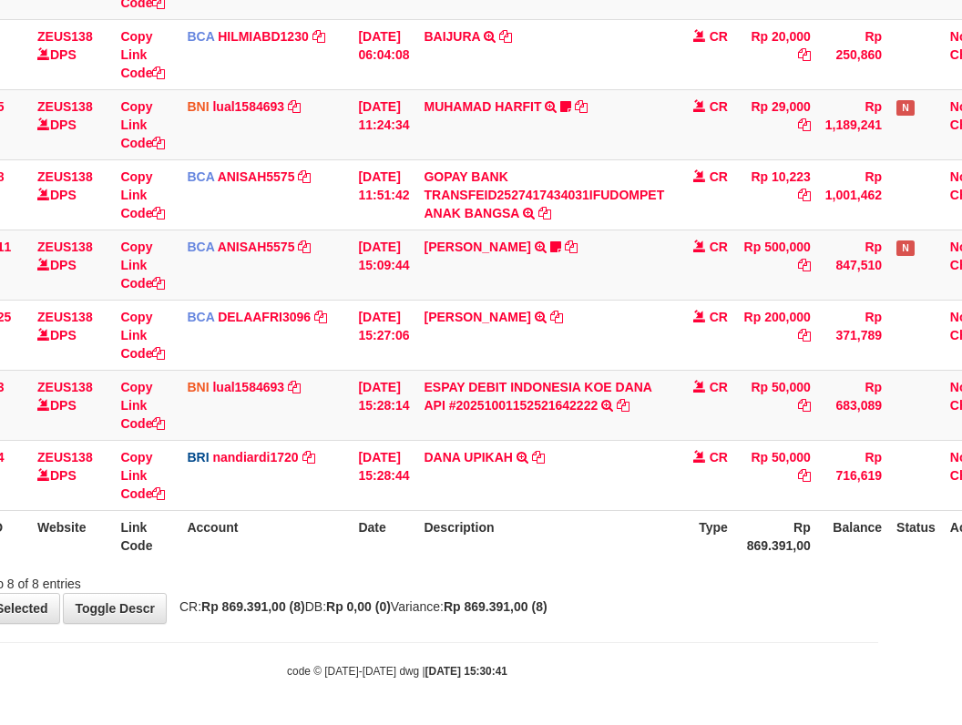
click at [544, 569] on div "Showing 1 to 8 of 8 entries" at bounding box center [397, 581] width 962 height 26
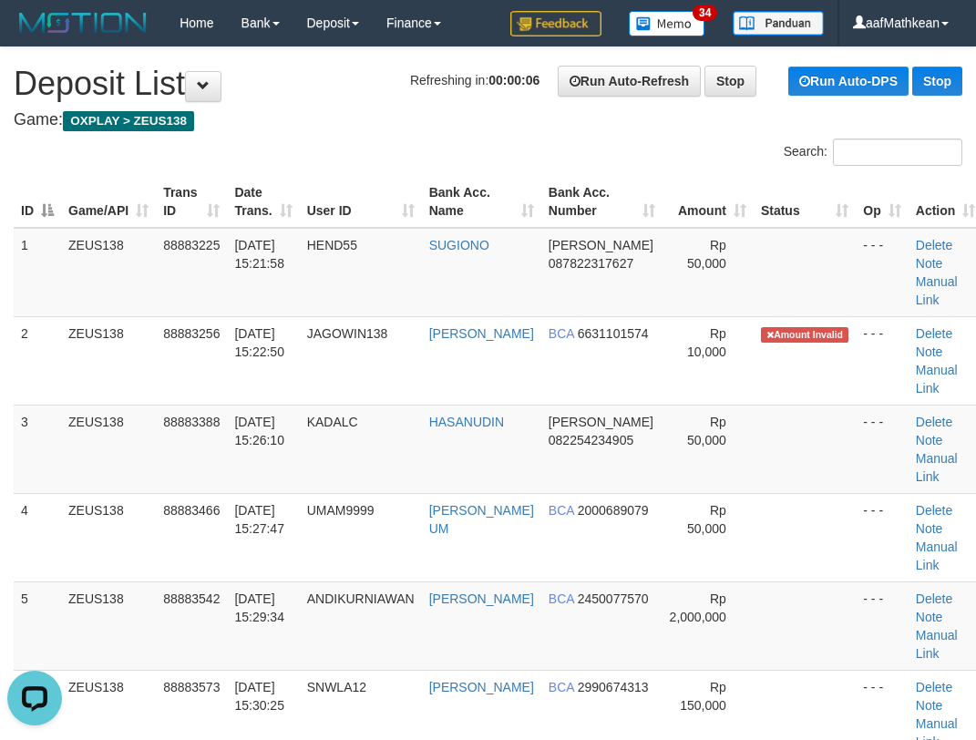
click at [169, 173] on div "ID Game/API Trans ID Date Trans. User ID Bank Acc. Name Bank Acc. Number Amount…" at bounding box center [488, 536] width 976 height 733
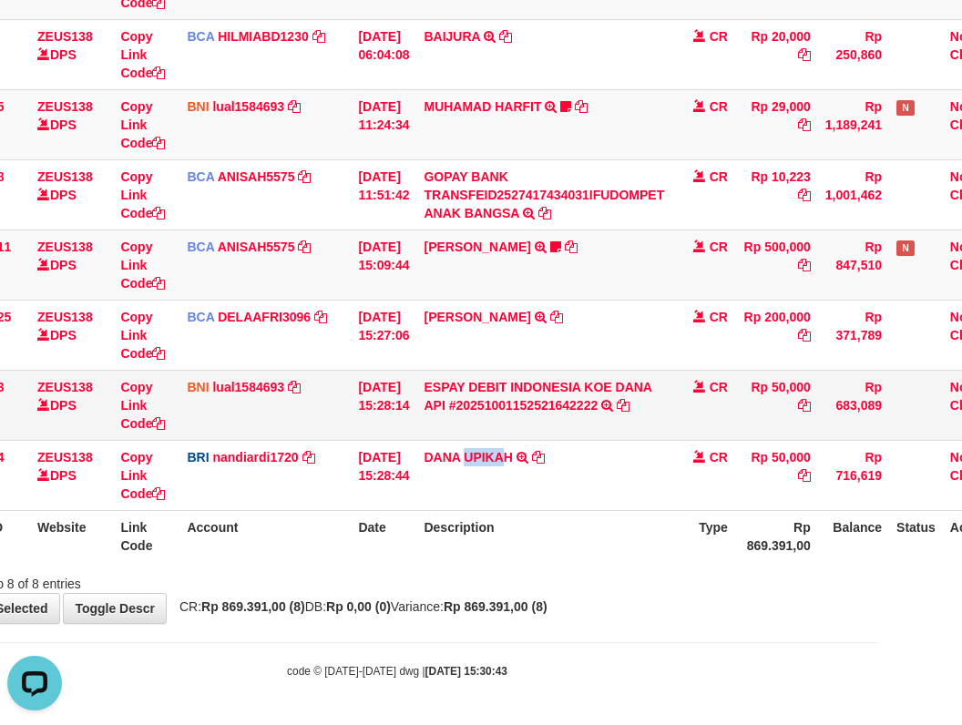
drag, startPoint x: 482, startPoint y: 450, endPoint x: 725, endPoint y: 384, distance: 252.1
click at [532, 454] on td "[PERSON_NAME] UPIKAH TRANSFER NBMB [PERSON_NAME] UPIKAH TO NANDI ARDIANSYAH" at bounding box center [543, 475] width 255 height 70
copy td "UPIKAH"
click at [555, 497] on td "[PERSON_NAME] UPIKAH TRANSFER NBMB [PERSON_NAME] UPIKAH TO NANDI ARDIANSYAH" at bounding box center [543, 475] width 255 height 70
click at [559, 533] on th "Description" at bounding box center [543, 536] width 255 height 52
